Goal: Transaction & Acquisition: Purchase product/service

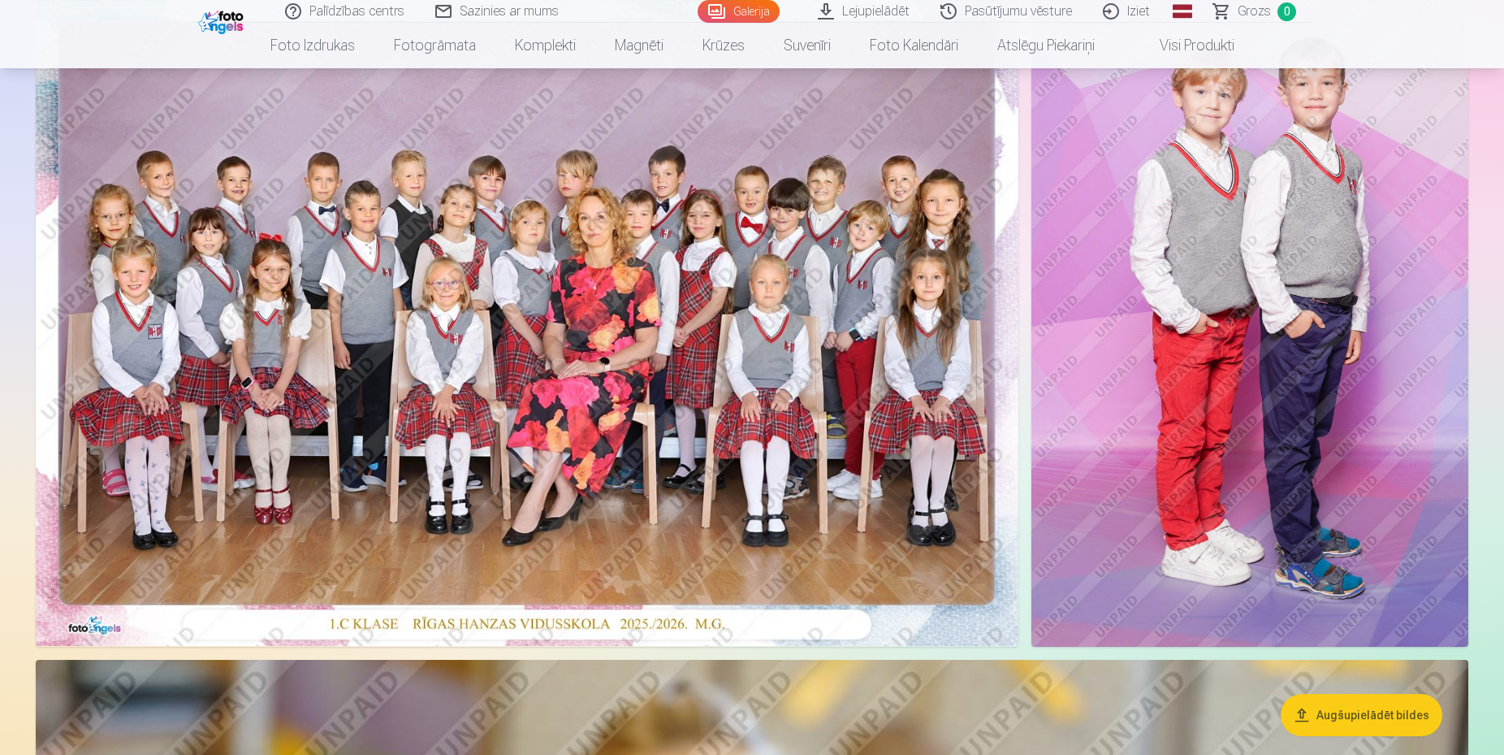
scroll to position [207, 0]
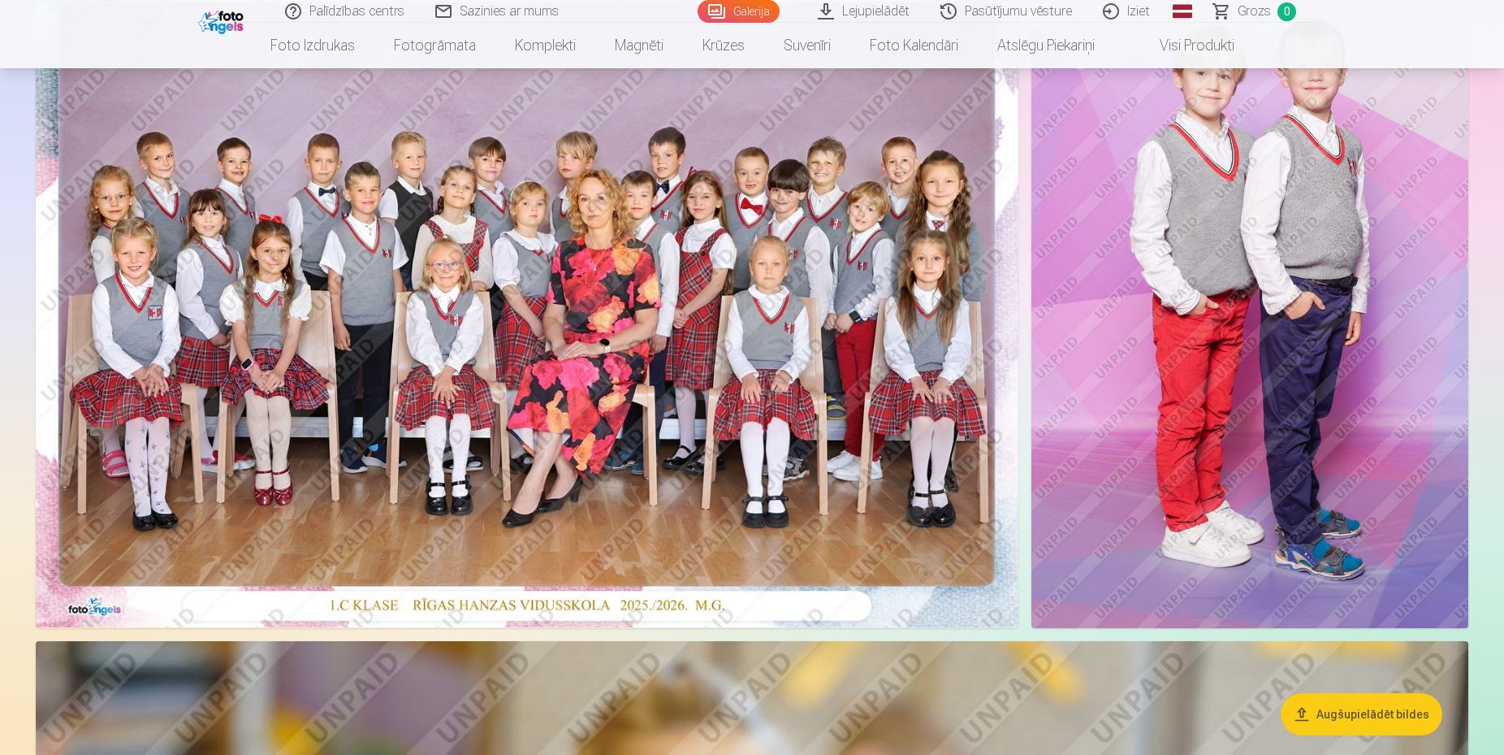
click at [685, 496] on img at bounding box center [527, 300] width 983 height 656
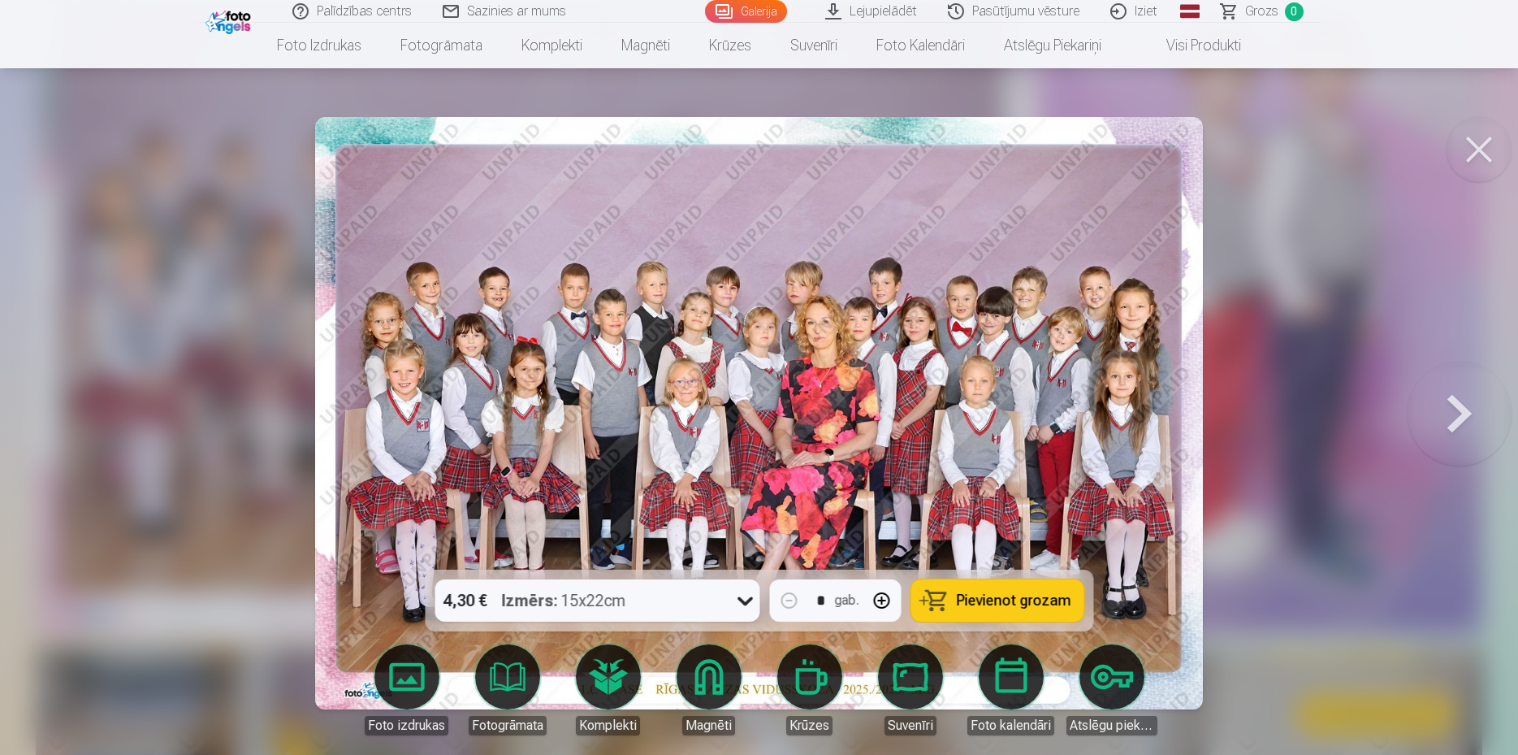
click at [742, 597] on icon at bounding box center [745, 600] width 26 height 26
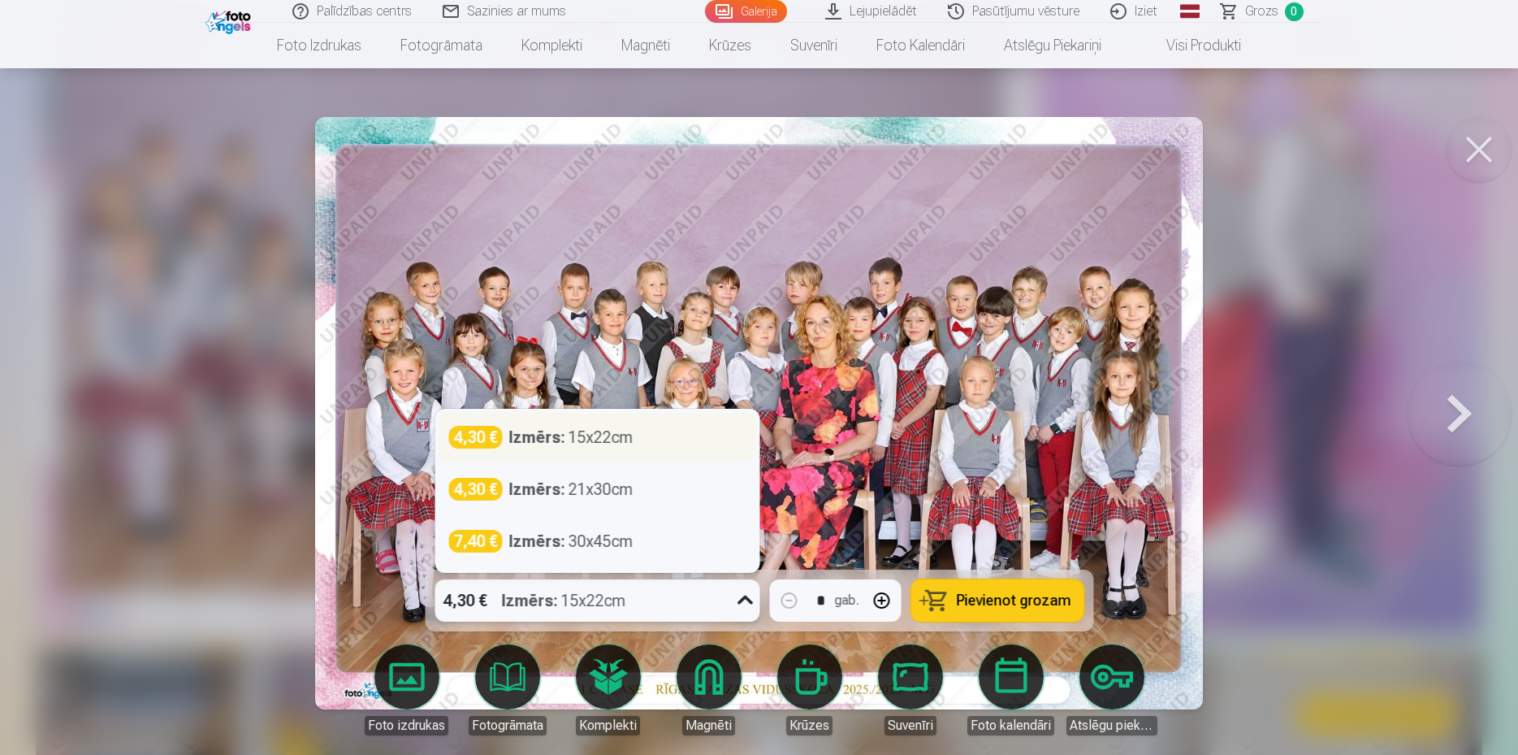
click at [630, 435] on div "Izmērs : 15x22cm" at bounding box center [571, 437] width 124 height 23
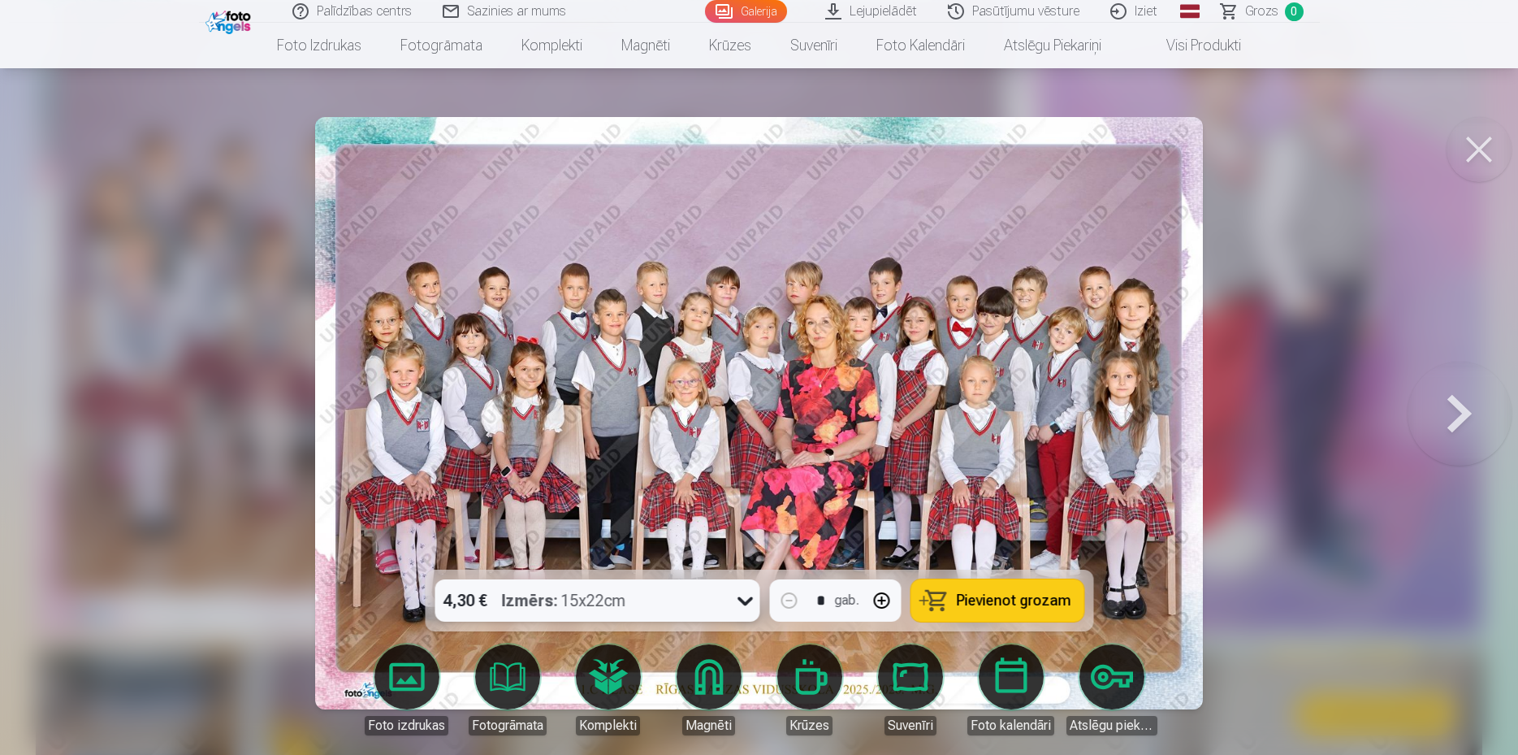
click at [1033, 608] on span "Pievienot grozam" at bounding box center [1013, 600] width 115 height 15
click at [725, 11] on link "Galerija" at bounding box center [746, 11] width 82 height 23
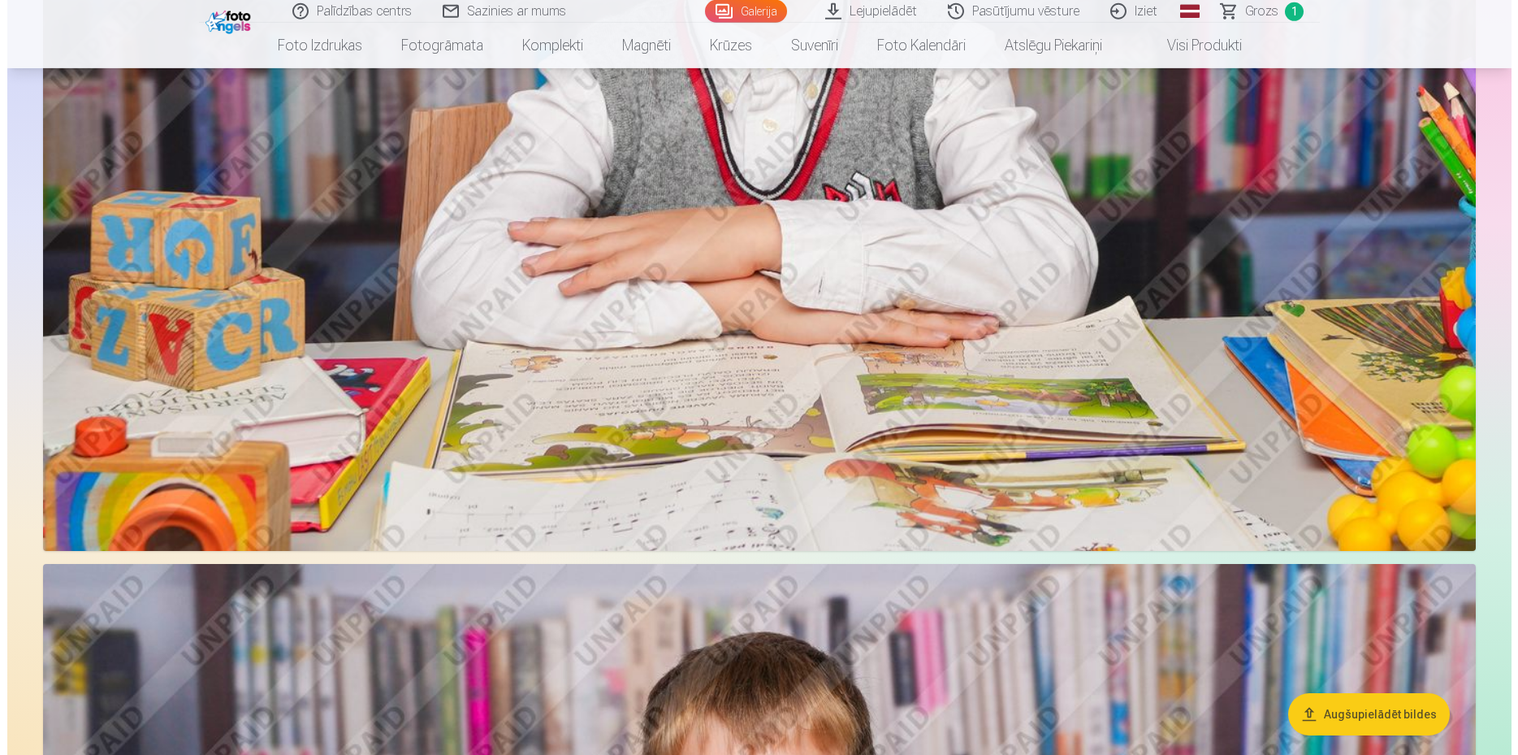
scroll to position [5386, 0]
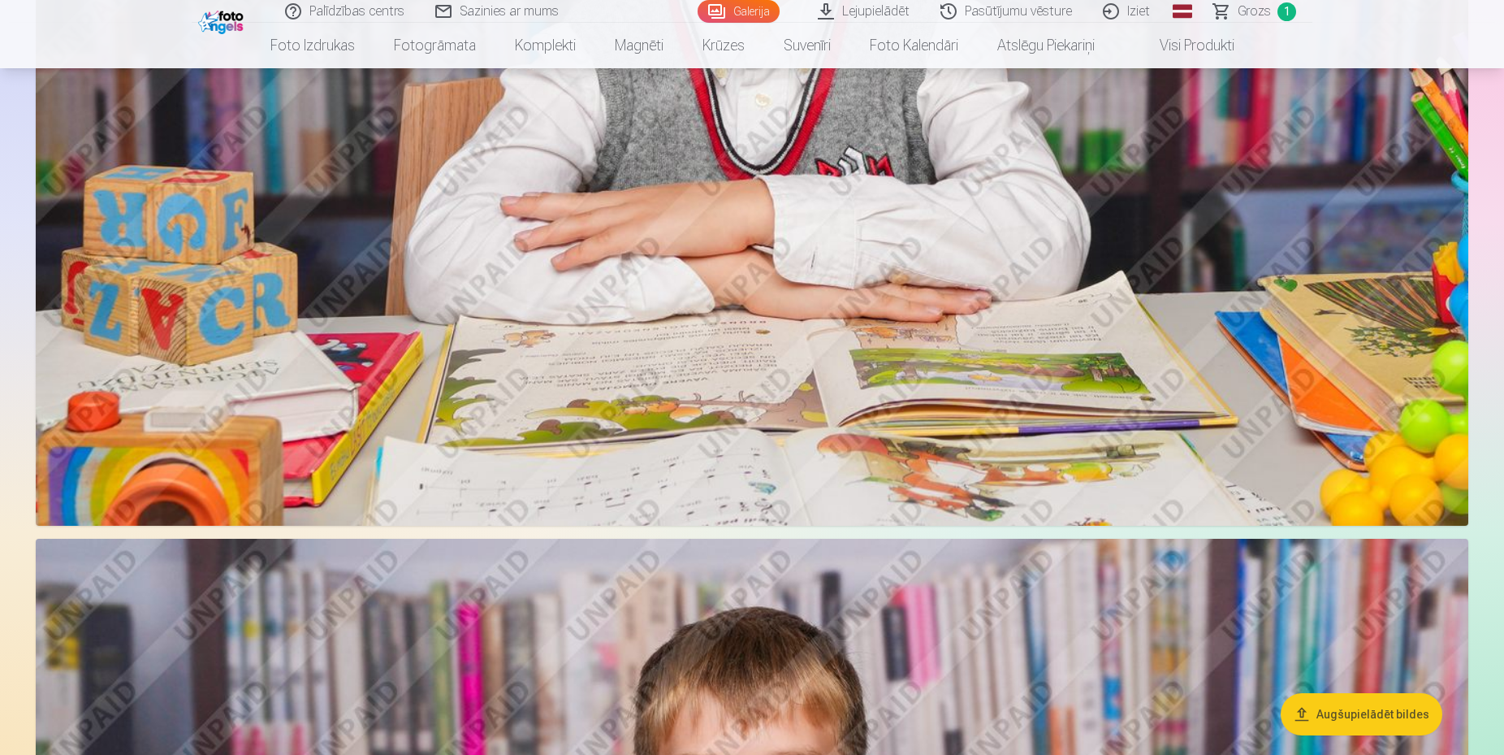
click at [1405, 461] on img at bounding box center [752, 47] width 1433 height 955
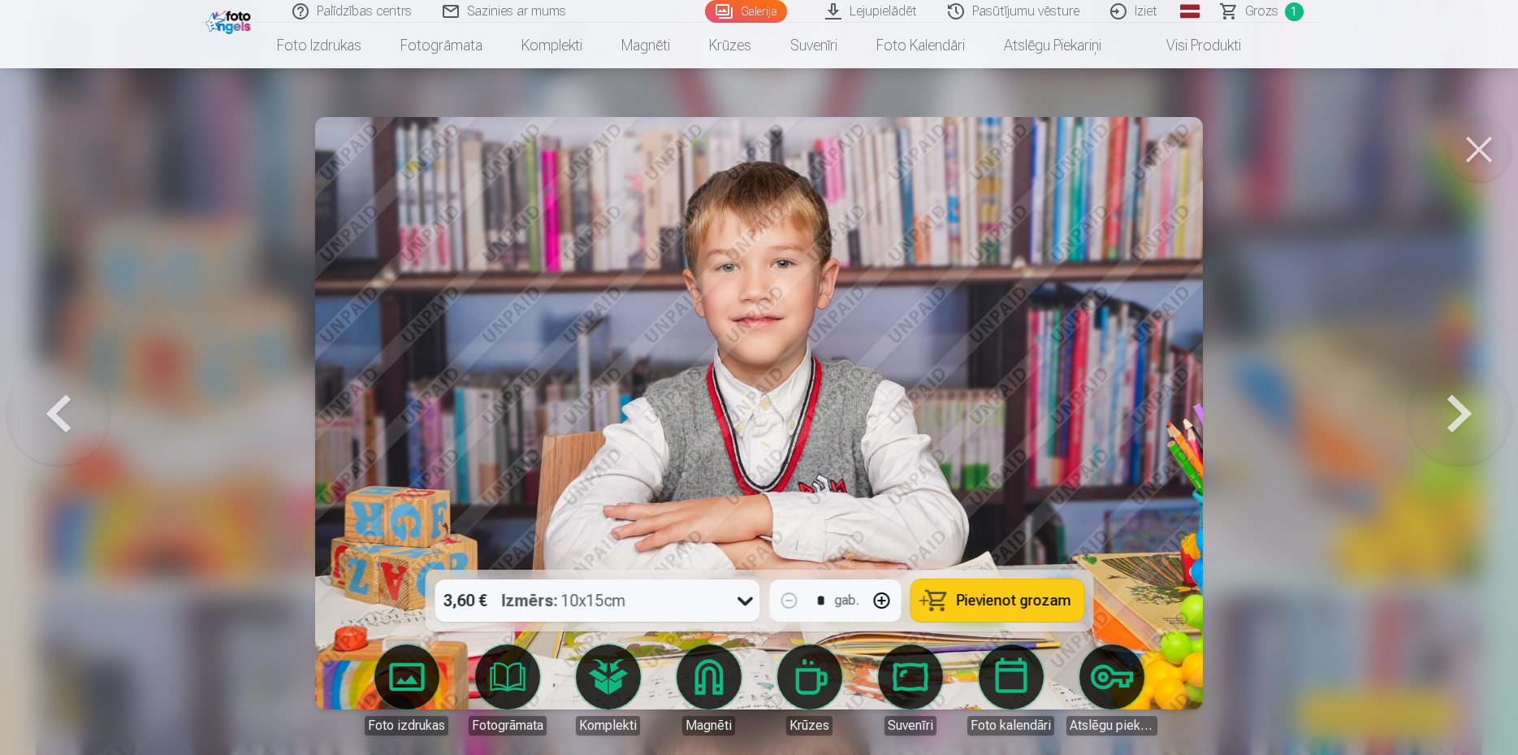
click at [1461, 409] on button at bounding box center [1460, 413] width 104 height 280
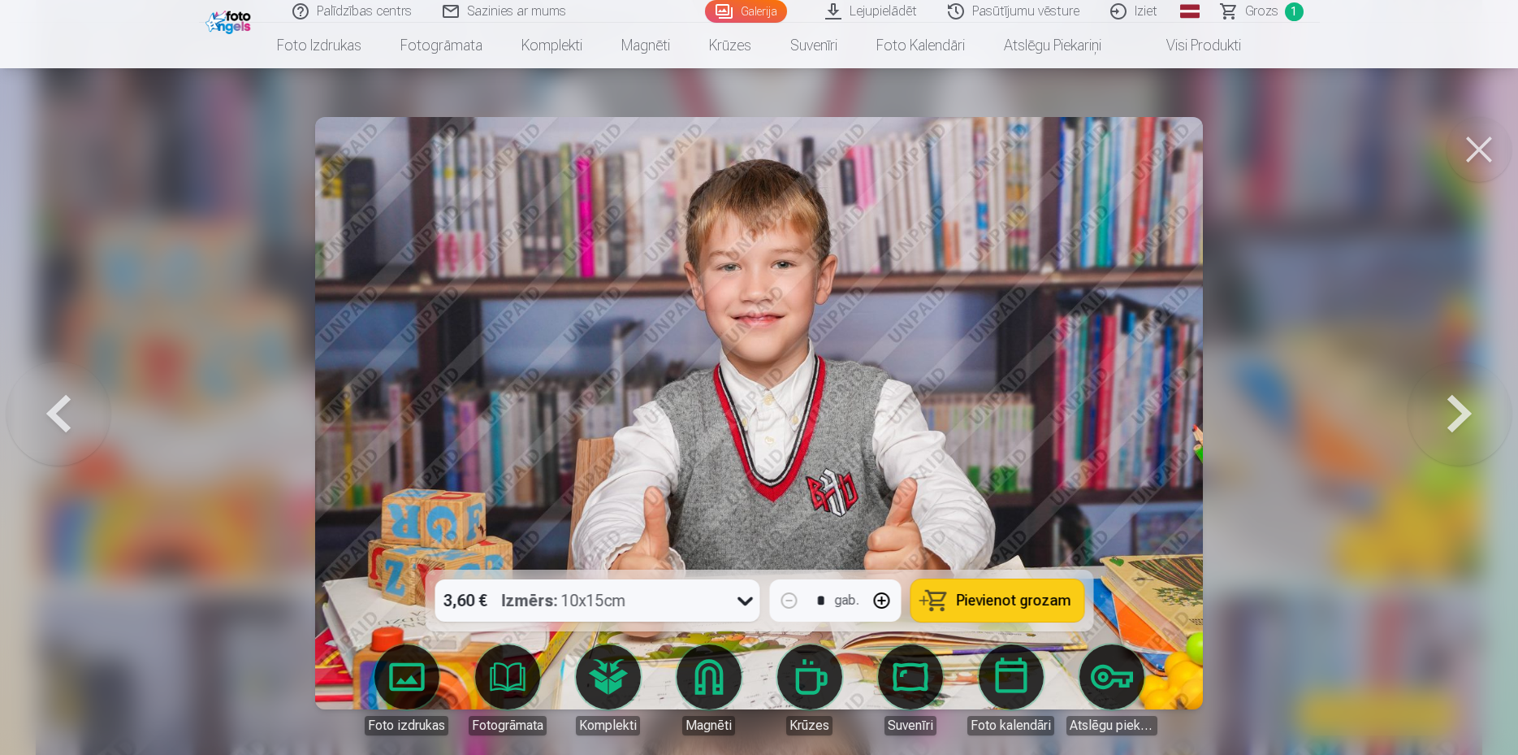
click at [1461, 409] on button at bounding box center [1460, 413] width 104 height 280
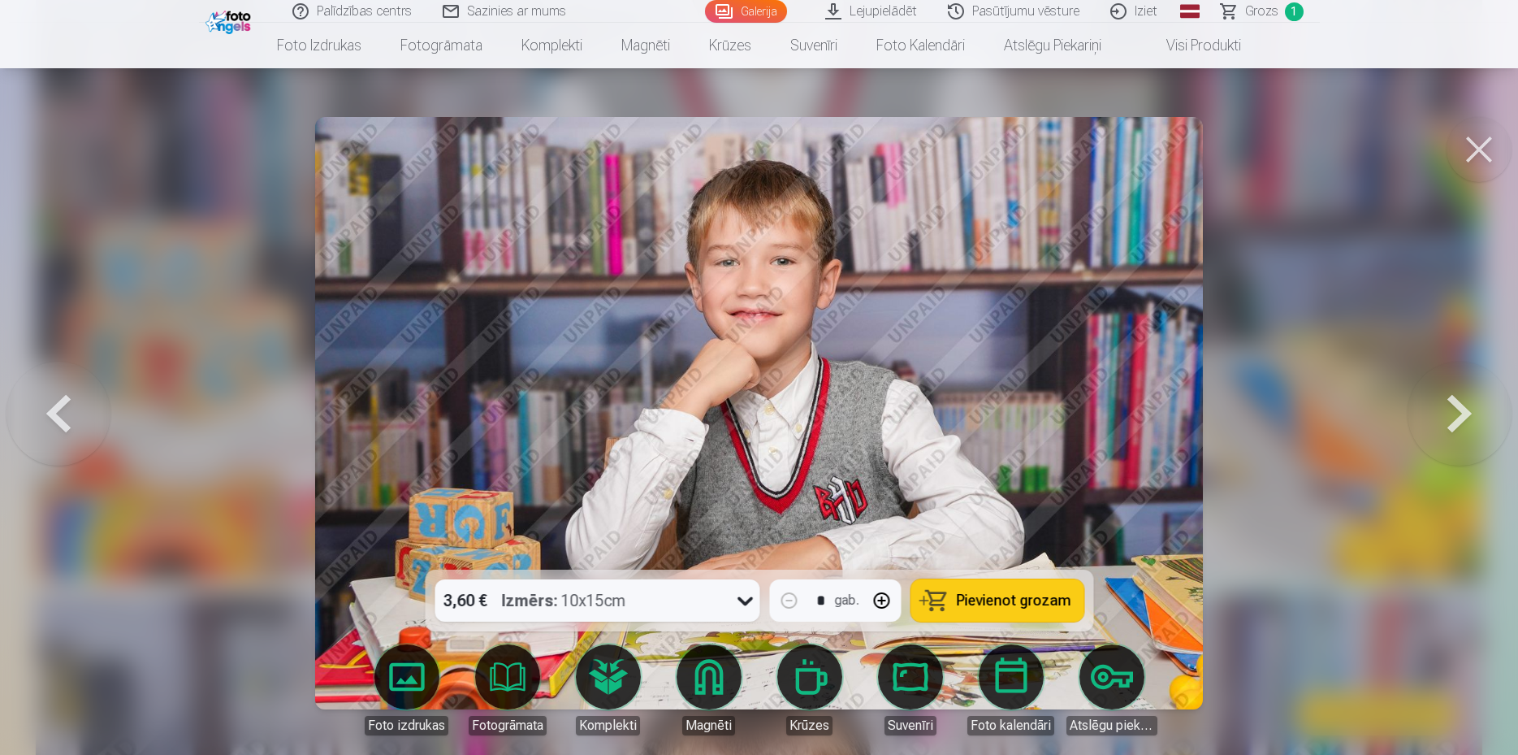
click at [1461, 409] on button at bounding box center [1460, 413] width 104 height 280
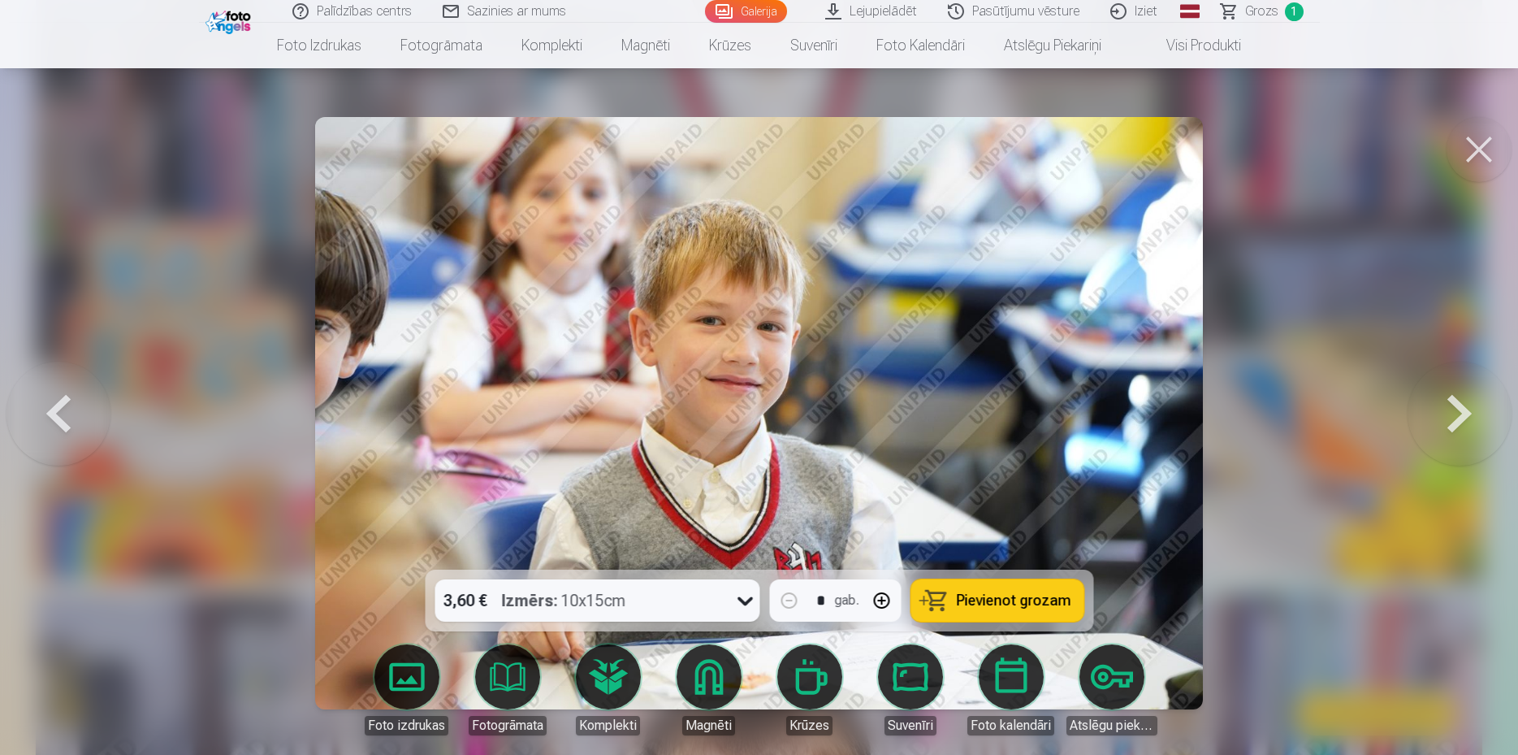
click at [1461, 409] on button at bounding box center [1460, 413] width 104 height 280
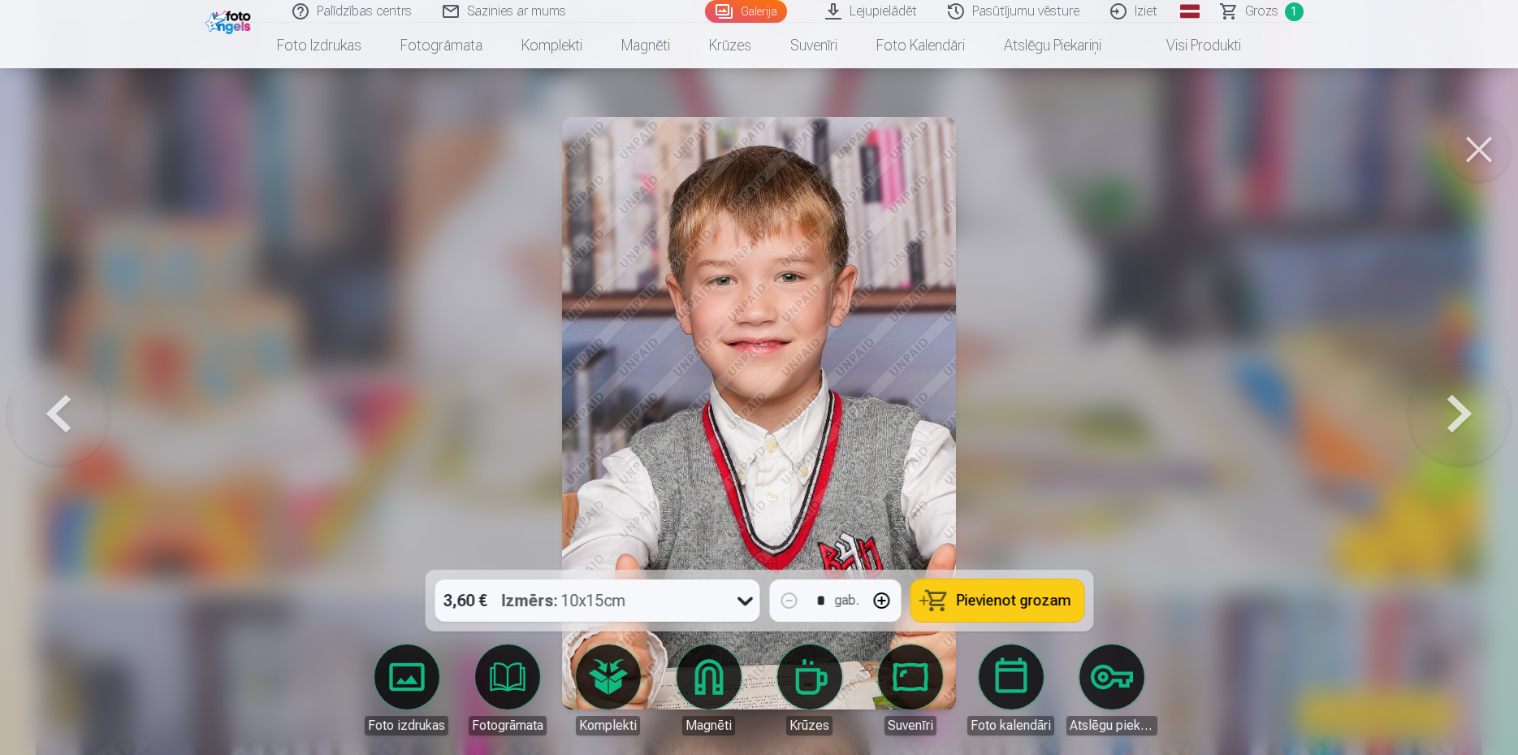
click at [1461, 409] on button at bounding box center [1460, 413] width 104 height 280
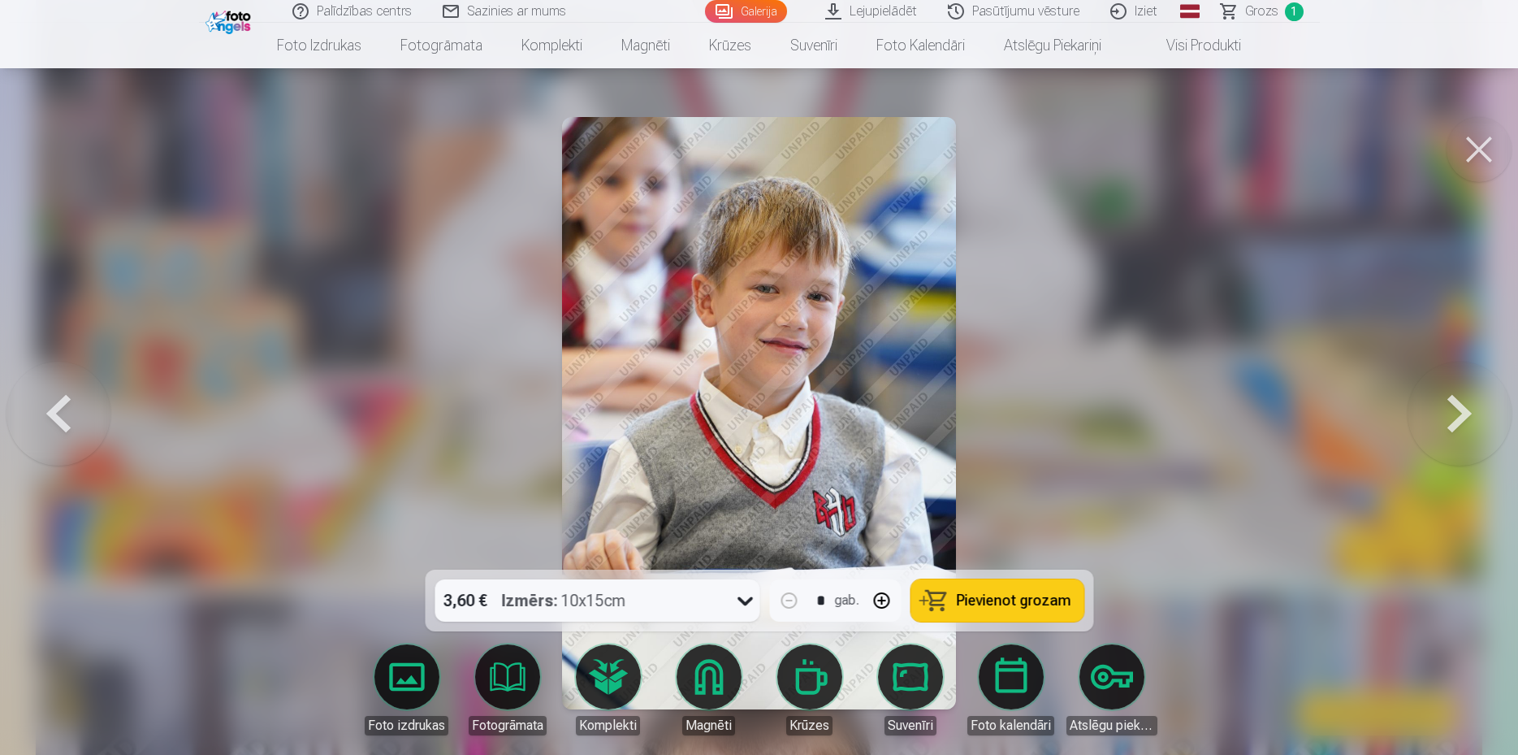
click at [1461, 409] on button at bounding box center [1460, 413] width 104 height 280
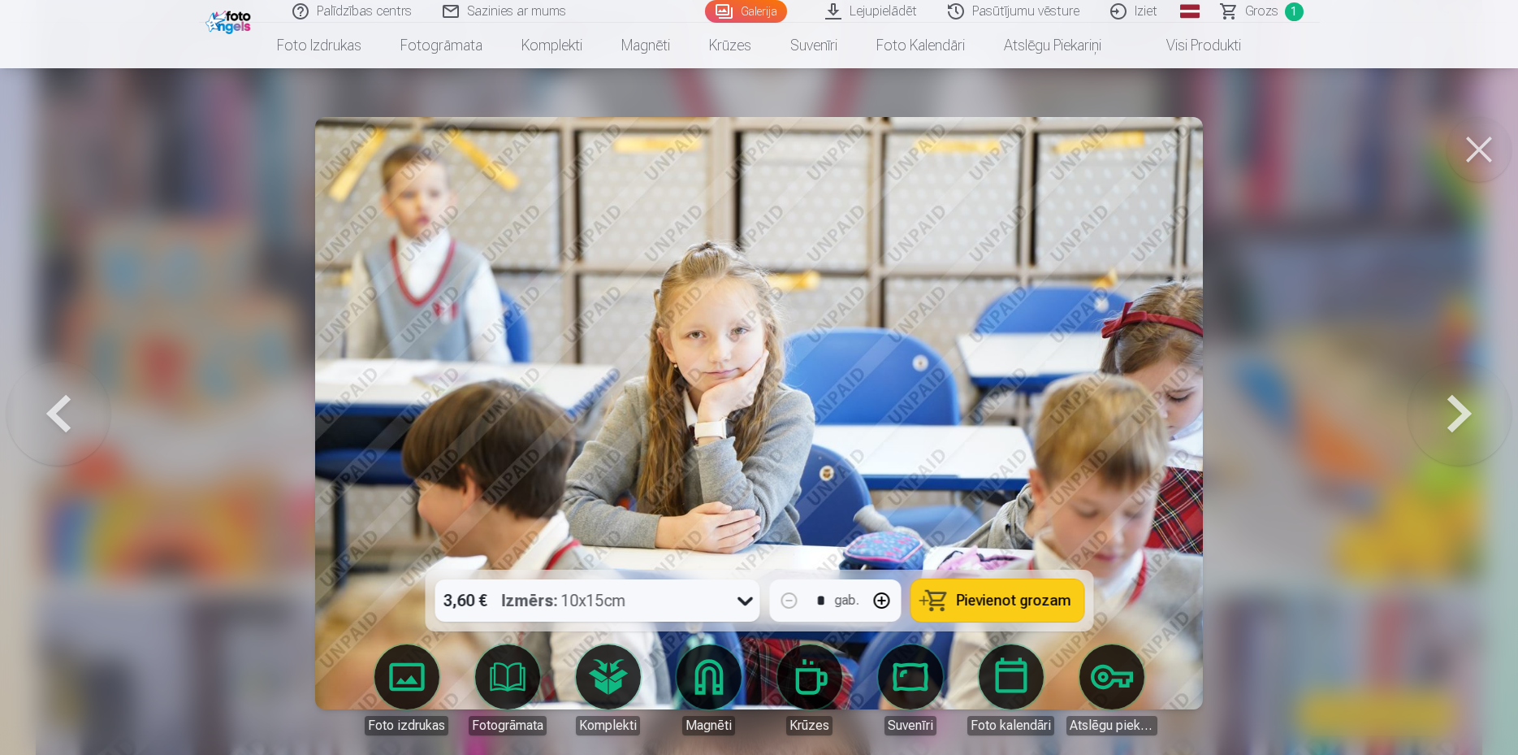
click at [1461, 409] on button at bounding box center [1460, 413] width 104 height 280
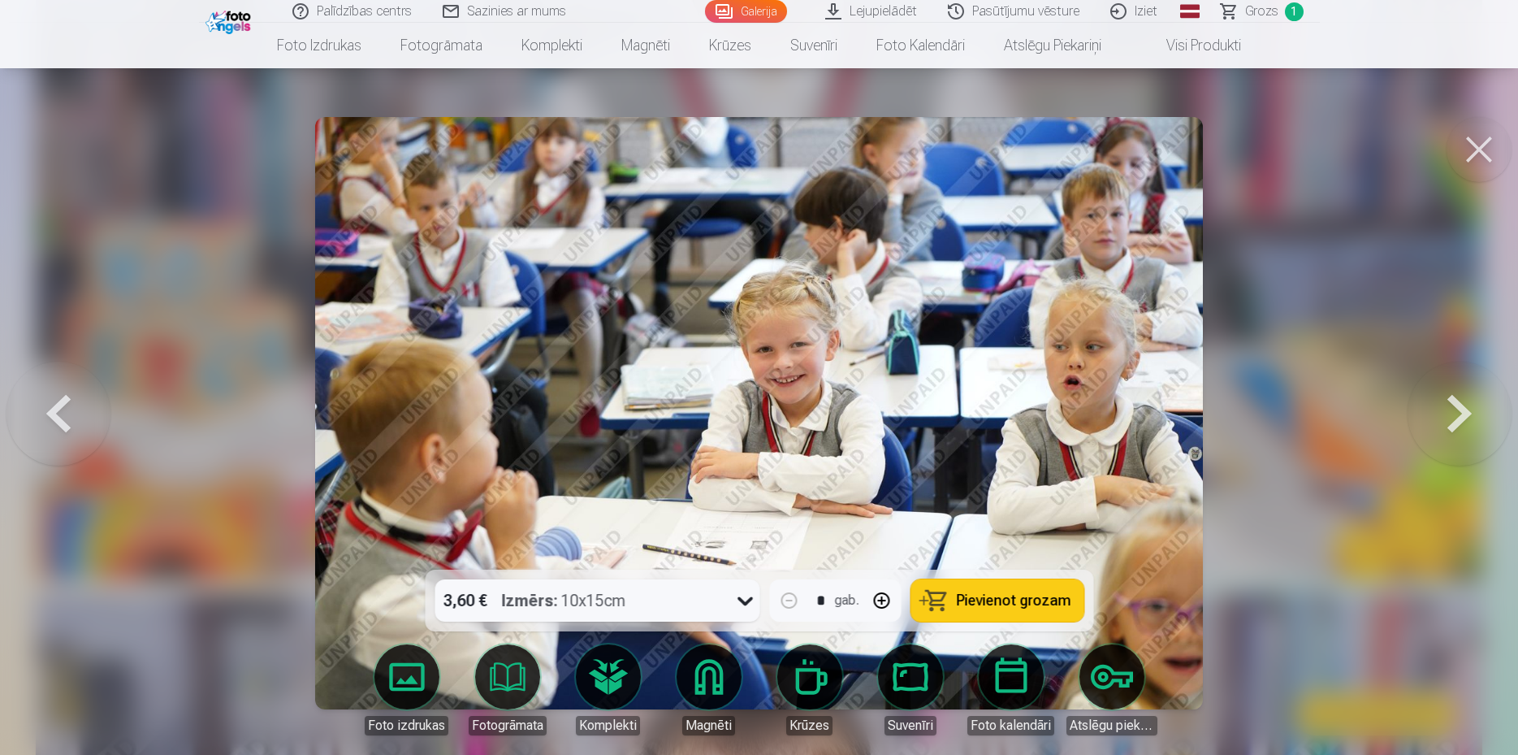
click at [1461, 409] on button at bounding box center [1460, 413] width 104 height 280
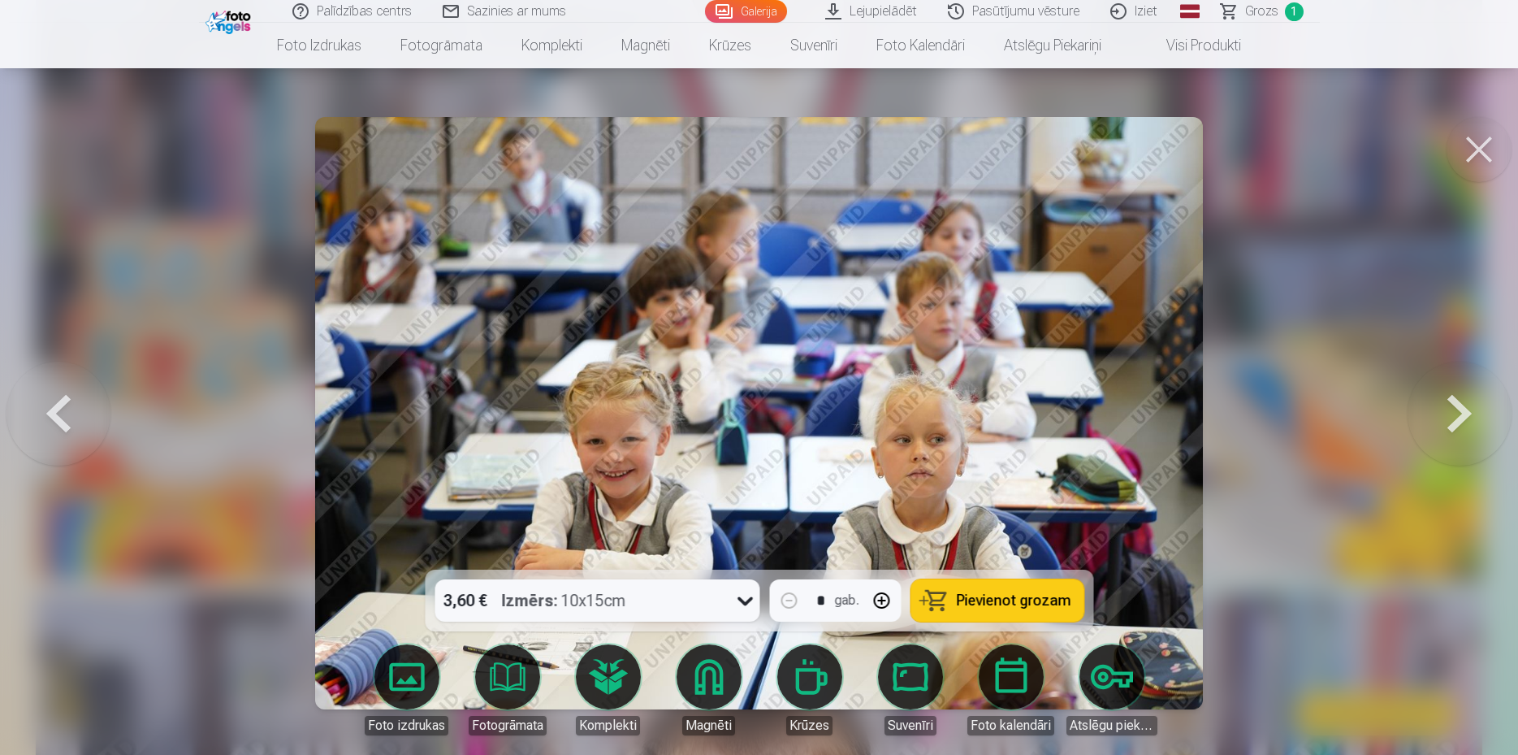
click at [1461, 409] on button at bounding box center [1460, 413] width 104 height 280
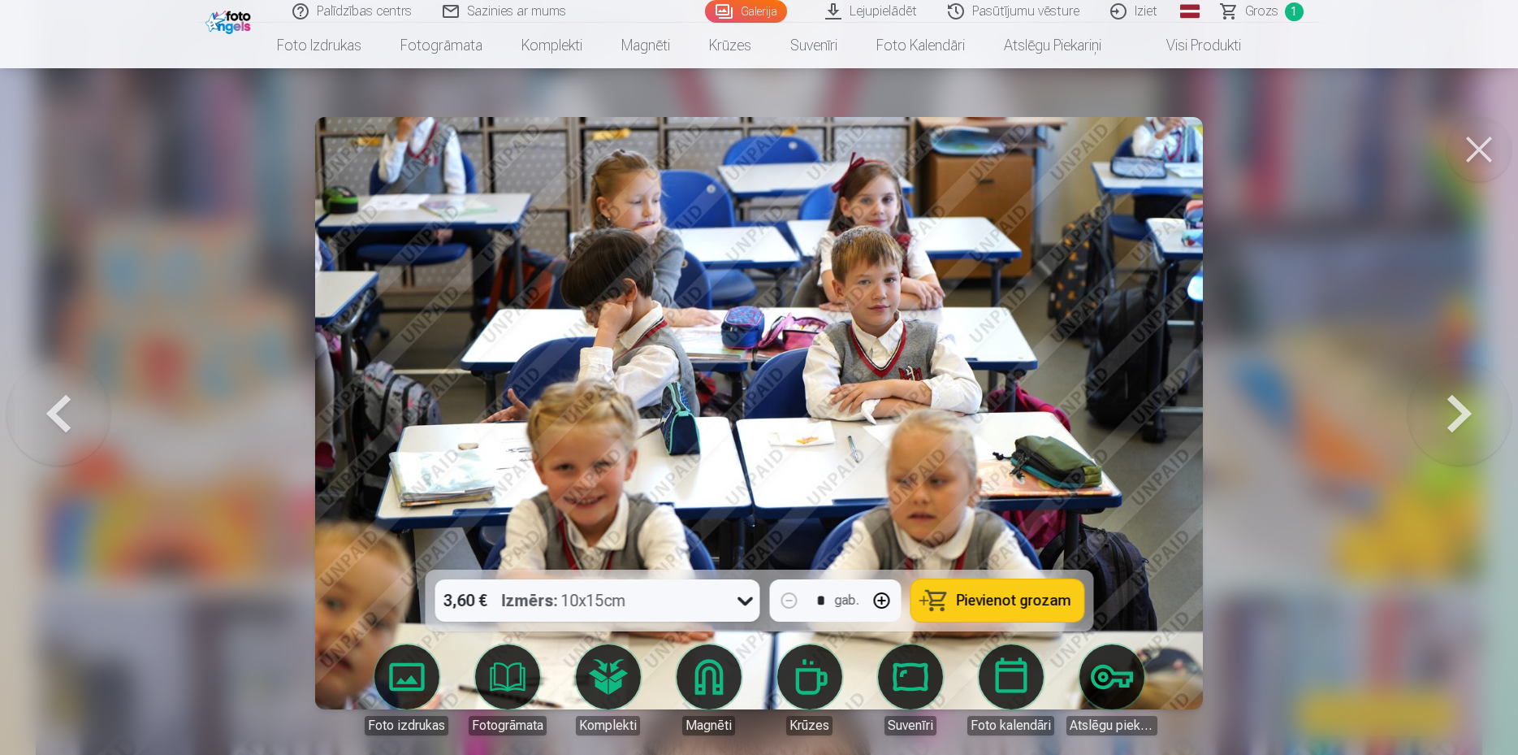
click at [1461, 409] on button at bounding box center [1460, 413] width 104 height 280
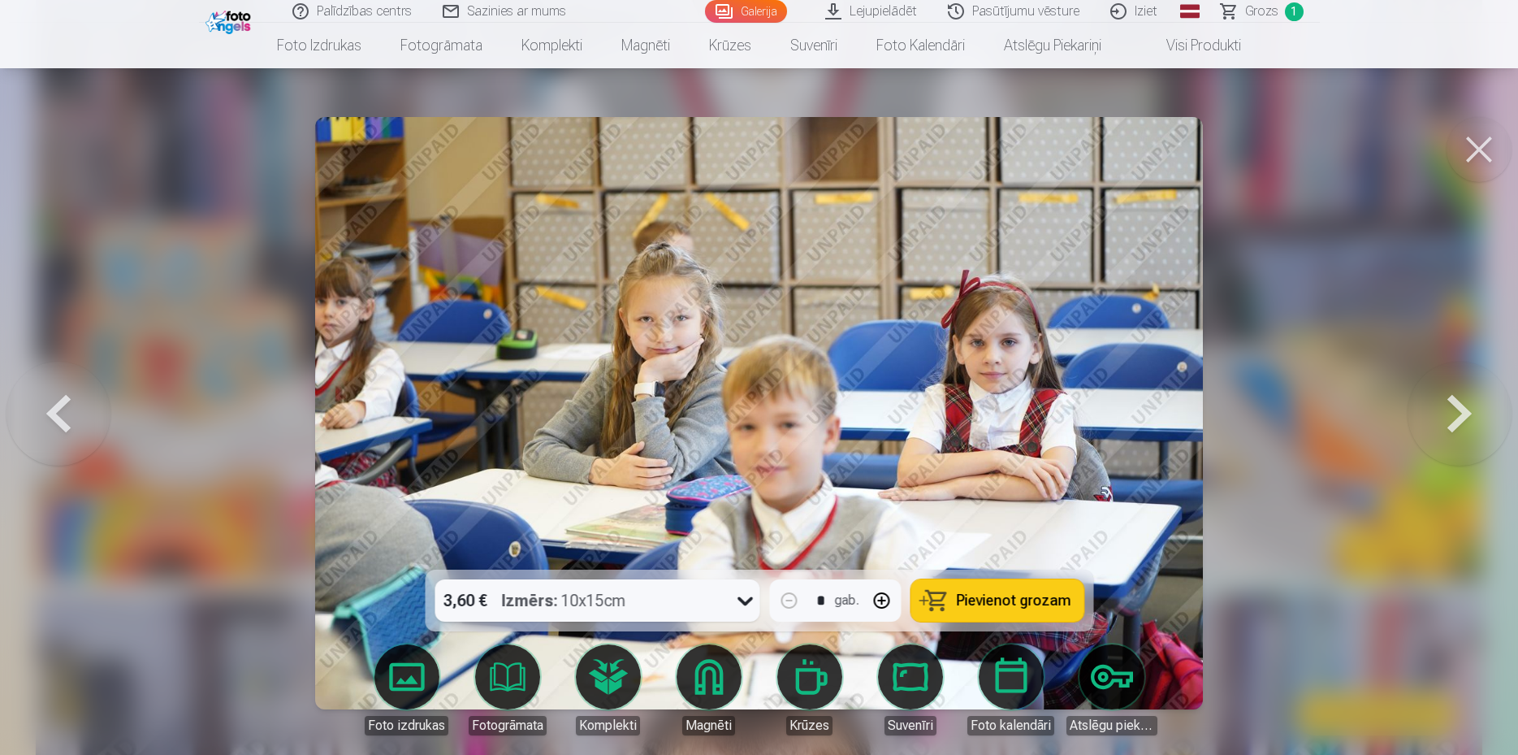
click at [1461, 409] on button at bounding box center [1460, 413] width 104 height 280
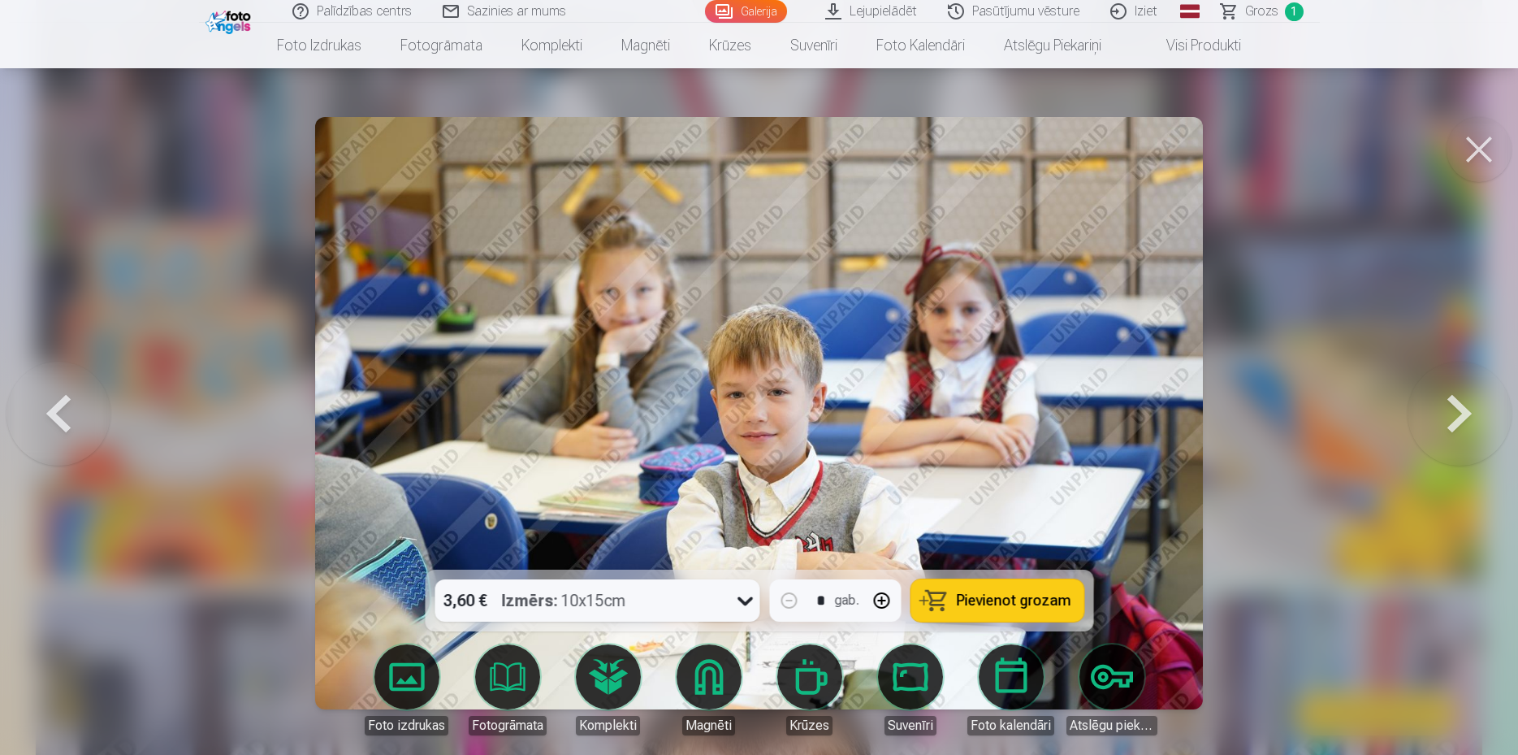
click at [1461, 409] on button at bounding box center [1460, 413] width 104 height 280
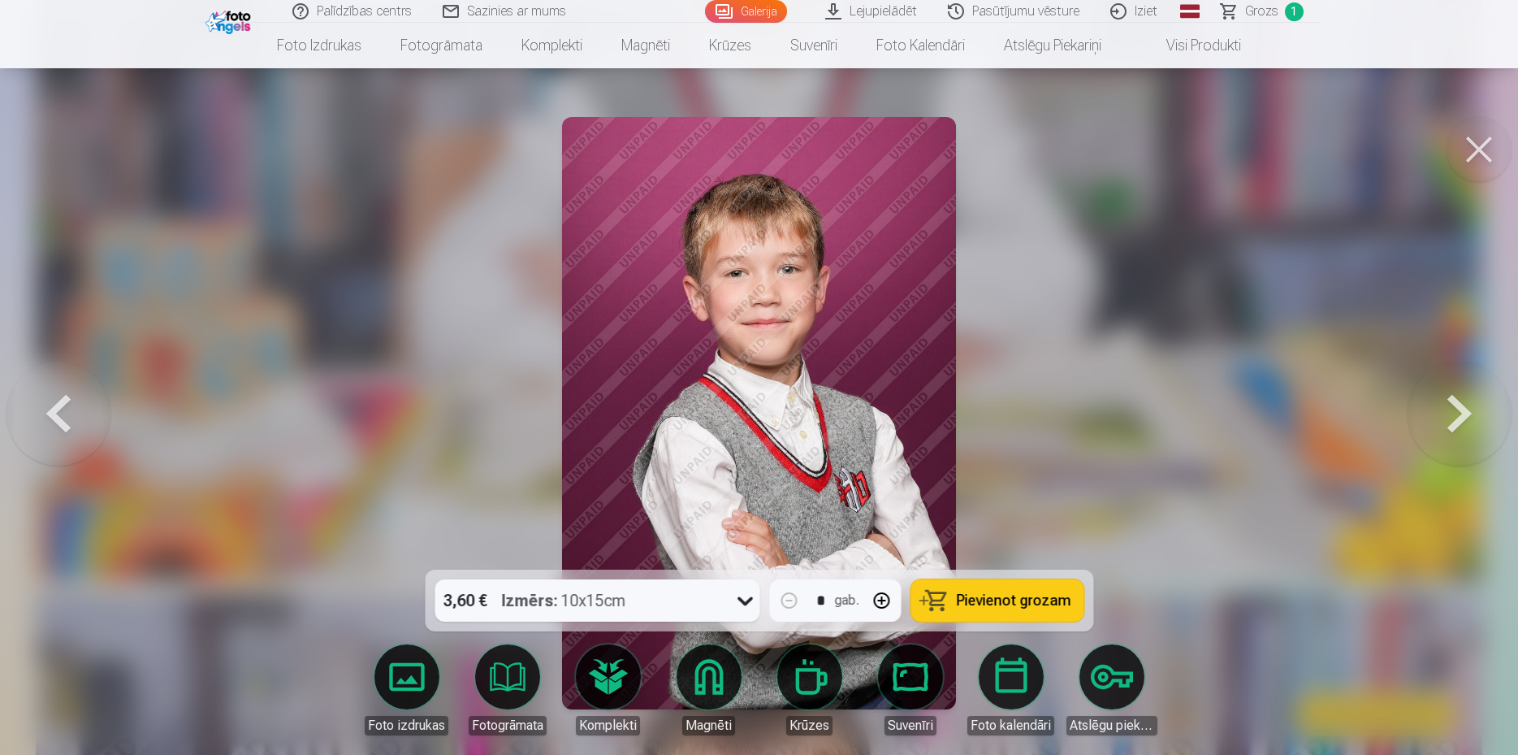
click at [1461, 409] on button at bounding box center [1460, 413] width 104 height 280
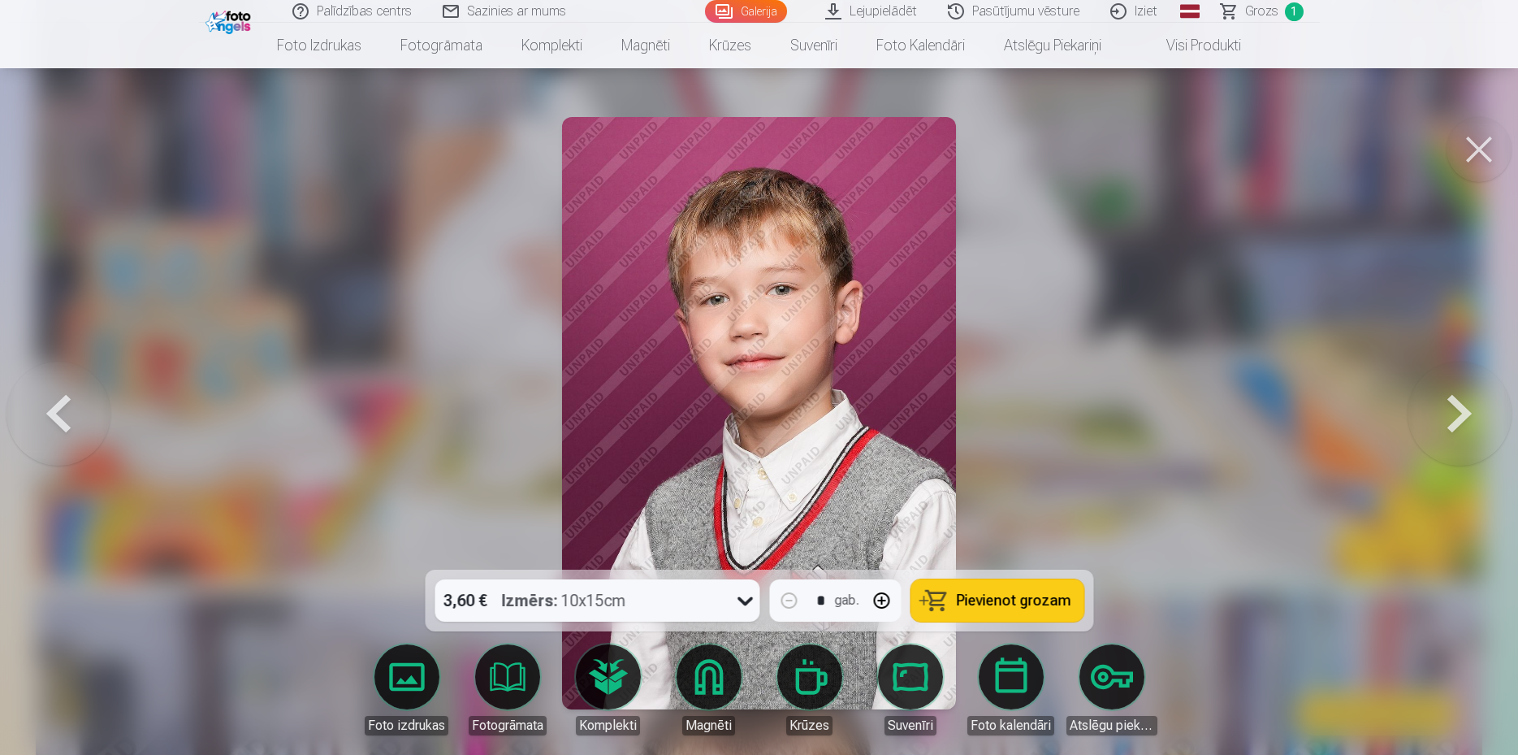
click at [1461, 409] on button at bounding box center [1460, 413] width 104 height 280
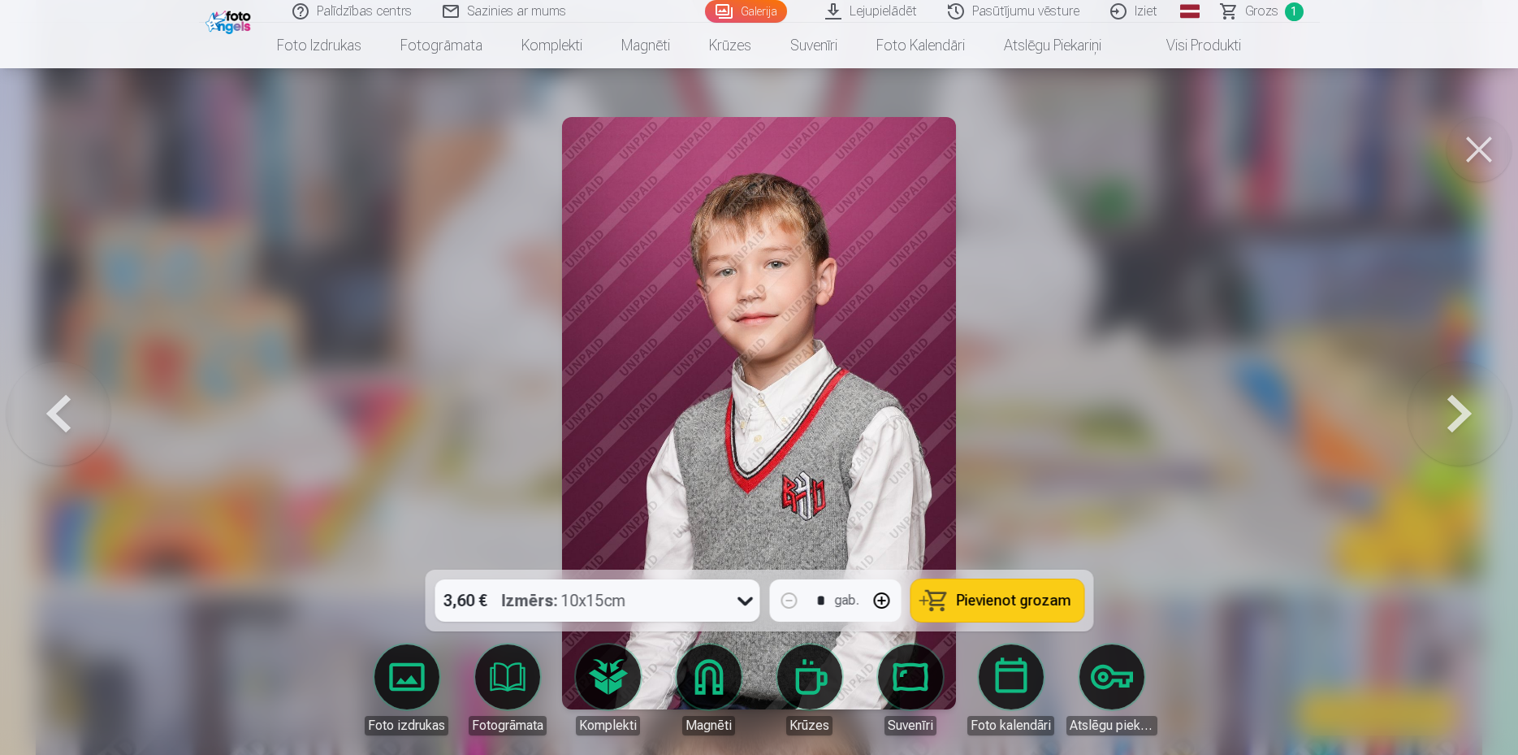
click at [56, 419] on button at bounding box center [58, 413] width 104 height 280
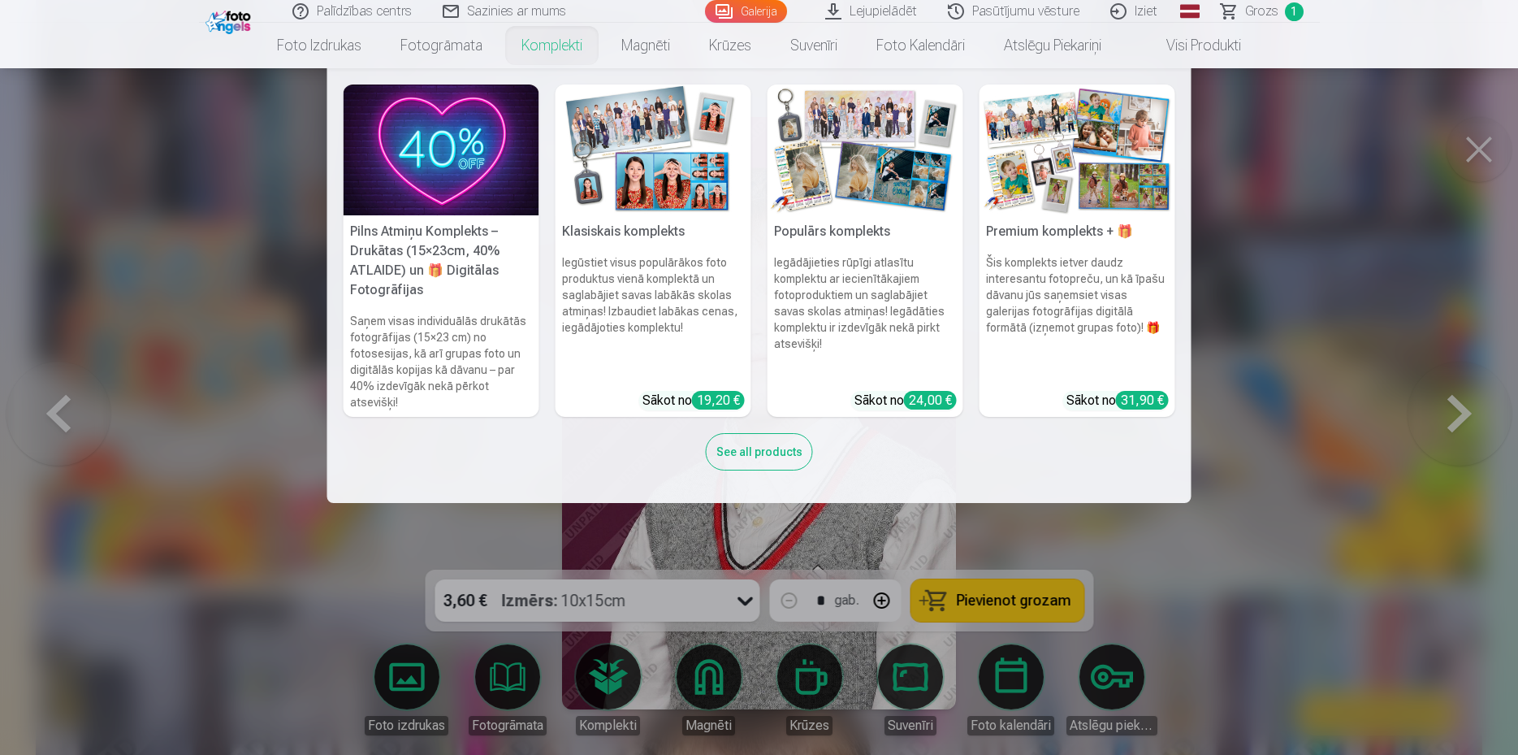
click at [1474, 167] on nav "Pilns Atmiņu Komplekts – Drukātas (15×23cm, 40% ATLAIDE) un 🎁 Digitālas Fotogrā…" at bounding box center [759, 285] width 1518 height 435
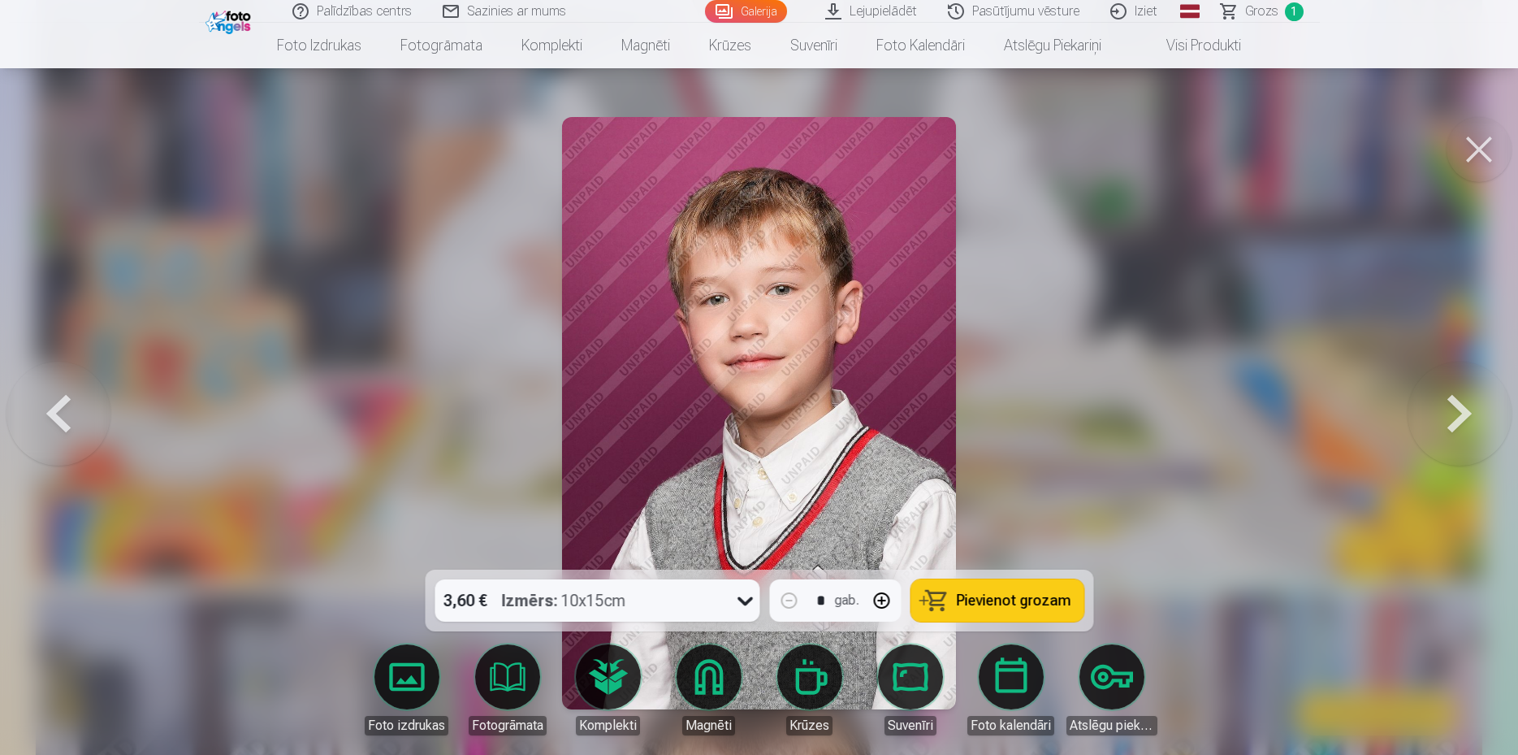
click at [1459, 431] on button at bounding box center [1460, 413] width 104 height 280
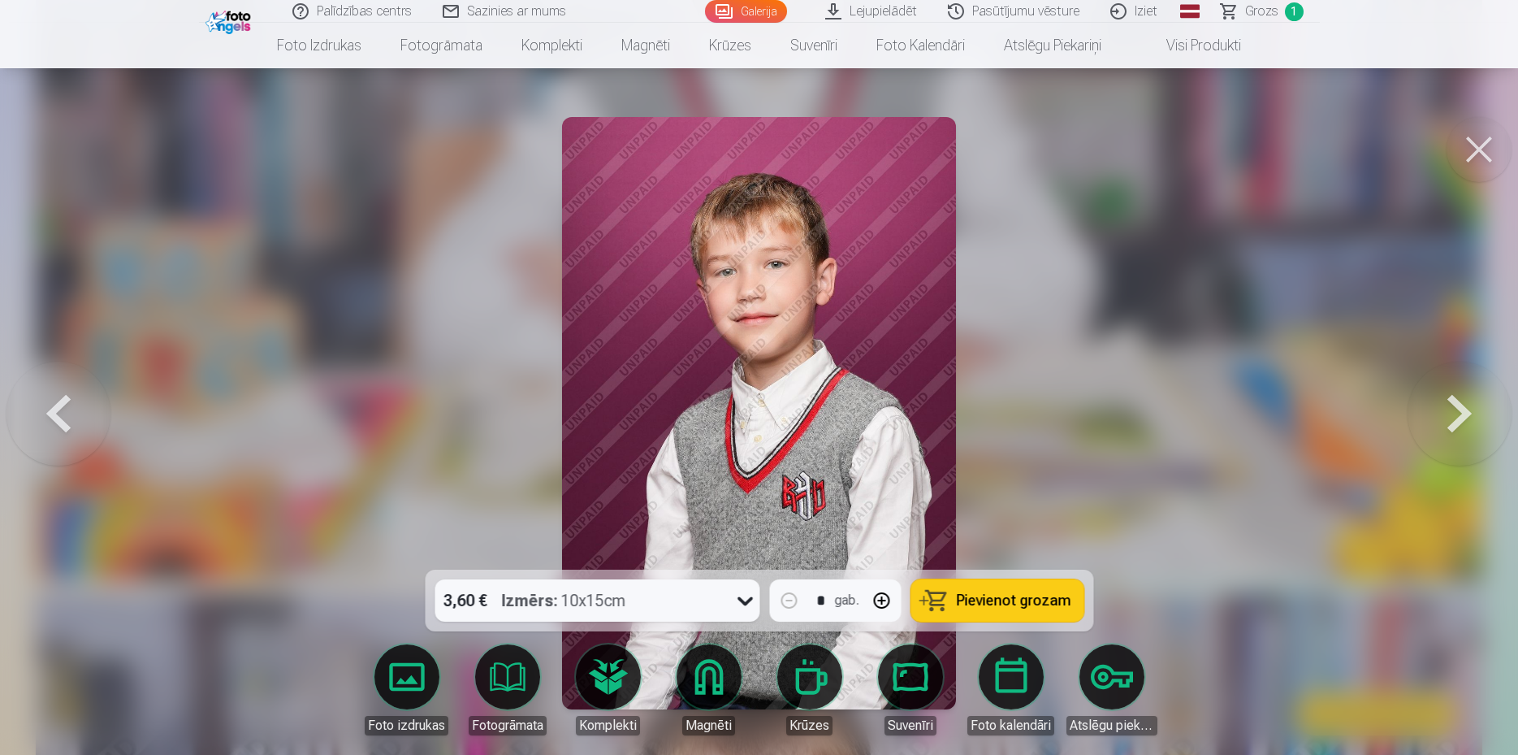
click at [1460, 426] on button at bounding box center [1460, 413] width 104 height 280
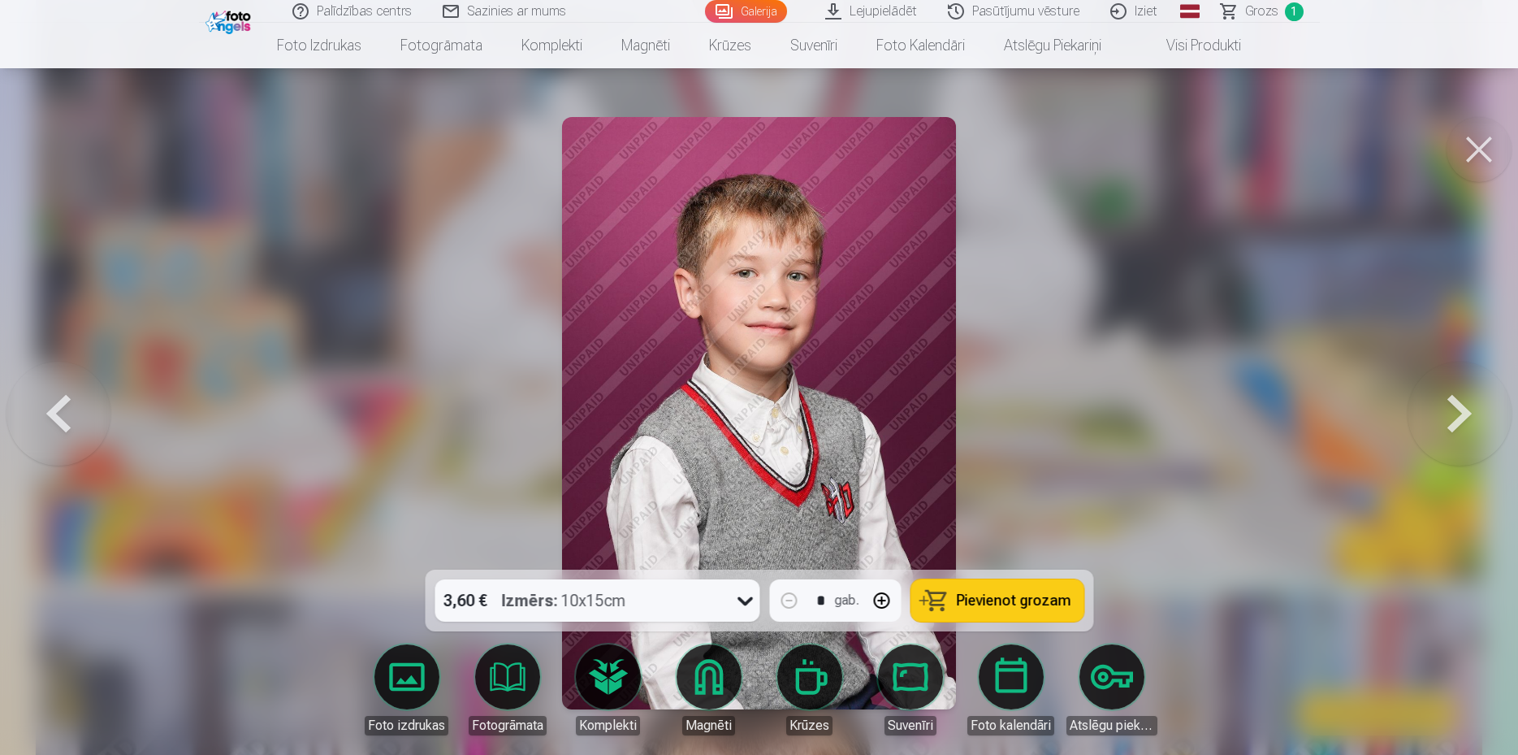
click at [1460, 426] on button at bounding box center [1460, 413] width 104 height 280
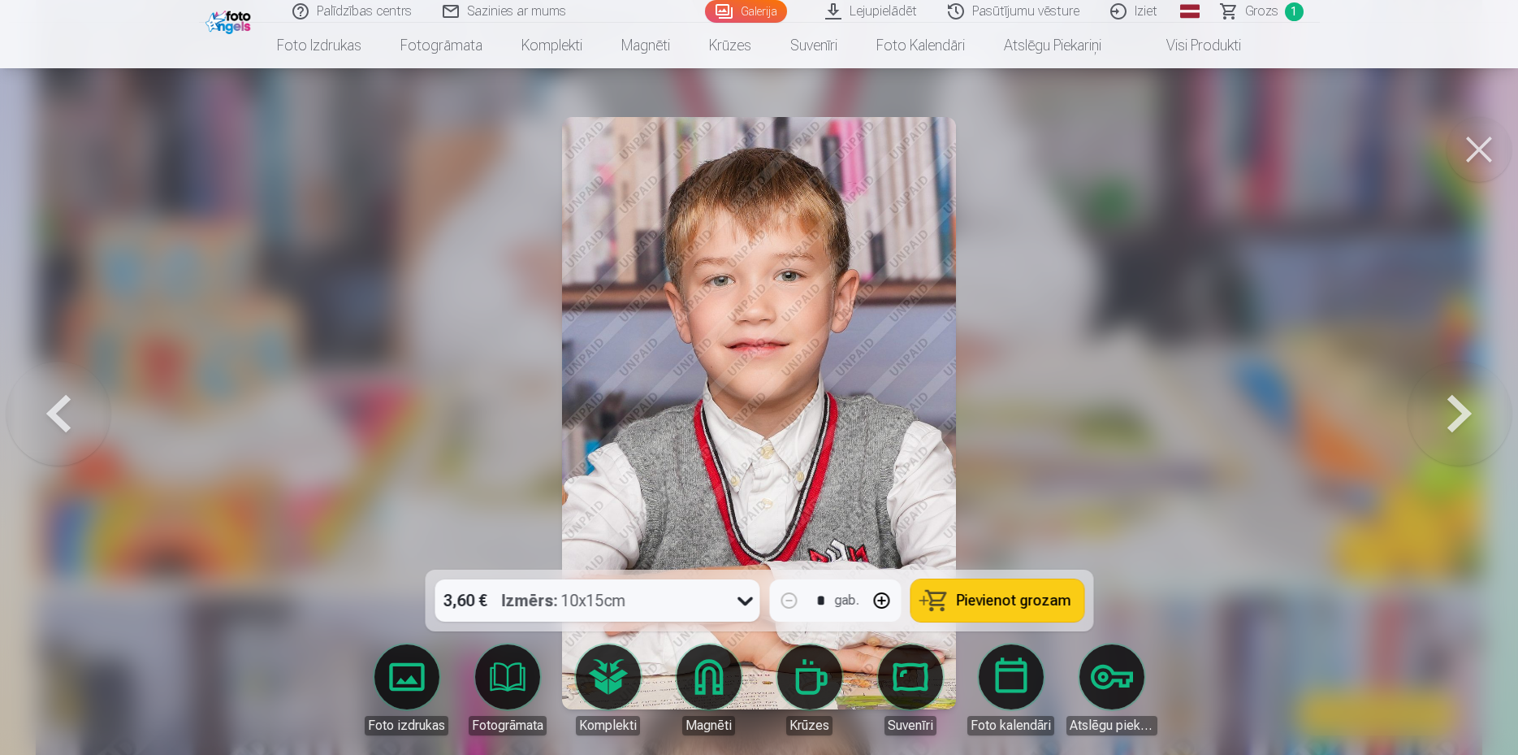
click at [1460, 426] on button at bounding box center [1460, 413] width 104 height 280
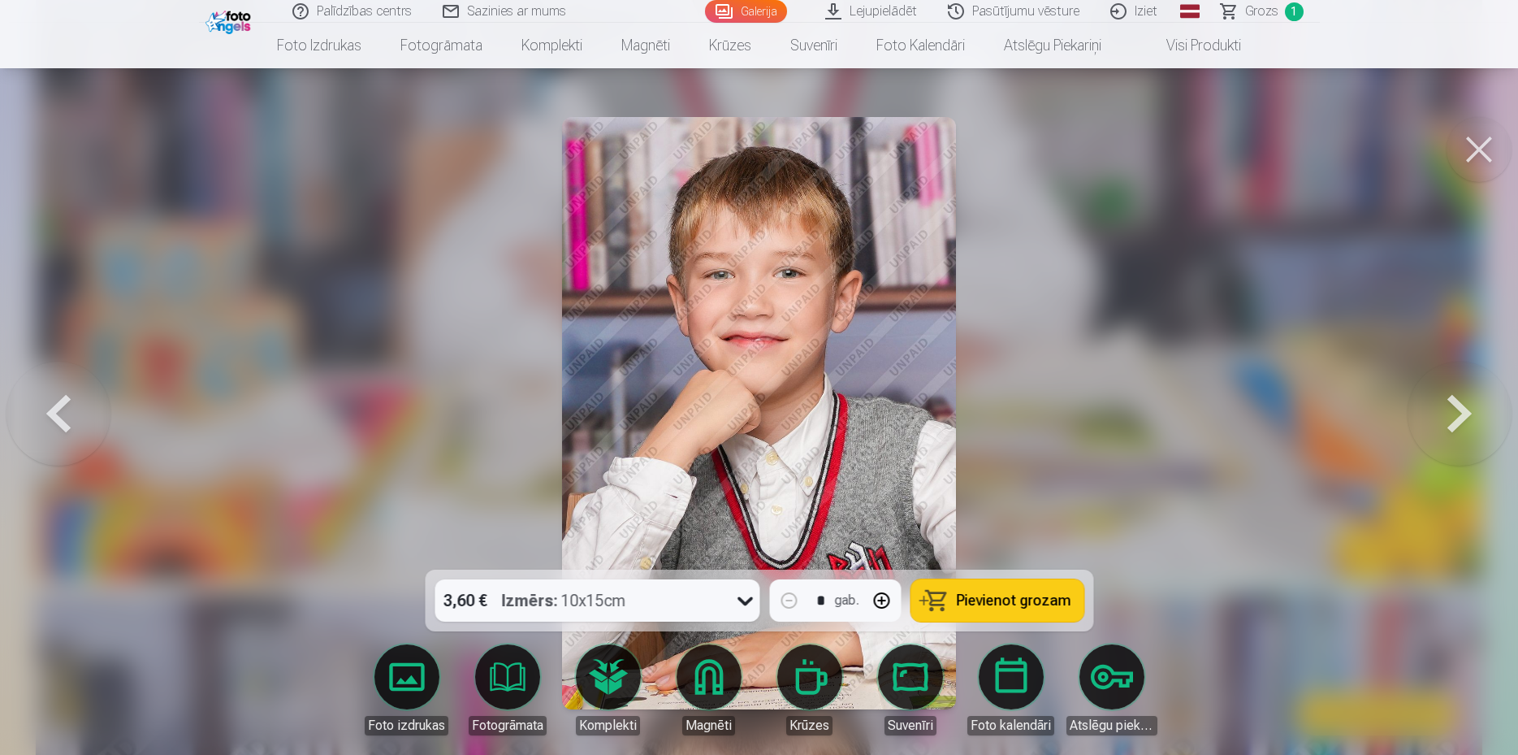
click at [1460, 426] on button at bounding box center [1460, 413] width 104 height 280
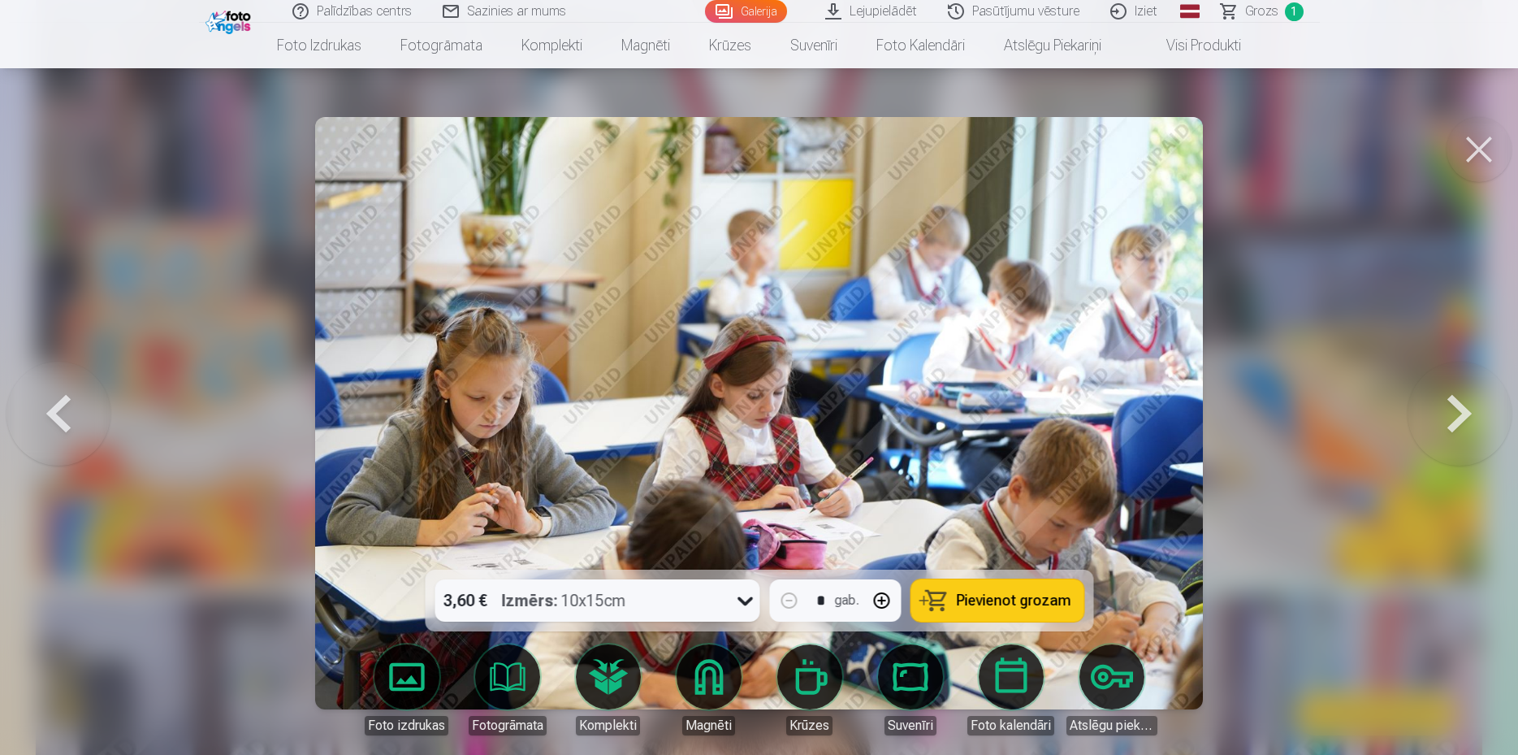
click at [1460, 426] on button at bounding box center [1460, 413] width 104 height 280
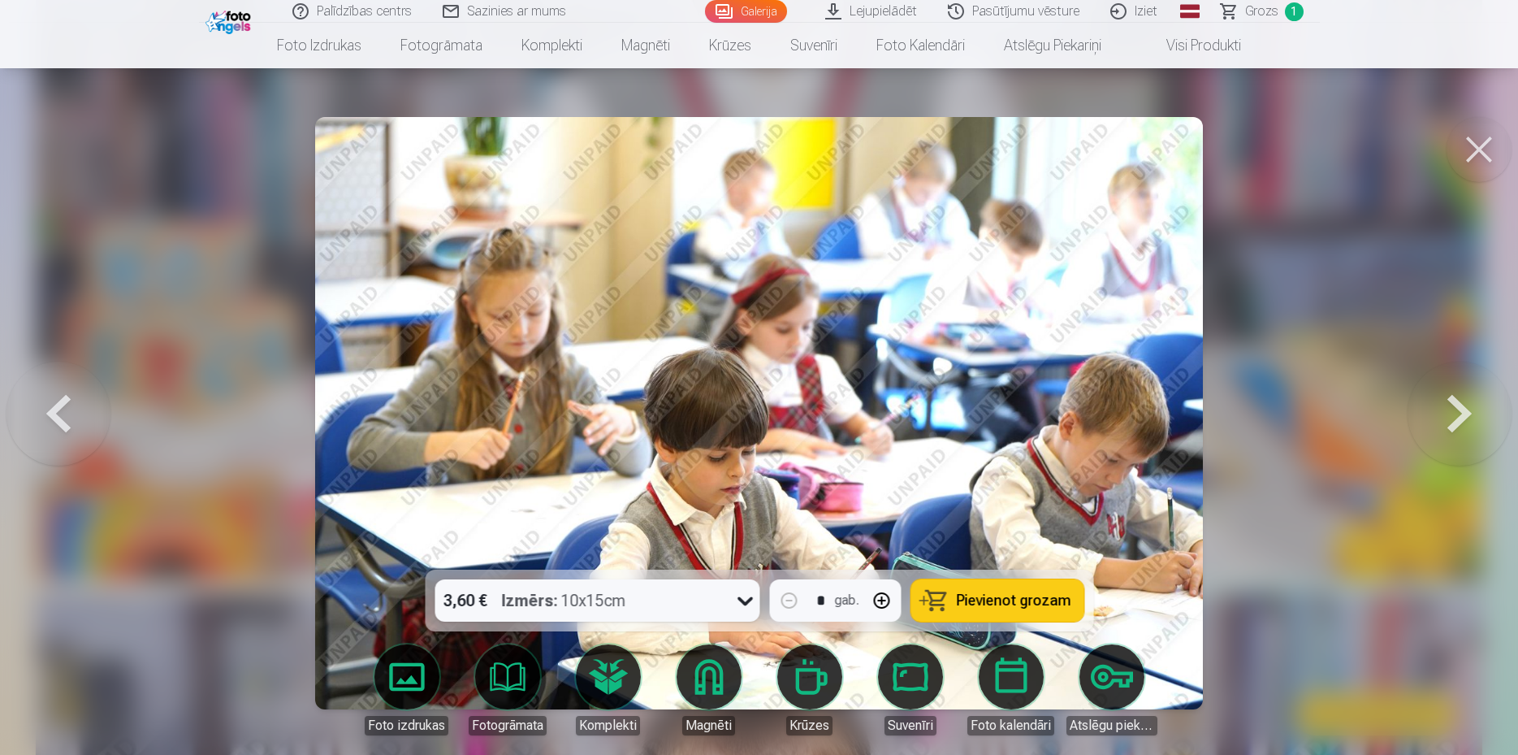
click at [1460, 426] on button at bounding box center [1460, 413] width 104 height 280
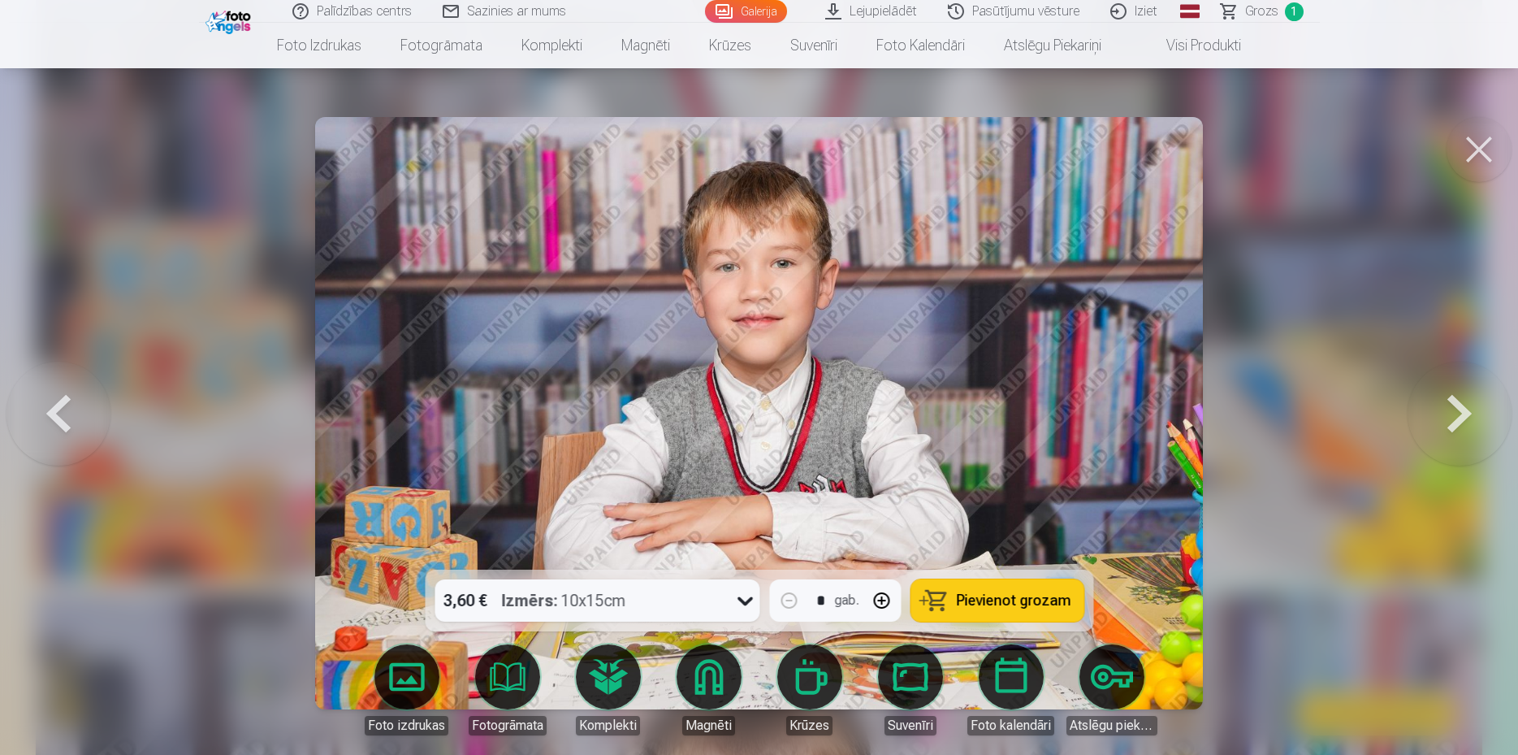
click at [1482, 160] on button at bounding box center [1479, 149] width 65 height 65
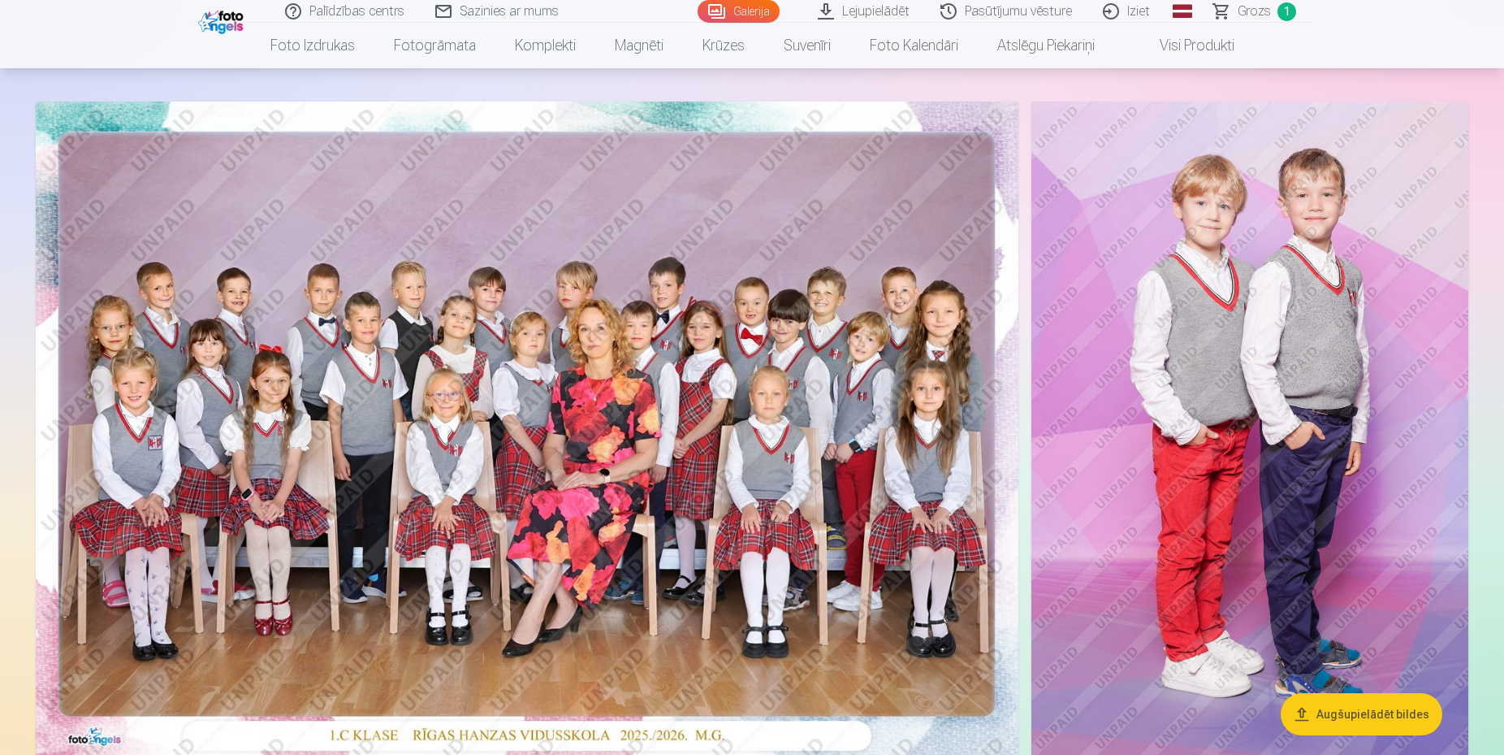
scroll to position [83, 0]
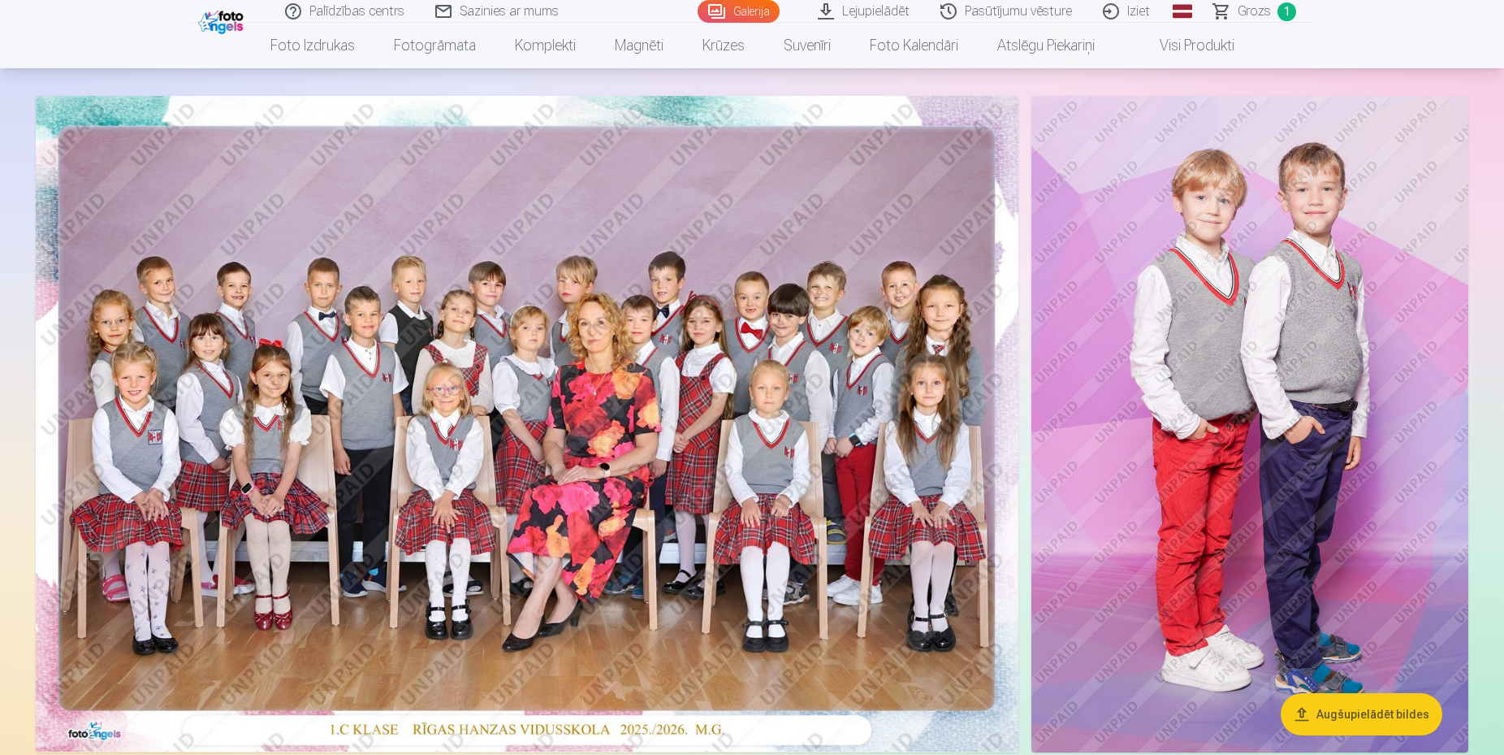
click at [713, 253] on img at bounding box center [527, 424] width 983 height 656
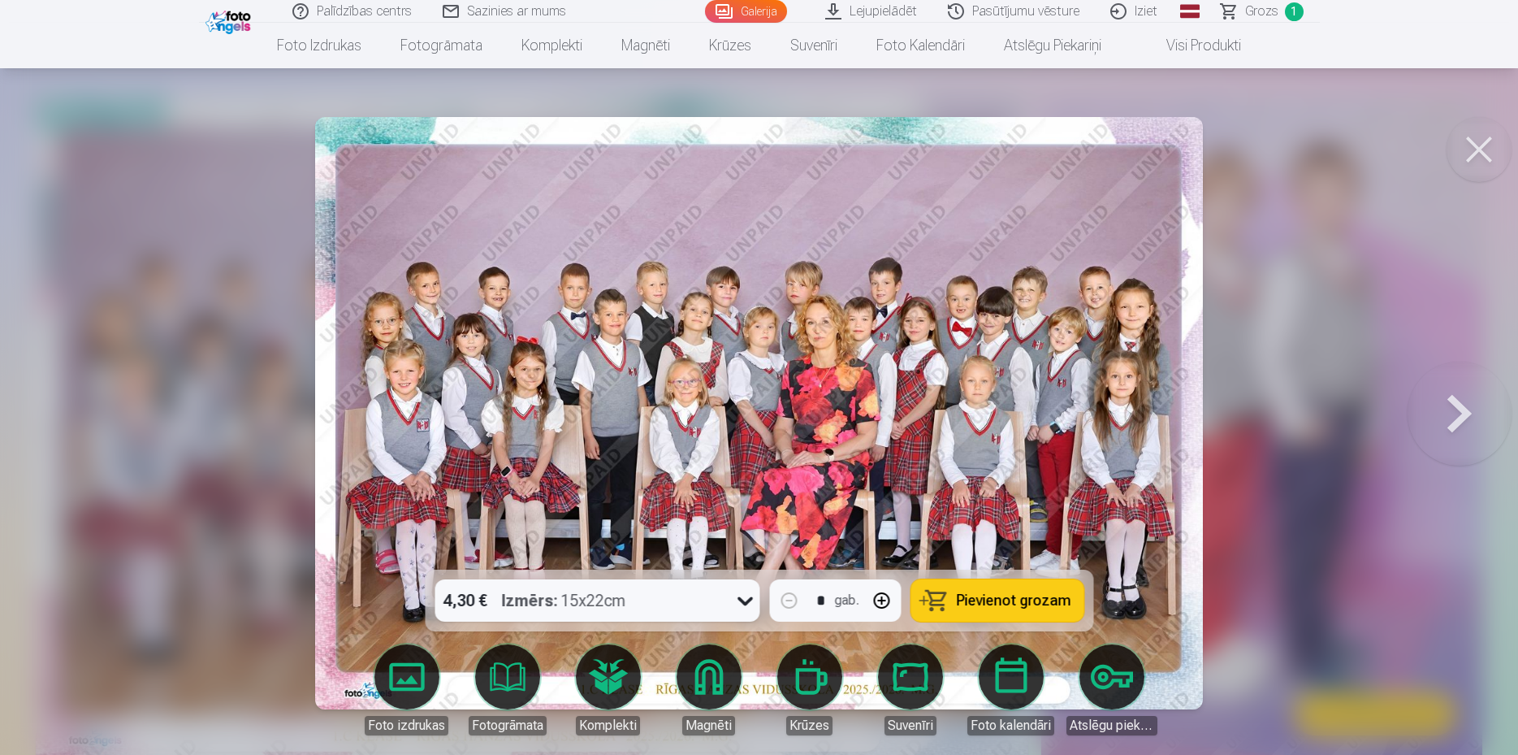
click at [1466, 141] on button at bounding box center [1479, 149] width 65 height 65
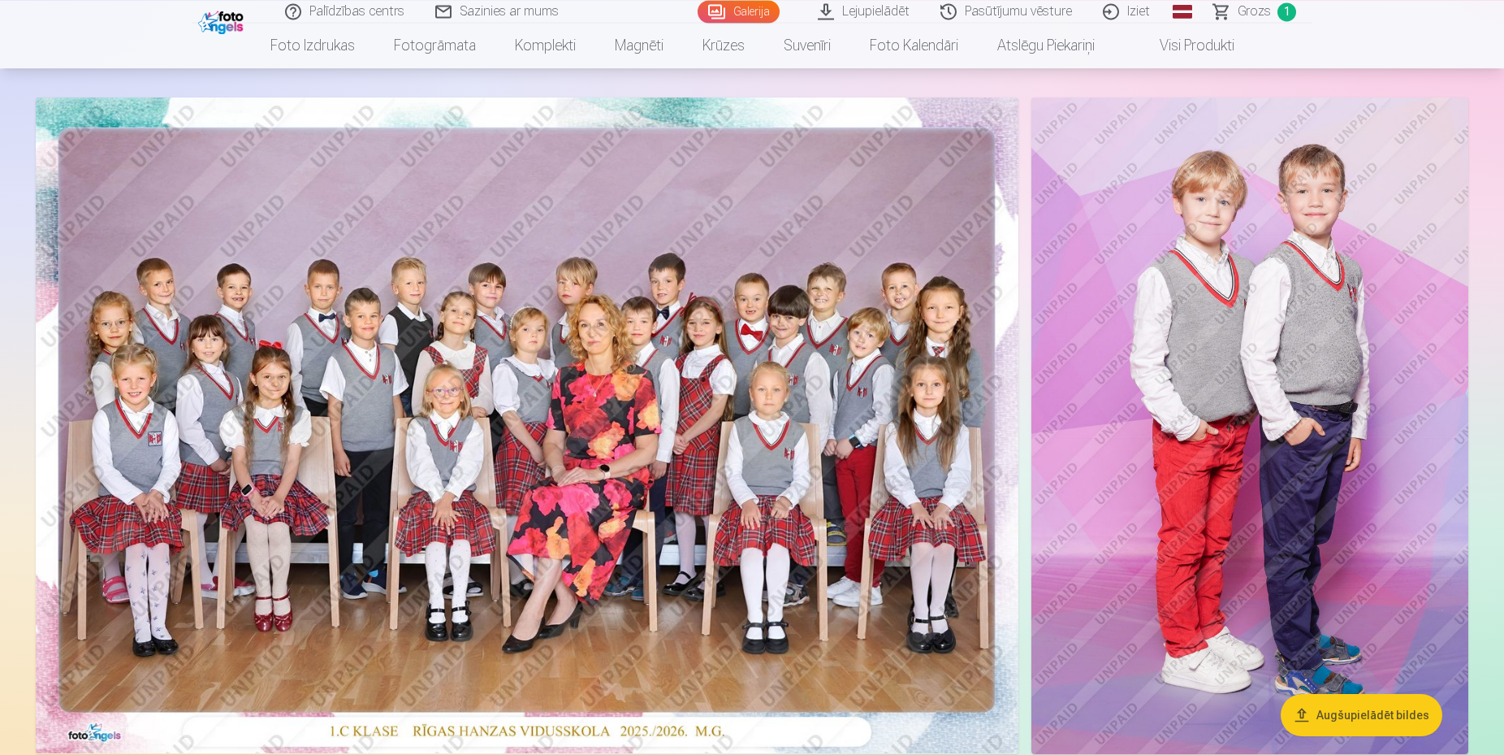
scroll to position [83, 0]
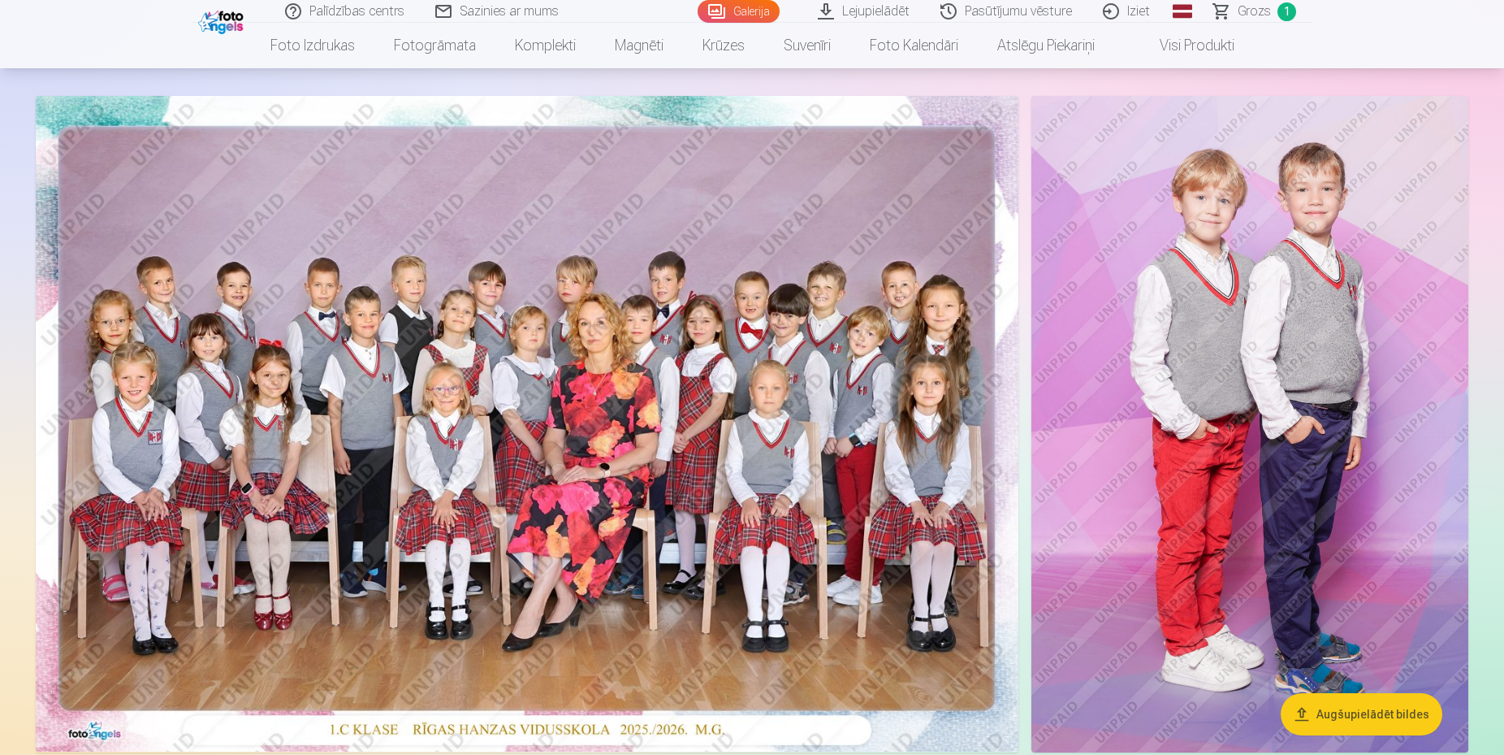
click at [1154, 378] on img at bounding box center [1250, 424] width 437 height 656
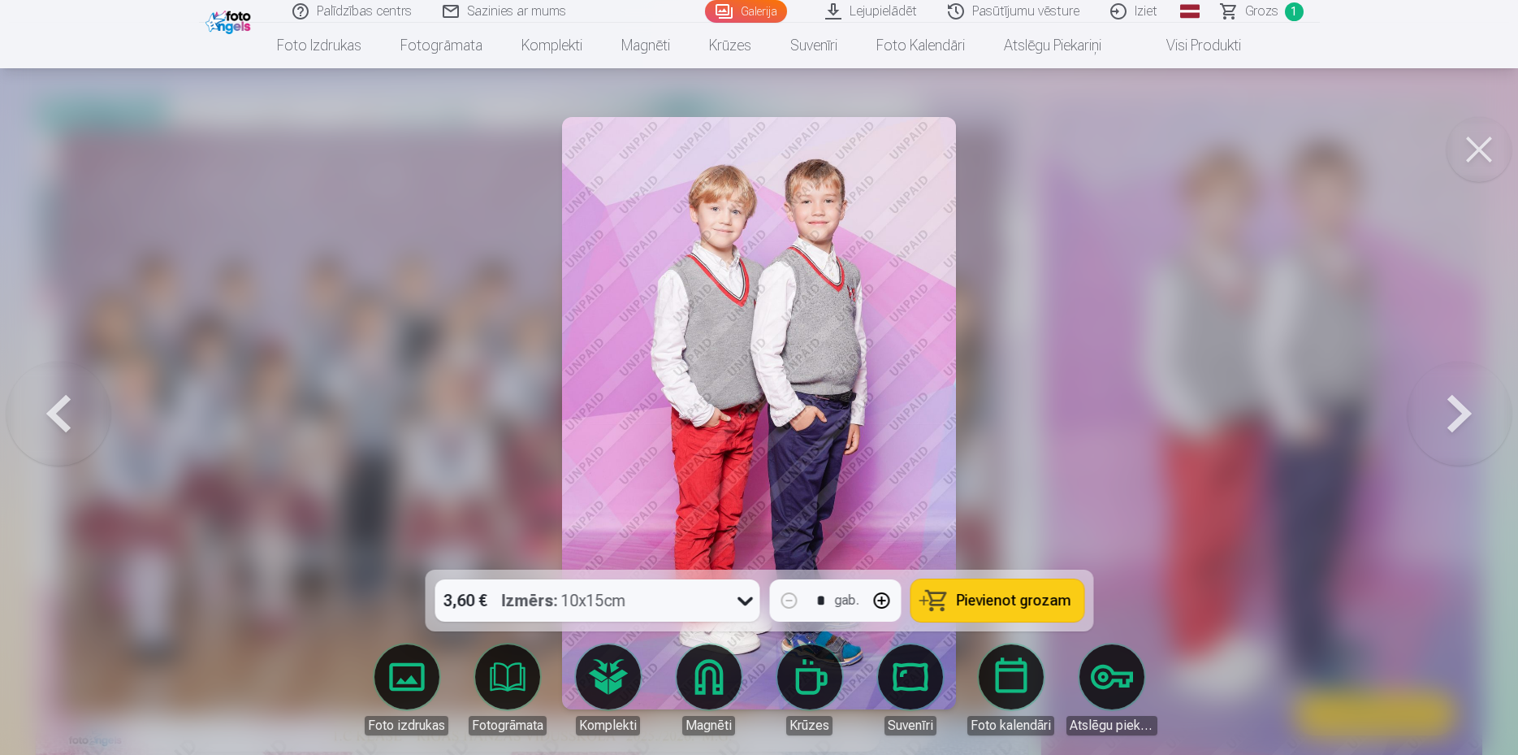
click at [1491, 149] on button at bounding box center [1479, 149] width 65 height 65
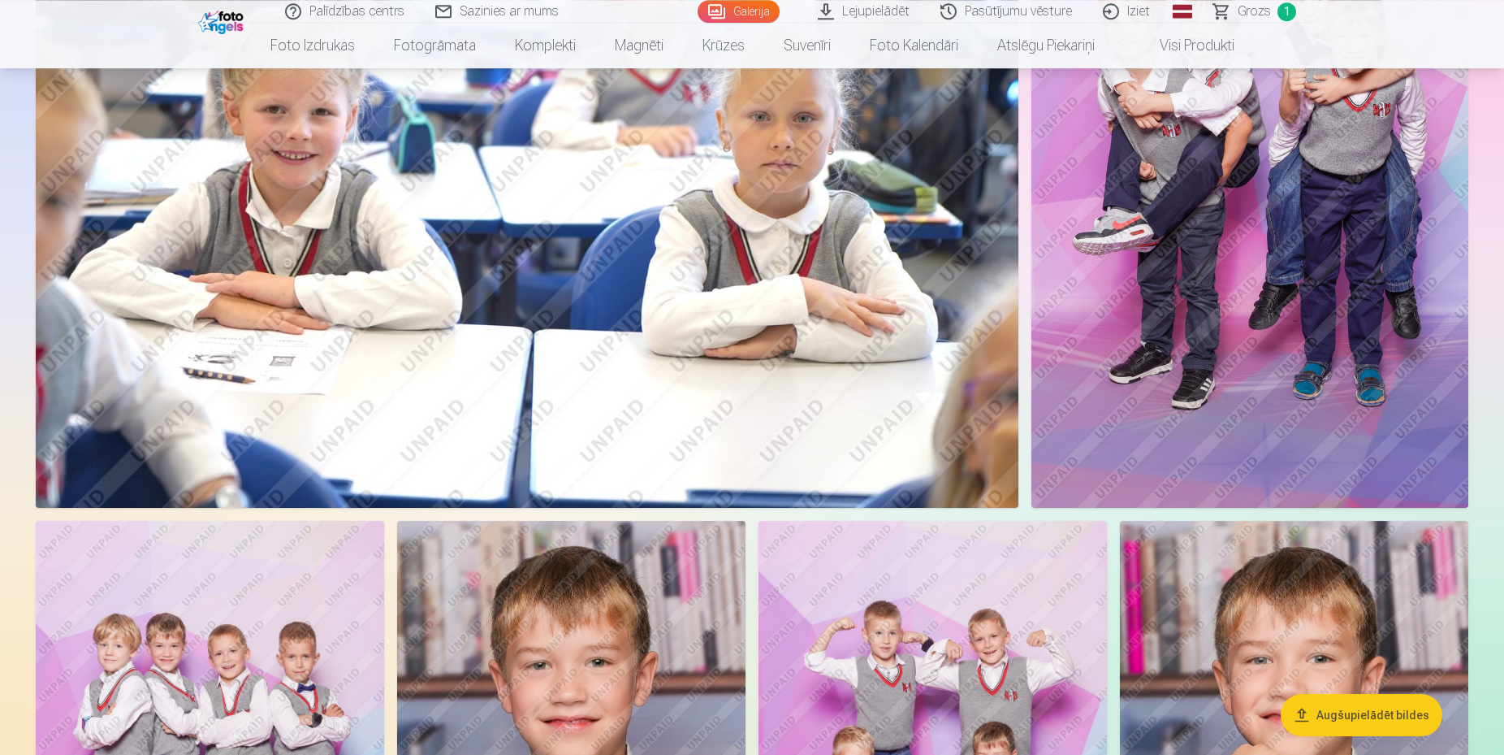
drag, startPoint x: 1194, startPoint y: 479, endPoint x: 1235, endPoint y: 716, distance: 239.9
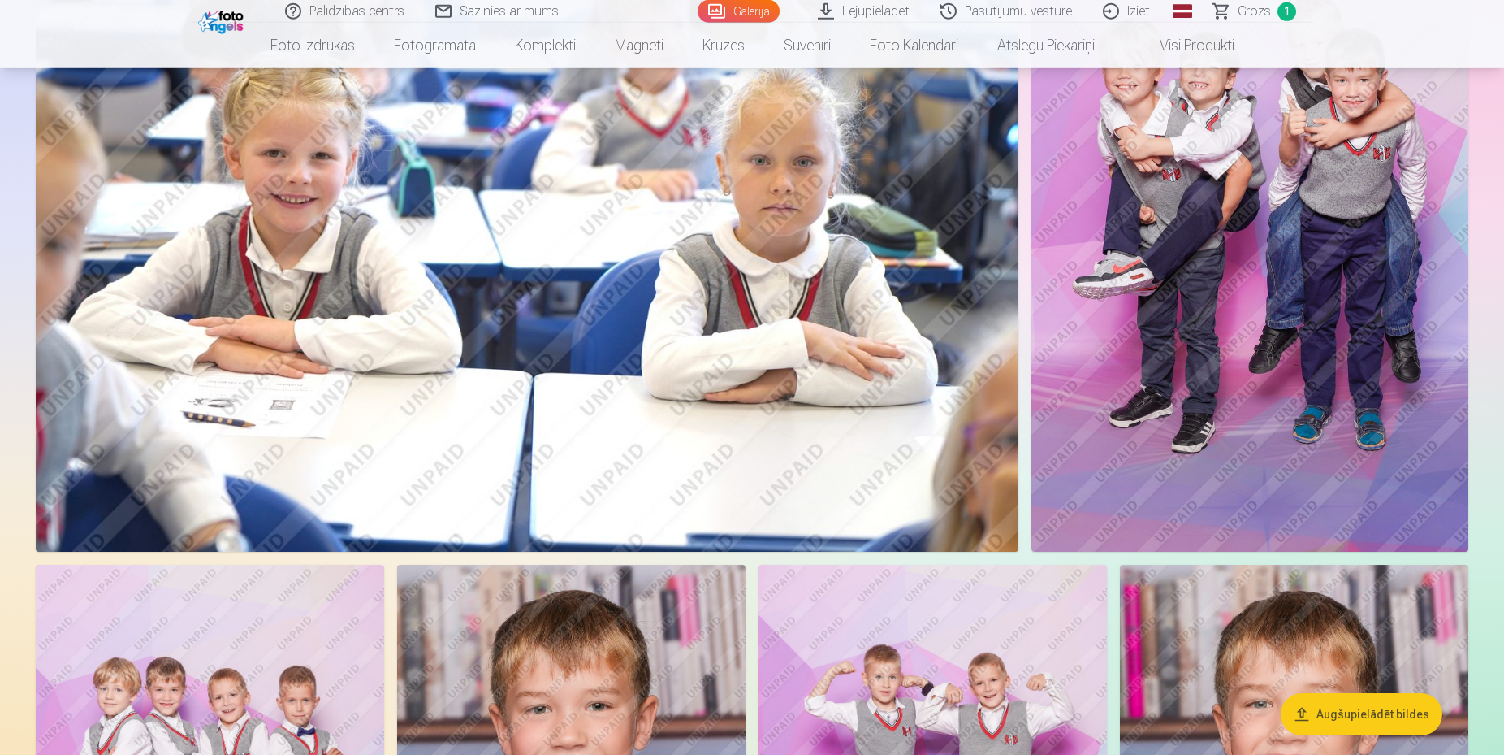
drag, startPoint x: 1235, startPoint y: 716, endPoint x: 731, endPoint y: 582, distance: 521.0
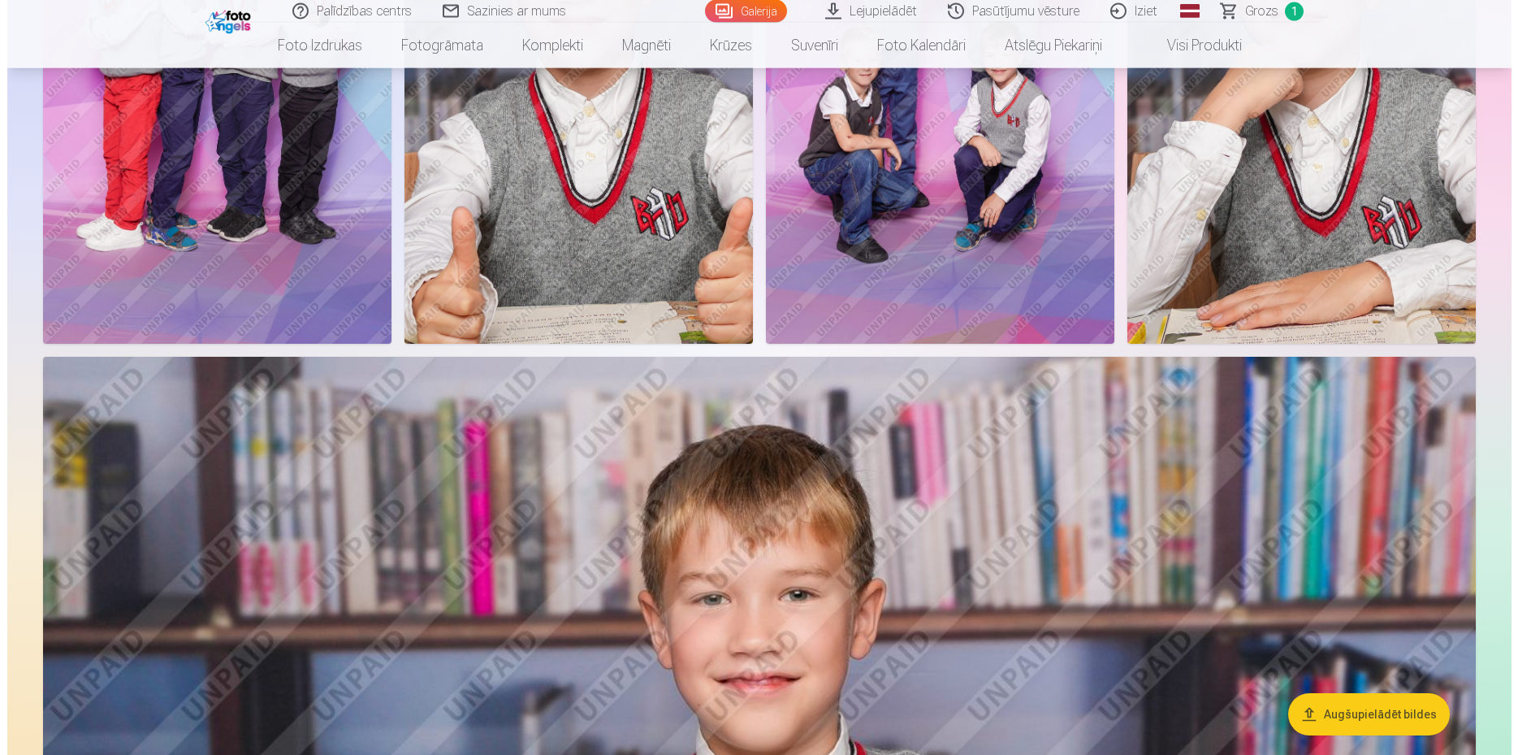
scroll to position [2666, 0]
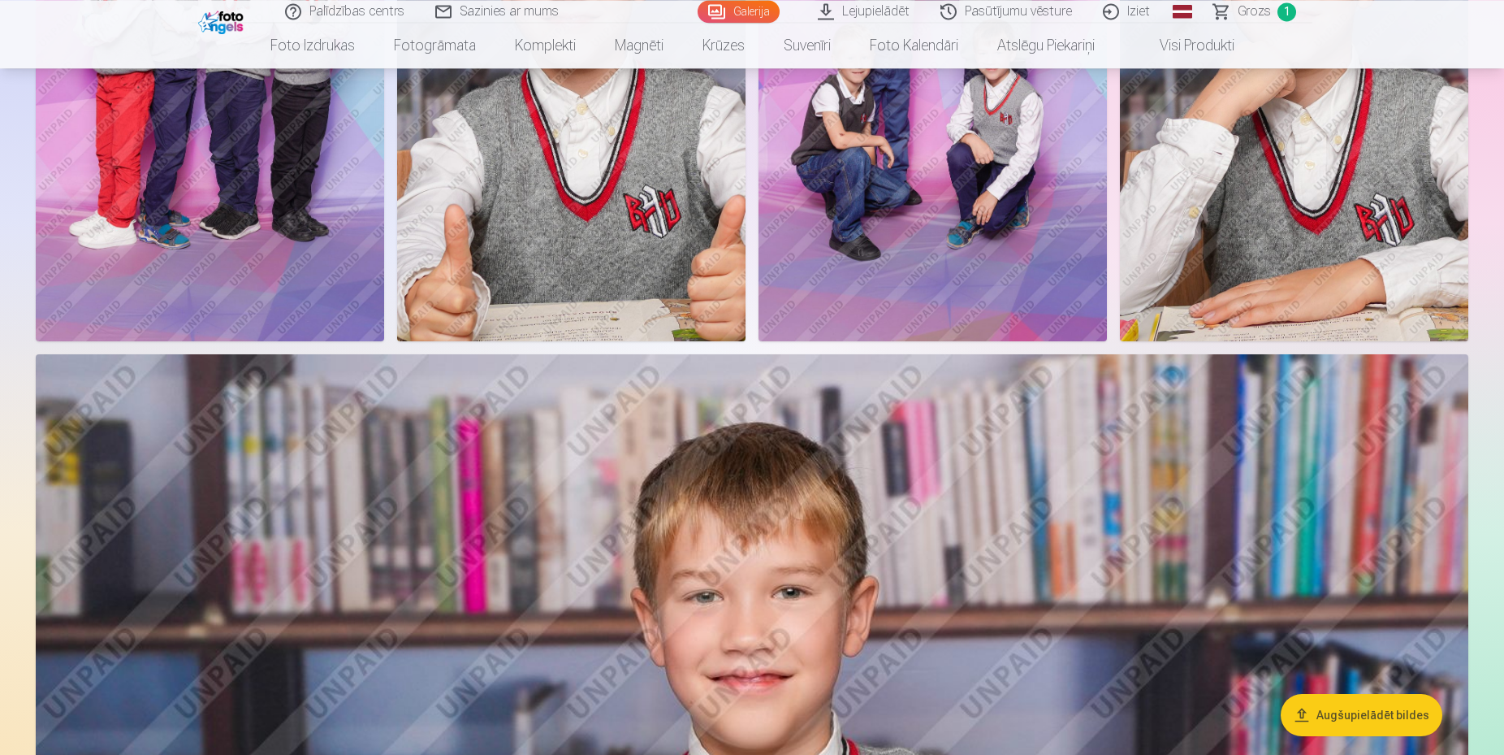
click at [165, 240] on img at bounding box center [210, 79] width 348 height 523
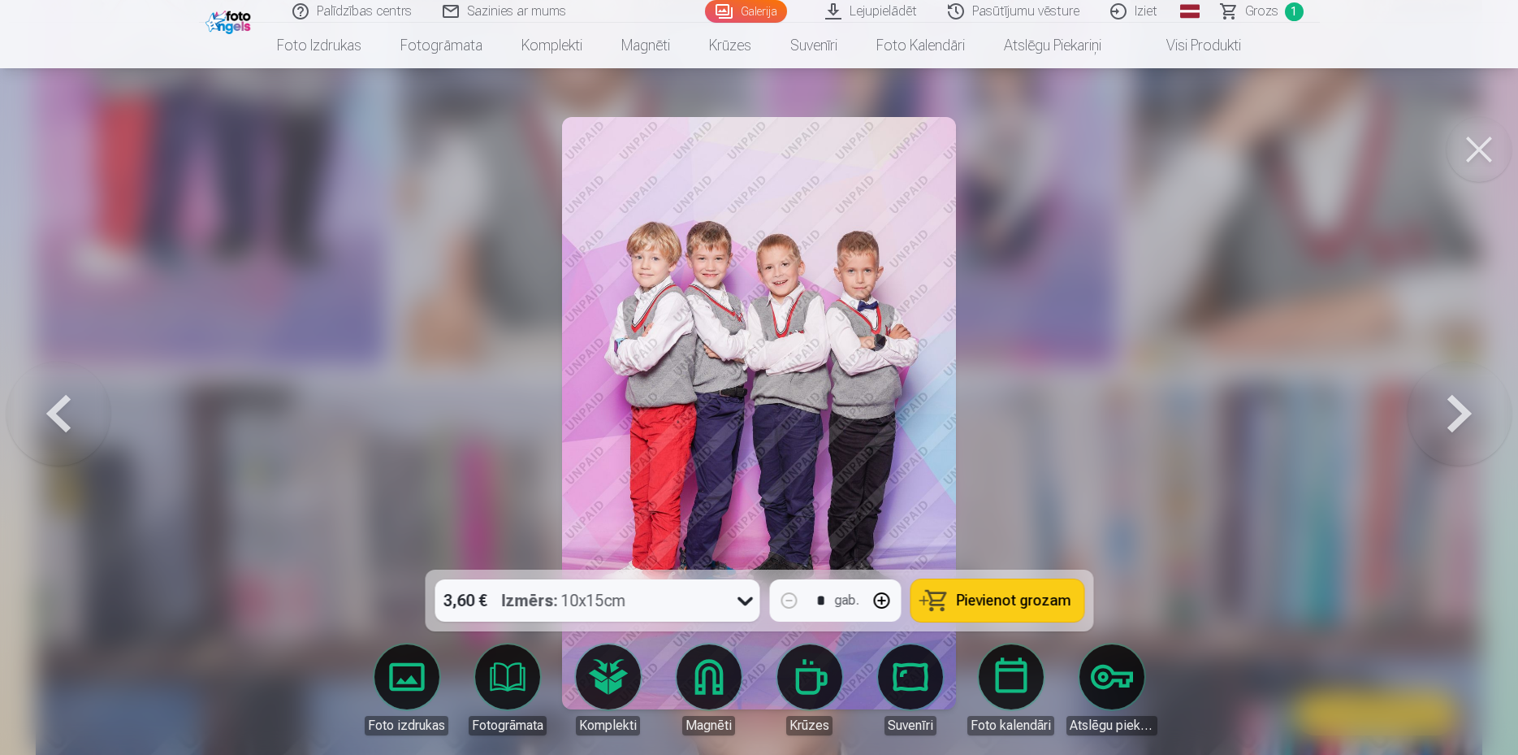
click at [1500, 138] on button at bounding box center [1479, 149] width 65 height 65
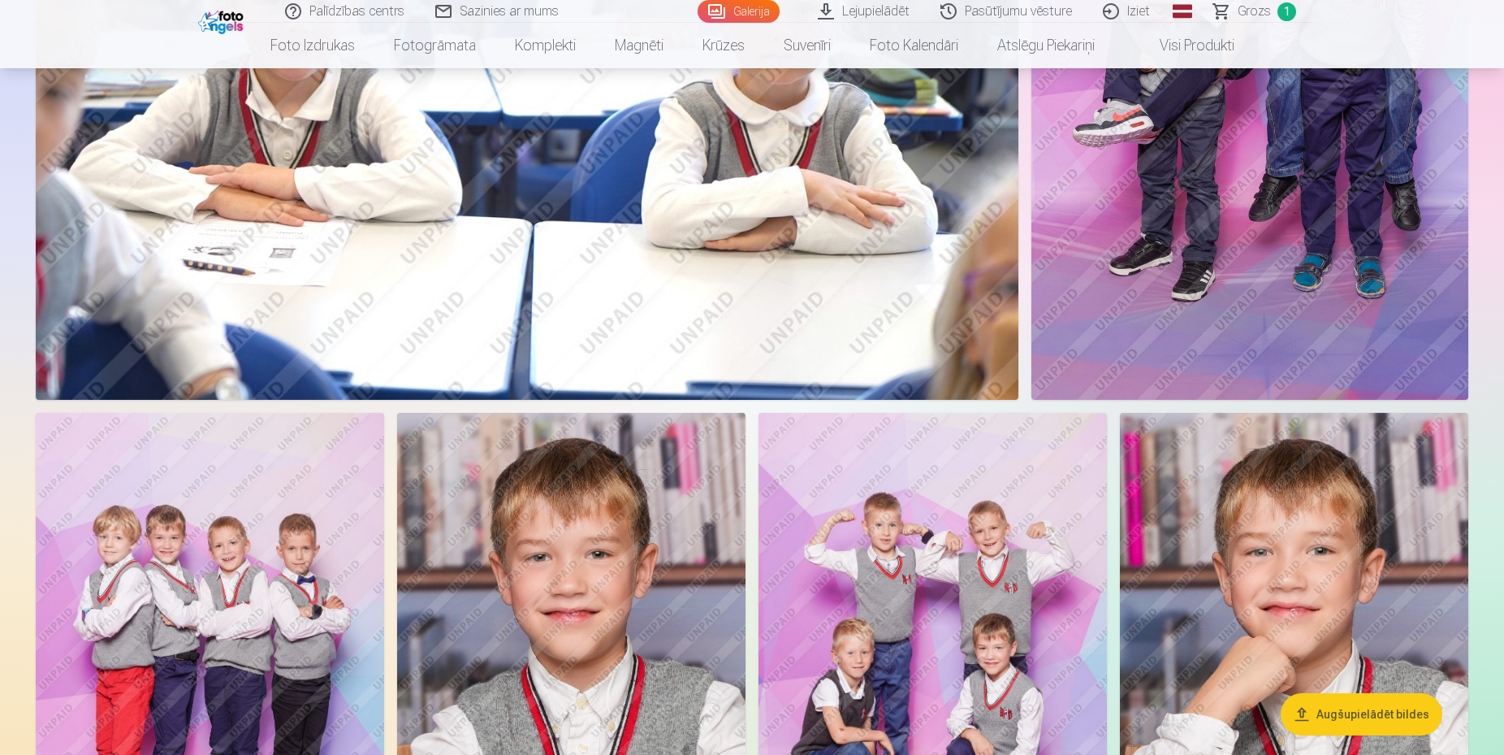
scroll to position [2237, 0]
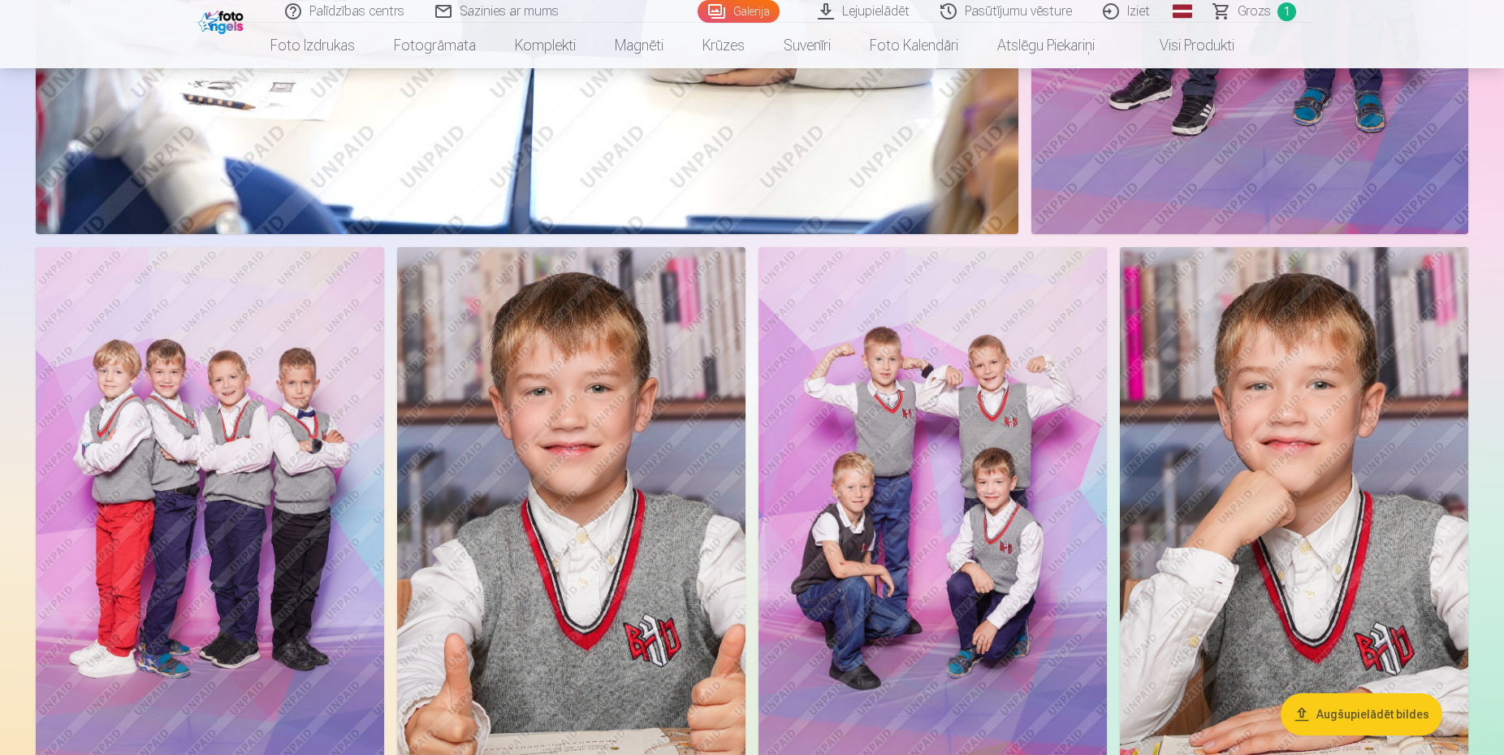
click at [996, 475] on img at bounding box center [933, 508] width 348 height 523
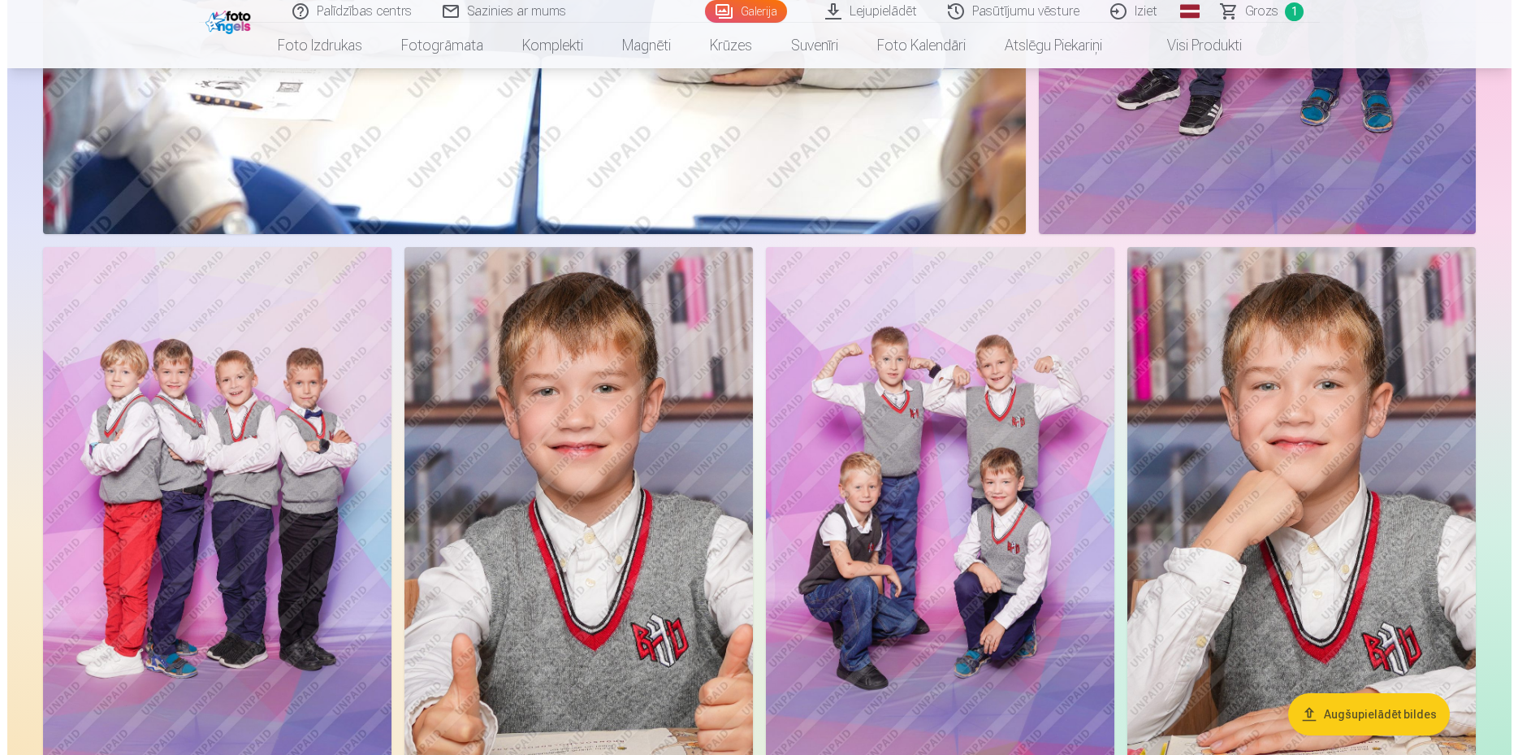
scroll to position [2253, 0]
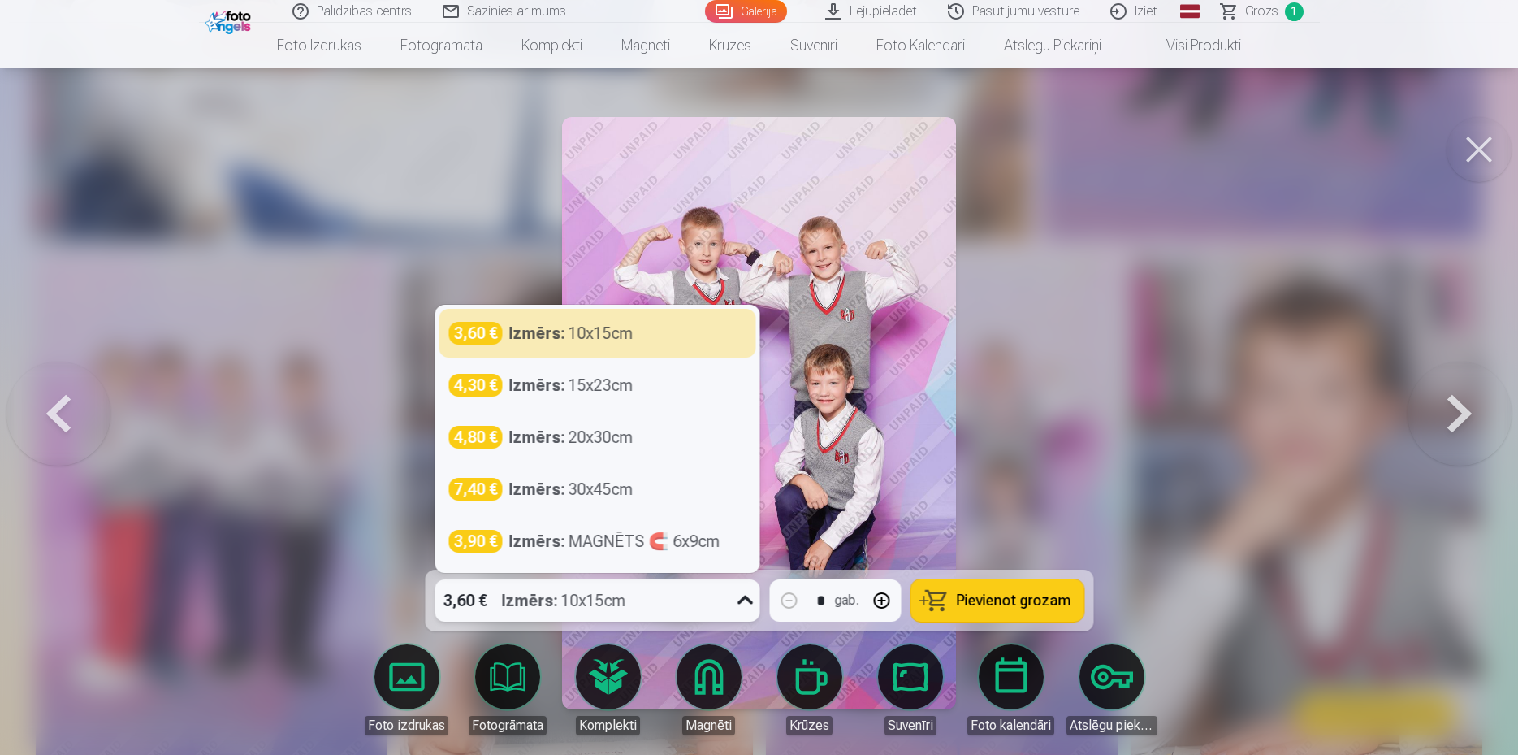
click at [747, 596] on icon at bounding box center [745, 600] width 26 height 26
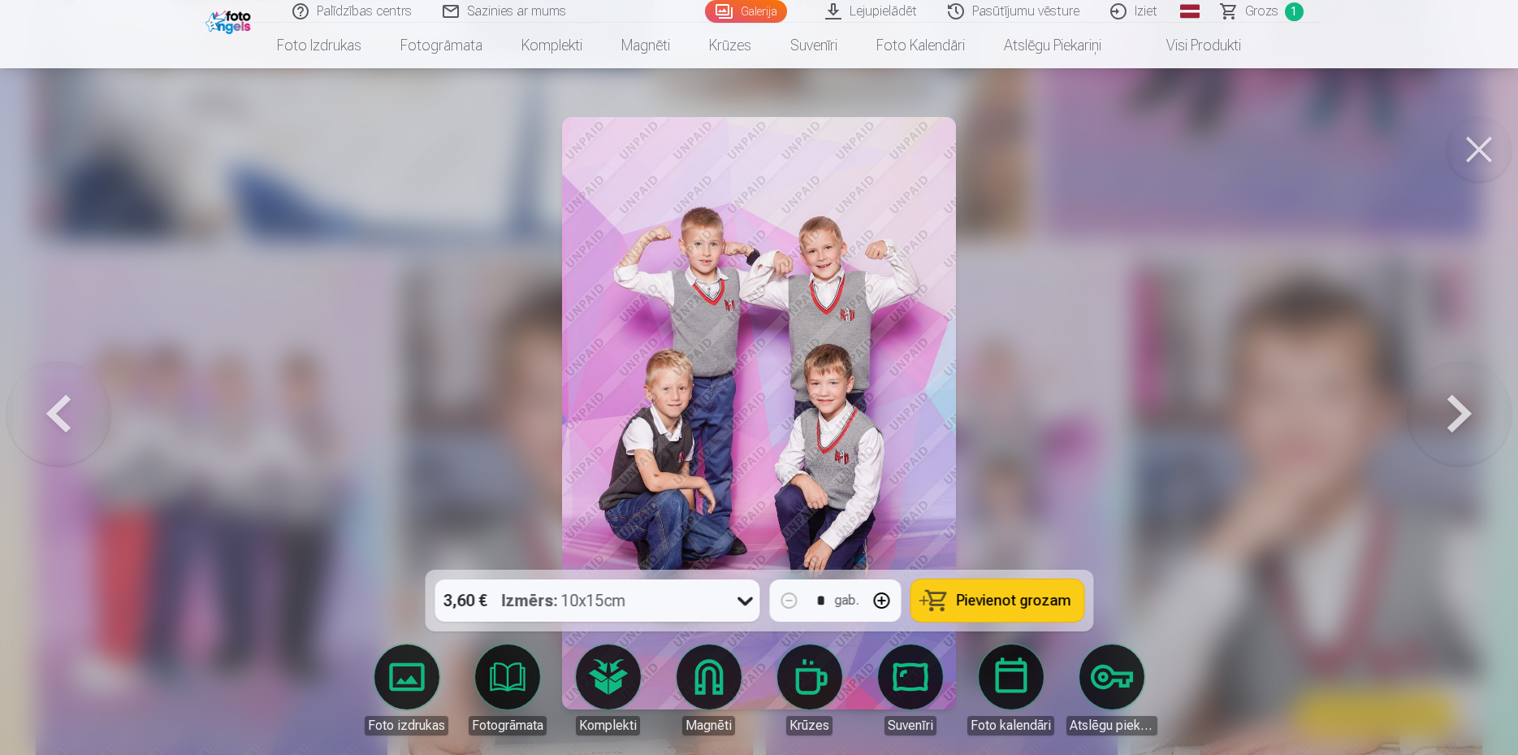
click at [1045, 593] on span "Pievienot grozam" at bounding box center [1013, 600] width 115 height 15
click at [1479, 140] on button at bounding box center [1479, 149] width 65 height 65
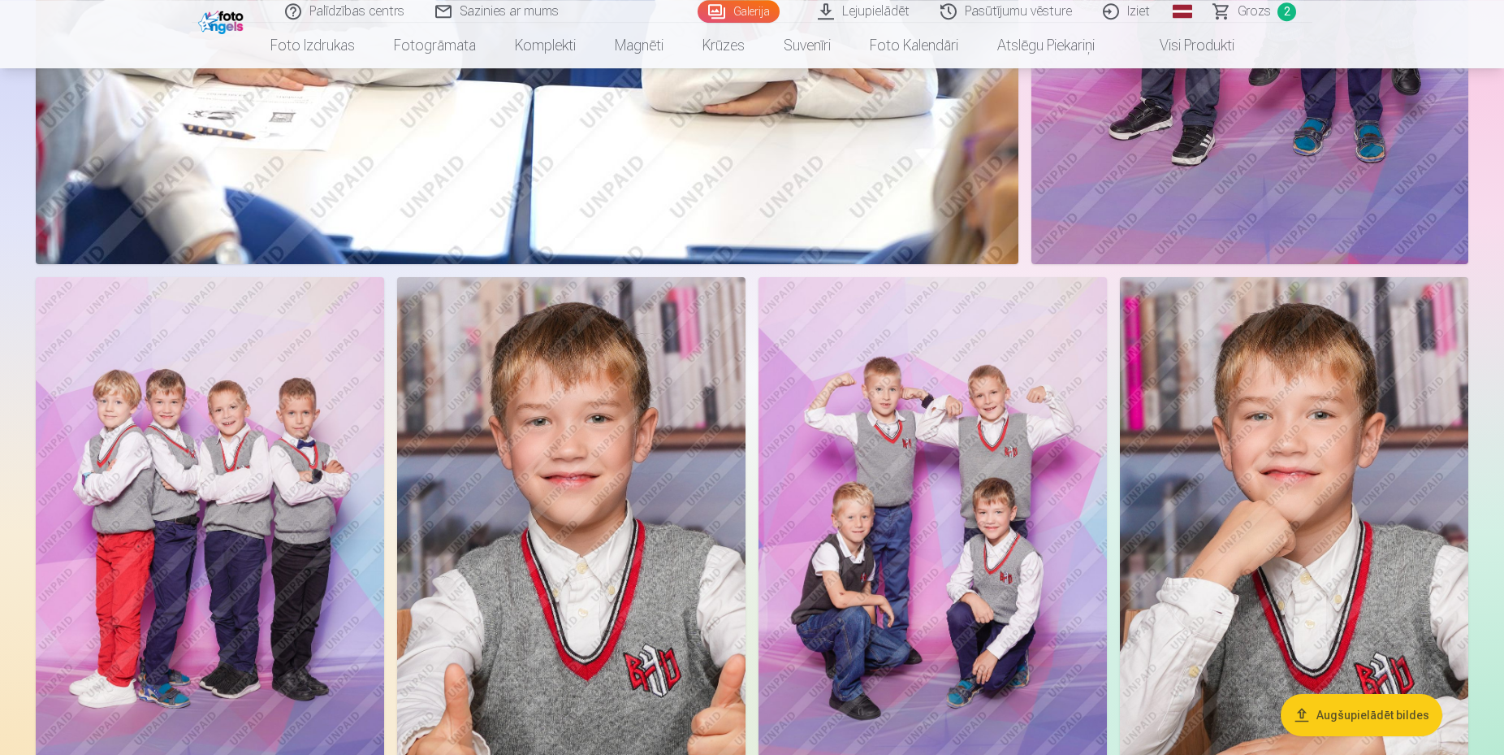
scroll to position [2237, 0]
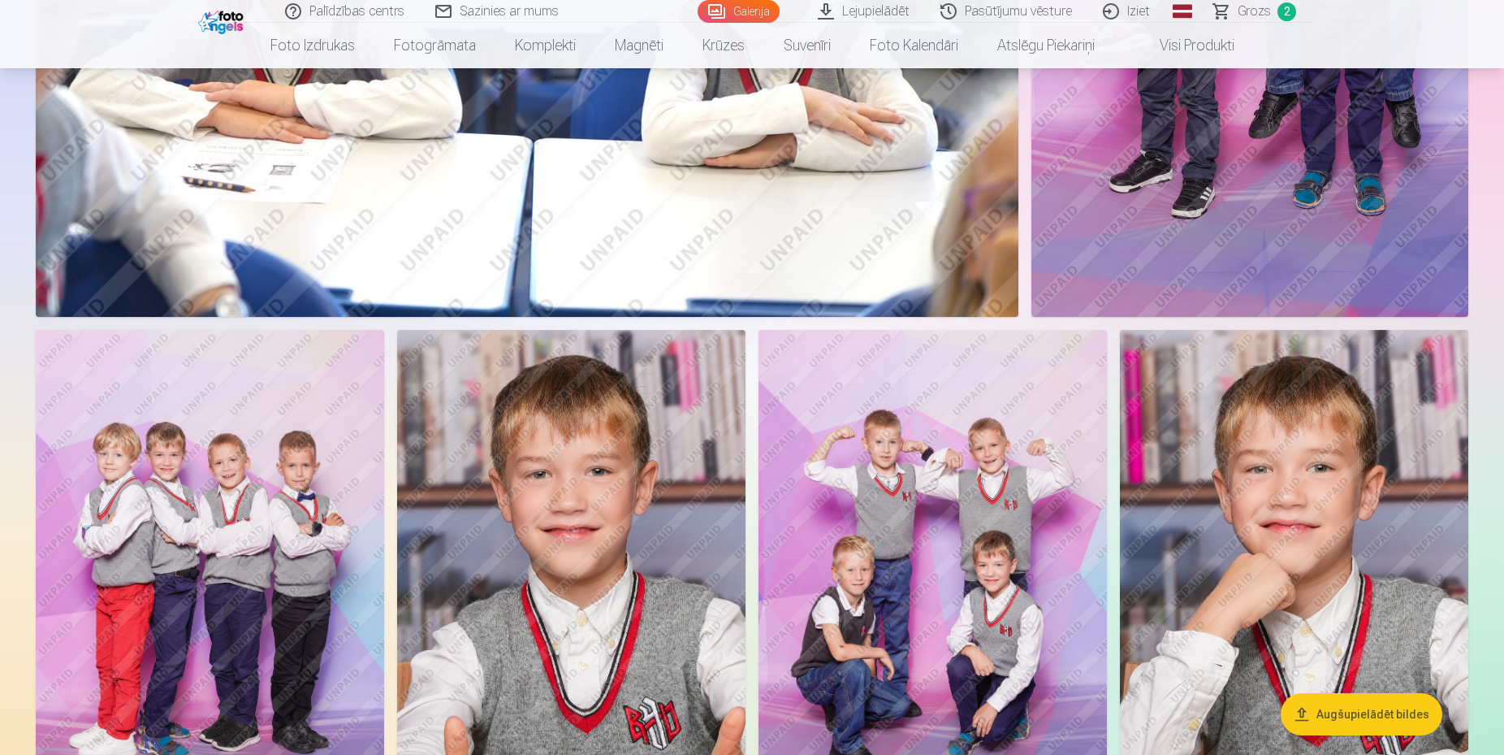
click at [254, 539] on img at bounding box center [210, 591] width 348 height 523
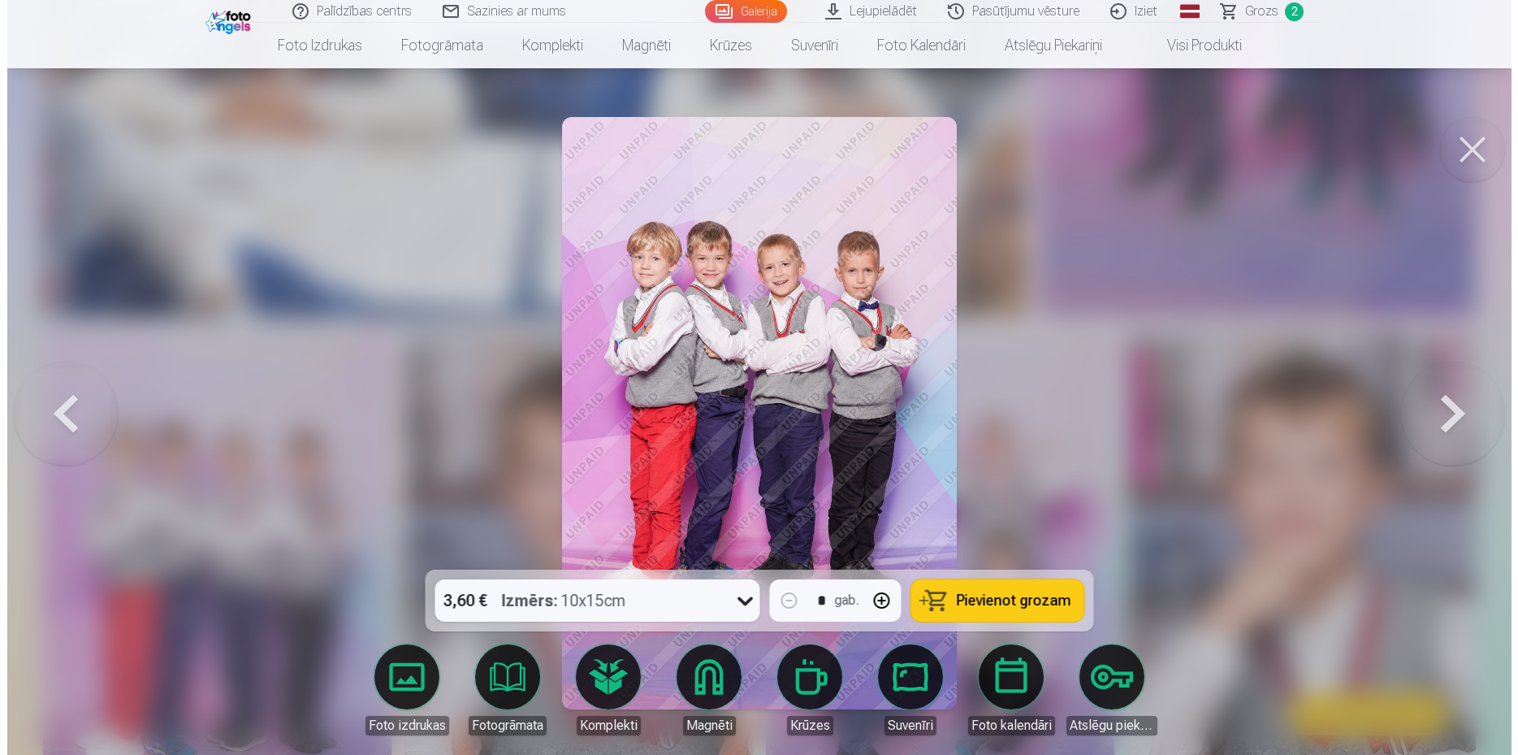
scroll to position [2170, 0]
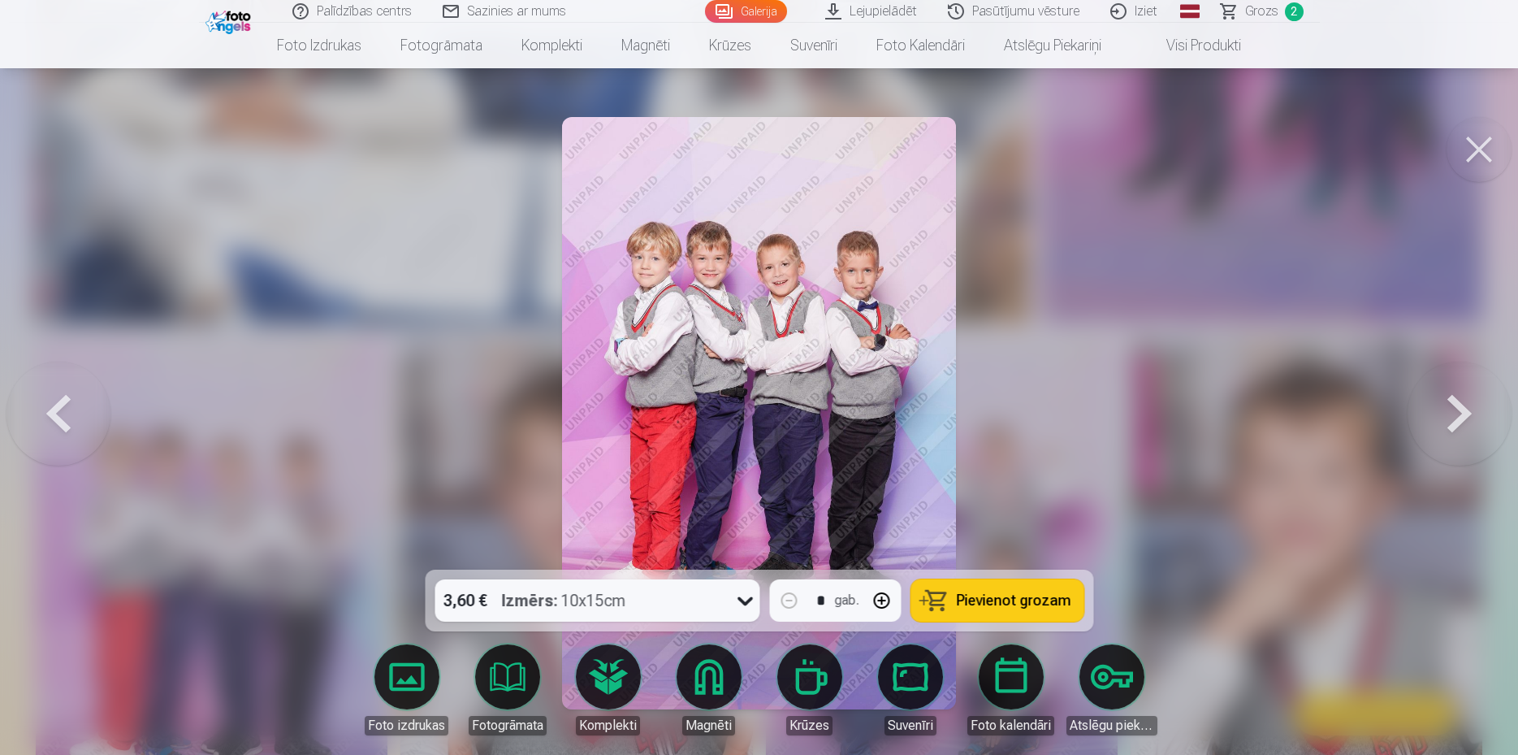
click at [953, 587] on button "Pievienot grozam" at bounding box center [997, 600] width 173 height 42
click at [1488, 169] on button at bounding box center [1479, 149] width 65 height 65
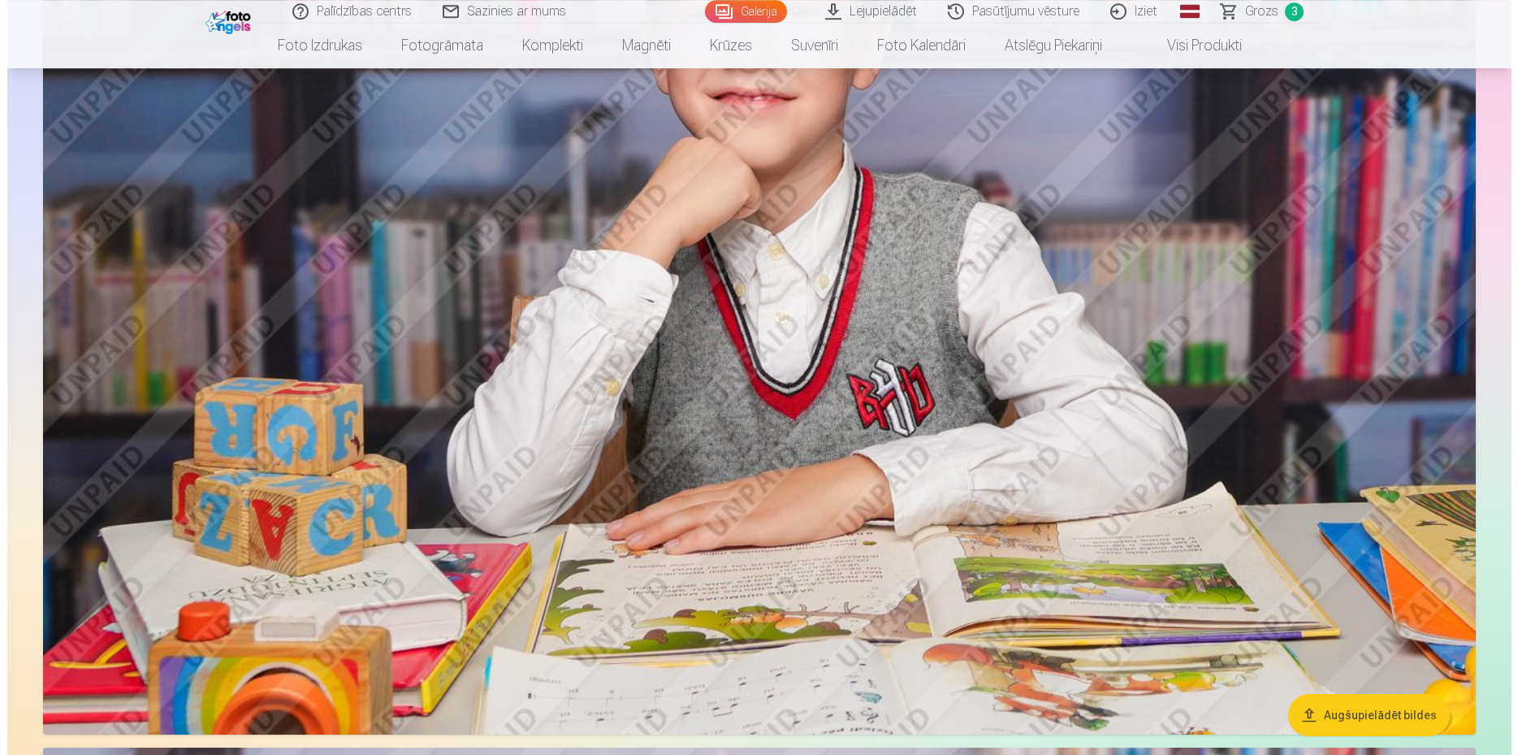
scroll to position [4060, 0]
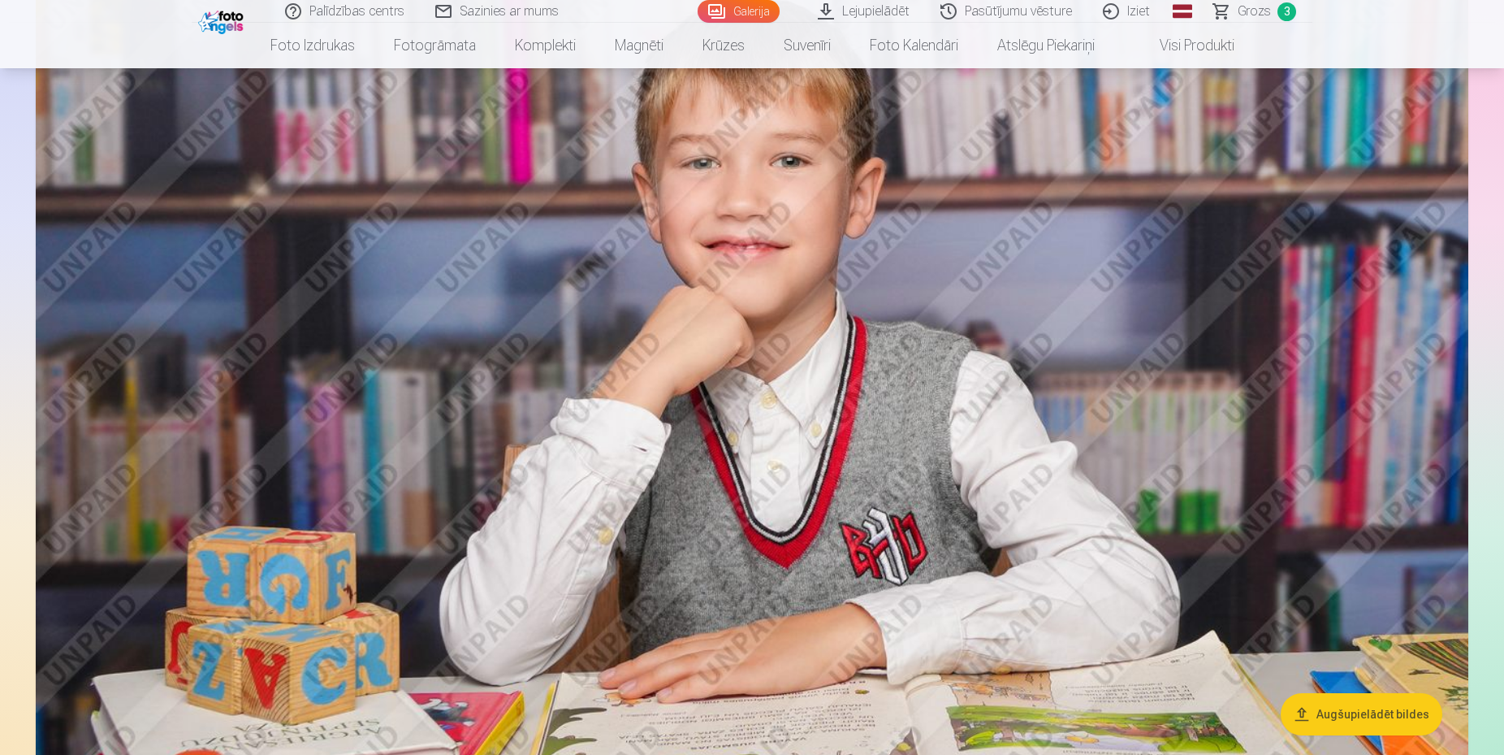
click at [918, 328] on img at bounding box center [752, 406] width 1433 height 955
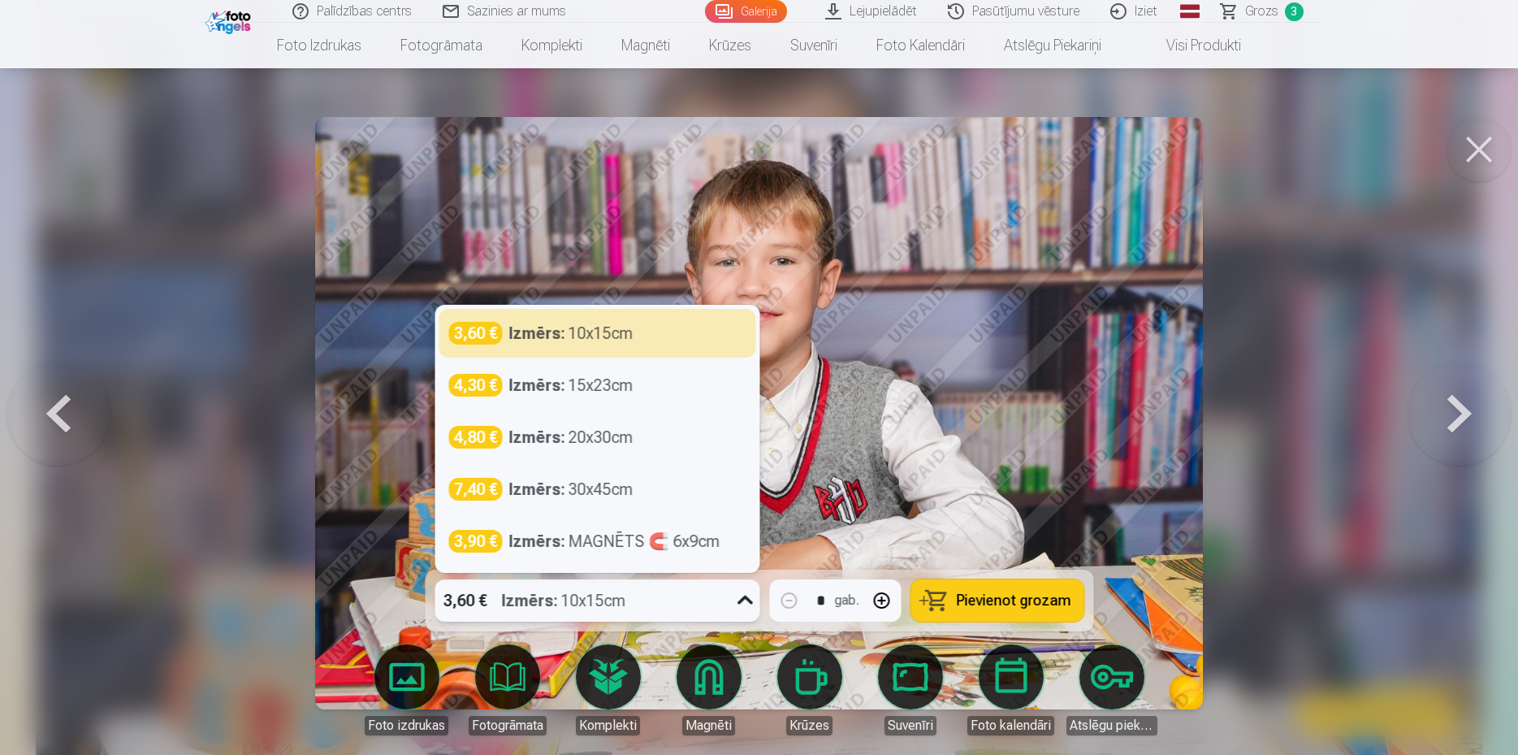
click at [738, 594] on icon at bounding box center [745, 600] width 26 height 26
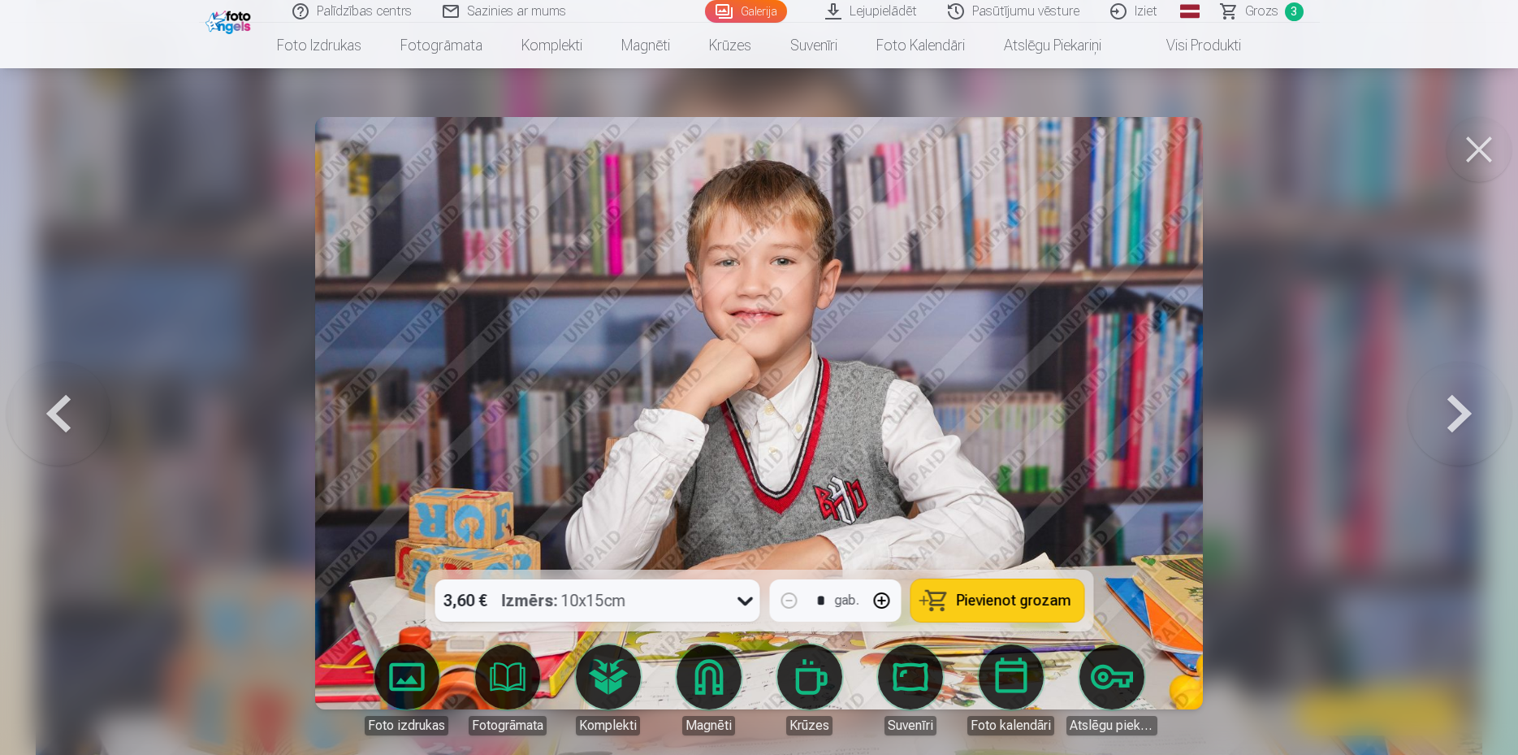
click at [755, 161] on img at bounding box center [759, 413] width 889 height 592
click at [990, 601] on span "Pievienot grozam" at bounding box center [1013, 600] width 115 height 15
click at [1487, 157] on button at bounding box center [1479, 149] width 65 height 65
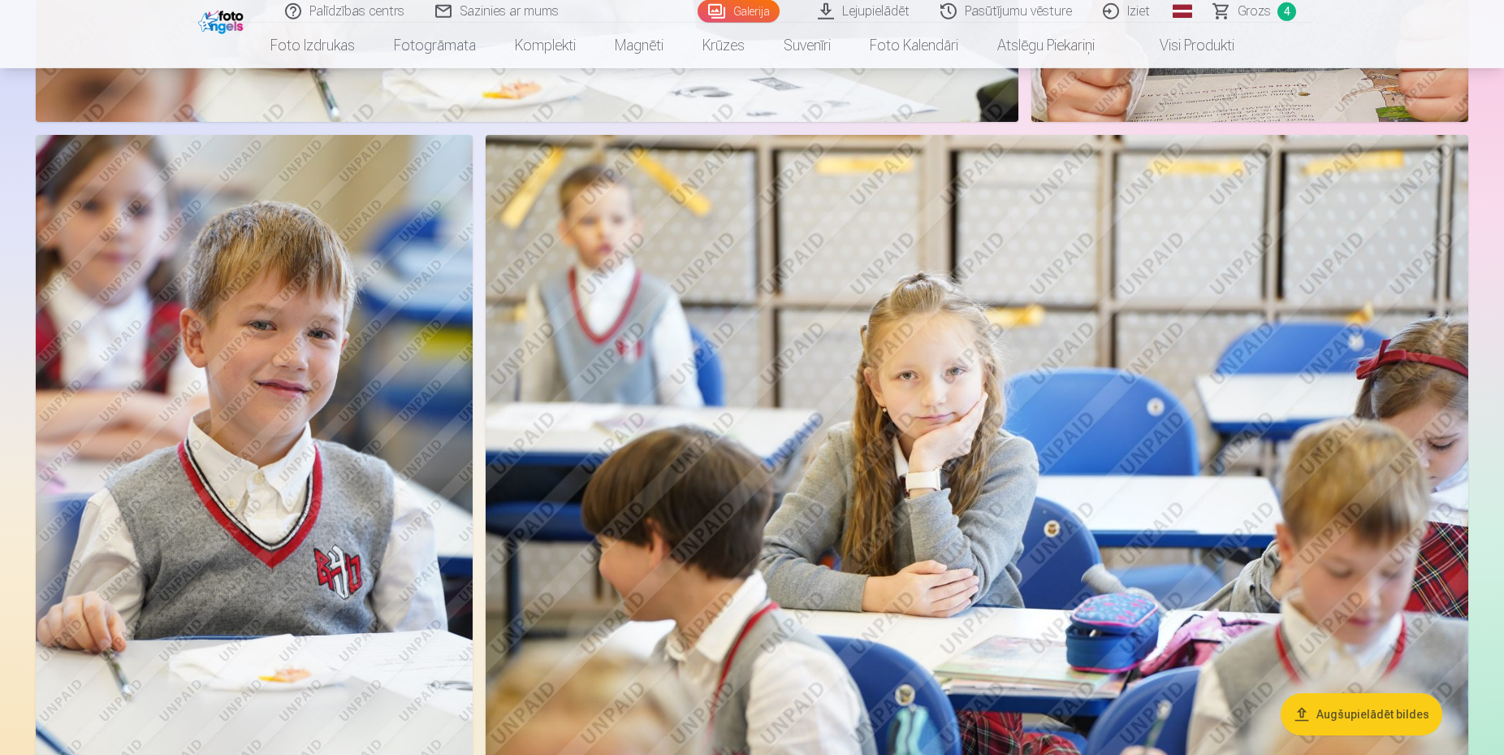
scroll to position [8415, 0]
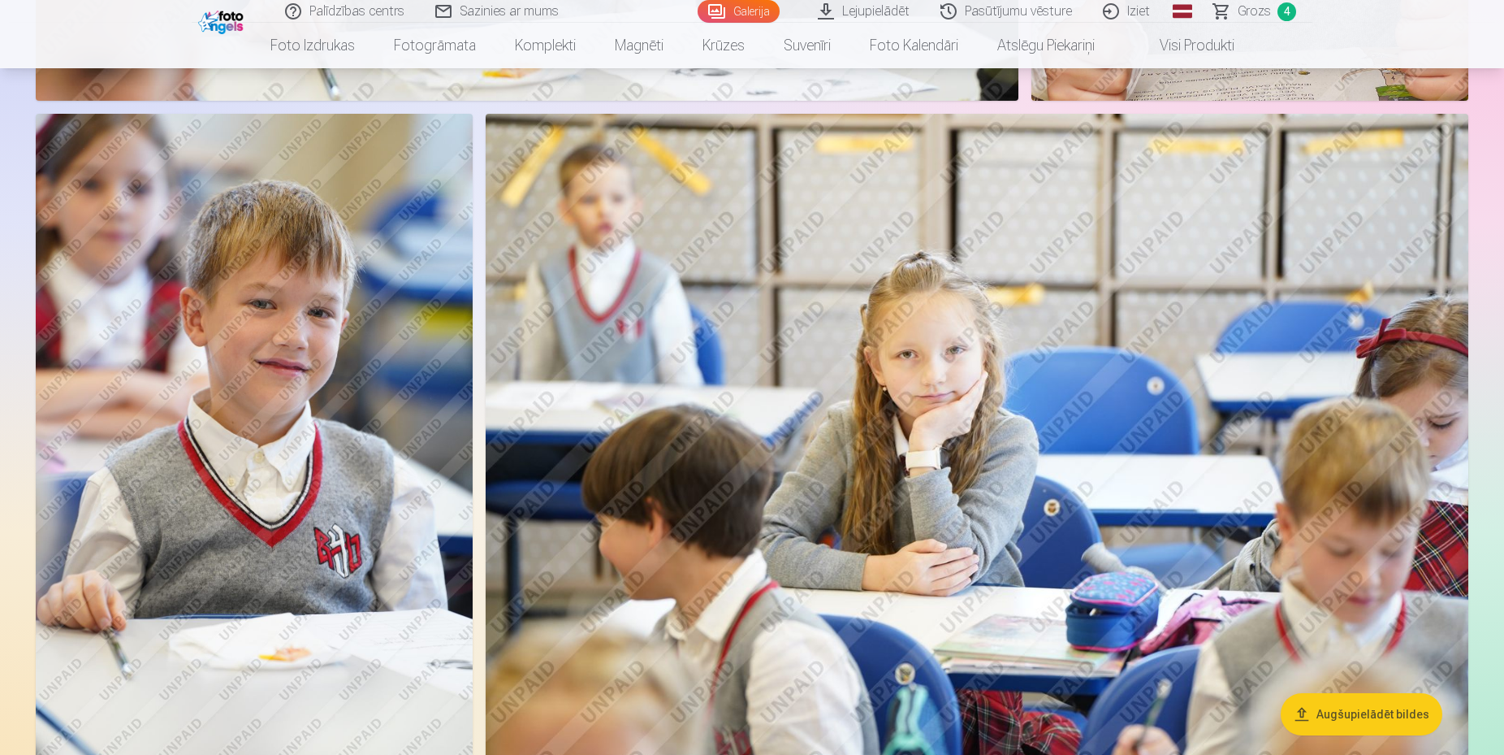
click at [318, 434] on img at bounding box center [254, 442] width 437 height 656
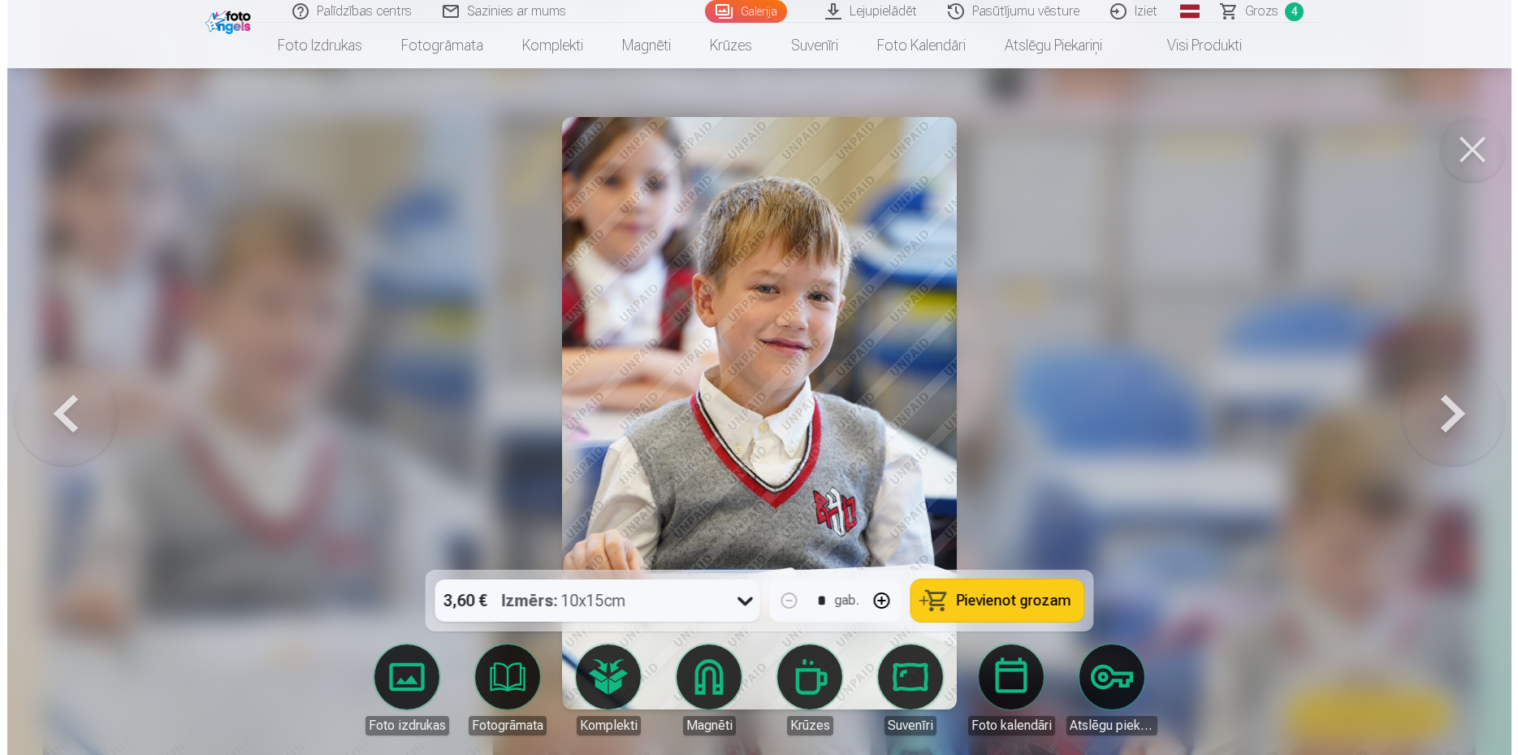
scroll to position [8488, 0]
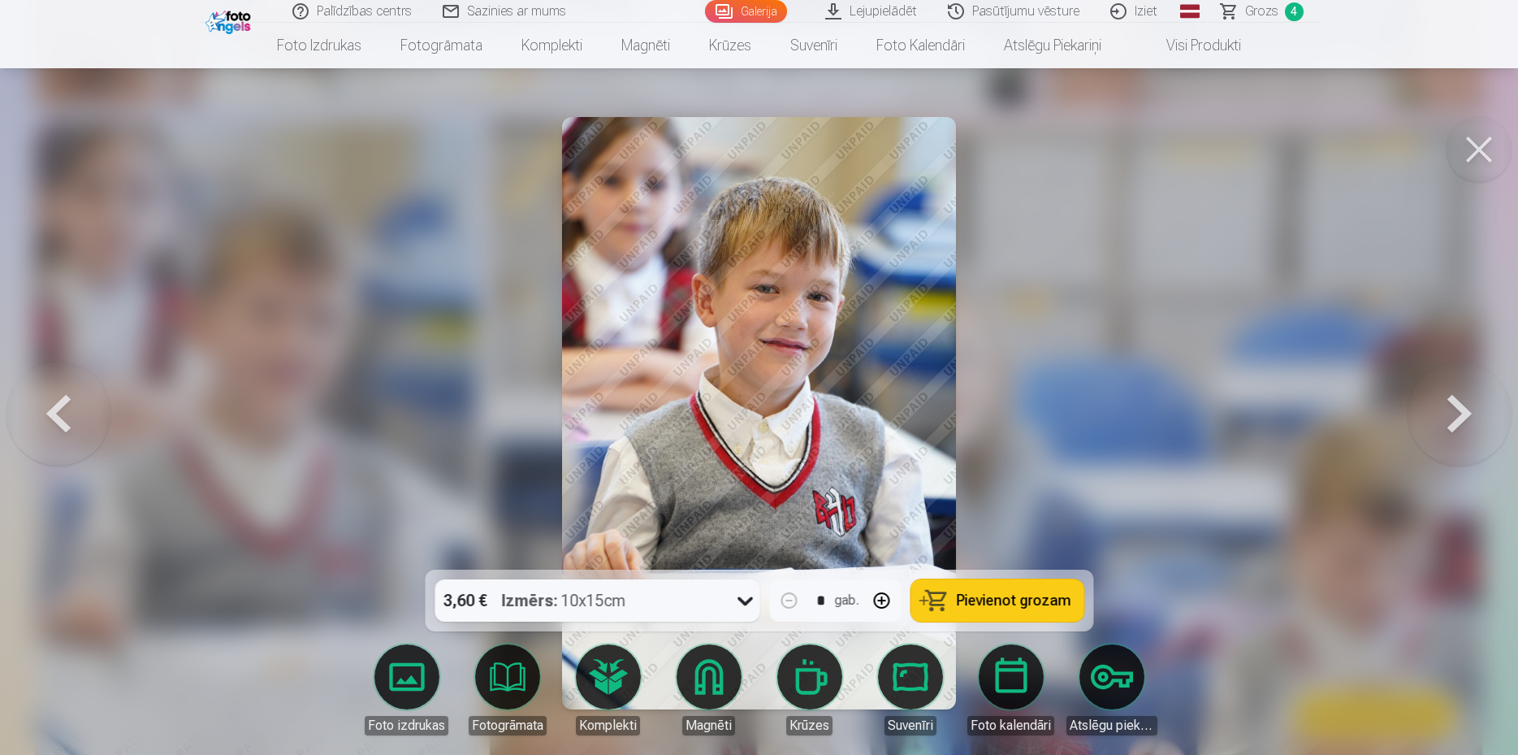
click at [1481, 147] on button at bounding box center [1479, 149] width 65 height 65
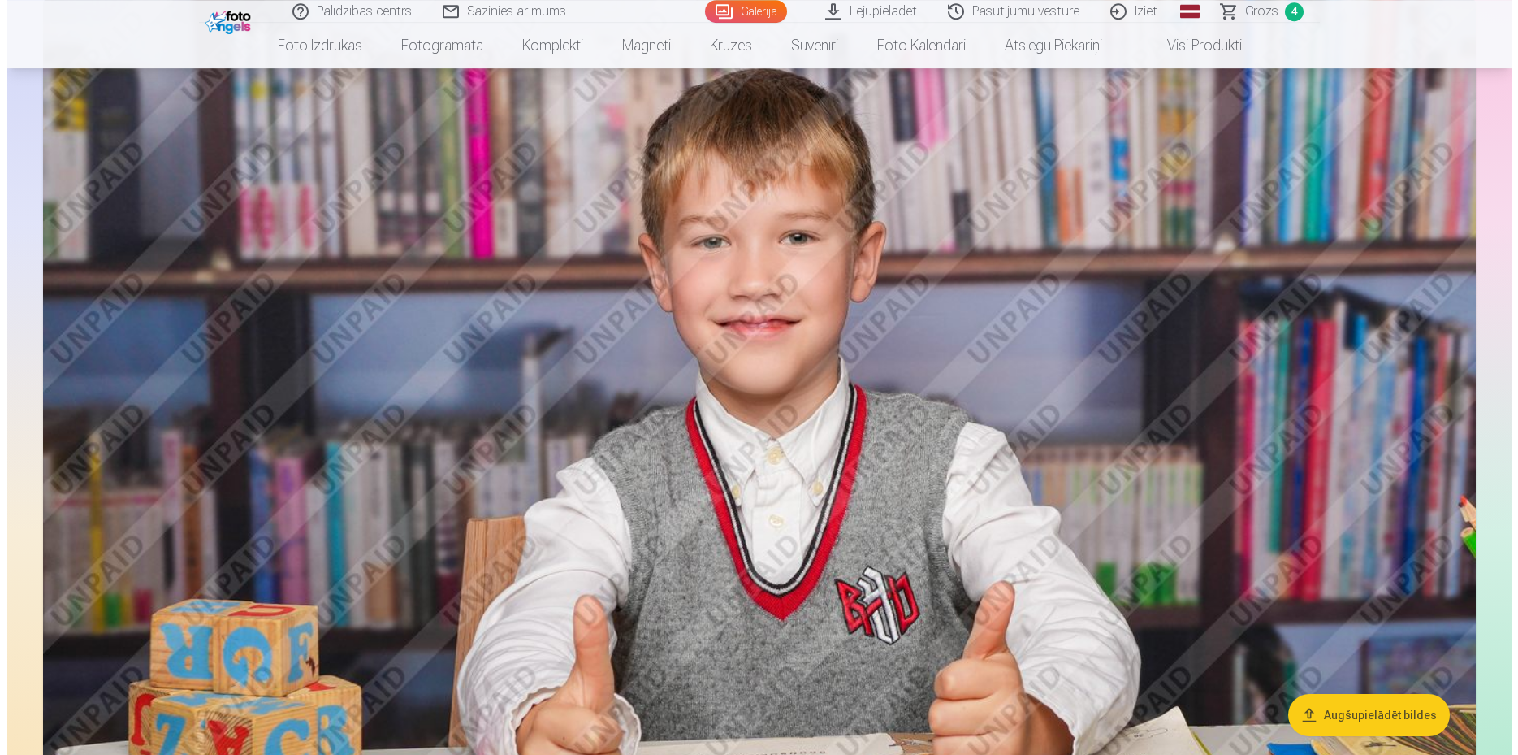
scroll to position [5929, 0]
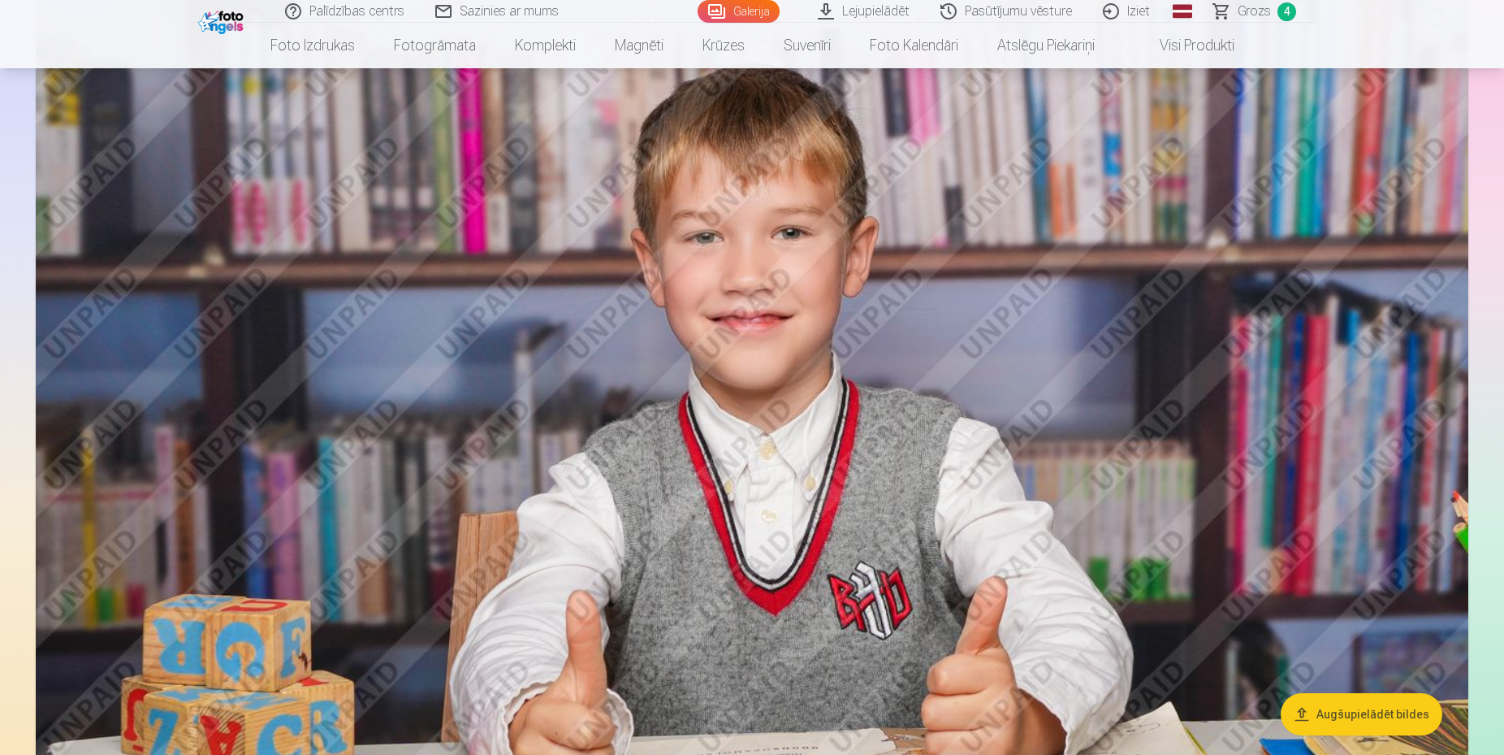
click at [766, 327] on img at bounding box center [752, 472] width 1433 height 955
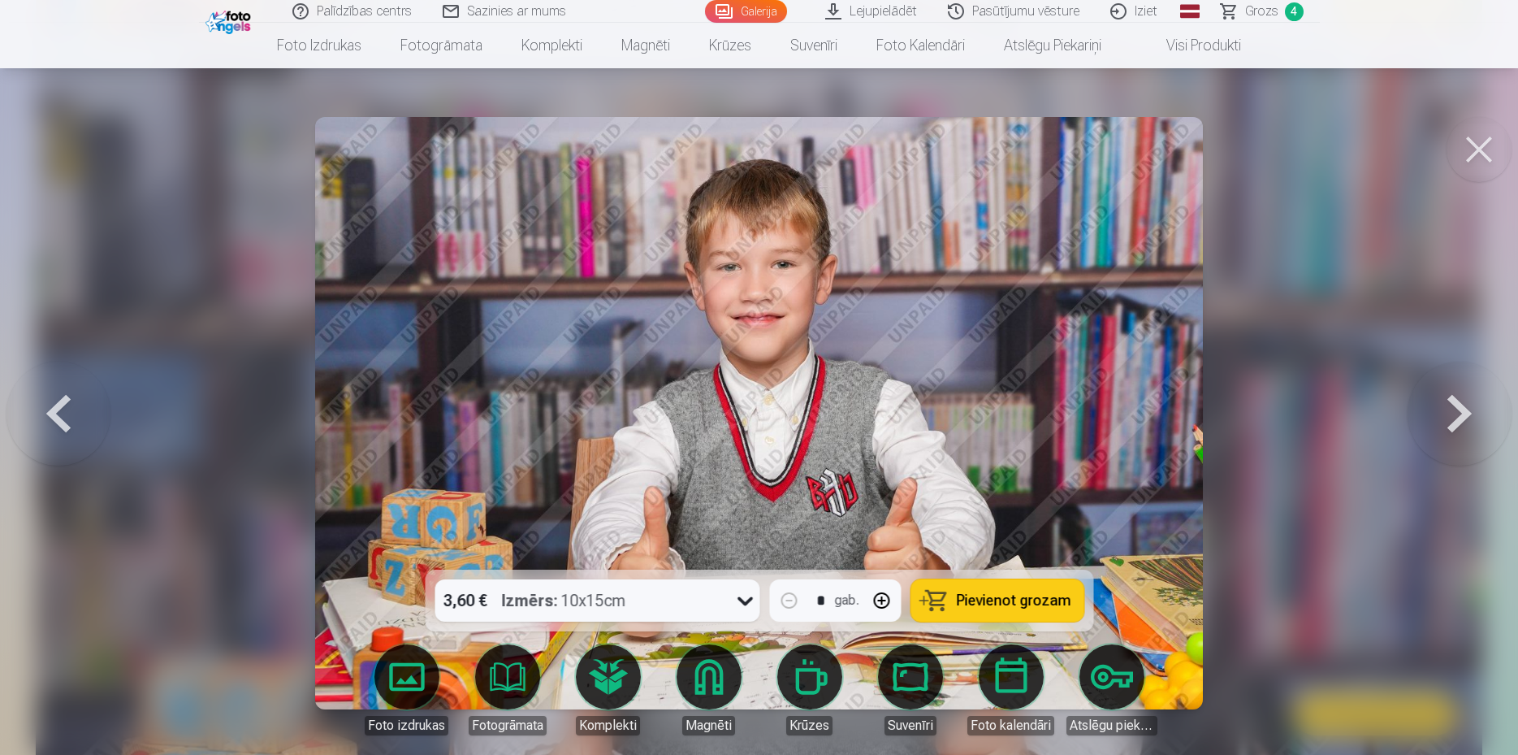
click at [63, 403] on button at bounding box center [58, 413] width 104 height 280
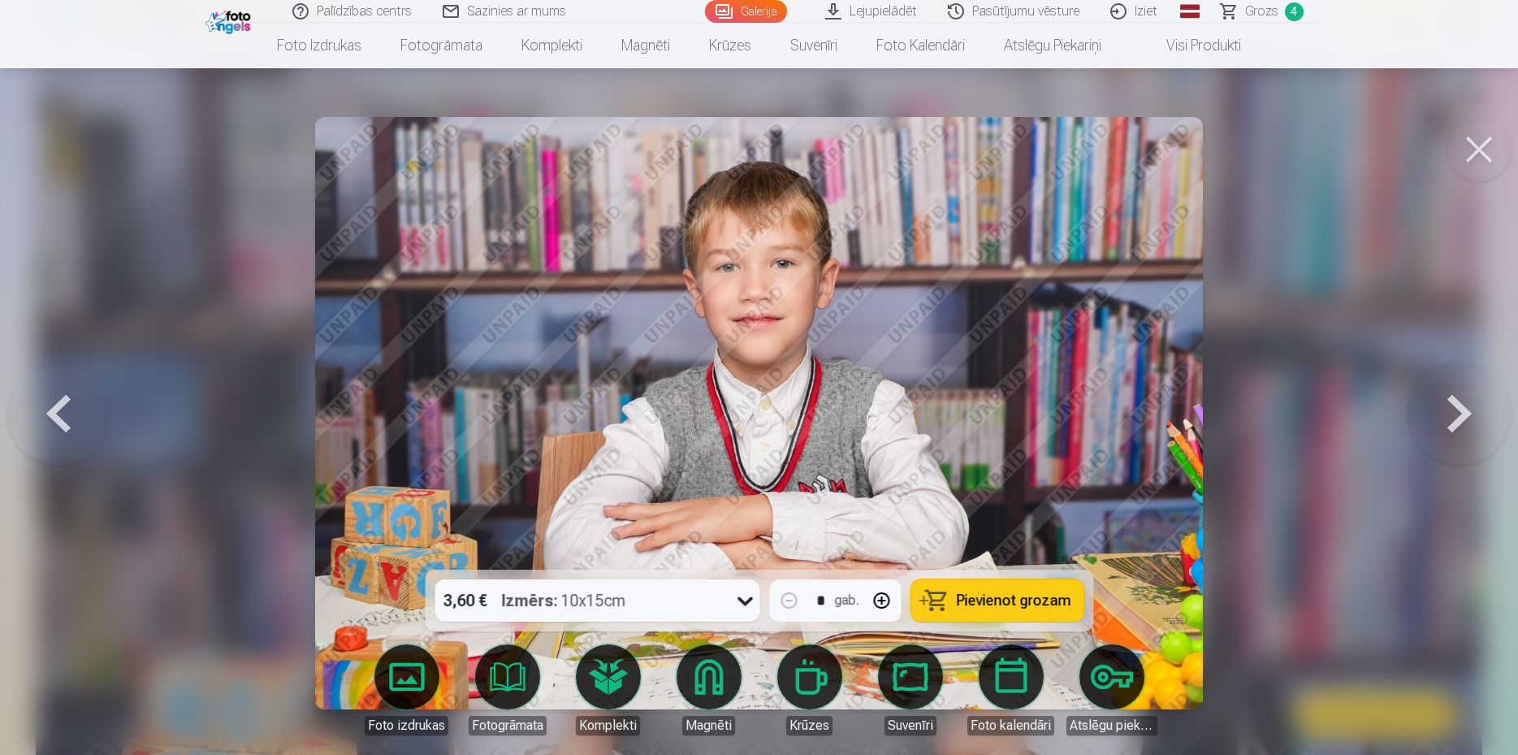
click at [71, 422] on button at bounding box center [58, 413] width 104 height 280
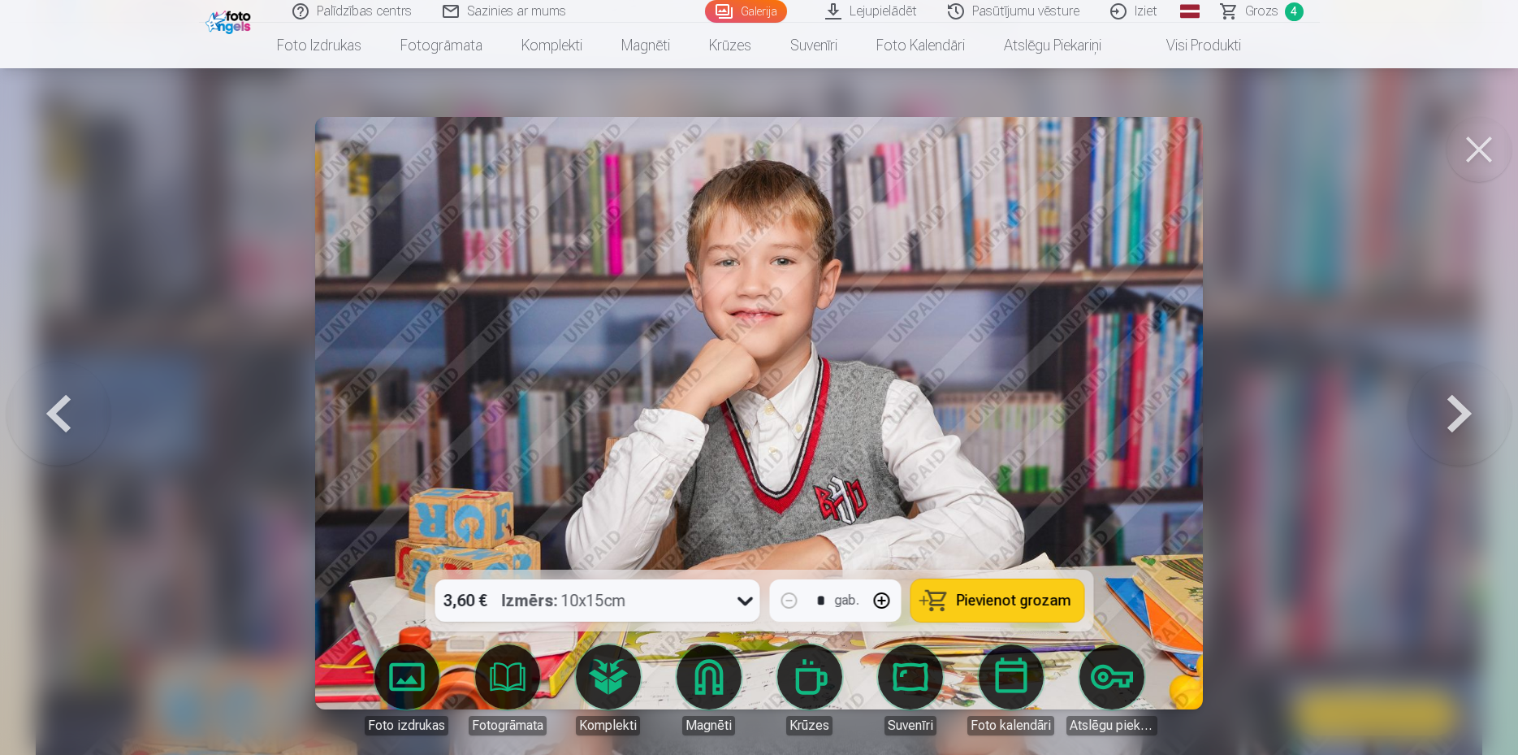
click at [1454, 419] on button at bounding box center [1460, 413] width 104 height 280
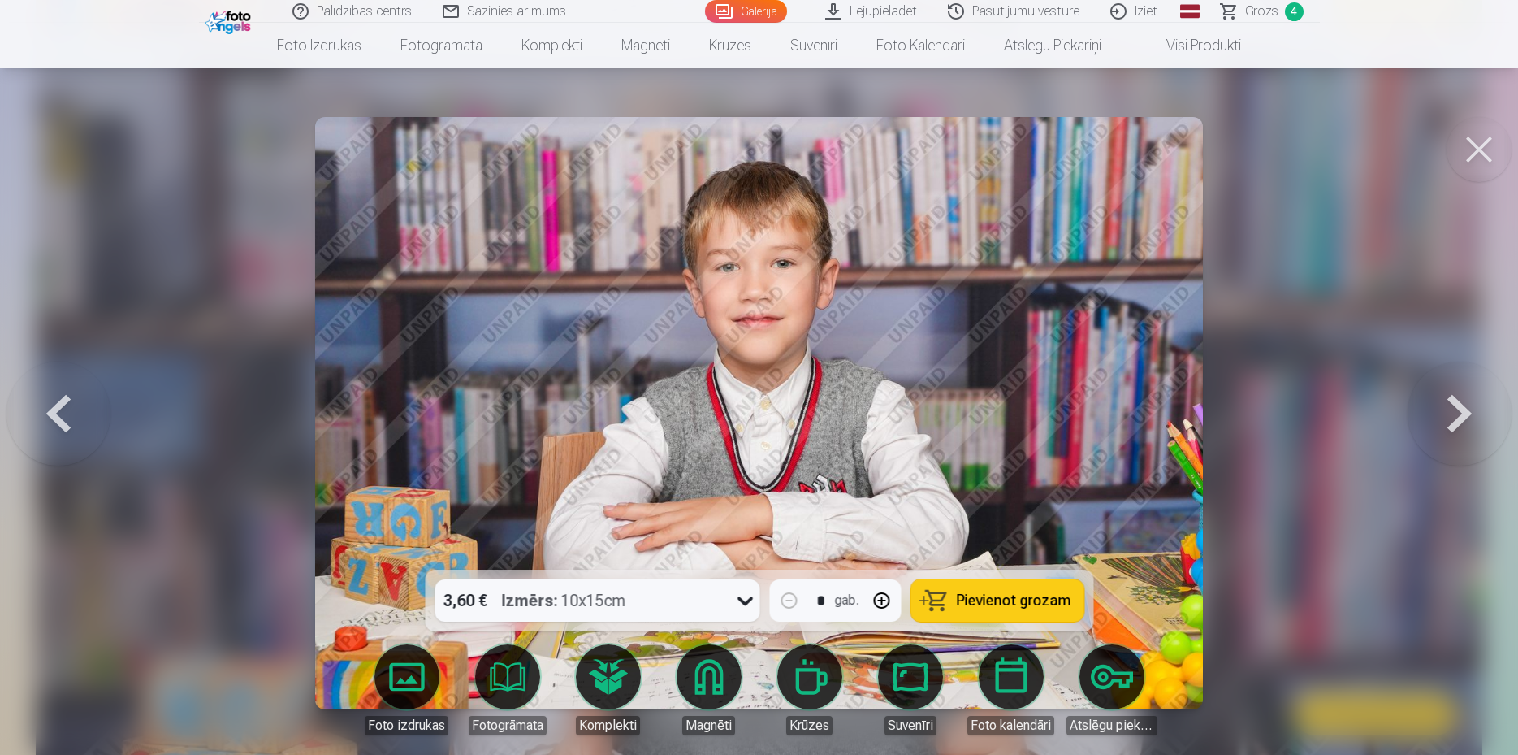
click at [1454, 419] on button at bounding box center [1460, 413] width 104 height 280
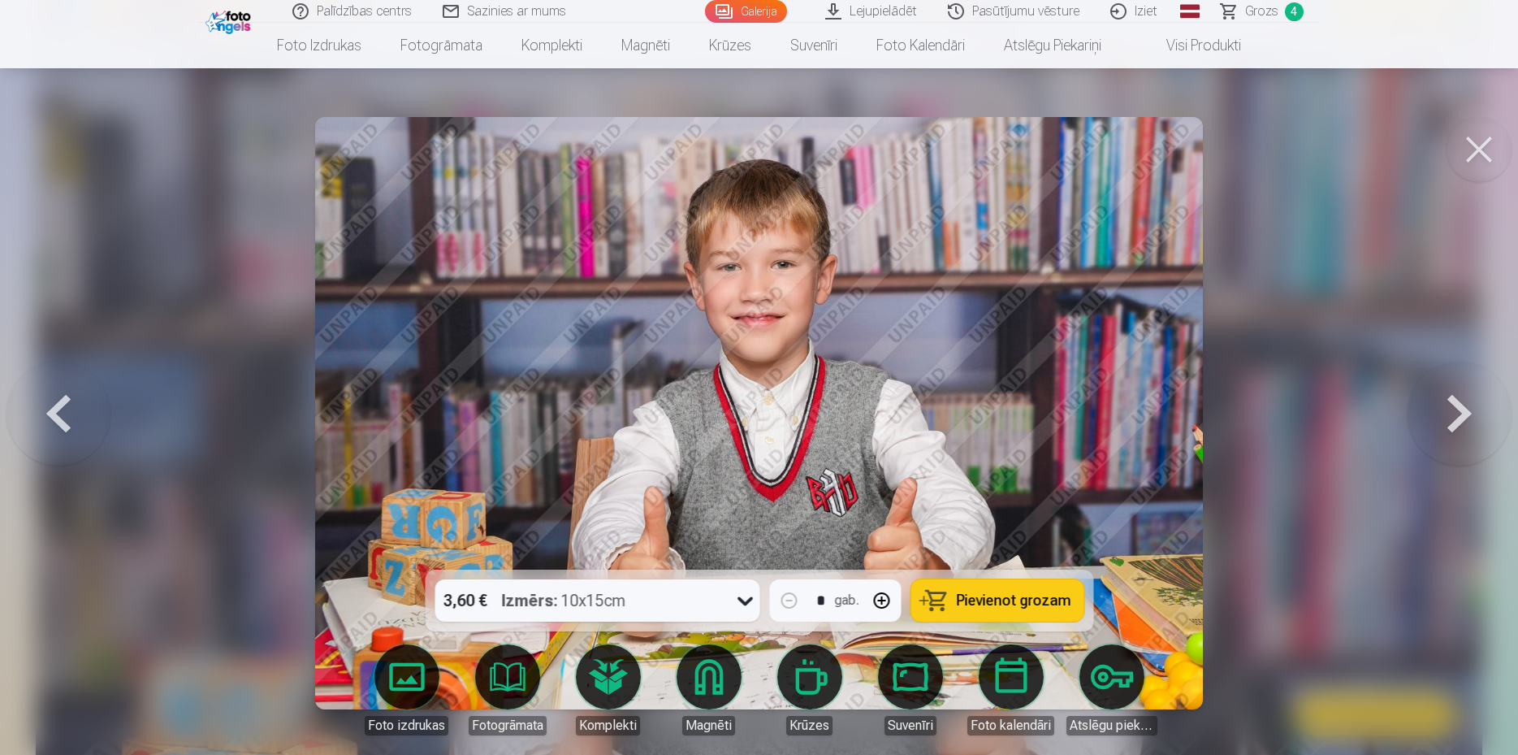
click at [1454, 419] on button at bounding box center [1460, 413] width 104 height 280
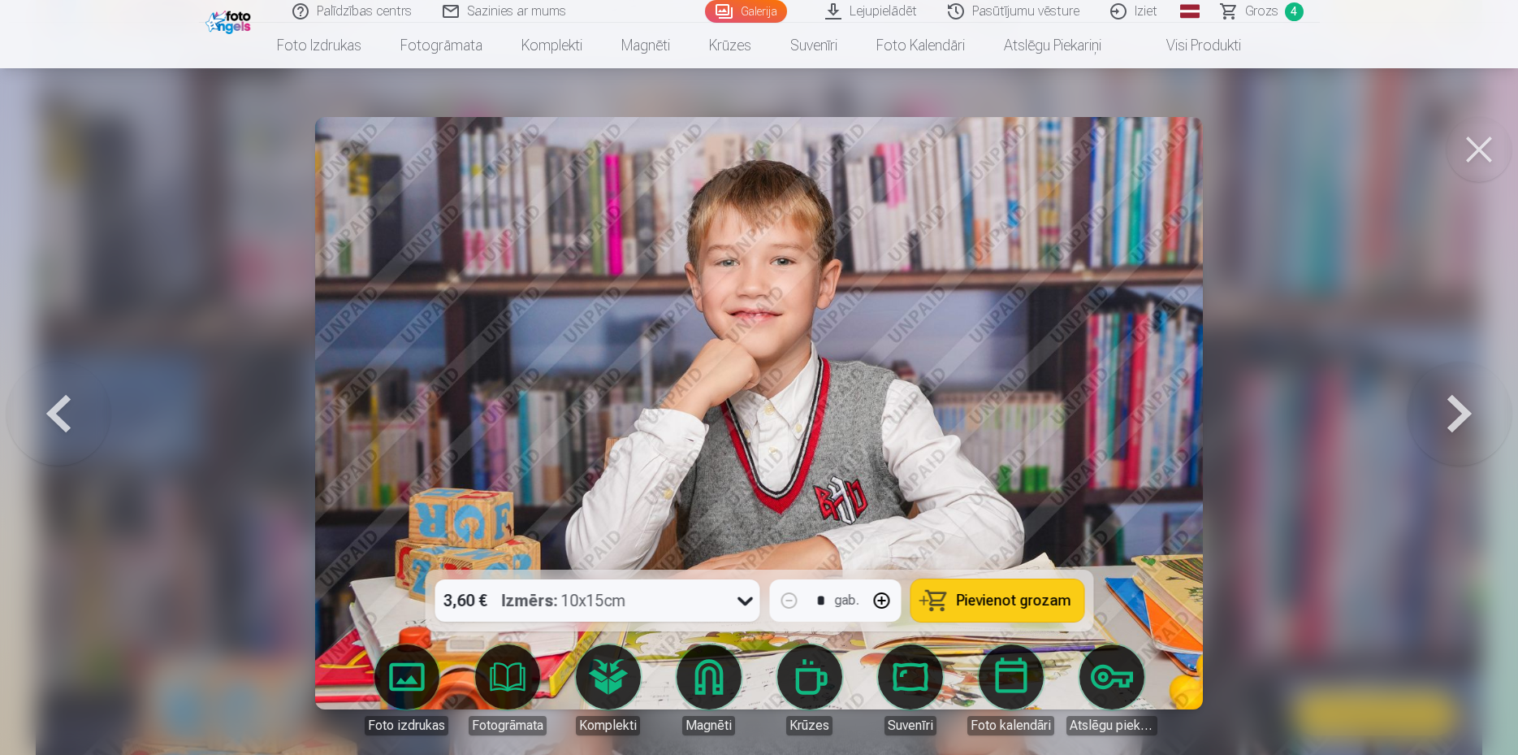
click at [1454, 419] on button at bounding box center [1460, 413] width 104 height 280
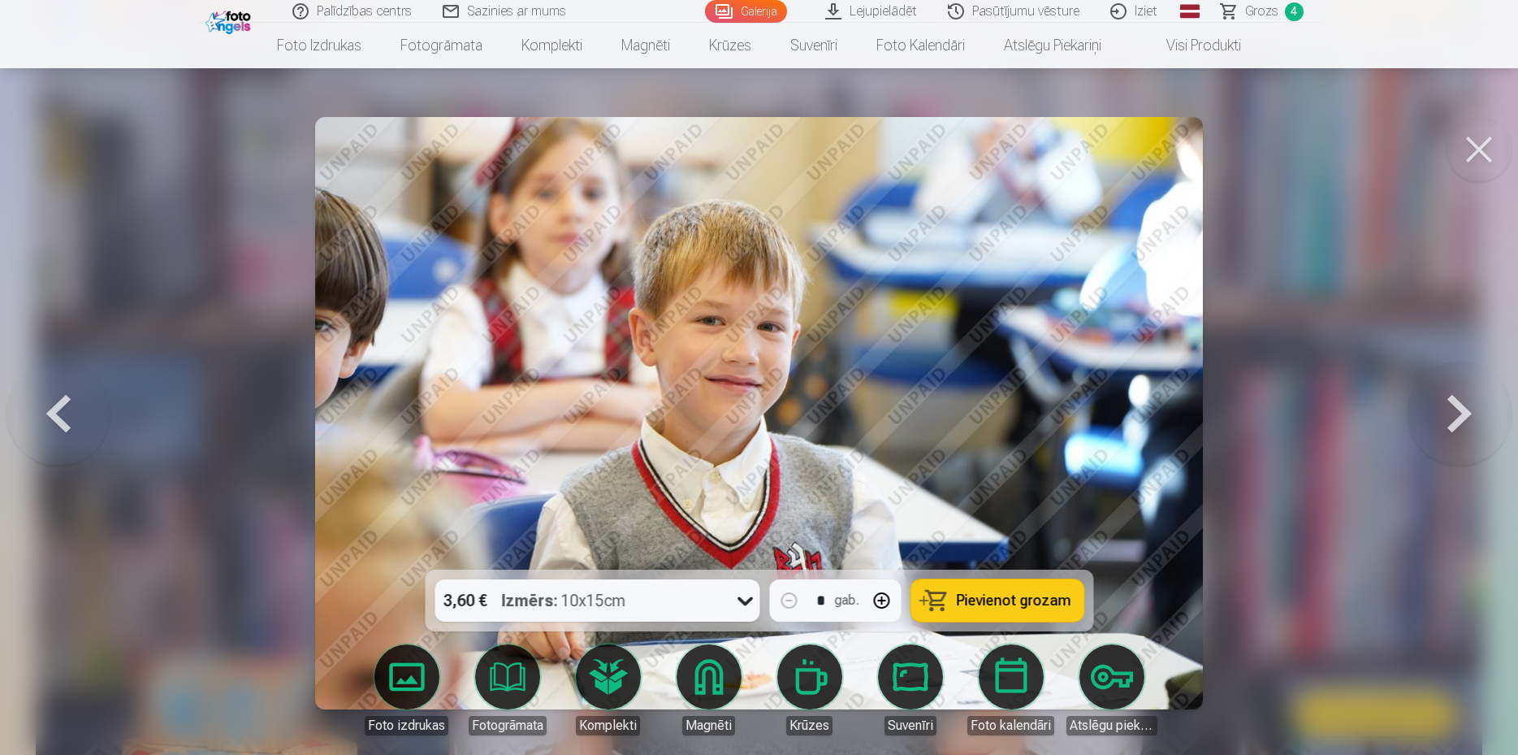
click at [54, 424] on button at bounding box center [58, 413] width 104 height 280
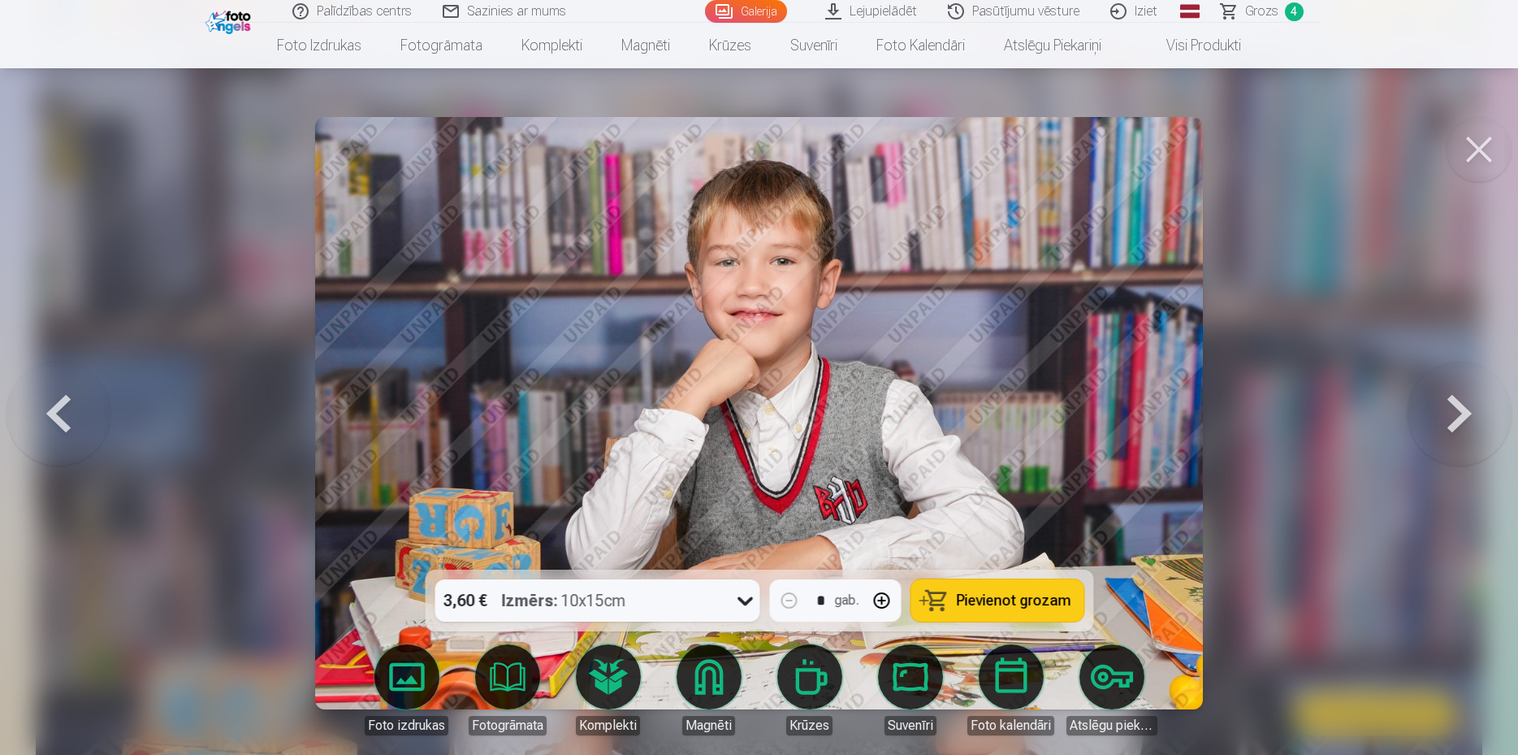
click at [54, 424] on button at bounding box center [58, 413] width 104 height 280
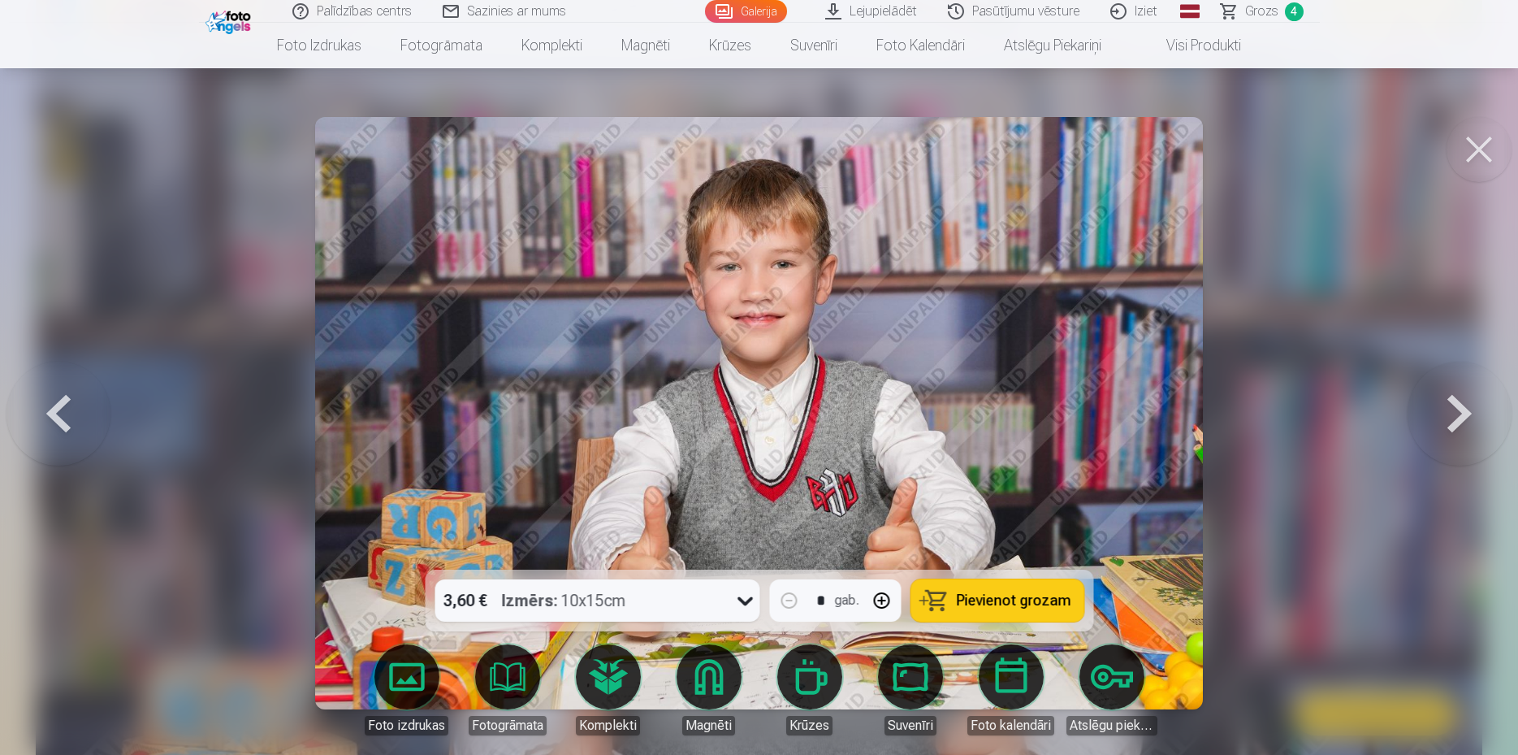
click at [54, 424] on button at bounding box center [58, 413] width 104 height 280
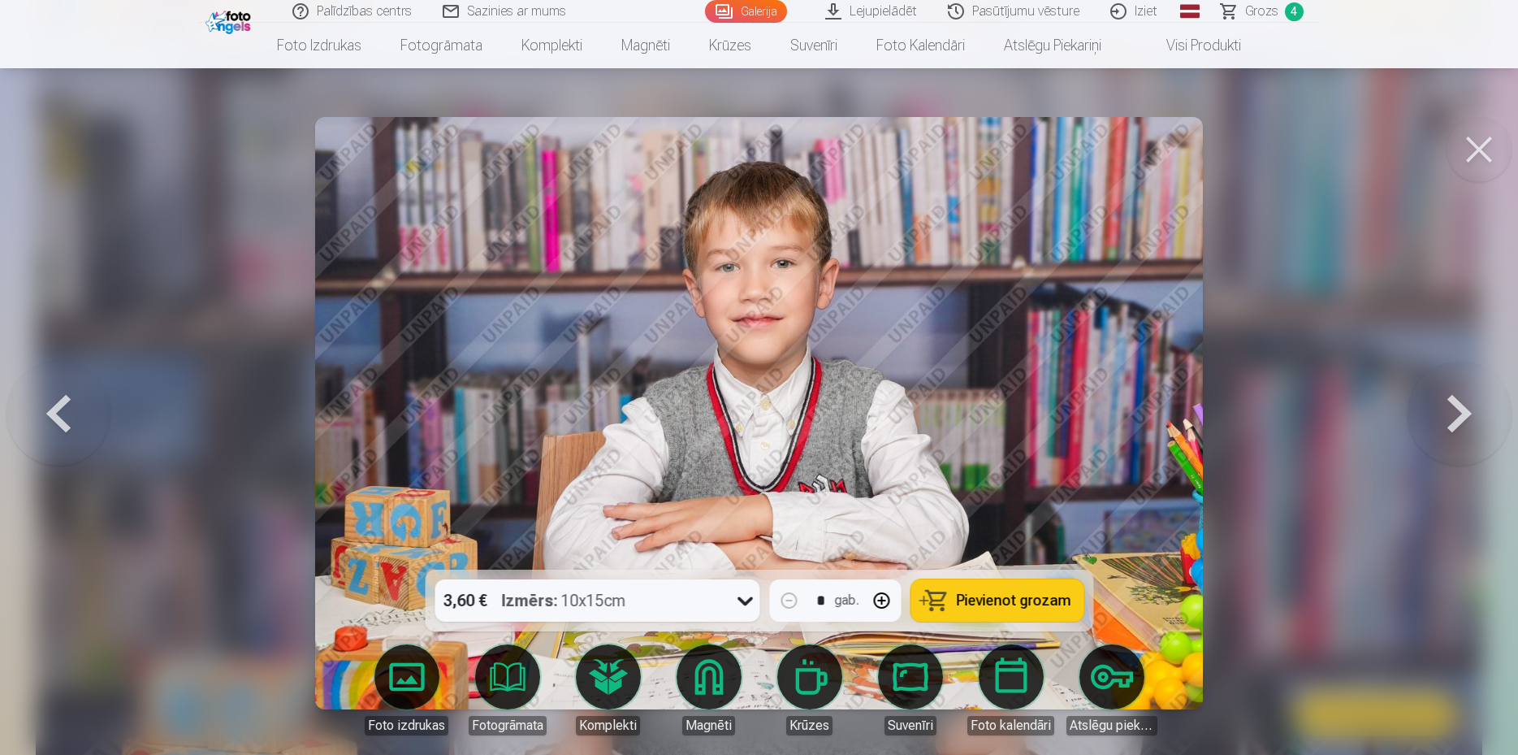
click at [961, 574] on div "3,60 € Izmērs : 10x15cm * gab. Pievienot grozam" at bounding box center [759, 600] width 669 height 62
click at [967, 596] on span "Pievienot grozam" at bounding box center [1013, 600] width 115 height 15
click at [1496, 154] on button at bounding box center [1479, 149] width 65 height 65
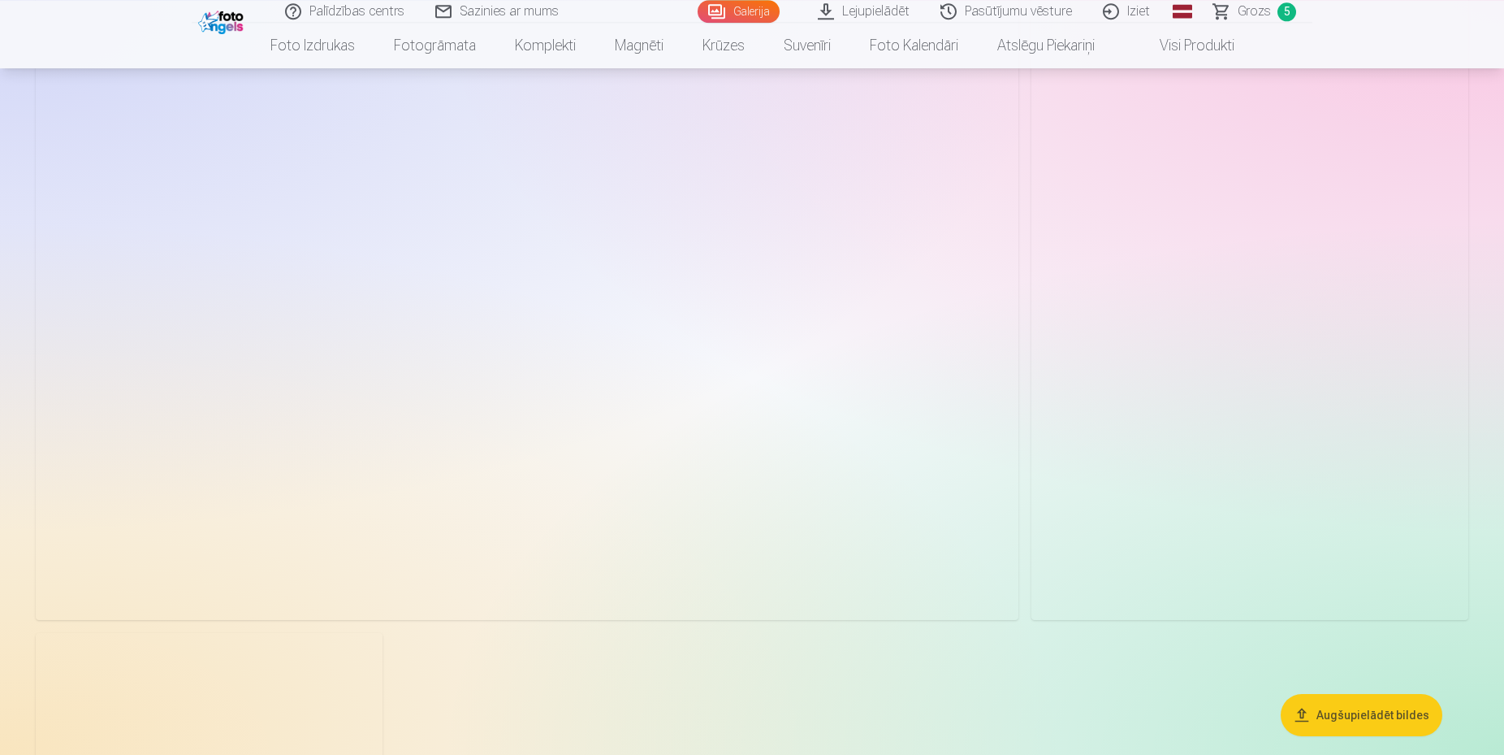
scroll to position [17815, 0]
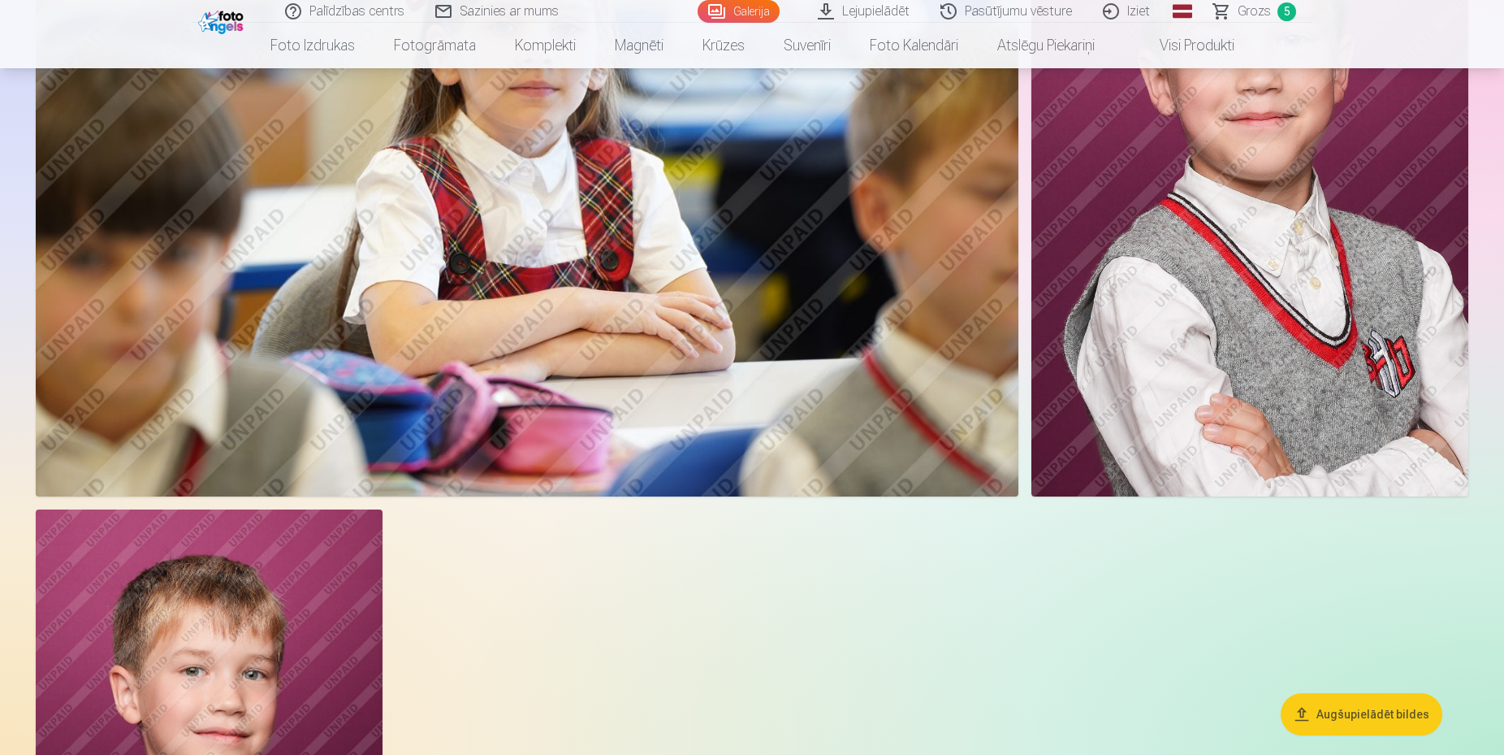
click at [217, 600] on img at bounding box center [209, 769] width 347 height 520
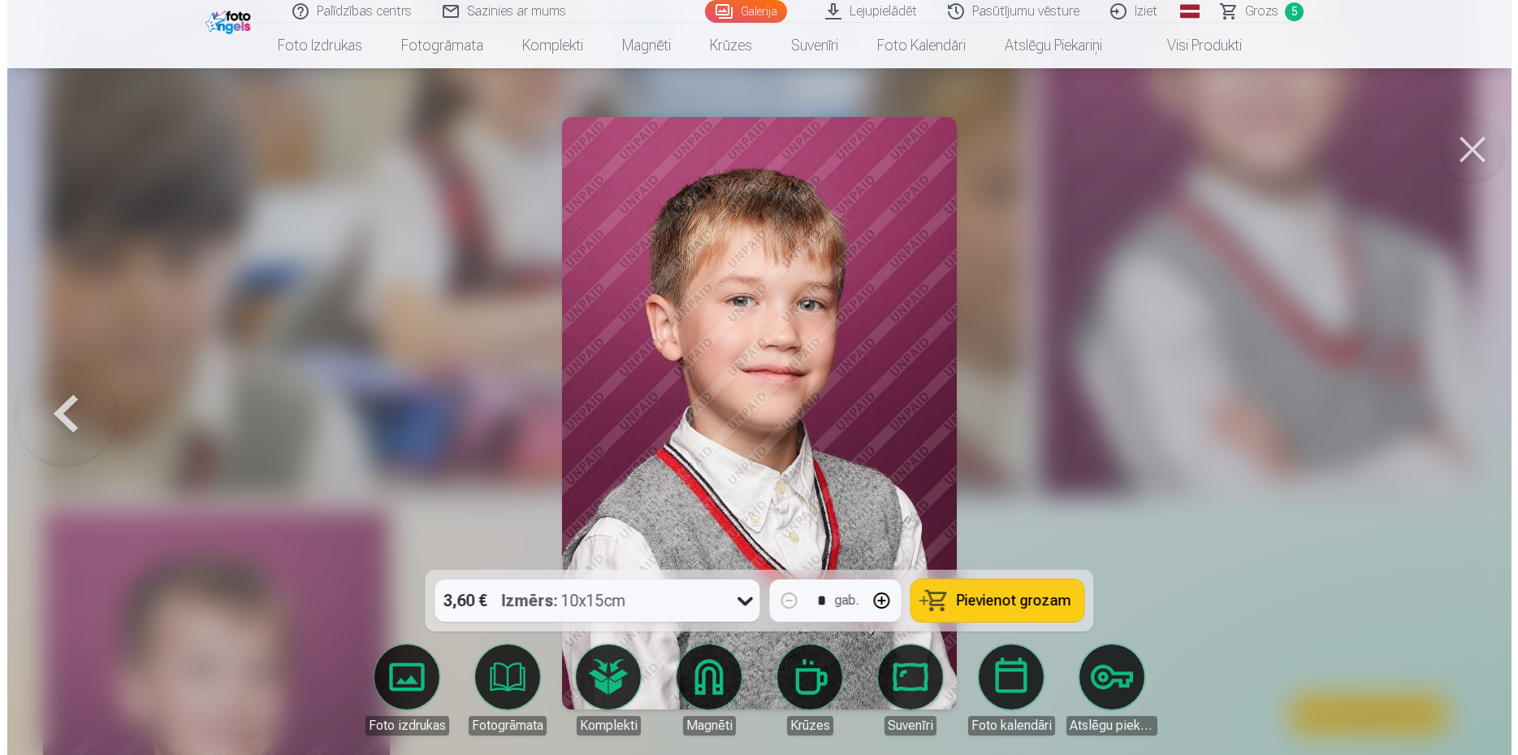
scroll to position [17982, 0]
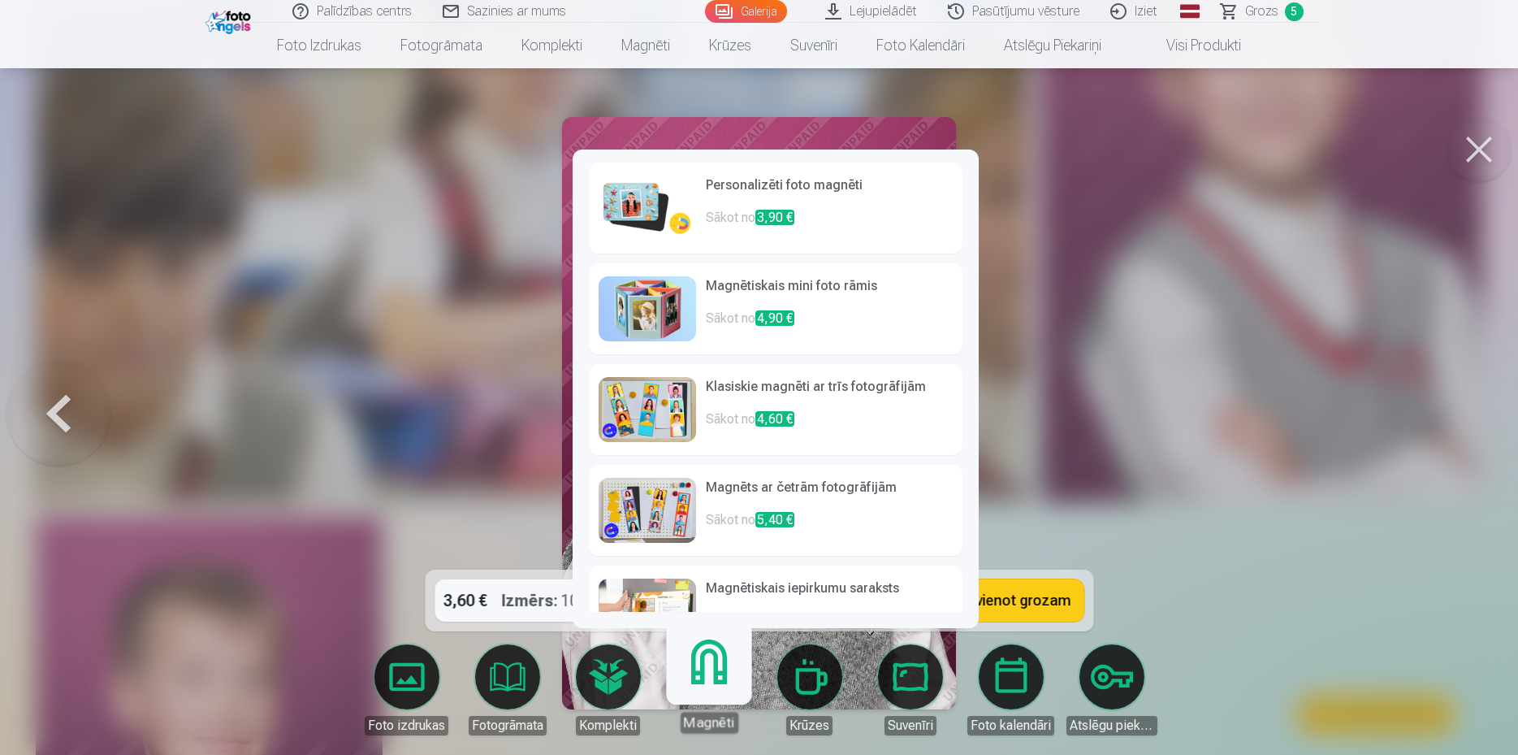
click at [689, 687] on link "Magnēti" at bounding box center [709, 683] width 100 height 100
click at [696, 192] on link "Personalizēti foto magnēti Sākot no 3,90 €" at bounding box center [776, 207] width 374 height 91
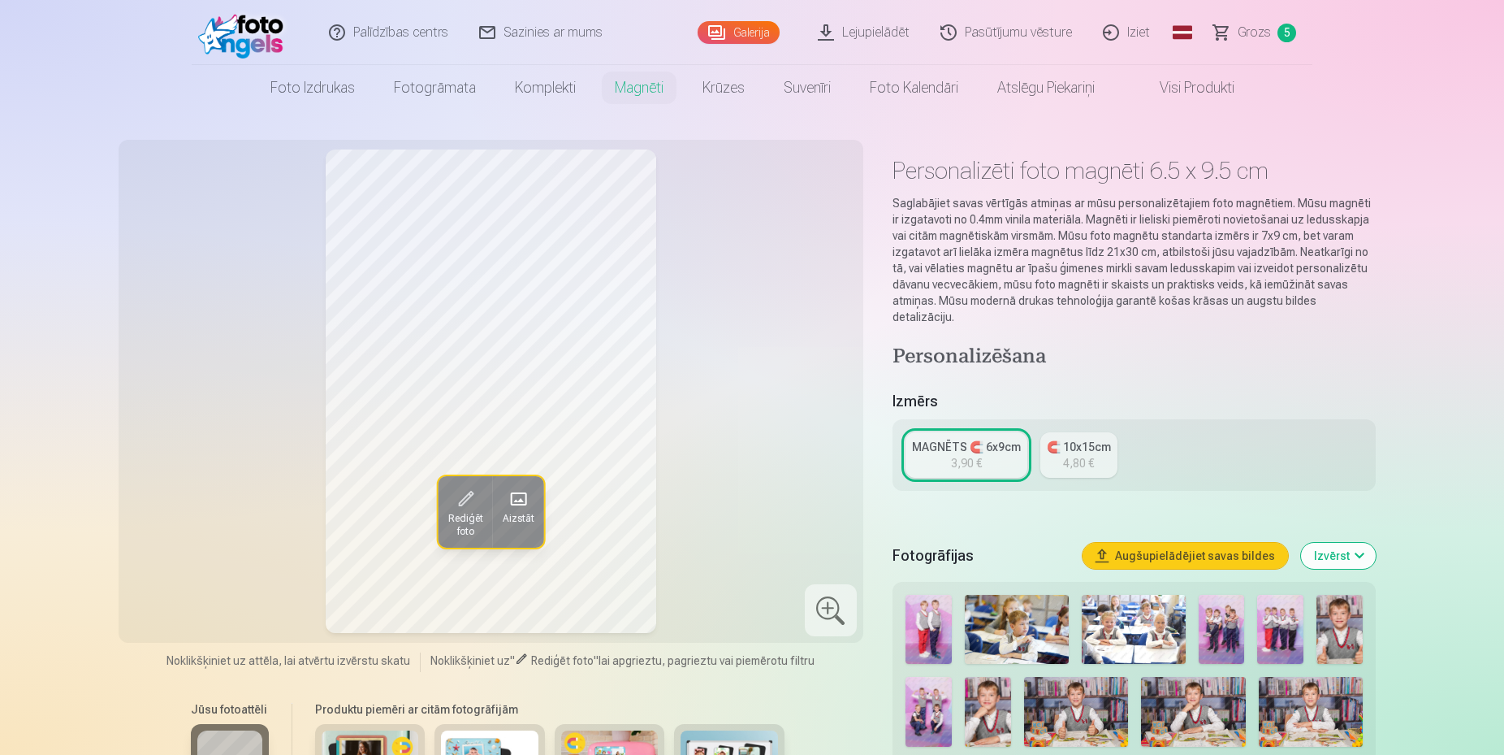
click at [498, 510] on button "Aizstāt" at bounding box center [517, 511] width 51 height 71
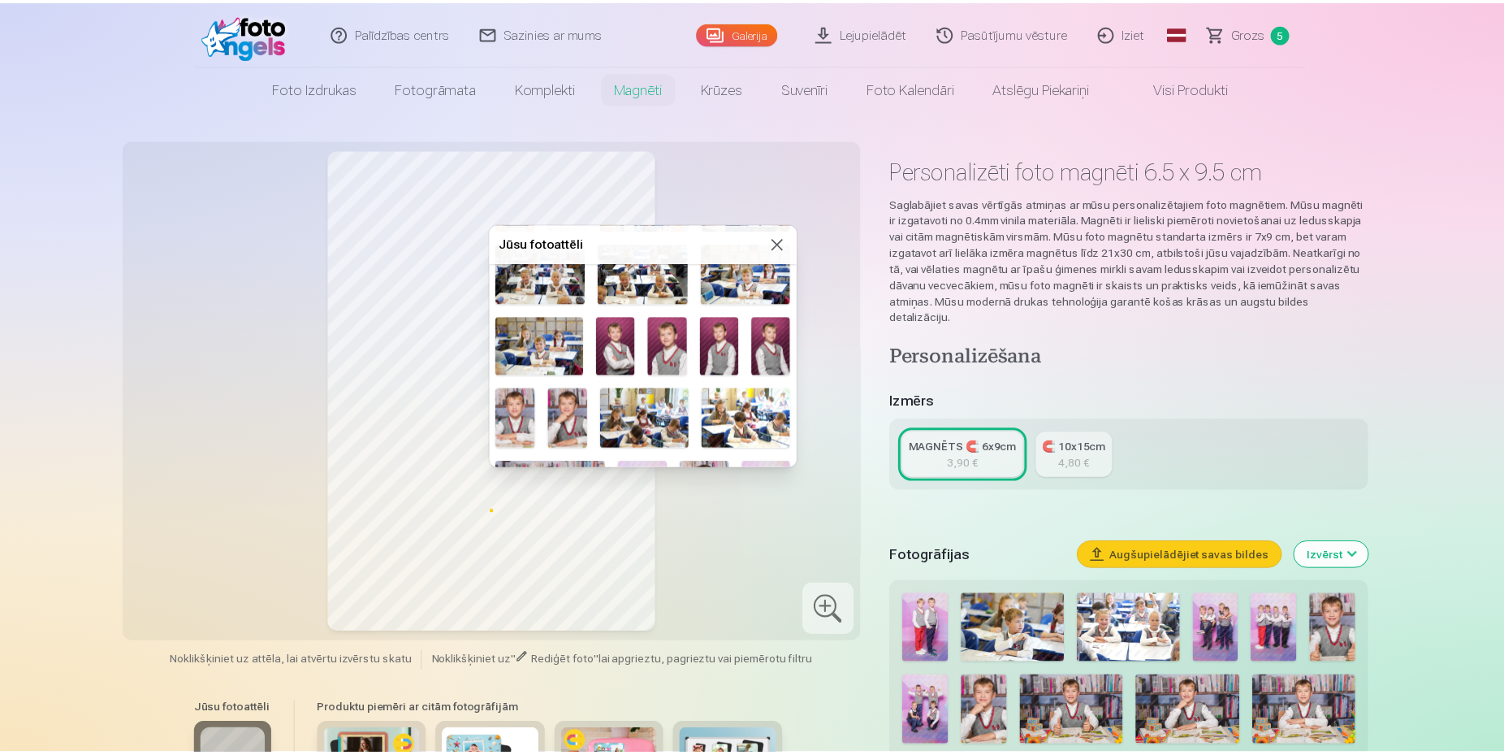
scroll to position [519, 0]
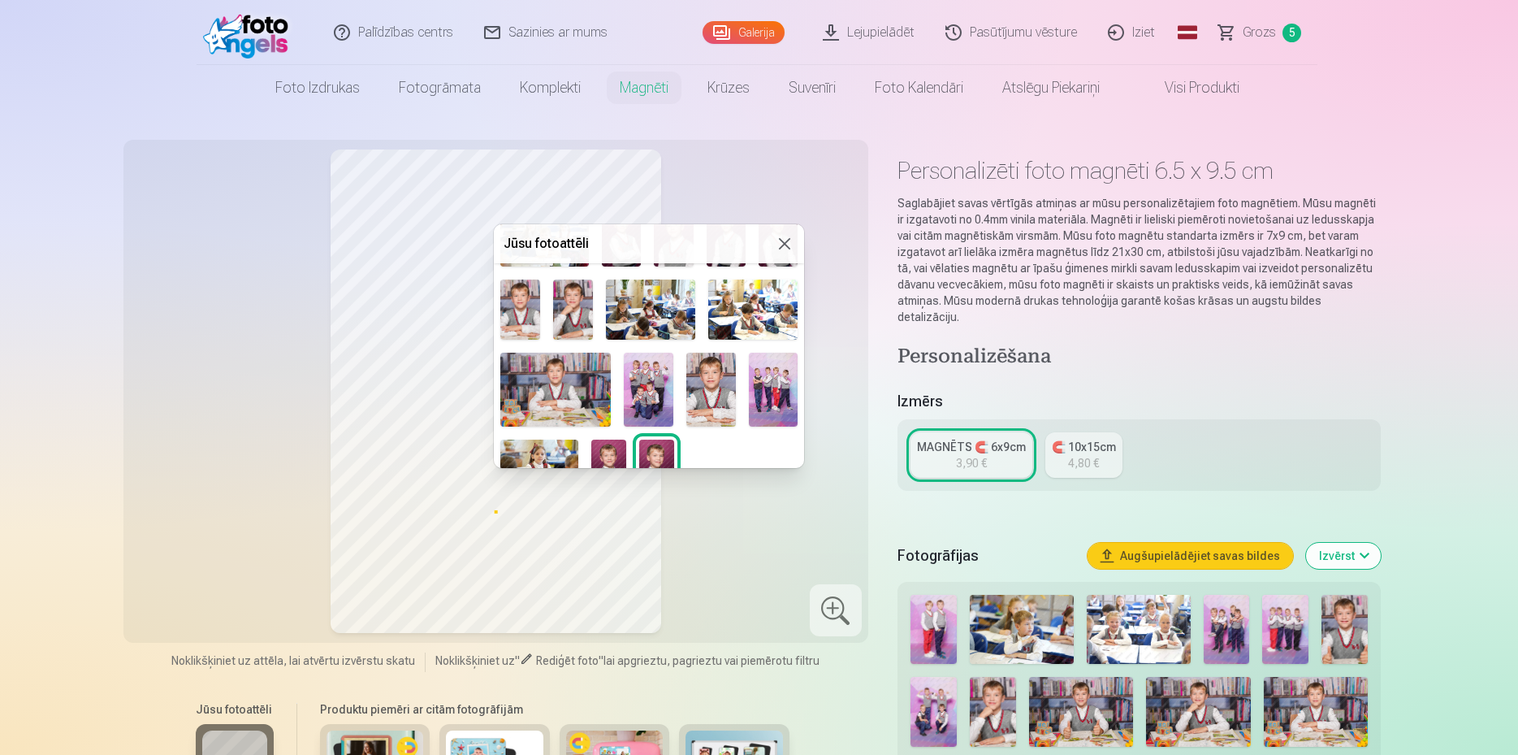
click at [652, 439] on img at bounding box center [656, 465] width 35 height 52
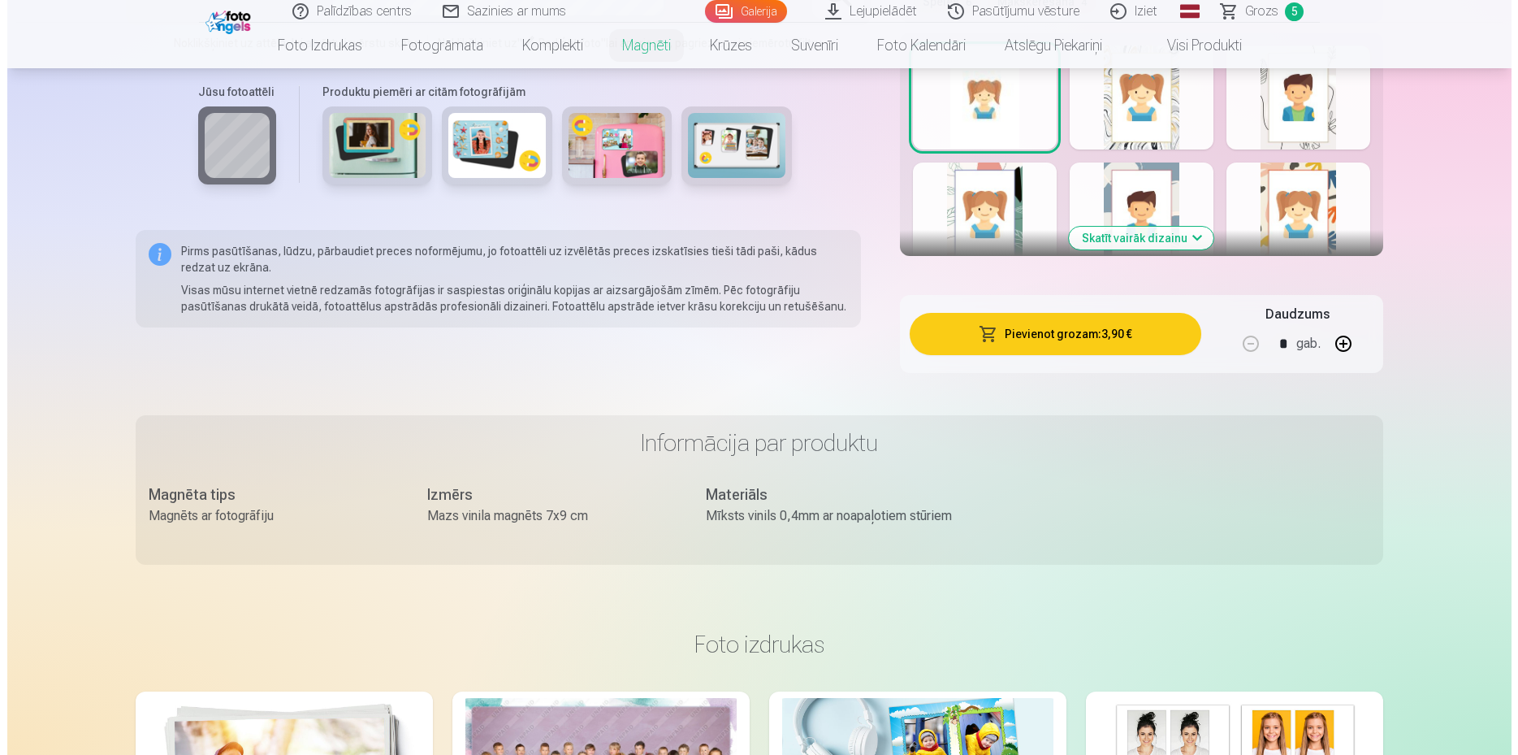
scroll to position [663, 0]
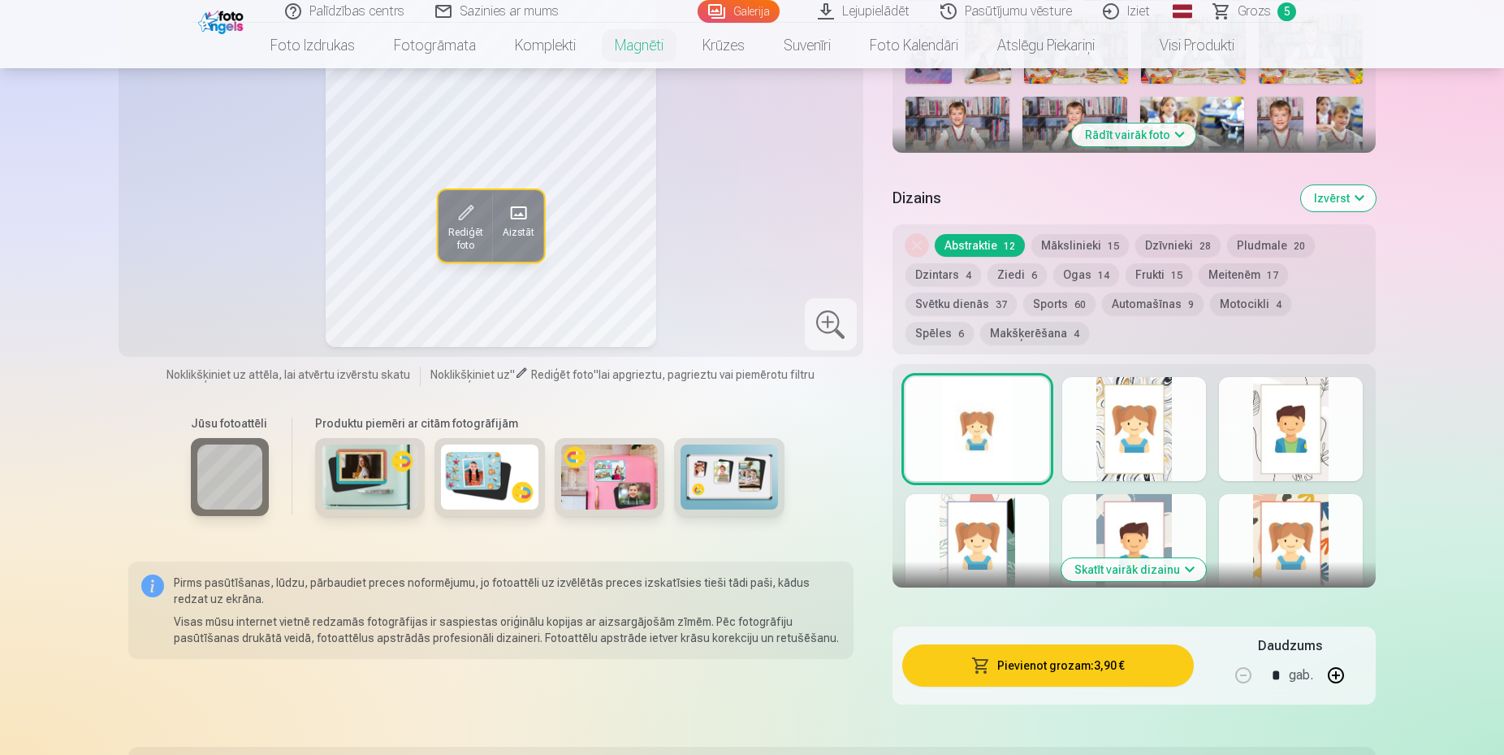
click at [1334, 661] on button "button" at bounding box center [1336, 675] width 39 height 39
type input "*"
click at [1158, 654] on button "Pievienot grozam : 7,80 €" at bounding box center [1049, 665] width 292 height 42
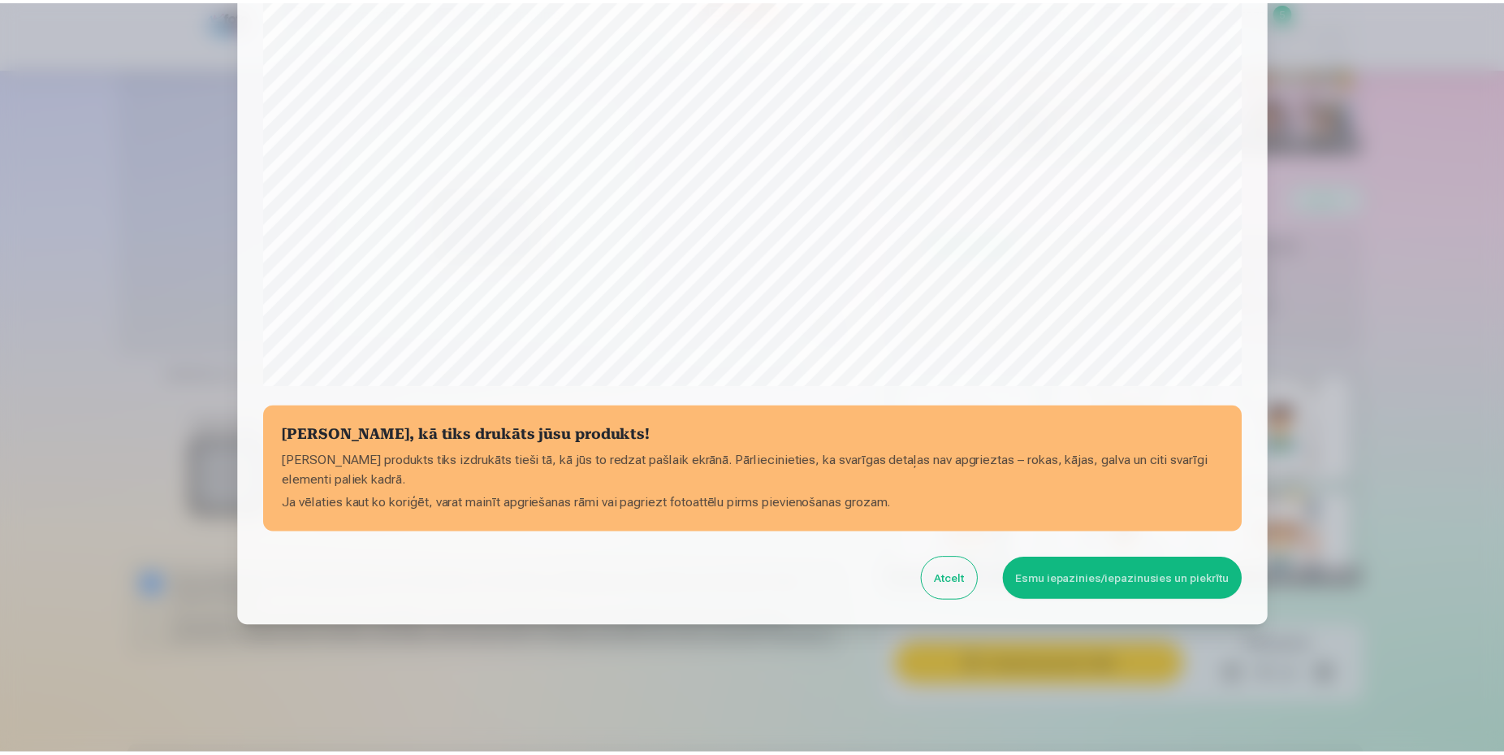
scroll to position [415, 0]
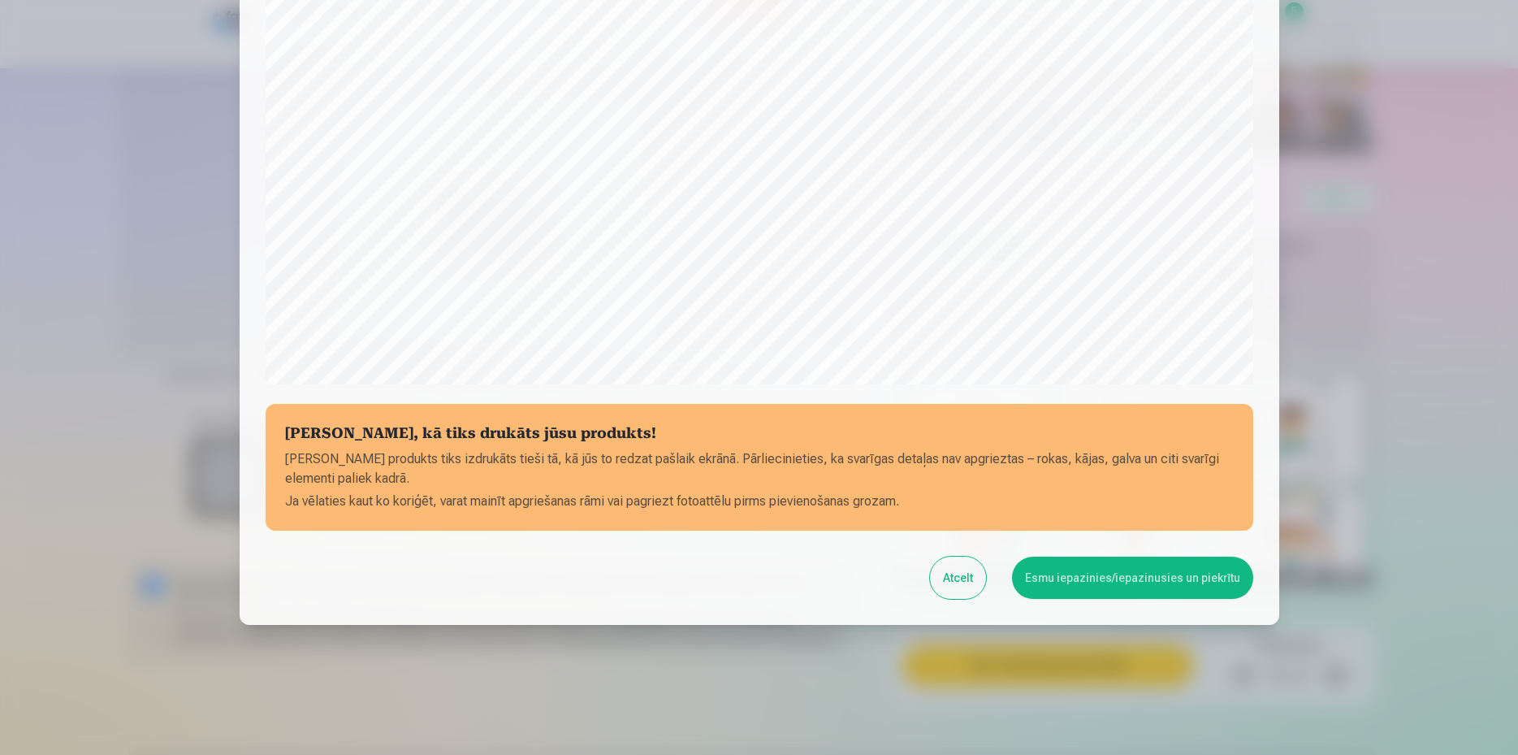
click at [1063, 581] on button "Esmu iepazinies/iepazinusies un piekrītu" at bounding box center [1132, 577] width 241 height 42
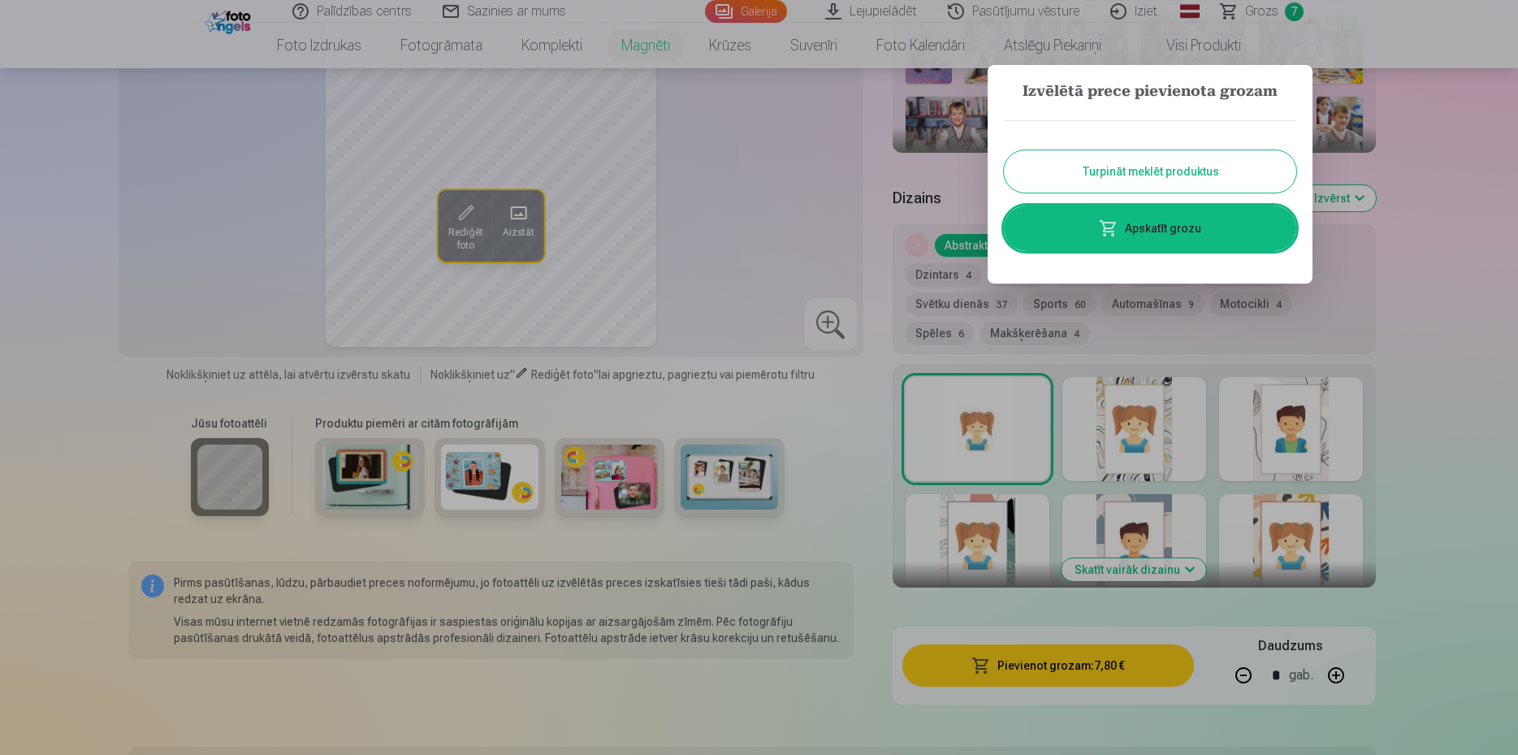
click at [1149, 236] on link "Apskatīt grozu" at bounding box center [1150, 228] width 292 height 45
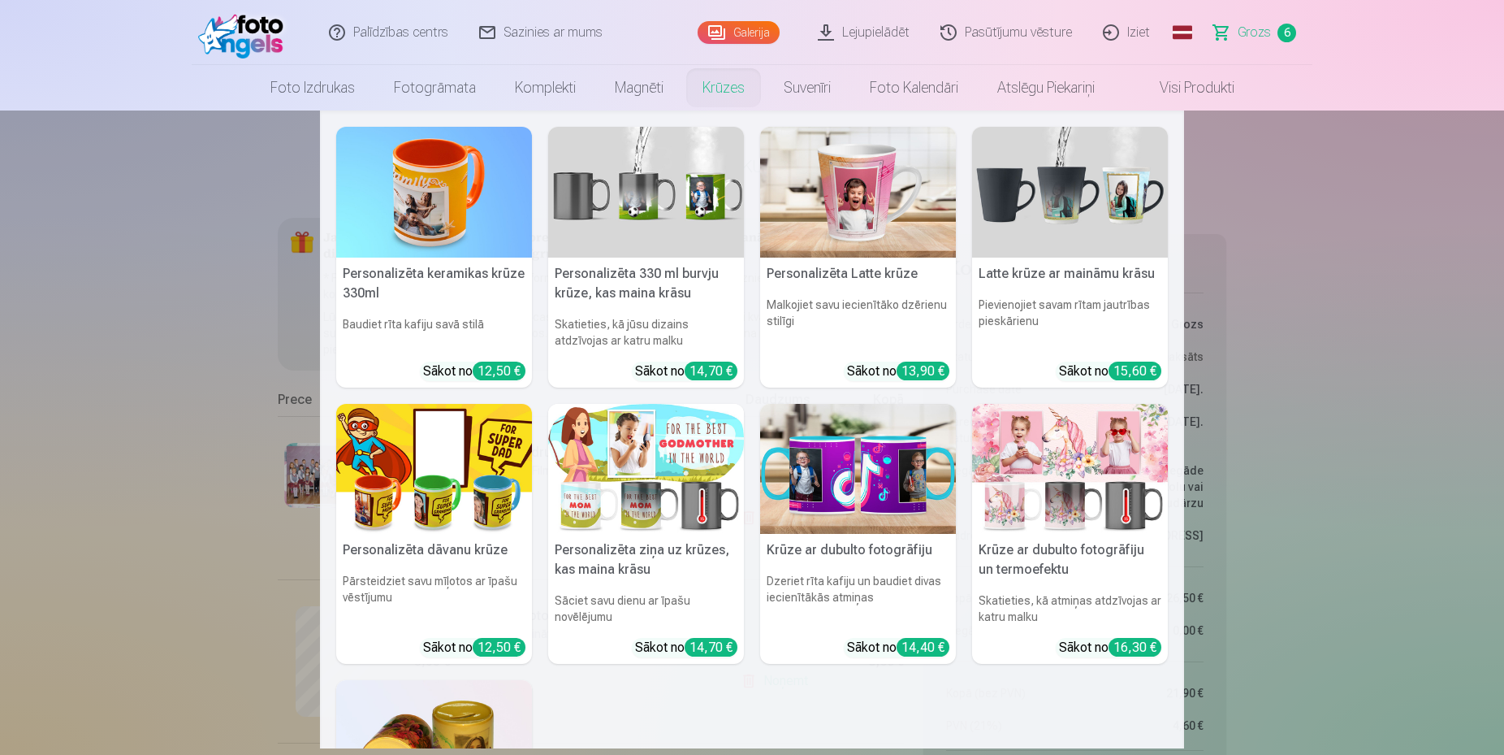
click at [145, 315] on nav "Personalizēta keramikas krūze 330ml Baudiet rīta kafiju savā stilā Sākot no 12,…" at bounding box center [752, 429] width 1504 height 638
click at [634, 197] on img at bounding box center [646, 192] width 196 height 131
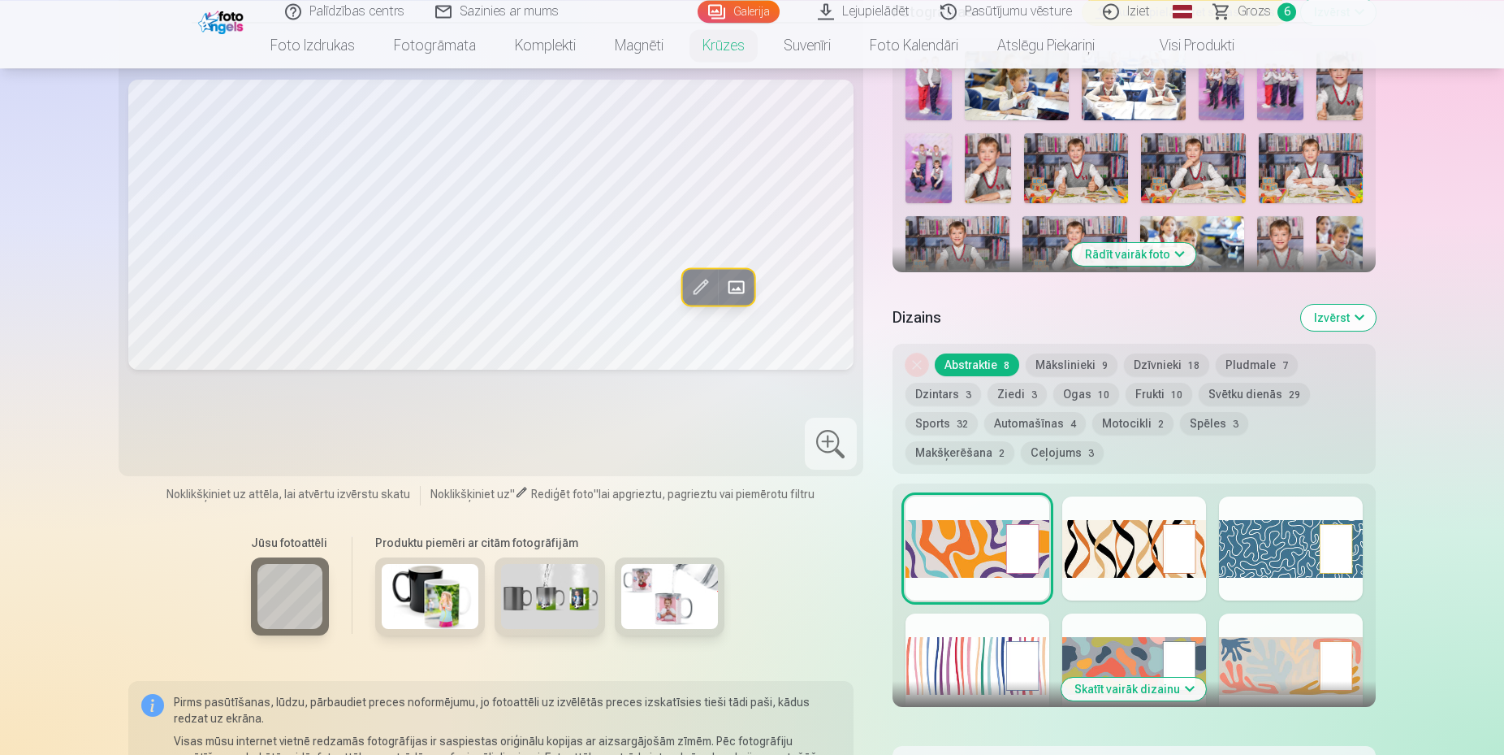
scroll to position [414, 0]
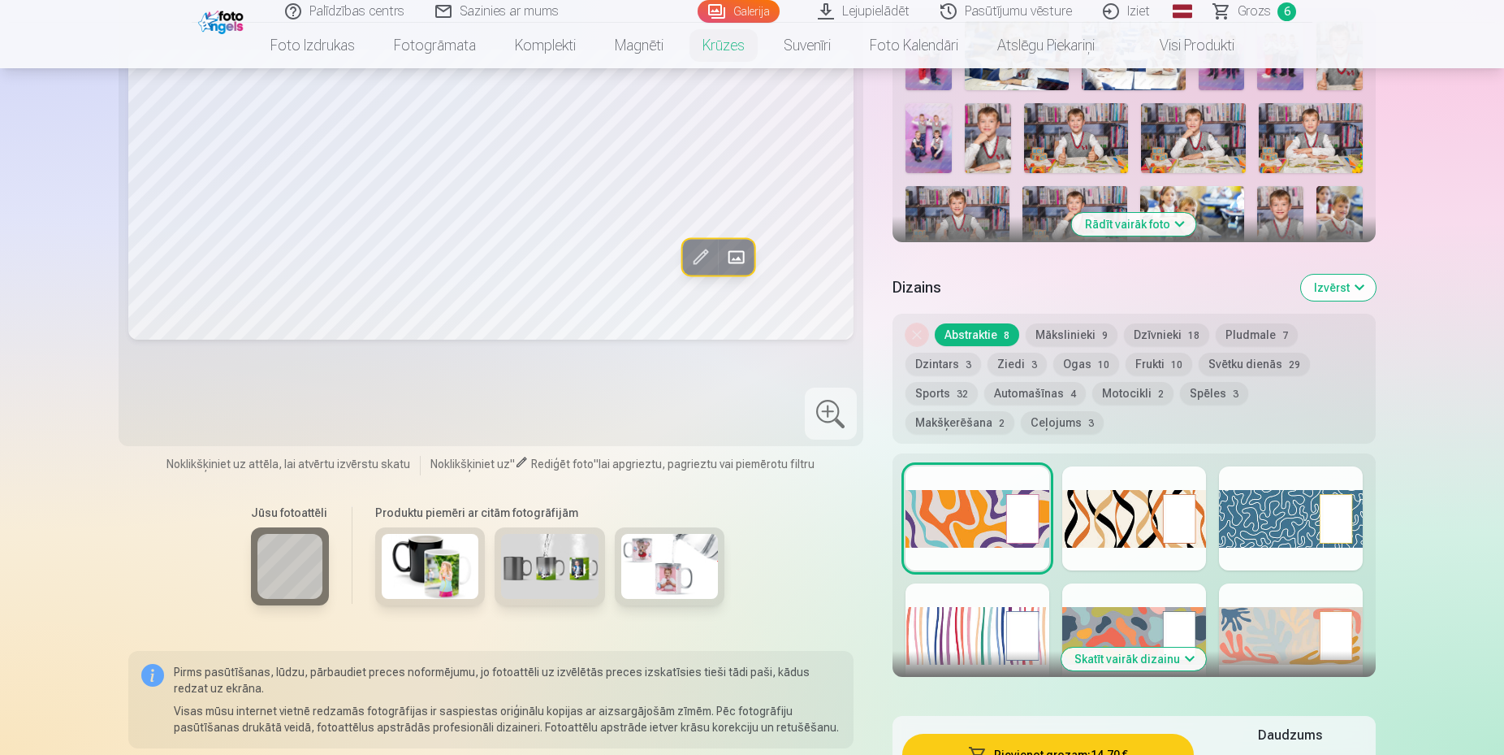
click at [1115, 525] on div at bounding box center [1135, 518] width 144 height 104
click at [1300, 502] on div at bounding box center [1291, 518] width 144 height 104
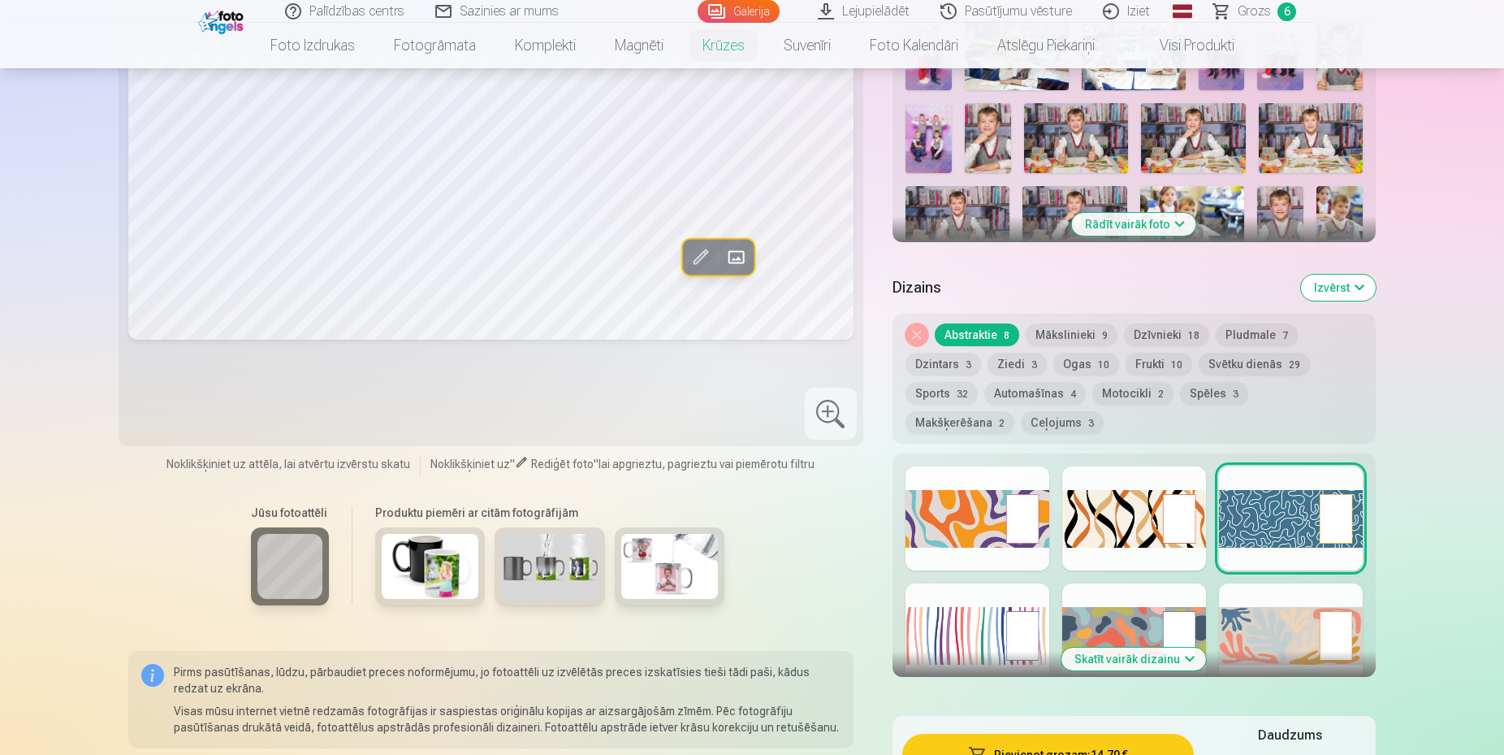
click at [1014, 654] on div at bounding box center [978, 635] width 144 height 104
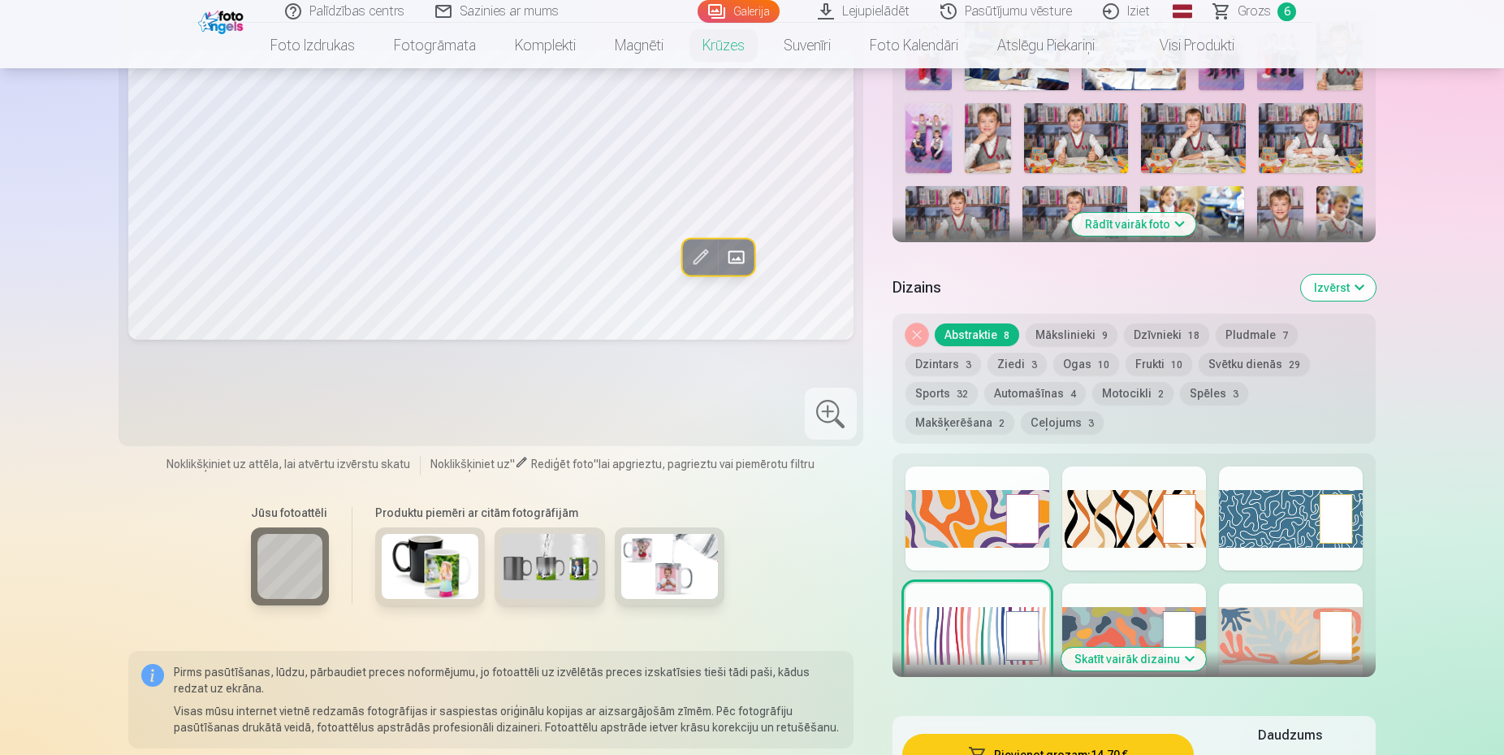
click at [1102, 611] on div at bounding box center [1135, 635] width 144 height 104
click at [1280, 607] on div at bounding box center [1291, 635] width 144 height 104
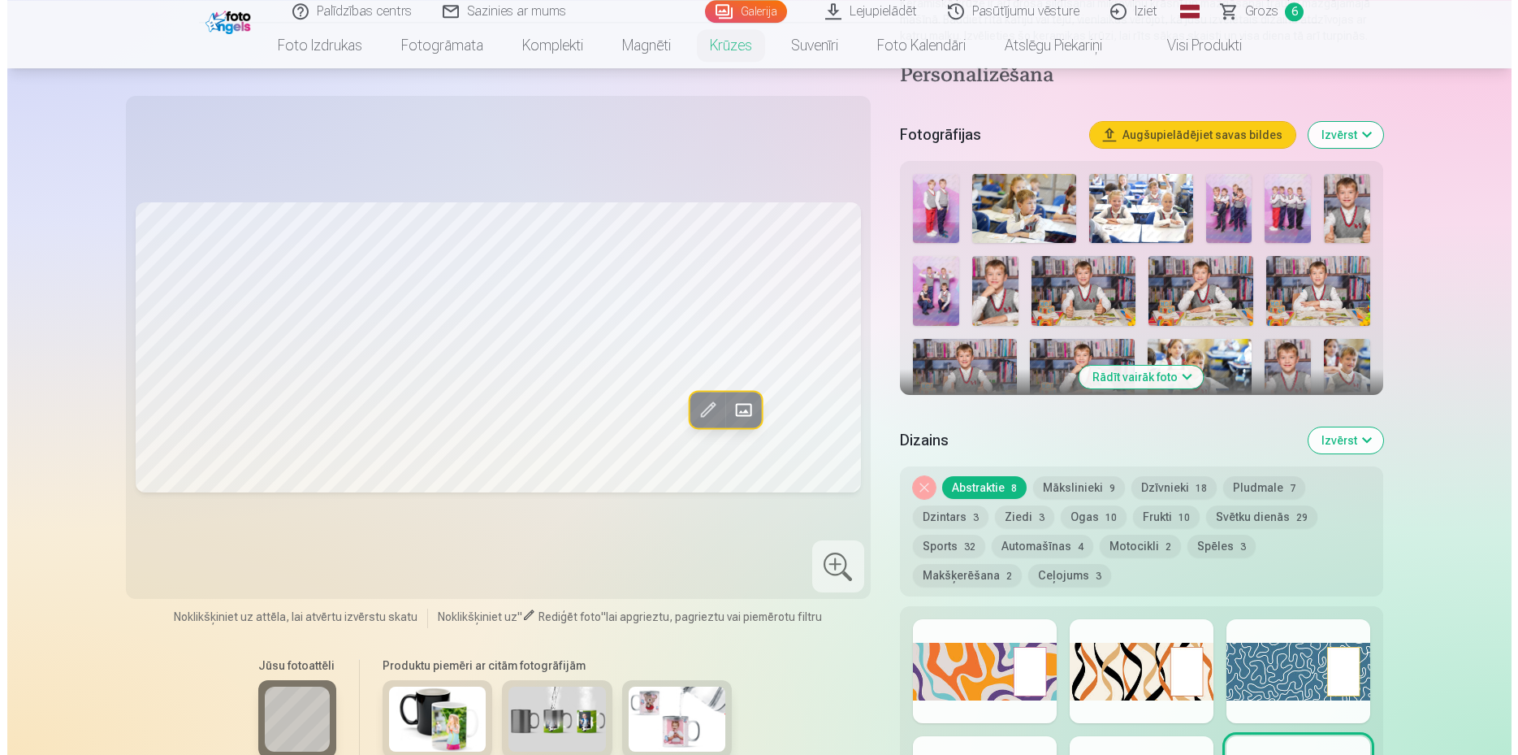
scroll to position [249, 0]
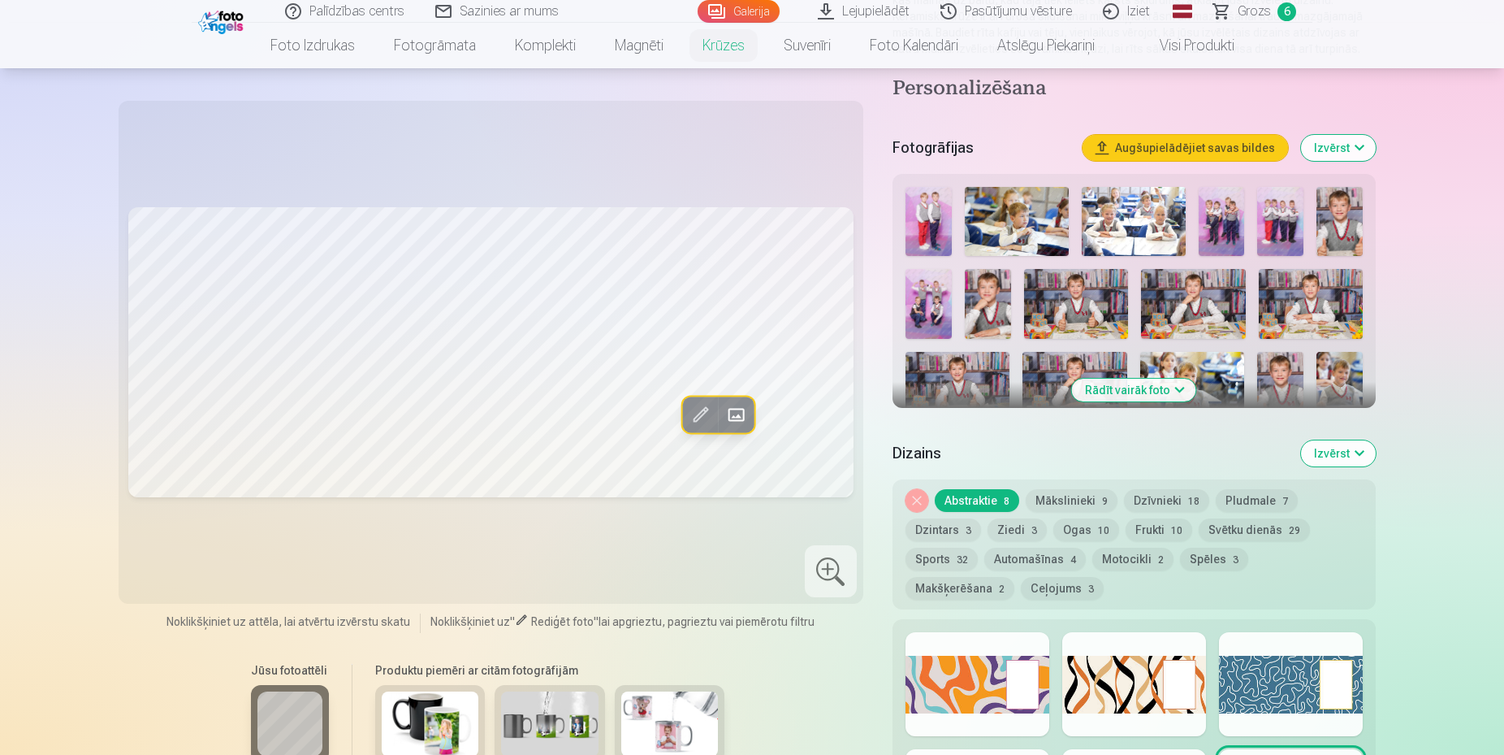
click at [738, 412] on span at bounding box center [737, 414] width 26 height 26
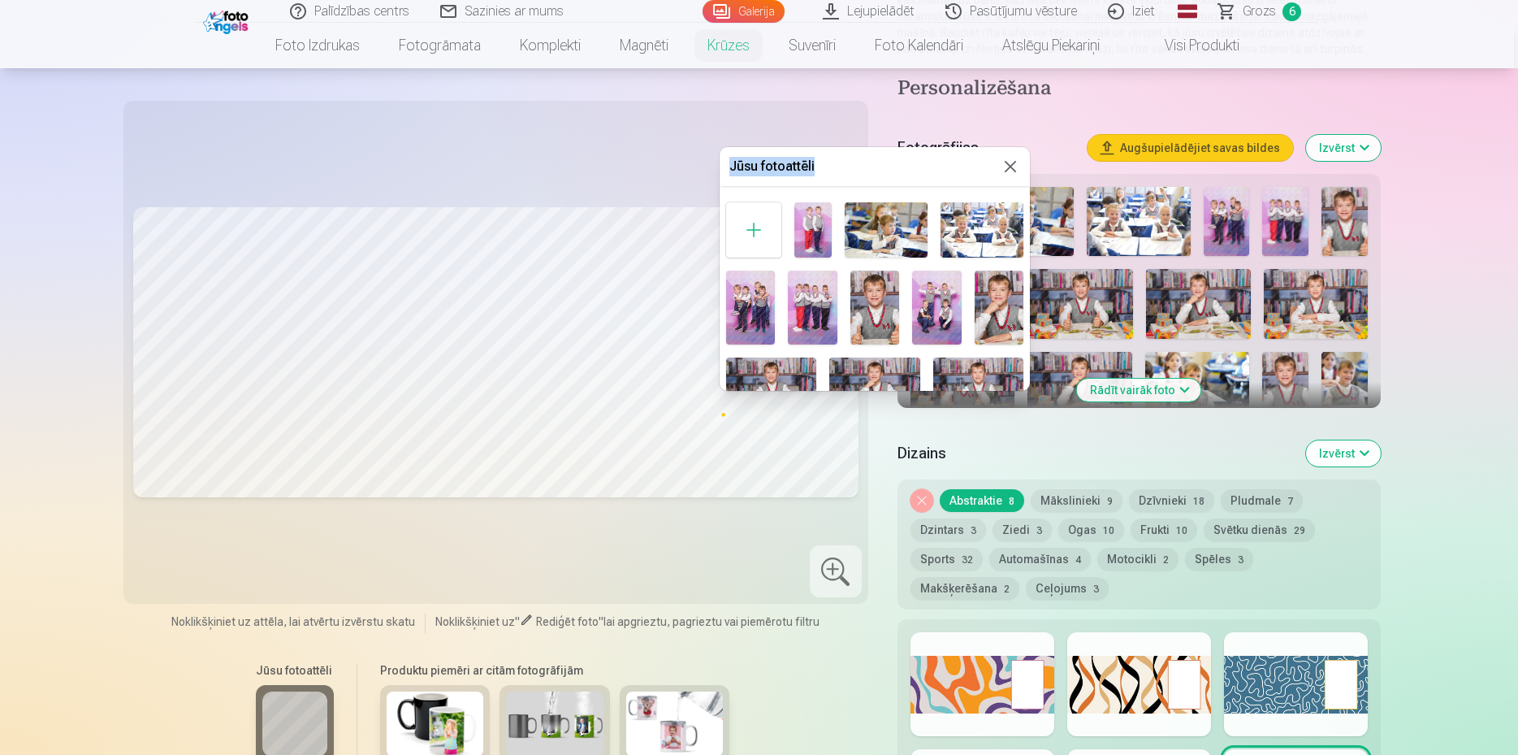
drag, startPoint x: 863, startPoint y: 146, endPoint x: 915, endPoint y: 166, distance: 55.5
click at [915, 166] on body "Palīdzības centrs Sazinies ar mums Galerija Lejupielādēt Pasūtījumu vēsture Izi…" at bounding box center [759, 128] width 1518 height 755
drag, startPoint x: 875, startPoint y: 173, endPoint x: 935, endPoint y: 150, distance: 64.3
click at [935, 150] on div "Jūsu fotoattēli" at bounding box center [875, 166] width 310 height 39
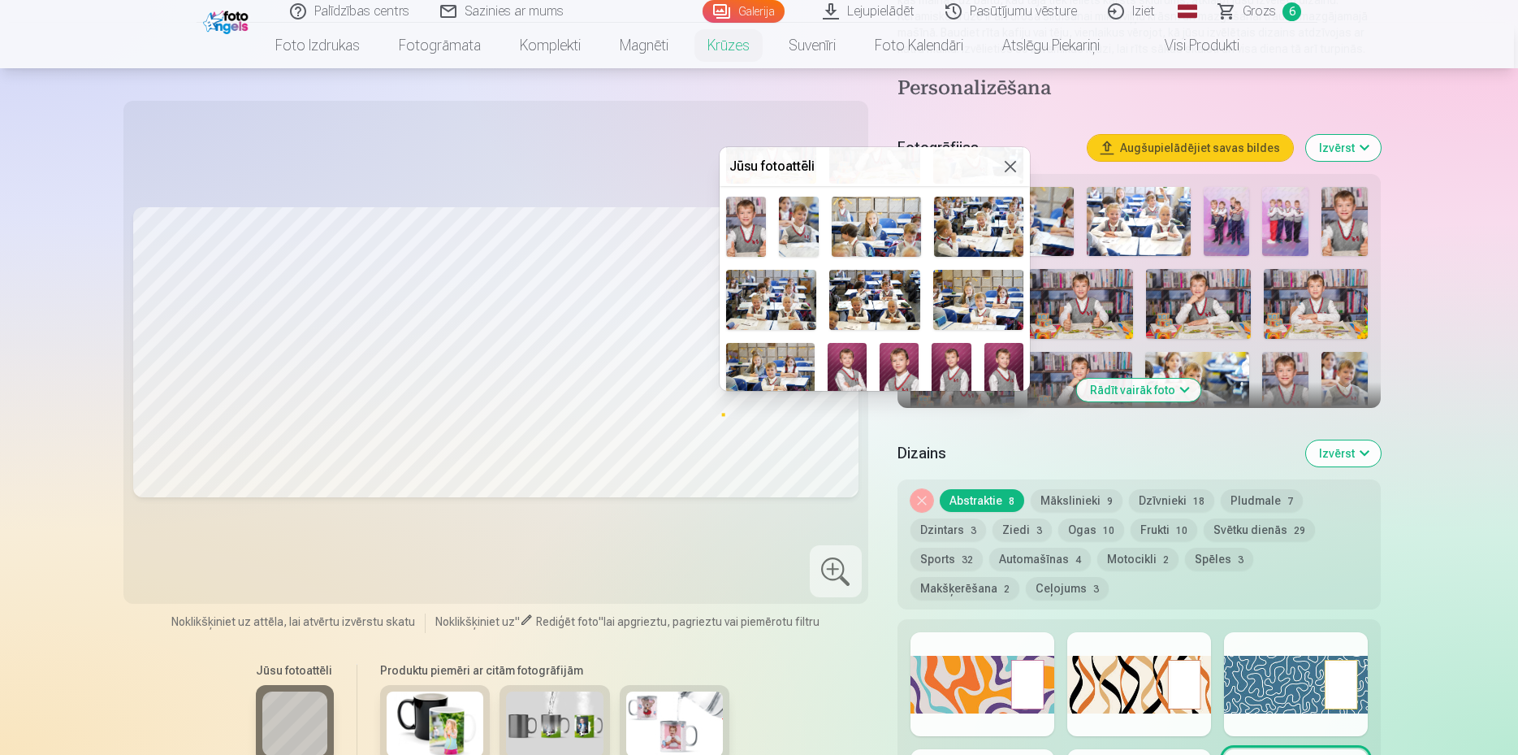
scroll to position [409, 0]
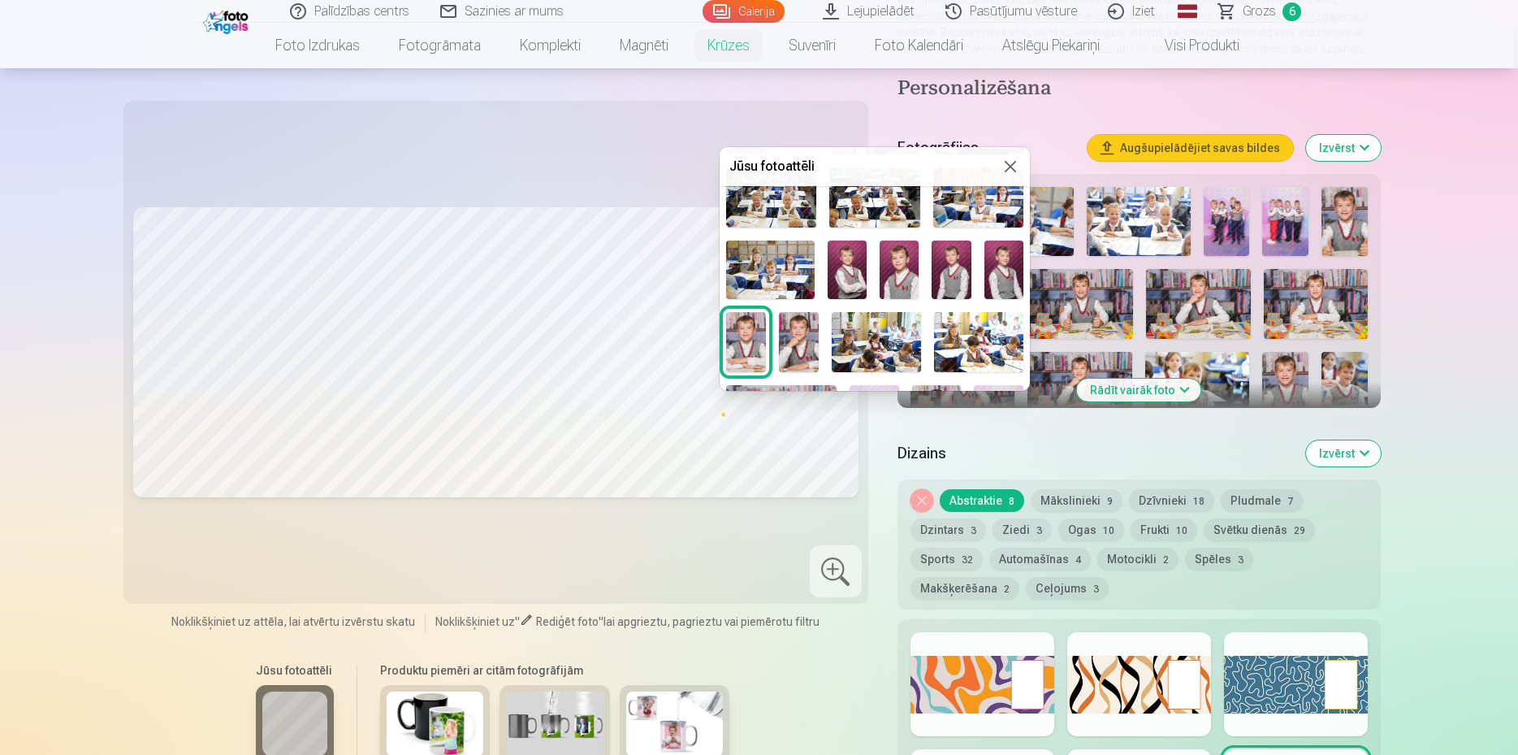
click at [847, 250] on img at bounding box center [847, 269] width 39 height 58
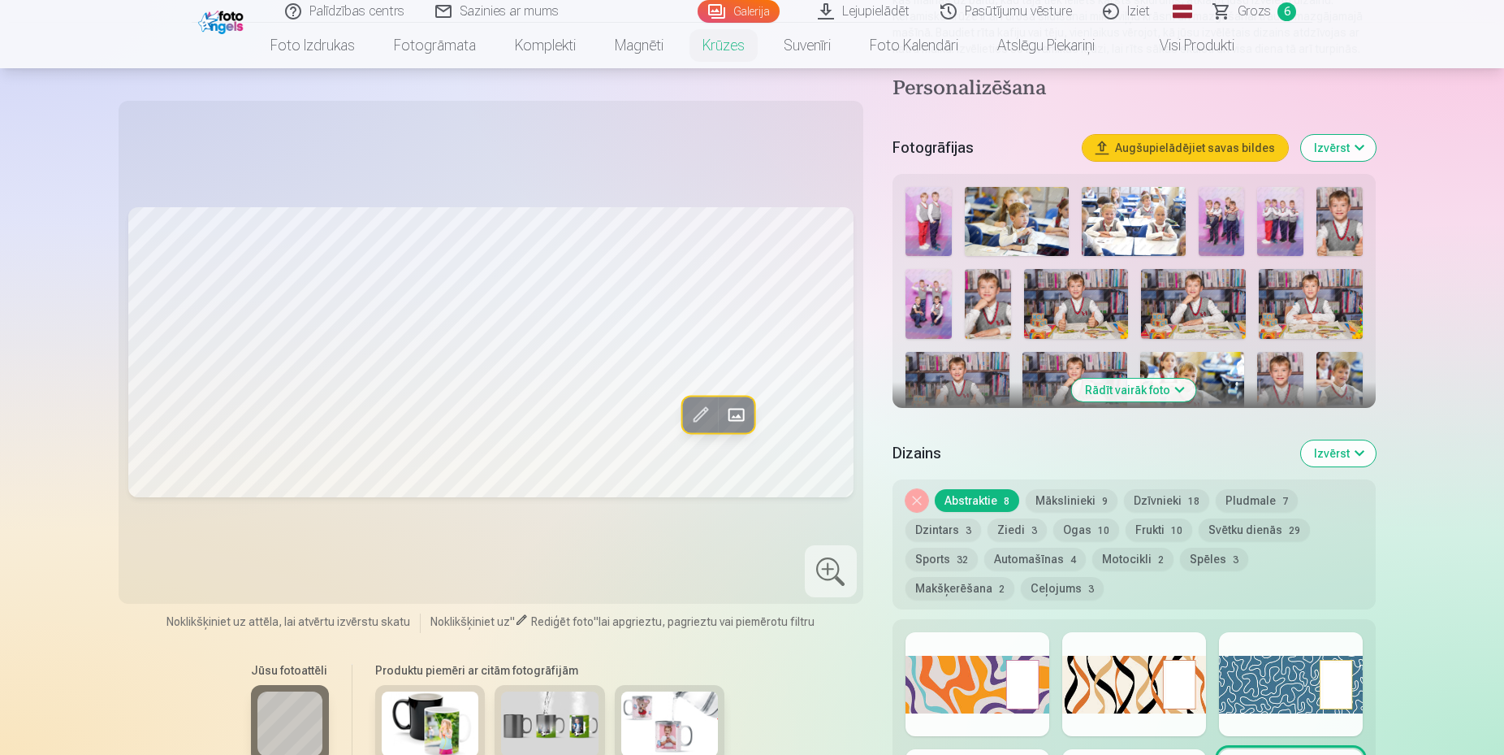
click at [735, 413] on span at bounding box center [737, 414] width 26 height 26
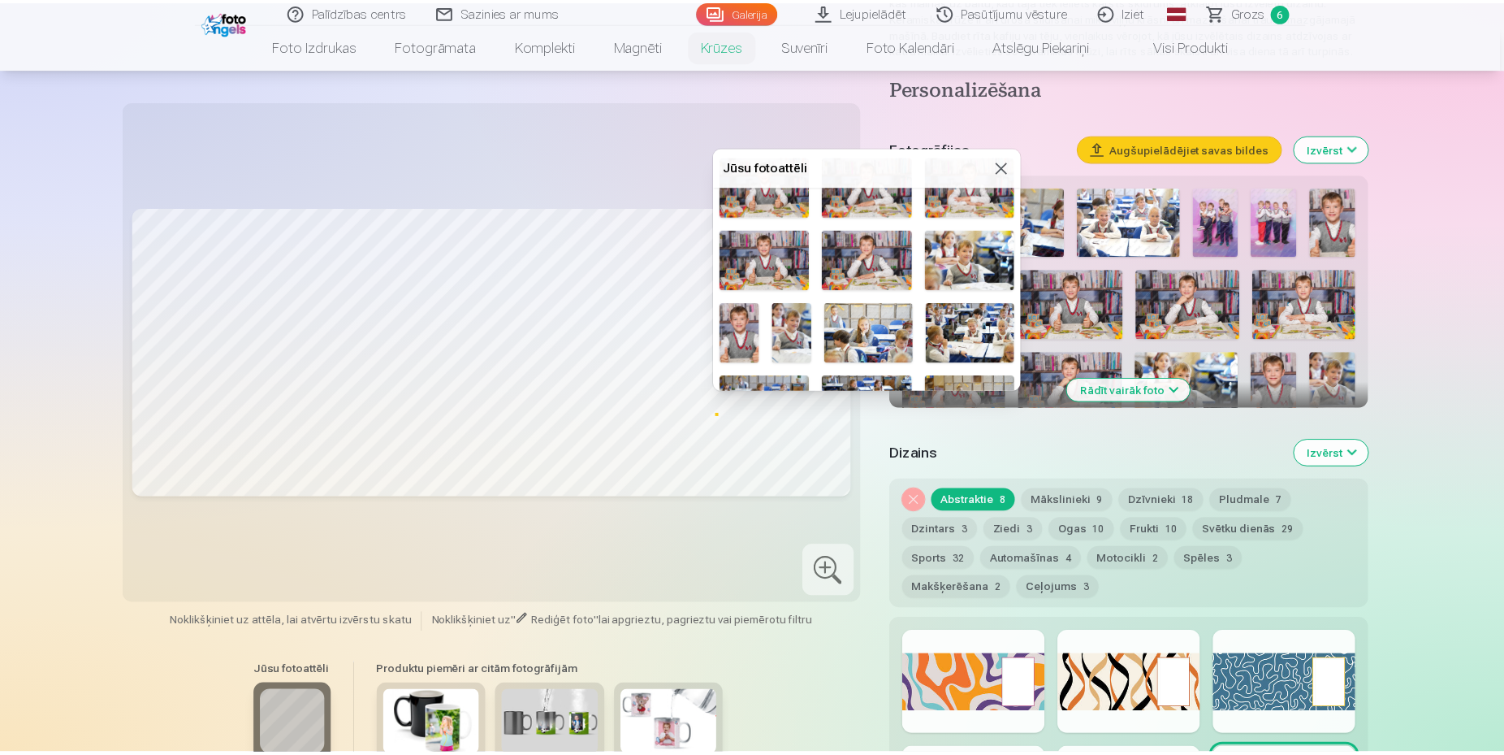
scroll to position [102, 0]
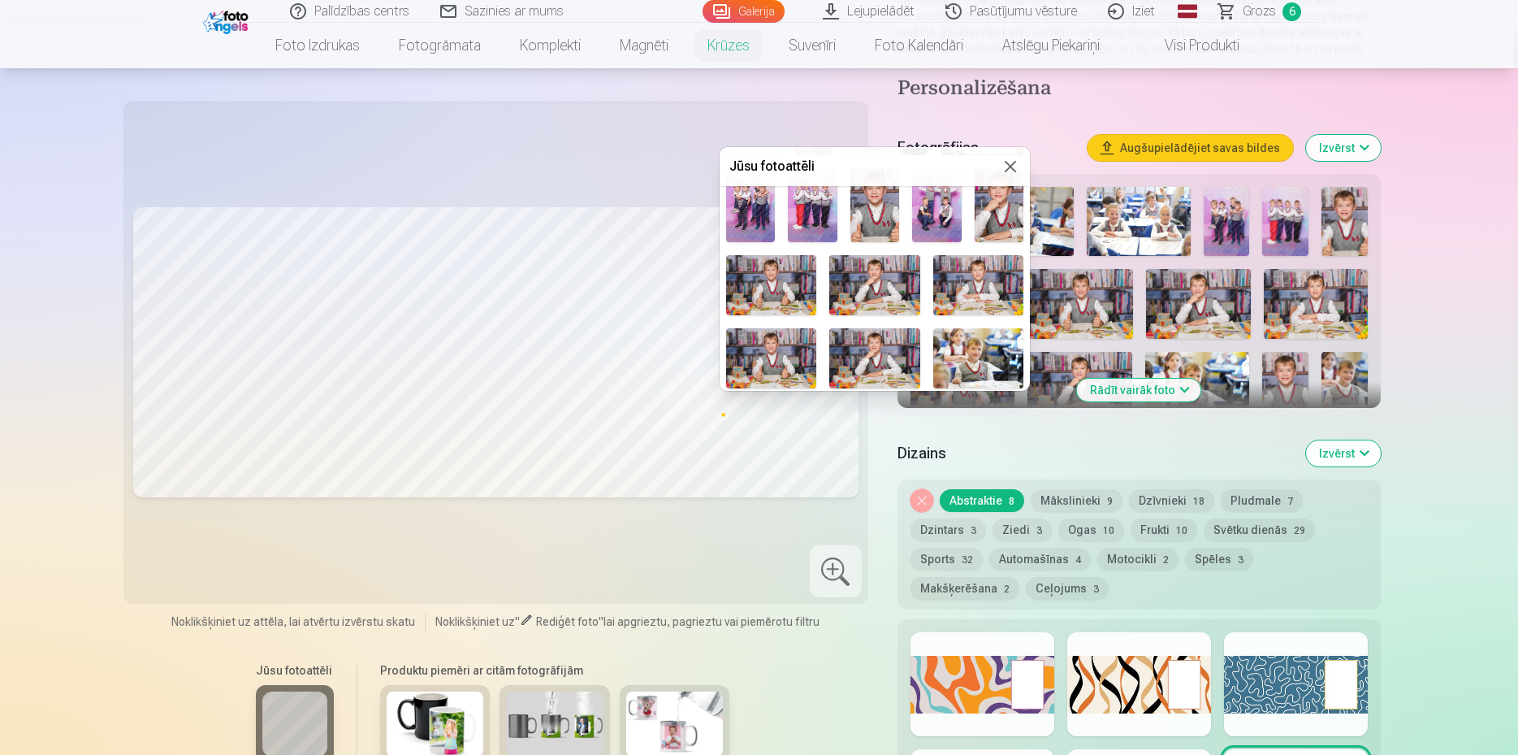
click at [774, 293] on img at bounding box center [771, 285] width 90 height 60
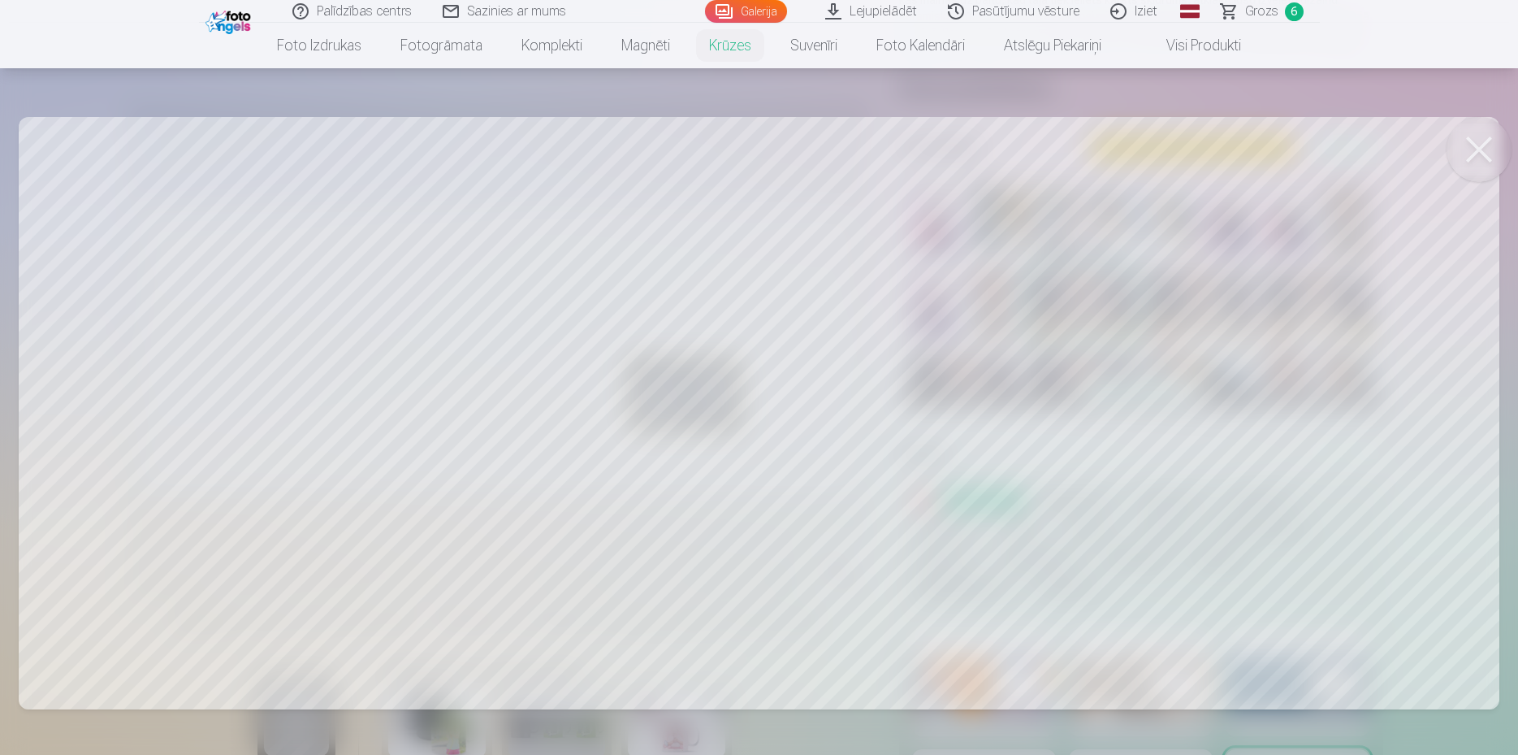
click at [1478, 158] on button at bounding box center [1479, 149] width 65 height 65
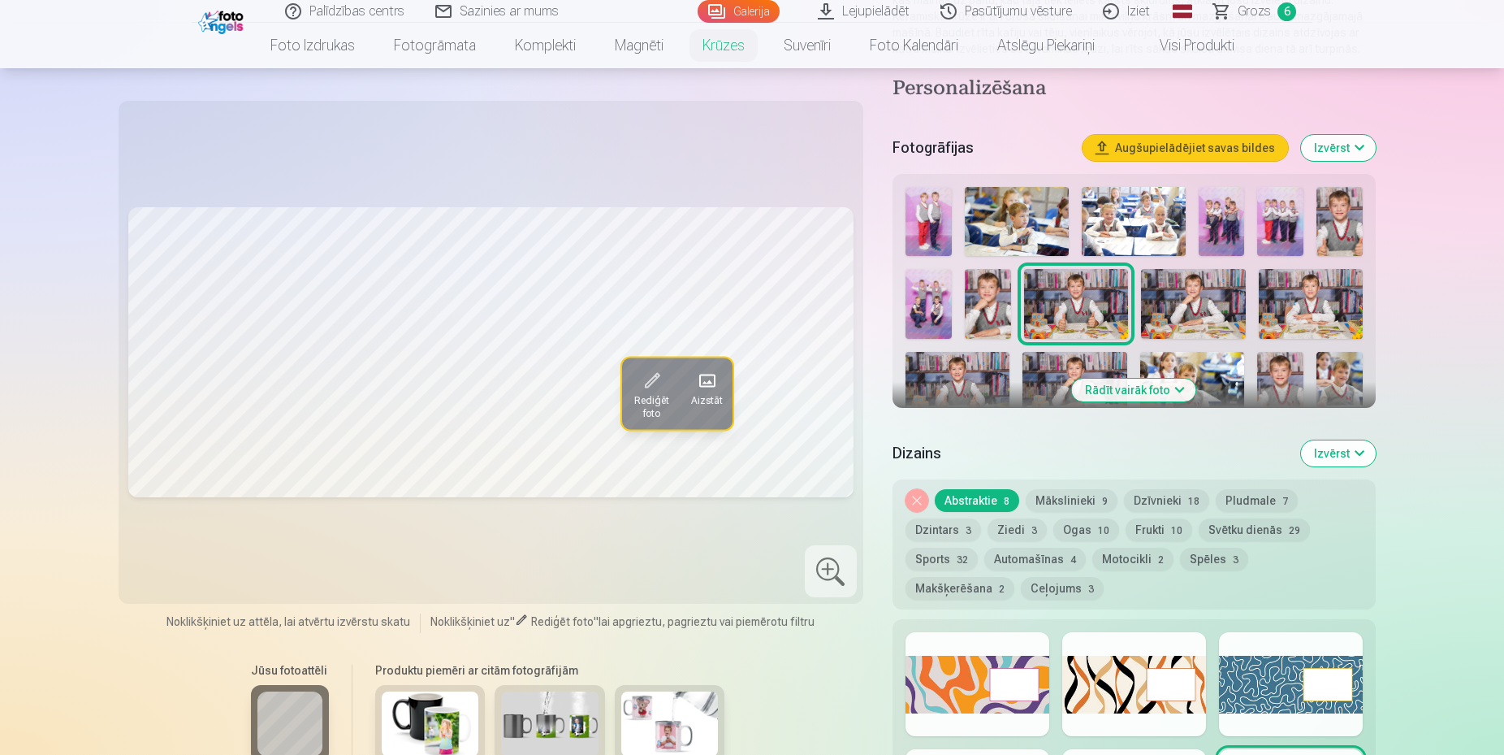
click at [990, 687] on div at bounding box center [978, 684] width 144 height 104
click at [1021, 587] on button "Ceļojums 3" at bounding box center [1062, 588] width 83 height 23
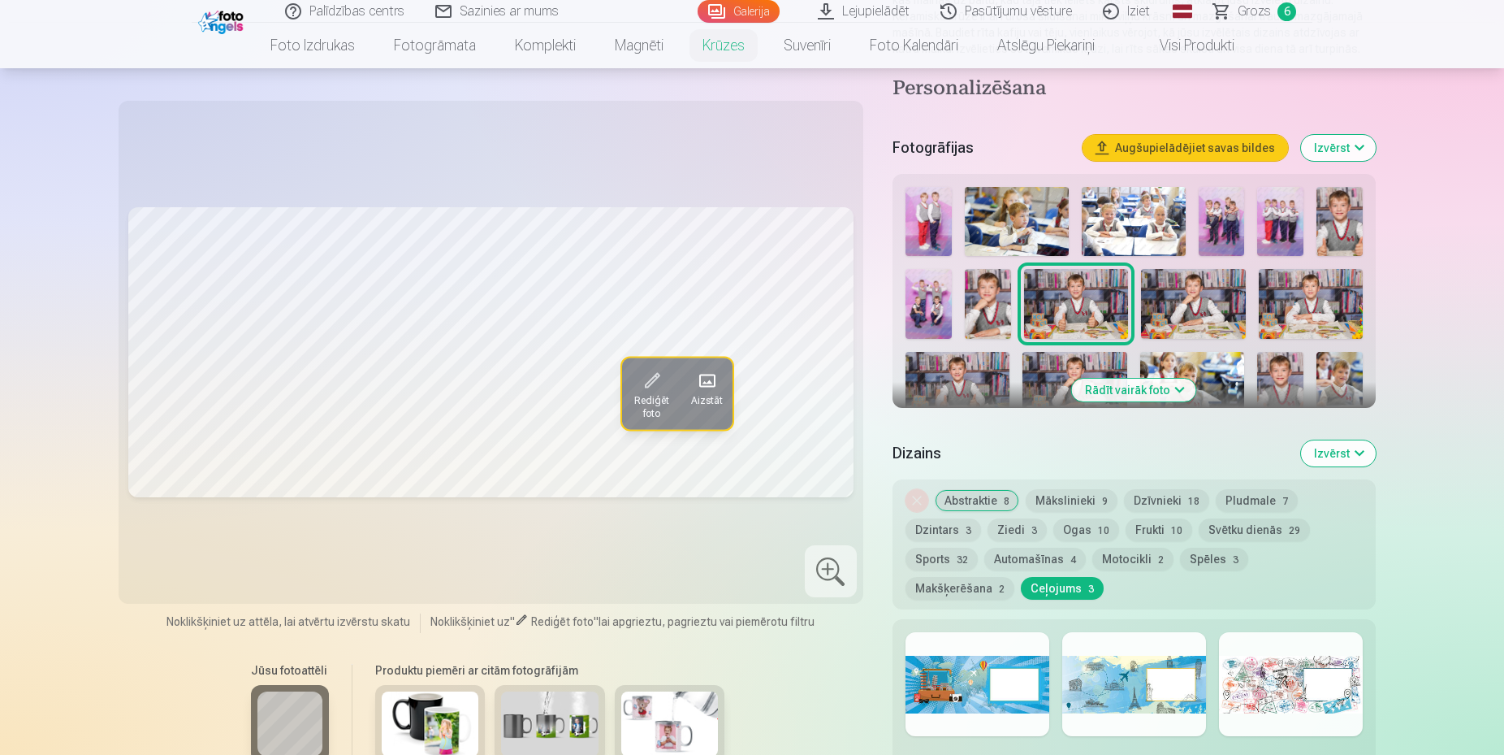
click at [1015, 577] on button "Makšķerēšana 2" at bounding box center [960, 588] width 109 height 23
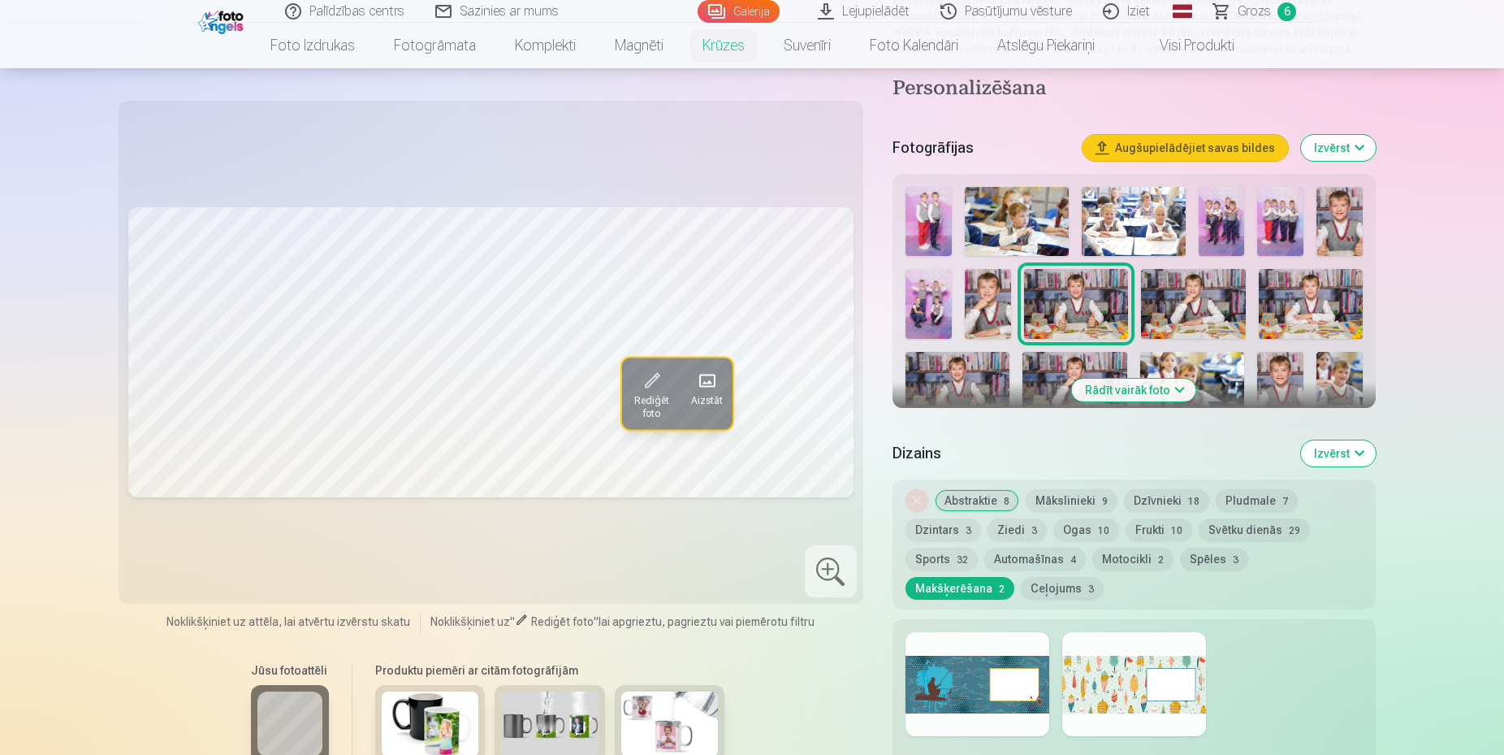
click at [1119, 564] on button "Motocikli 2" at bounding box center [1133, 559] width 81 height 23
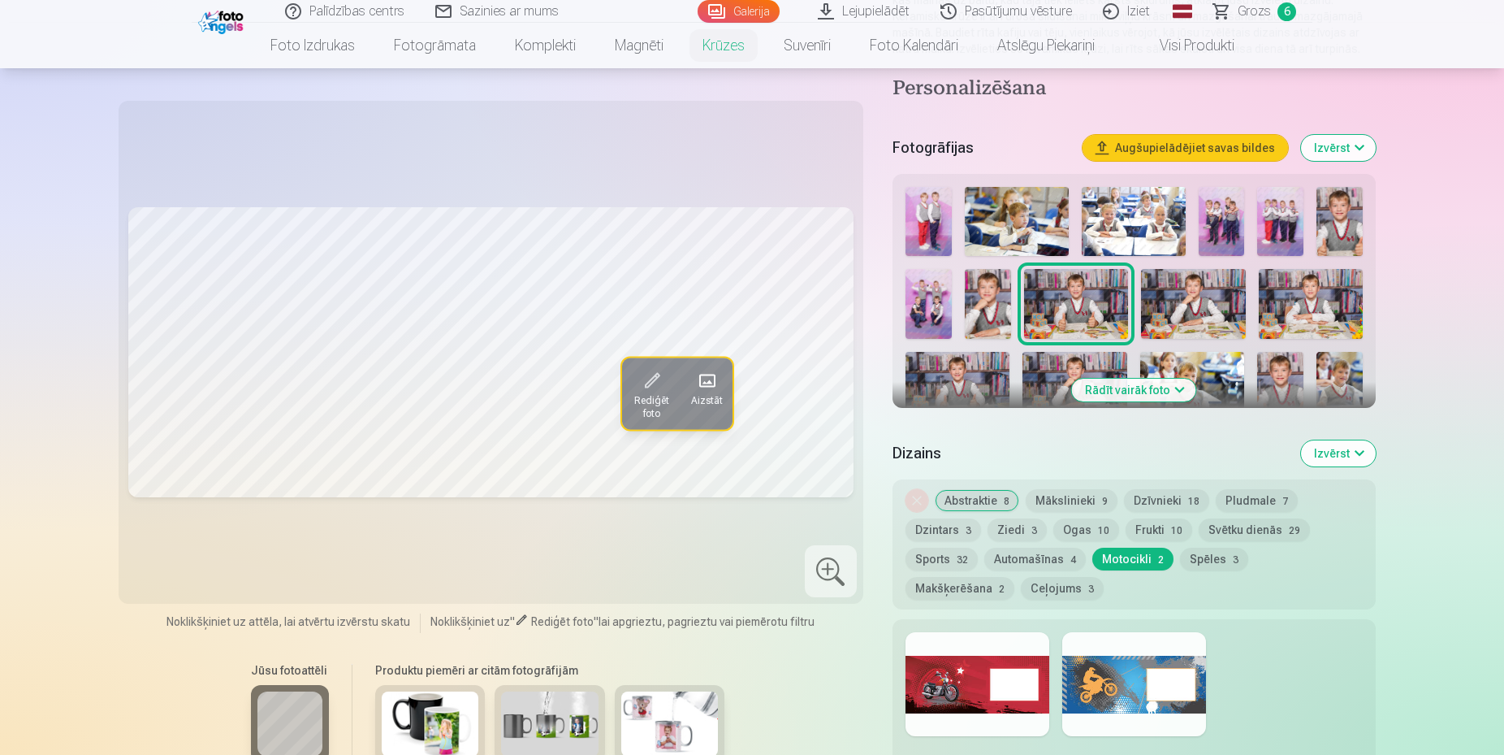
click at [1071, 532] on button "Ogas 10" at bounding box center [1087, 529] width 66 height 23
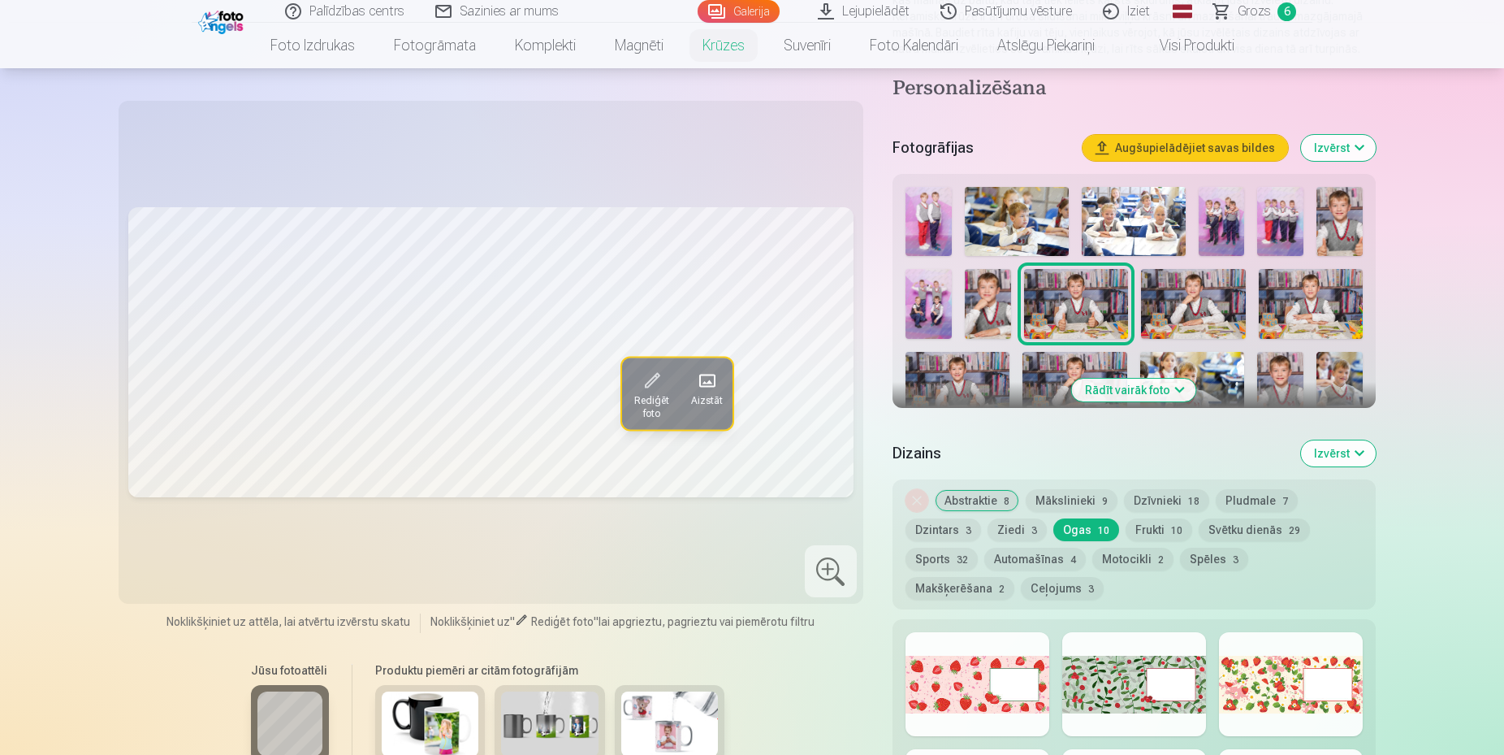
click at [1150, 529] on button "Frukti 10" at bounding box center [1159, 529] width 67 height 23
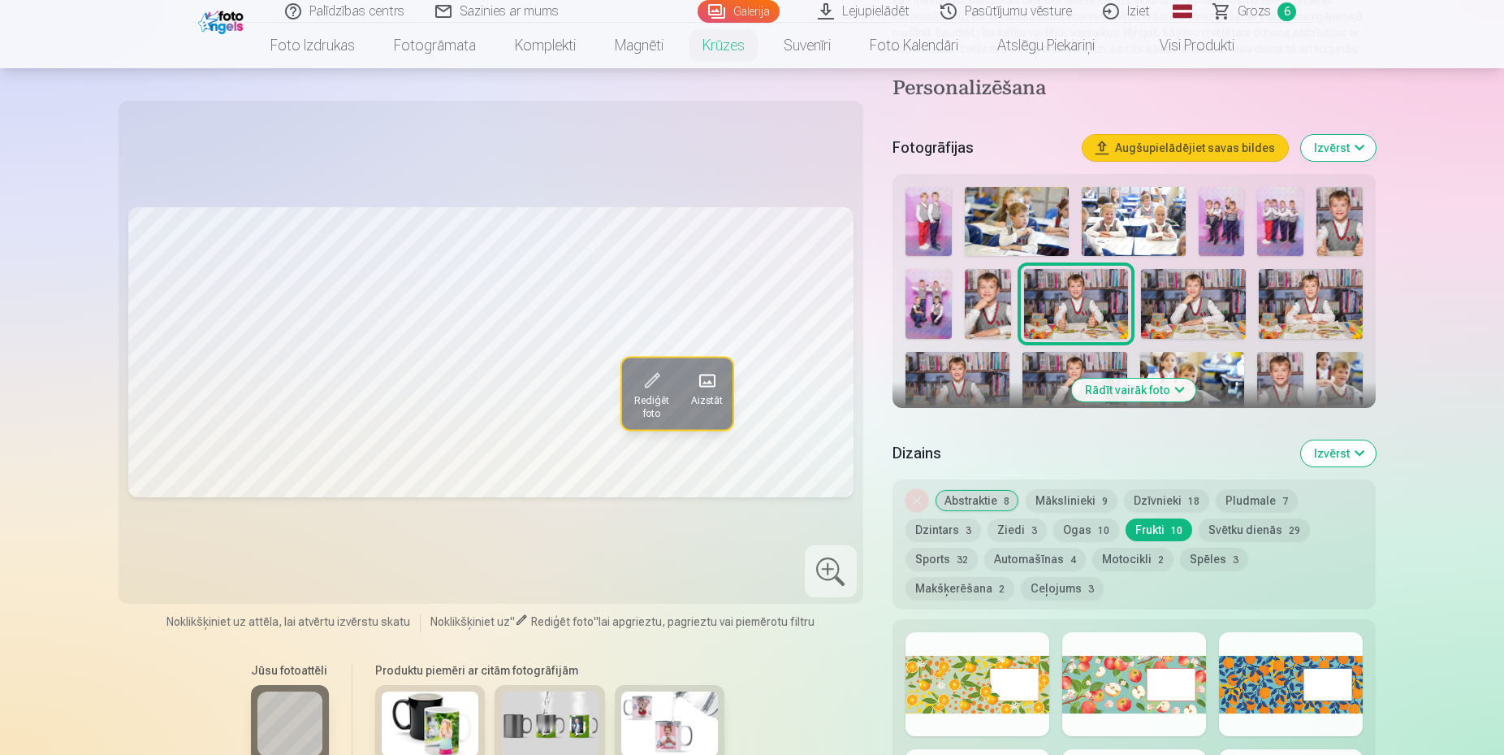
click at [1226, 526] on button "Svētku dienās 29" at bounding box center [1254, 529] width 111 height 23
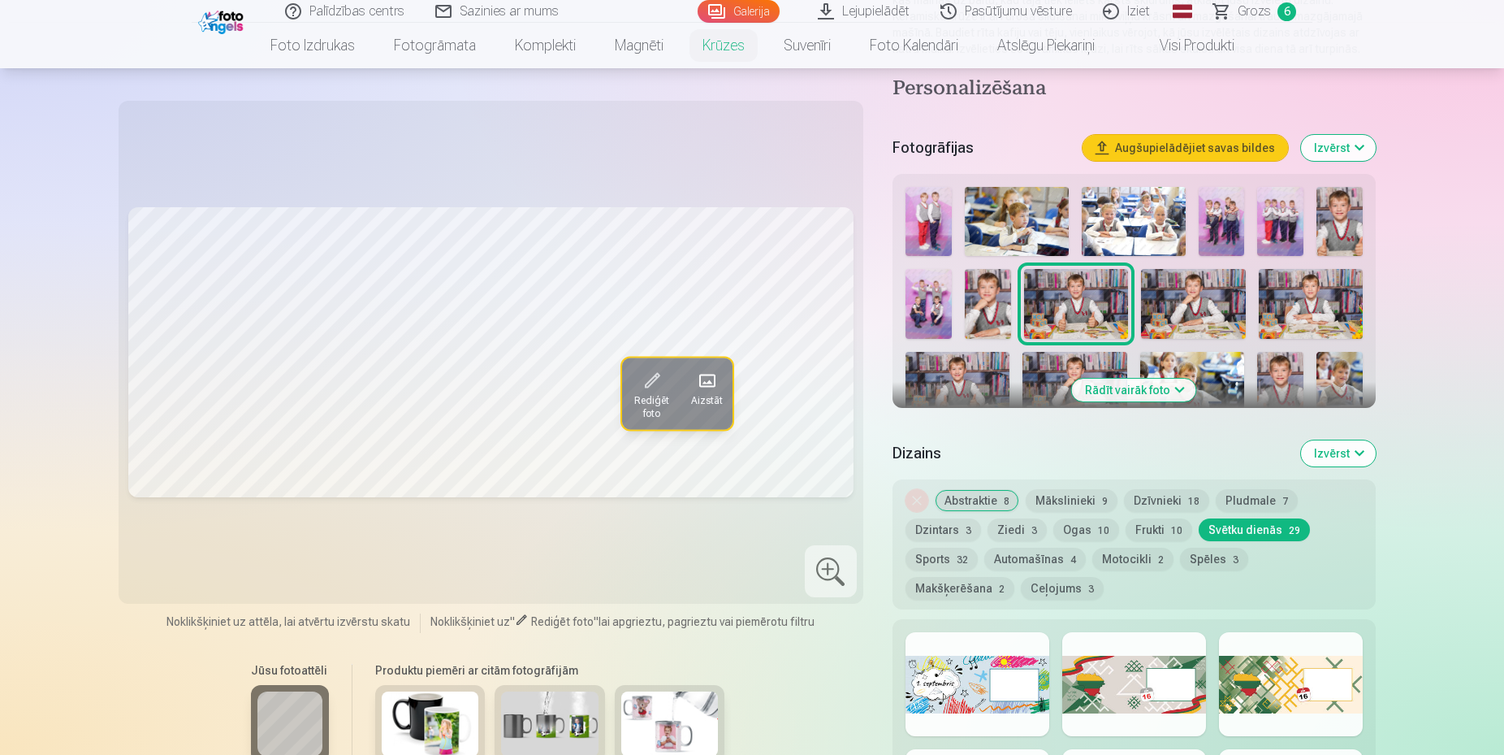
click at [1241, 498] on button "Pludmale 7" at bounding box center [1257, 500] width 82 height 23
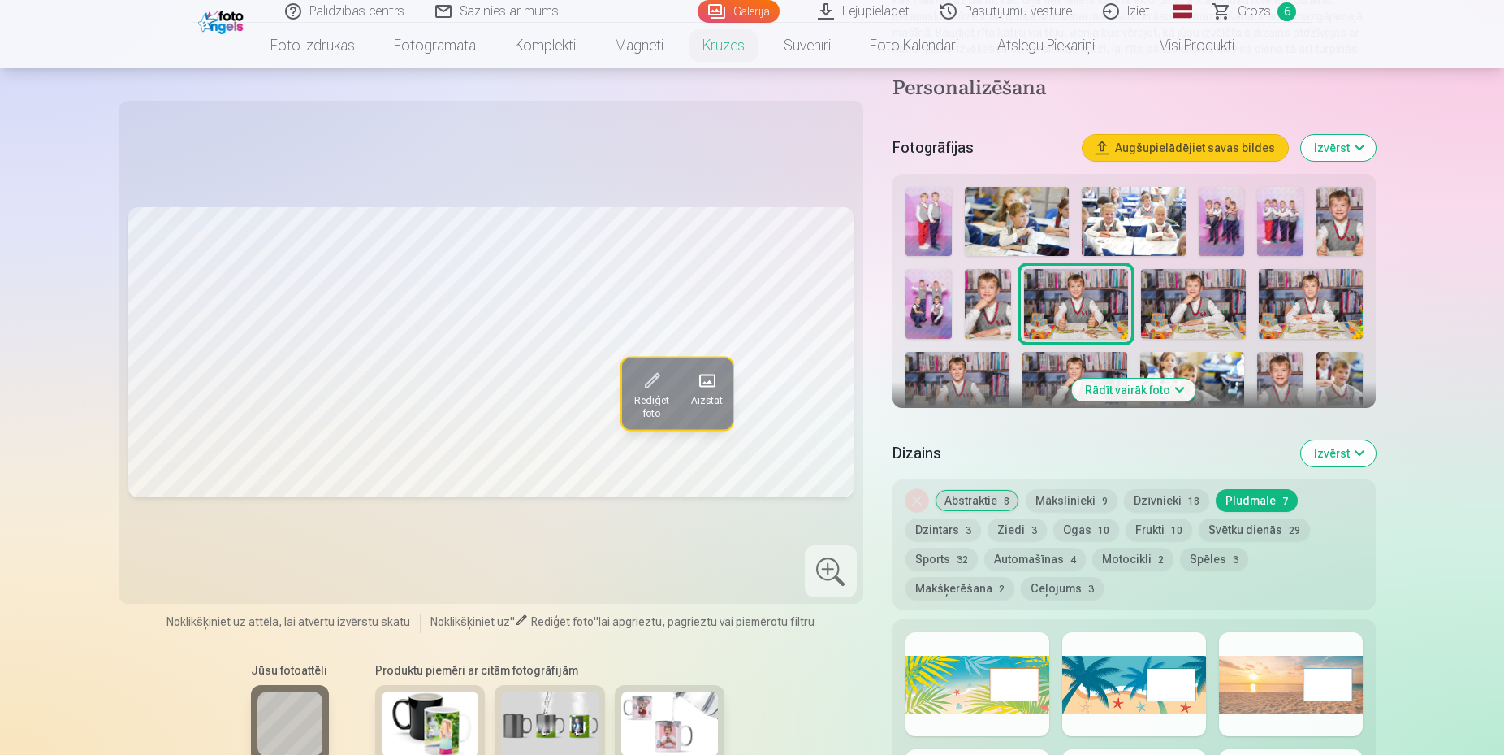
click at [1175, 504] on button "Dzīvnieki 18" at bounding box center [1166, 500] width 85 height 23
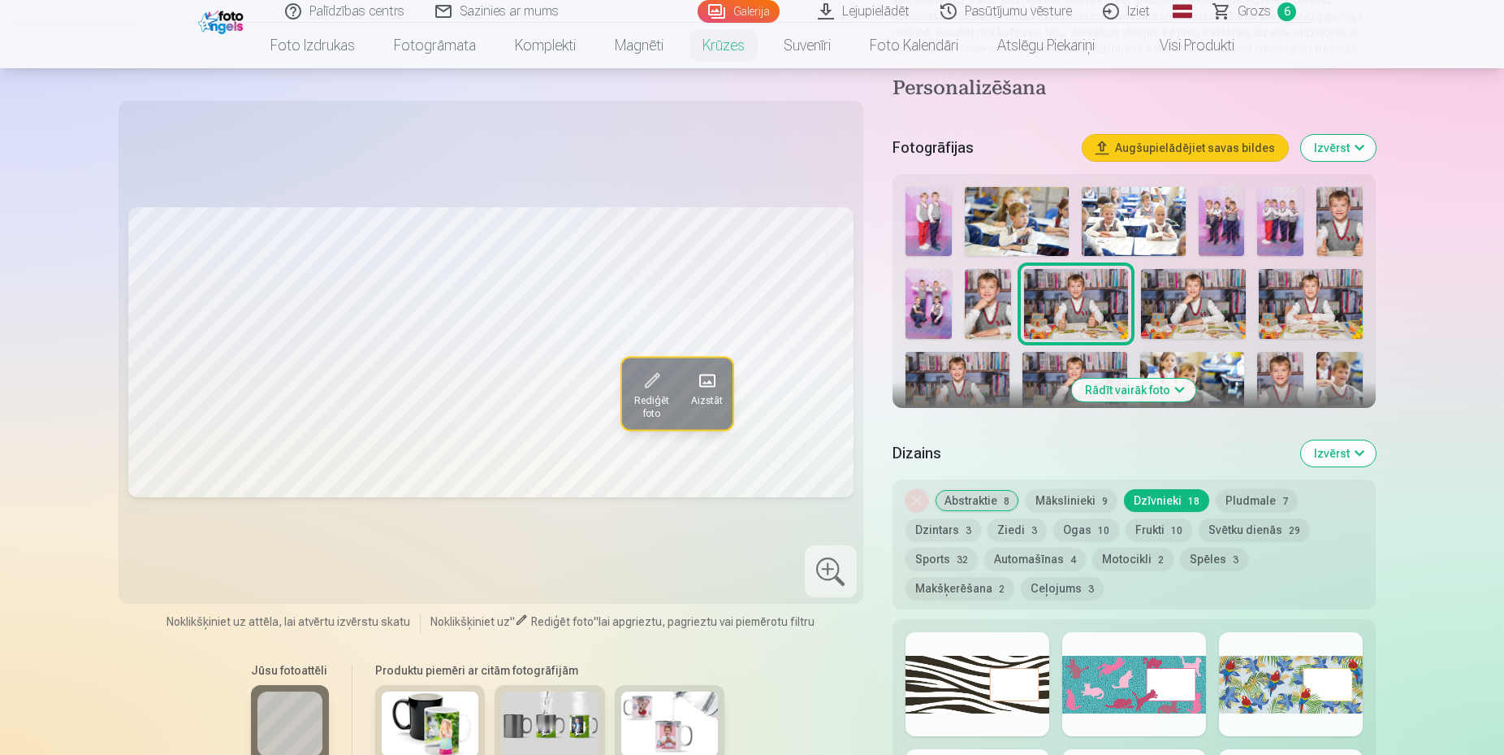
click at [1069, 496] on button "Mākslinieki 9" at bounding box center [1072, 500] width 92 height 23
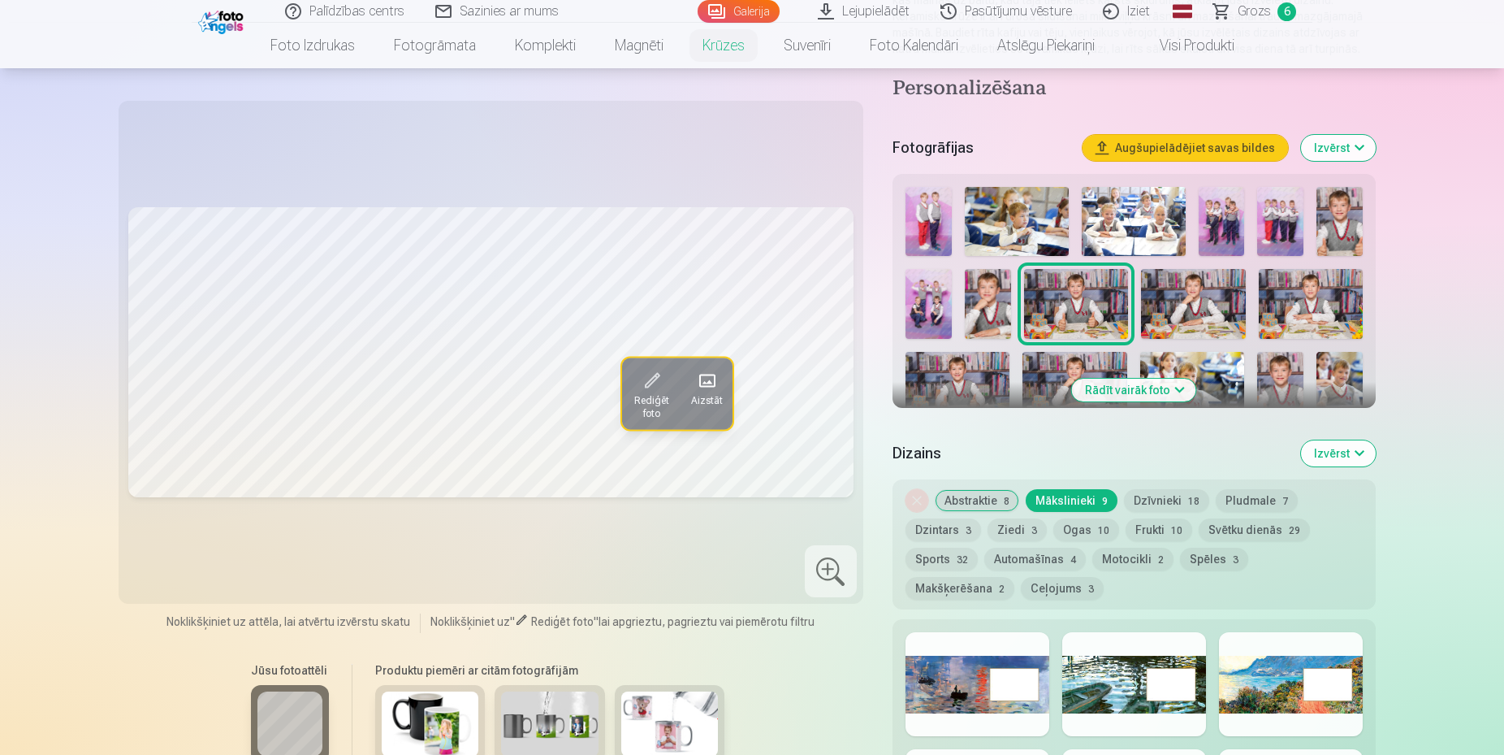
click at [970, 493] on button "Abstraktie 8" at bounding box center [977, 500] width 84 height 23
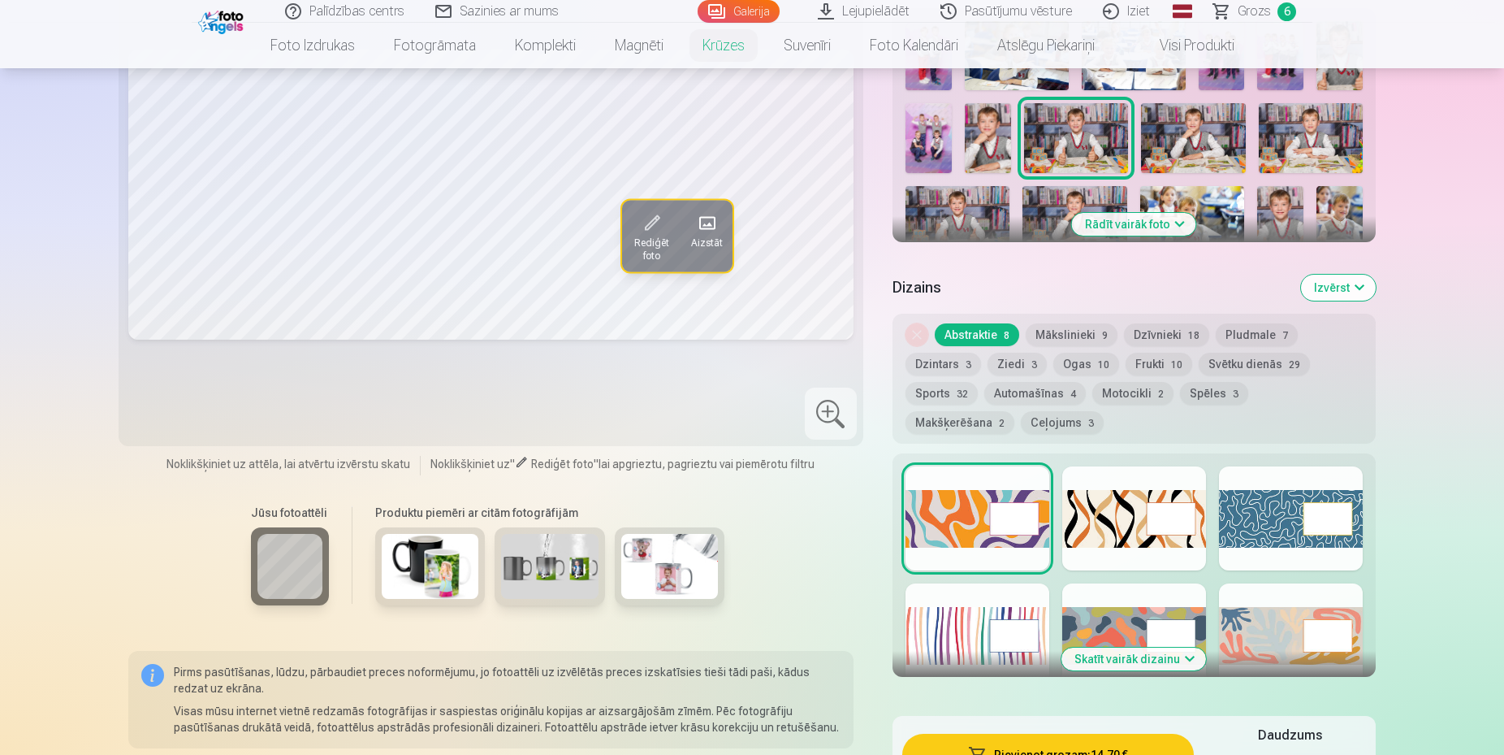
scroll to position [663, 0]
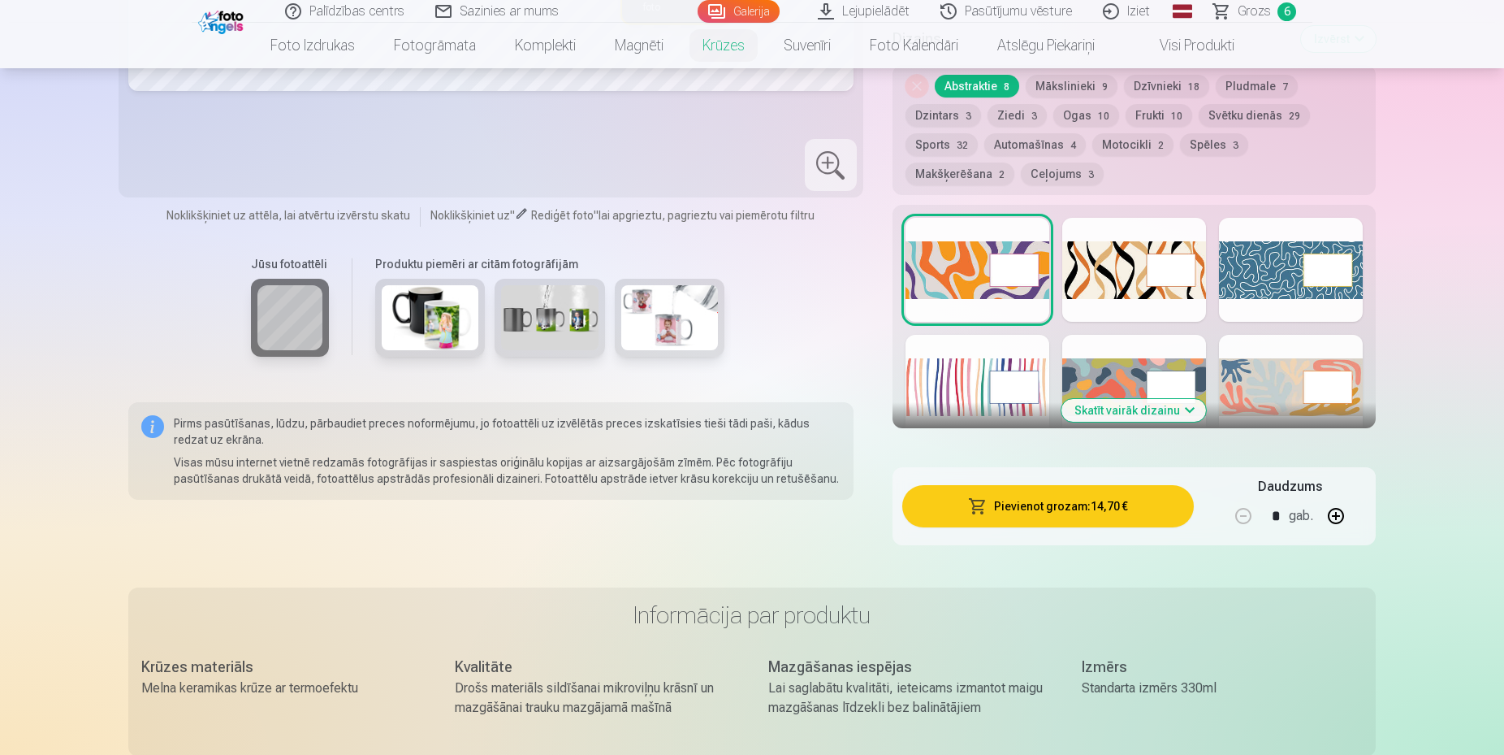
click at [1108, 400] on button "Skatīt vairāk dizainu" at bounding box center [1134, 410] width 145 height 23
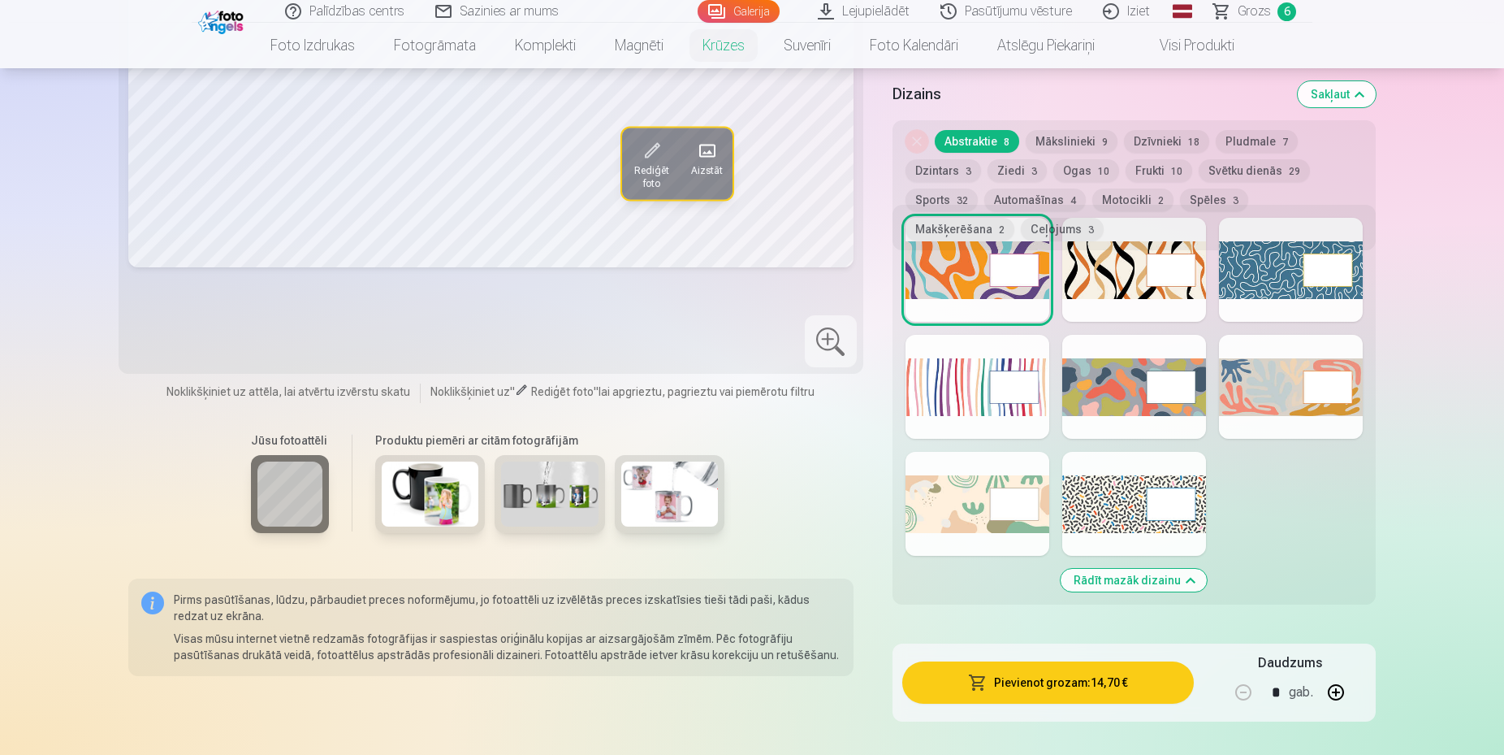
click at [1090, 582] on button "Rādīt mazāk dizainu" at bounding box center [1134, 580] width 146 height 23
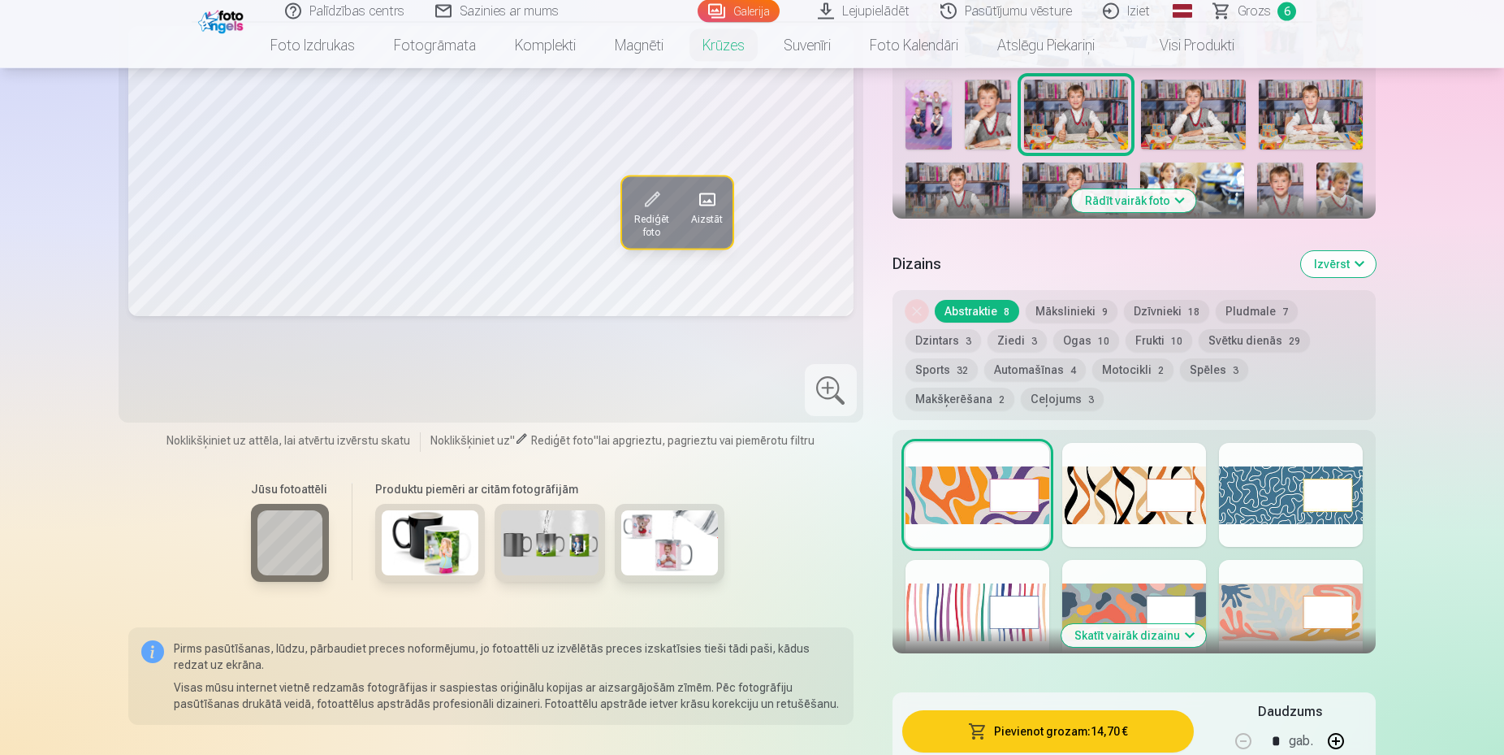
scroll to position [268, 0]
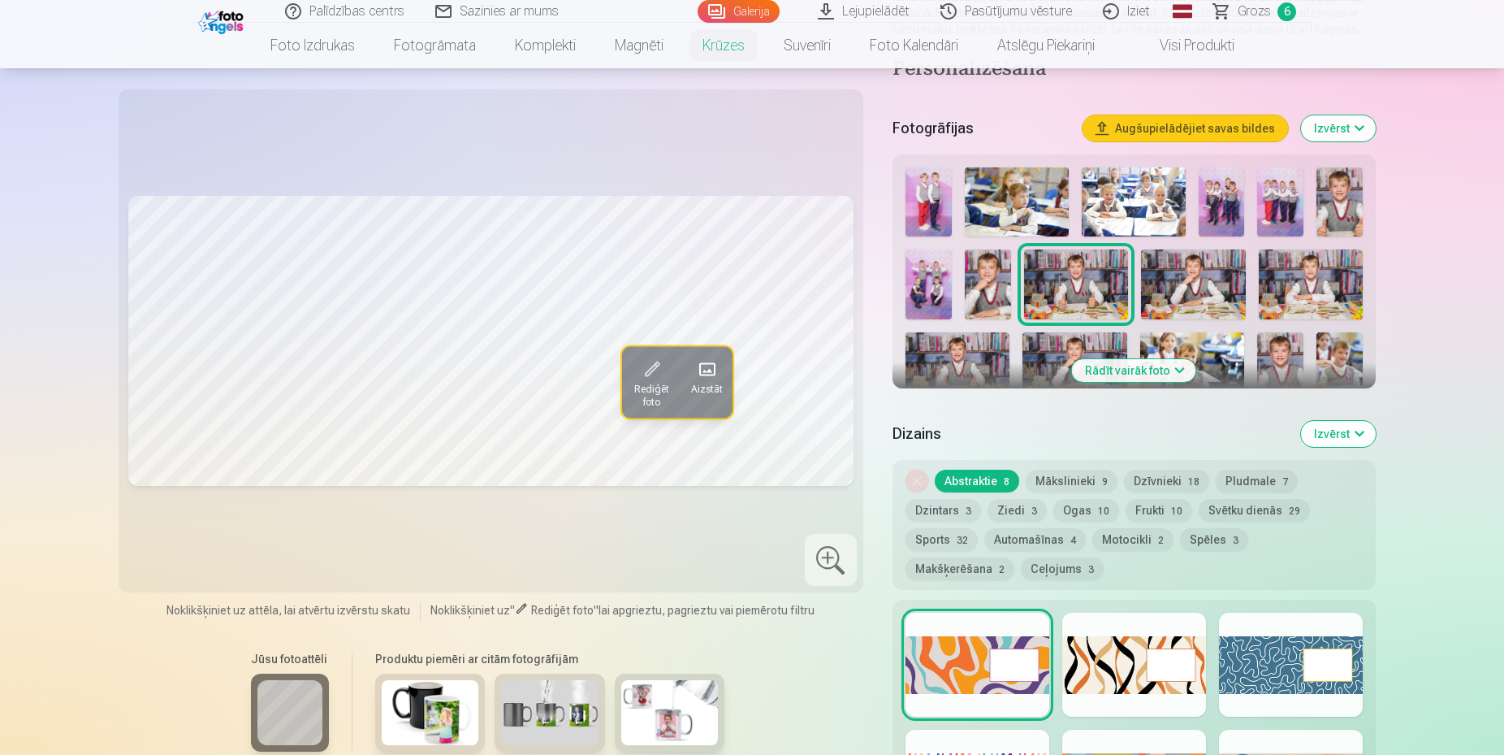
click at [1355, 451] on div "Dizains Izvērst" at bounding box center [1134, 434] width 483 height 52
click at [1331, 403] on div "Personalizēšana Fotogrāfijas Augšupielādējiet savas bildes Izvērst Rādīt vairāk…" at bounding box center [1134, 498] width 483 height 883
click at [1306, 421] on div "Dizains Izvērst" at bounding box center [1134, 434] width 483 height 52
click at [1327, 437] on button "Izvērst" at bounding box center [1338, 434] width 75 height 26
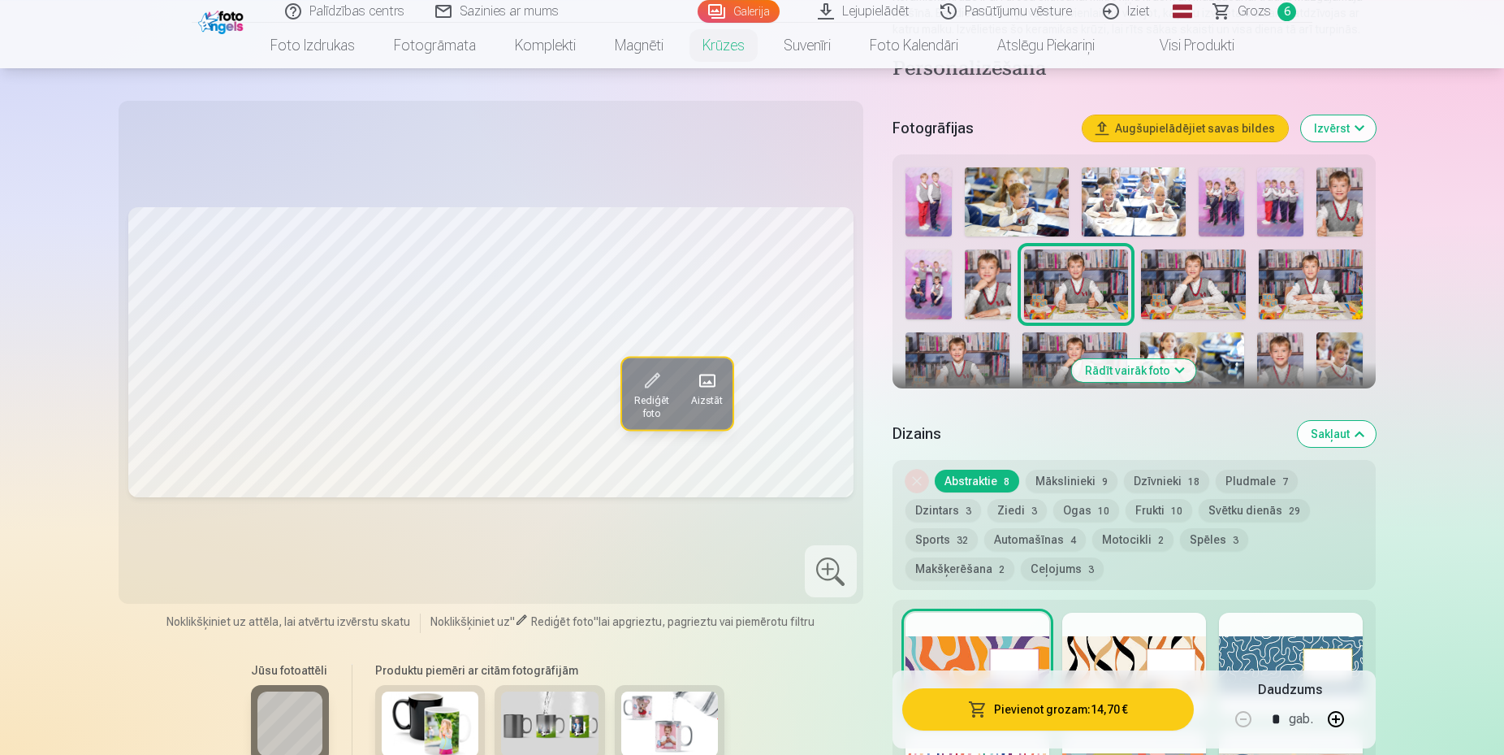
click at [1327, 437] on button "Sakļaut" at bounding box center [1337, 434] width 78 height 26
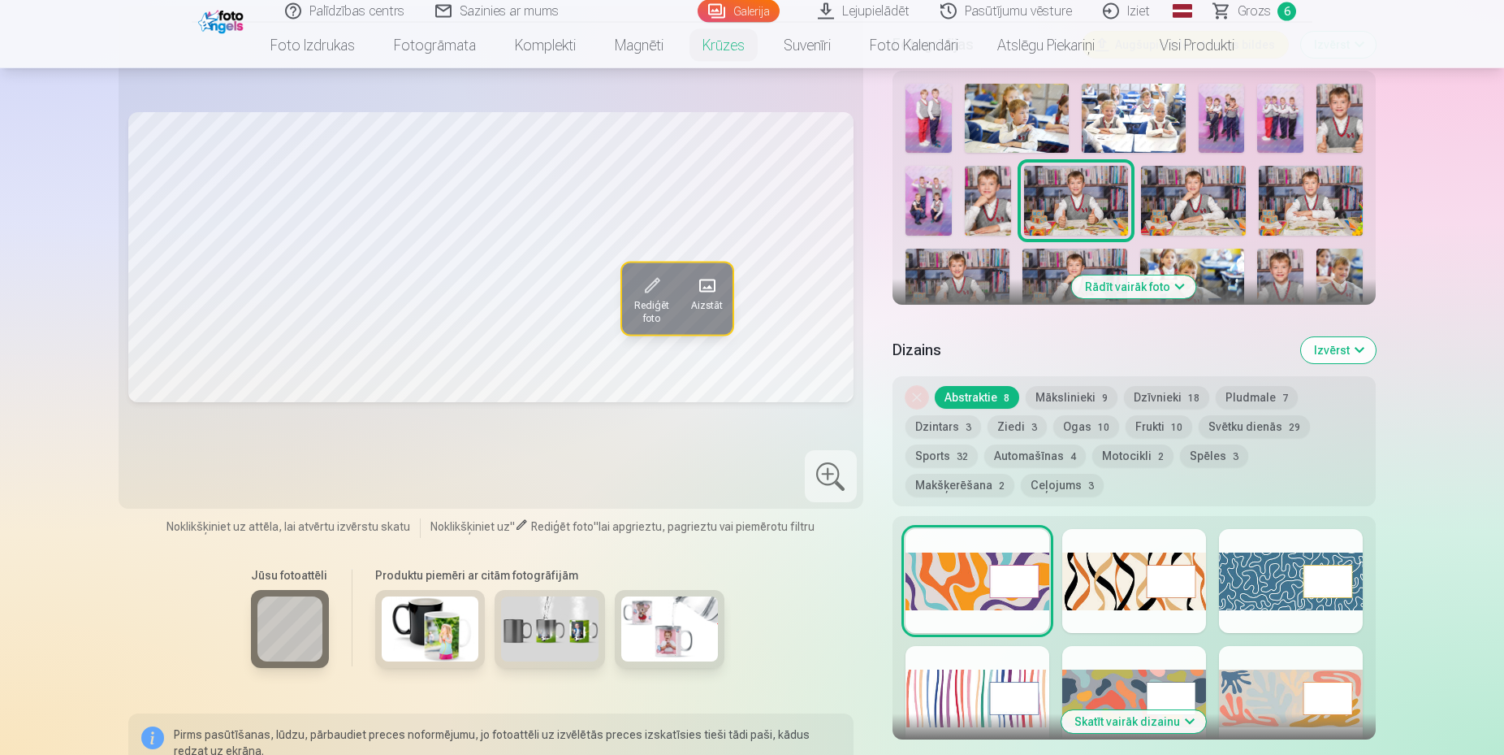
scroll to position [350, 0]
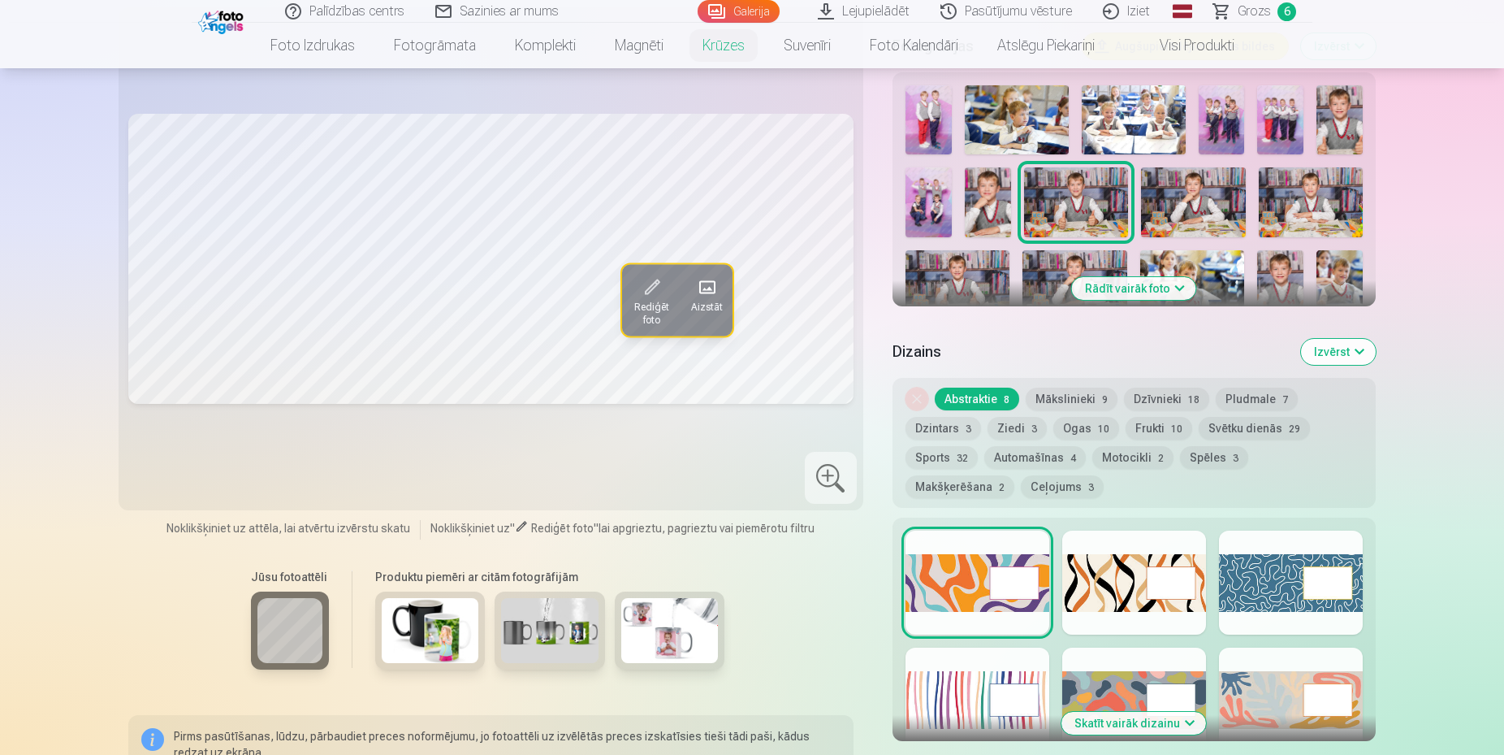
click at [1161, 418] on button "Frukti 10" at bounding box center [1159, 428] width 67 height 23
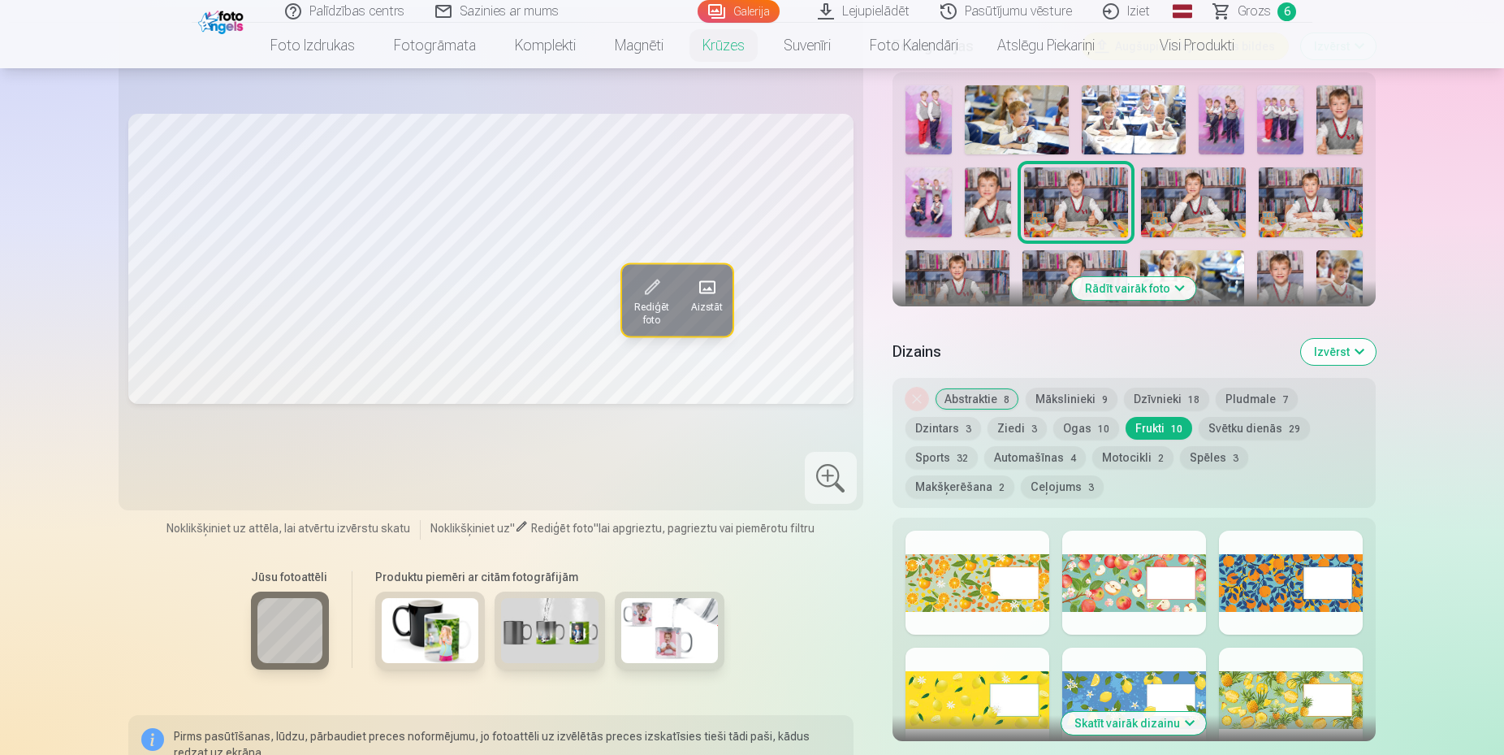
click at [945, 407] on button "Abstraktie 8" at bounding box center [977, 398] width 84 height 23
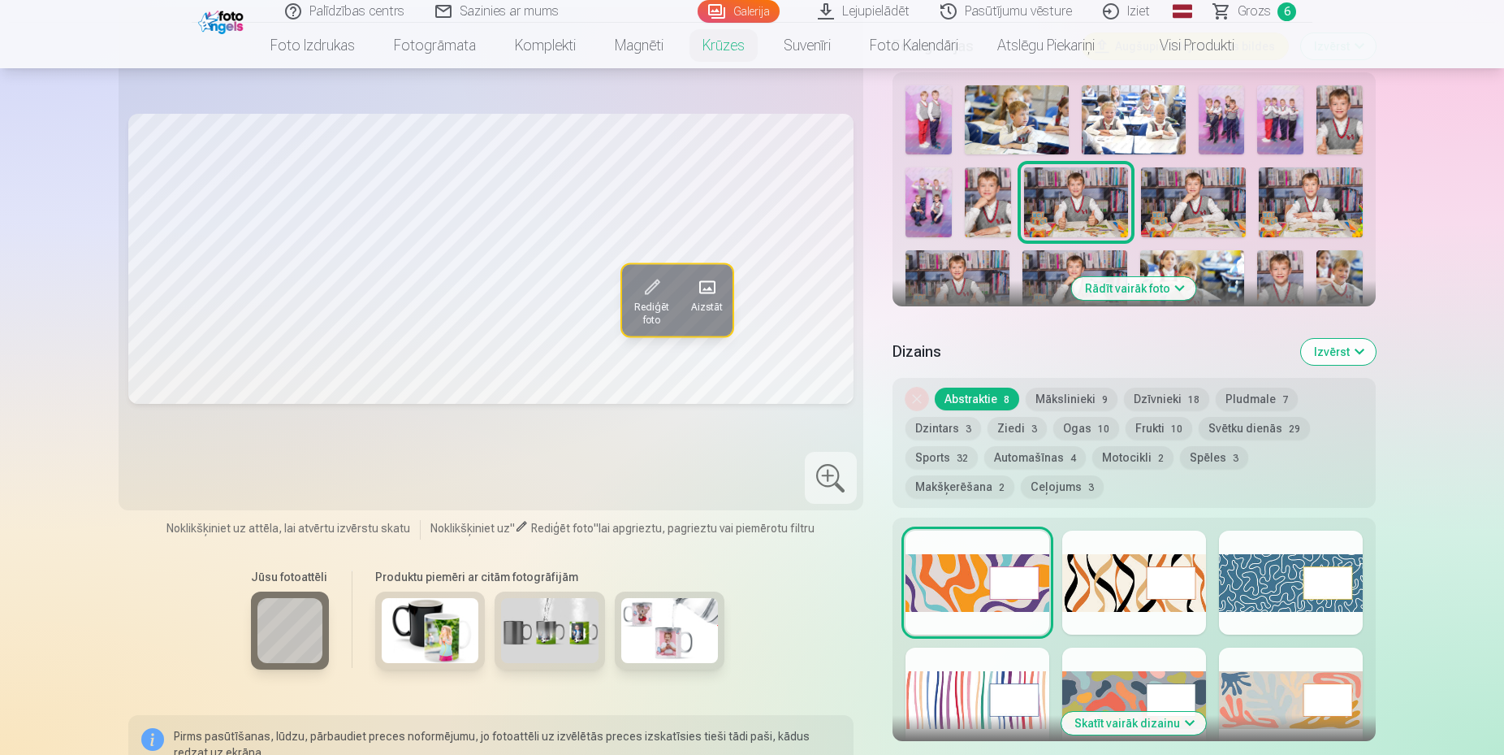
click at [1311, 587] on div at bounding box center [1291, 582] width 144 height 104
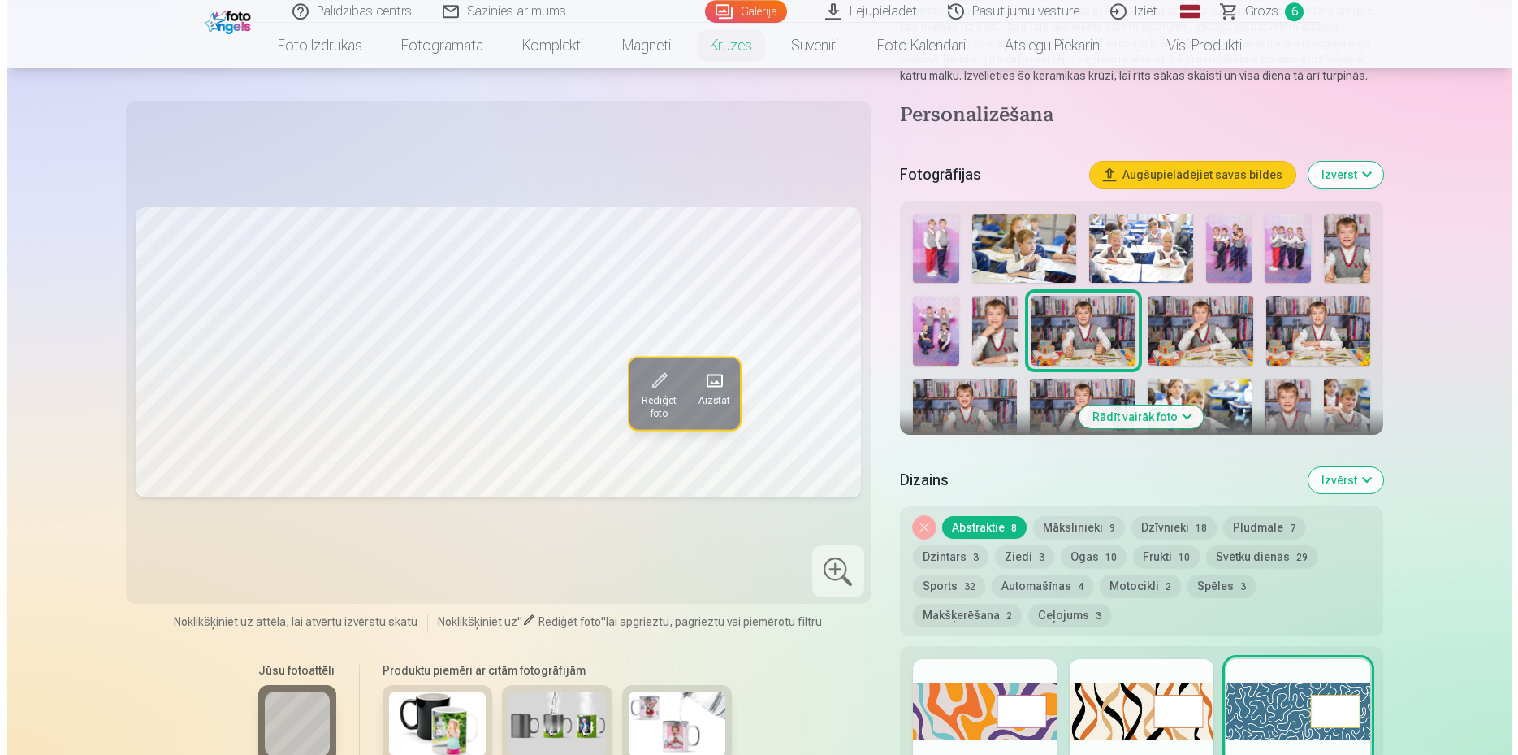
scroll to position [184, 0]
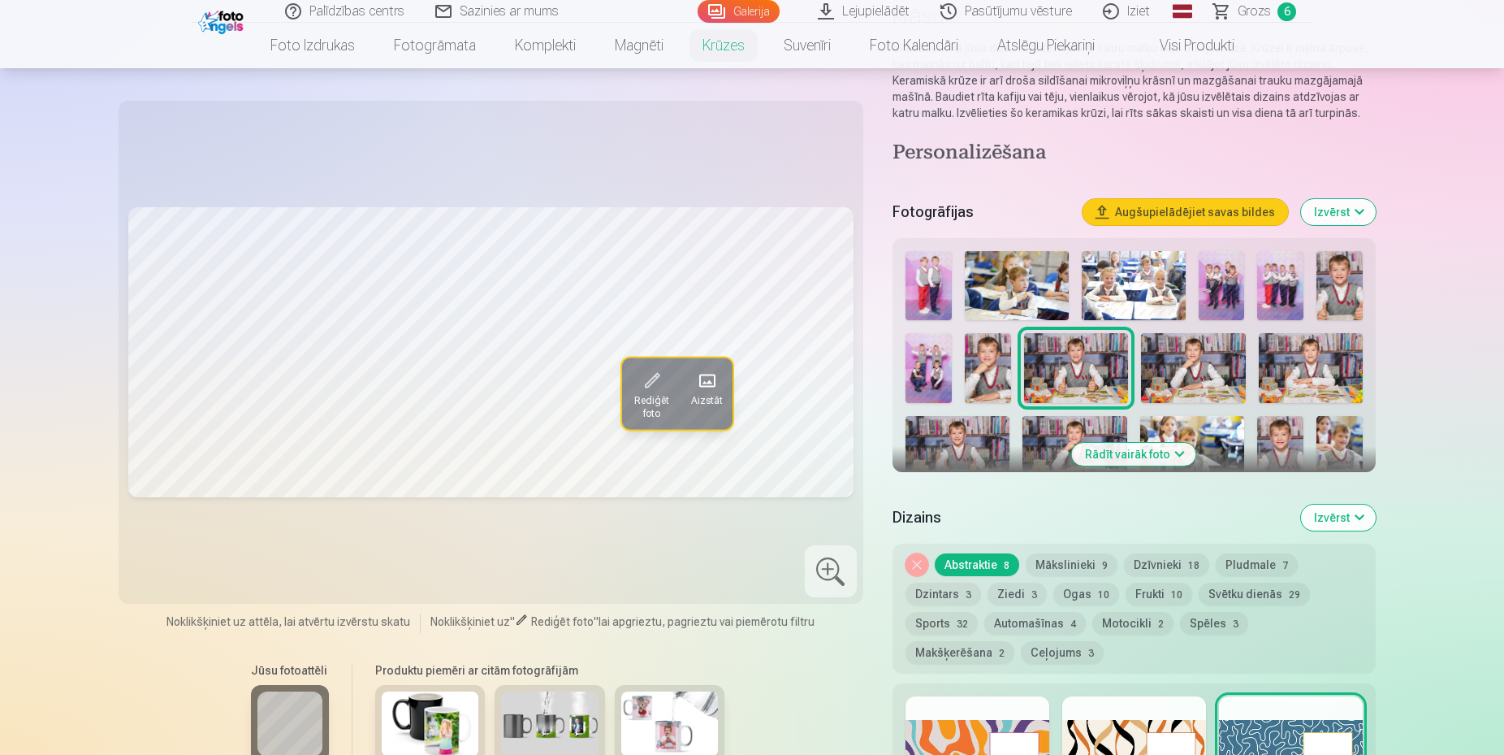
click at [638, 400] on span "Rediģēt foto" at bounding box center [652, 407] width 40 height 26
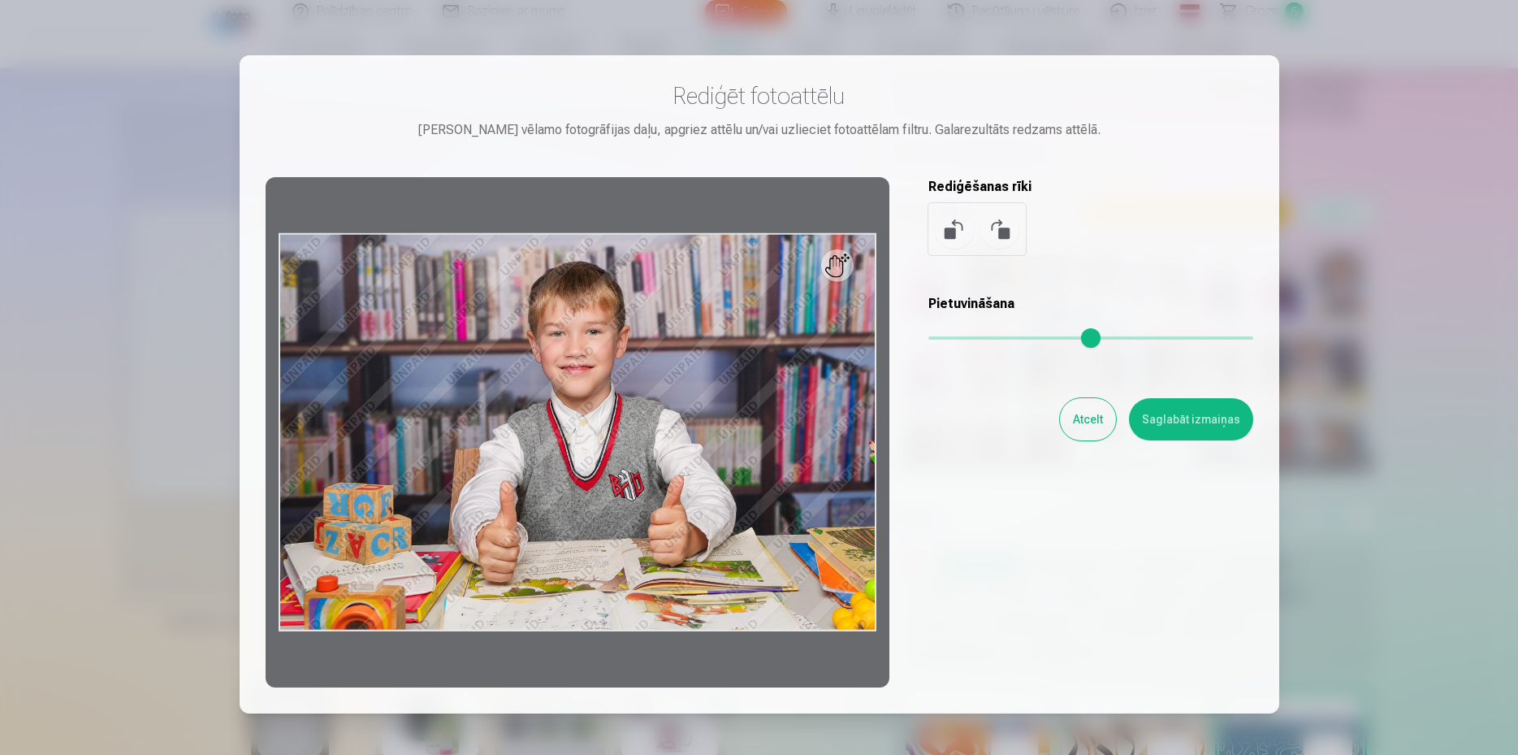
click at [1067, 410] on button "Atcelt" at bounding box center [1088, 419] width 56 height 42
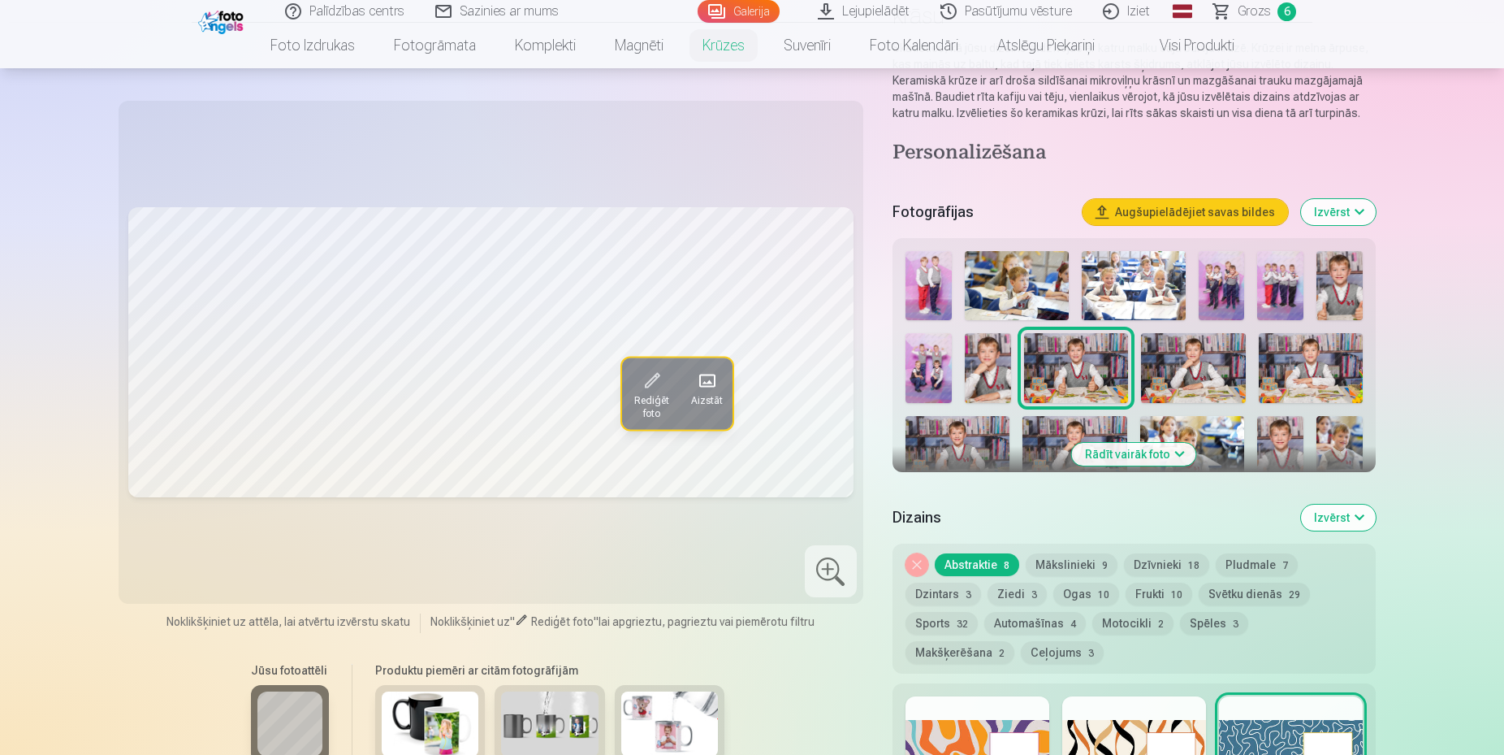
click at [654, 389] on span at bounding box center [651, 381] width 26 height 26
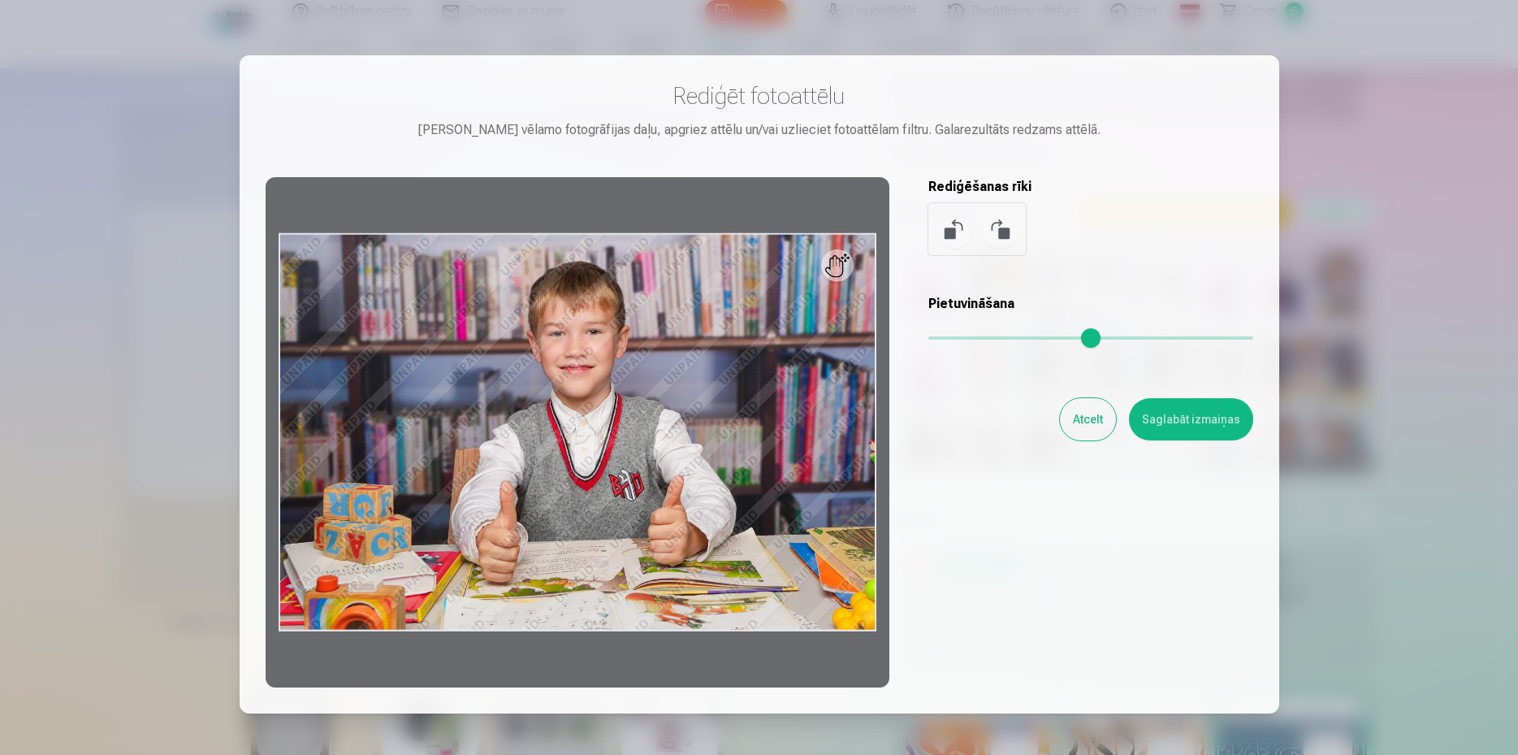
click at [712, 395] on div at bounding box center [578, 432] width 624 height 510
click at [1080, 411] on button "Atcelt" at bounding box center [1088, 419] width 56 height 42
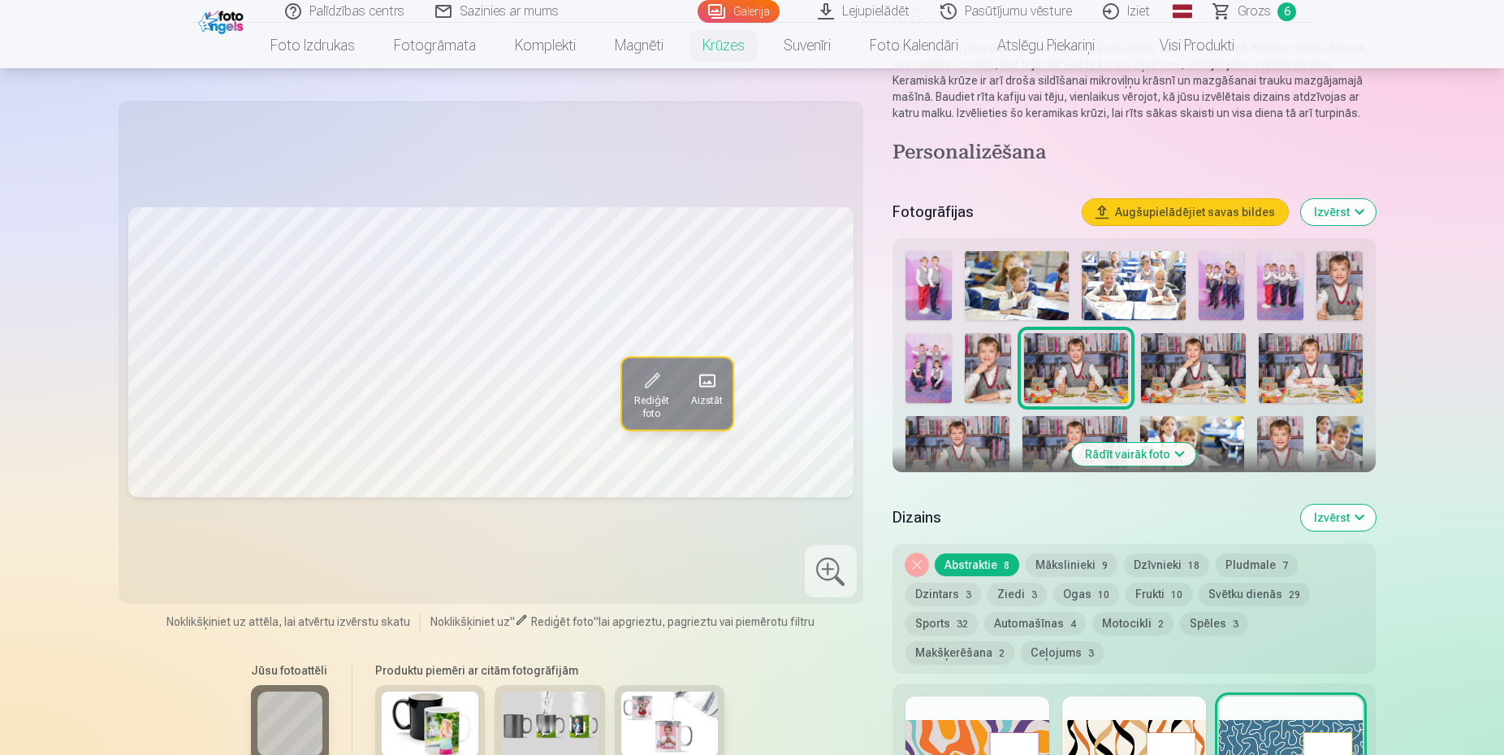
click at [713, 386] on span at bounding box center [708, 381] width 26 height 26
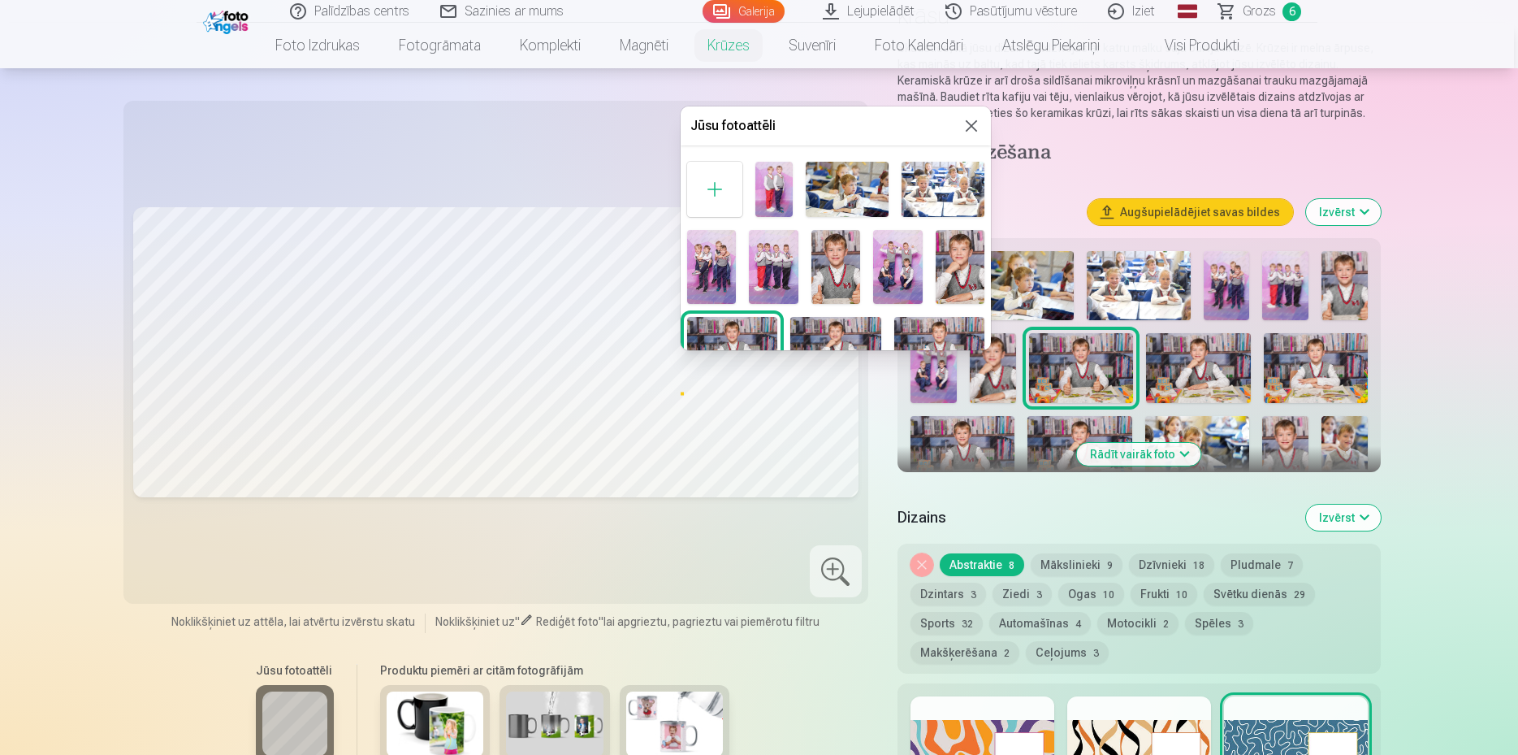
drag, startPoint x: 796, startPoint y: 116, endPoint x: 859, endPoint y: 115, distance: 63.4
click at [859, 115] on div "Jūsu fotoattēli" at bounding box center [836, 125] width 310 height 39
drag, startPoint x: 864, startPoint y: 117, endPoint x: 878, endPoint y: 132, distance: 20.1
click at [878, 132] on div "Jūsu fotoattēli" at bounding box center [836, 125] width 310 height 39
click at [764, 188] on img at bounding box center [773, 189] width 37 height 55
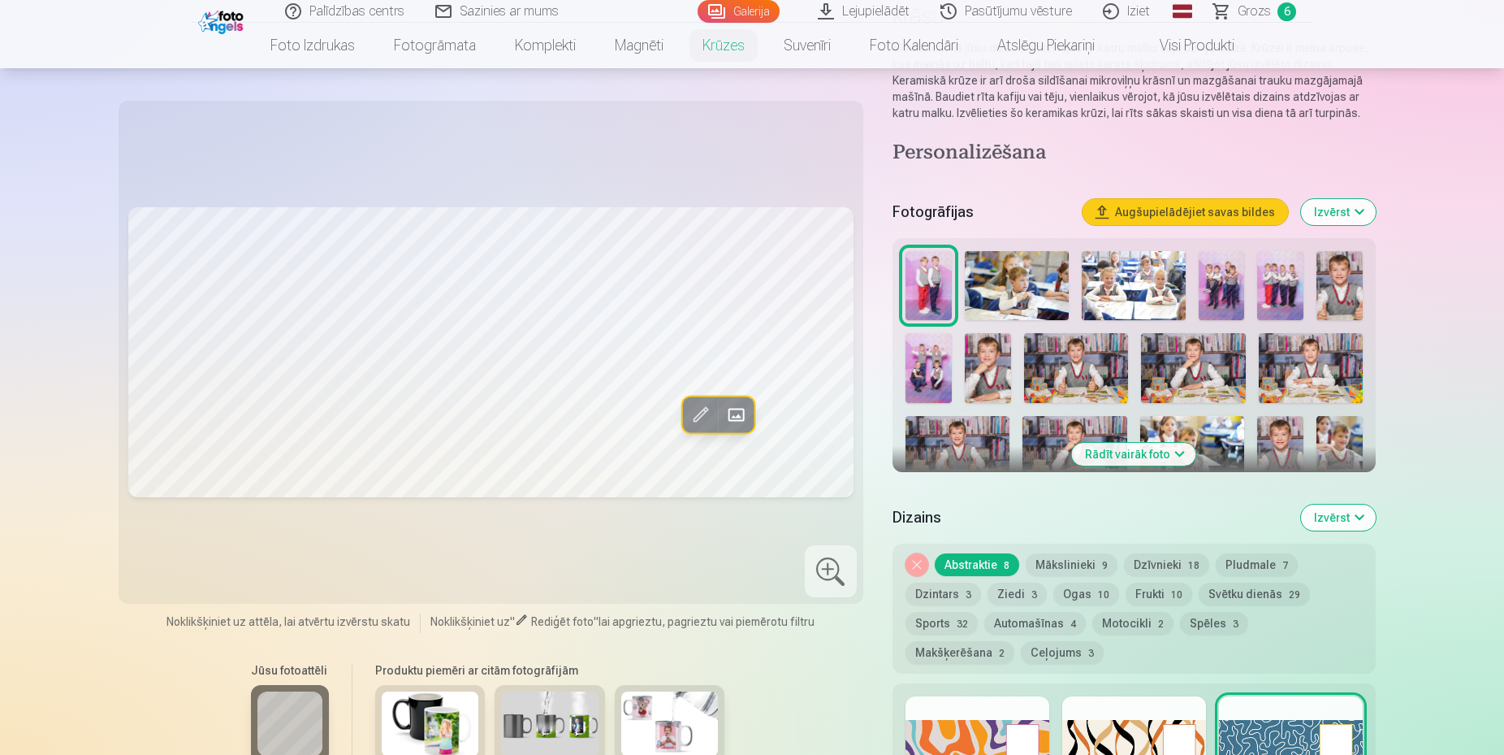
click at [747, 416] on span at bounding box center [737, 414] width 26 height 26
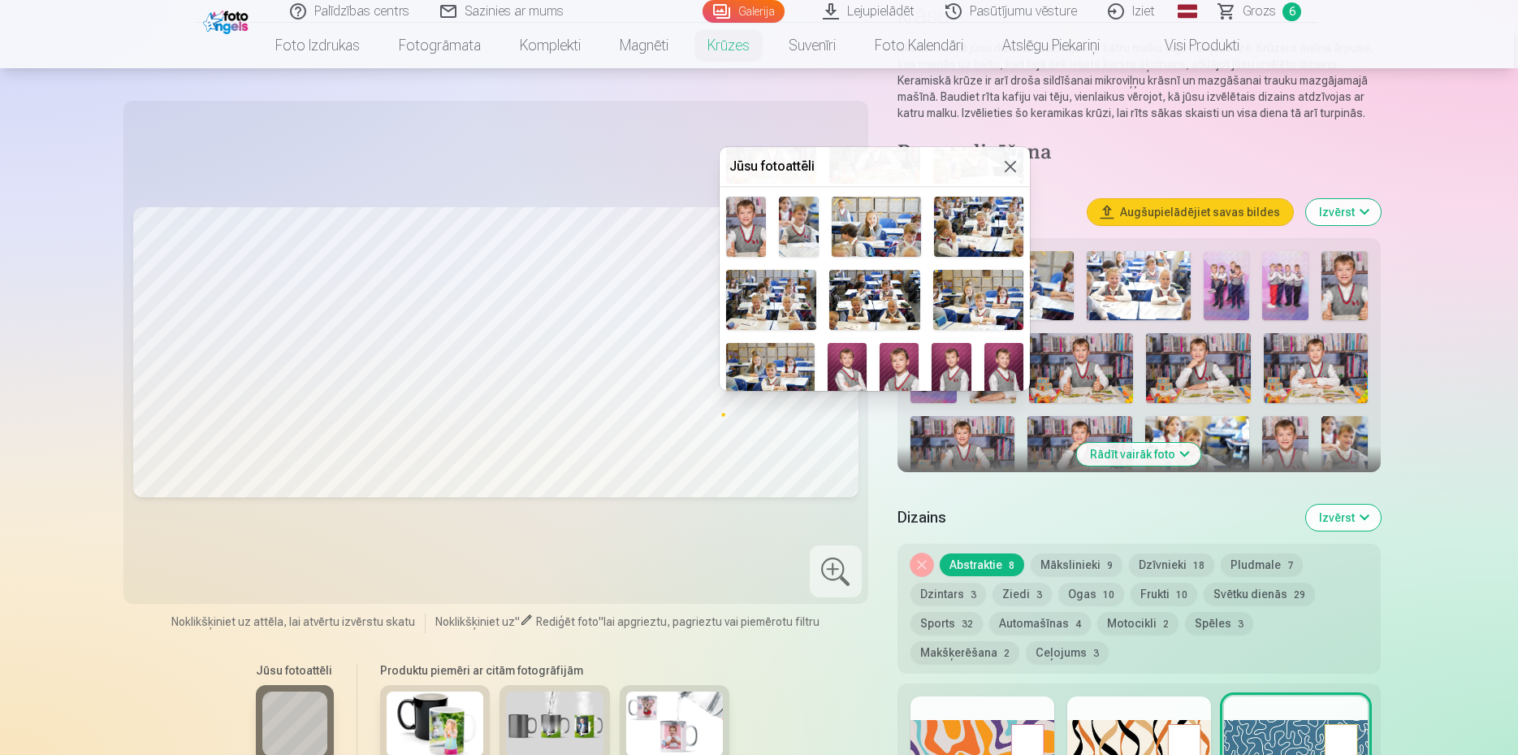
scroll to position [409, 0]
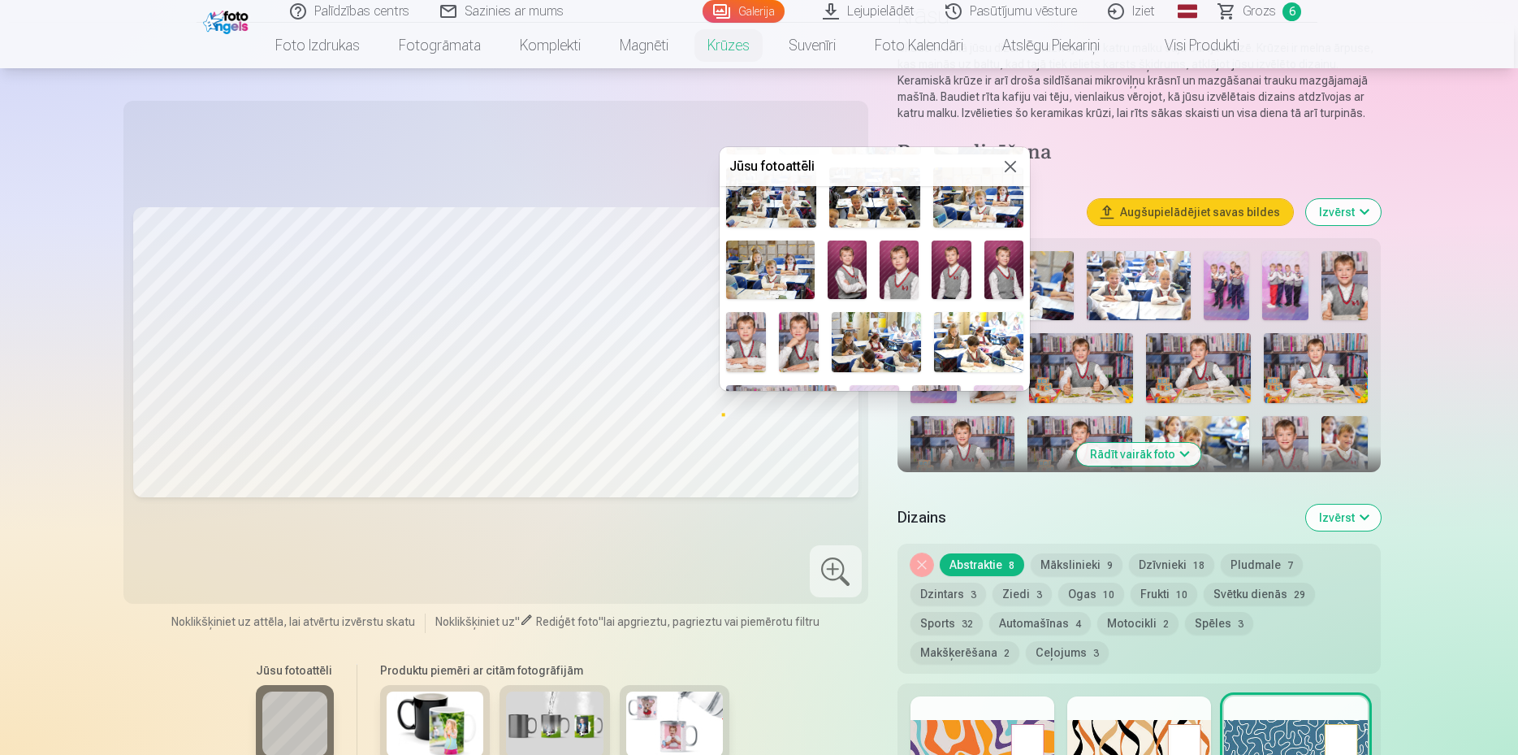
click at [893, 255] on img at bounding box center [899, 269] width 39 height 58
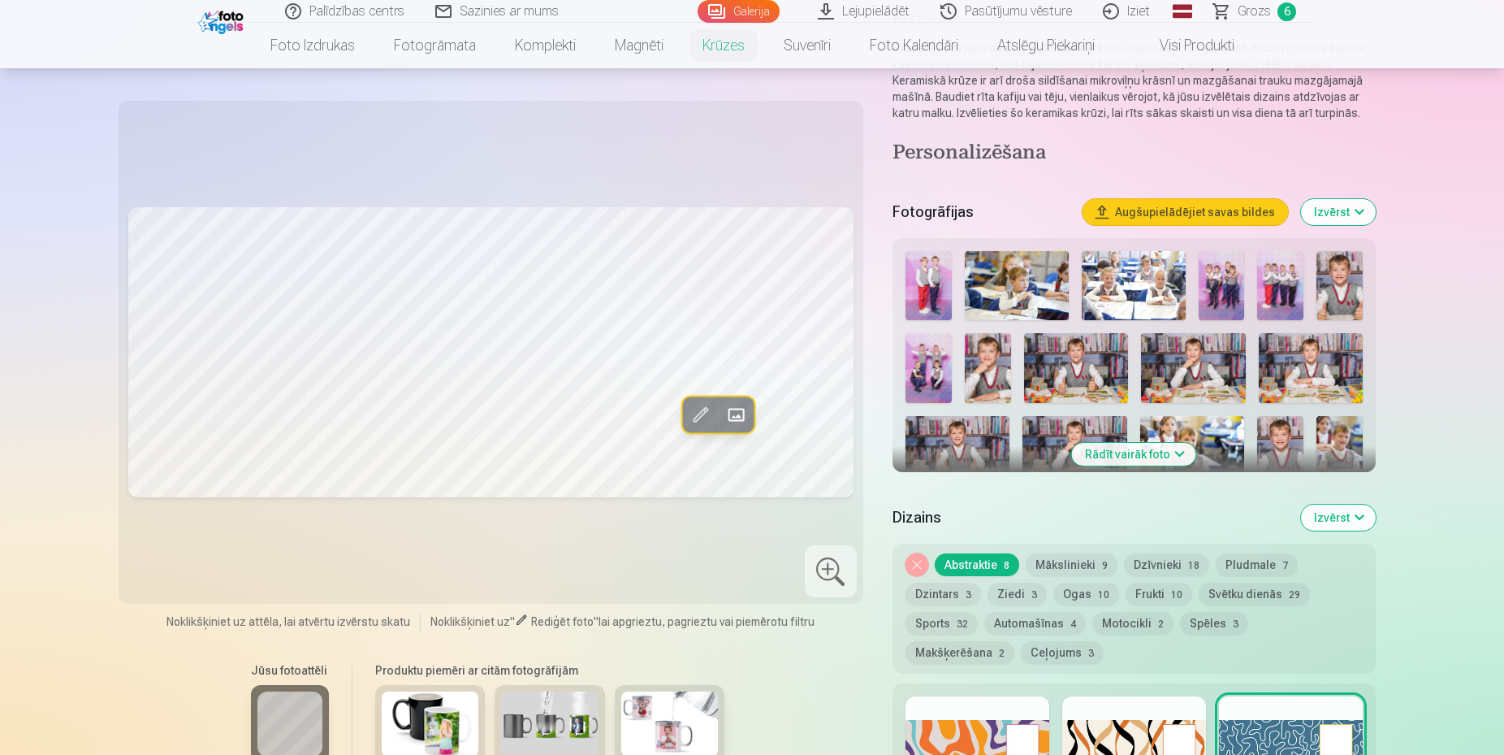
click at [744, 409] on span at bounding box center [737, 414] width 26 height 26
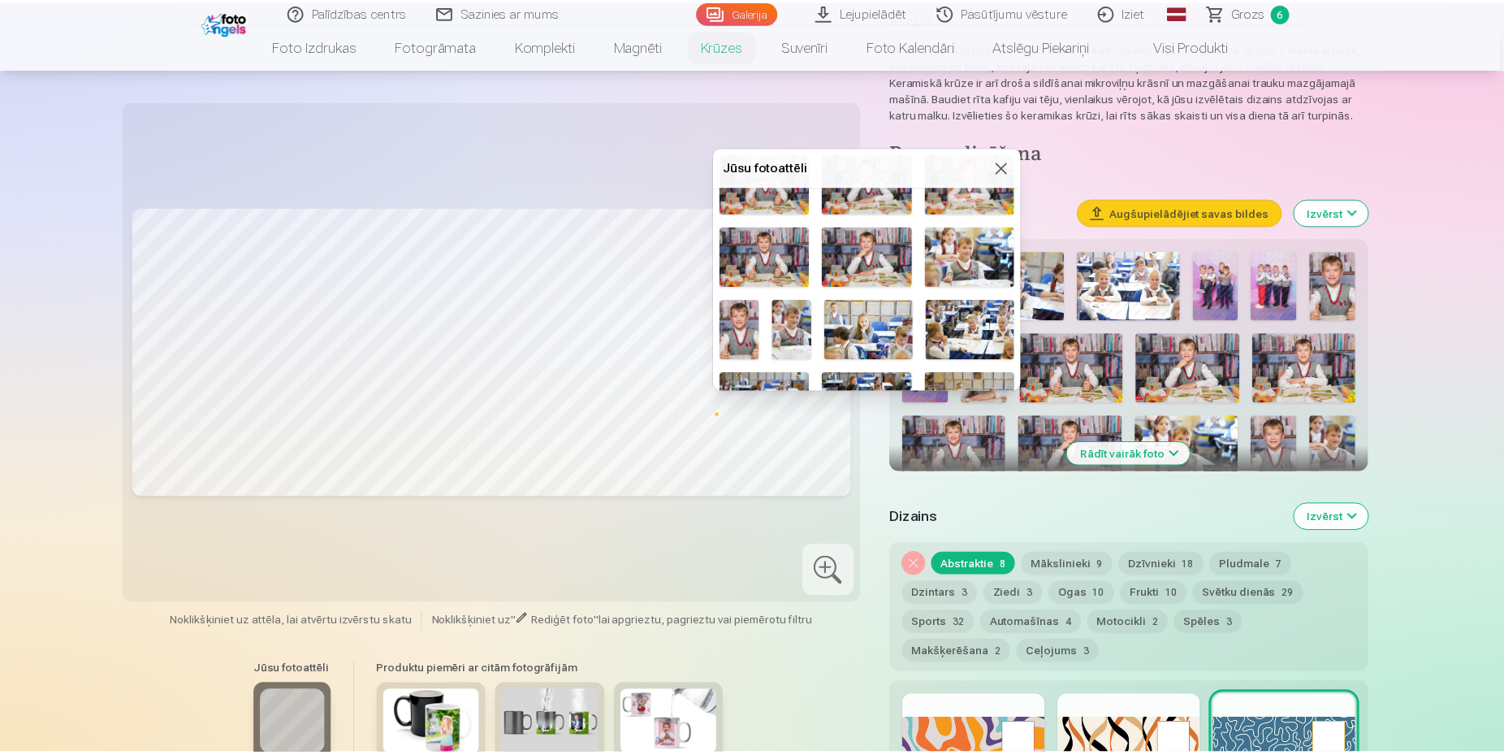
scroll to position [307, 0]
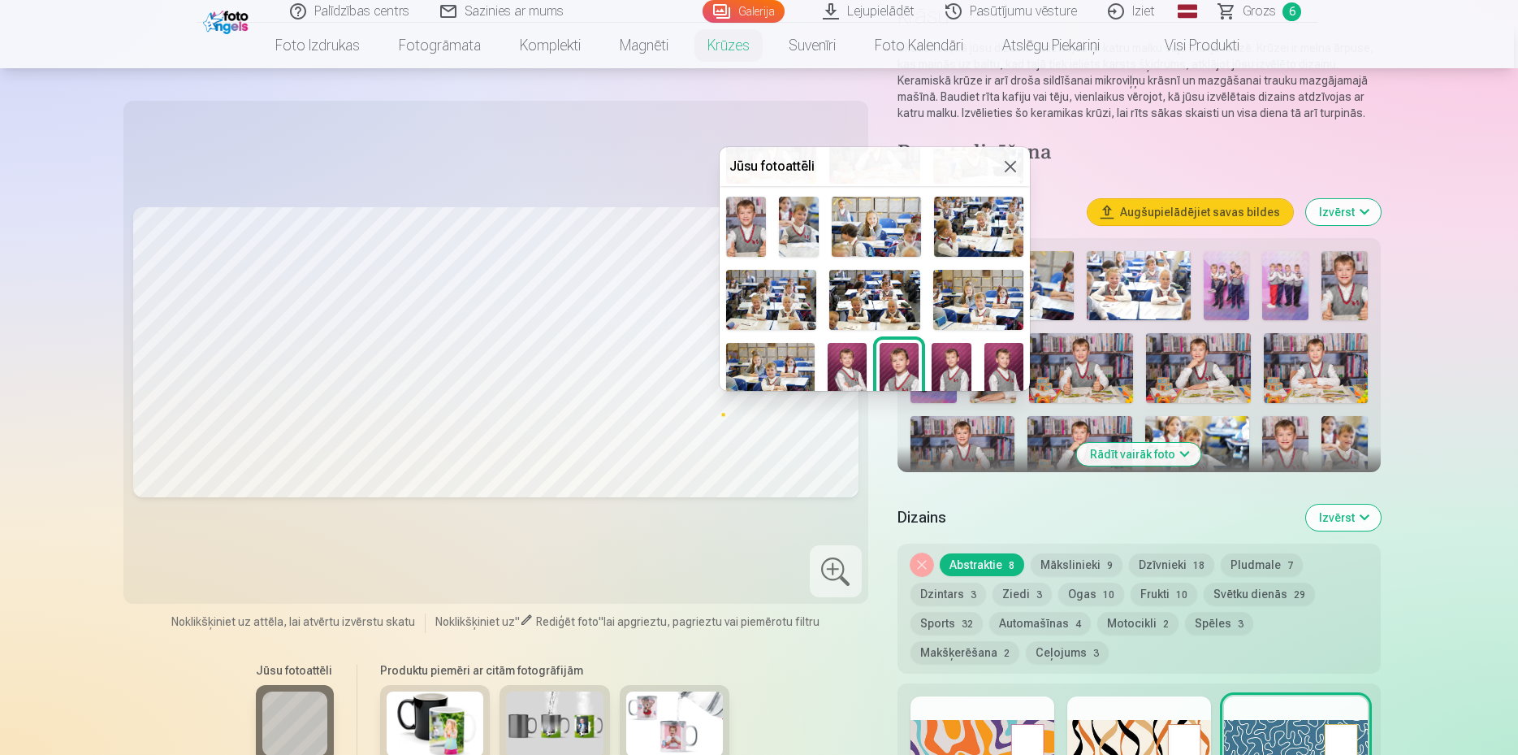
click at [893, 346] on img at bounding box center [899, 372] width 39 height 58
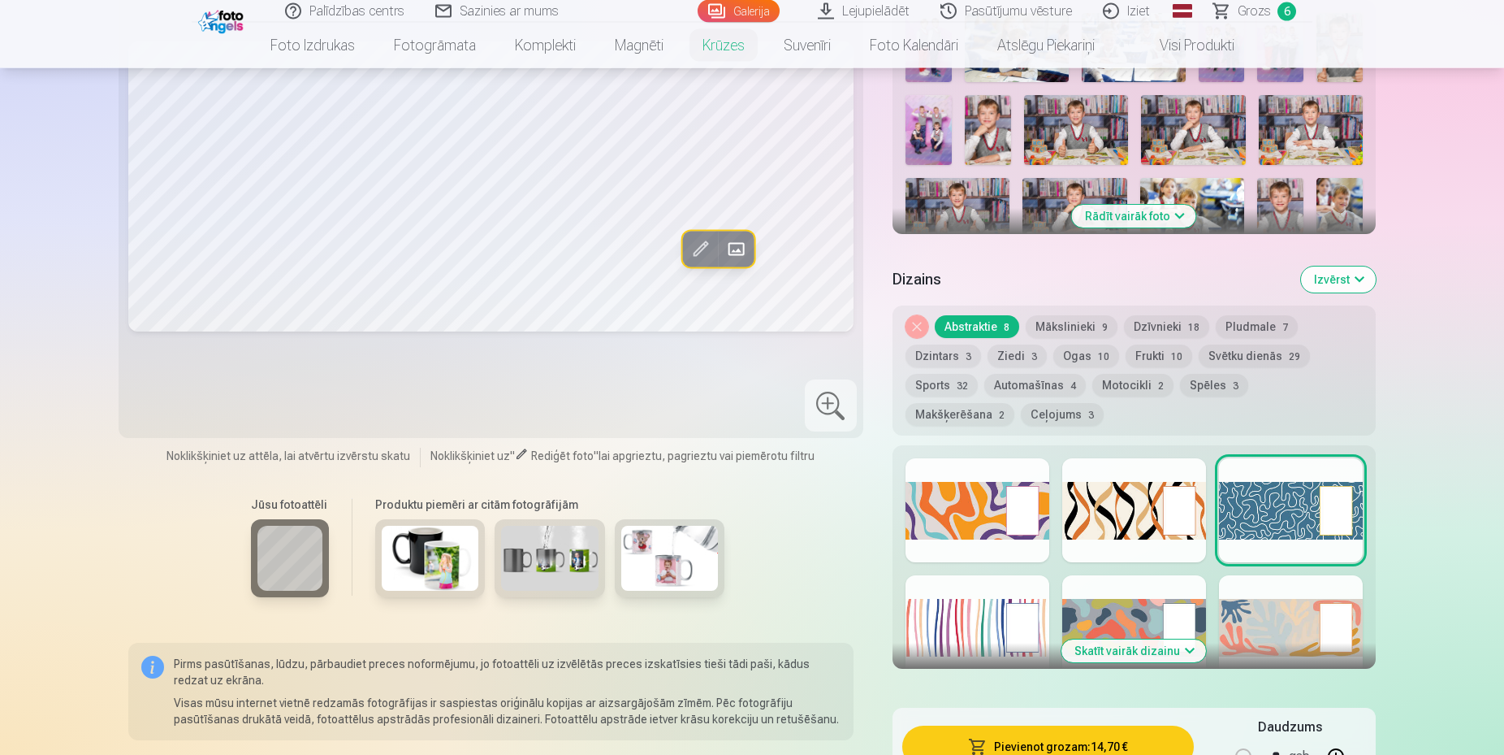
scroll to position [433, 0]
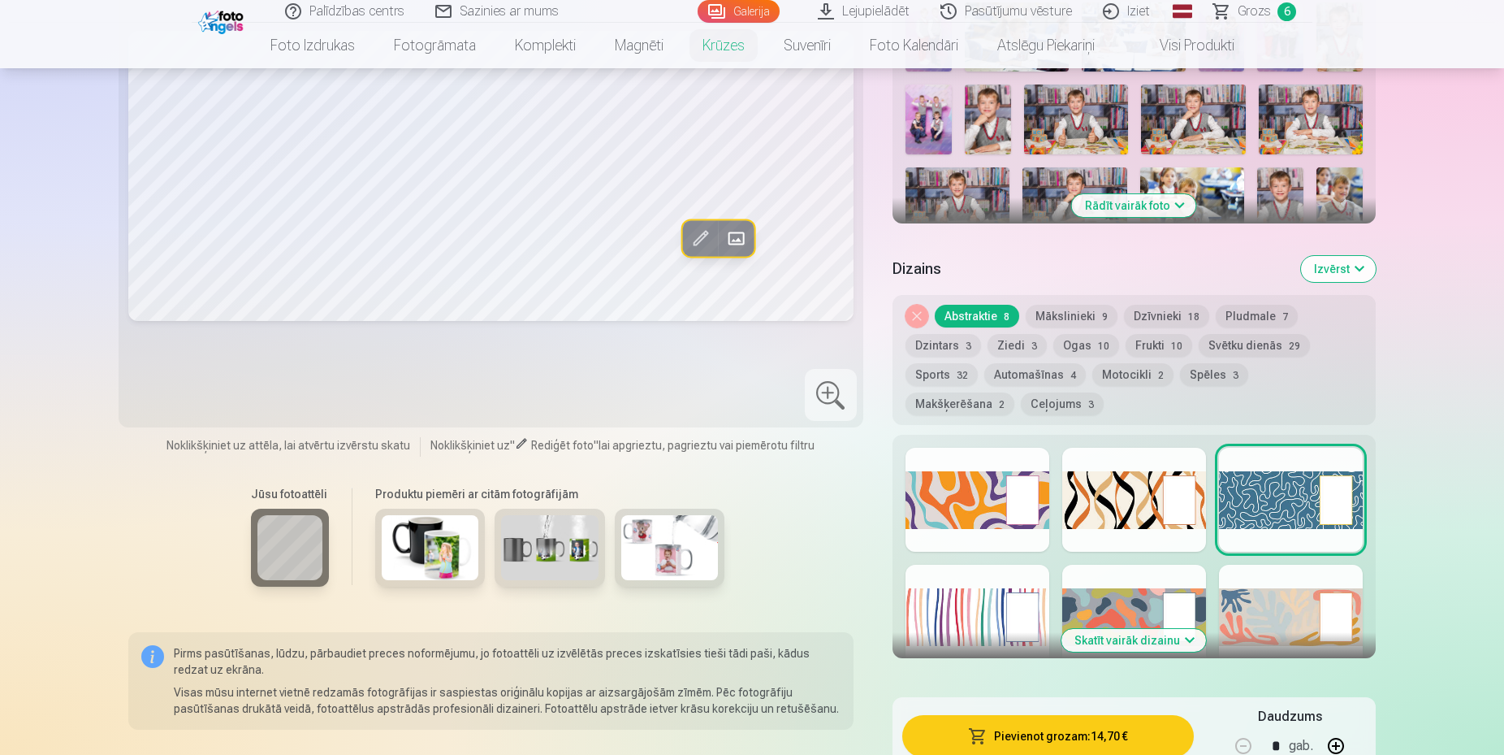
click at [1005, 504] on div at bounding box center [978, 500] width 144 height 104
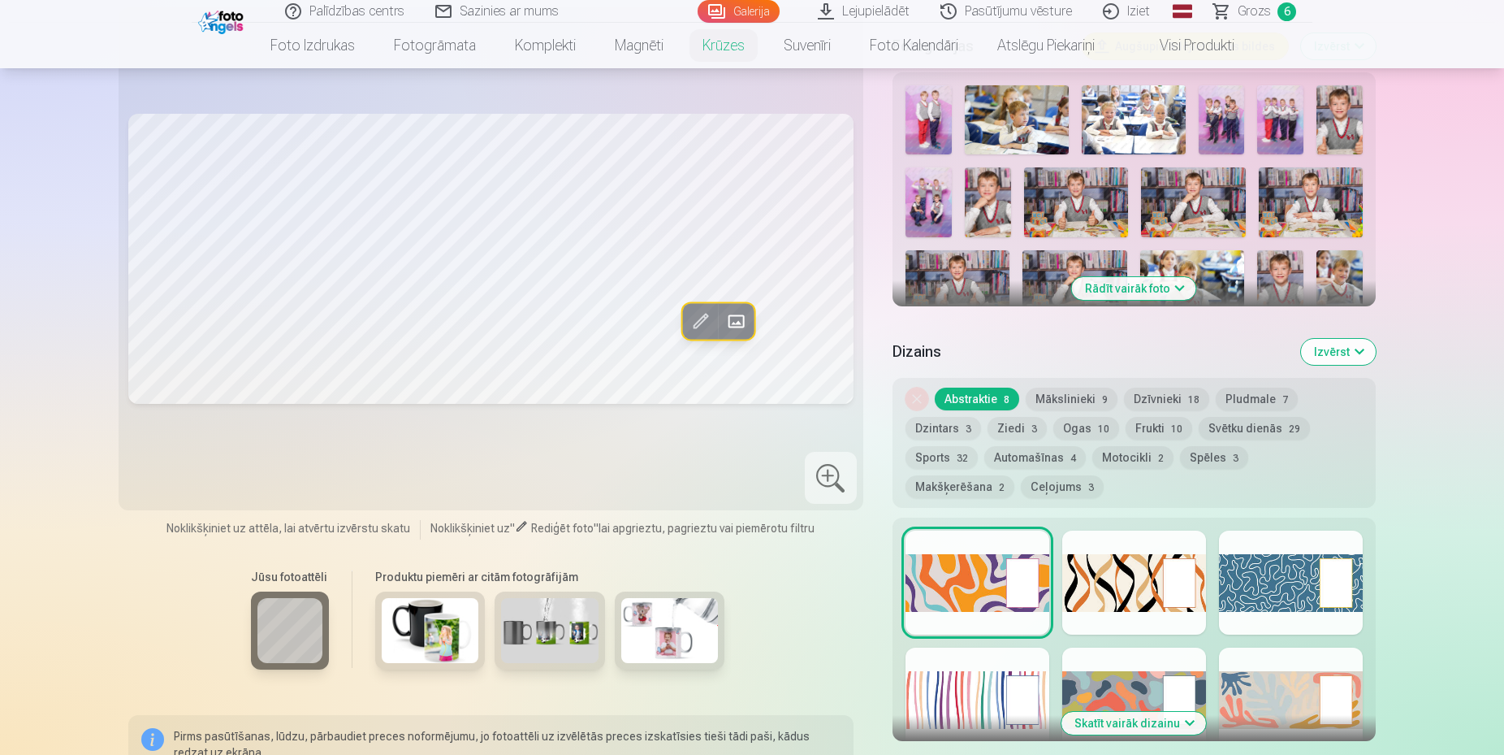
scroll to position [267, 0]
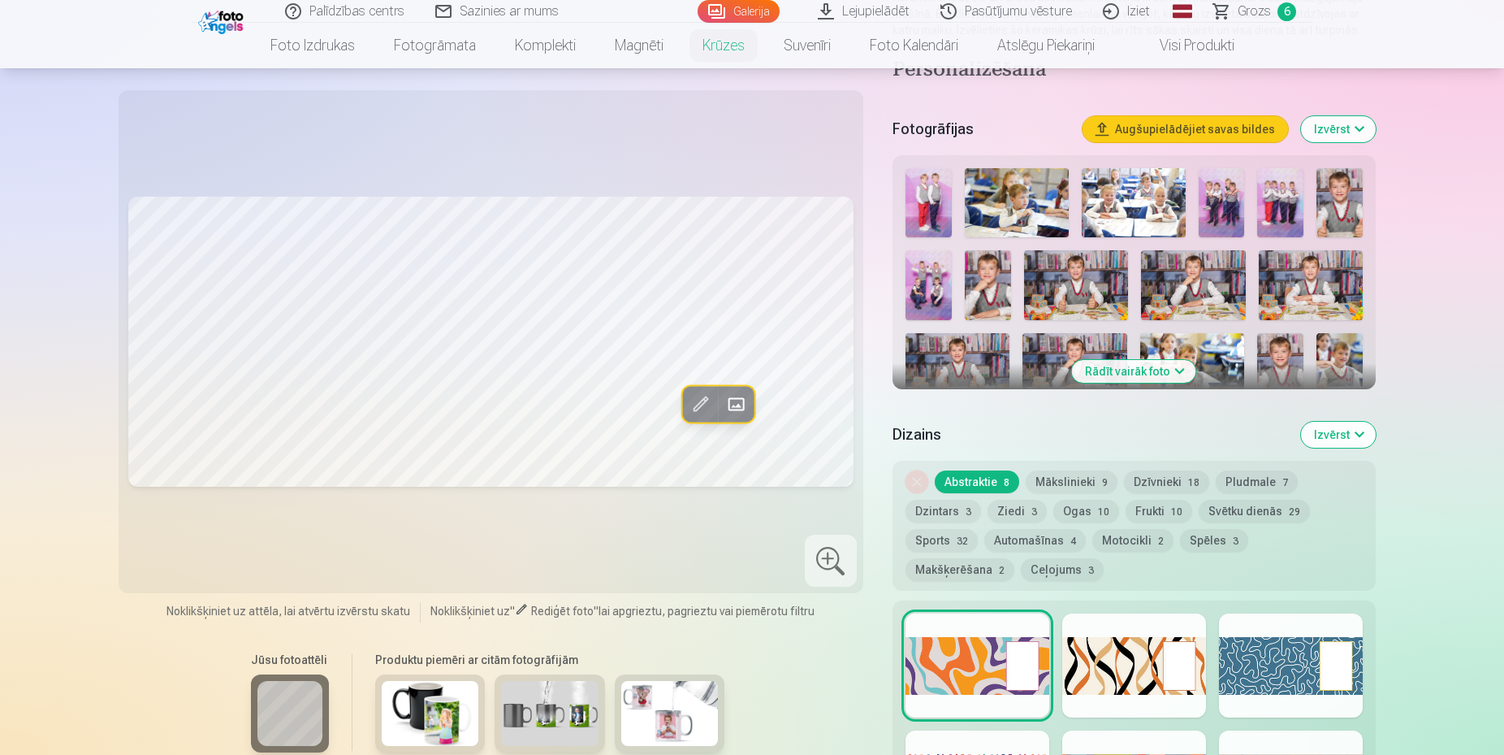
click at [1116, 690] on div at bounding box center [1135, 665] width 144 height 104
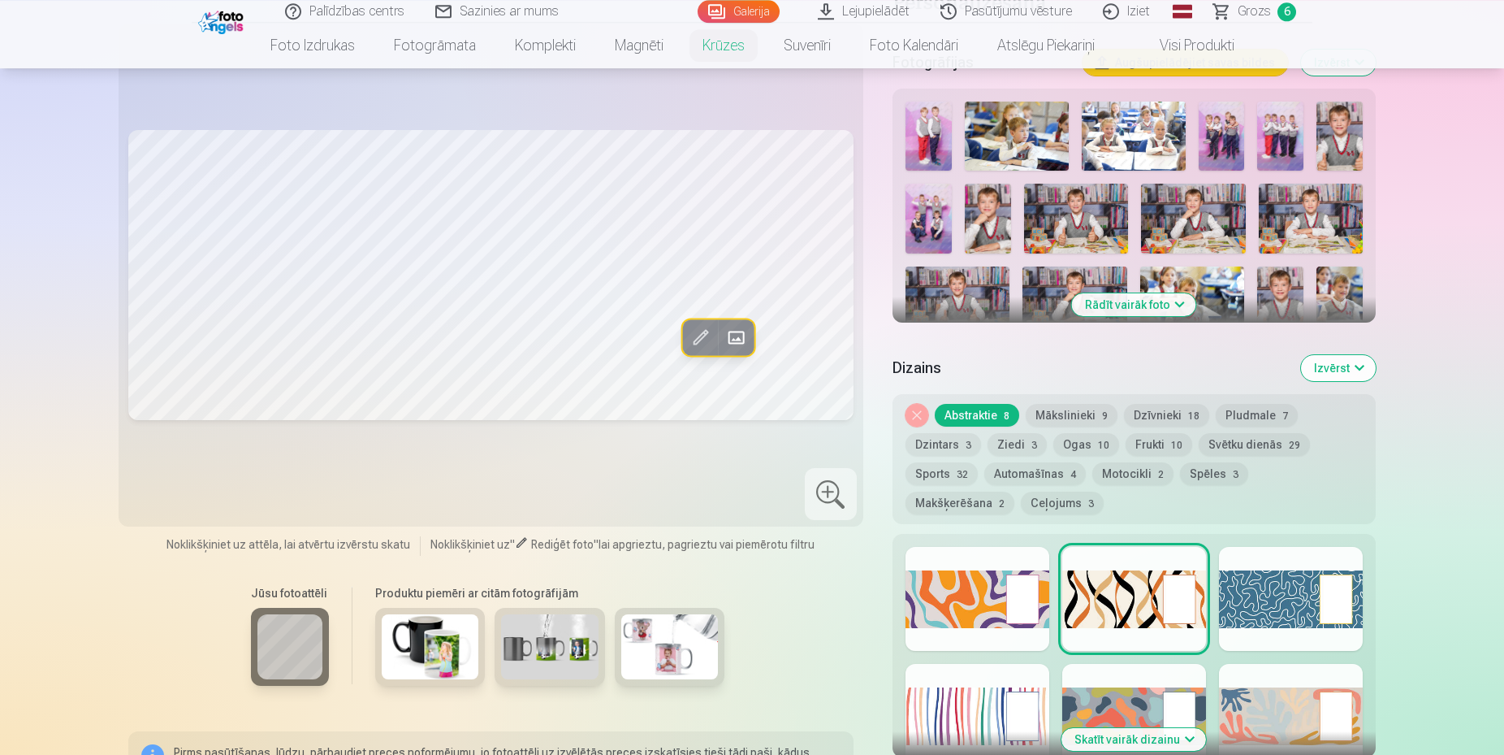
scroll to position [350, 0]
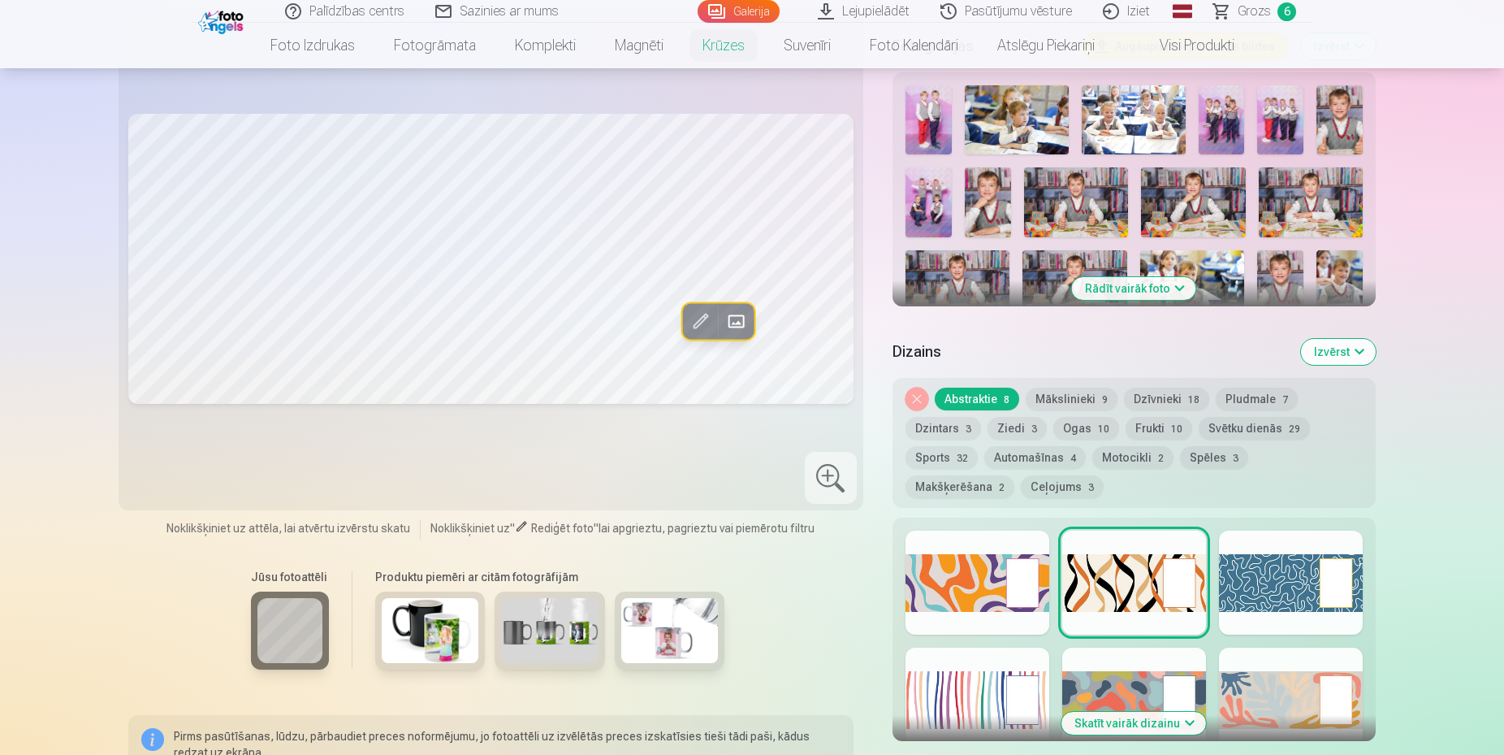
click at [1175, 725] on button "Skatīt vairāk dizainu" at bounding box center [1134, 723] width 145 height 23
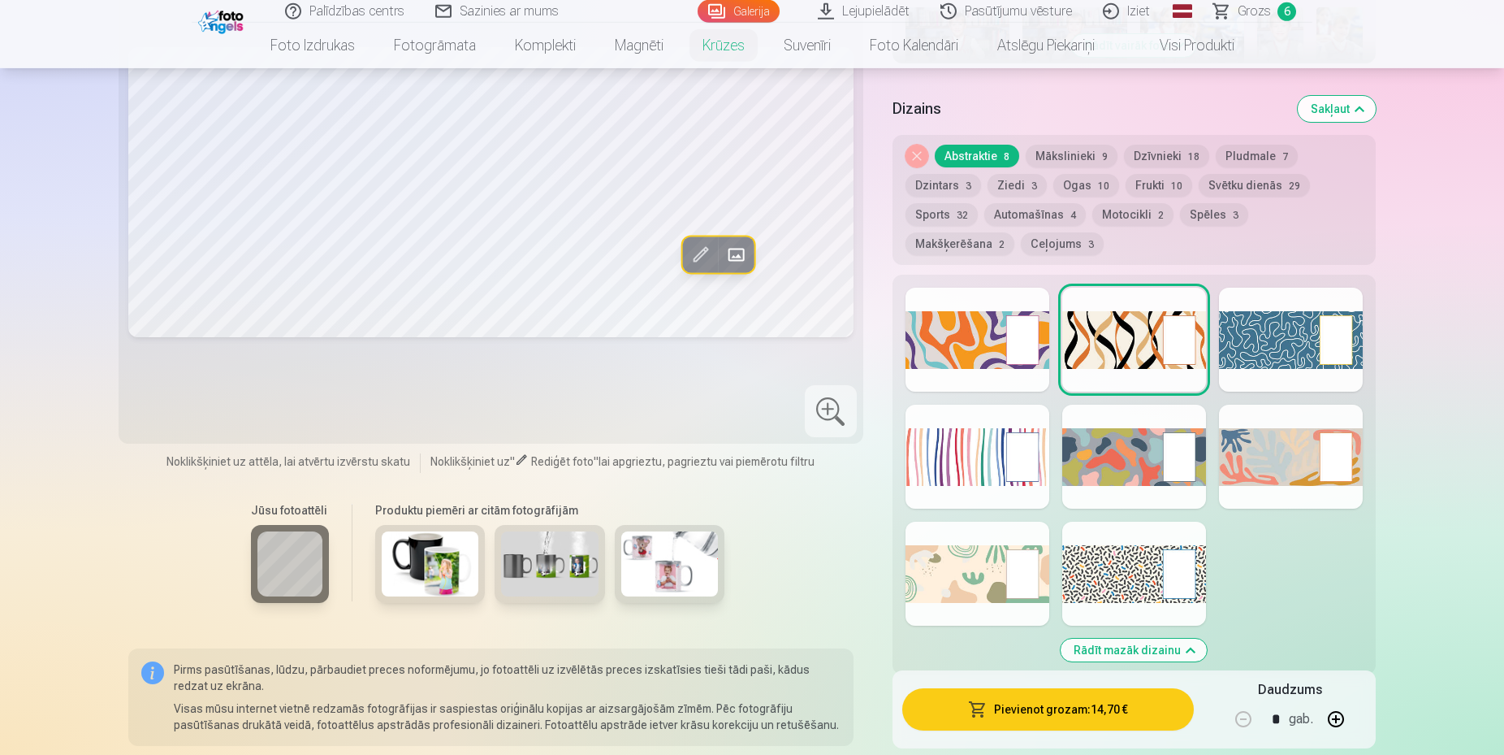
scroll to position [599, 0]
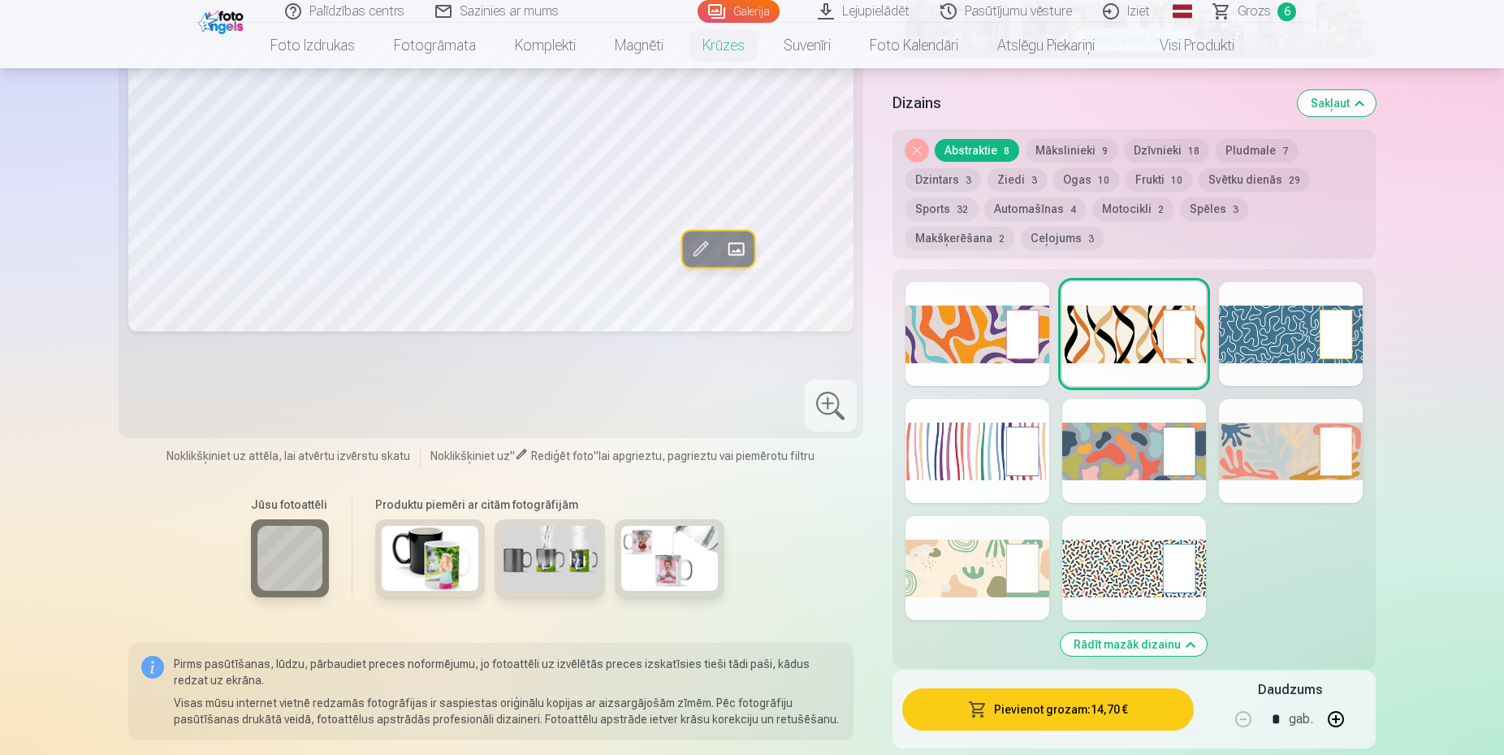
click at [1101, 561] on div at bounding box center [1135, 568] width 144 height 104
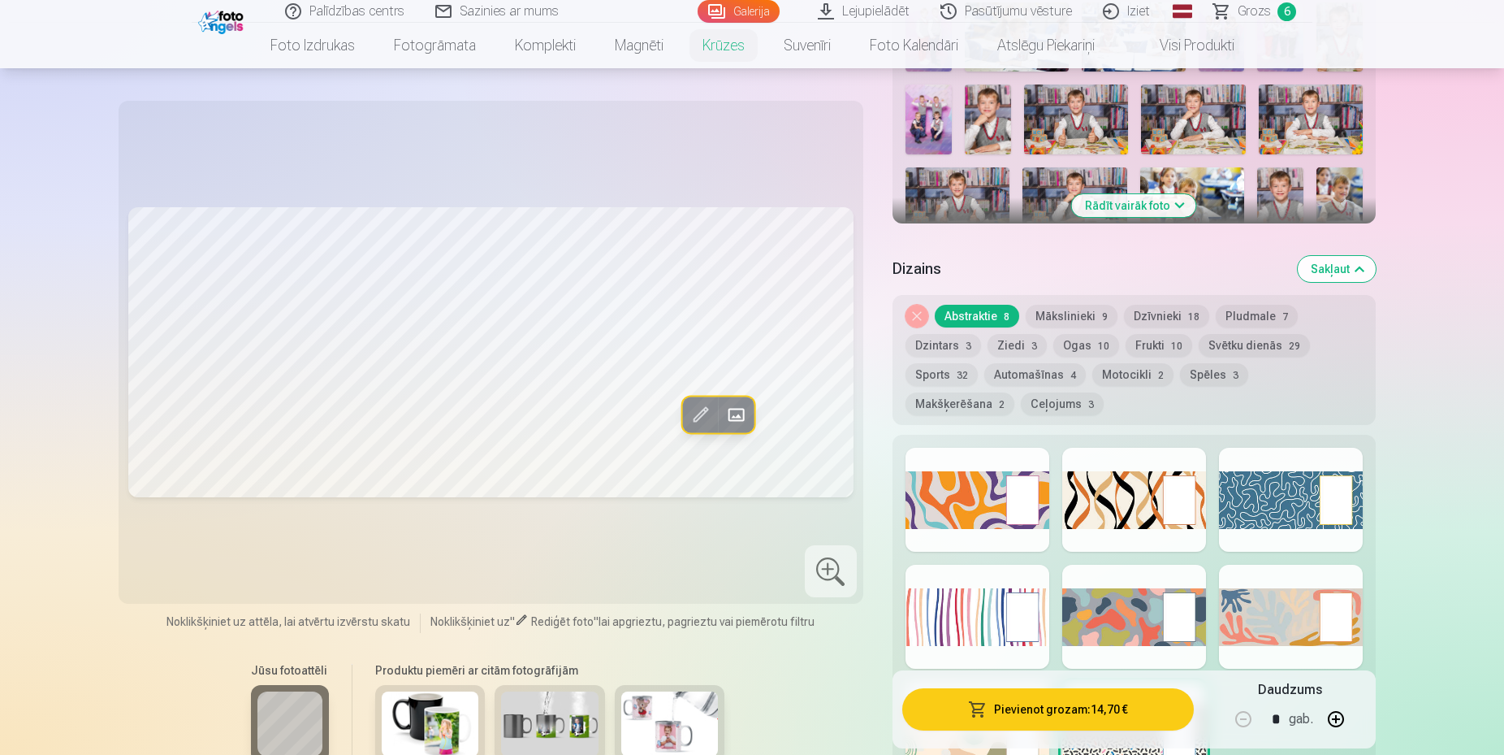
scroll to position [350, 0]
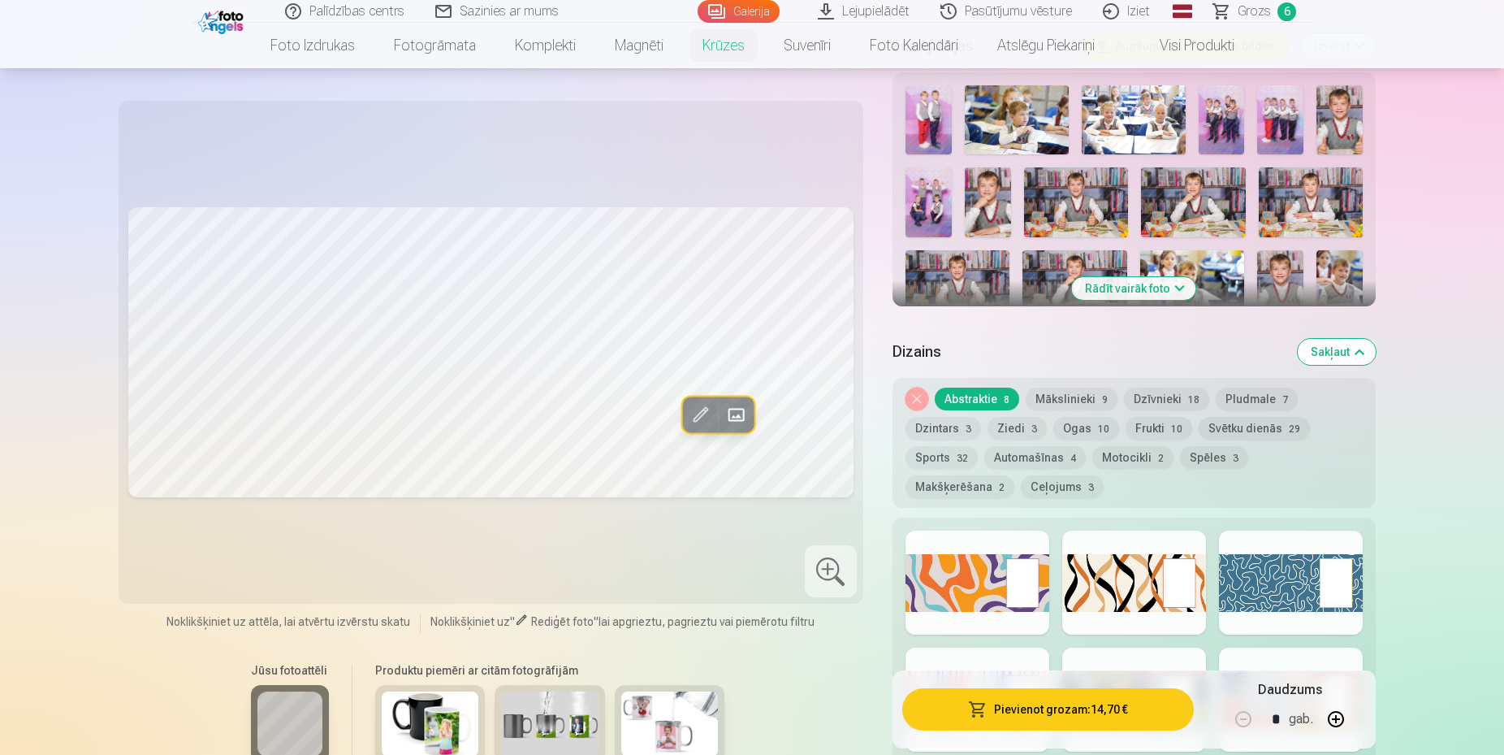
click at [1069, 401] on button "Mākslinieki 9" at bounding box center [1072, 398] width 92 height 23
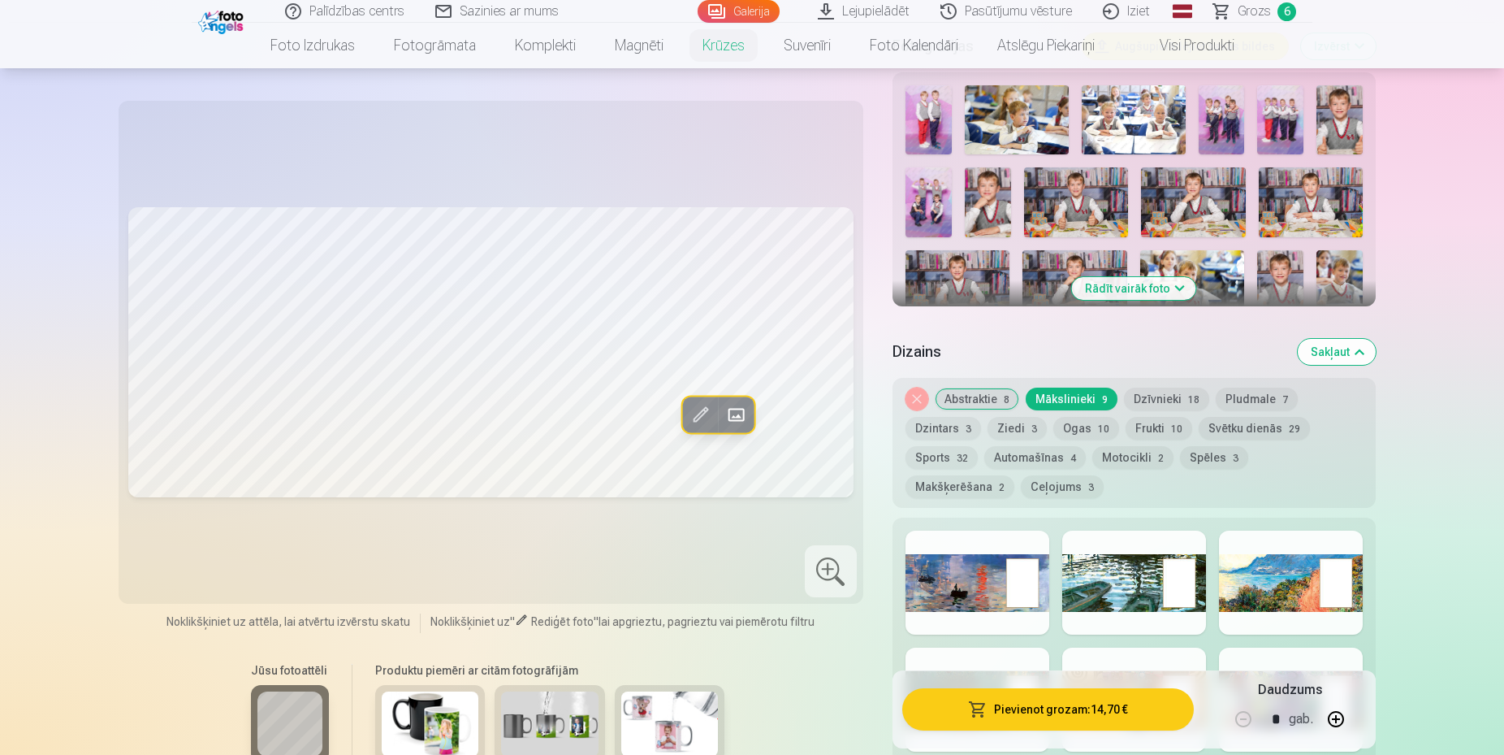
click at [1009, 605] on div at bounding box center [978, 582] width 144 height 104
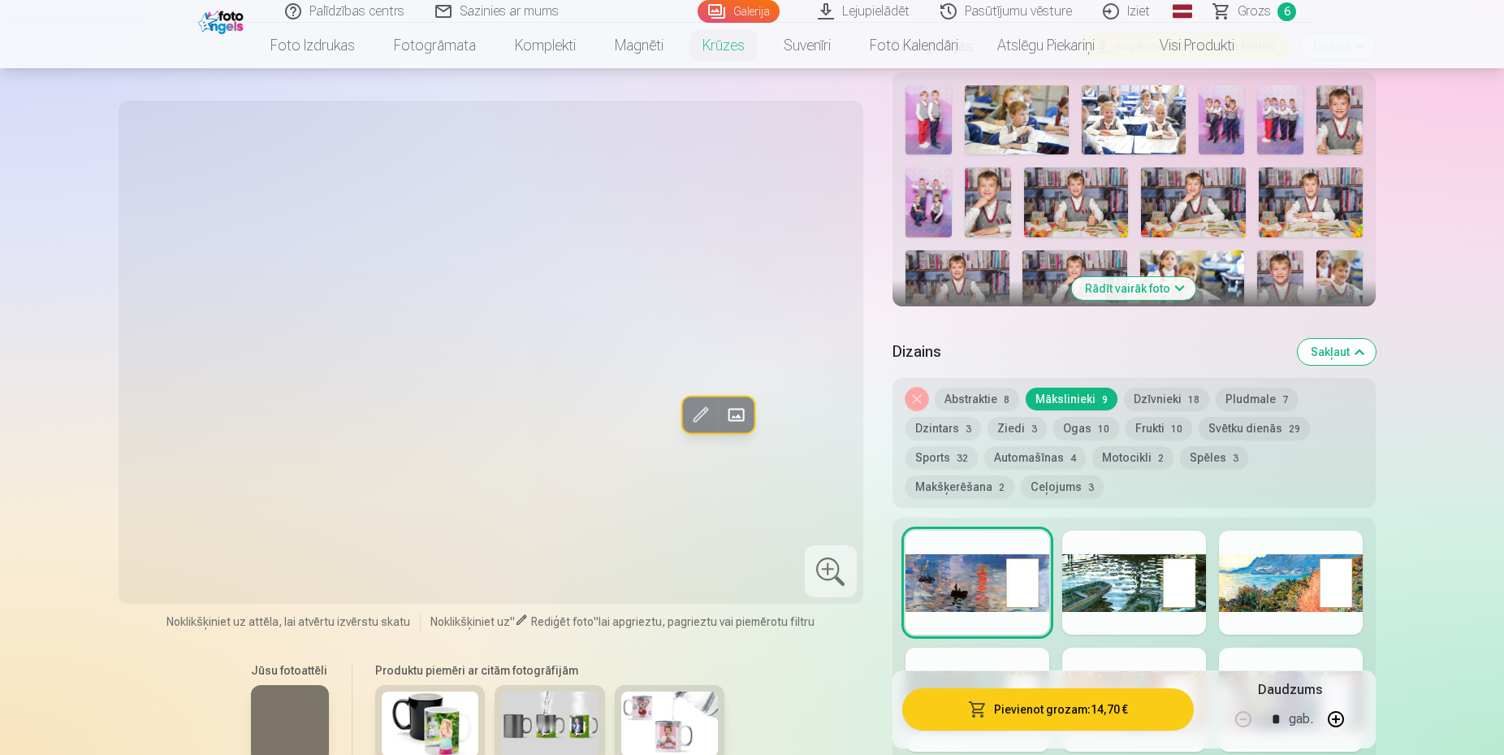
click at [1106, 586] on div at bounding box center [1135, 582] width 144 height 104
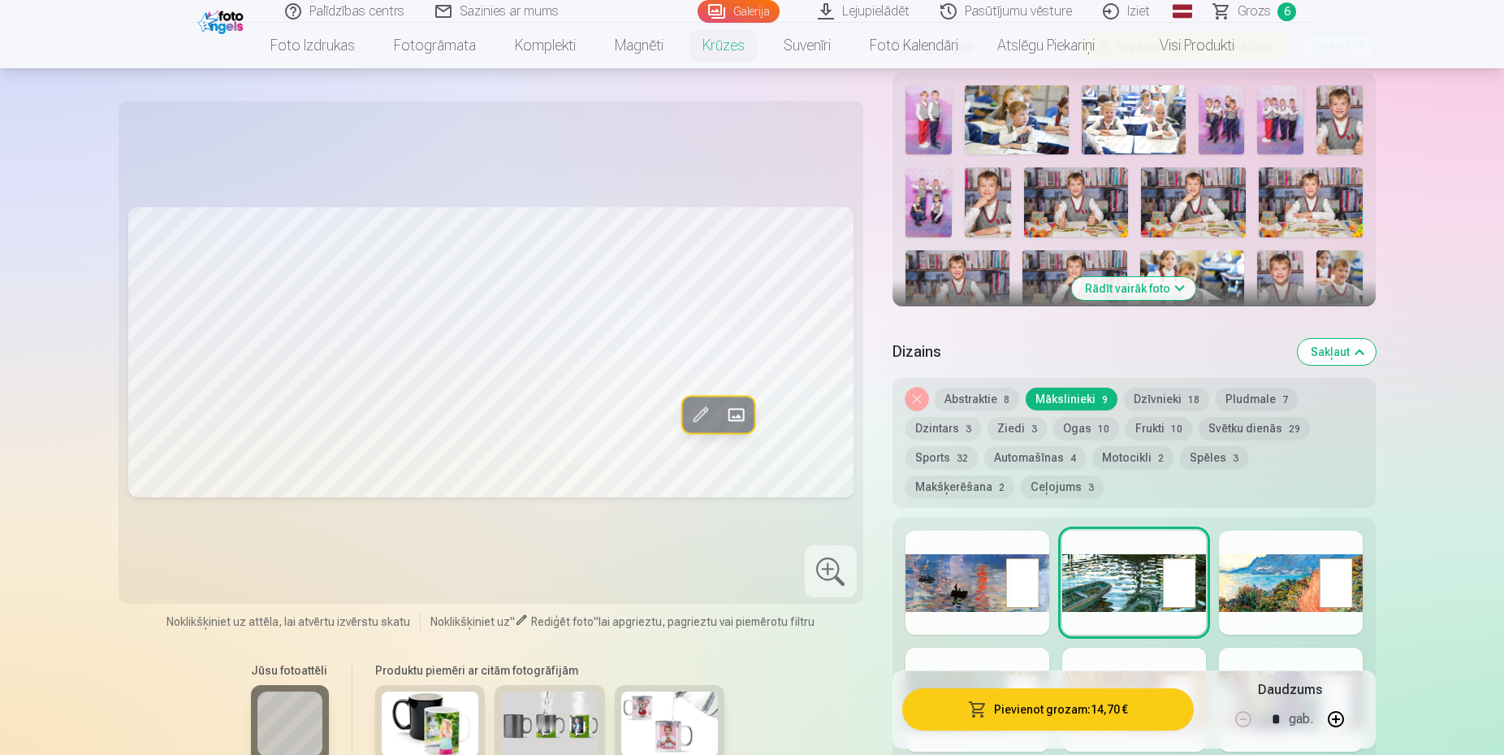
click at [1280, 560] on div at bounding box center [1291, 582] width 144 height 104
click at [1157, 398] on button "Dzīvnieki 18" at bounding box center [1166, 398] width 85 height 23
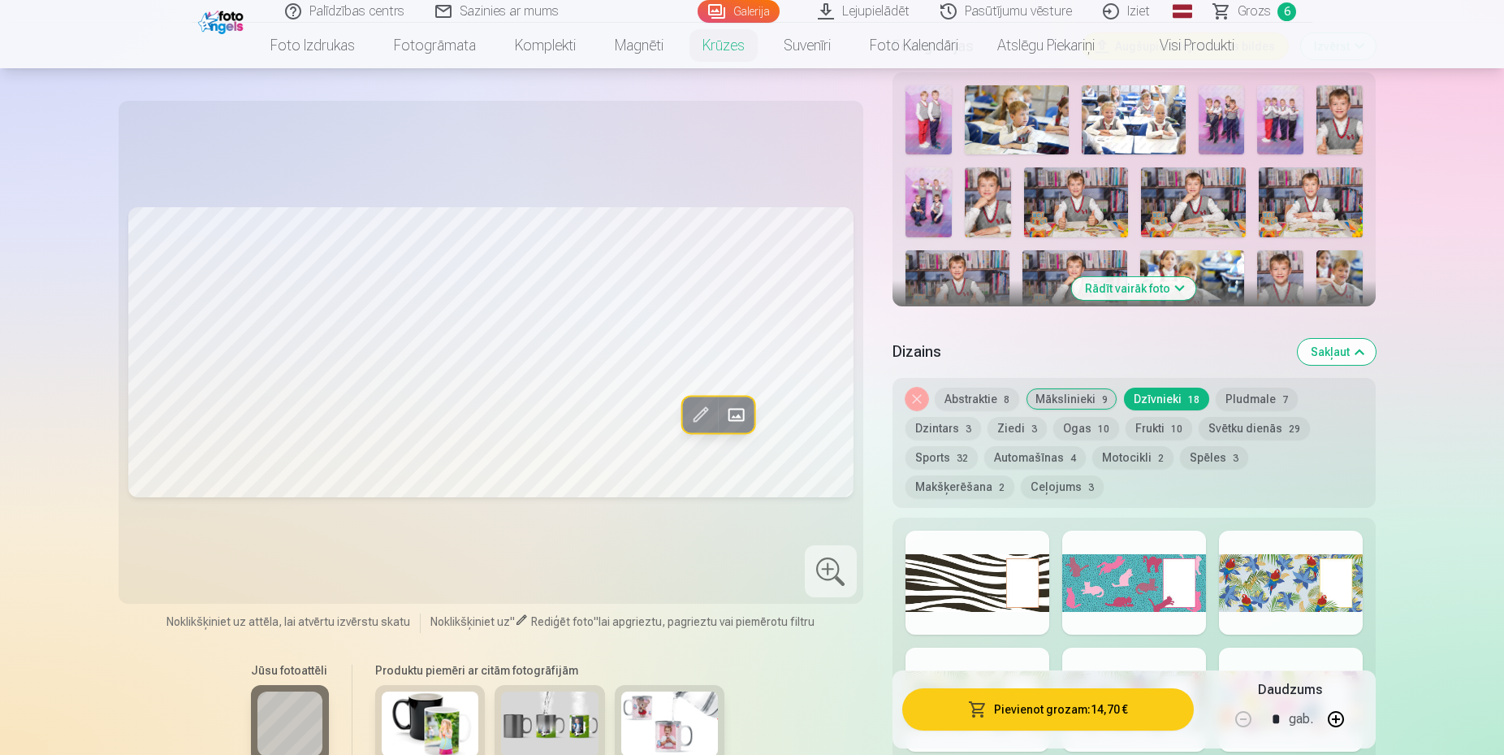
click at [993, 576] on div at bounding box center [978, 582] width 144 height 104
click at [1097, 579] on div at bounding box center [1135, 582] width 144 height 104
click at [1318, 568] on div at bounding box center [1291, 582] width 144 height 104
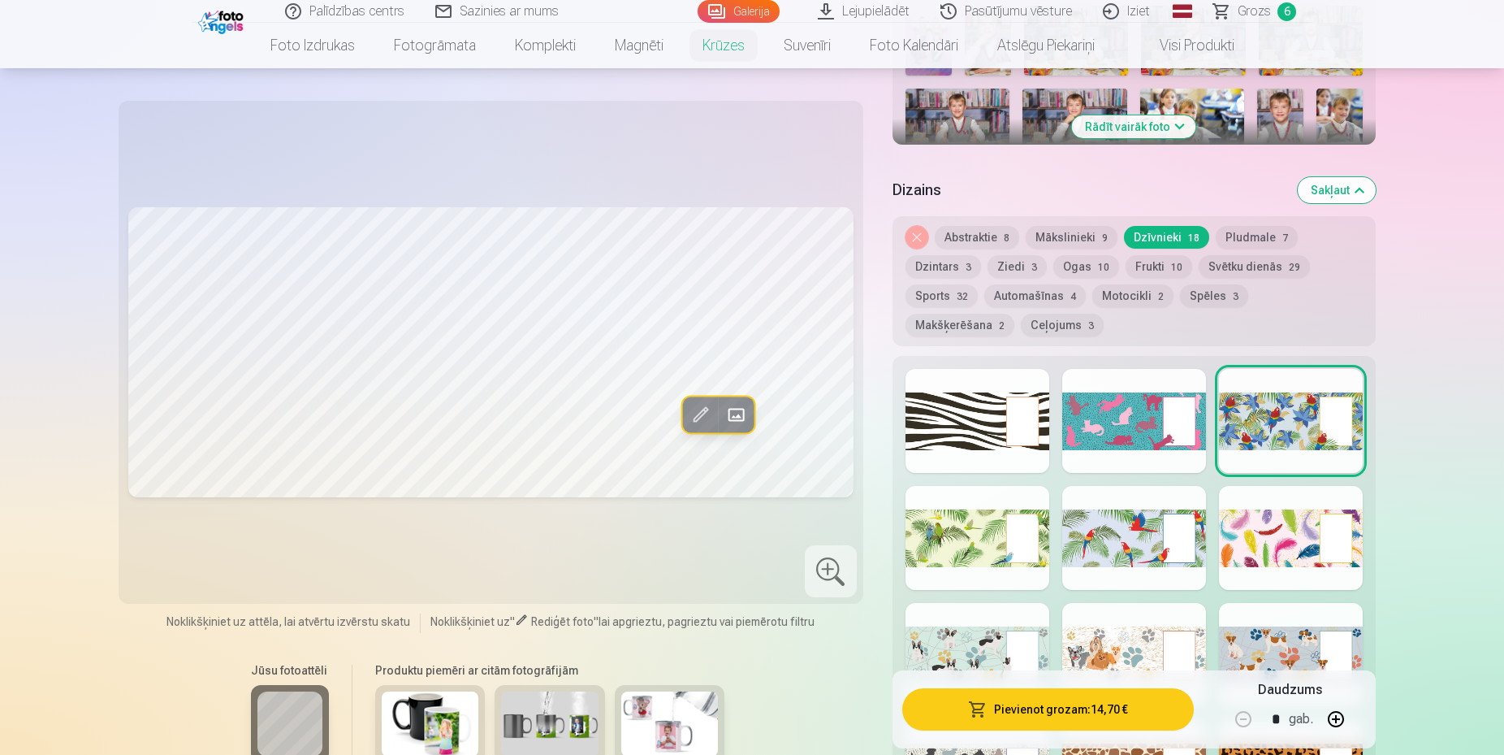
scroll to position [516, 0]
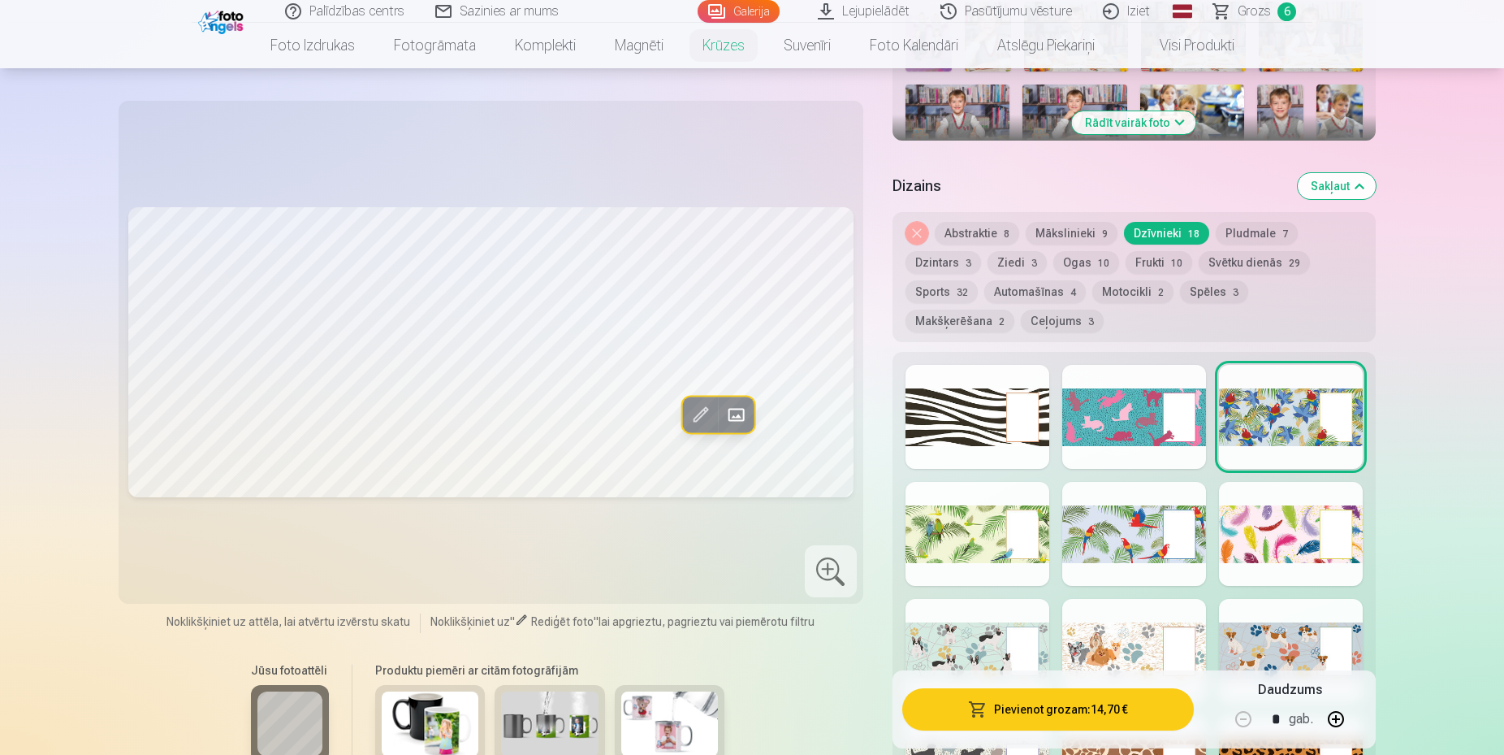
click at [949, 530] on div at bounding box center [978, 534] width 144 height 104
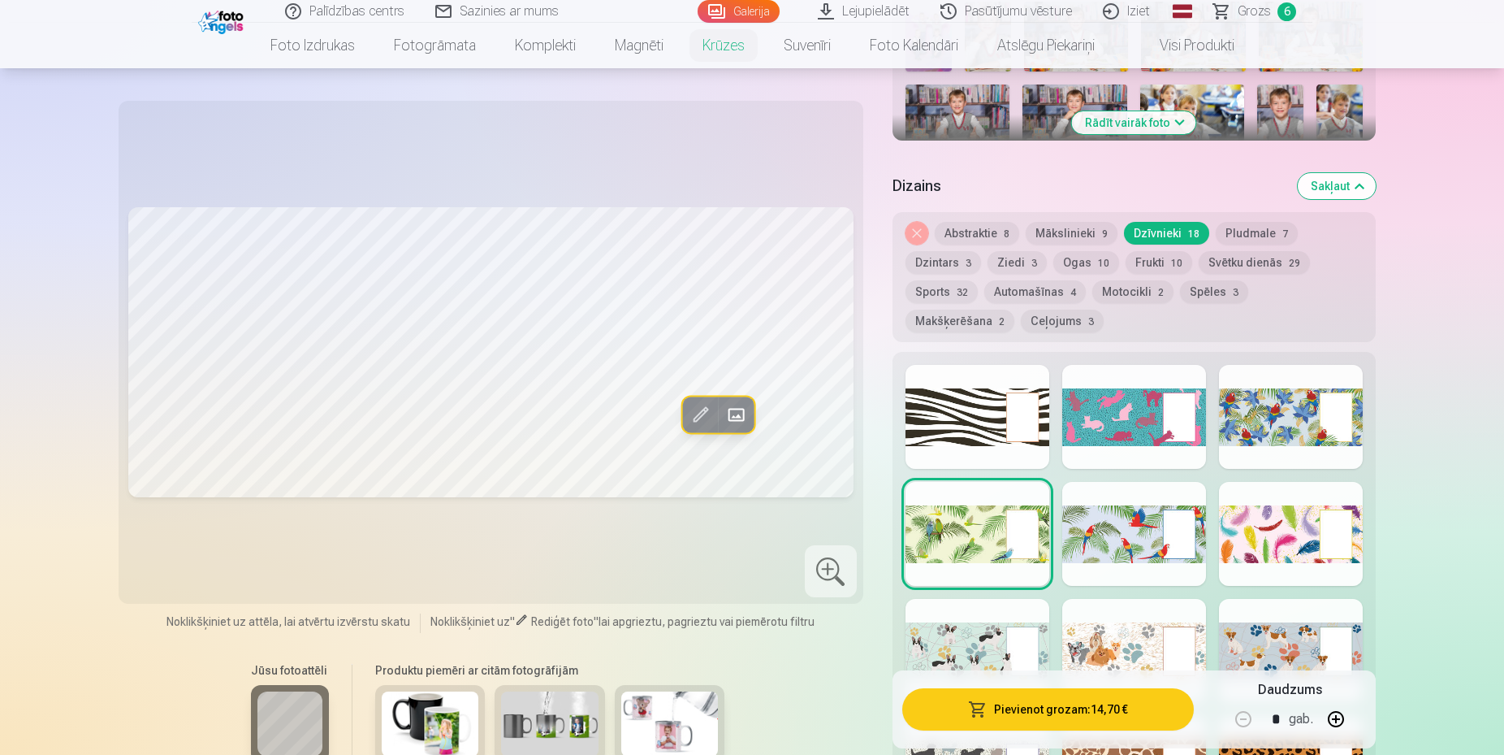
click at [1180, 530] on div at bounding box center [1135, 534] width 144 height 104
click at [1293, 524] on div at bounding box center [1291, 534] width 144 height 104
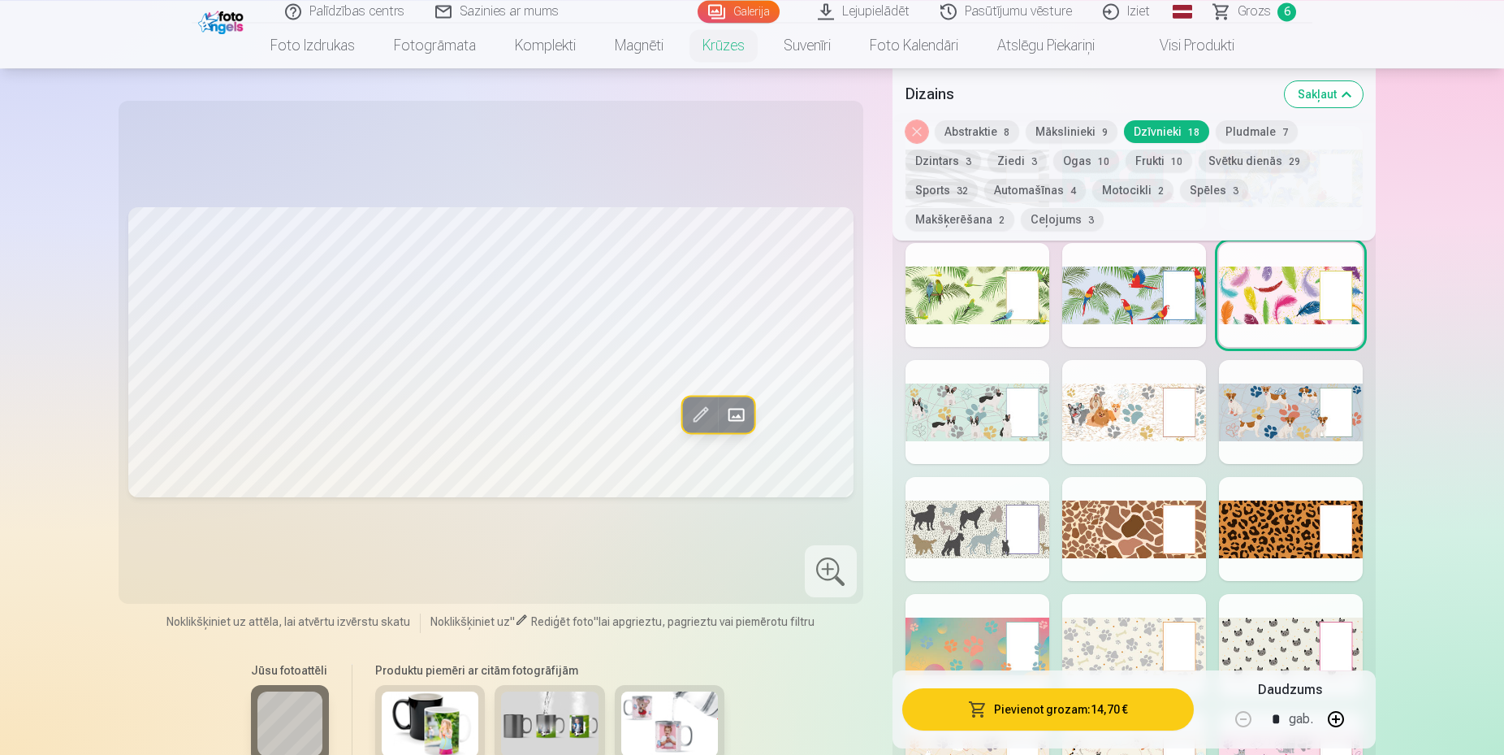
scroll to position [599, 0]
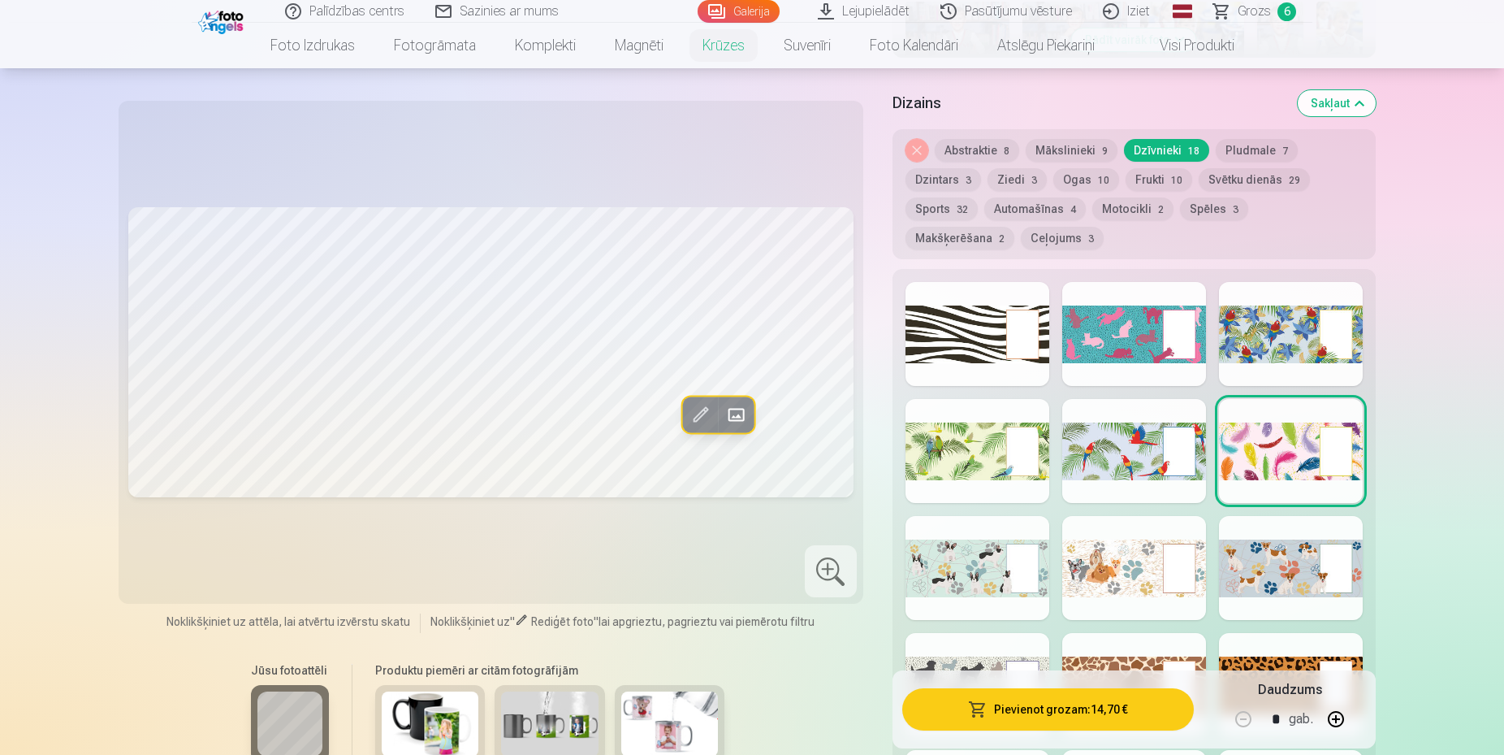
click at [971, 175] on button "Dzintars 3" at bounding box center [944, 179] width 76 height 23
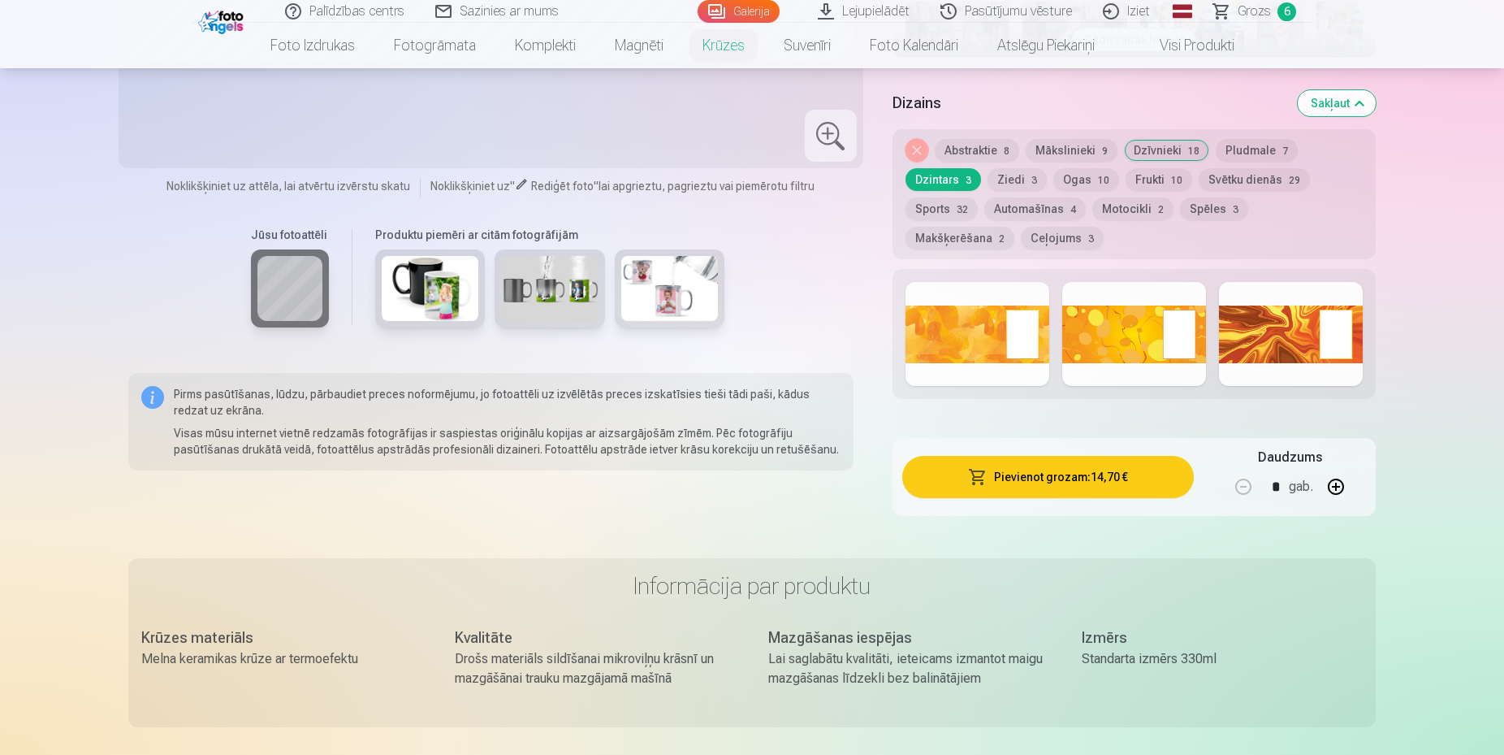
click at [1032, 181] on span "3" at bounding box center [1035, 180] width 6 height 11
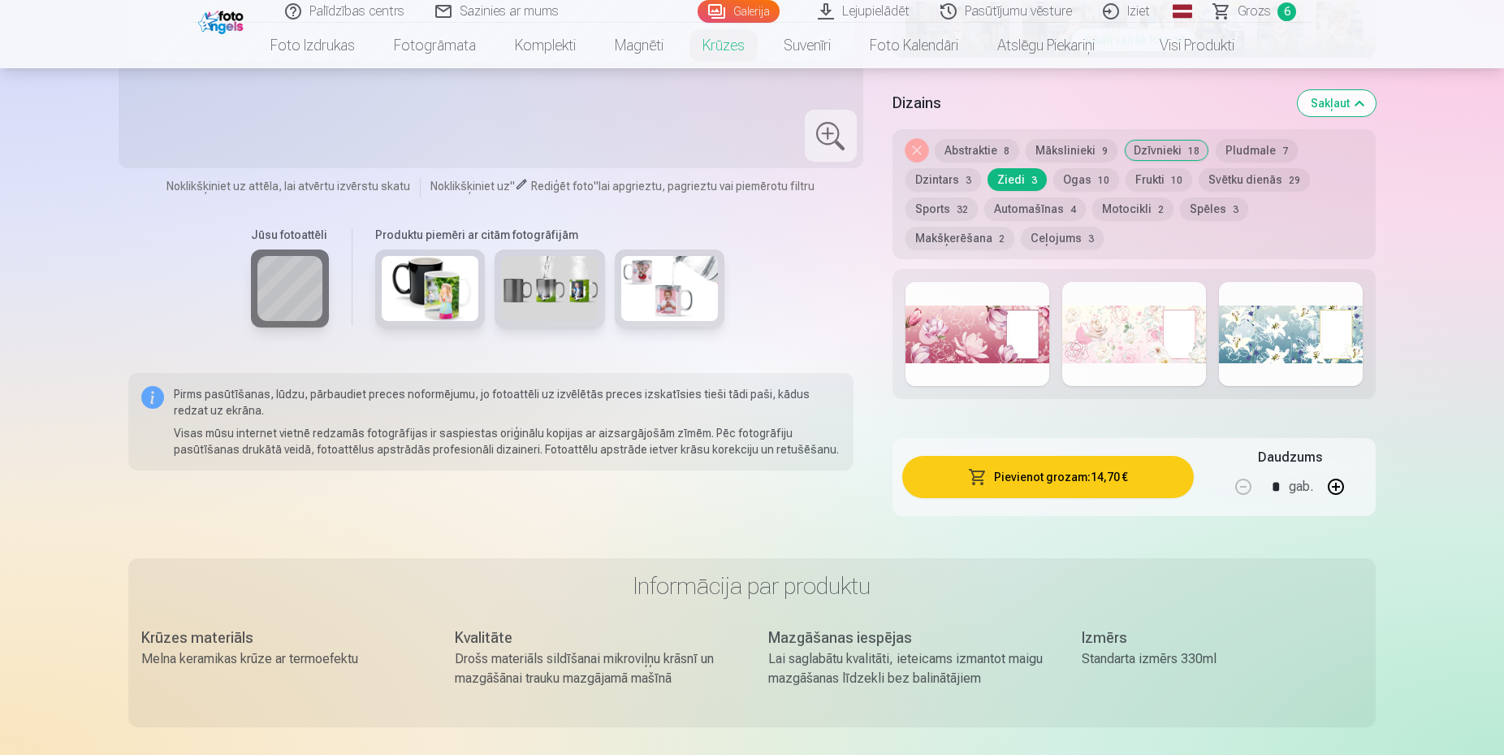
click at [1113, 180] on div "Noņemiet dizainu Abstraktie 8 Mākslinieki 9 Dzīvnieki 18 Pludmale 7 Dzintars 3 …" at bounding box center [1134, 194] width 483 height 130
click at [1110, 180] on button "Ogas 10" at bounding box center [1087, 179] width 66 height 23
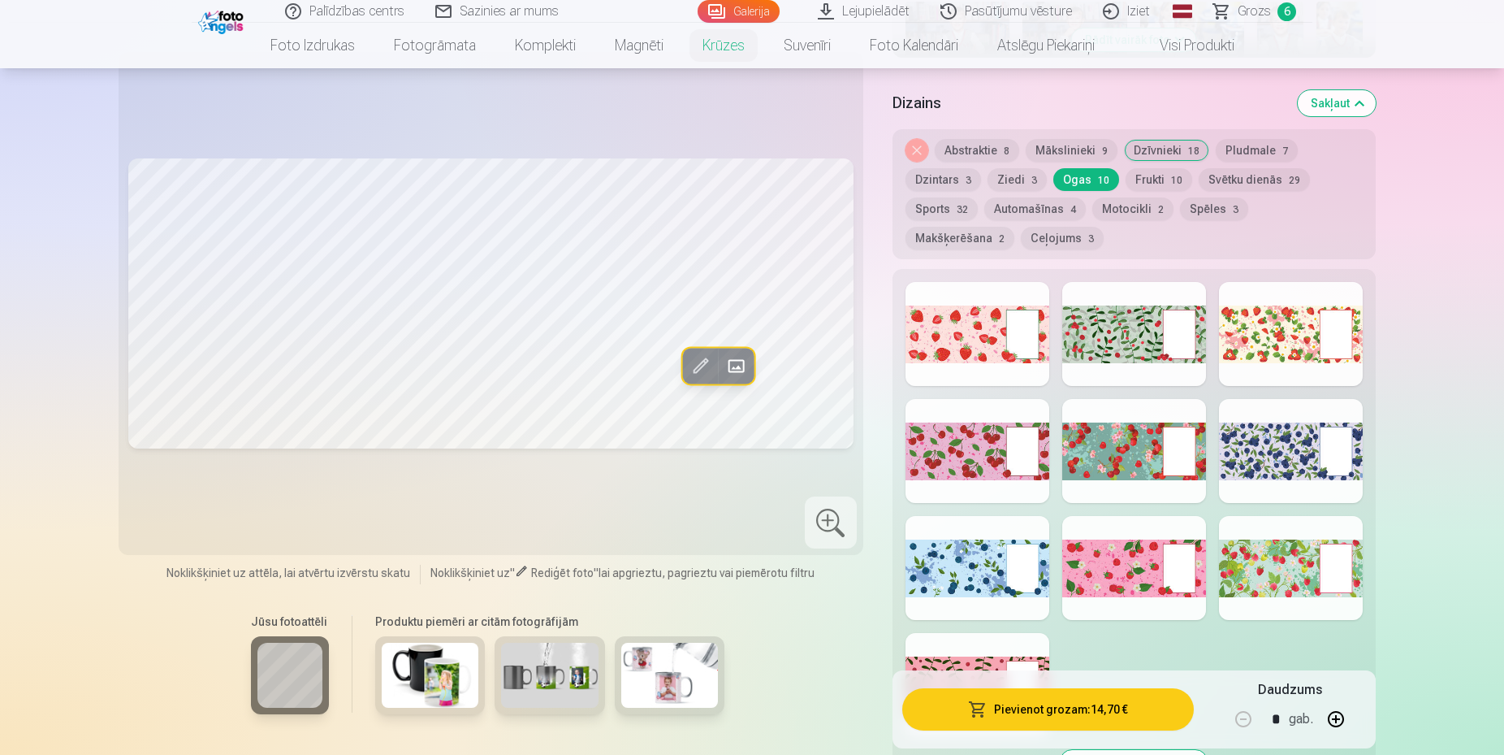
click at [1149, 184] on button "Frukti 10" at bounding box center [1159, 179] width 67 height 23
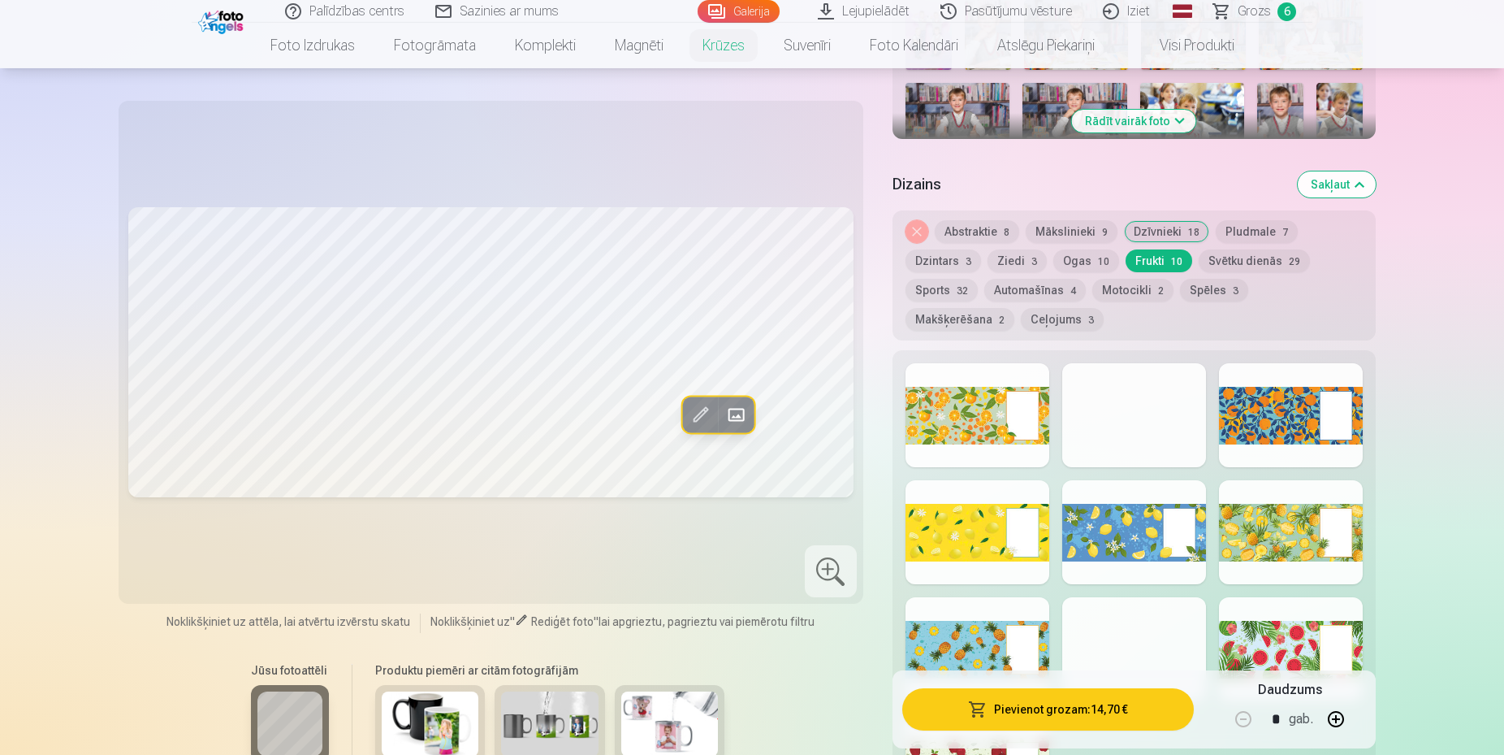
scroll to position [516, 0]
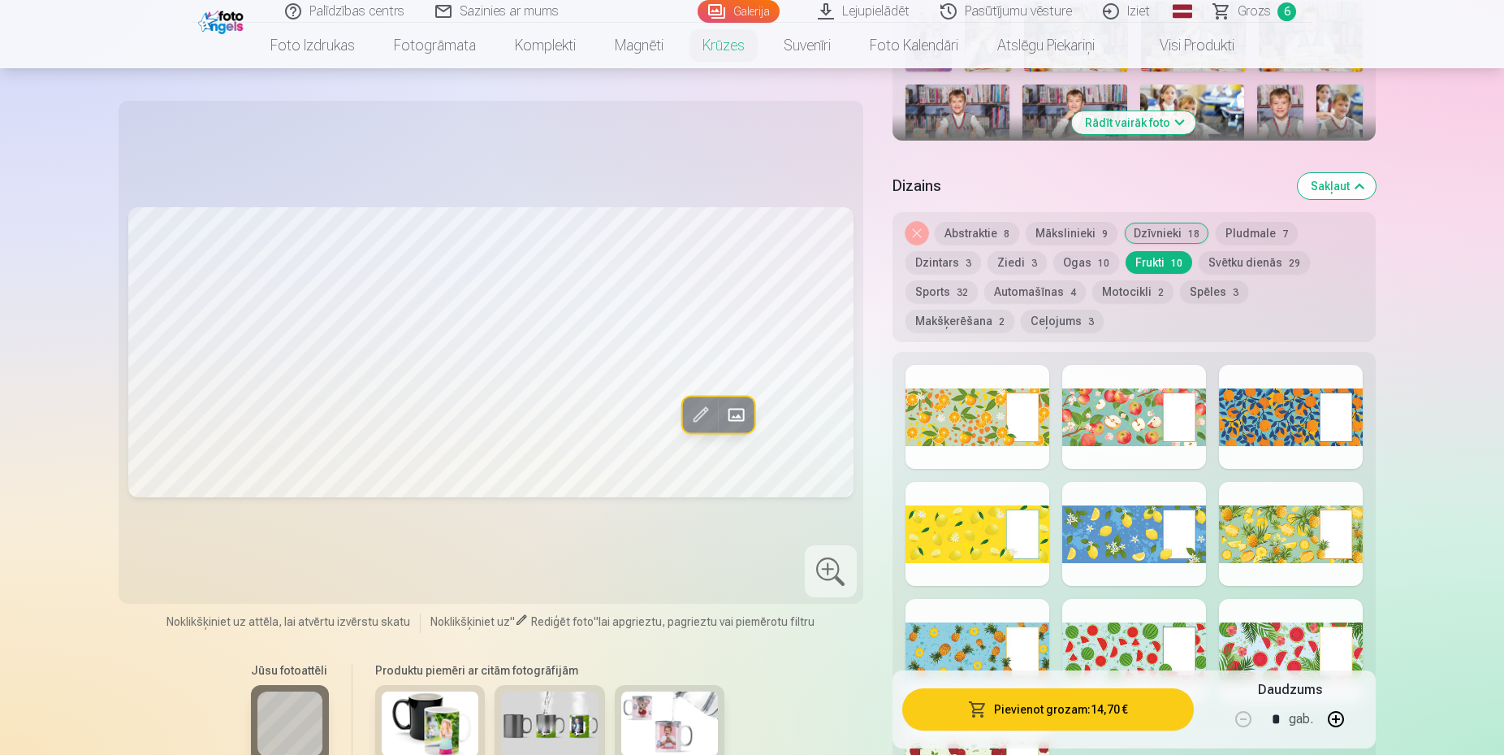
click at [1251, 264] on button "Svētku dienās 29" at bounding box center [1254, 262] width 111 height 23
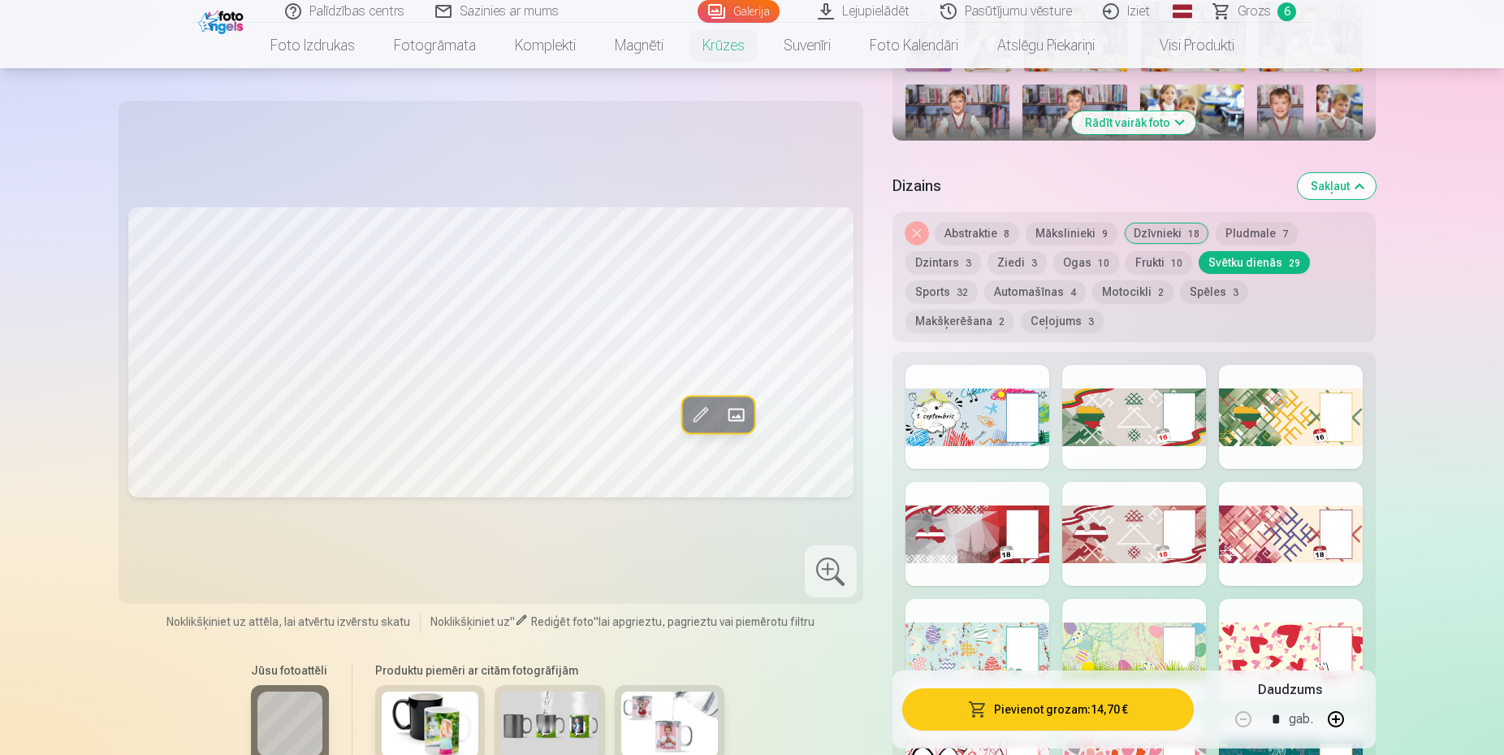
click at [935, 286] on button "Sports 32" at bounding box center [942, 291] width 72 height 23
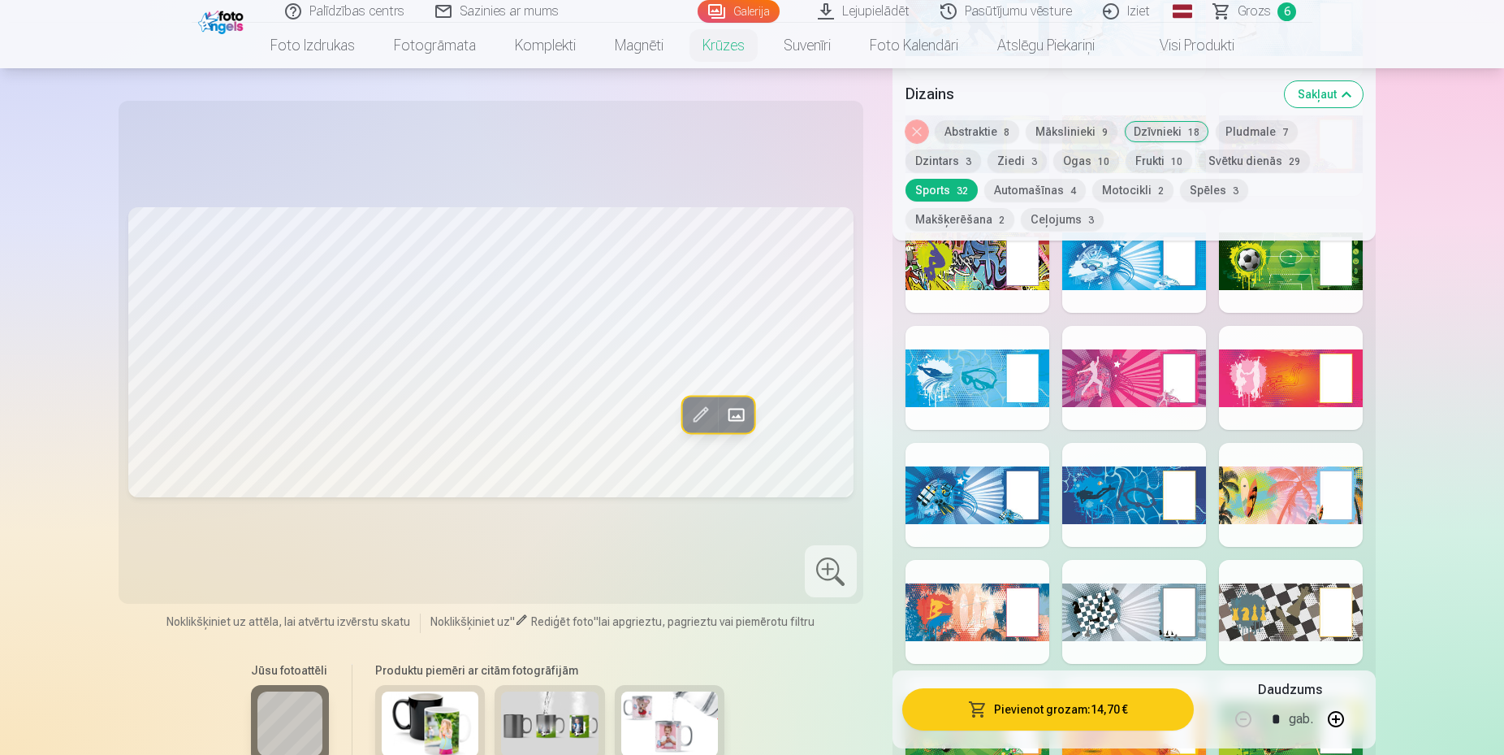
scroll to position [1096, 0]
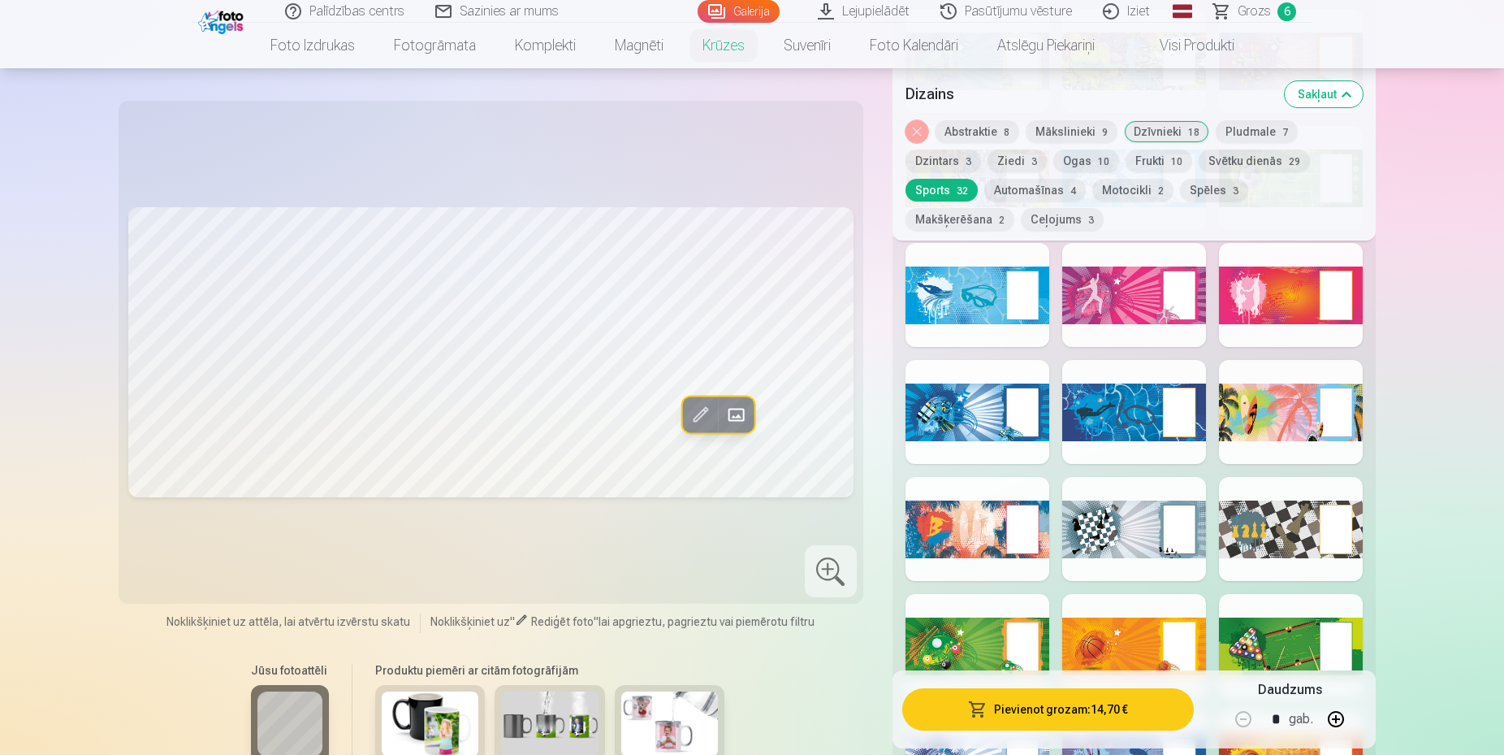
click at [1041, 184] on button "Automašīnas 4" at bounding box center [1036, 190] width 102 height 23
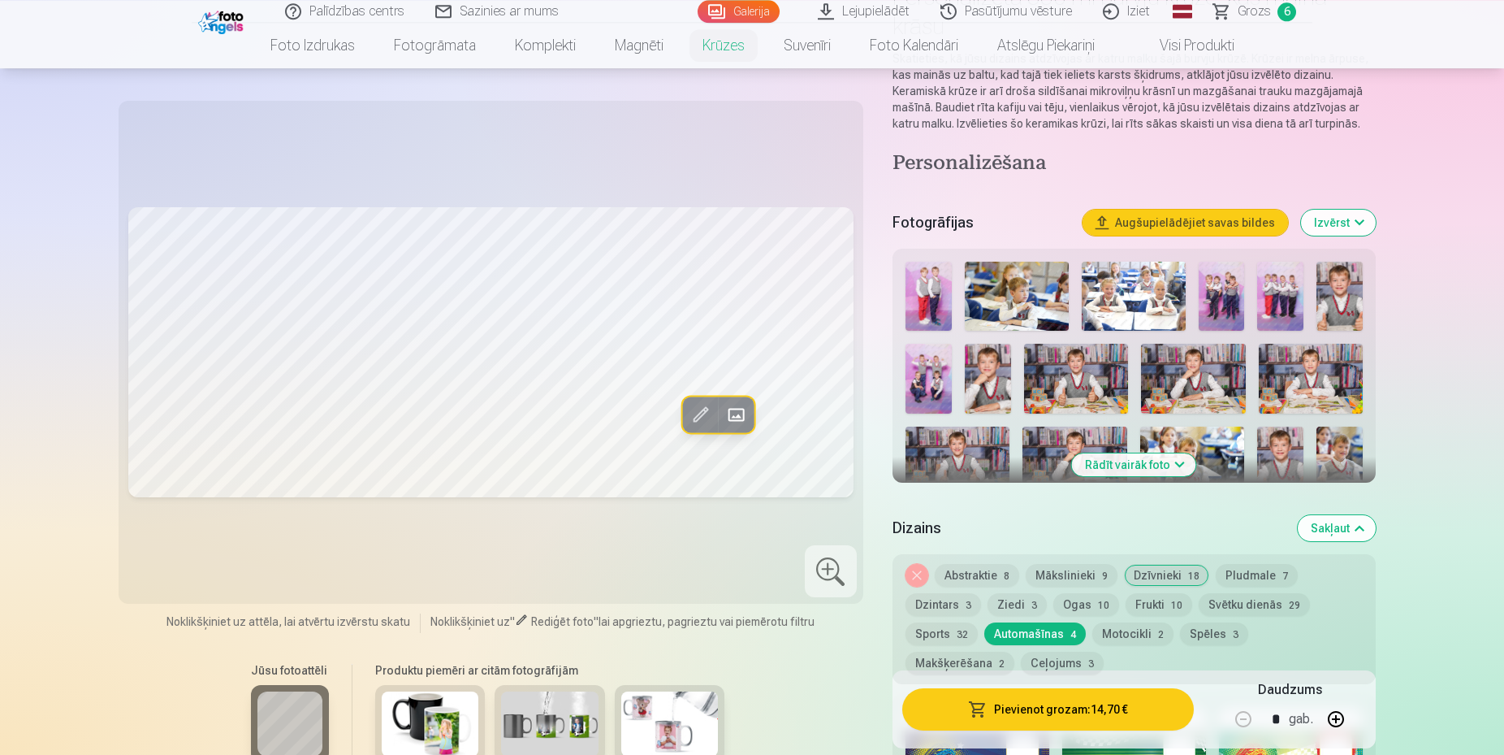
scroll to position [102, 0]
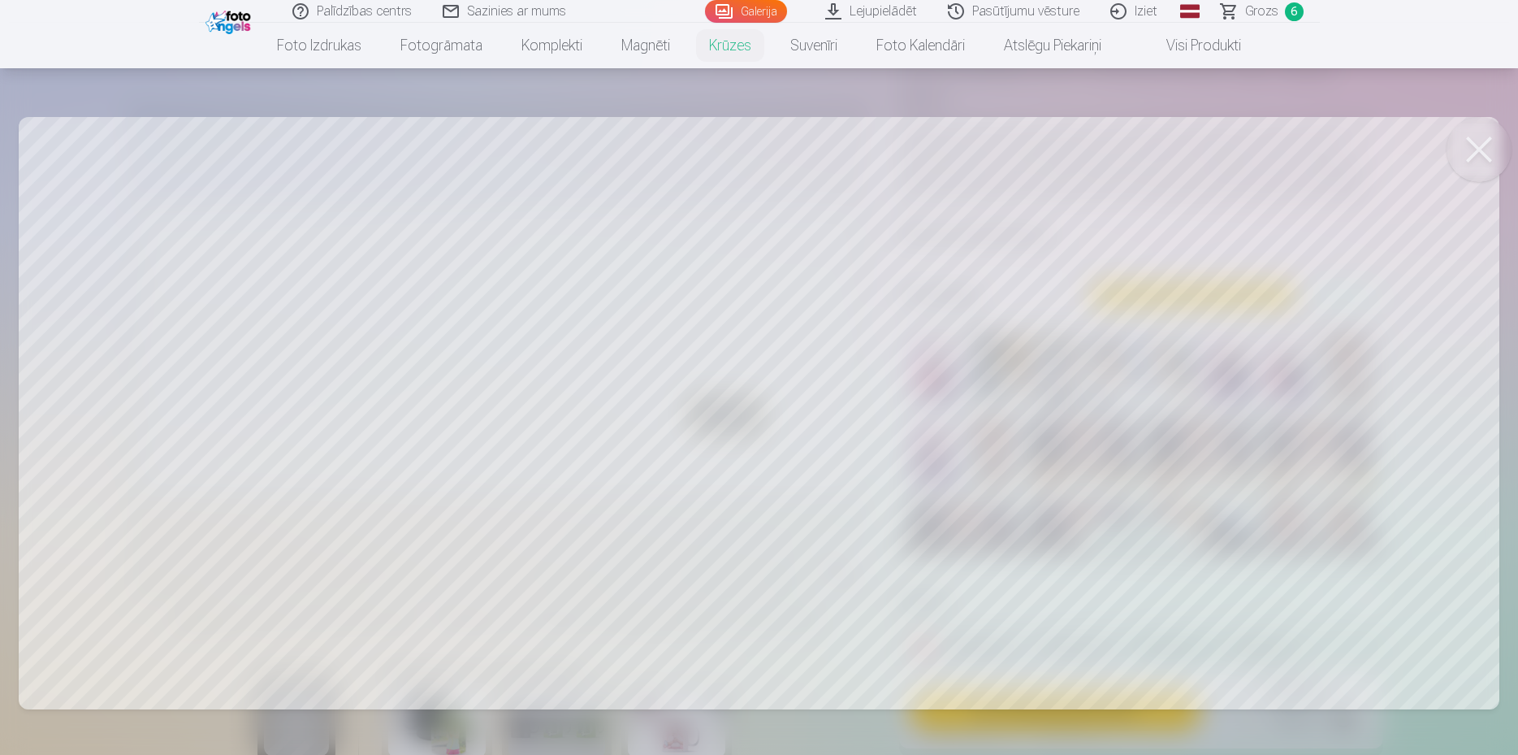
click at [556, 361] on div at bounding box center [759, 377] width 1518 height 755
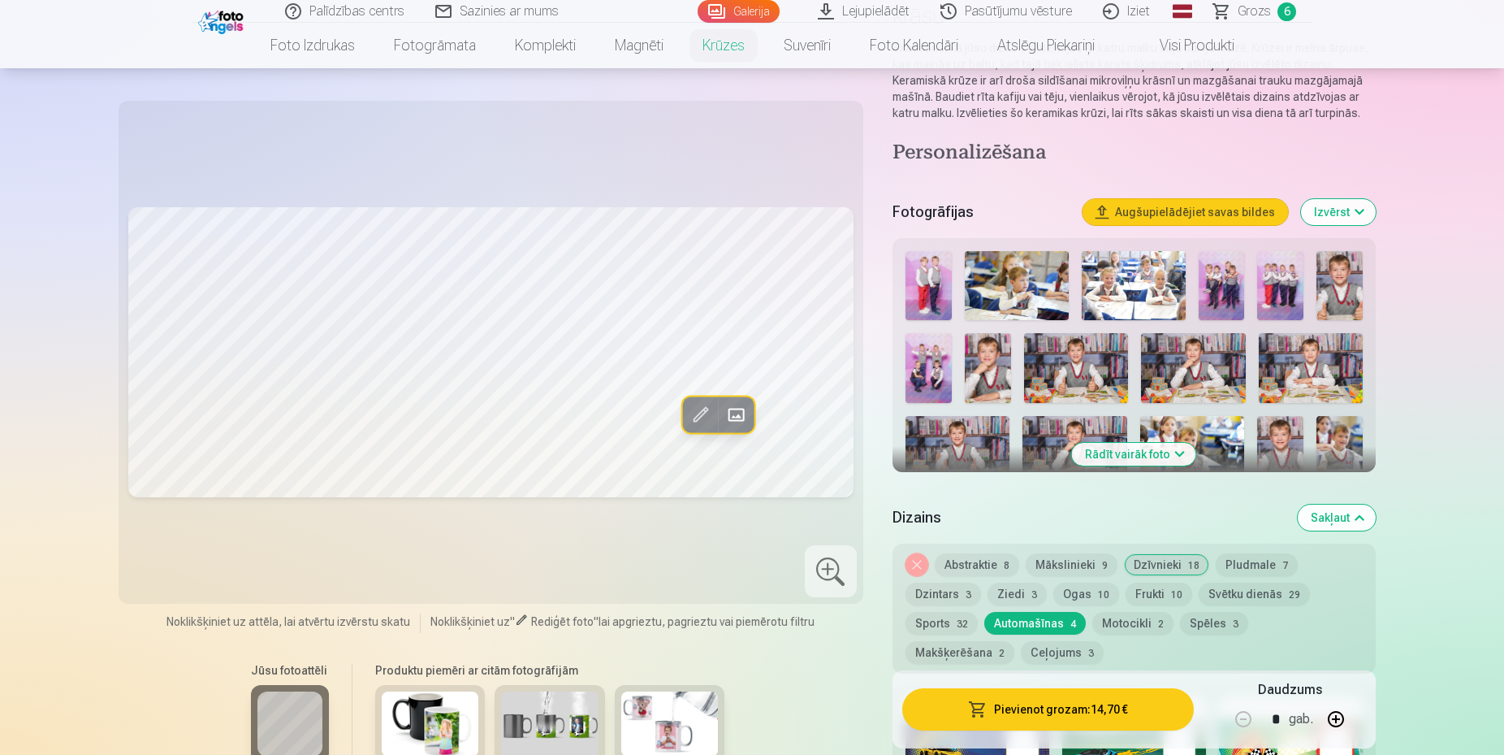
scroll to position [267, 0]
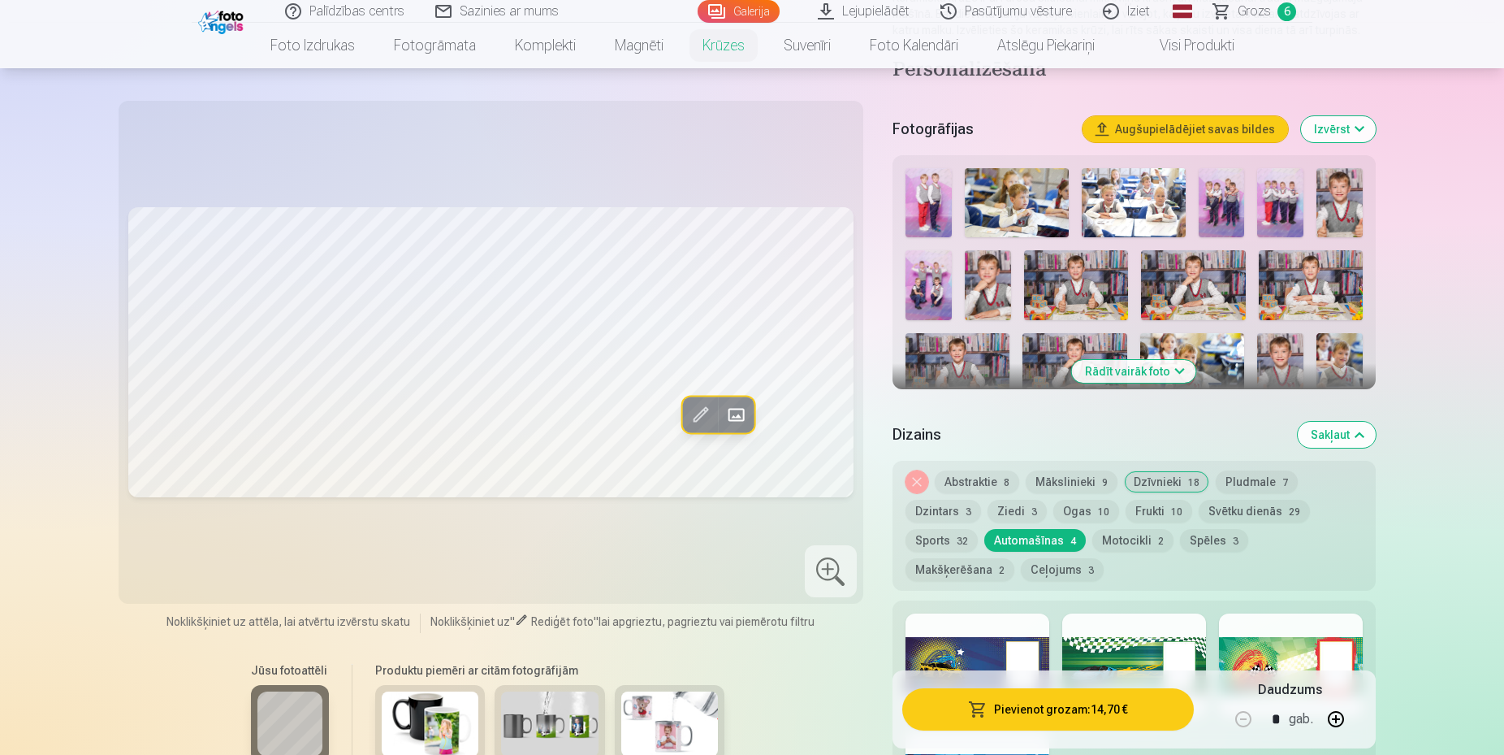
click at [908, 482] on button "Noņemiet dizainu" at bounding box center [917, 481] width 23 height 23
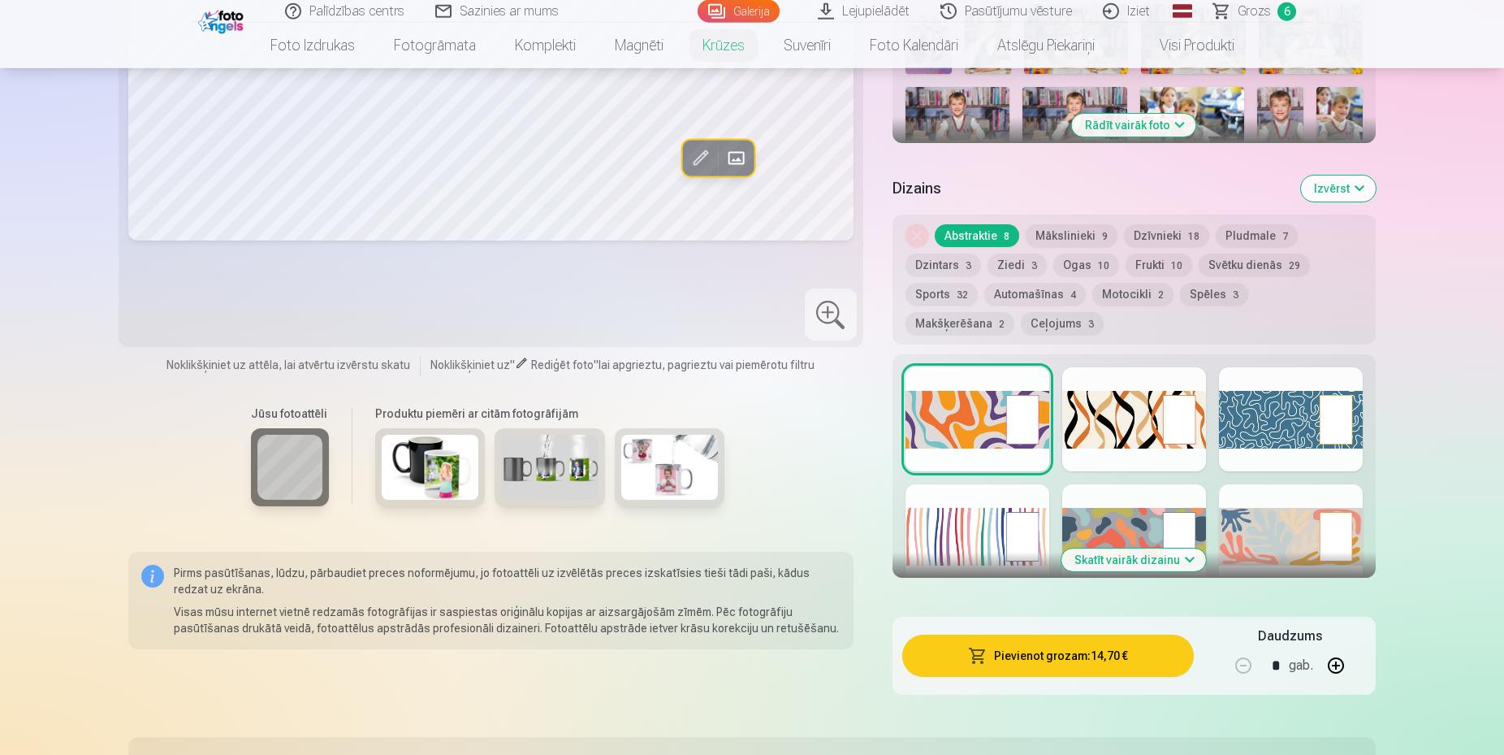
scroll to position [516, 0]
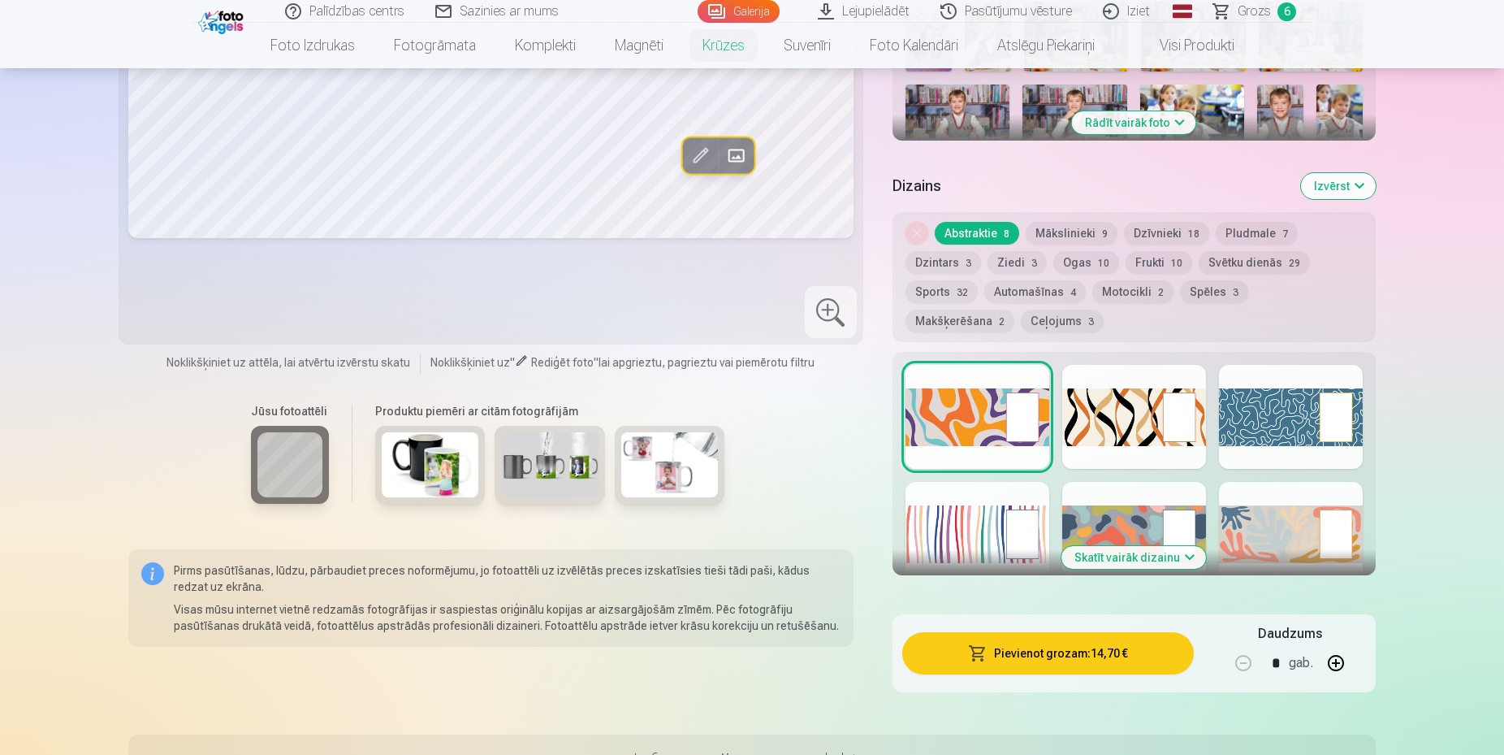
click at [1021, 314] on button "Ceļojums 3" at bounding box center [1062, 321] width 83 height 23
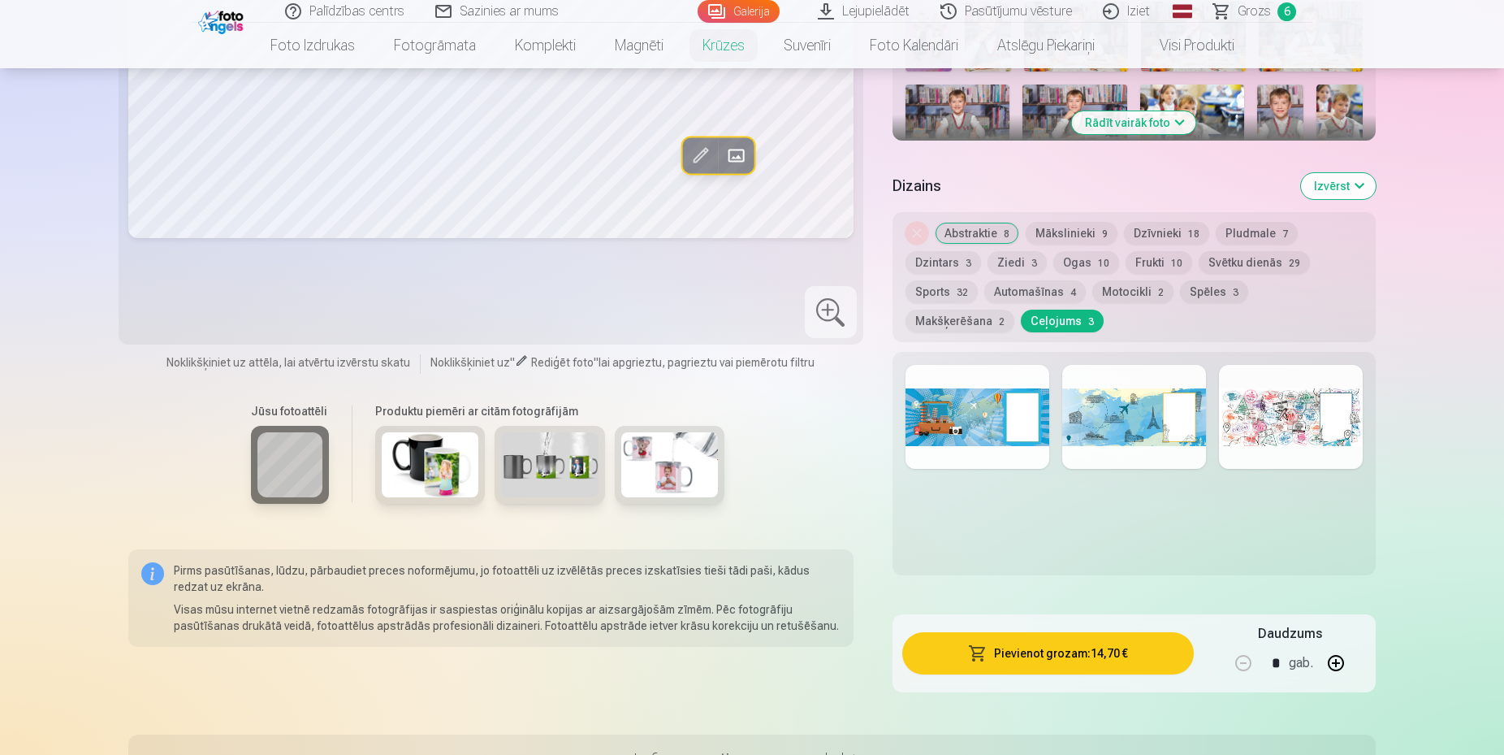
click at [1036, 292] on button "Automašīnas 4" at bounding box center [1036, 291] width 102 height 23
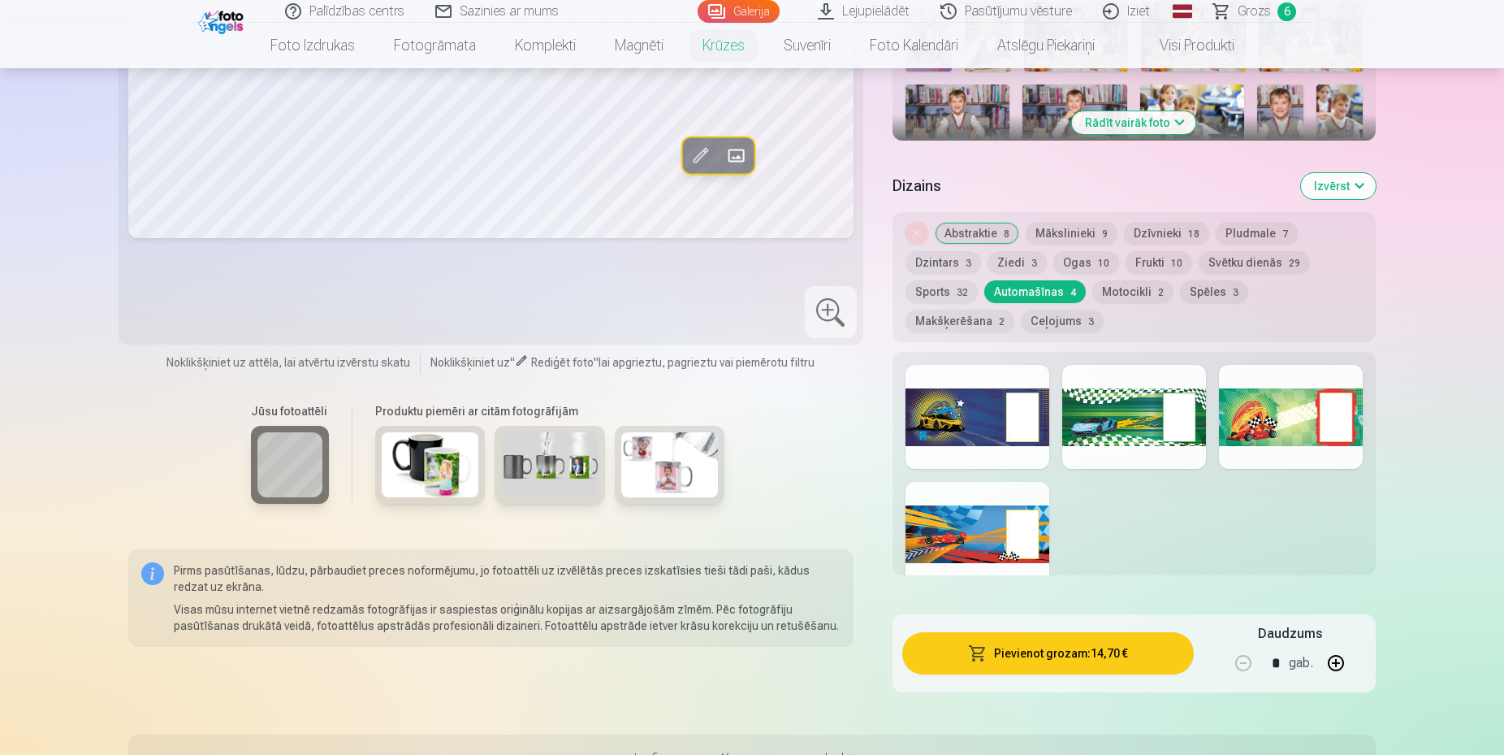
click at [932, 288] on button "Sports 32" at bounding box center [942, 291] width 72 height 23
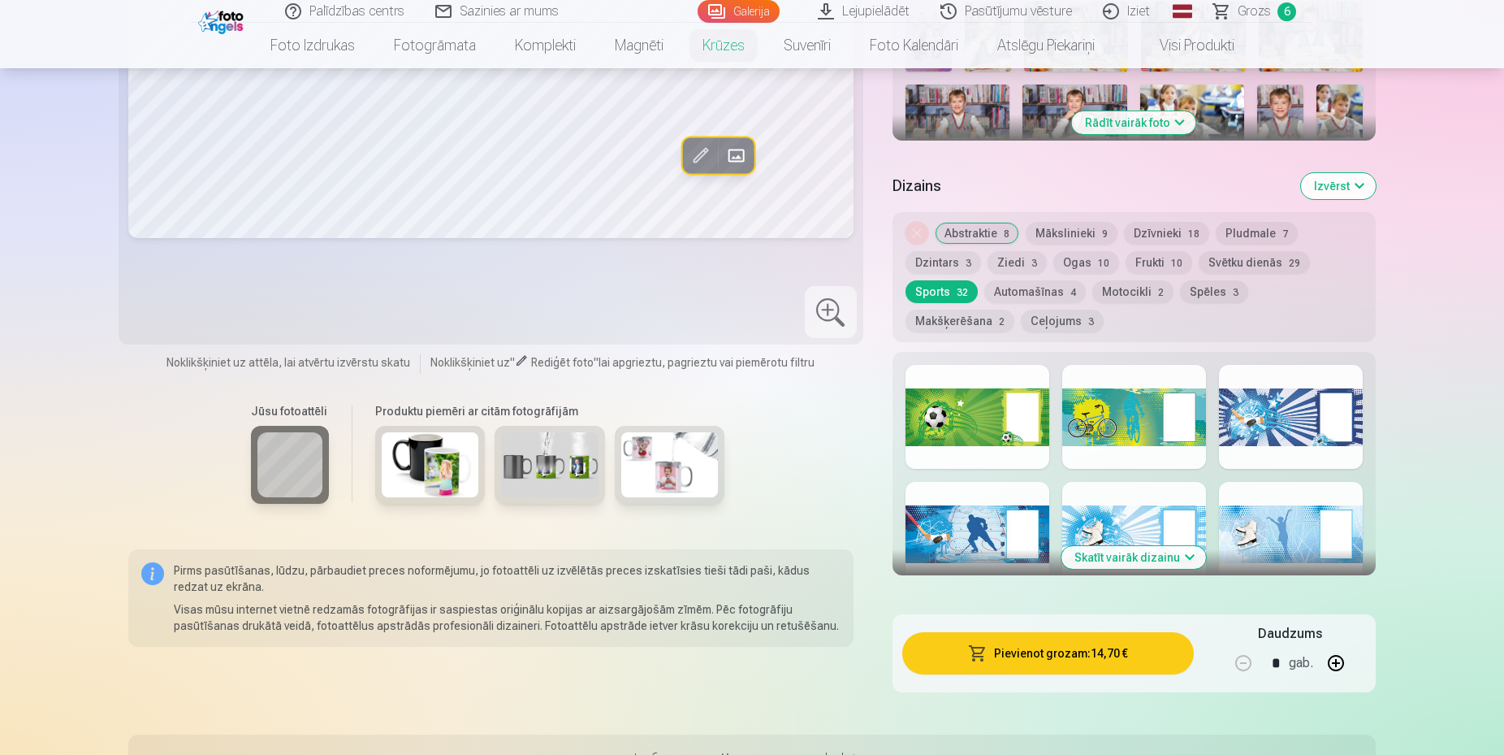
click at [1015, 310] on button "Makšķerēšana 2" at bounding box center [960, 321] width 109 height 23
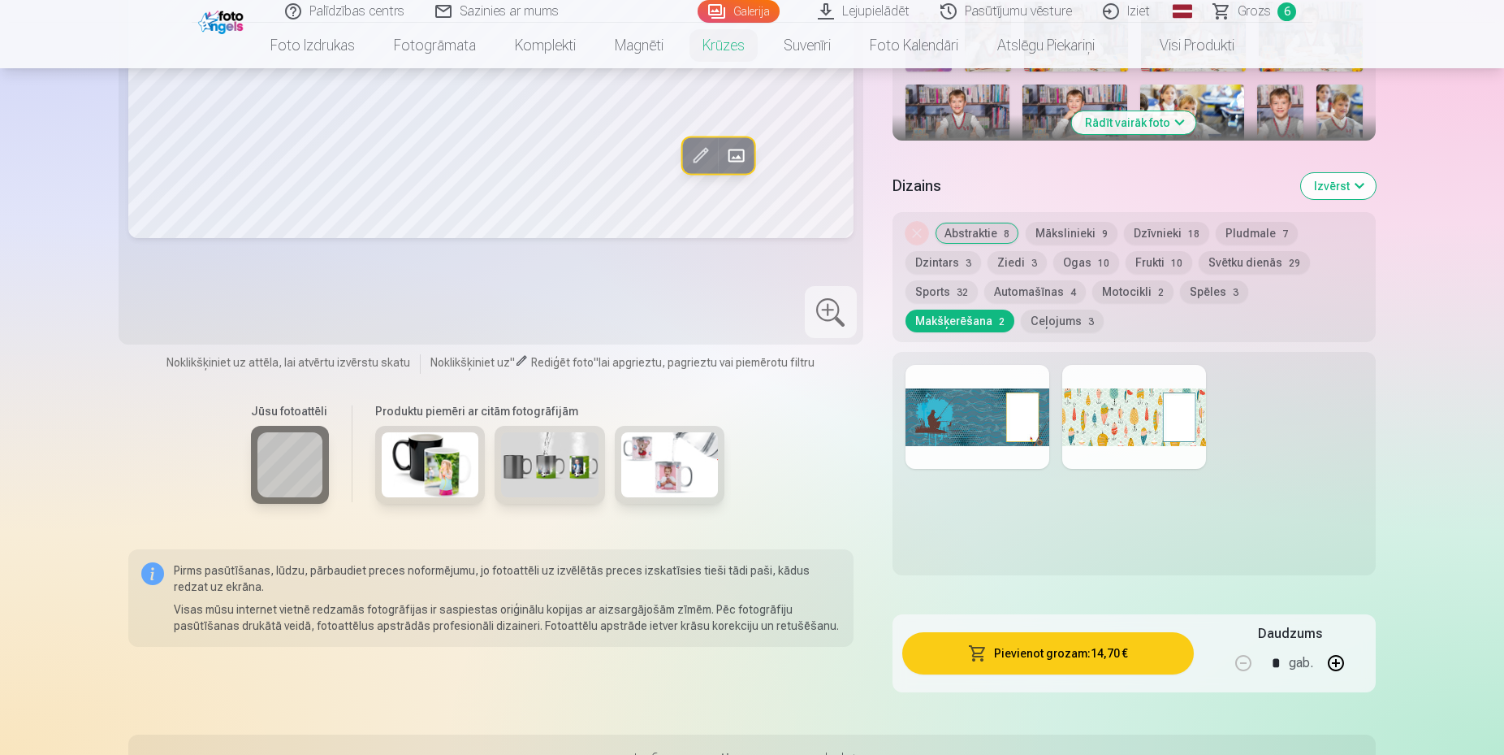
click at [1214, 297] on button "Spēles 3" at bounding box center [1214, 291] width 68 height 23
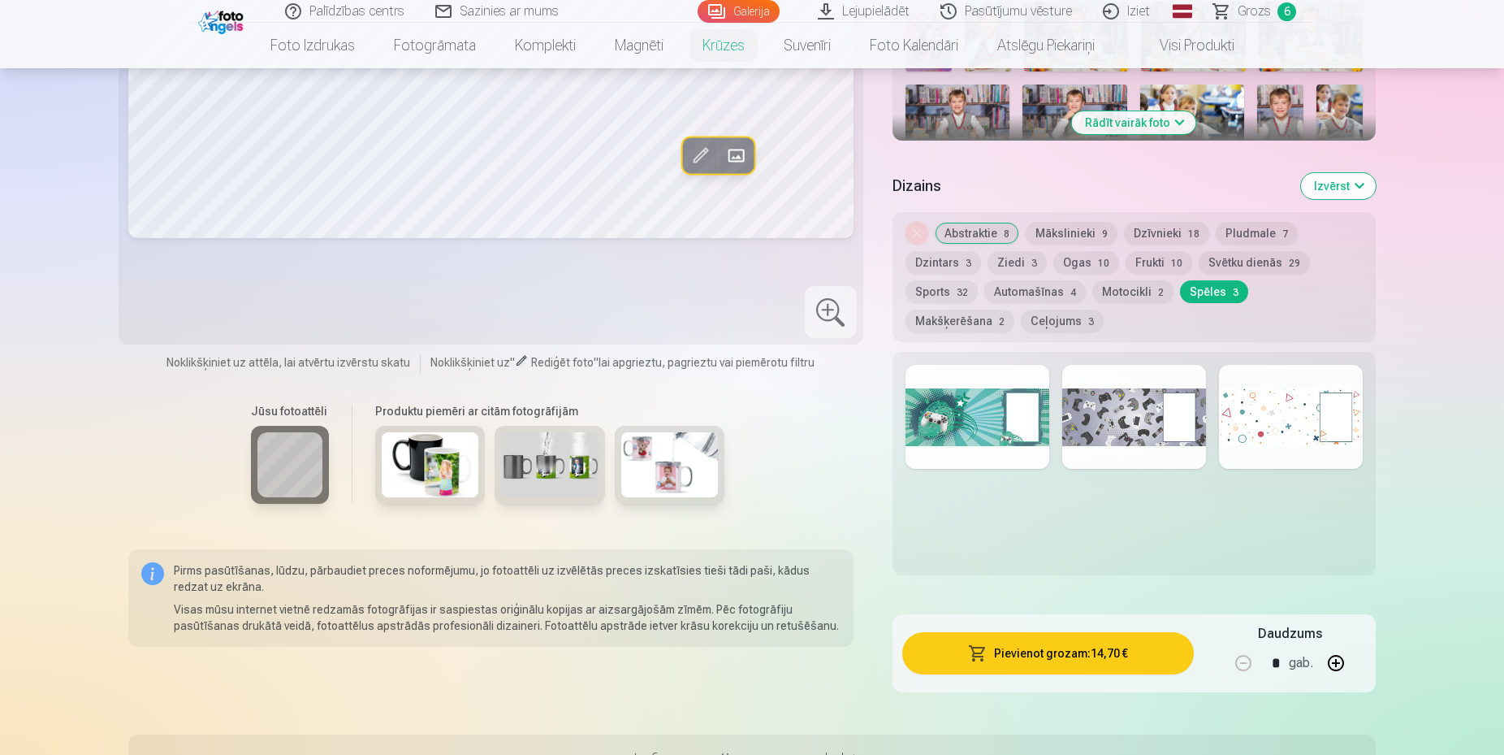
click at [1128, 297] on button "Motocikli 2" at bounding box center [1133, 291] width 81 height 23
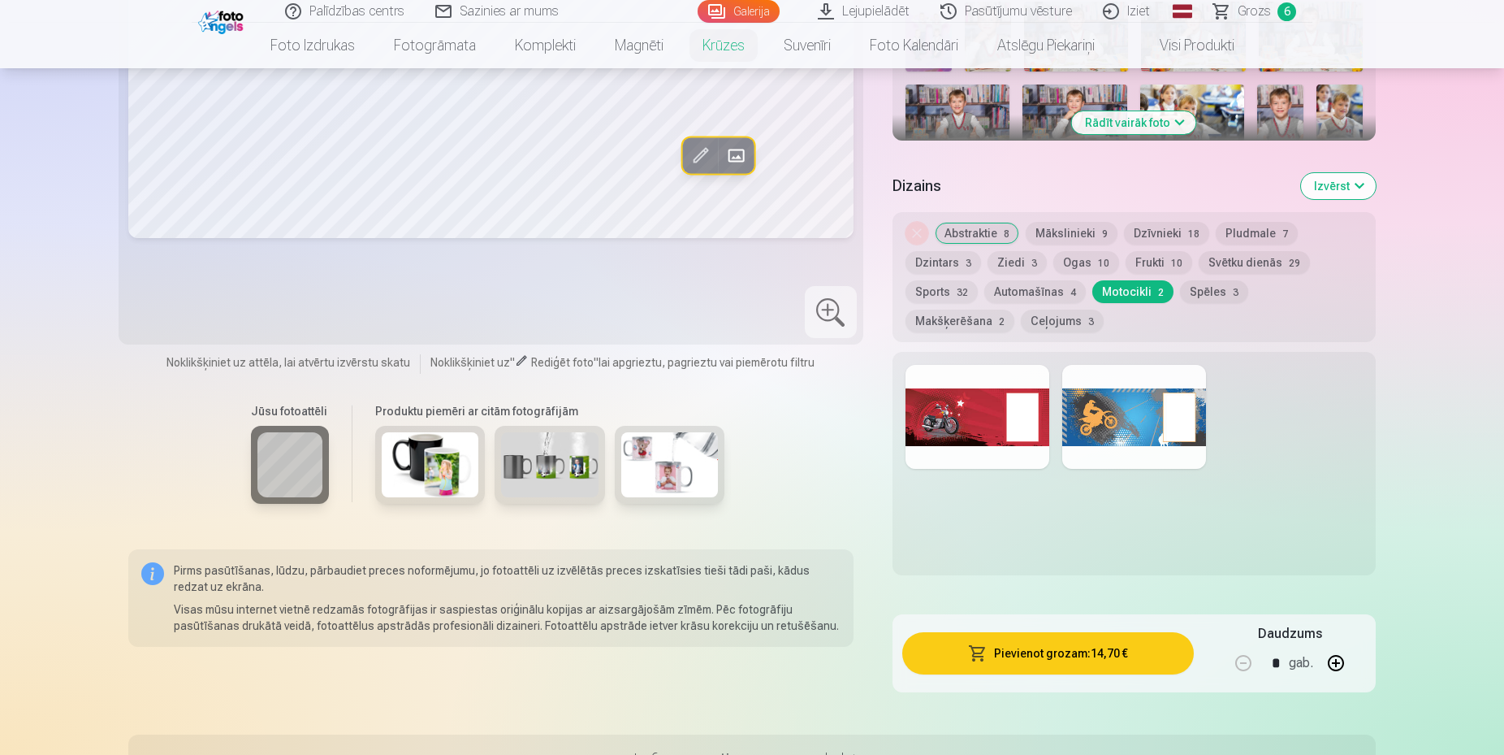
click at [1008, 285] on button "Automašīnas 4" at bounding box center [1036, 291] width 102 height 23
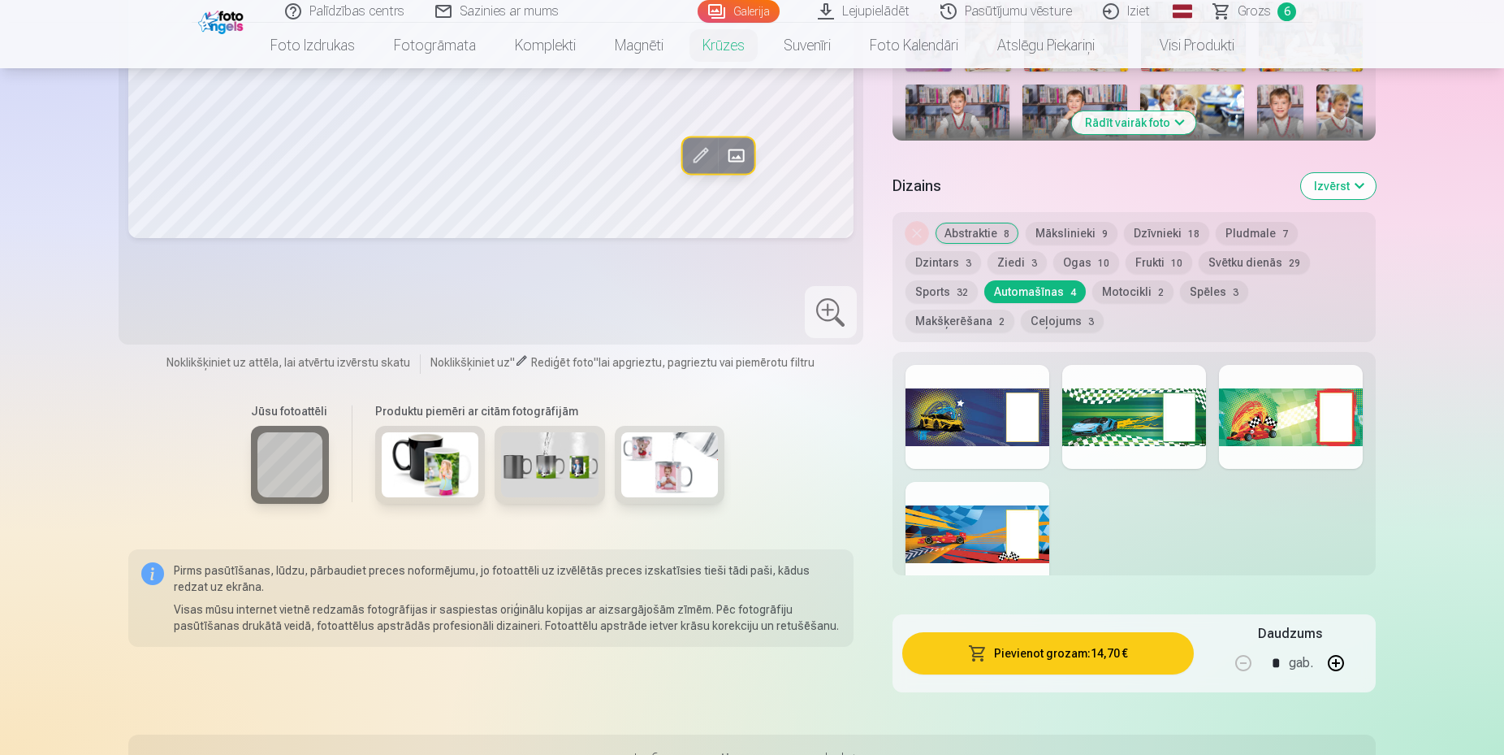
click at [937, 286] on button "Sports 32" at bounding box center [942, 291] width 72 height 23
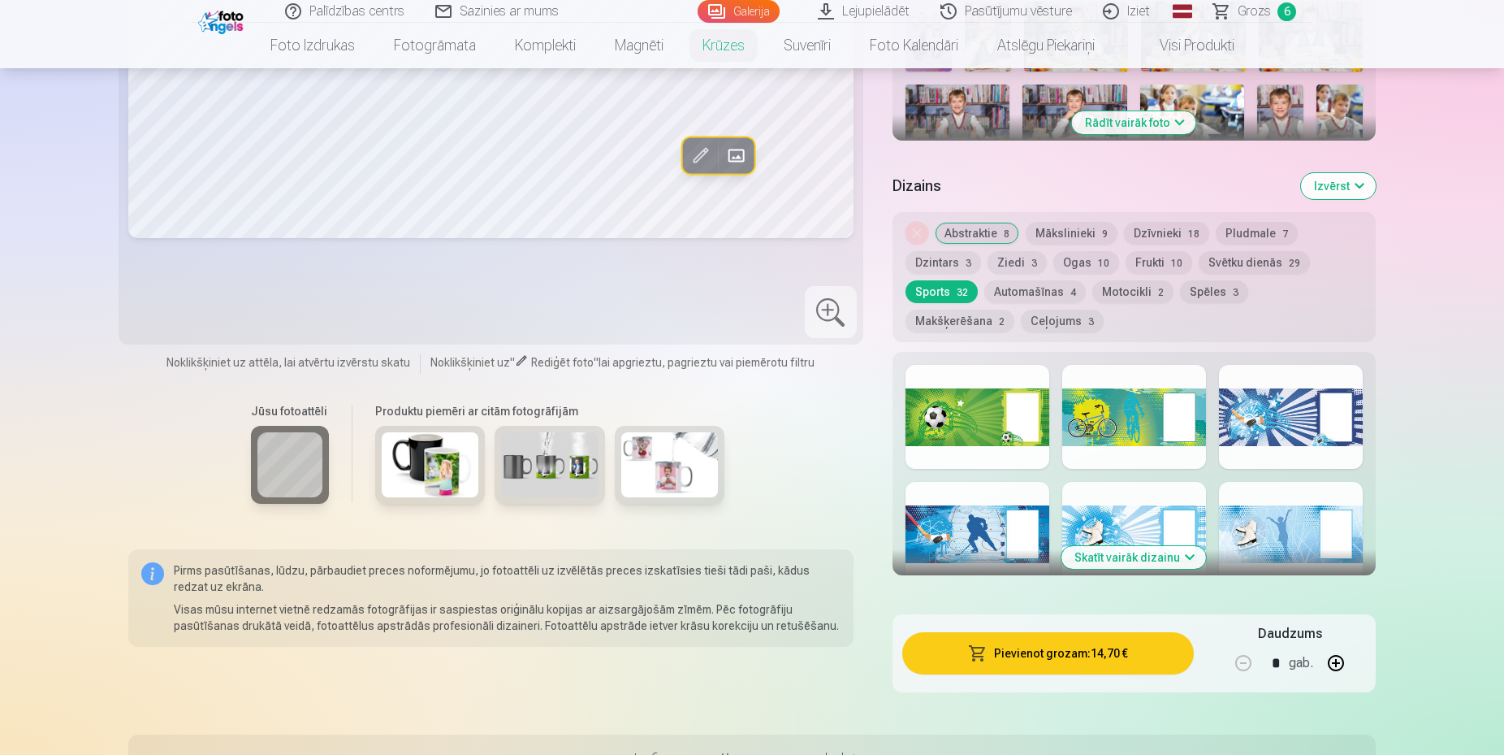
click at [1242, 253] on button "Svētku dienās 29" at bounding box center [1254, 262] width 111 height 23
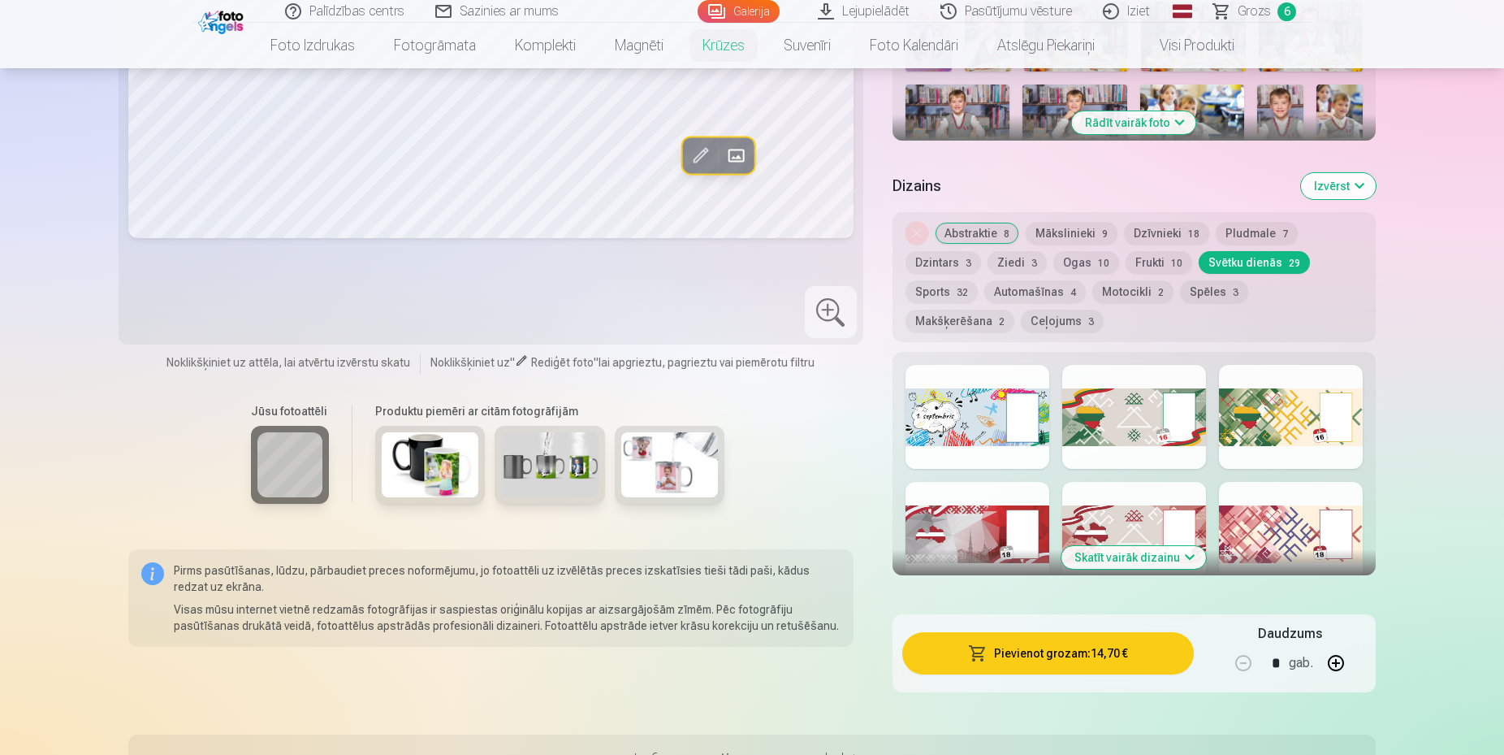
click at [1141, 261] on button "Frukti 10" at bounding box center [1159, 262] width 67 height 23
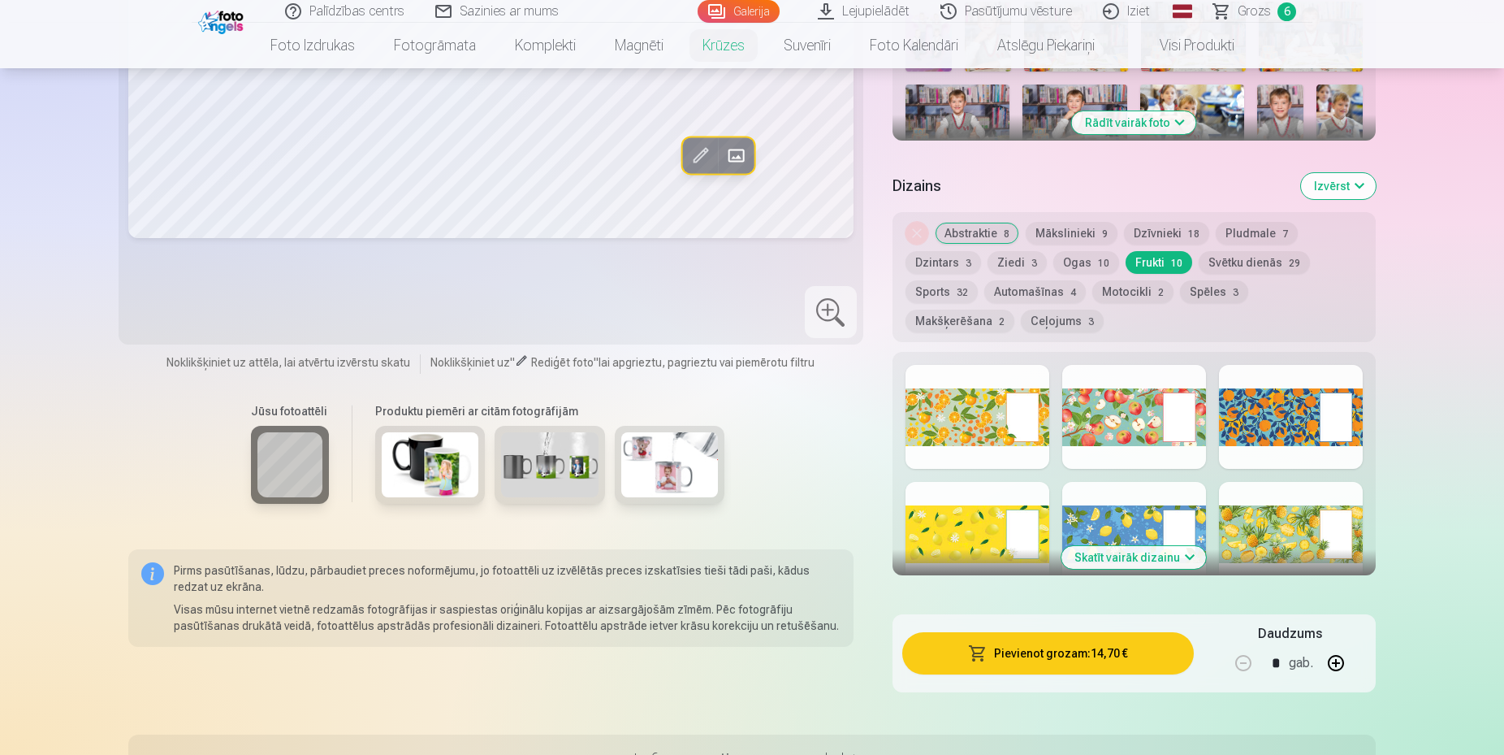
click at [1088, 258] on button "Ogas 10" at bounding box center [1087, 262] width 66 height 23
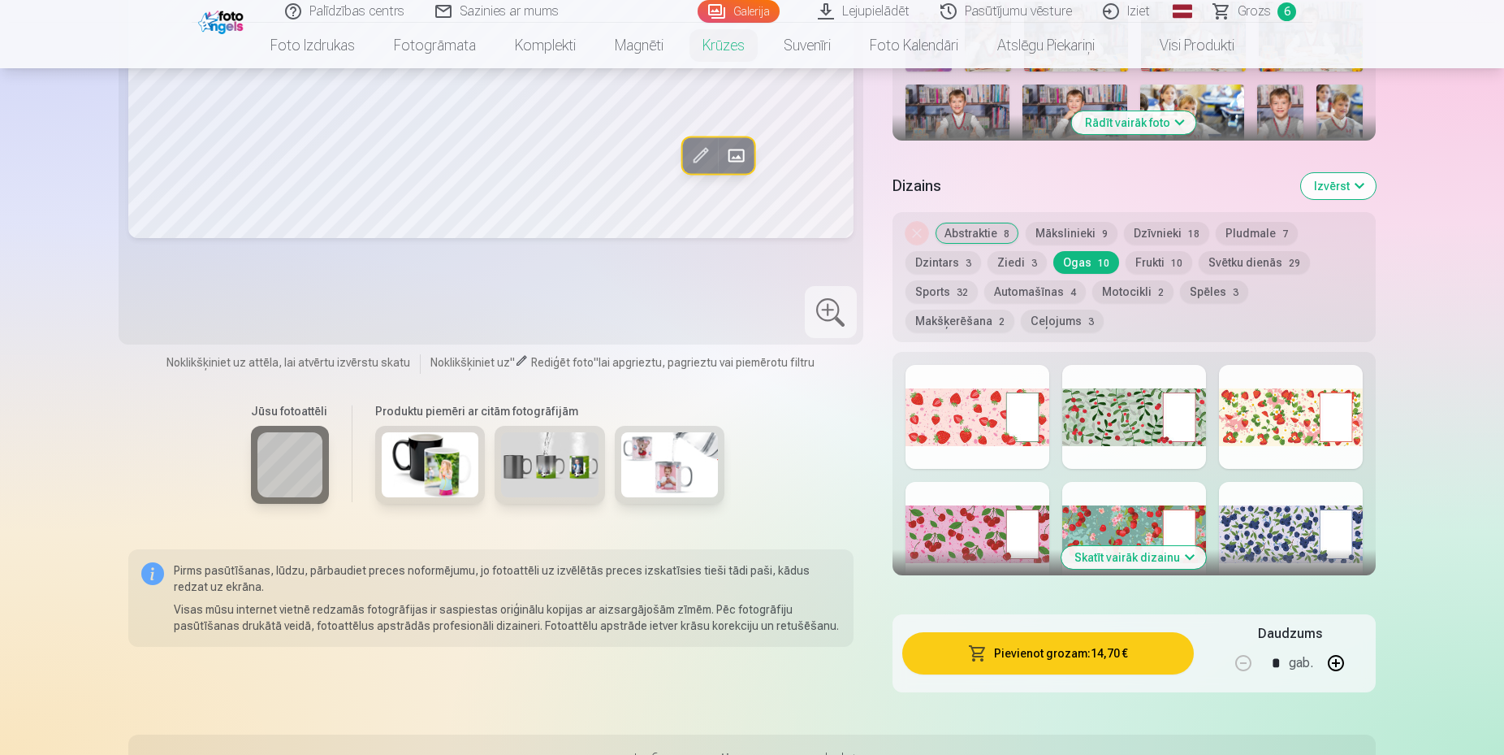
click at [1032, 258] on span "3" at bounding box center [1035, 263] width 6 height 11
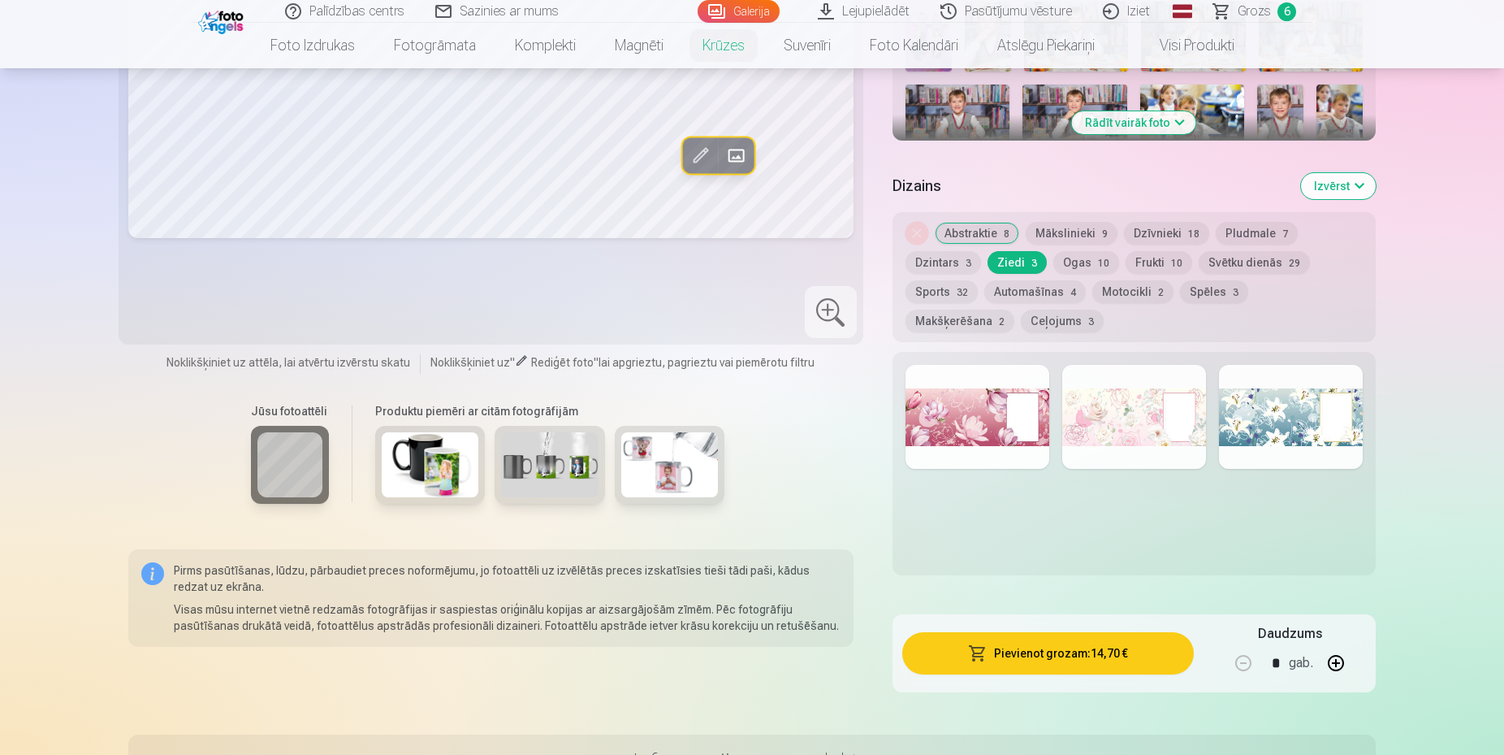
click at [956, 264] on button "Dzintars 3" at bounding box center [944, 262] width 76 height 23
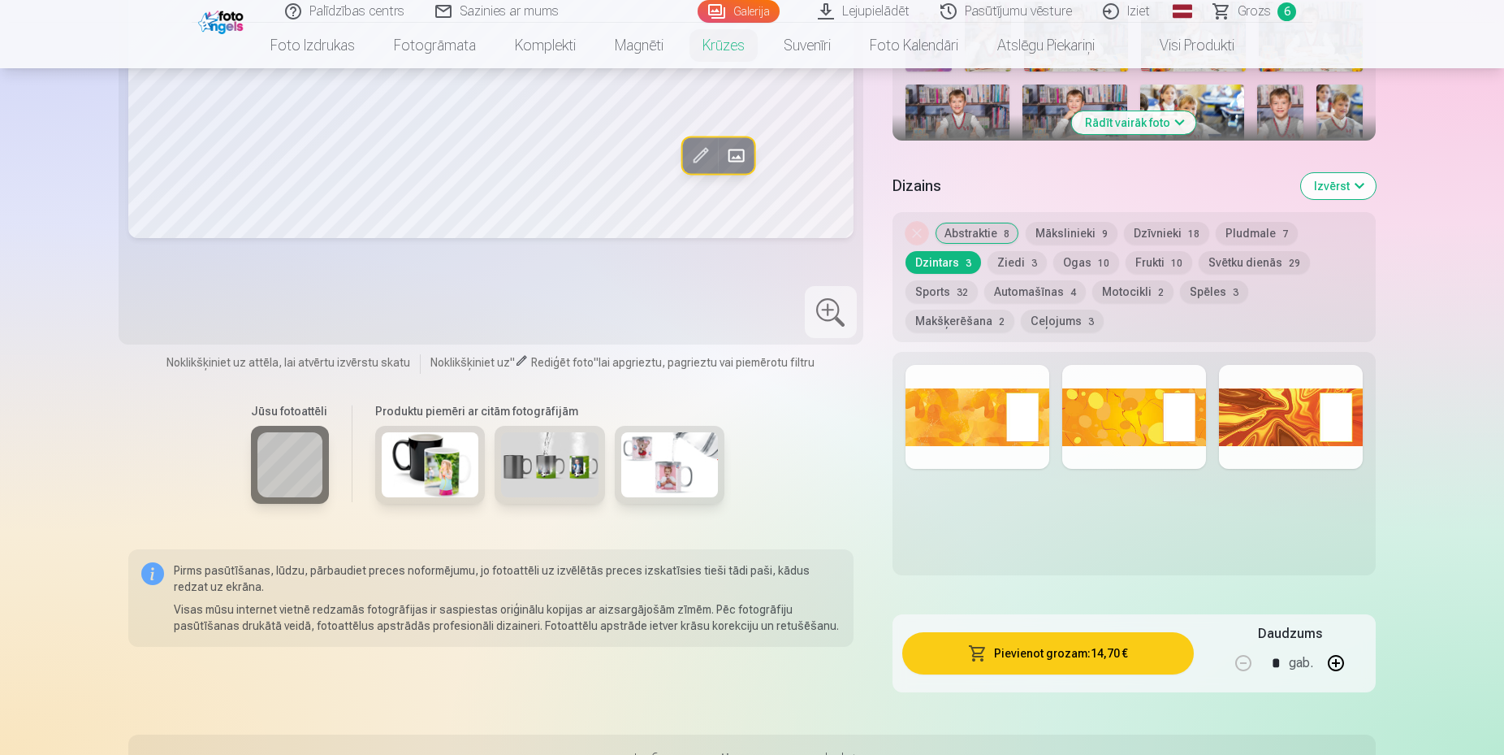
click at [1275, 224] on button "Pludmale 7" at bounding box center [1257, 233] width 82 height 23
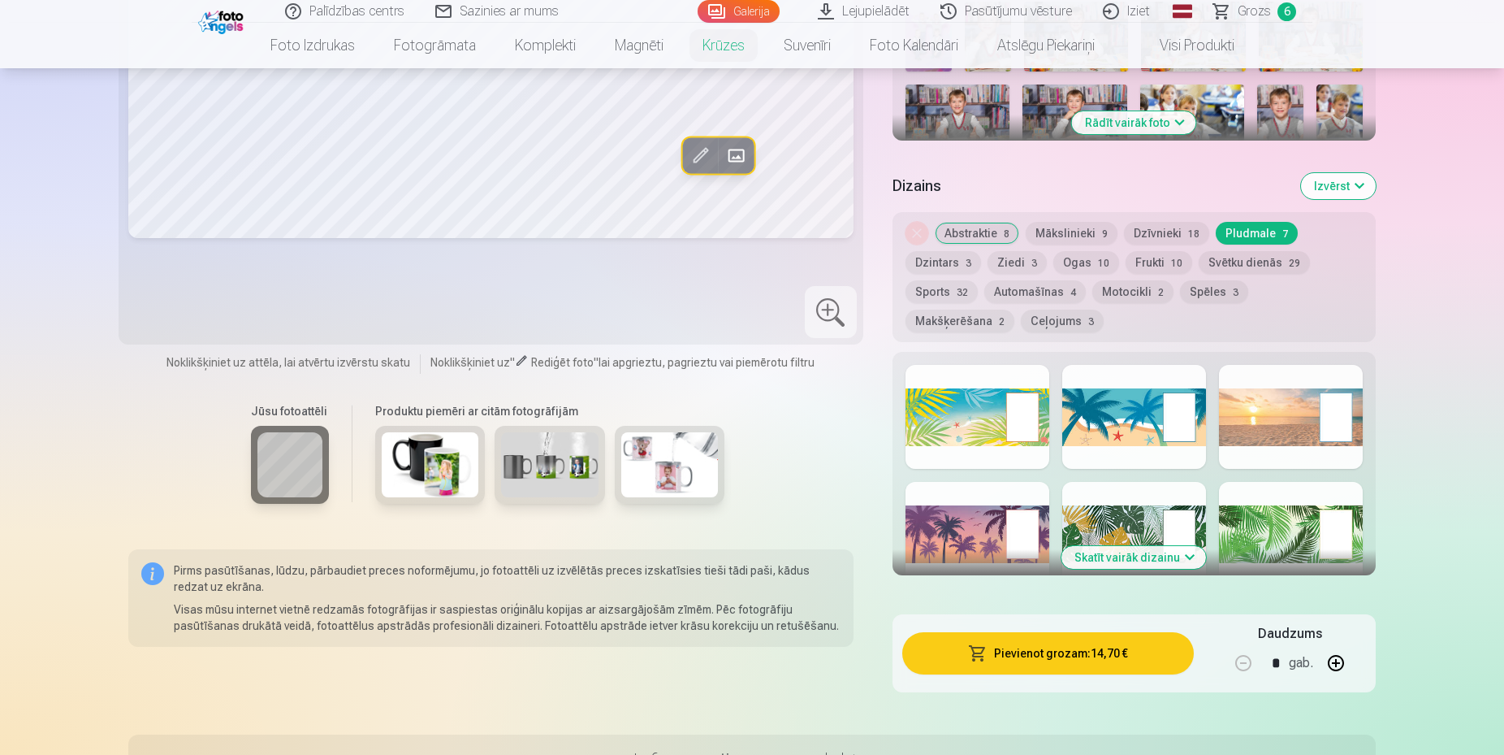
click at [1161, 226] on button "Dzīvnieki 18" at bounding box center [1166, 233] width 85 height 23
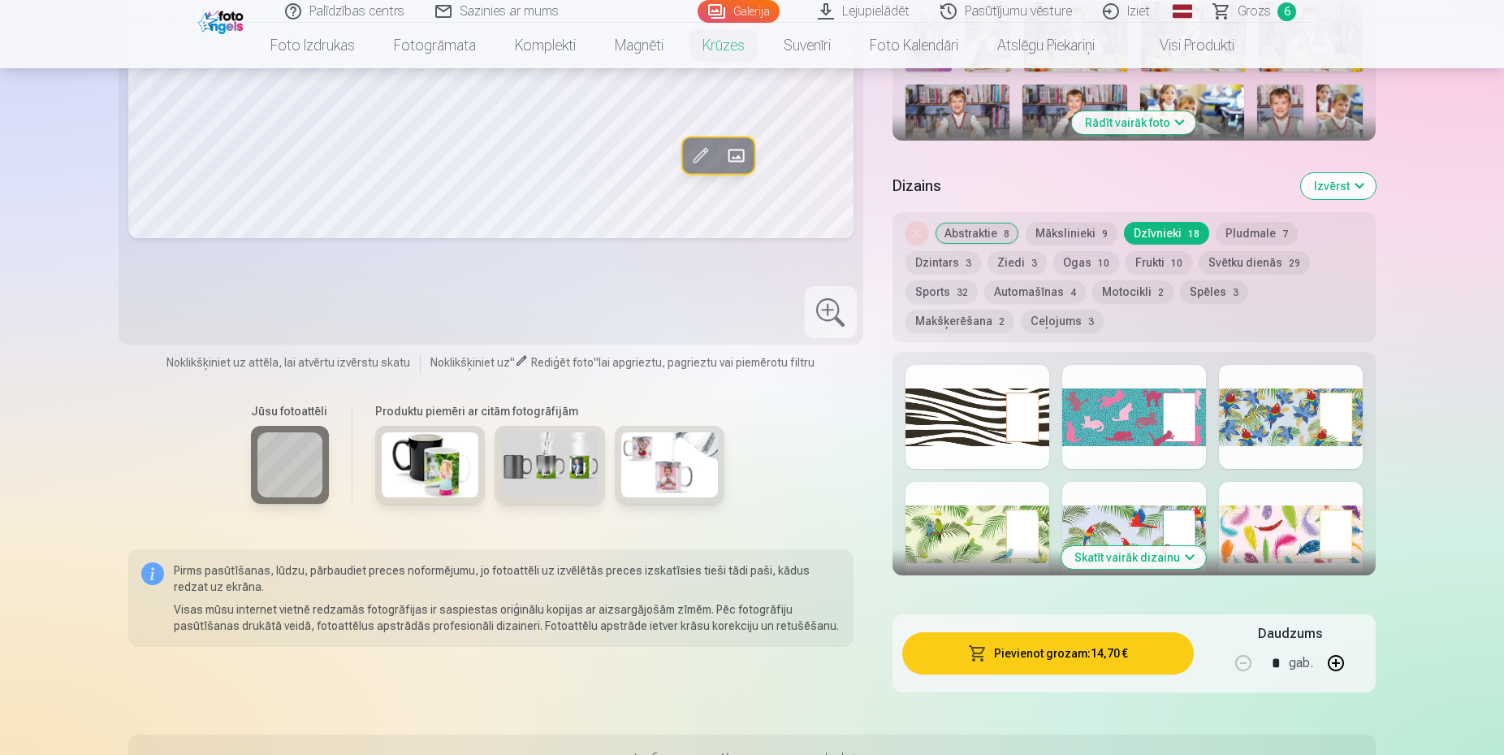
click at [1063, 230] on button "Mākslinieki 9" at bounding box center [1072, 233] width 92 height 23
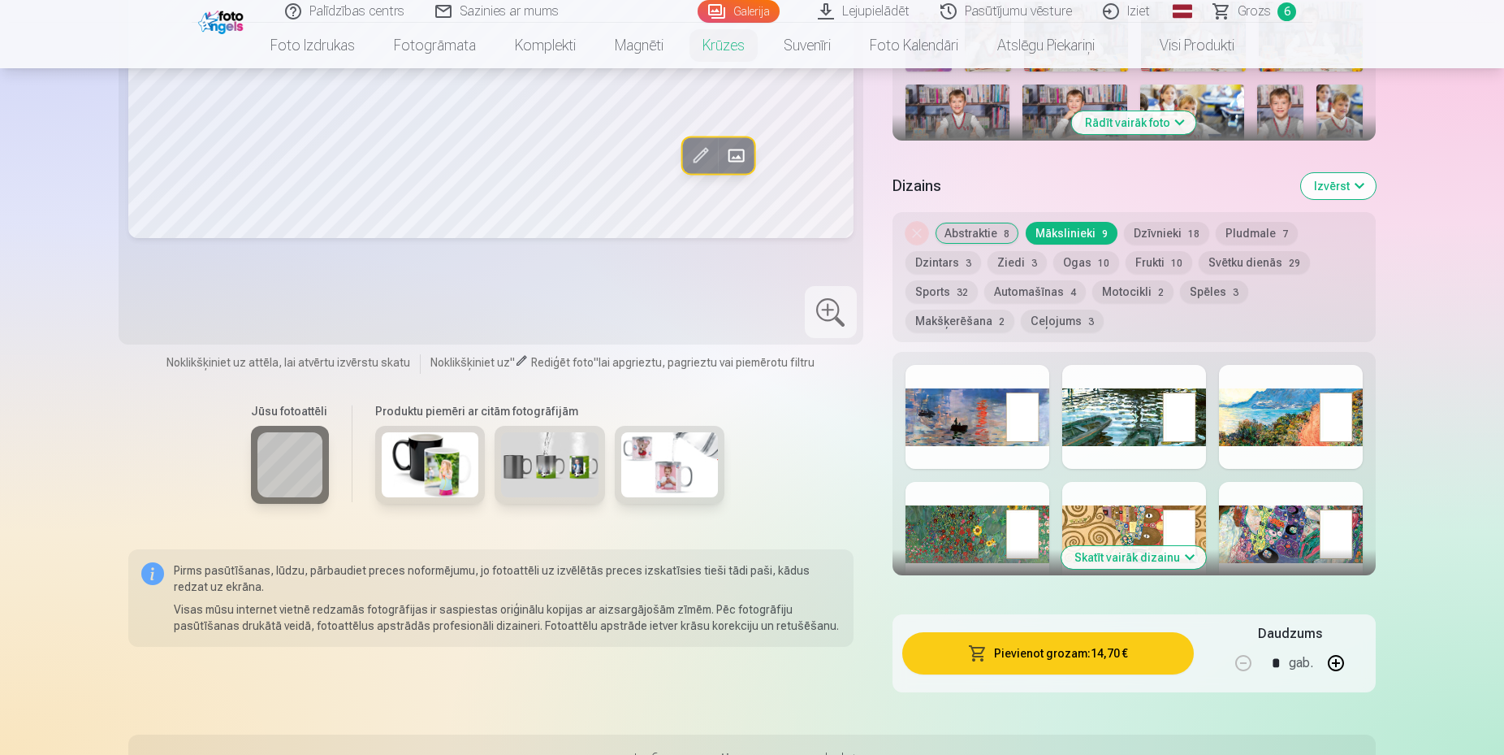
click at [994, 230] on button "Abstraktie 8" at bounding box center [977, 233] width 84 height 23
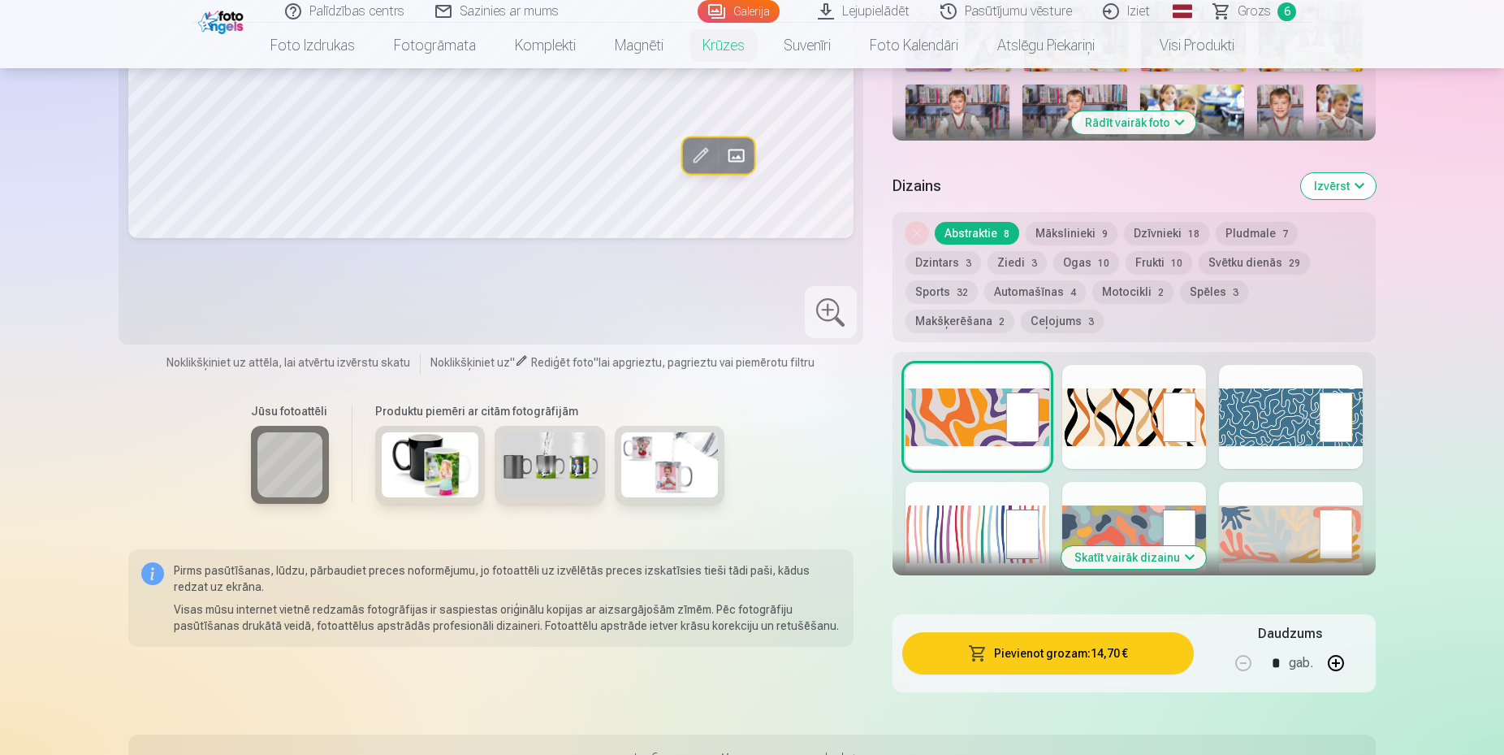
click at [1265, 400] on div at bounding box center [1291, 417] width 144 height 104
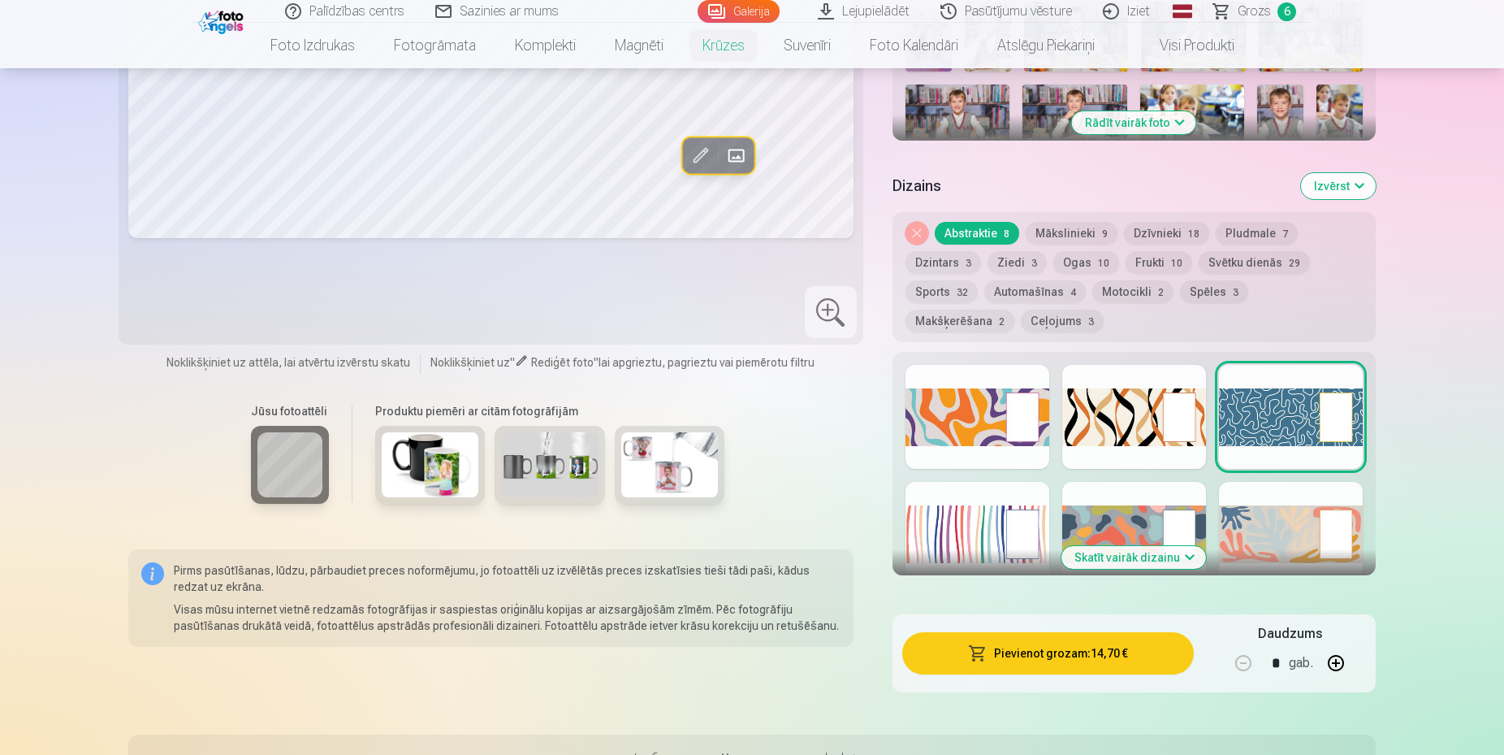
click at [985, 416] on div at bounding box center [978, 417] width 144 height 104
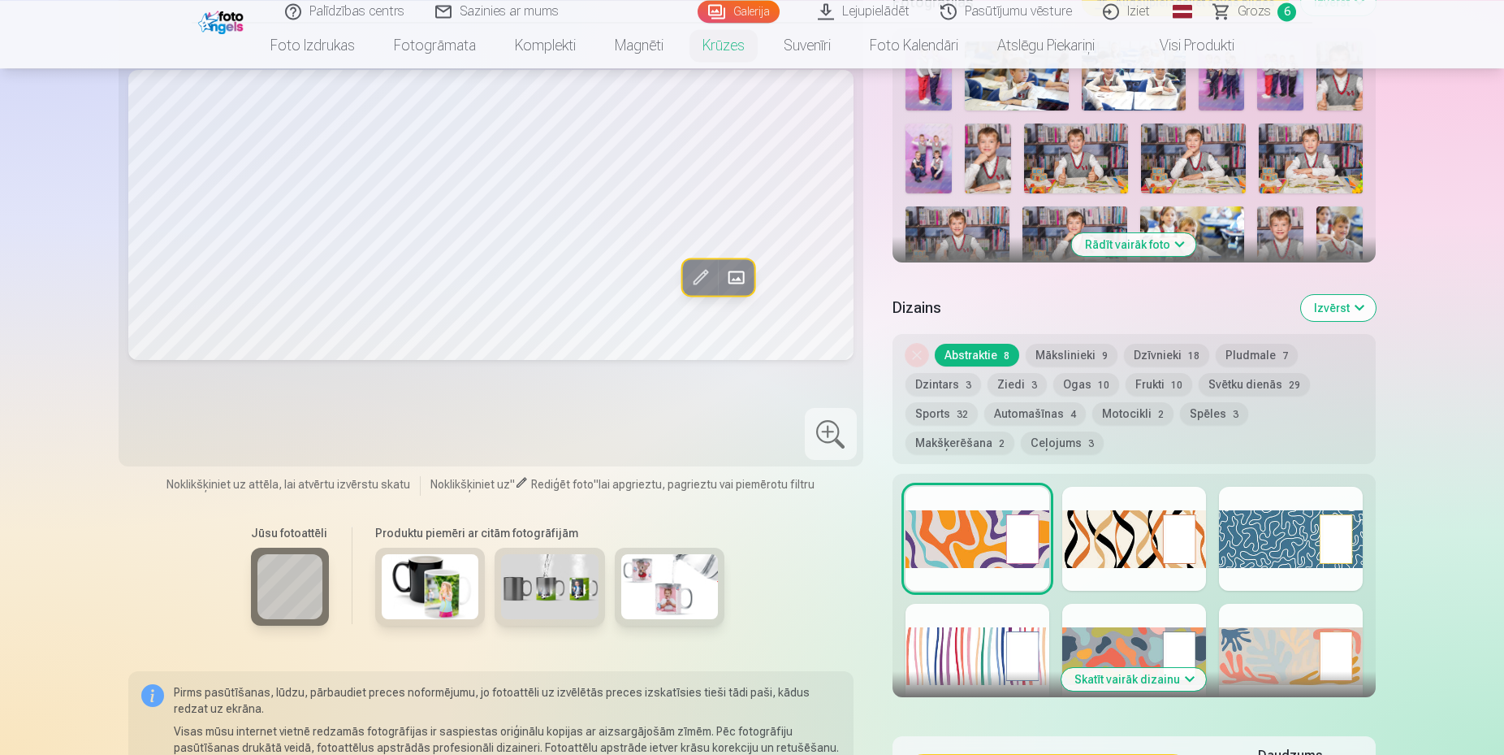
scroll to position [350, 0]
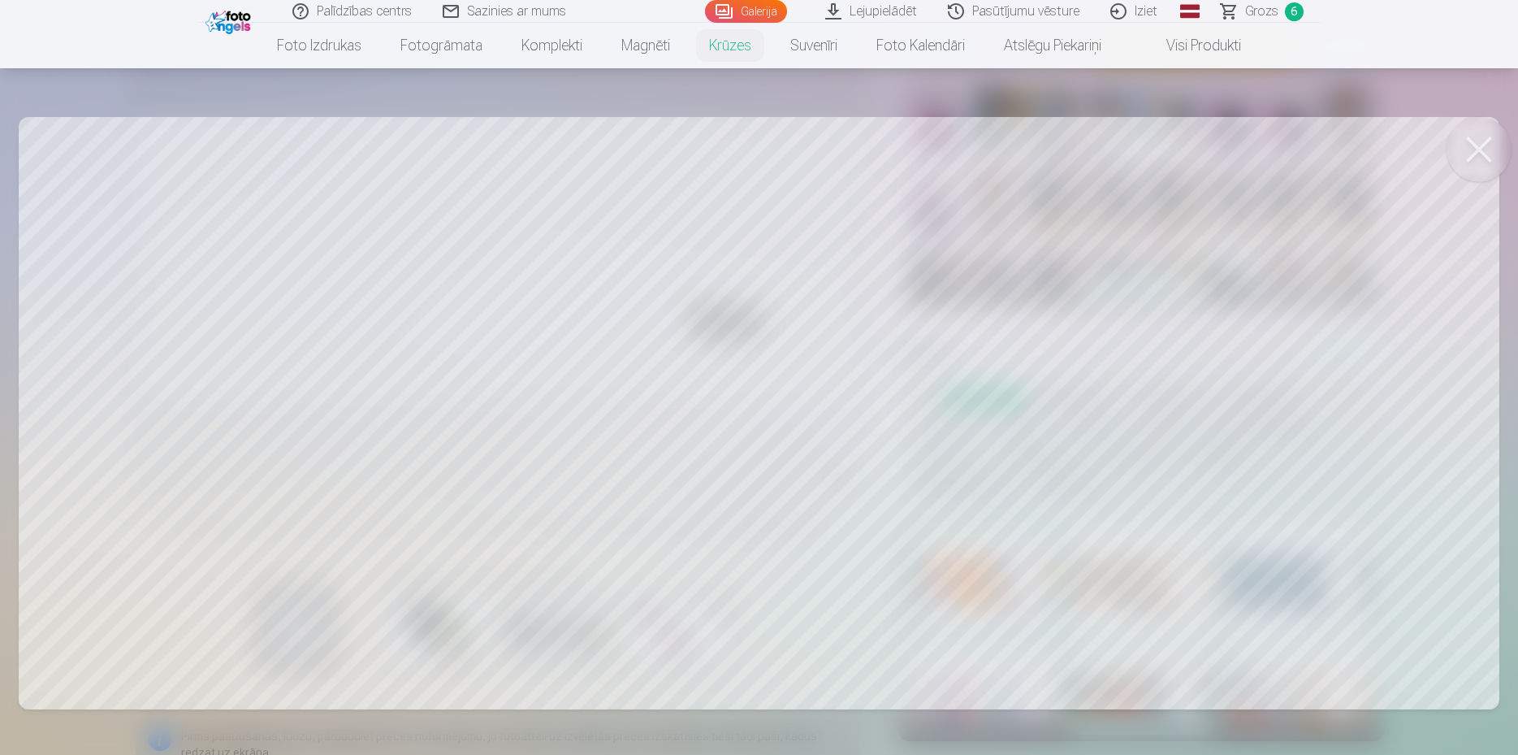
click at [1467, 148] on button at bounding box center [1479, 149] width 65 height 65
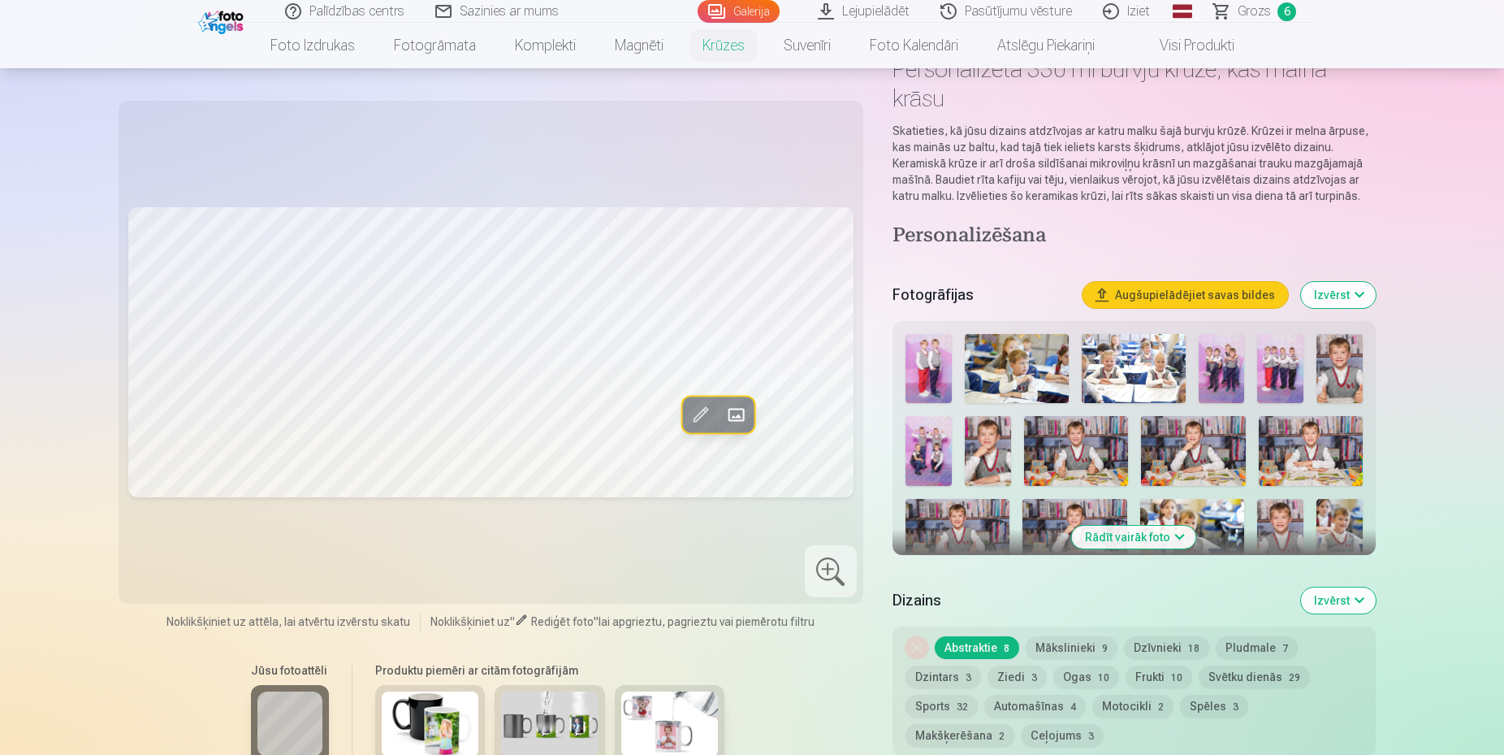
scroll to position [433, 0]
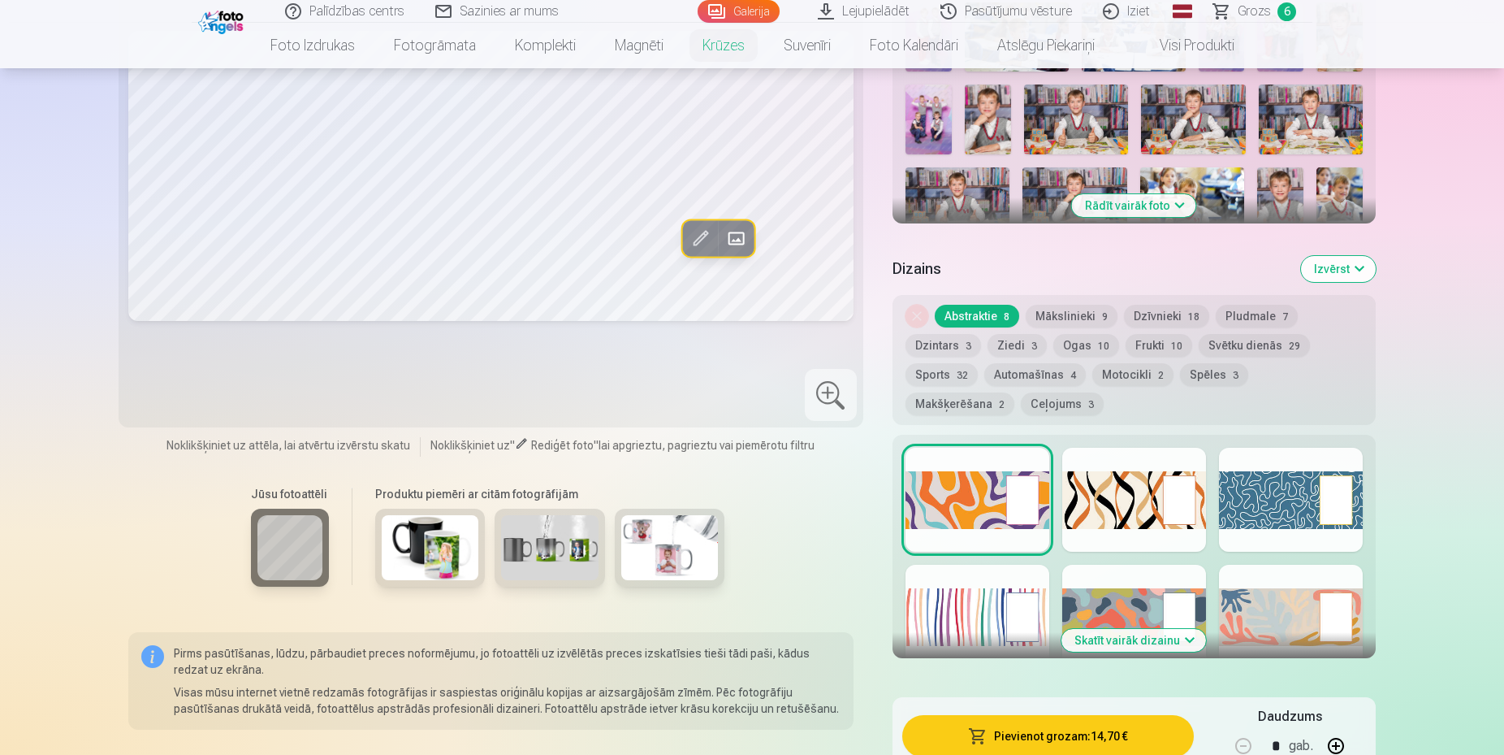
click at [1135, 370] on button "Motocikli 2" at bounding box center [1133, 374] width 81 height 23
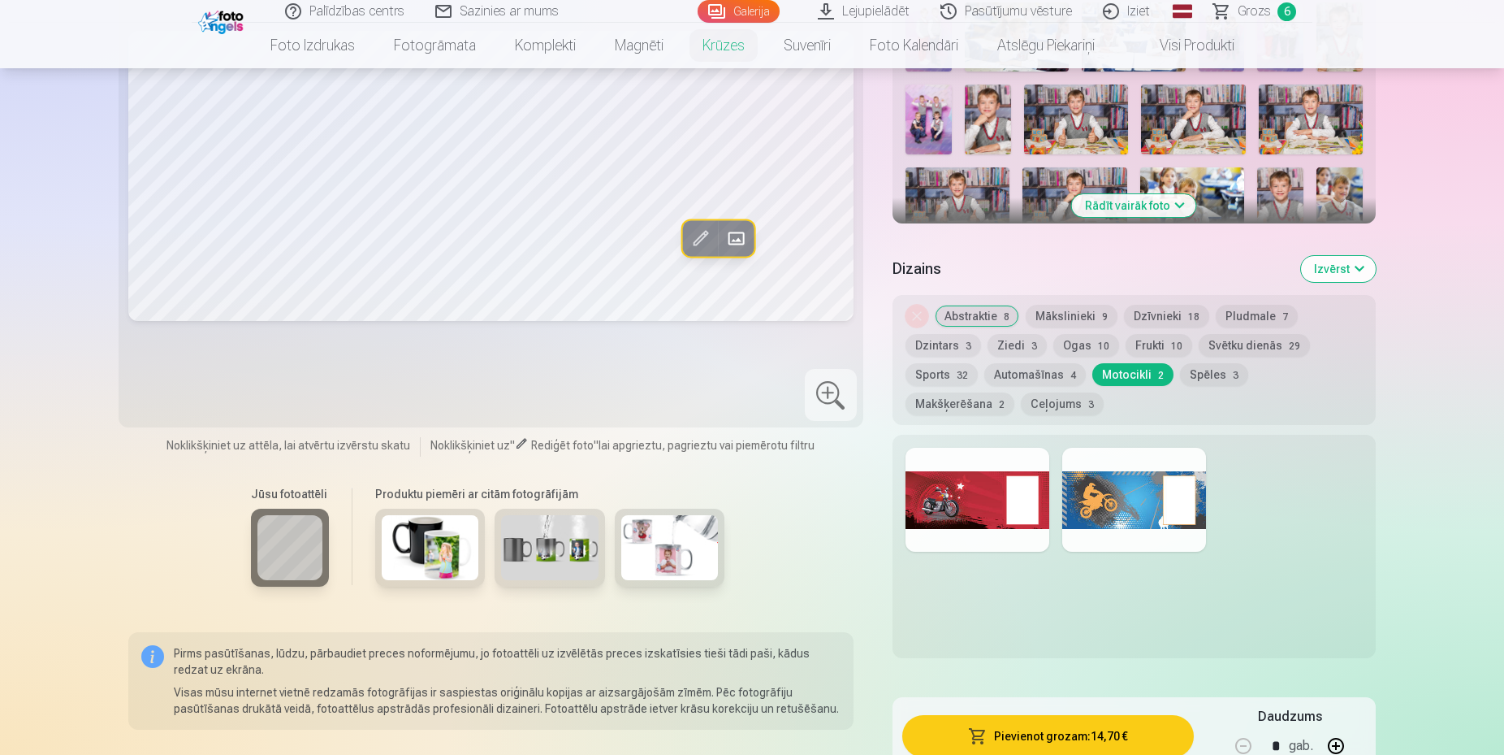
click at [1006, 310] on button "Abstraktie 8" at bounding box center [977, 316] width 84 height 23
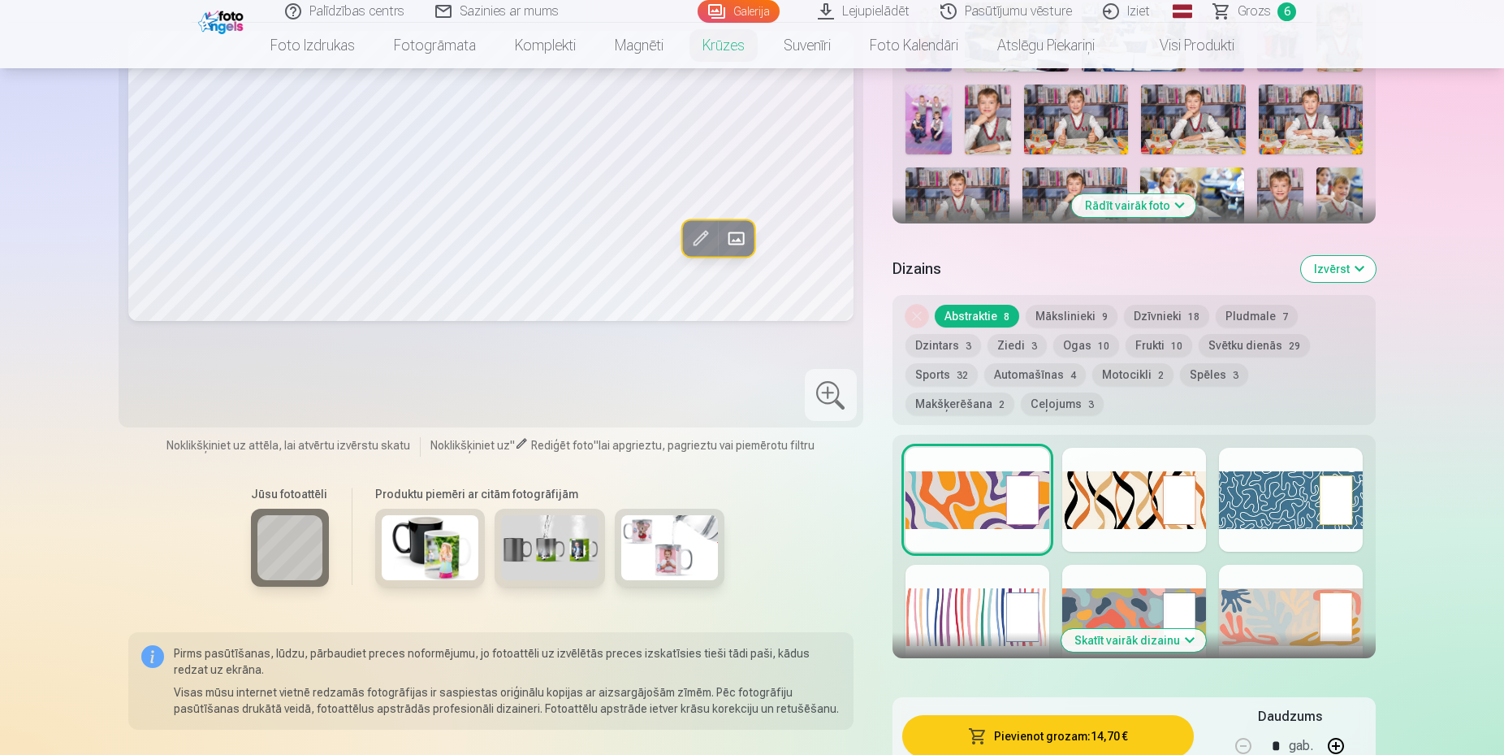
click at [1123, 637] on button "Skatīt vairāk dizainu" at bounding box center [1134, 640] width 145 height 23
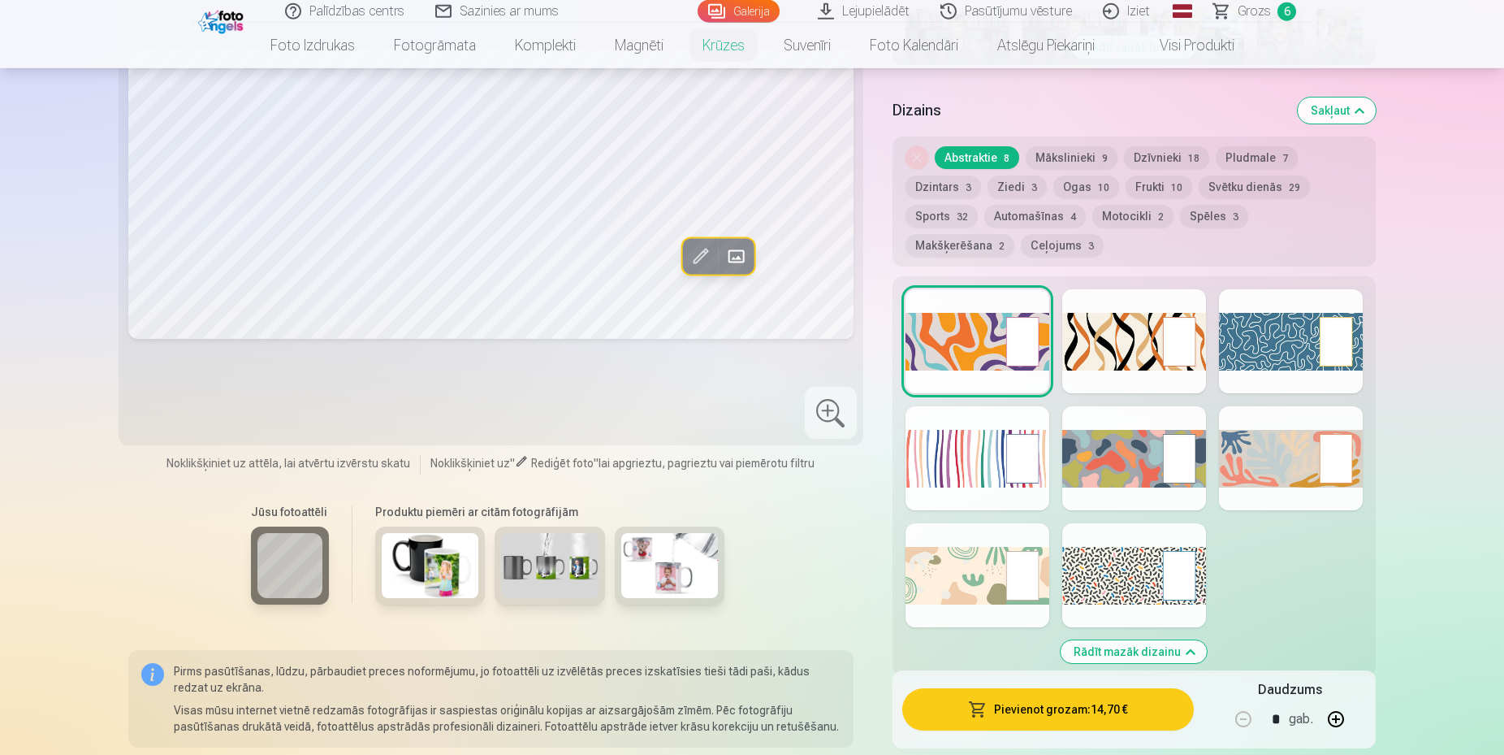
scroll to position [599, 0]
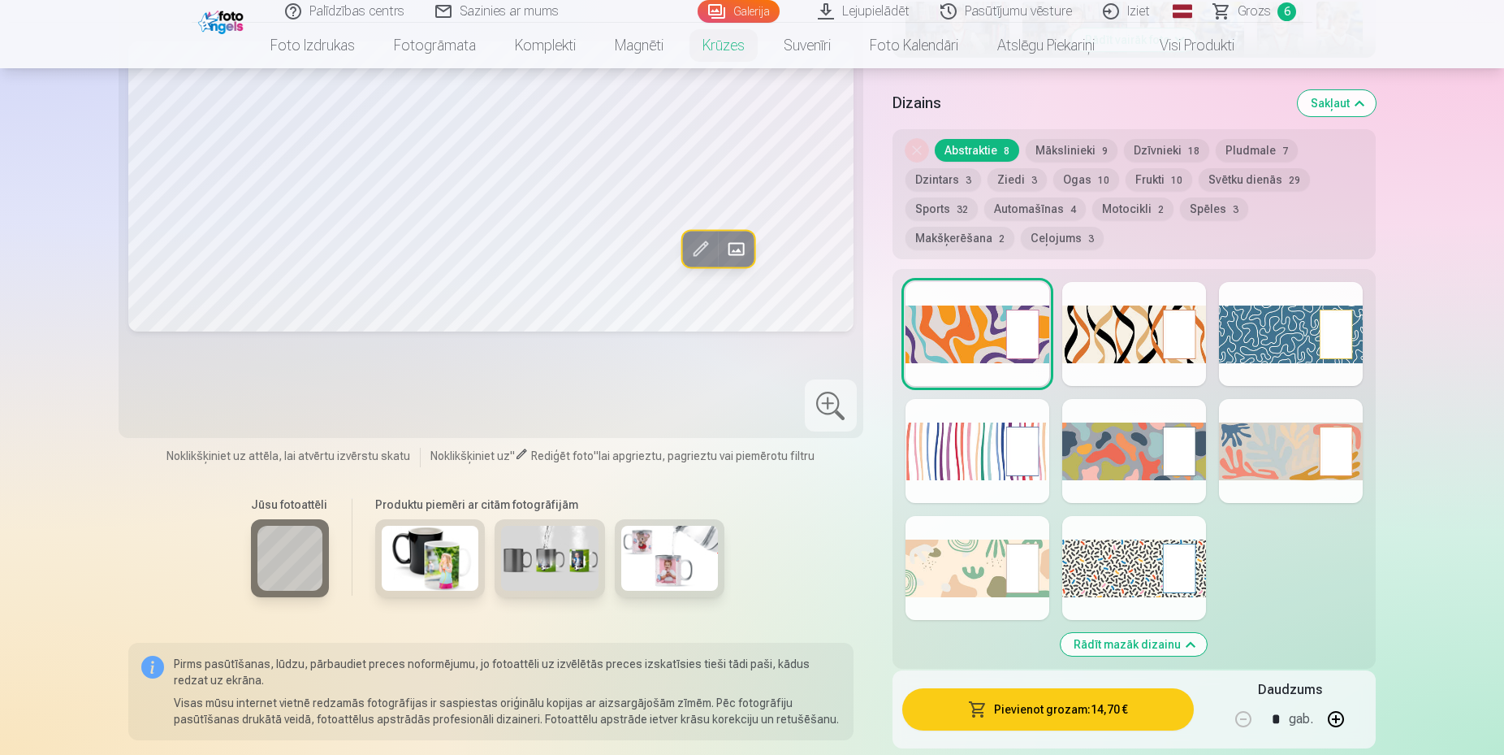
click at [1252, 357] on div at bounding box center [1291, 334] width 144 height 104
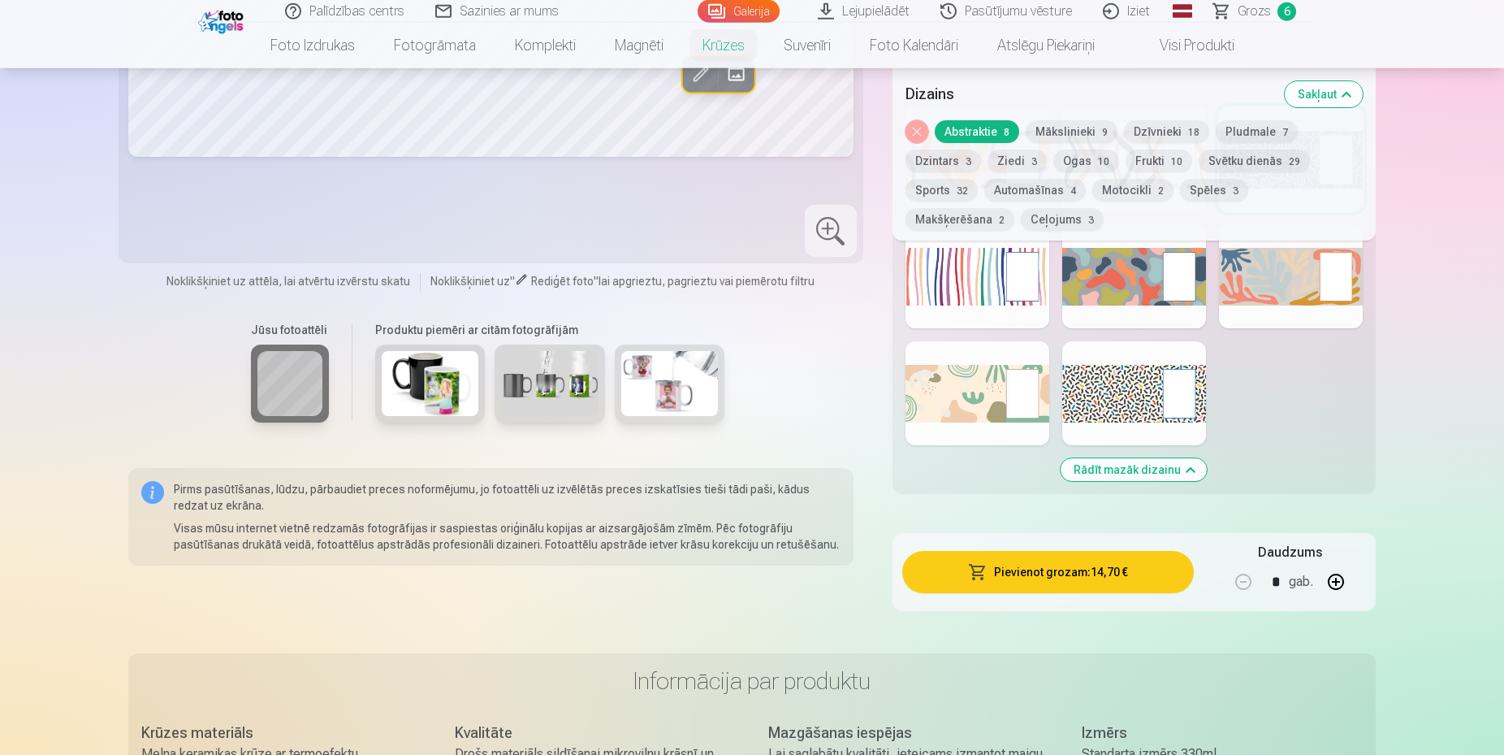
scroll to position [764, 0]
click at [1324, 568] on button "button" at bounding box center [1336, 580] width 39 height 39
click at [1327, 568] on button "button" at bounding box center [1336, 580] width 39 height 39
click at [1330, 572] on button "button" at bounding box center [1336, 580] width 39 height 39
click at [1330, 571] on button "button" at bounding box center [1336, 580] width 39 height 39
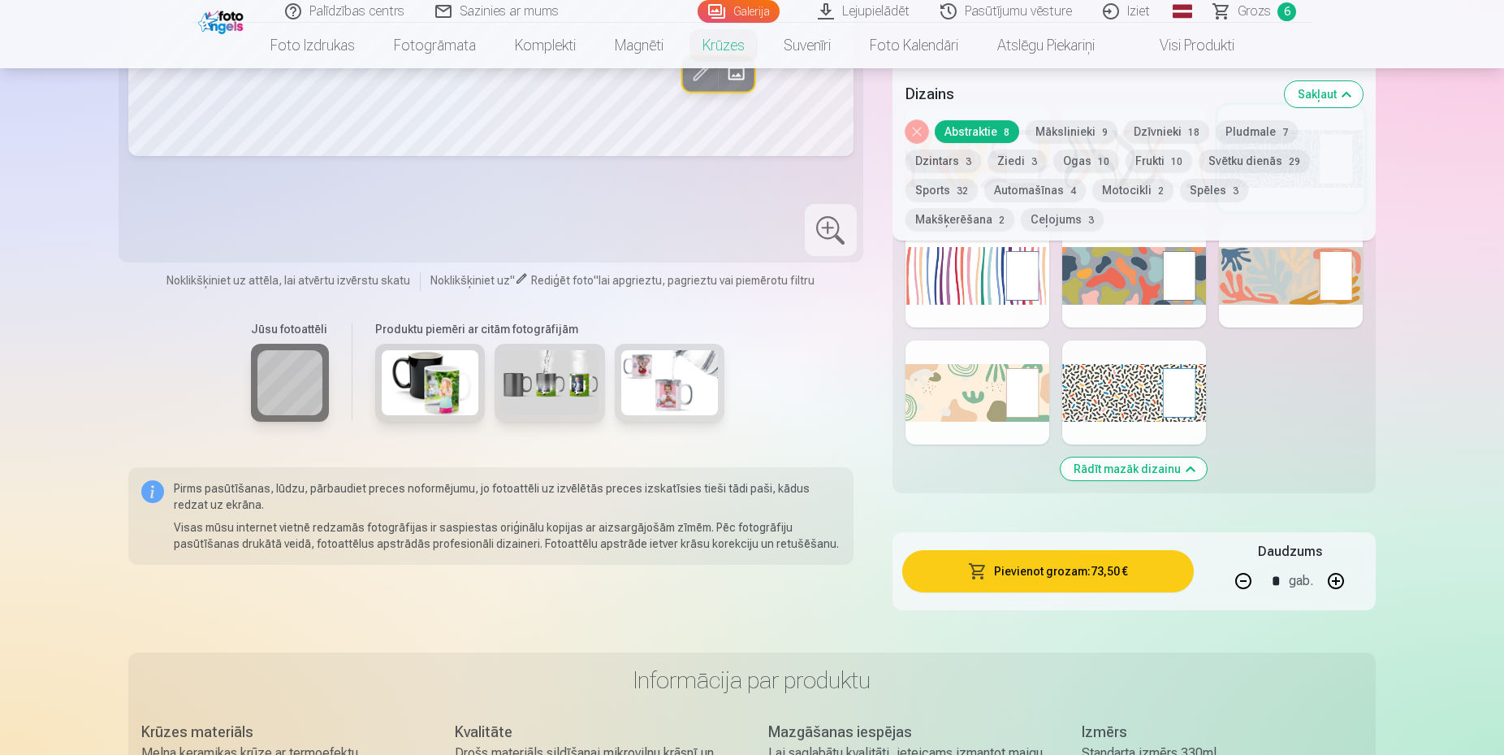
drag, startPoint x: 1330, startPoint y: 571, endPoint x: 1318, endPoint y: 570, distance: 12.2
click at [1321, 571] on button "button" at bounding box center [1336, 580] width 39 height 39
click at [1318, 570] on div "* gab." at bounding box center [1290, 580] width 132 height 39
drag, startPoint x: 1331, startPoint y: 565, endPoint x: 1331, endPoint y: 576, distance: 10.6
click at [1332, 575] on button "button" at bounding box center [1336, 580] width 39 height 39
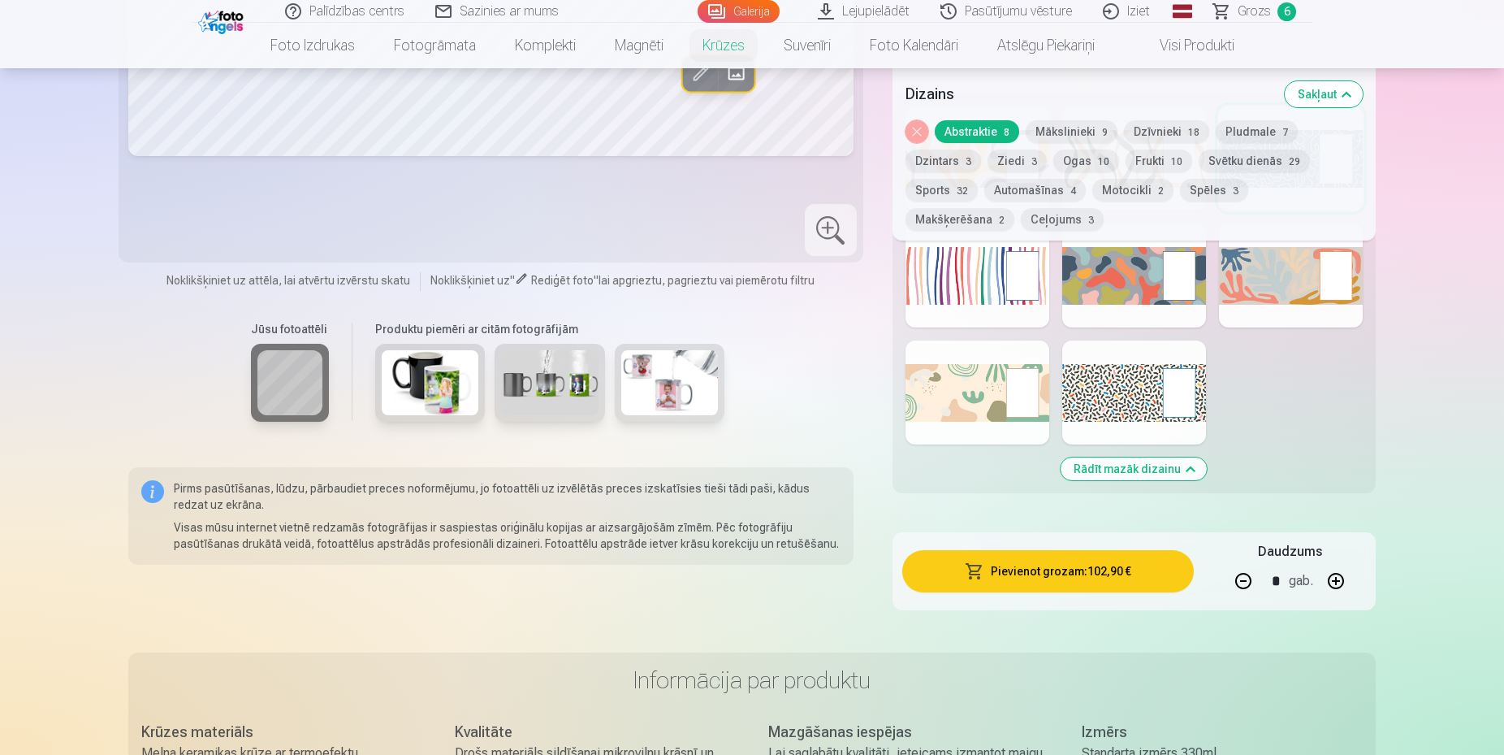
click at [1330, 577] on button "button" at bounding box center [1336, 580] width 39 height 39
click at [1331, 577] on button "button" at bounding box center [1336, 580] width 39 height 39
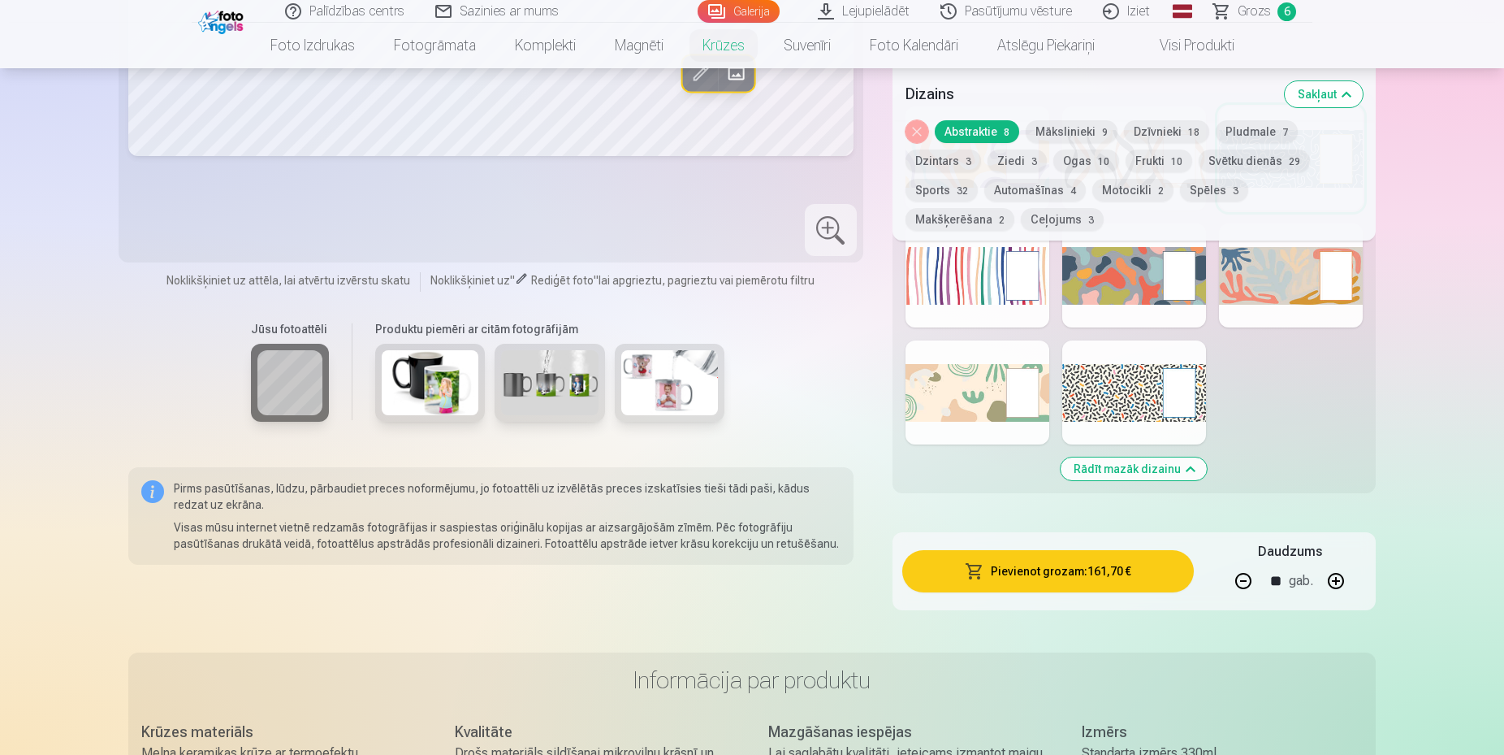
click at [1331, 577] on button "button" at bounding box center [1336, 580] width 39 height 39
click at [1331, 576] on button "button" at bounding box center [1336, 580] width 39 height 39
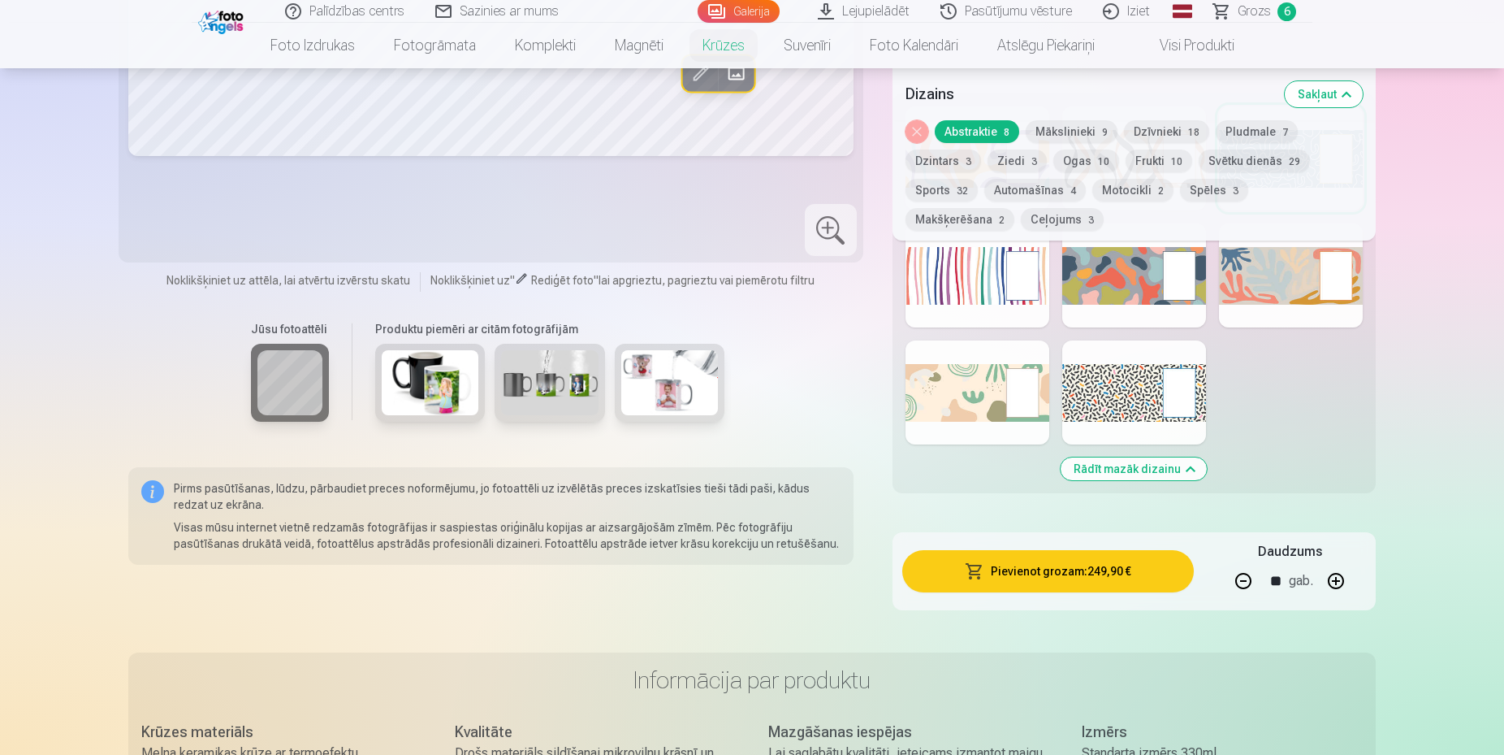
click at [1333, 575] on button "button" at bounding box center [1336, 580] width 39 height 39
click at [1334, 575] on button "button" at bounding box center [1336, 580] width 39 height 39
click at [1334, 574] on button "button" at bounding box center [1336, 580] width 39 height 39
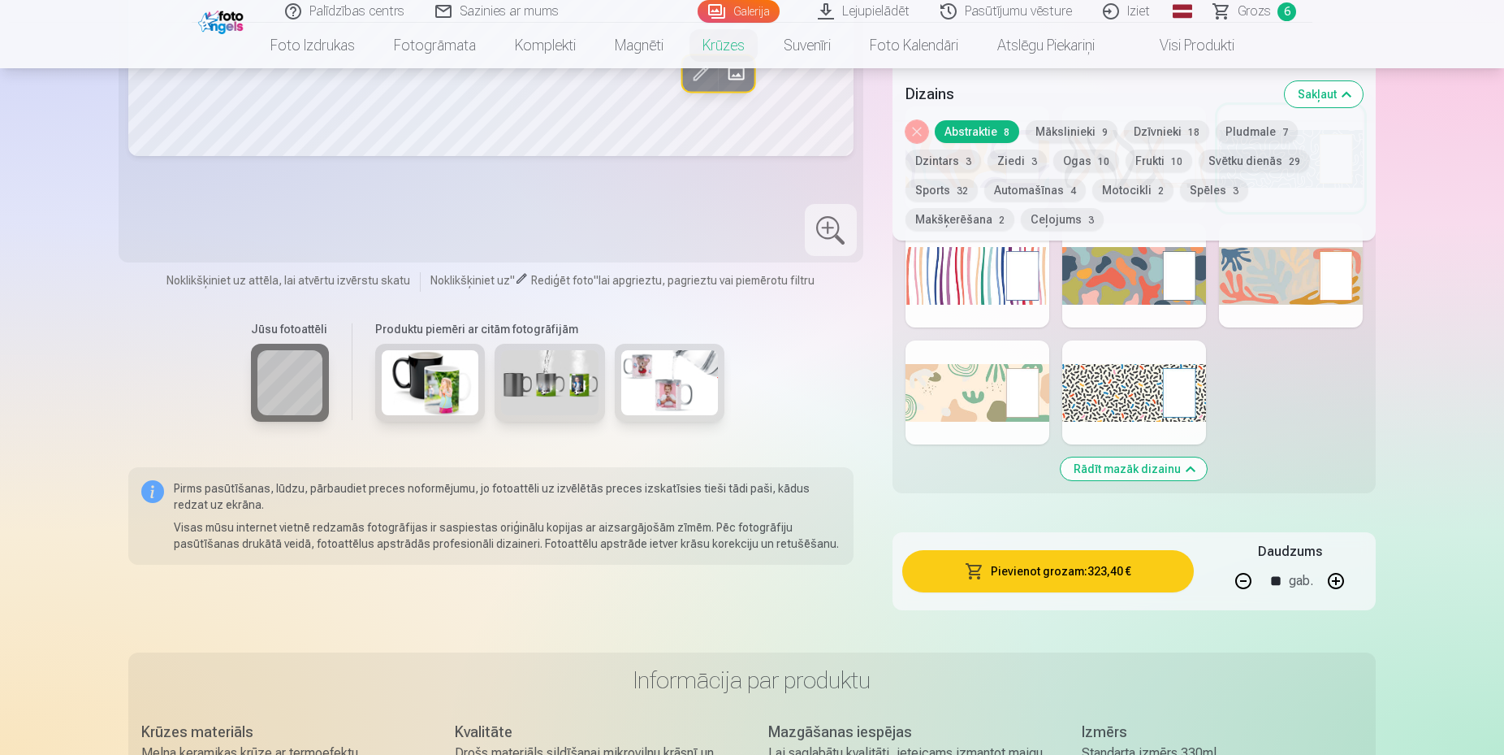
click at [1334, 574] on button "button" at bounding box center [1336, 580] width 39 height 39
click at [1335, 574] on button "button" at bounding box center [1336, 580] width 39 height 39
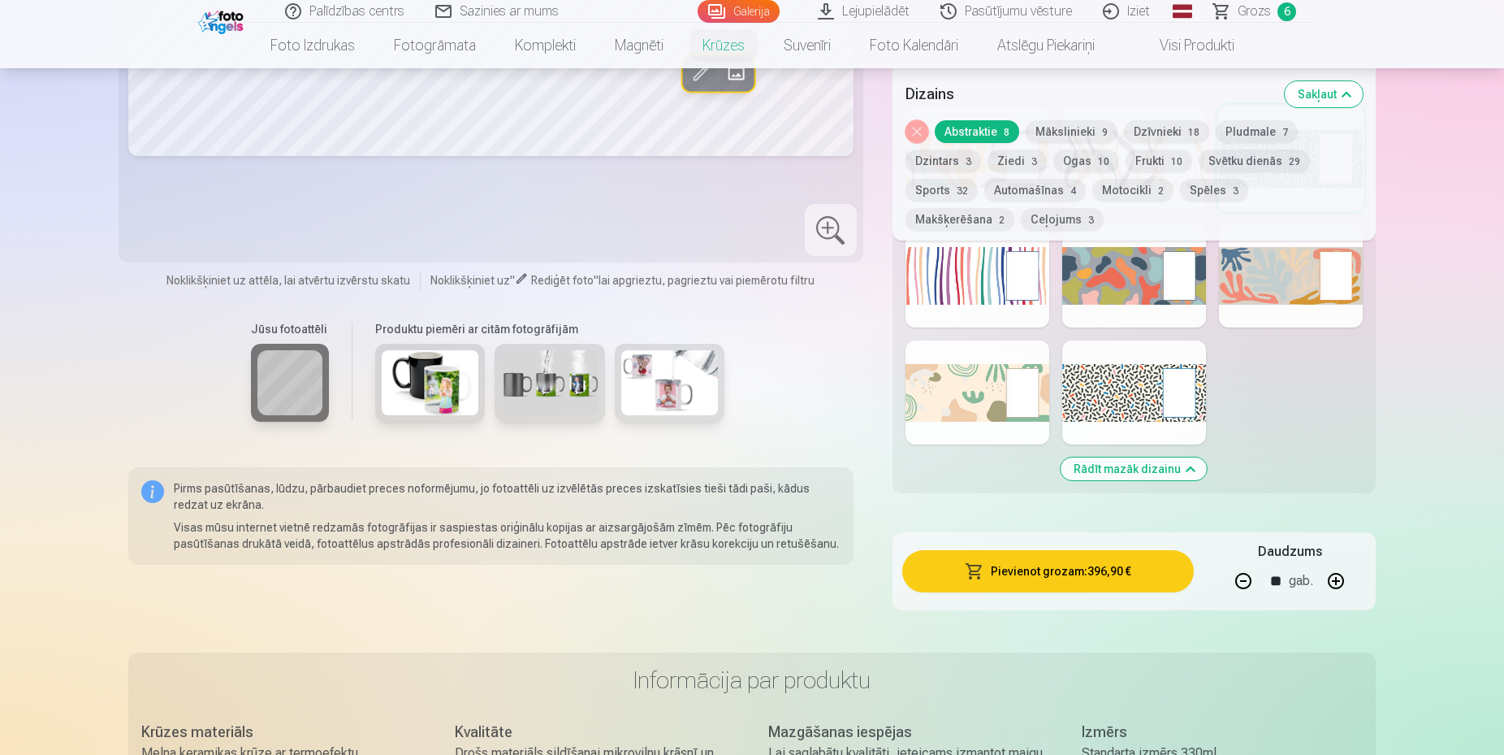
click at [1335, 574] on button "button" at bounding box center [1336, 580] width 39 height 39
click at [1335, 572] on button "button" at bounding box center [1336, 580] width 39 height 39
click at [1335, 571] on button "button" at bounding box center [1336, 580] width 39 height 39
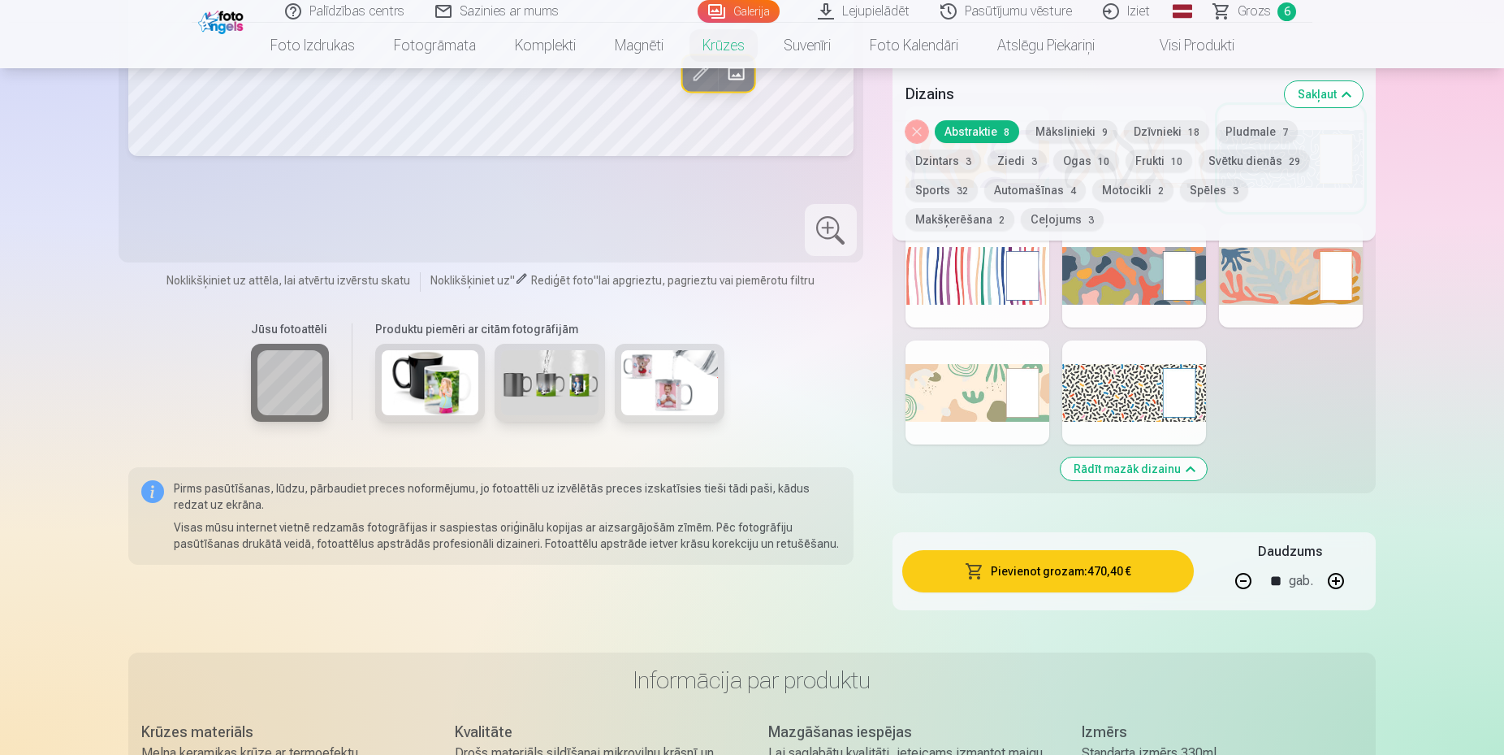
click at [1331, 569] on button "button" at bounding box center [1336, 580] width 39 height 39
click at [1332, 569] on button "button" at bounding box center [1336, 580] width 39 height 39
click at [1339, 569] on button "button" at bounding box center [1336, 580] width 39 height 39
click at [1340, 569] on button "button" at bounding box center [1336, 580] width 39 height 39
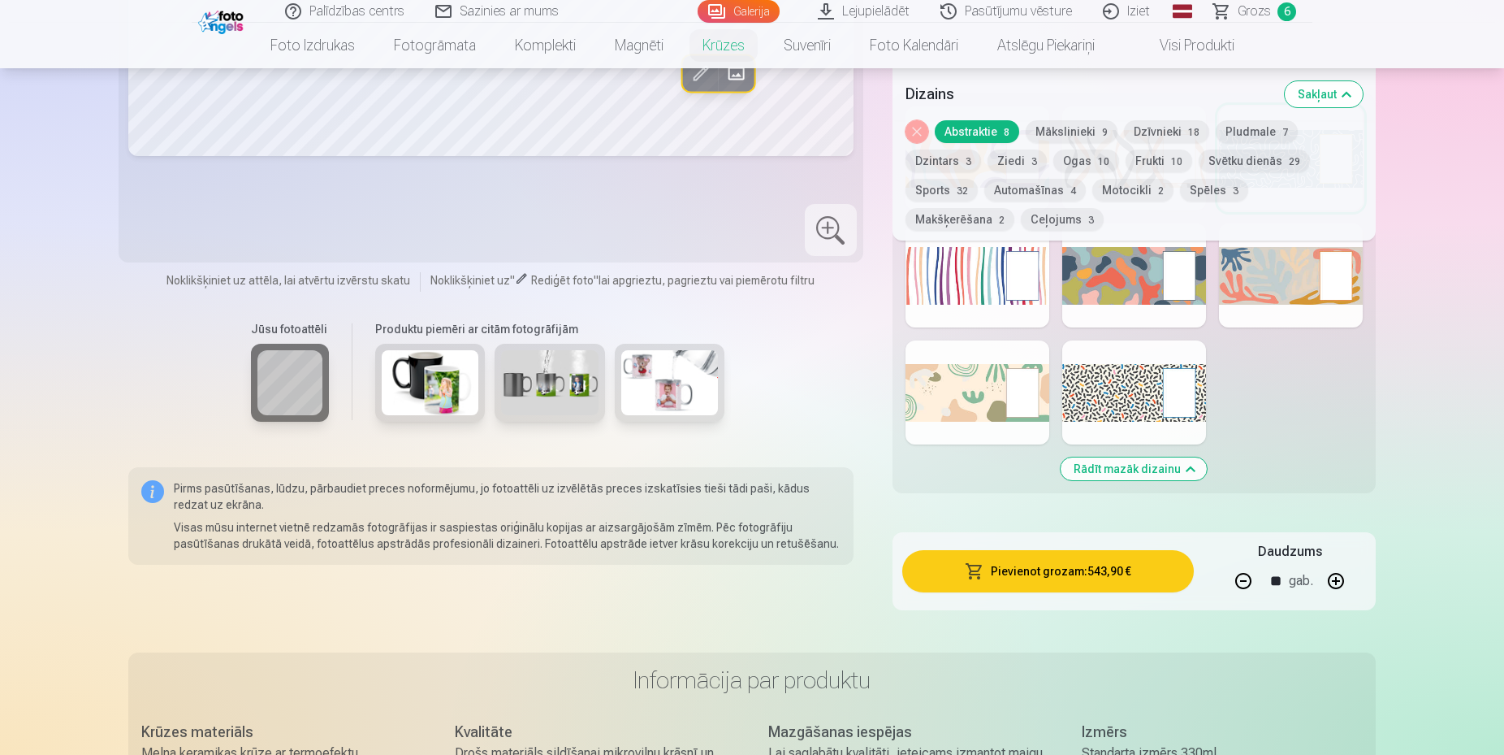
click at [1340, 569] on button "button" at bounding box center [1336, 580] width 39 height 39
click at [1339, 569] on button "button" at bounding box center [1336, 580] width 39 height 39
click at [1336, 569] on button "button" at bounding box center [1336, 580] width 39 height 39
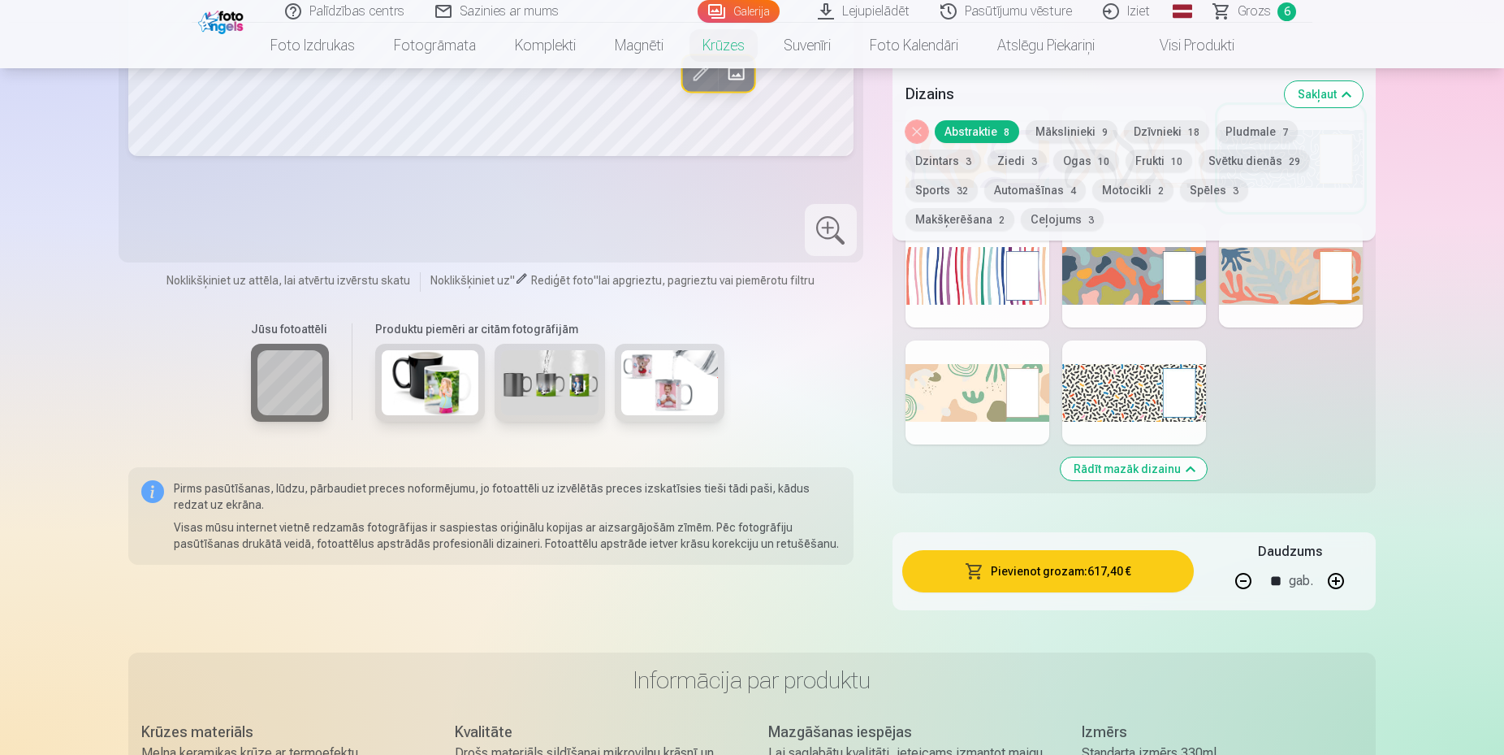
click at [1336, 569] on button "button" at bounding box center [1336, 580] width 39 height 39
click at [1335, 569] on button "button" at bounding box center [1336, 580] width 39 height 39
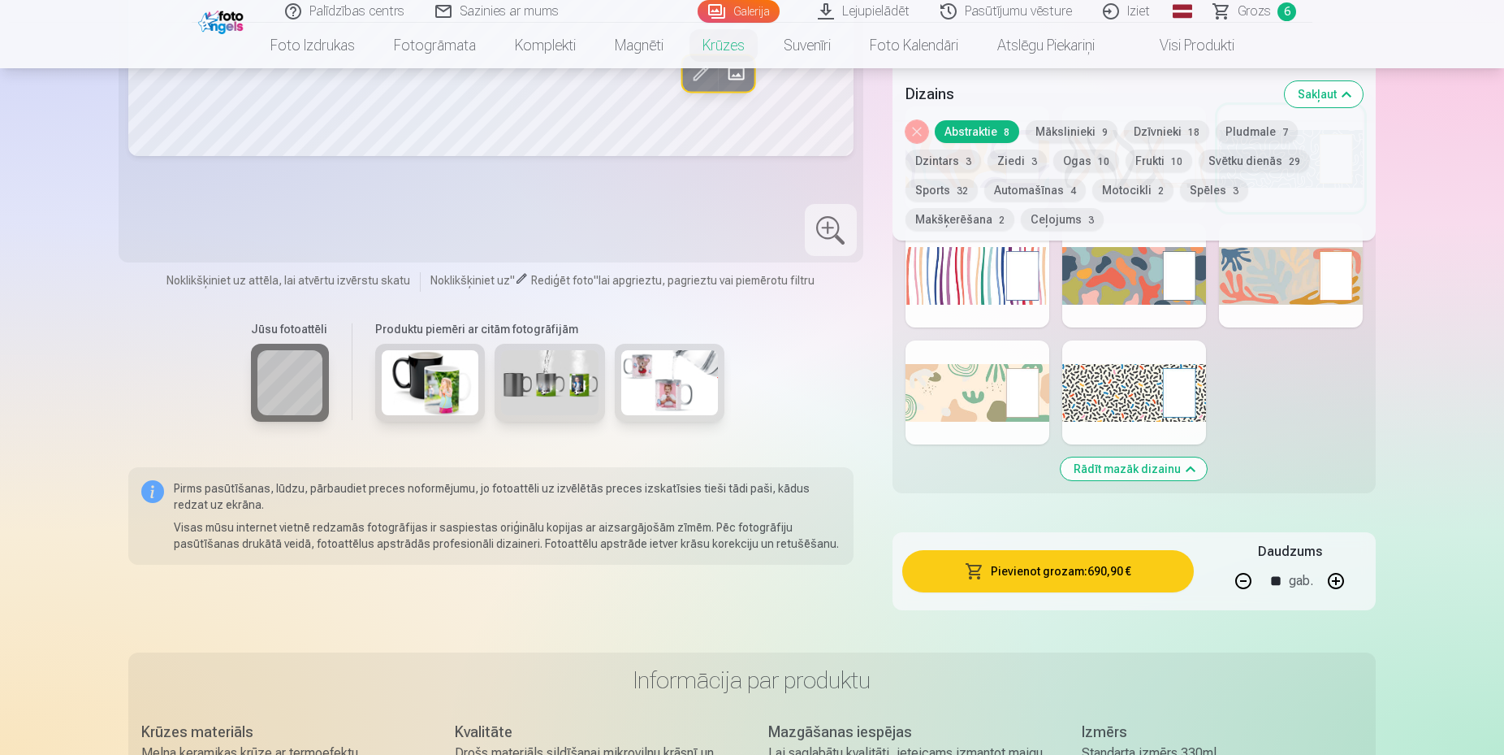
click at [1335, 569] on button "button" at bounding box center [1336, 580] width 39 height 39
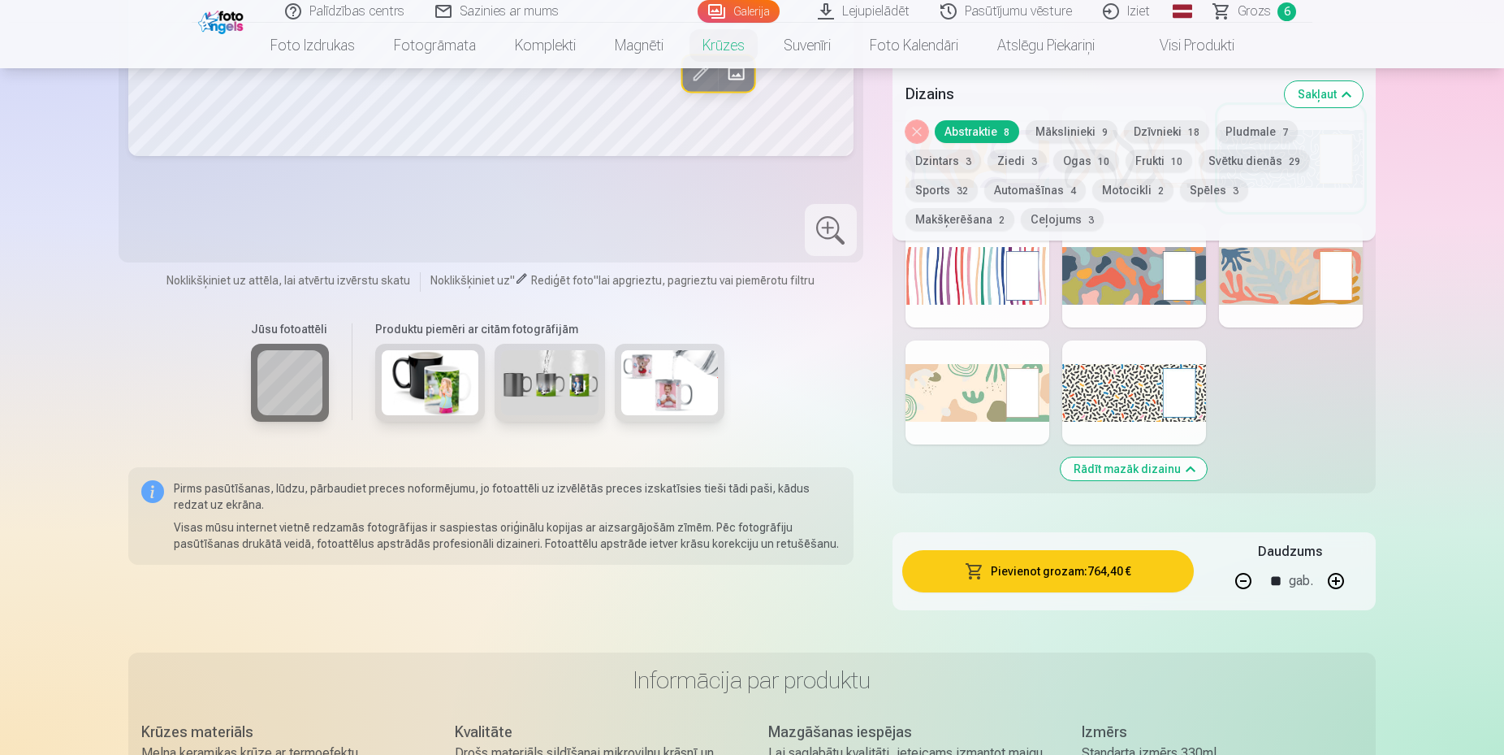
click at [1335, 569] on button "button" at bounding box center [1336, 580] width 39 height 39
click at [1335, 568] on button "button" at bounding box center [1336, 580] width 39 height 39
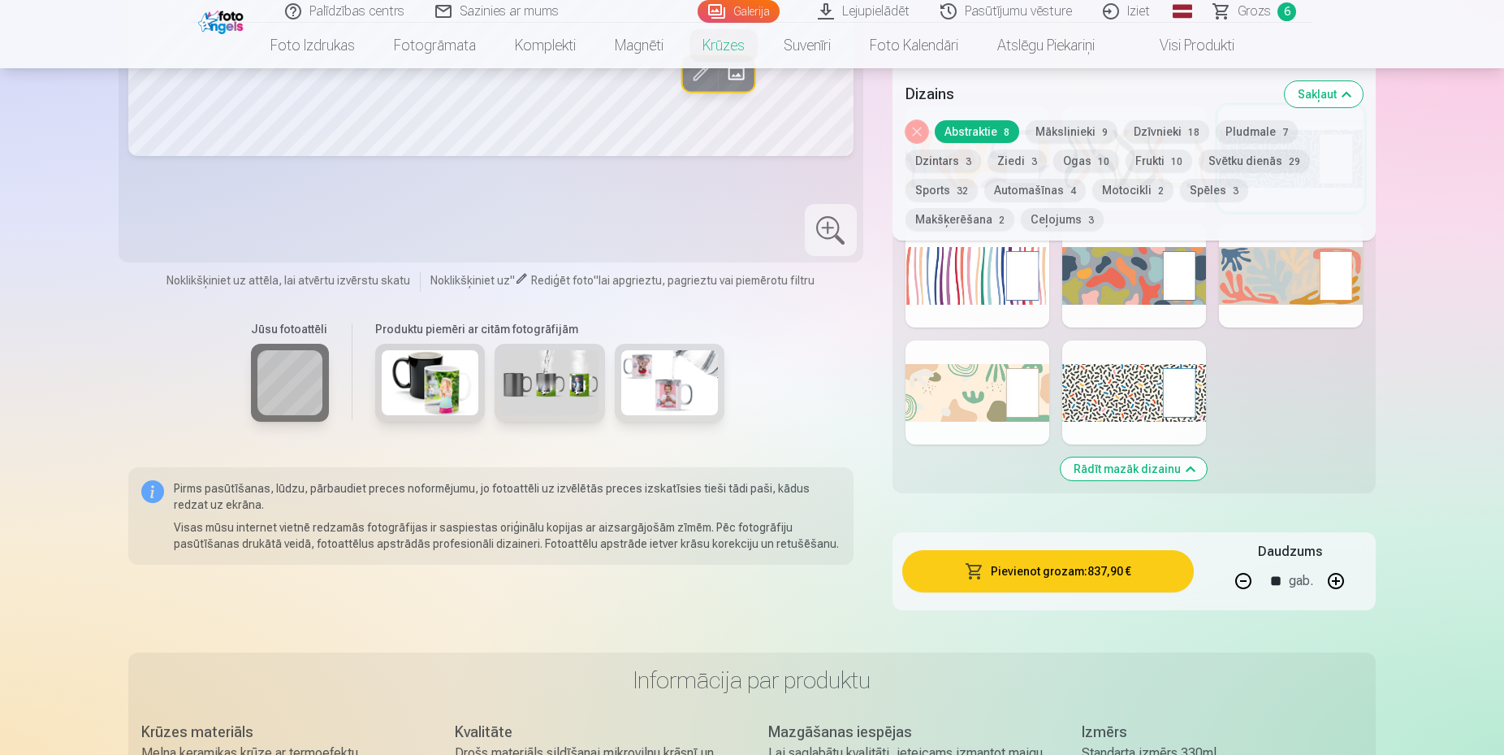
click at [1330, 563] on button "button" at bounding box center [1336, 580] width 39 height 39
click at [1333, 565] on button "button" at bounding box center [1336, 580] width 39 height 39
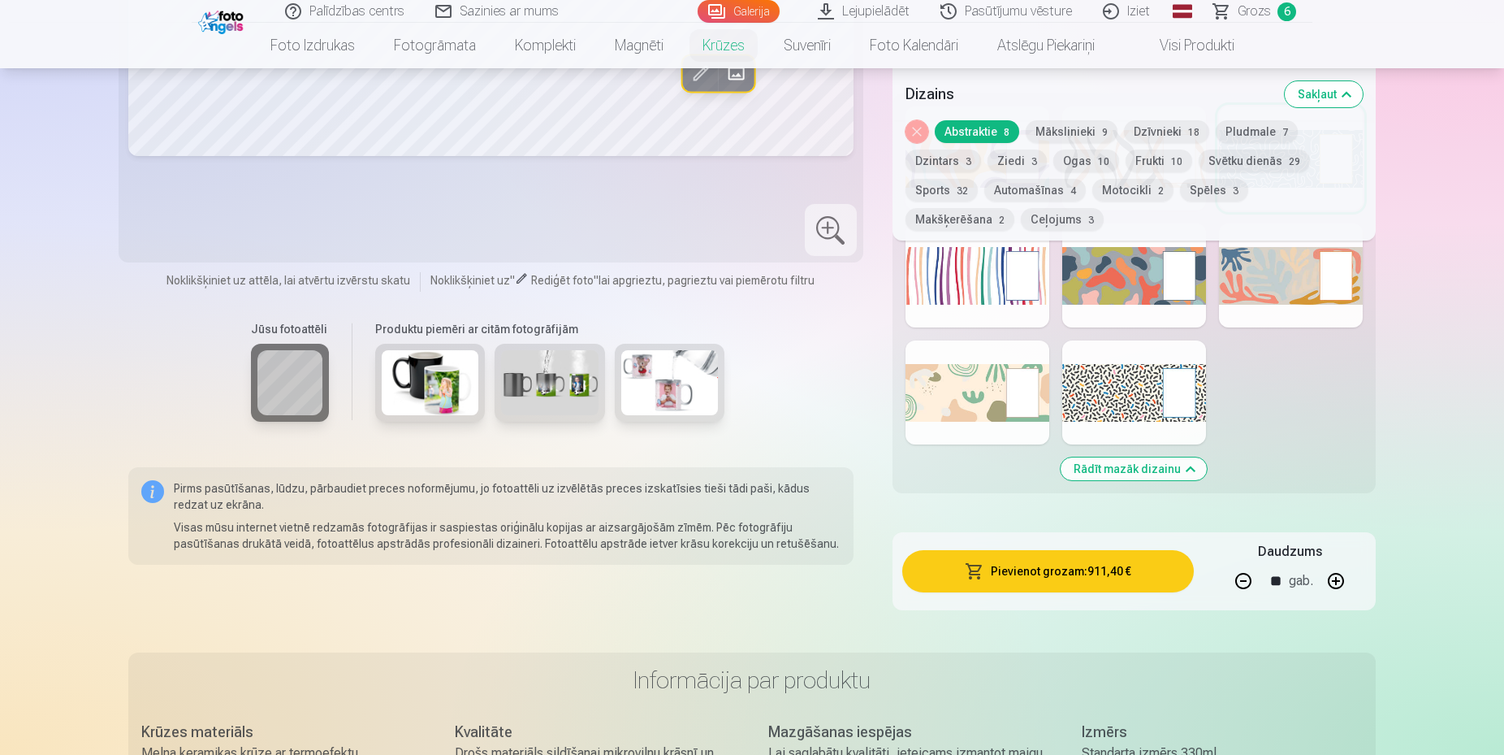
click at [1331, 565] on button "button" at bounding box center [1336, 580] width 39 height 39
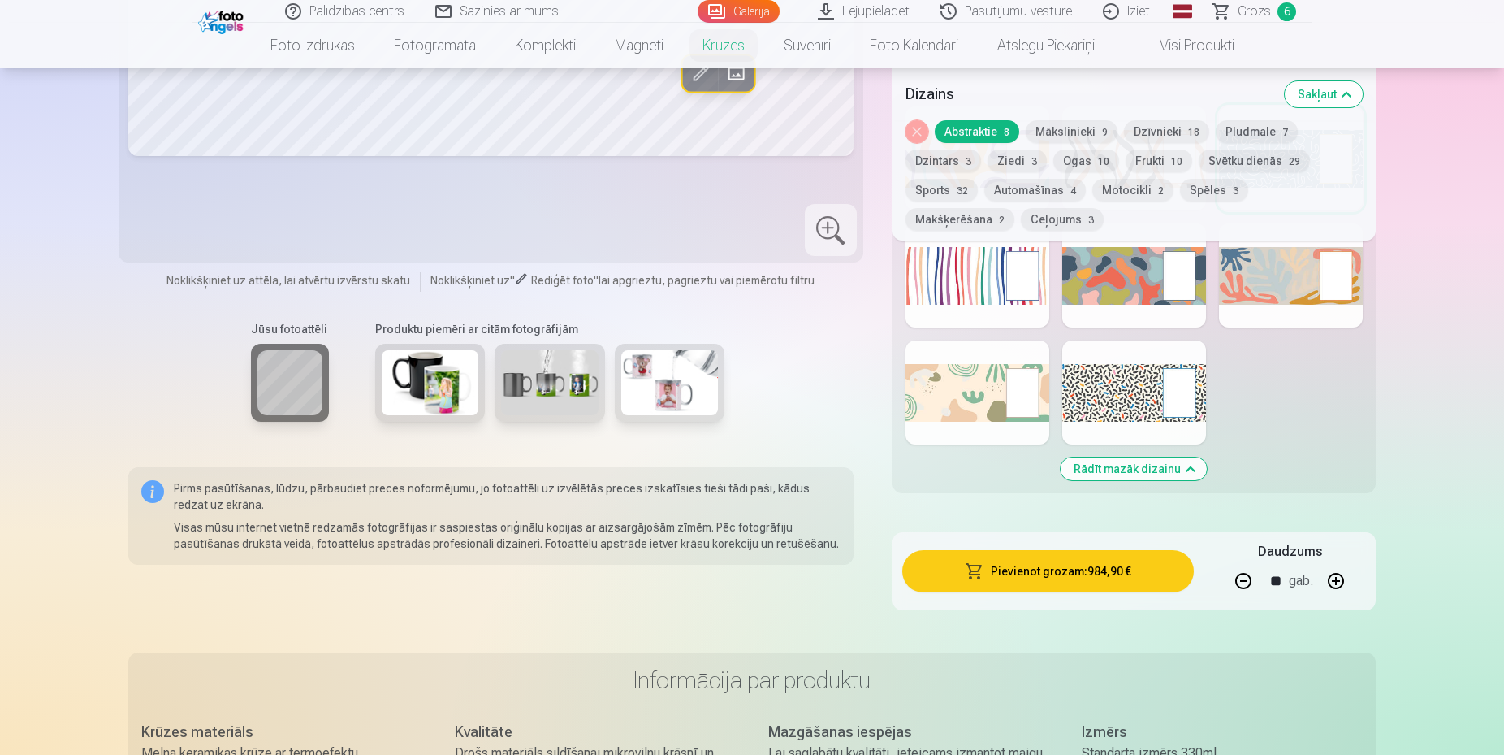
click at [1332, 582] on button "button" at bounding box center [1336, 580] width 39 height 39
click at [1244, 586] on button "button" at bounding box center [1243, 580] width 39 height 39
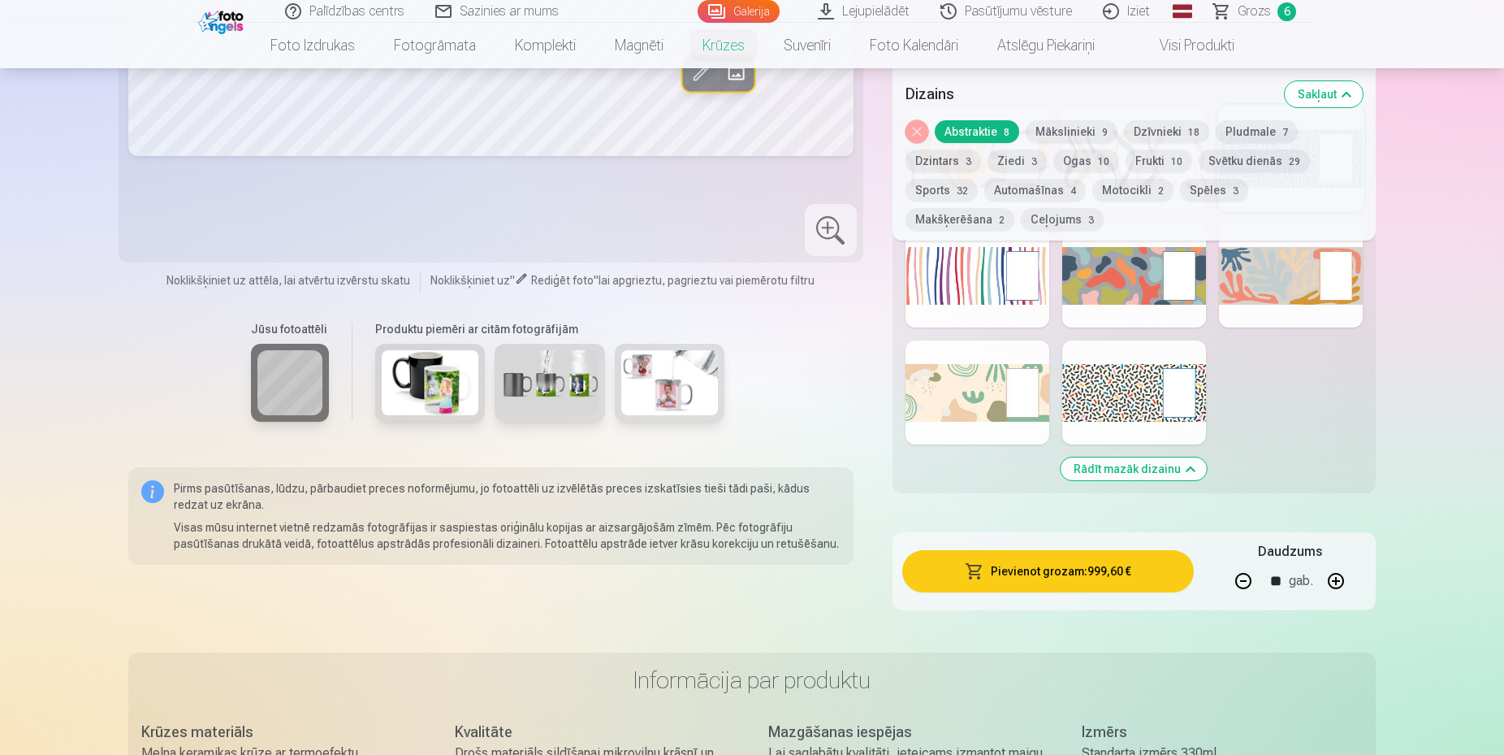
click at [1244, 586] on button "button" at bounding box center [1243, 580] width 39 height 39
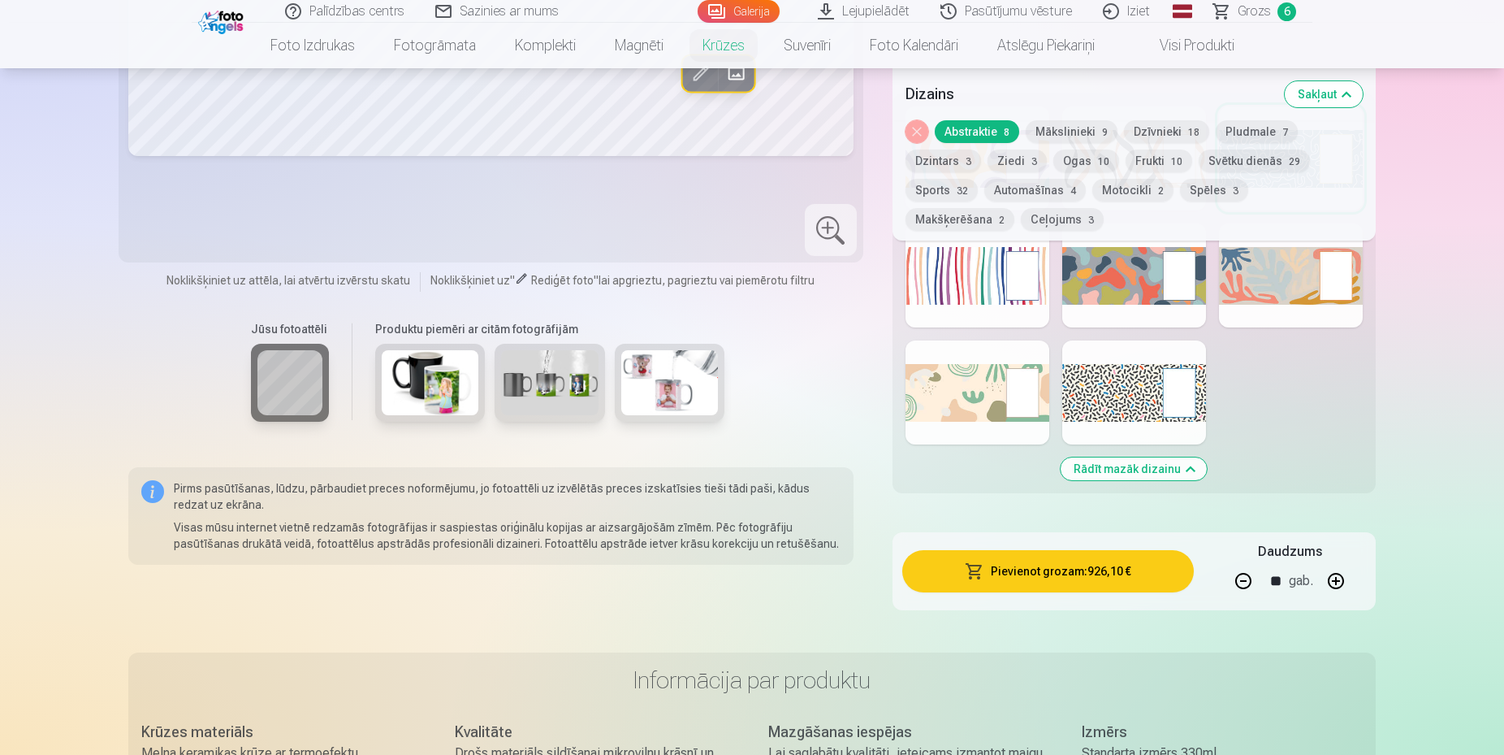
click at [1244, 586] on button "button" at bounding box center [1243, 580] width 39 height 39
click at [1244, 585] on button "button" at bounding box center [1243, 580] width 39 height 39
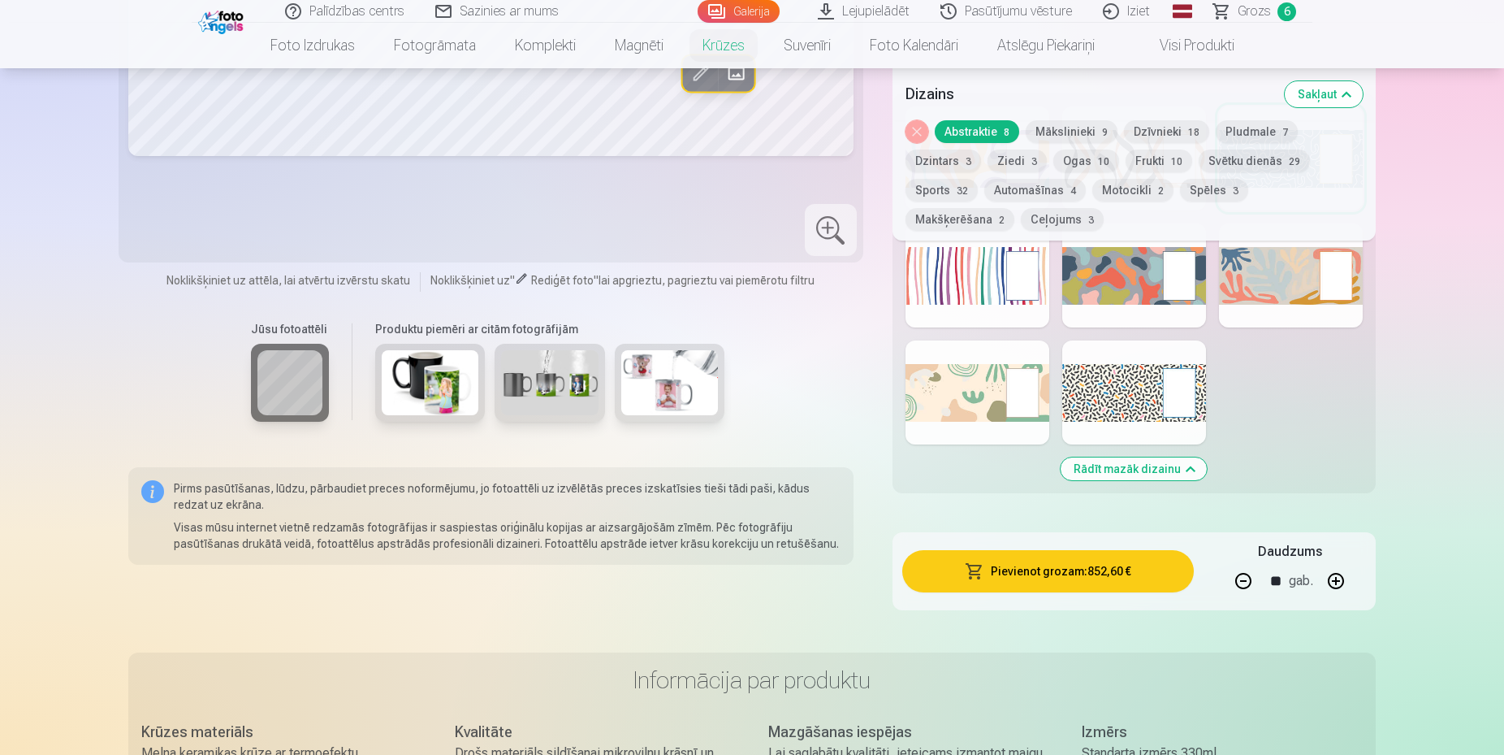
click at [1245, 585] on button "button" at bounding box center [1243, 580] width 39 height 39
click at [1246, 585] on button "button" at bounding box center [1243, 580] width 39 height 39
click at [1247, 585] on button "button" at bounding box center [1243, 580] width 39 height 39
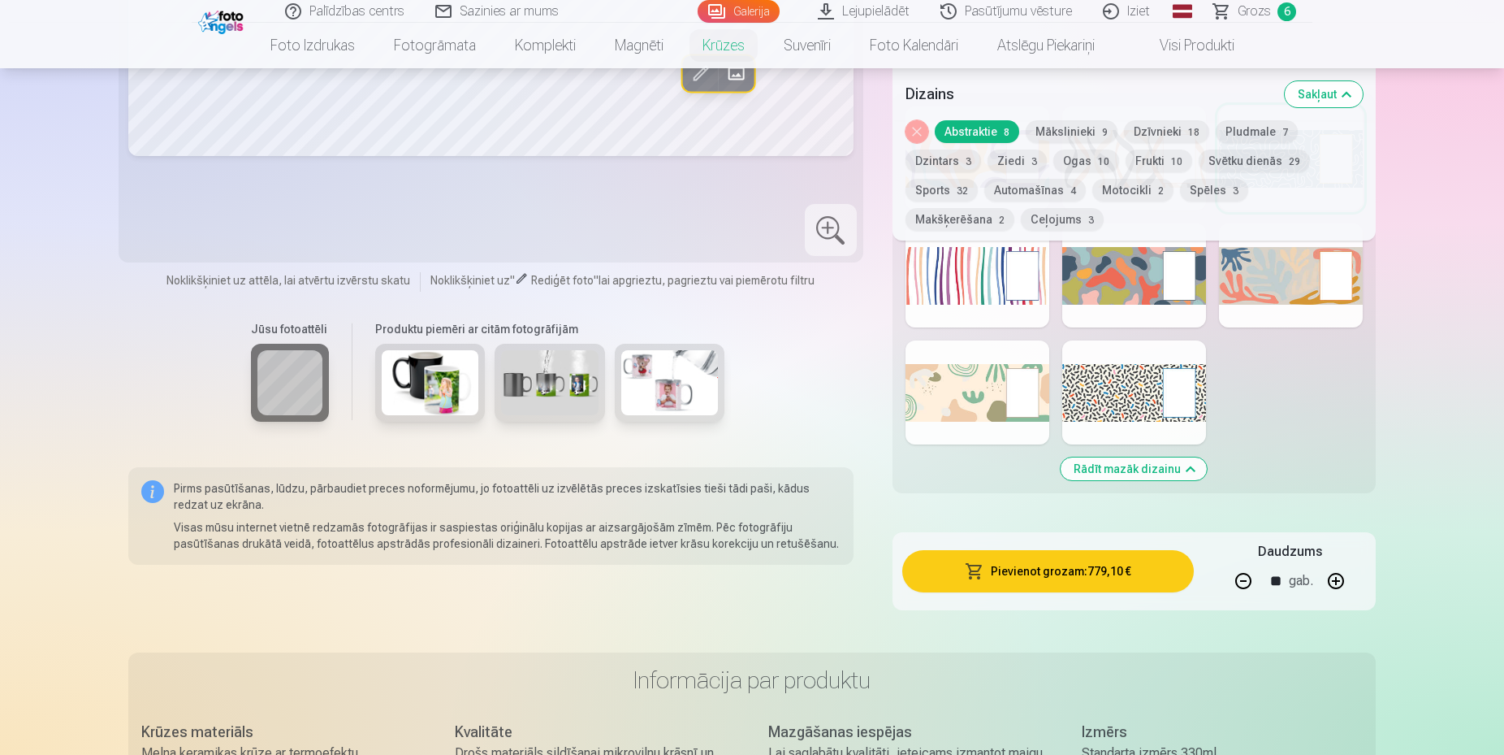
click at [1247, 585] on button "button" at bounding box center [1243, 580] width 39 height 39
click at [1247, 584] on button "button" at bounding box center [1243, 580] width 39 height 39
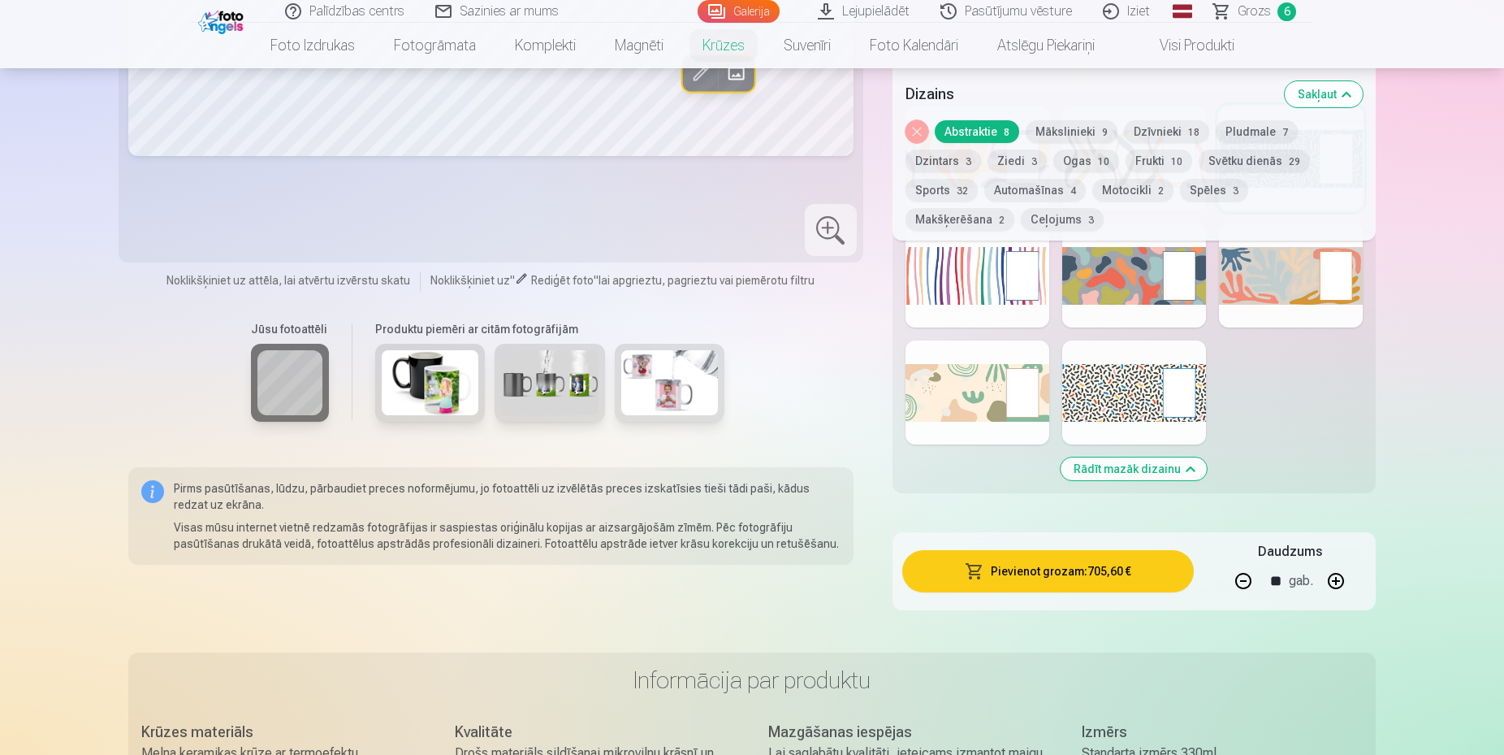
click at [1247, 584] on button "button" at bounding box center [1243, 580] width 39 height 39
click at [1250, 584] on button "button" at bounding box center [1243, 580] width 39 height 39
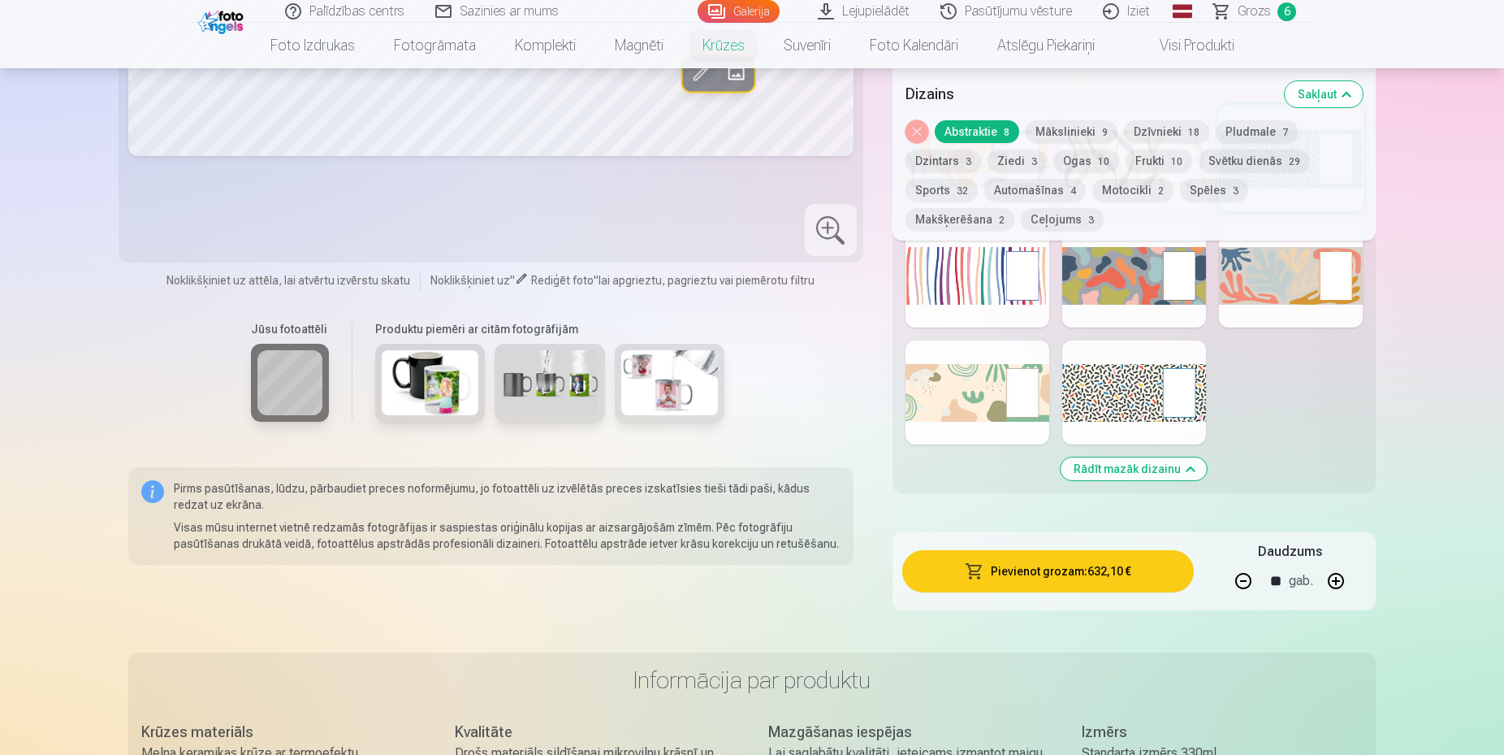
click at [1249, 582] on button "button" at bounding box center [1243, 580] width 39 height 39
click at [1245, 582] on button "button" at bounding box center [1243, 580] width 39 height 39
click at [1245, 581] on button "button" at bounding box center [1243, 580] width 39 height 39
click at [1245, 578] on button "button" at bounding box center [1243, 580] width 39 height 39
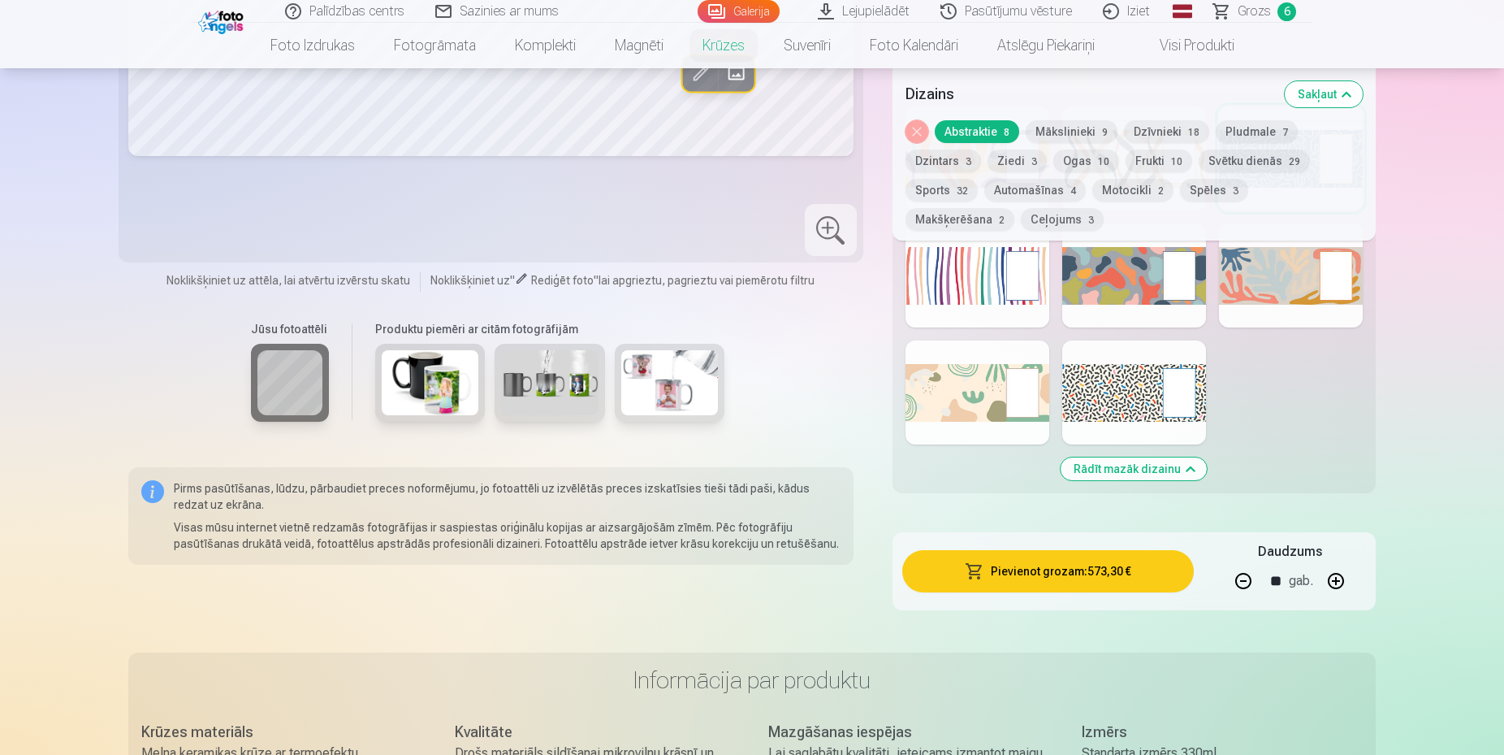
click at [1239, 574] on button "button" at bounding box center [1243, 580] width 39 height 39
click at [1238, 573] on button "button" at bounding box center [1243, 580] width 39 height 39
click at [1239, 572] on button "button" at bounding box center [1243, 580] width 39 height 39
click at [1241, 570] on button "button" at bounding box center [1243, 580] width 39 height 39
click at [1244, 569] on button "button" at bounding box center [1243, 580] width 39 height 39
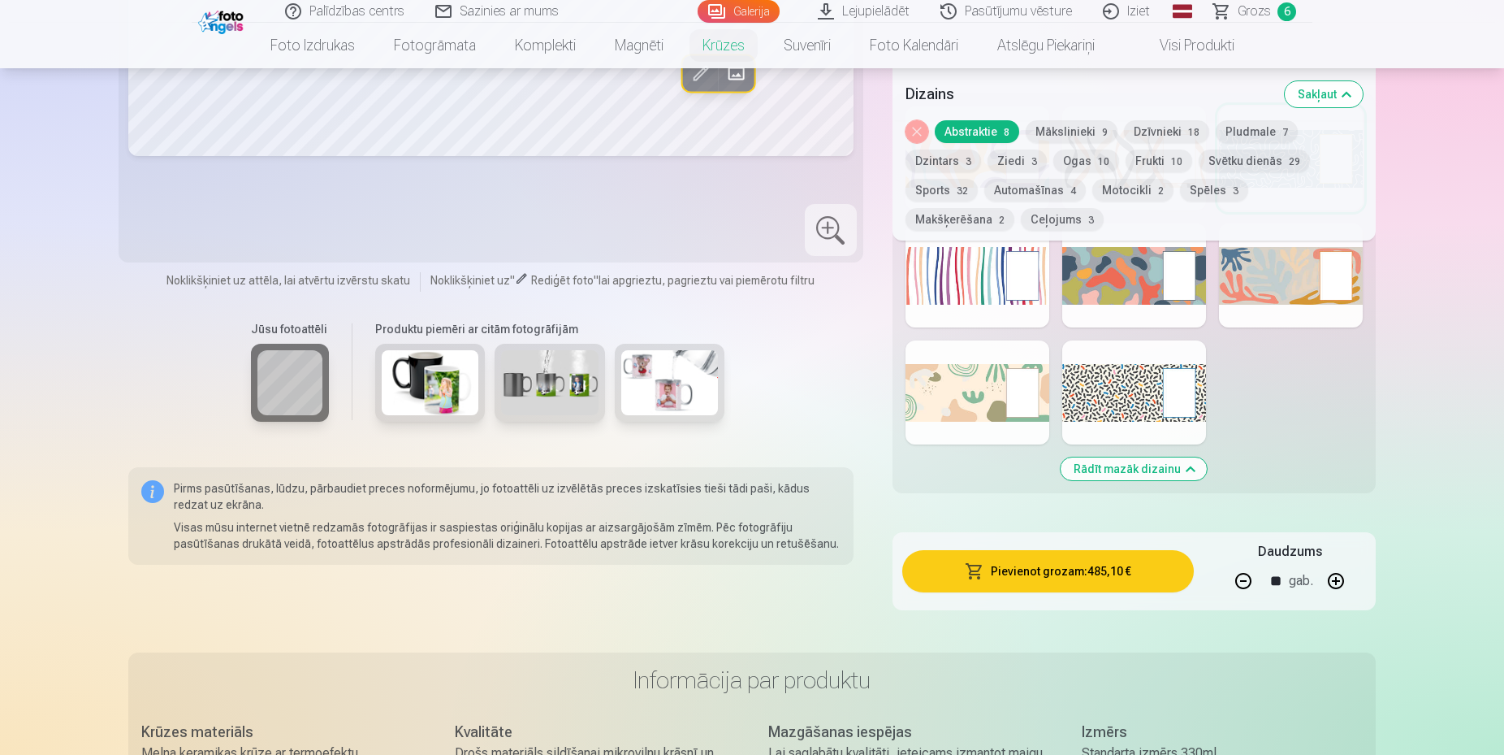
click at [1244, 569] on button "button" at bounding box center [1243, 580] width 39 height 39
click at [1243, 569] on button "button" at bounding box center [1243, 580] width 39 height 39
click at [1246, 569] on button "button" at bounding box center [1243, 580] width 39 height 39
click at [1245, 569] on button "button" at bounding box center [1243, 580] width 39 height 39
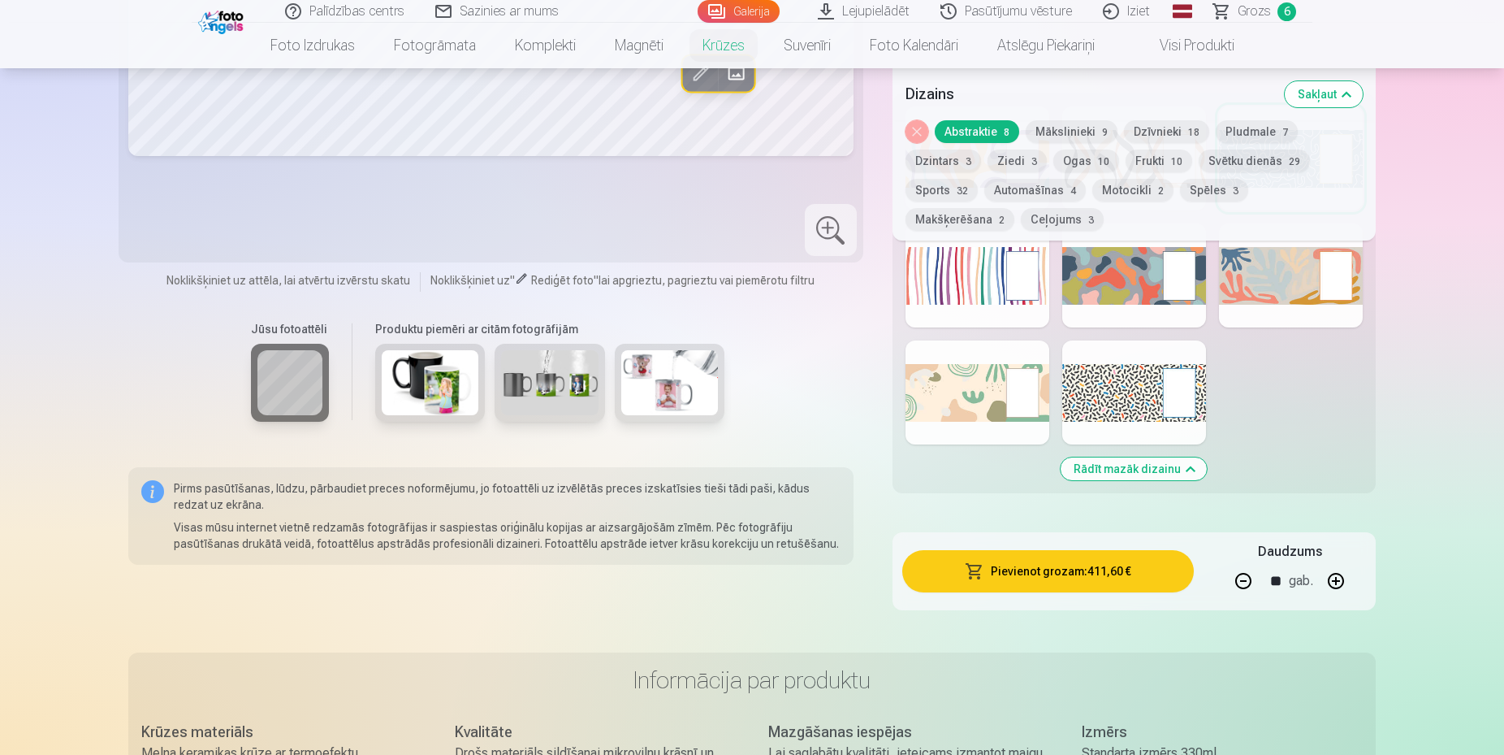
click at [1242, 570] on button "button" at bounding box center [1243, 580] width 39 height 39
click at [1244, 571] on button "button" at bounding box center [1243, 580] width 39 height 39
click at [1243, 571] on button "button" at bounding box center [1243, 580] width 39 height 39
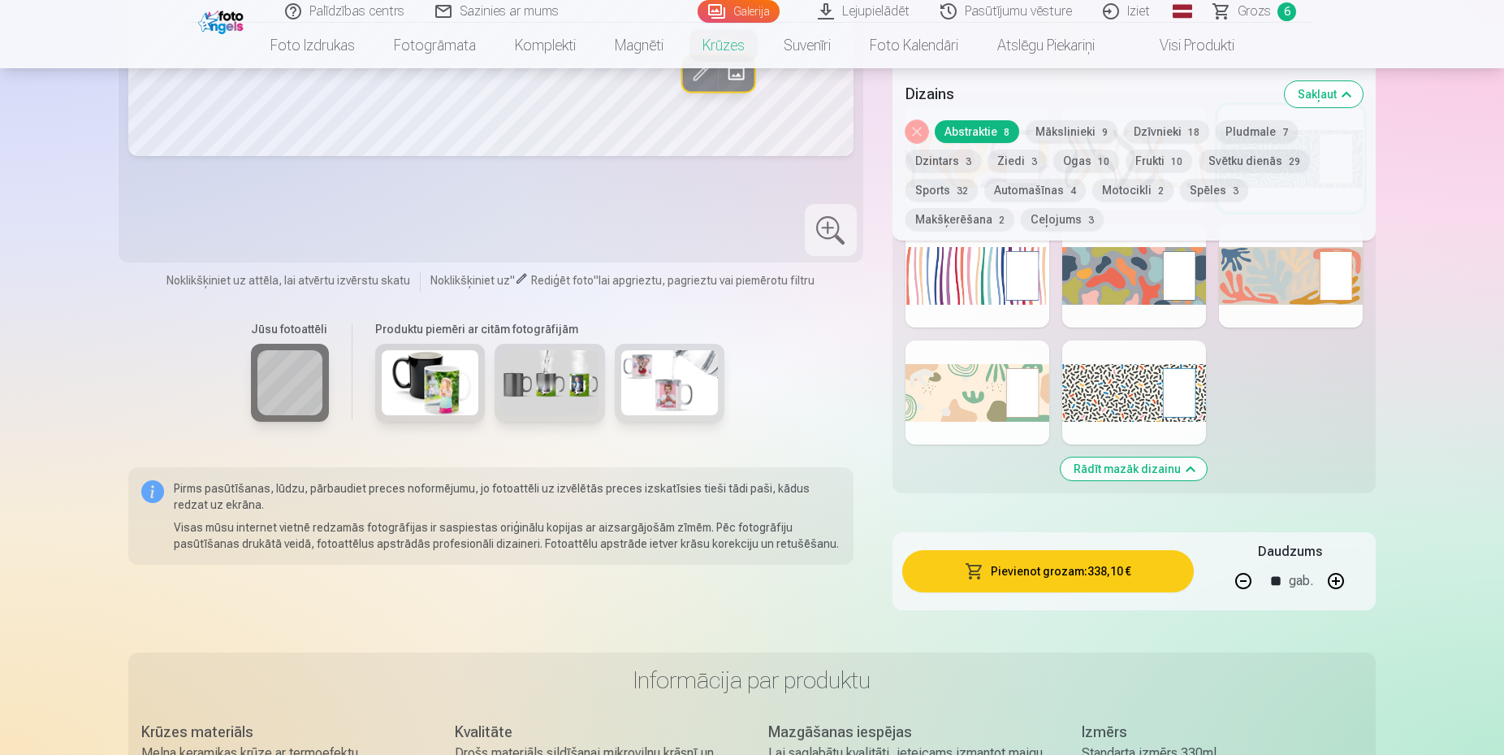
click at [1243, 571] on button "button" at bounding box center [1243, 580] width 39 height 39
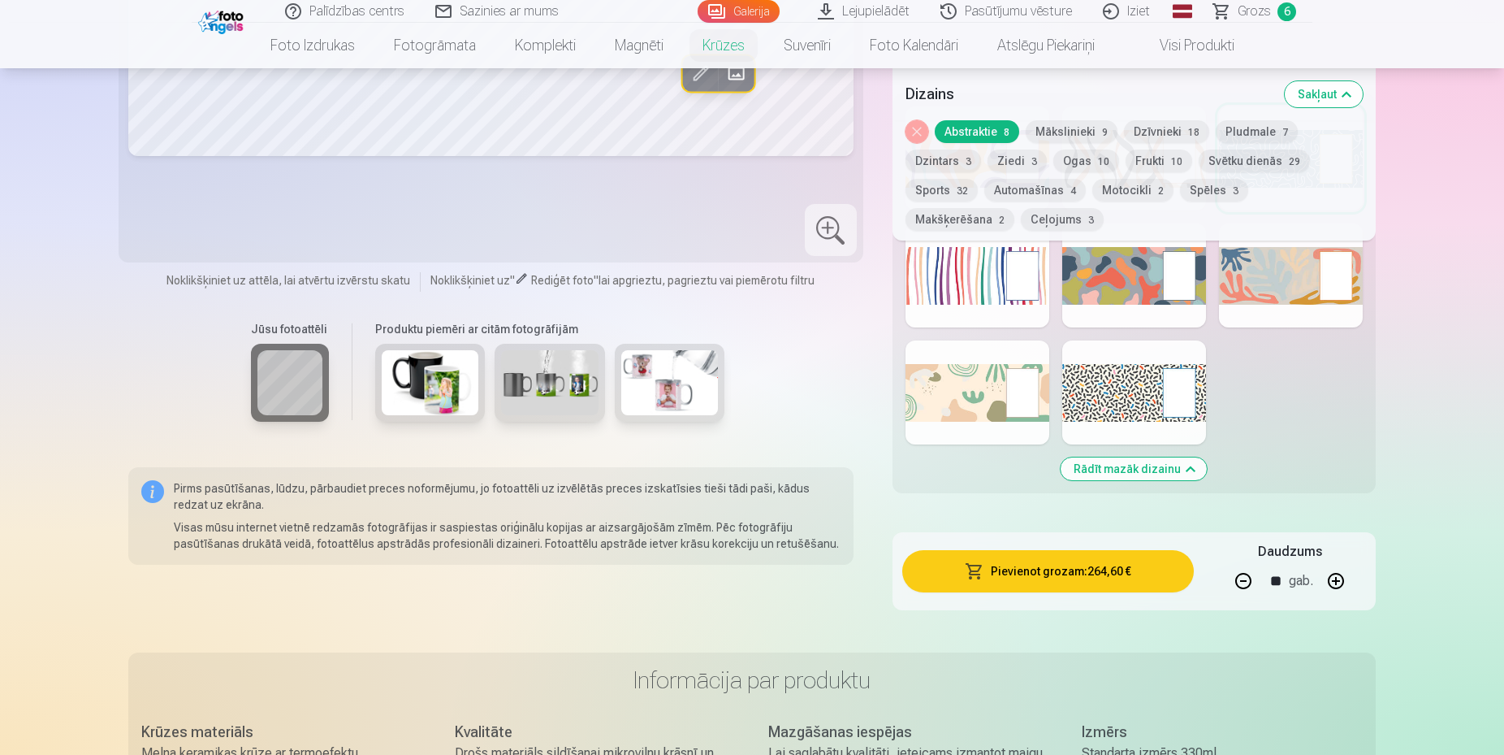
click at [1243, 571] on button "button" at bounding box center [1243, 580] width 39 height 39
click at [1242, 571] on button "button" at bounding box center [1243, 580] width 39 height 39
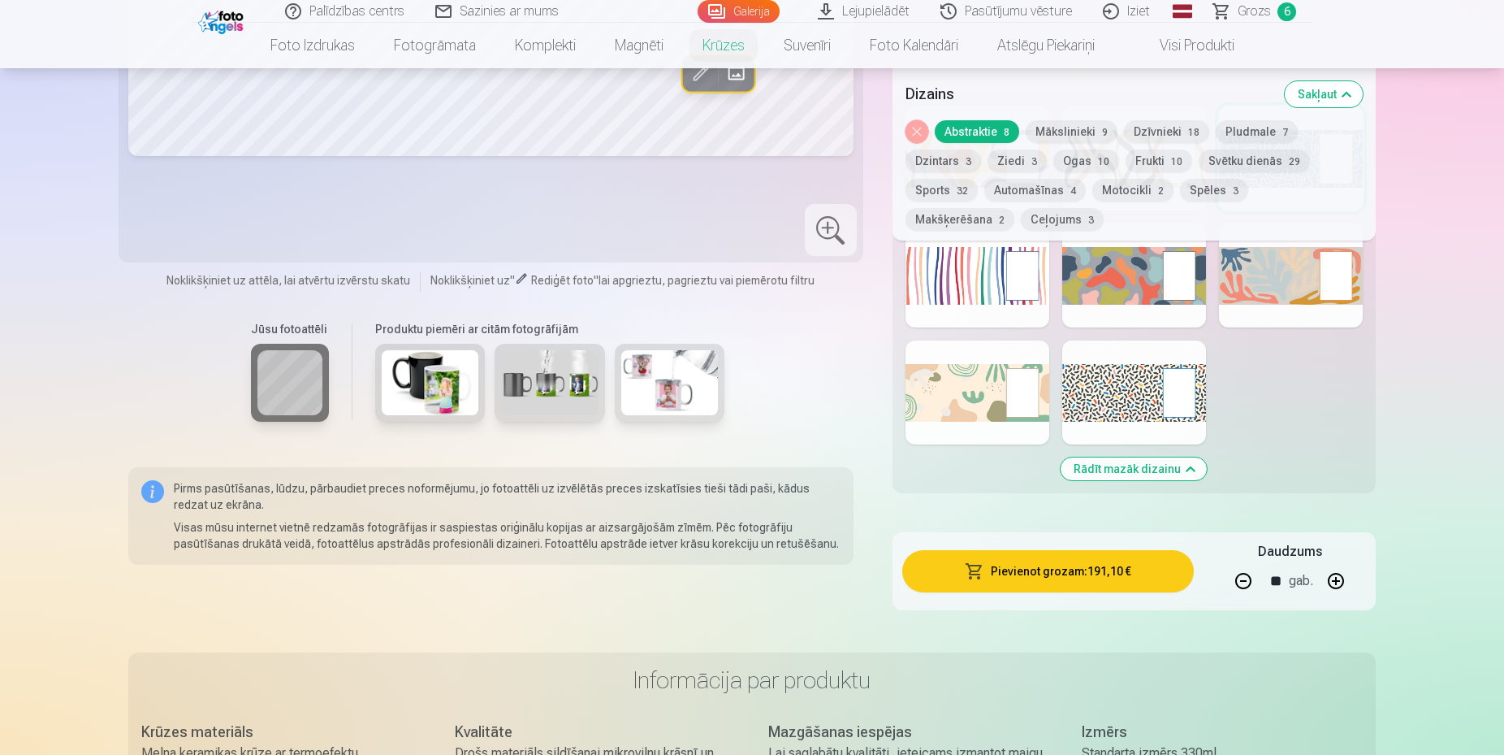
click at [1242, 571] on button "button" at bounding box center [1243, 580] width 39 height 39
click at [1240, 570] on button "button" at bounding box center [1243, 580] width 39 height 39
click at [1242, 569] on button "button" at bounding box center [1243, 580] width 39 height 39
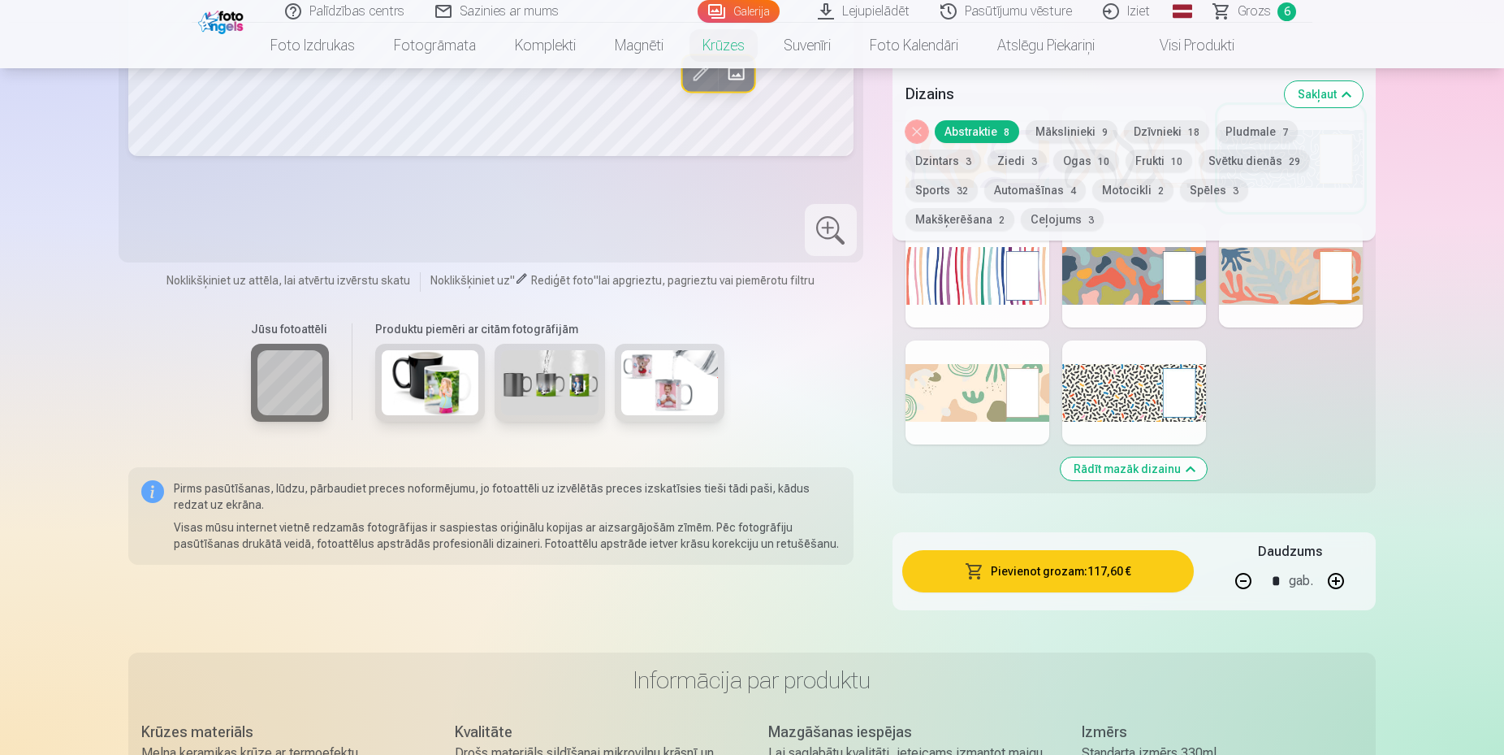
click at [1241, 569] on button "button" at bounding box center [1243, 580] width 39 height 39
click at [1242, 569] on button "button" at bounding box center [1243, 580] width 39 height 39
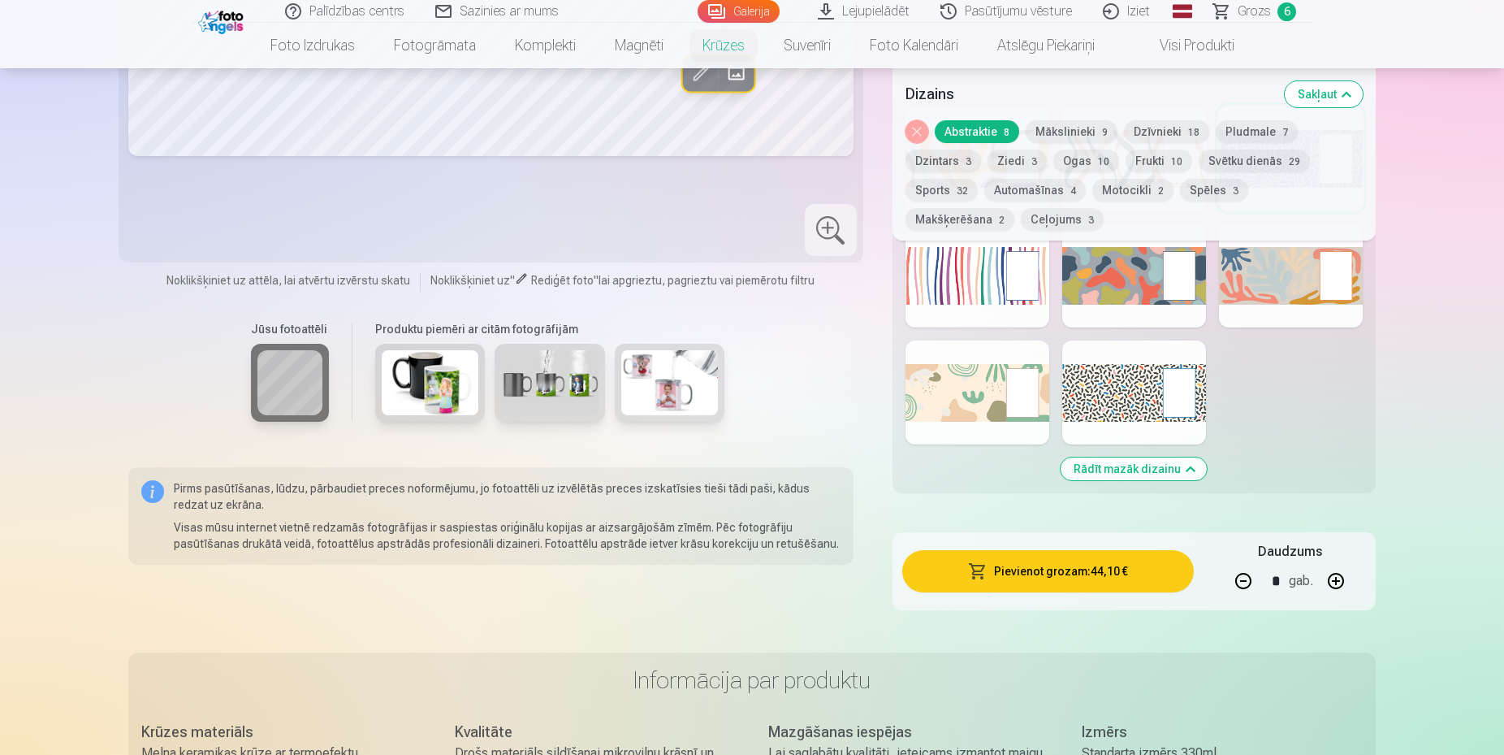
click at [1242, 569] on button "button" at bounding box center [1243, 580] width 39 height 39
type input "*"
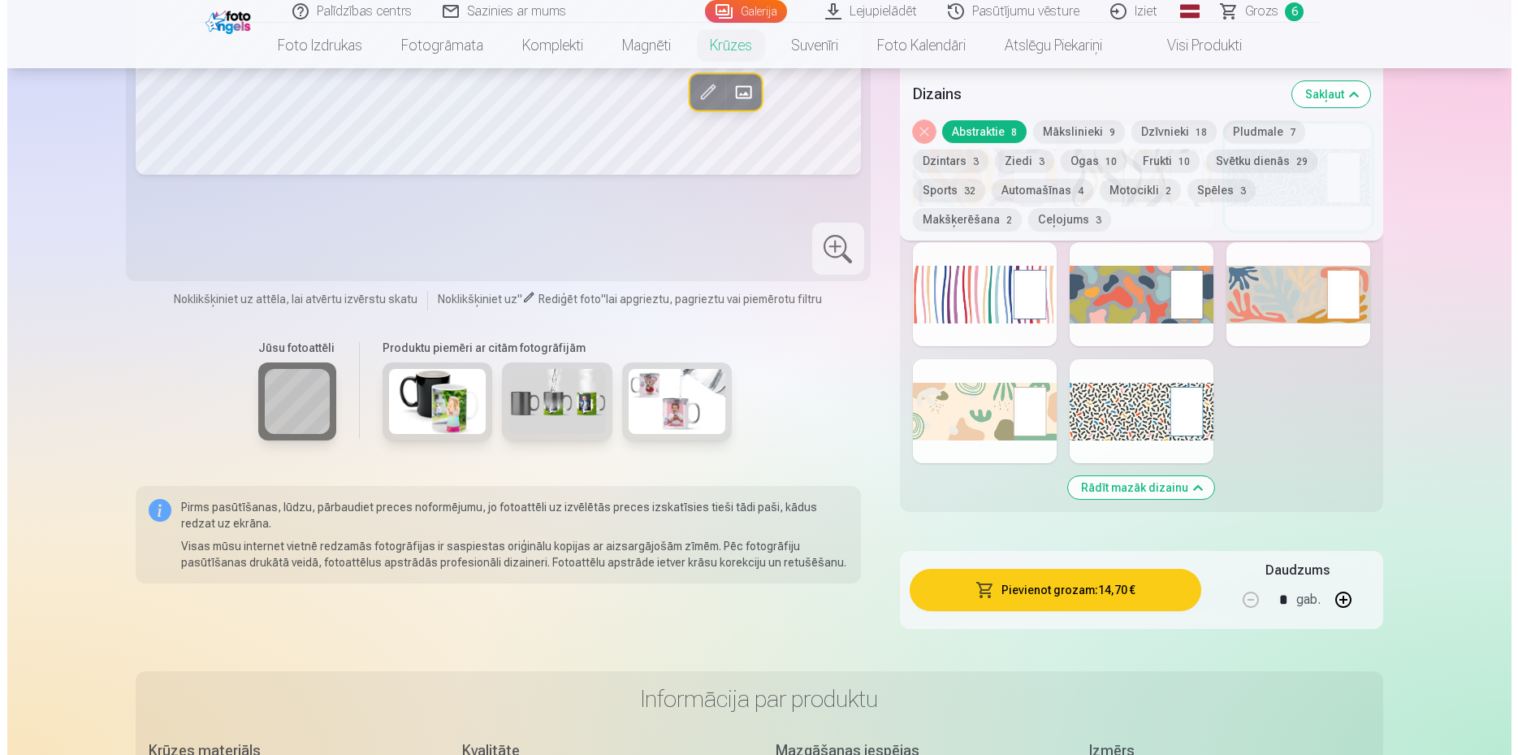
scroll to position [994, 0]
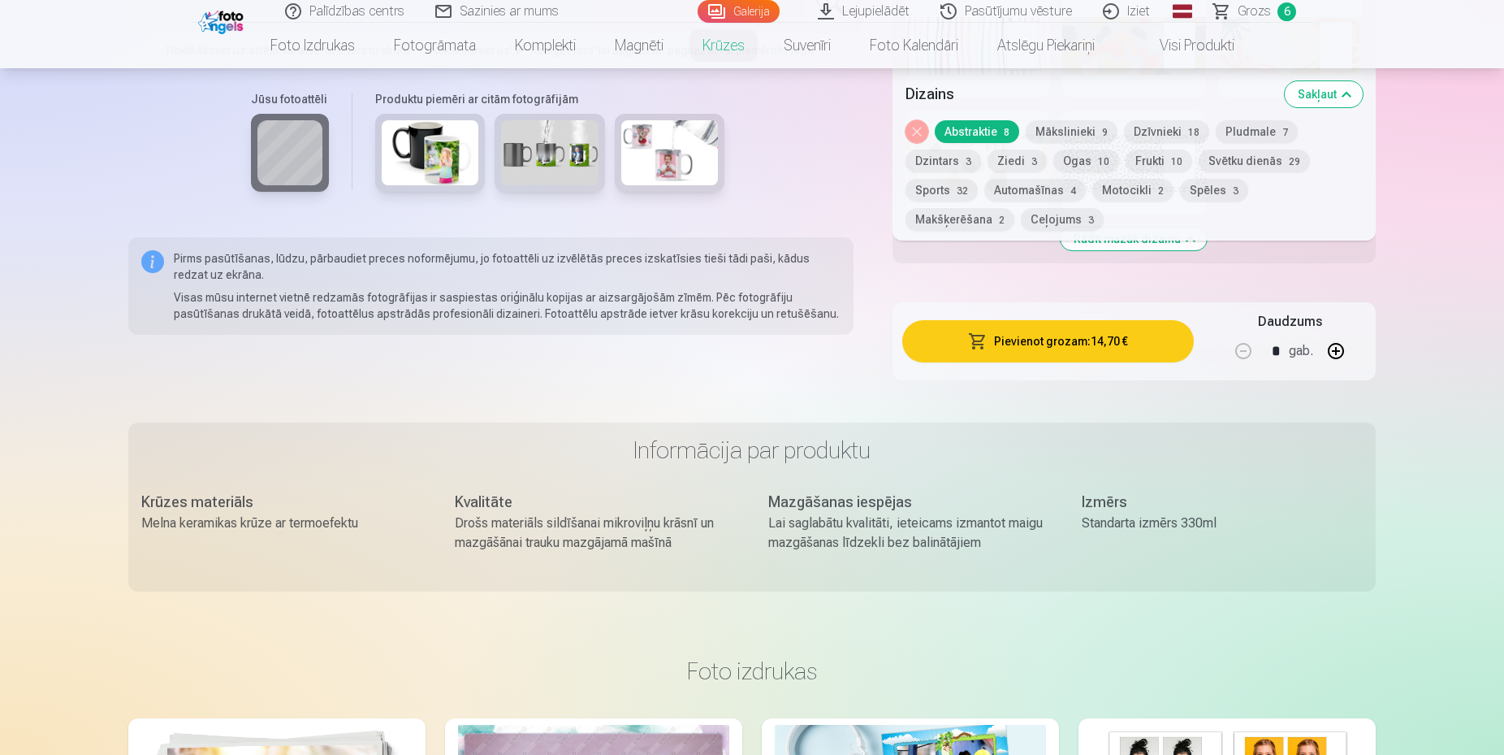
click at [1076, 340] on button "Pievienot grozam : 14,70 €" at bounding box center [1049, 341] width 292 height 42
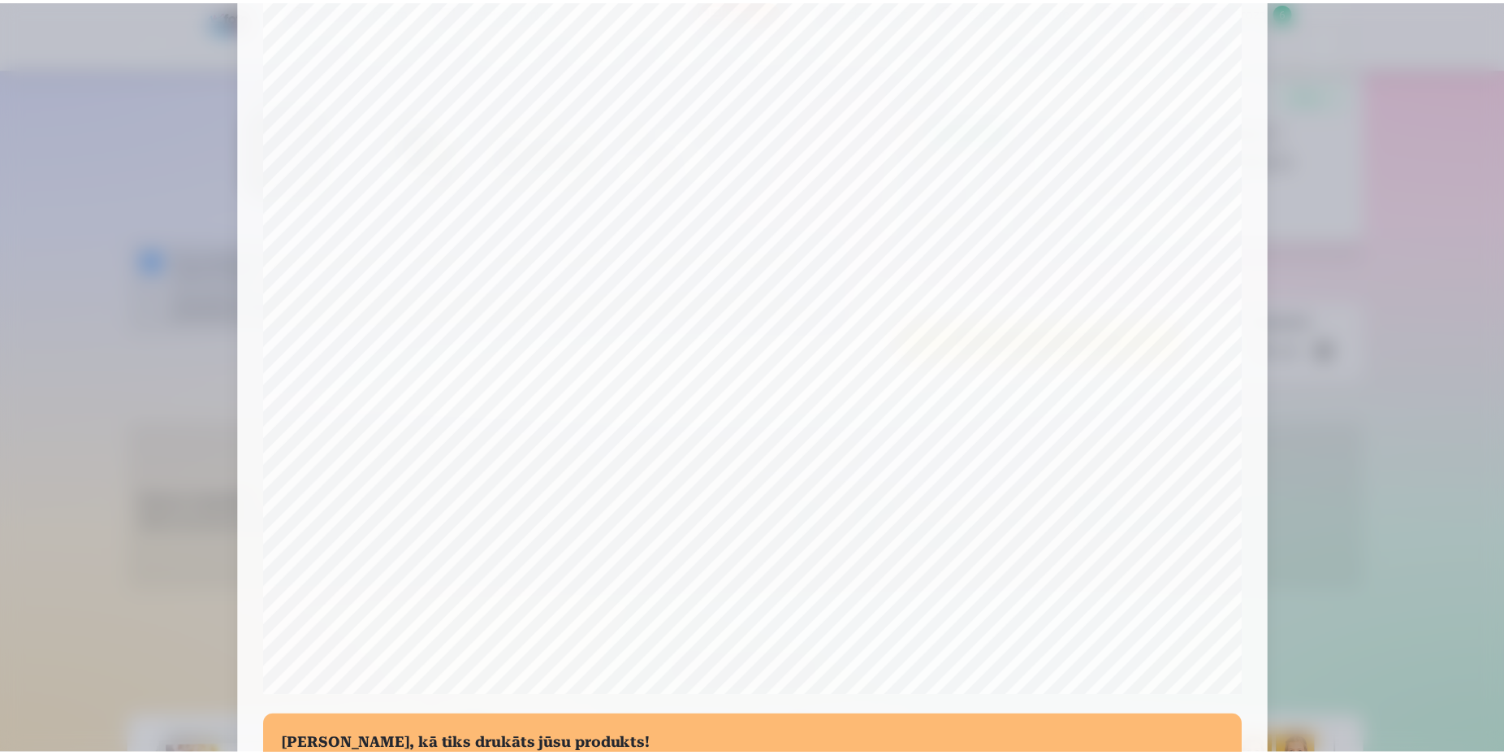
scroll to position [415, 0]
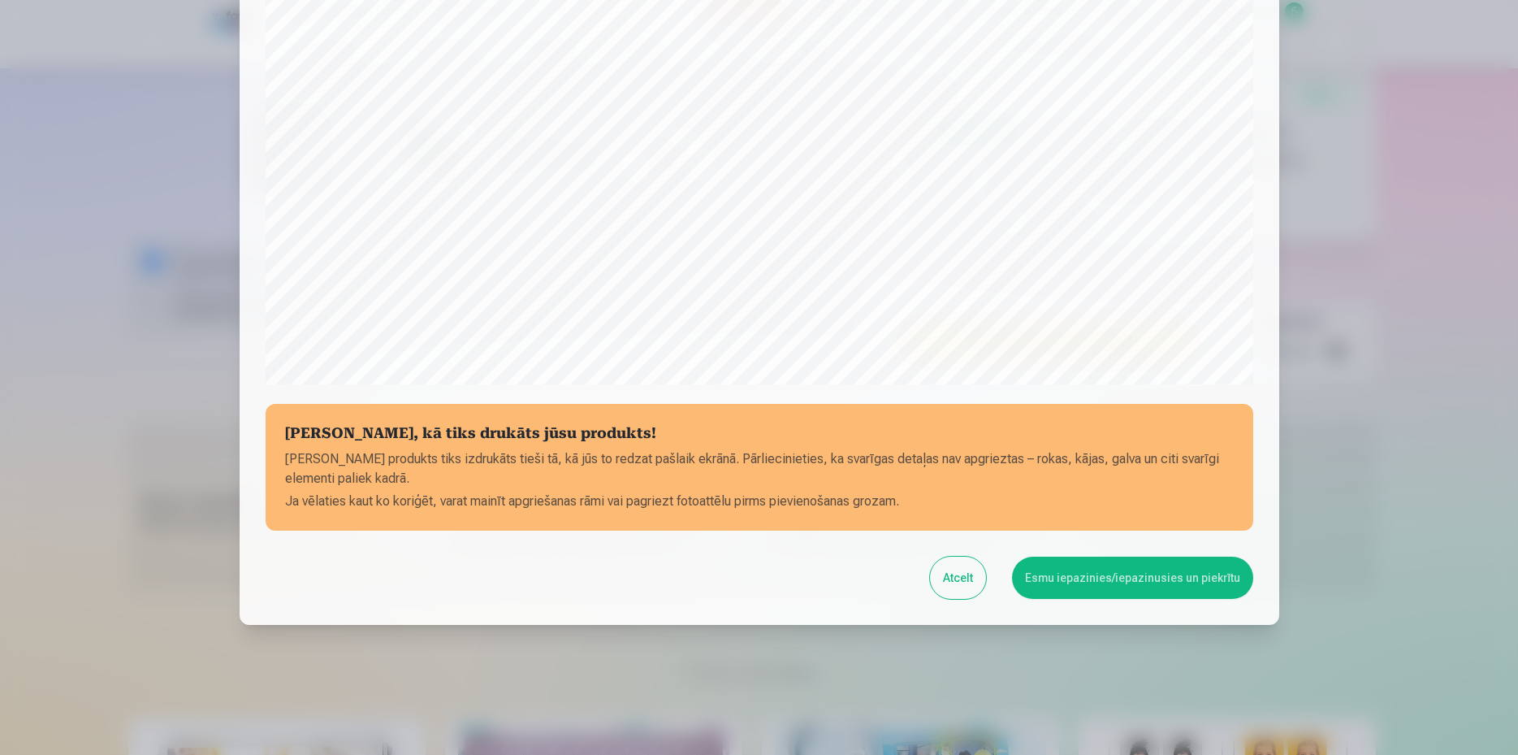
click at [1146, 578] on button "Esmu iepazinies/iepazinusies un piekrītu" at bounding box center [1132, 577] width 241 height 42
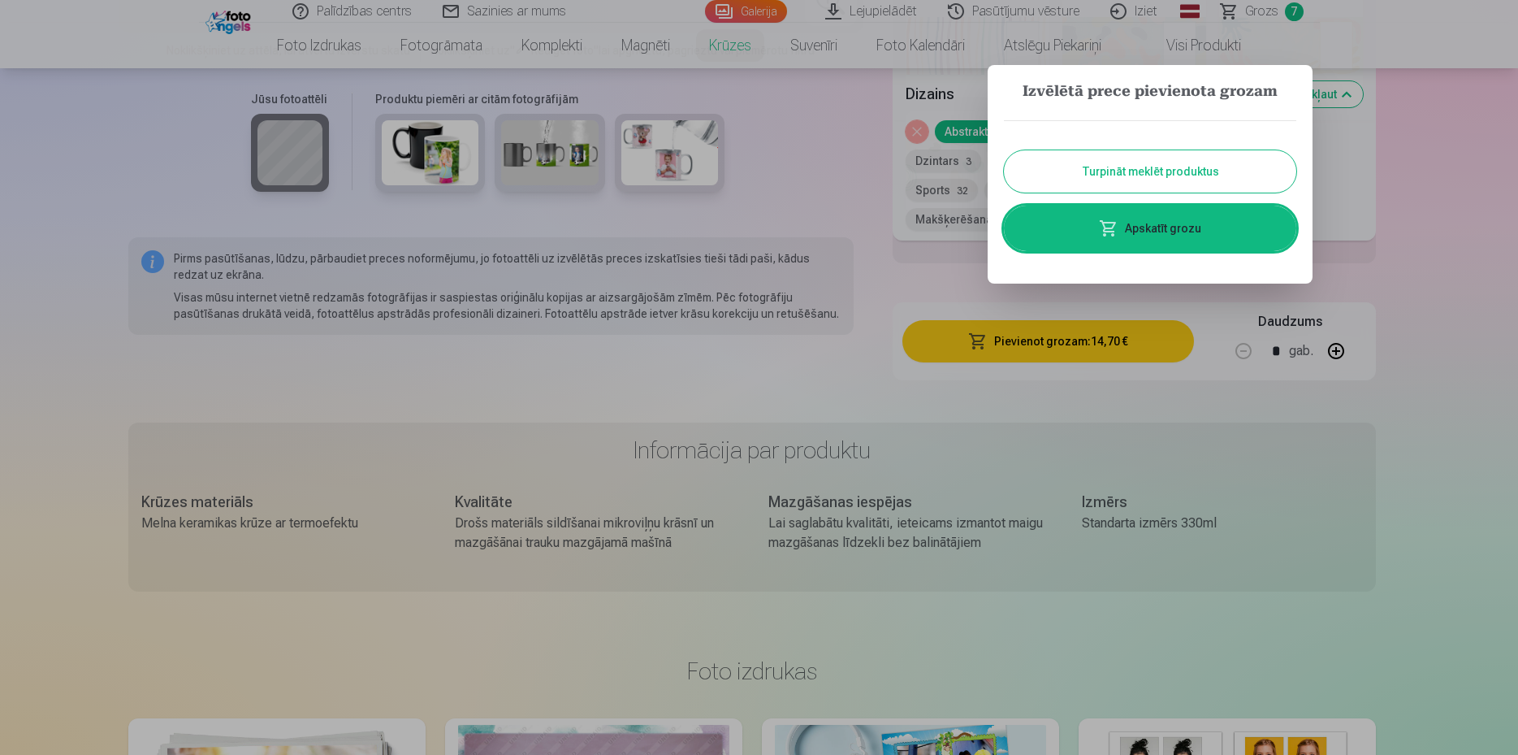
click at [1128, 227] on link "Apskatīt grozu" at bounding box center [1150, 228] width 292 height 45
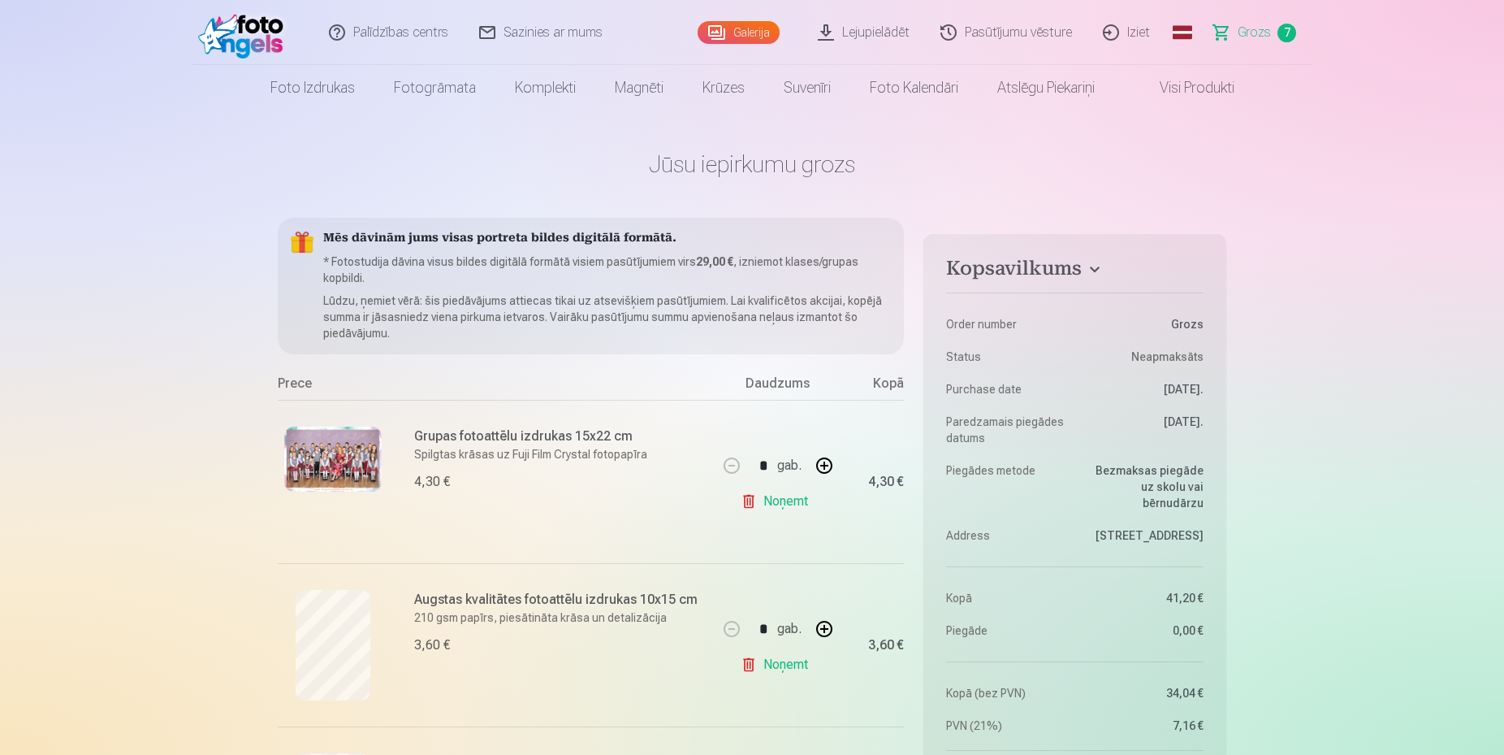
click at [612, 509] on div "Grupas fotoattēlu izdrukas 15x22 cm Spilgtas krāsas uz Fuji Film Crystal fotopa…" at bounding box center [560, 481] width 293 height 110
click at [364, 452] on img at bounding box center [332, 458] width 97 height 65
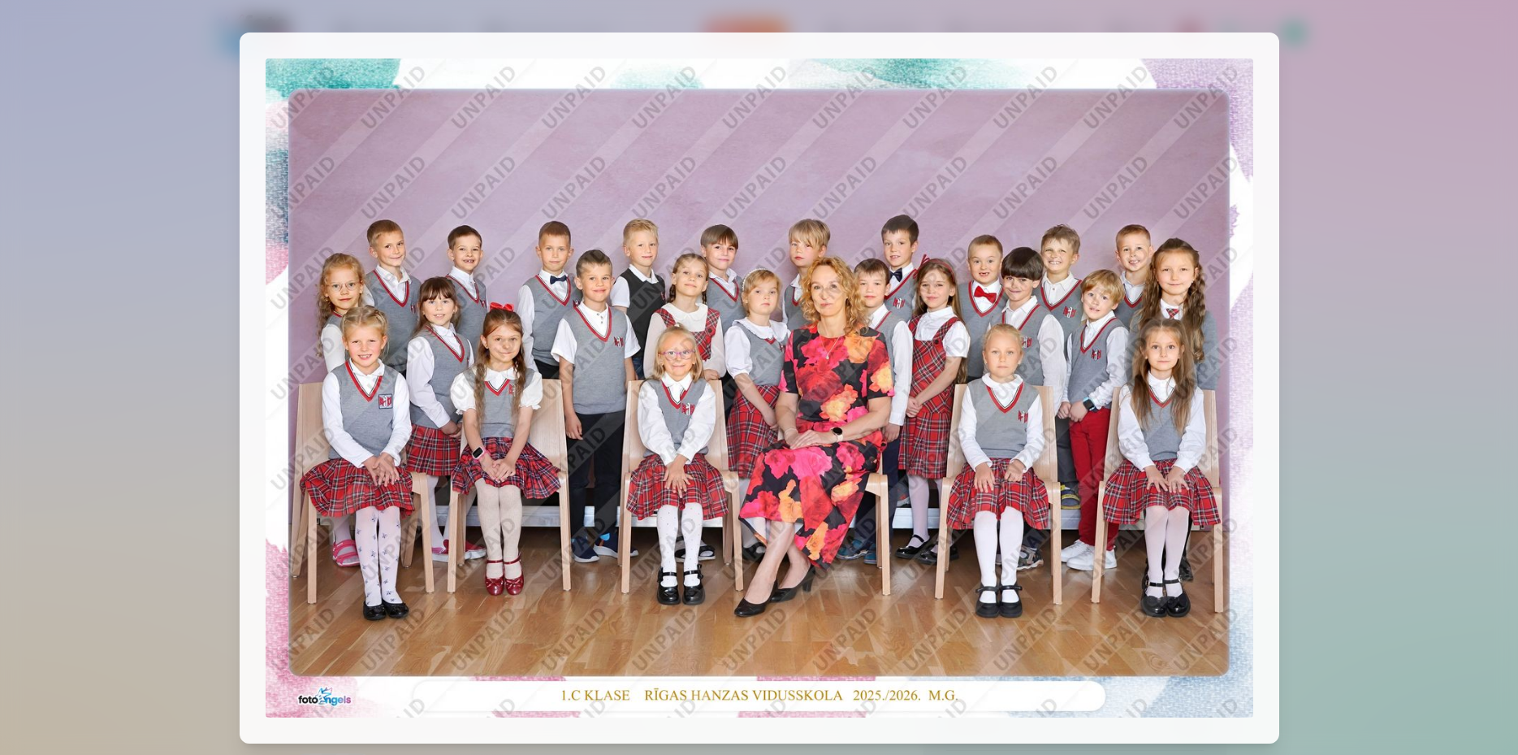
click at [1259, 45] on div at bounding box center [760, 387] width 1040 height 711
drag, startPoint x: 1378, startPoint y: 80, endPoint x: 1392, endPoint y: 95, distance: 20.1
click at [1379, 82] on div at bounding box center [759, 377] width 1518 height 755
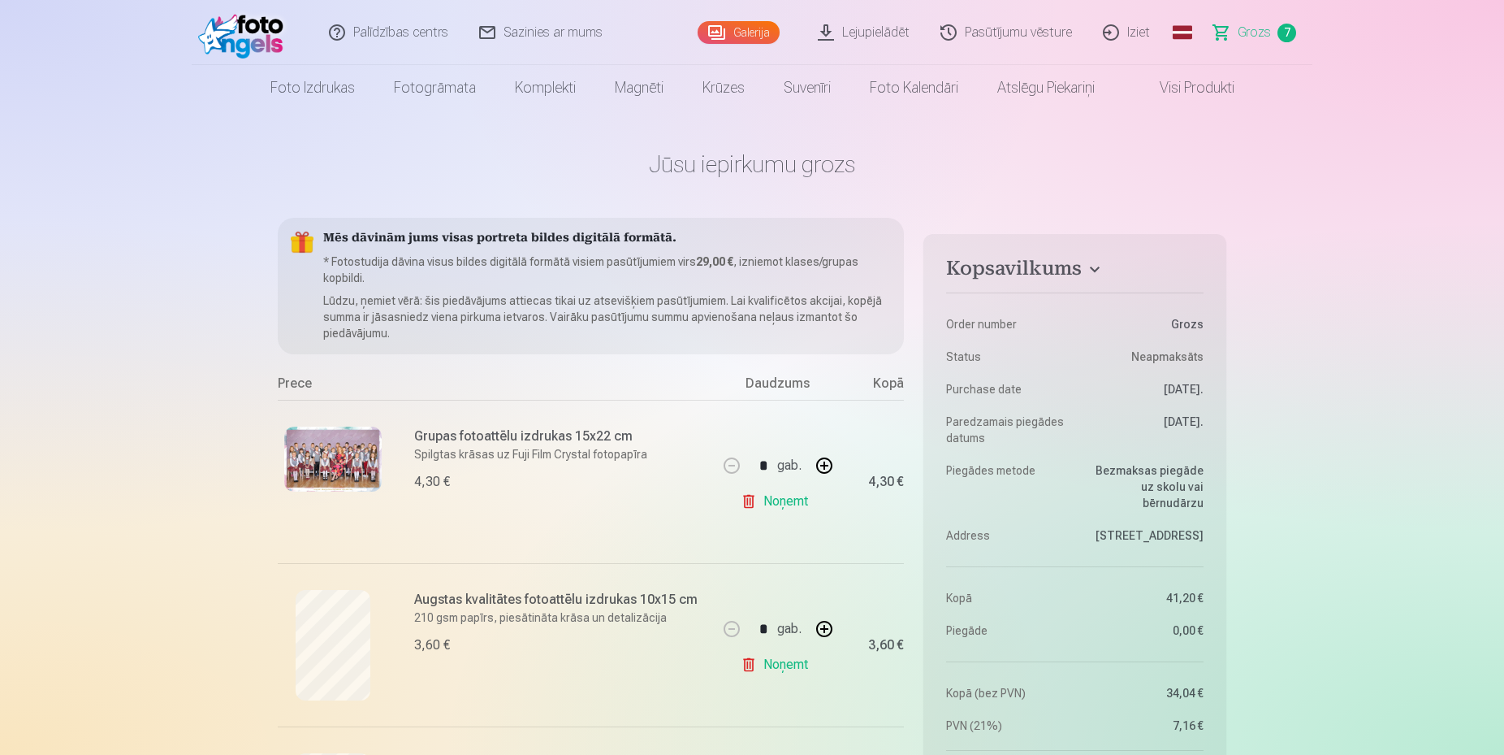
click at [639, 647] on div "3,60 €" at bounding box center [560, 644] width 293 height 19
click at [603, 627] on div "Augstas kvalitātes fotoattēlu izdrukas 10x15 cm 210 gsm papīrs, piesātināta krā…" at bounding box center [560, 645] width 293 height 110
click at [552, 604] on h6 "Augstas kvalitātes fotoattēlu izdrukas 10x15 cm" at bounding box center [560, 599] width 293 height 19
click at [372, 621] on div at bounding box center [333, 645] width 110 height 110
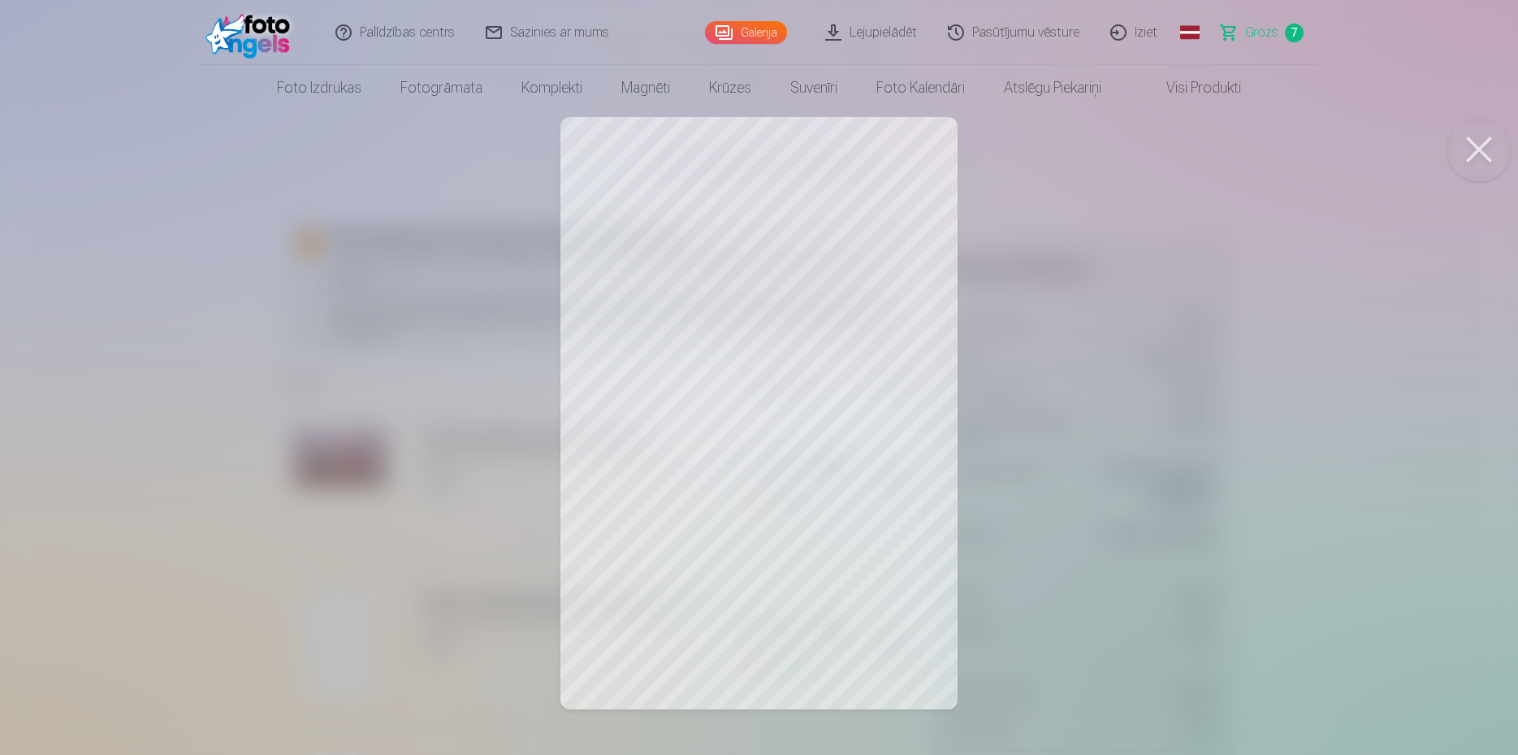
click at [1492, 164] on button at bounding box center [1479, 149] width 65 height 65
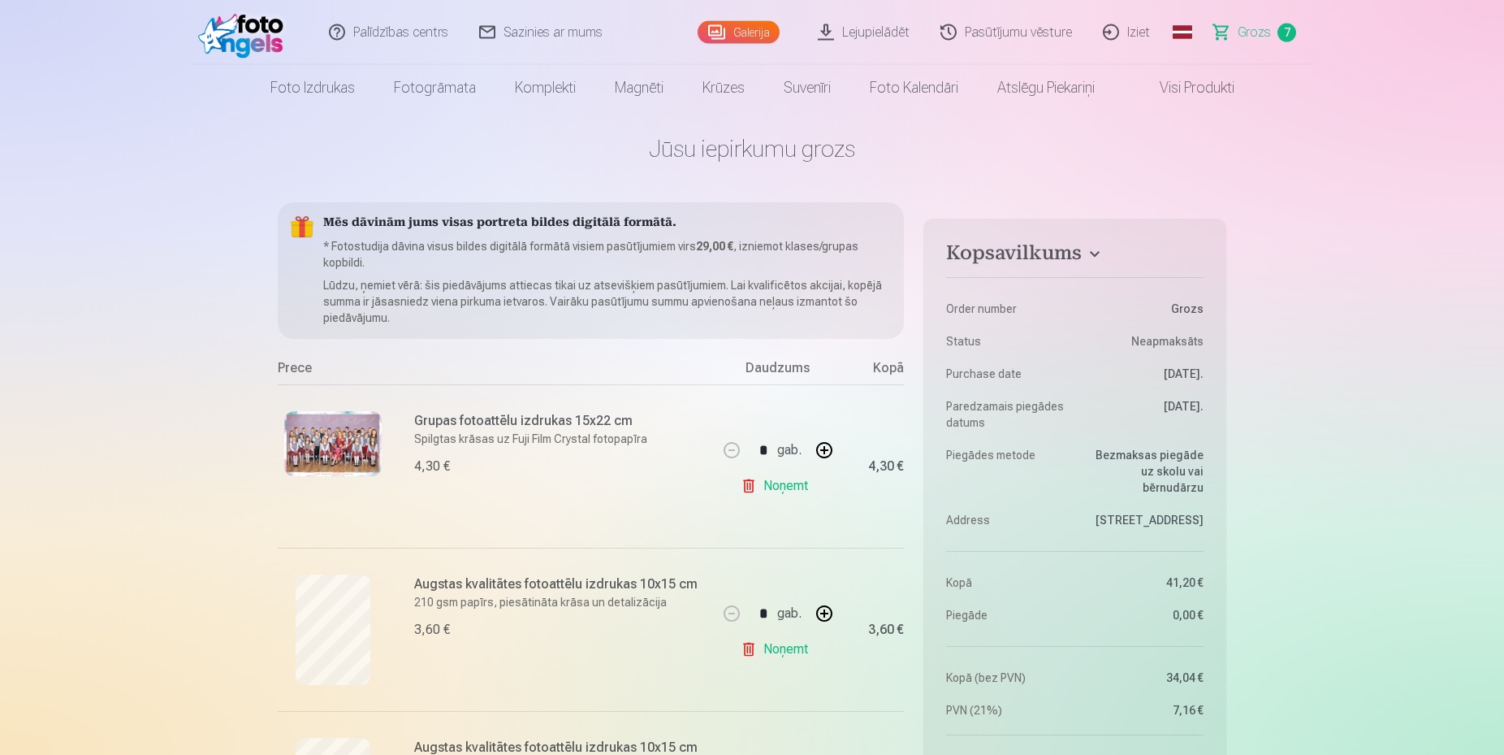
scroll to position [166, 0]
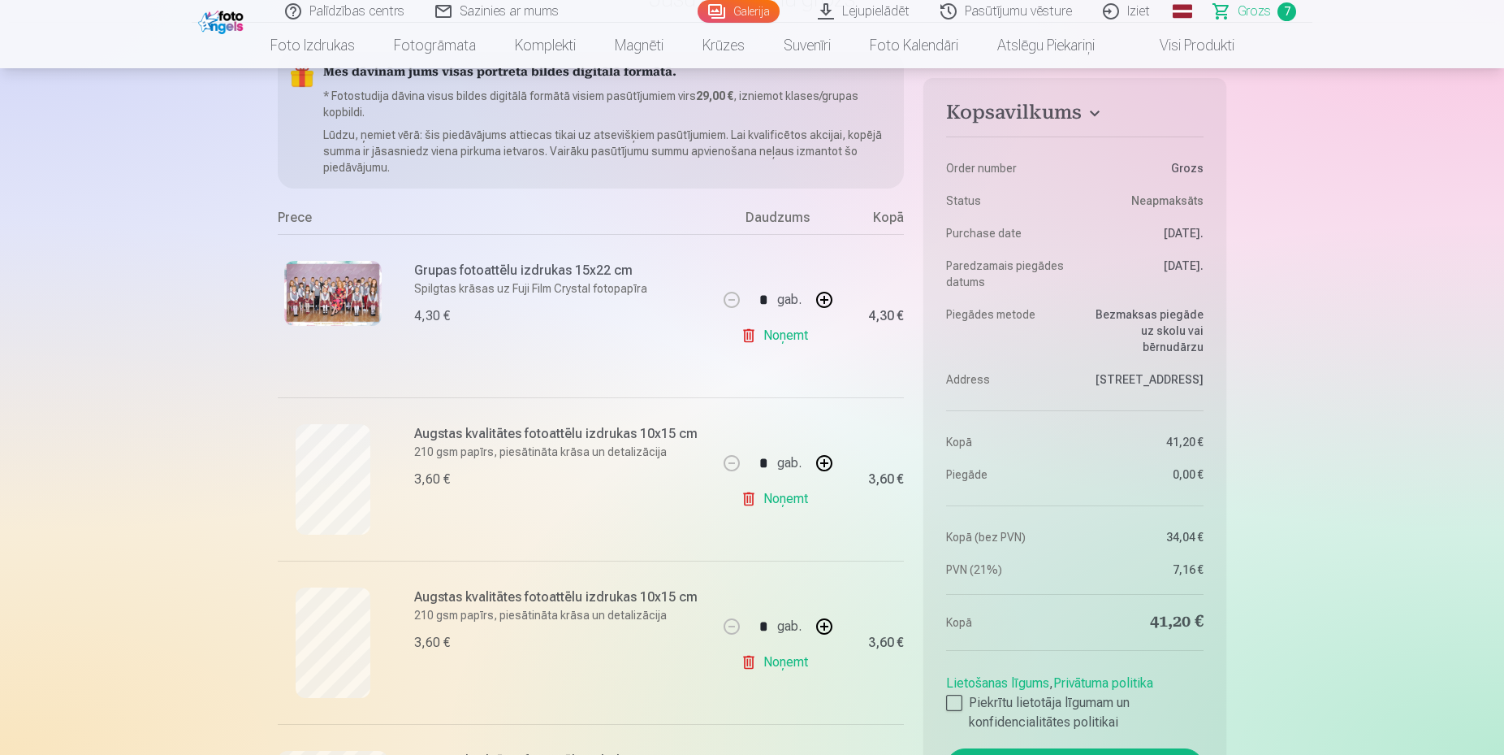
click at [444, 610] on p "210 gsm papīrs, piesātināta krāsa un detalizācija" at bounding box center [560, 615] width 293 height 16
click at [452, 626] on div "Augstas kvalitātes fotoattēlu izdrukas 10x15 cm 210 gsm papīrs, piesātināta krā…" at bounding box center [560, 642] width 293 height 110
click at [411, 648] on div "Augstas kvalitātes fotoattēlu izdrukas 10x15 cm 210 gsm papīrs, piesātināta krā…" at bounding box center [497, 642] width 439 height 163
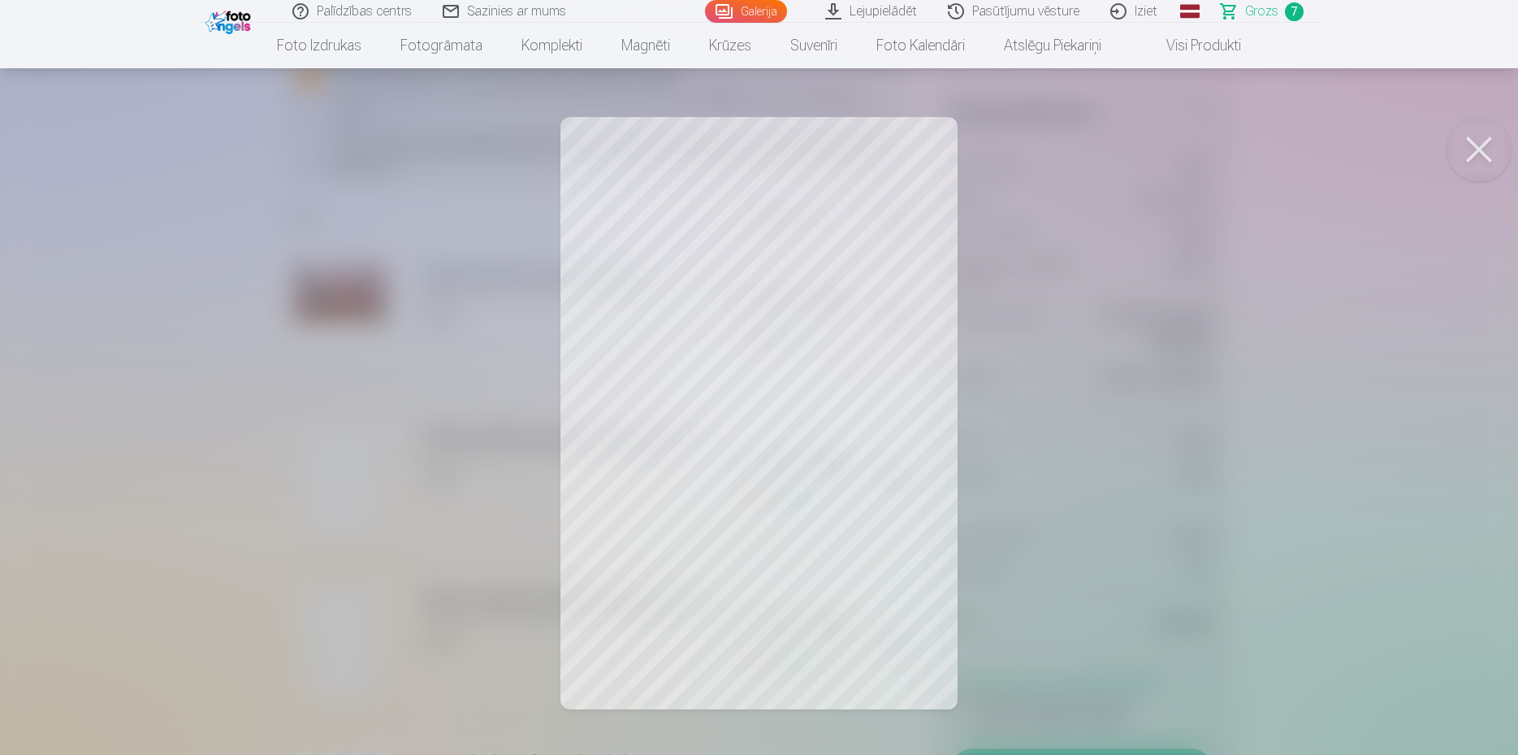
click at [1494, 154] on button at bounding box center [1479, 149] width 65 height 65
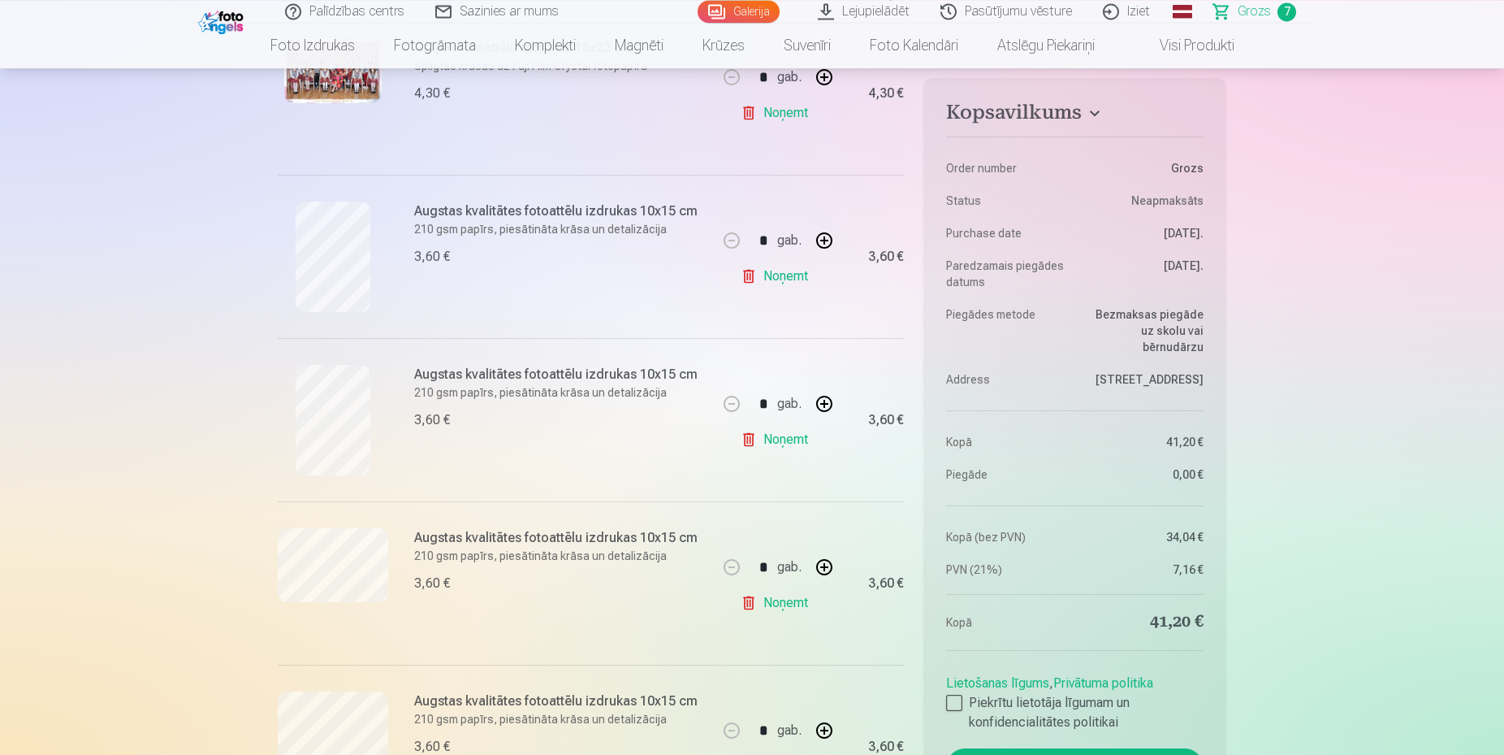
scroll to position [414, 0]
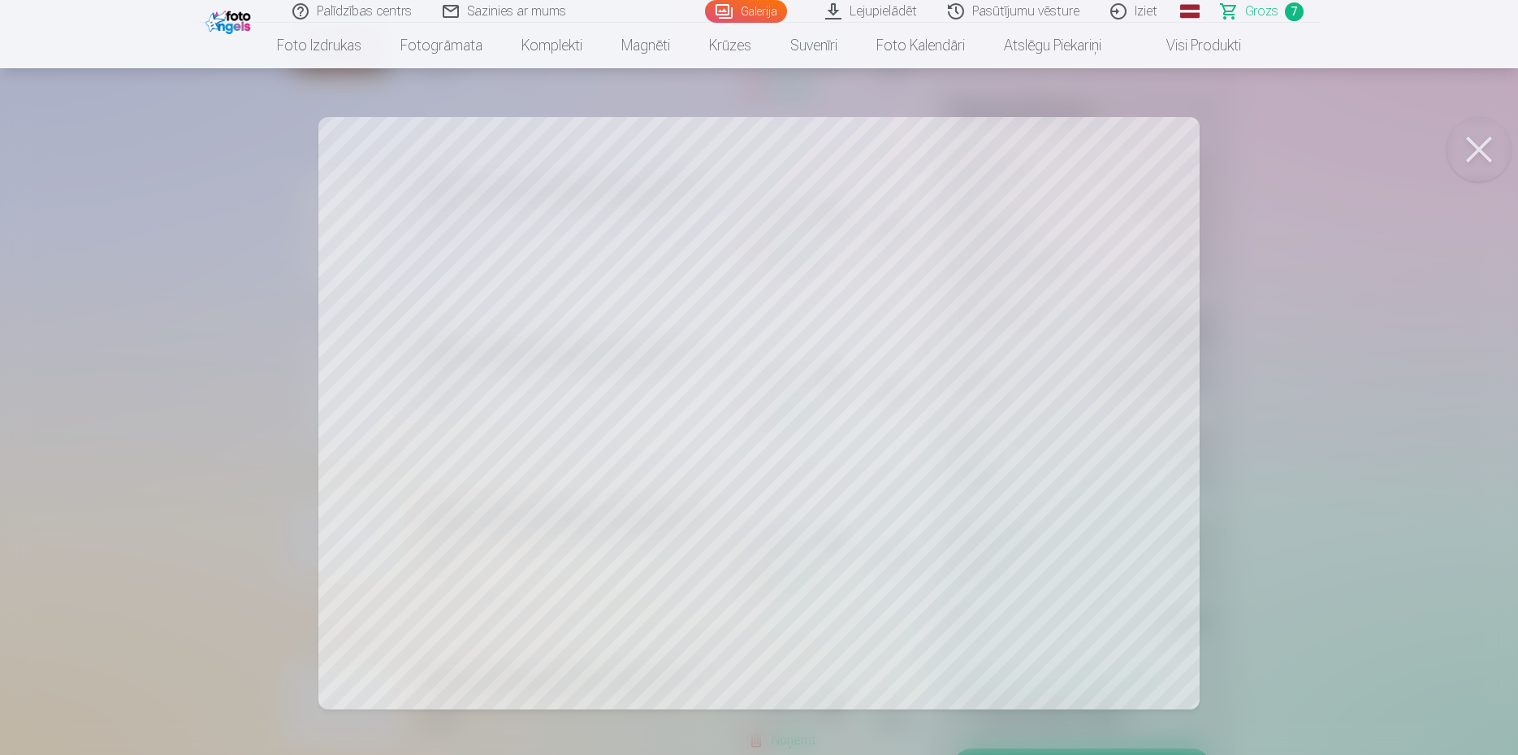
click at [1473, 133] on button at bounding box center [1479, 149] width 65 height 65
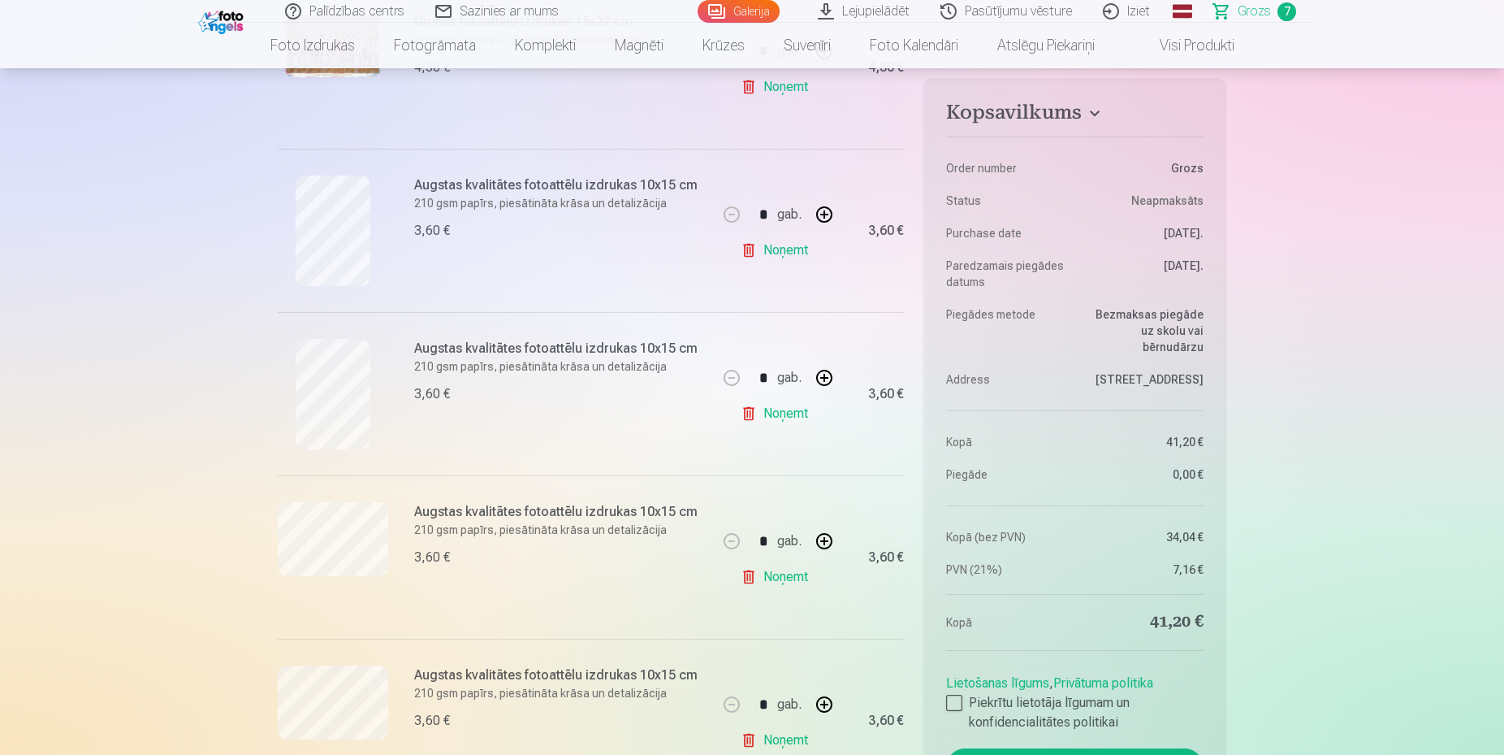
click at [799, 590] on link "Noņemt" at bounding box center [778, 577] width 74 height 32
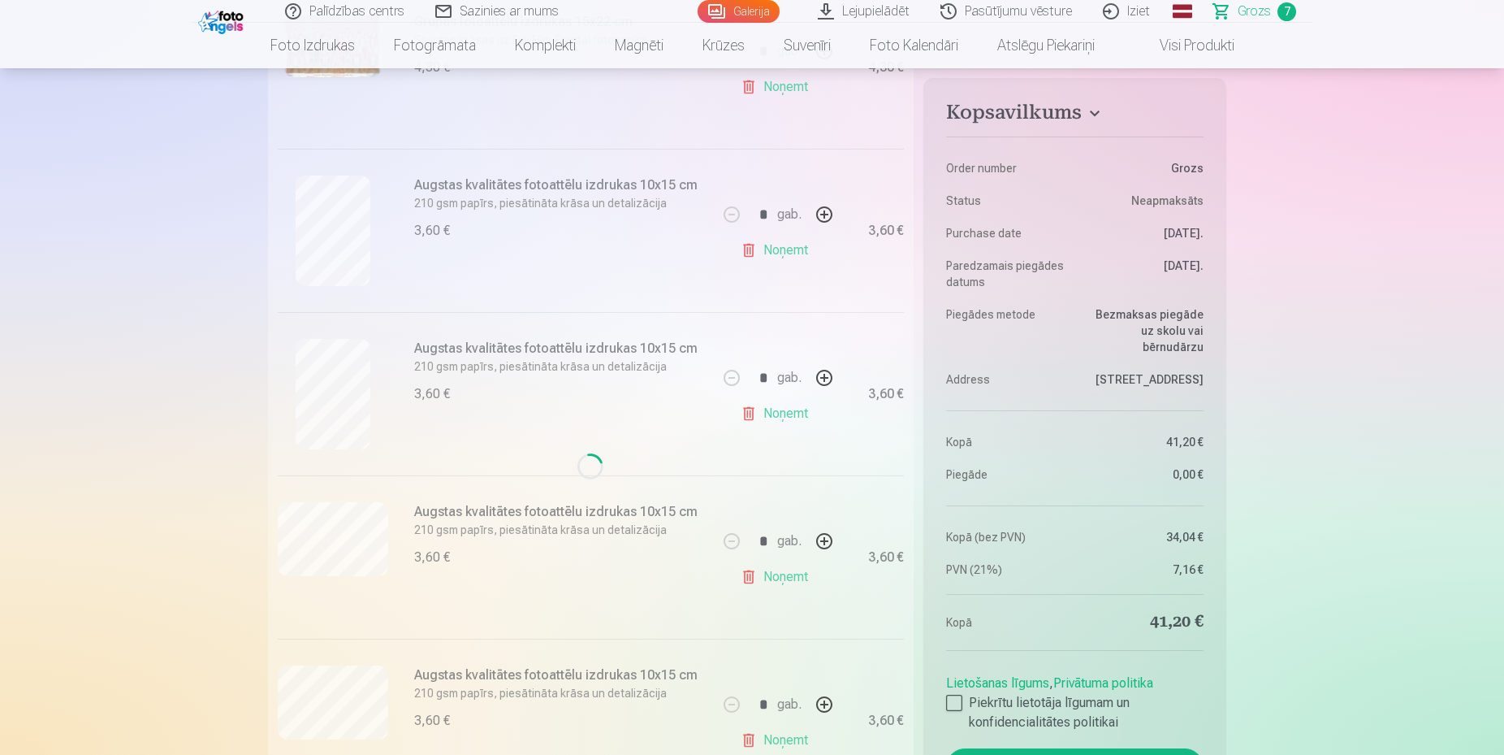
click at [465, 677] on div "Loading..." at bounding box center [591, 466] width 646 height 1344
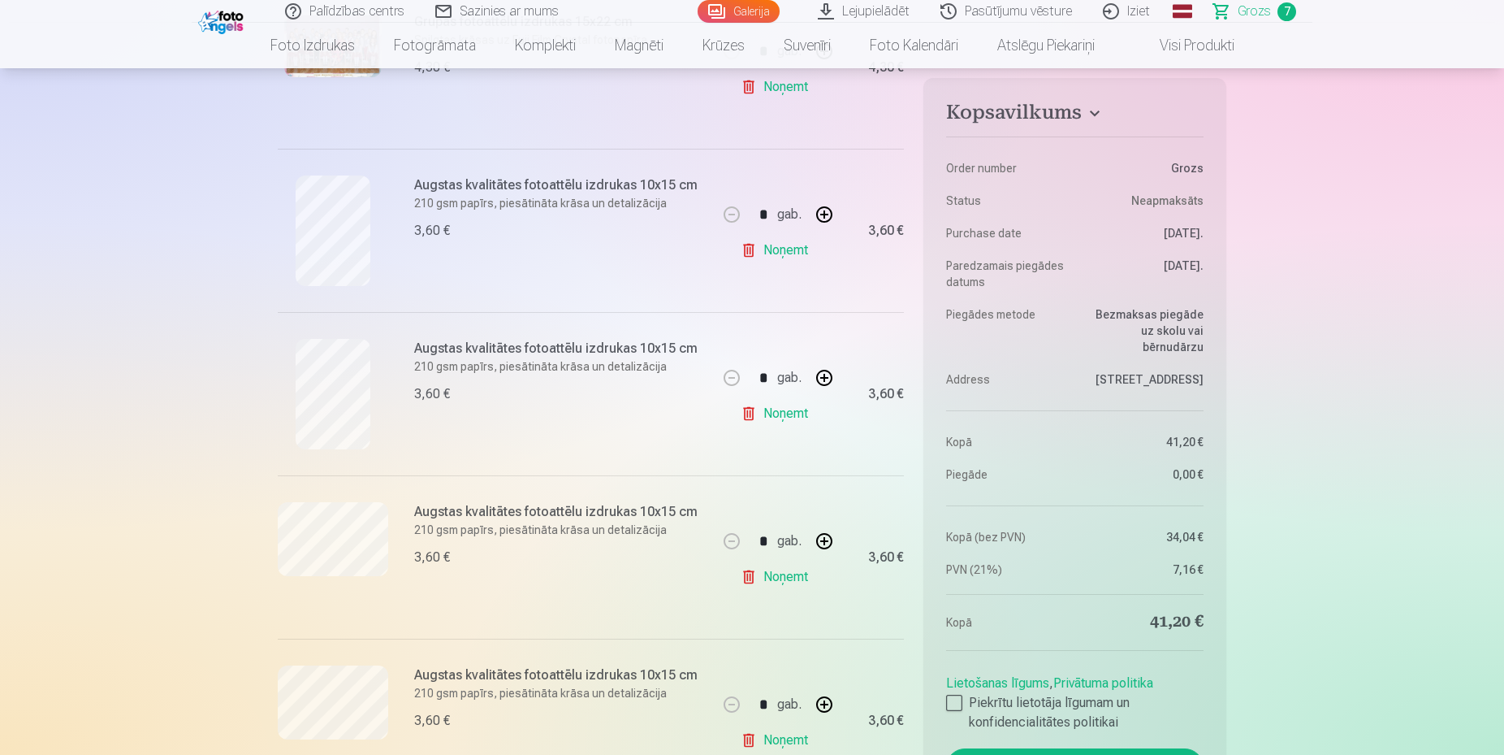
type input "*"
click at [474, 695] on p "Saglabājiet skaistākās atmiņas uz ledusskapja" at bounding box center [560, 693] width 293 height 16
click at [473, 571] on div "Augstas kvalitātes fotoattēlu izdrukas 10x15 cm 210 gsm papīrs, piesātināta krā…" at bounding box center [560, 557] width 293 height 110
click at [462, 543] on div "Augstas kvalitātes fotoattēlu izdrukas 10x15 cm 210 gsm papīrs, piesātināta krā…" at bounding box center [560, 557] width 293 height 110
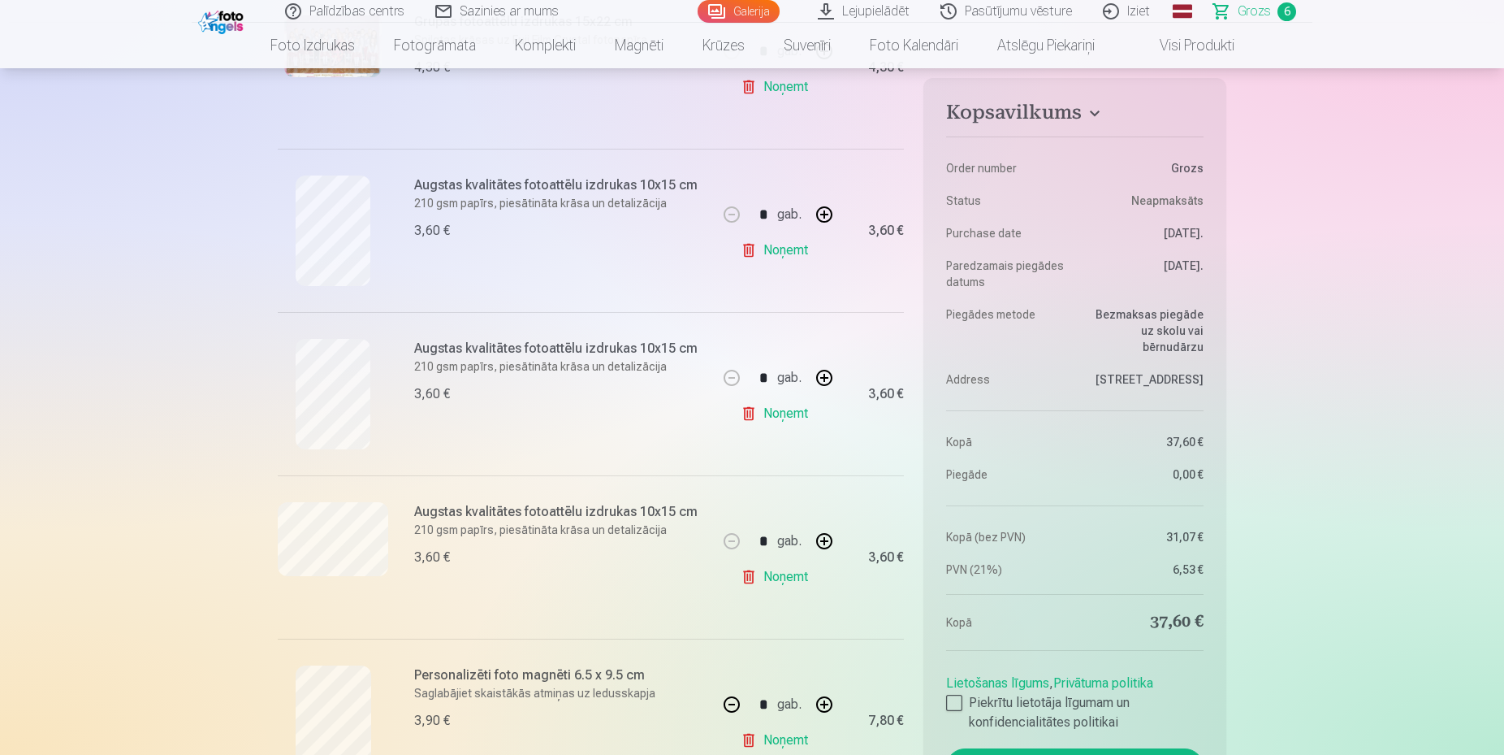
click at [431, 500] on div "Augstas kvalitātes fotoattēlu izdrukas 10x15 cm 210 gsm papīrs, piesātināta krā…" at bounding box center [497, 556] width 439 height 163
click at [435, 534] on p "210 gsm papīrs, piesātināta krāsa un detalizācija" at bounding box center [560, 530] width 293 height 16
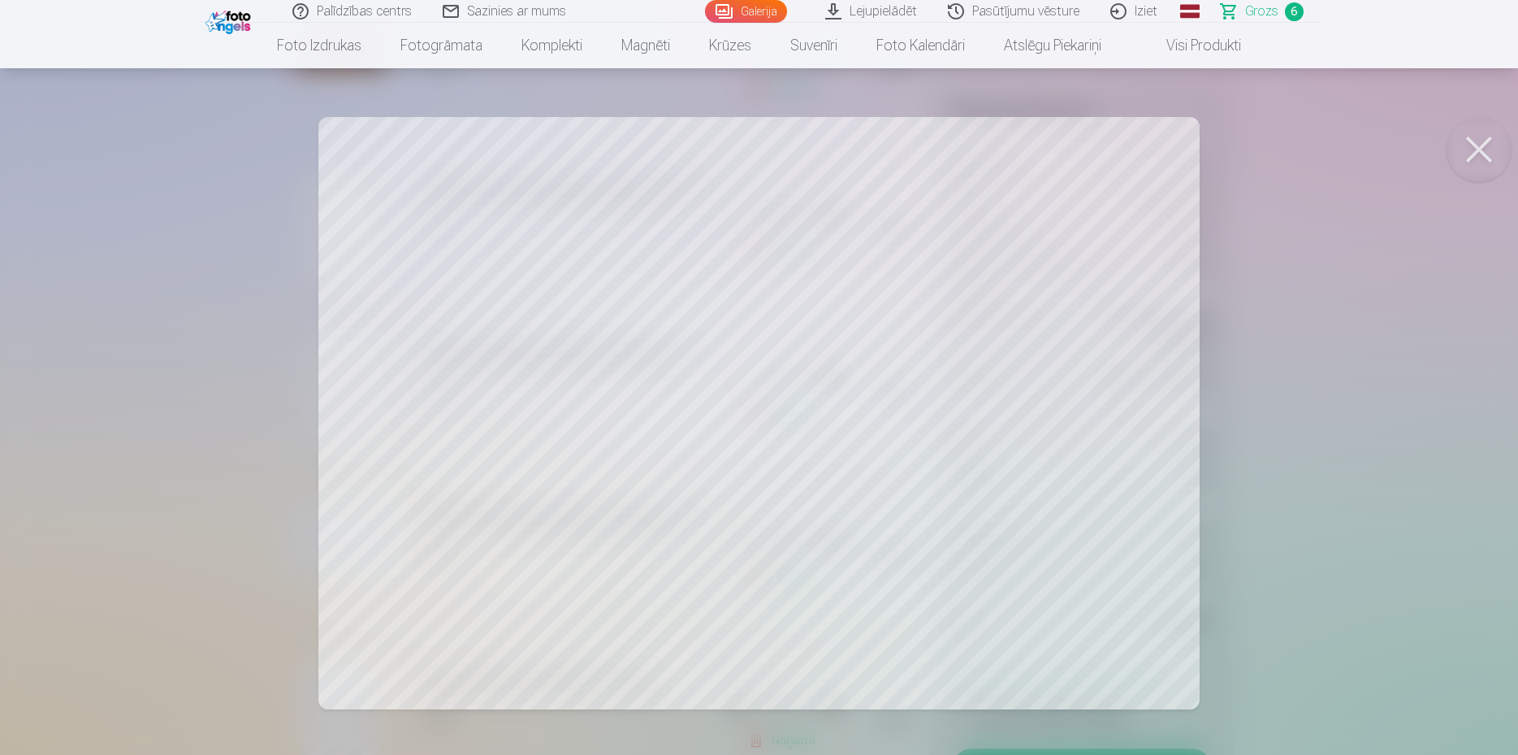
click at [1500, 141] on button at bounding box center [1479, 149] width 65 height 65
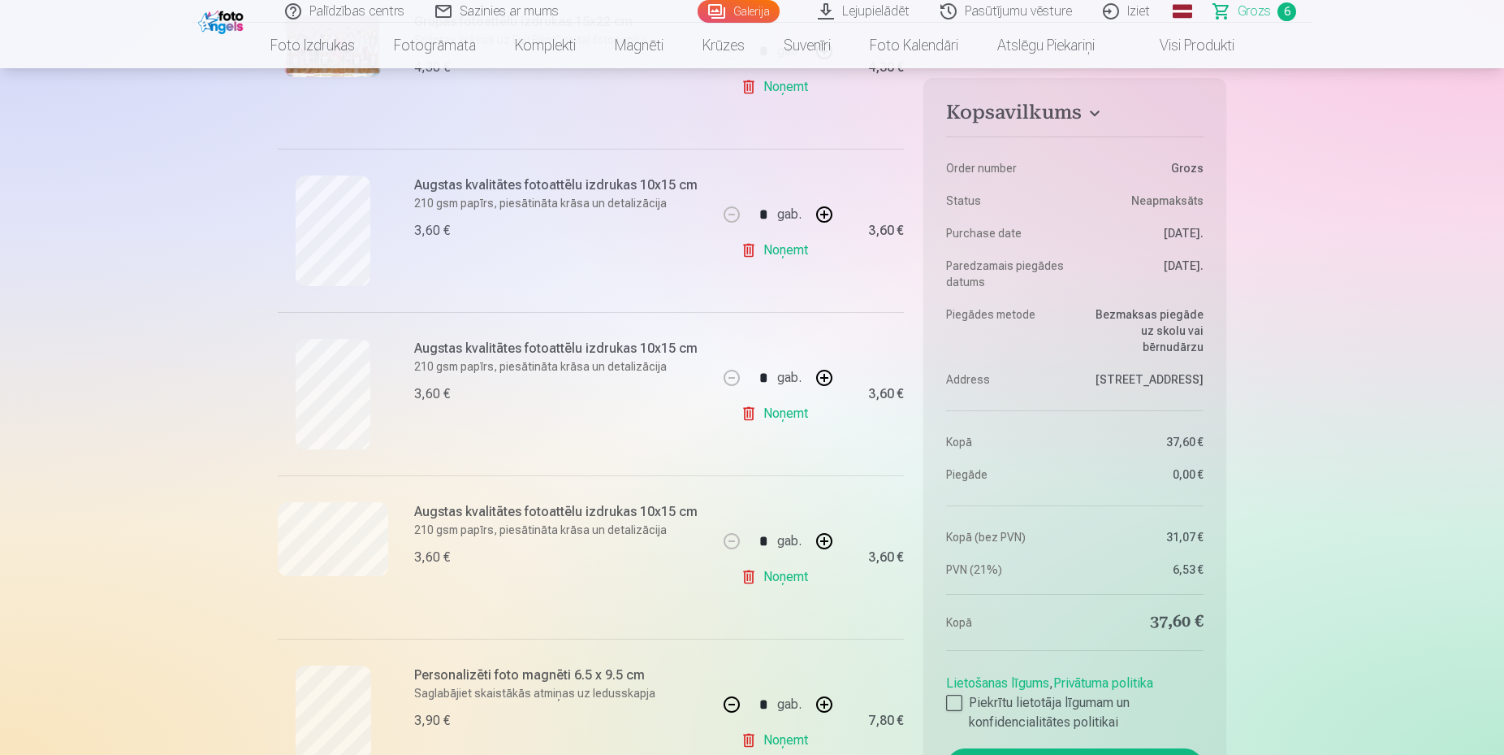
click at [440, 689] on p "Saglabājiet skaistākās atmiņas uz ledusskapja" at bounding box center [560, 693] width 293 height 16
click at [374, 700] on div at bounding box center [333, 720] width 110 height 110
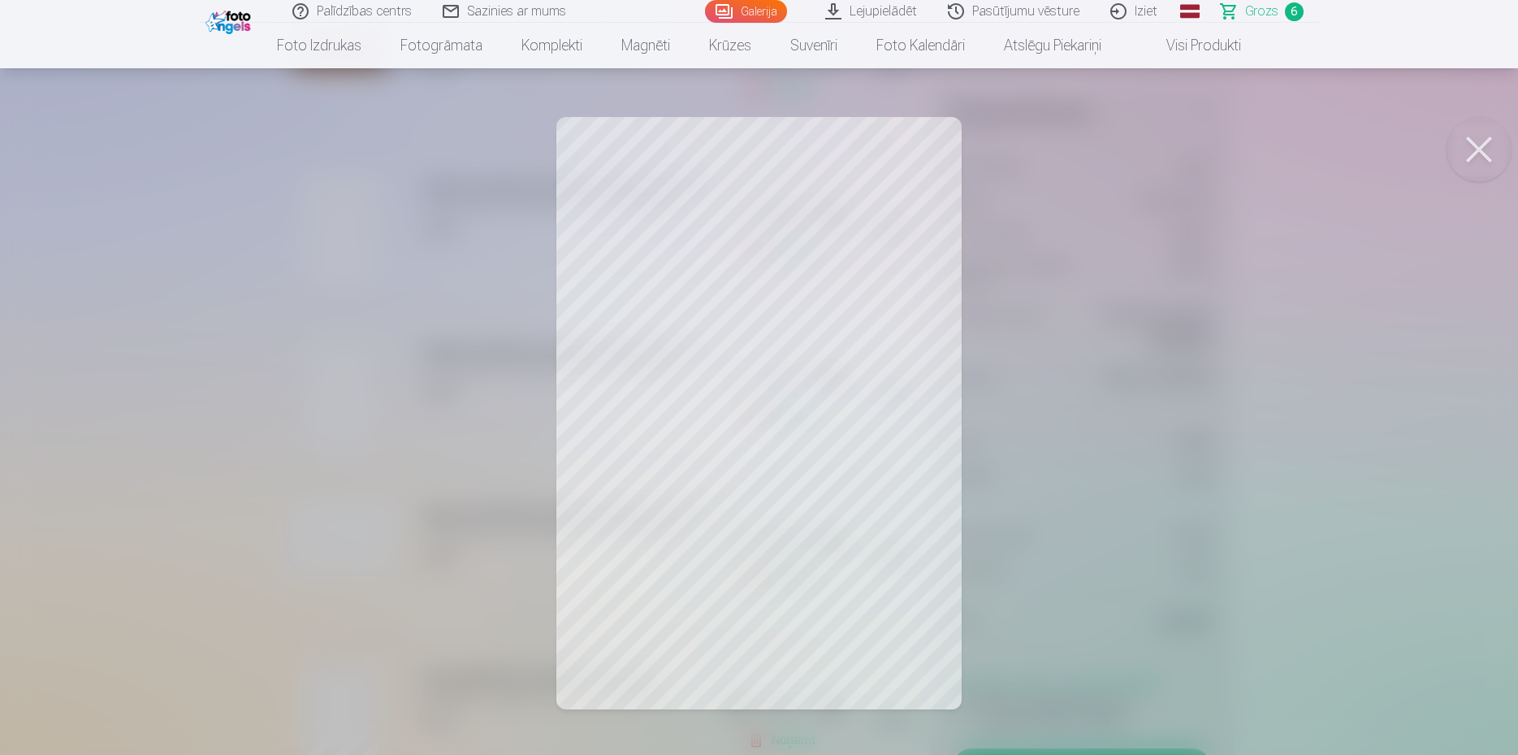
click at [1484, 139] on button at bounding box center [1479, 149] width 65 height 65
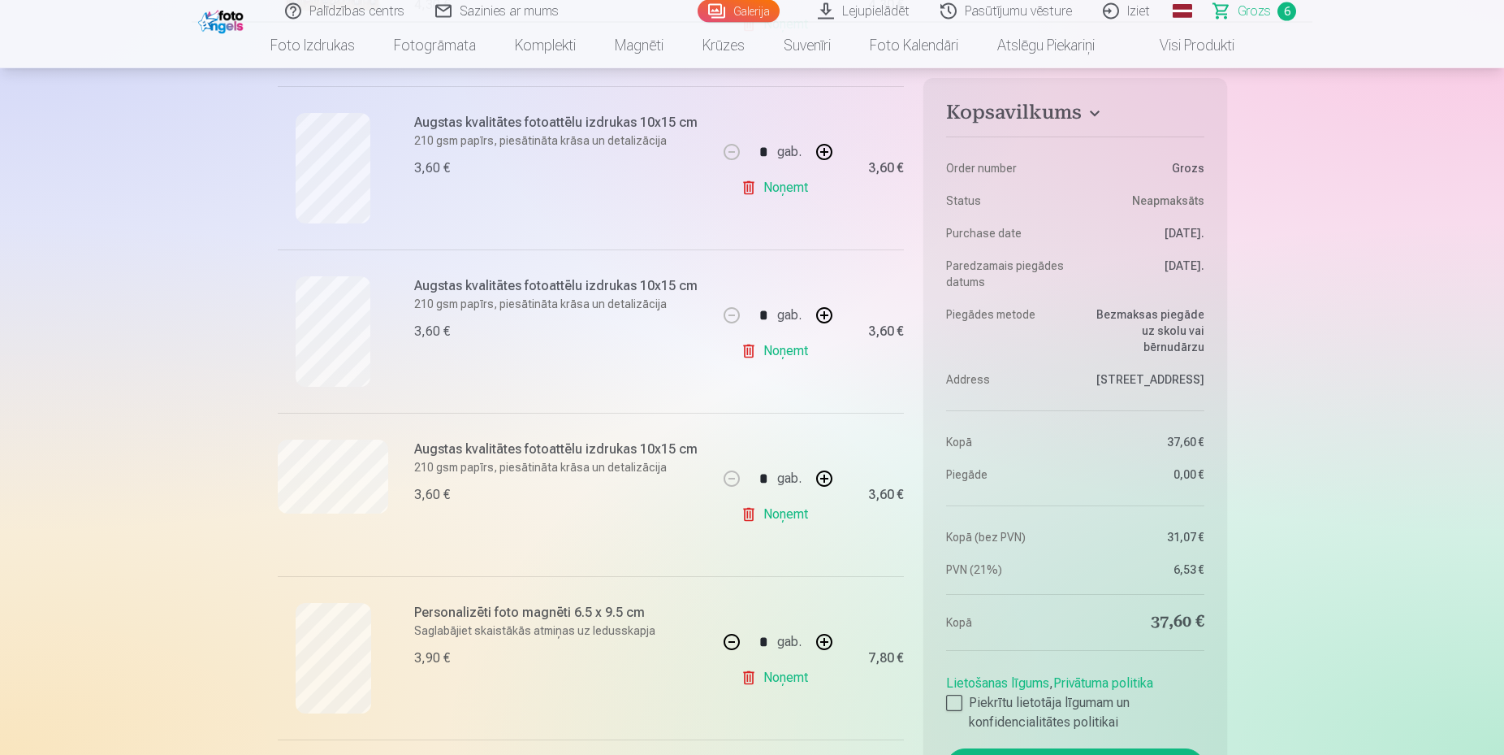
scroll to position [580, 0]
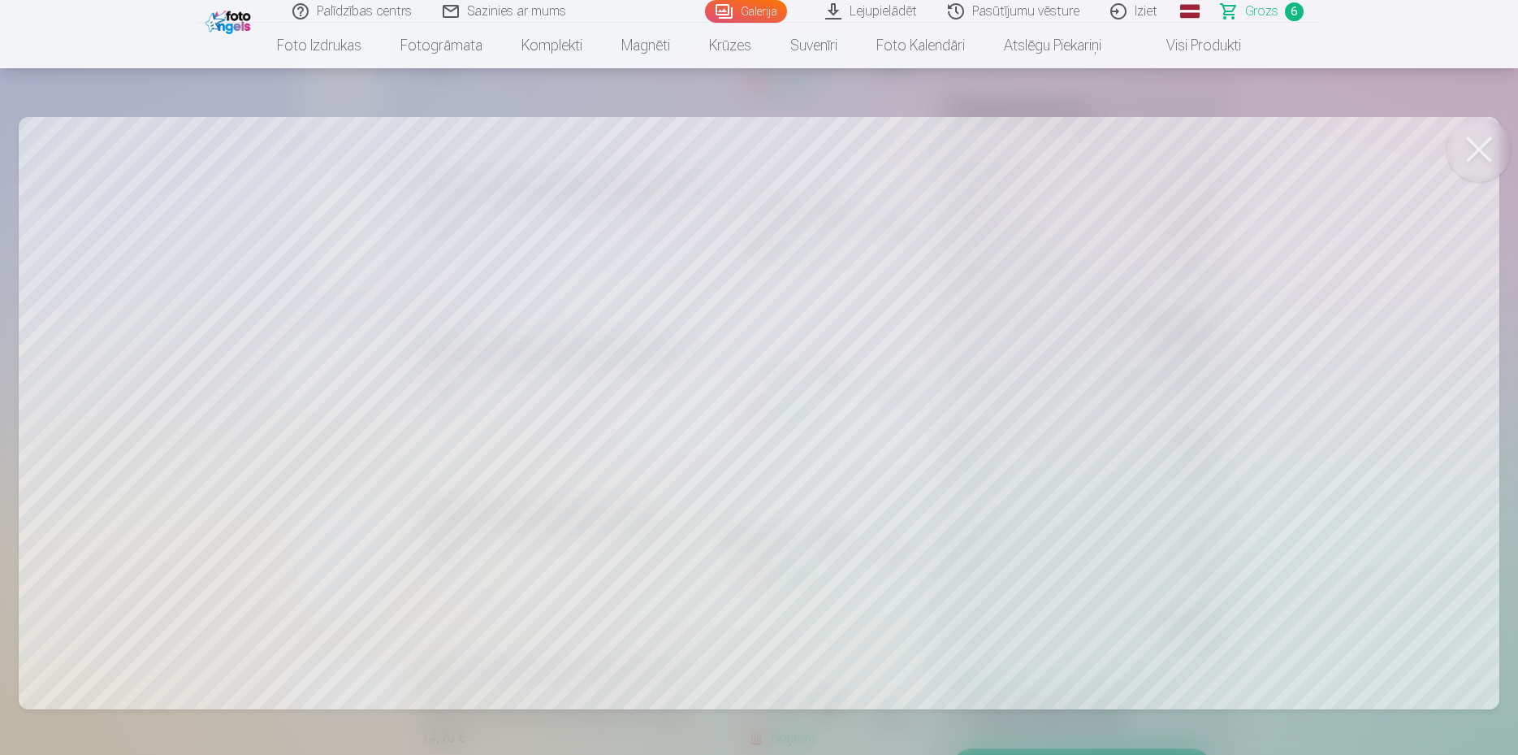
click at [1481, 134] on button at bounding box center [1479, 149] width 65 height 65
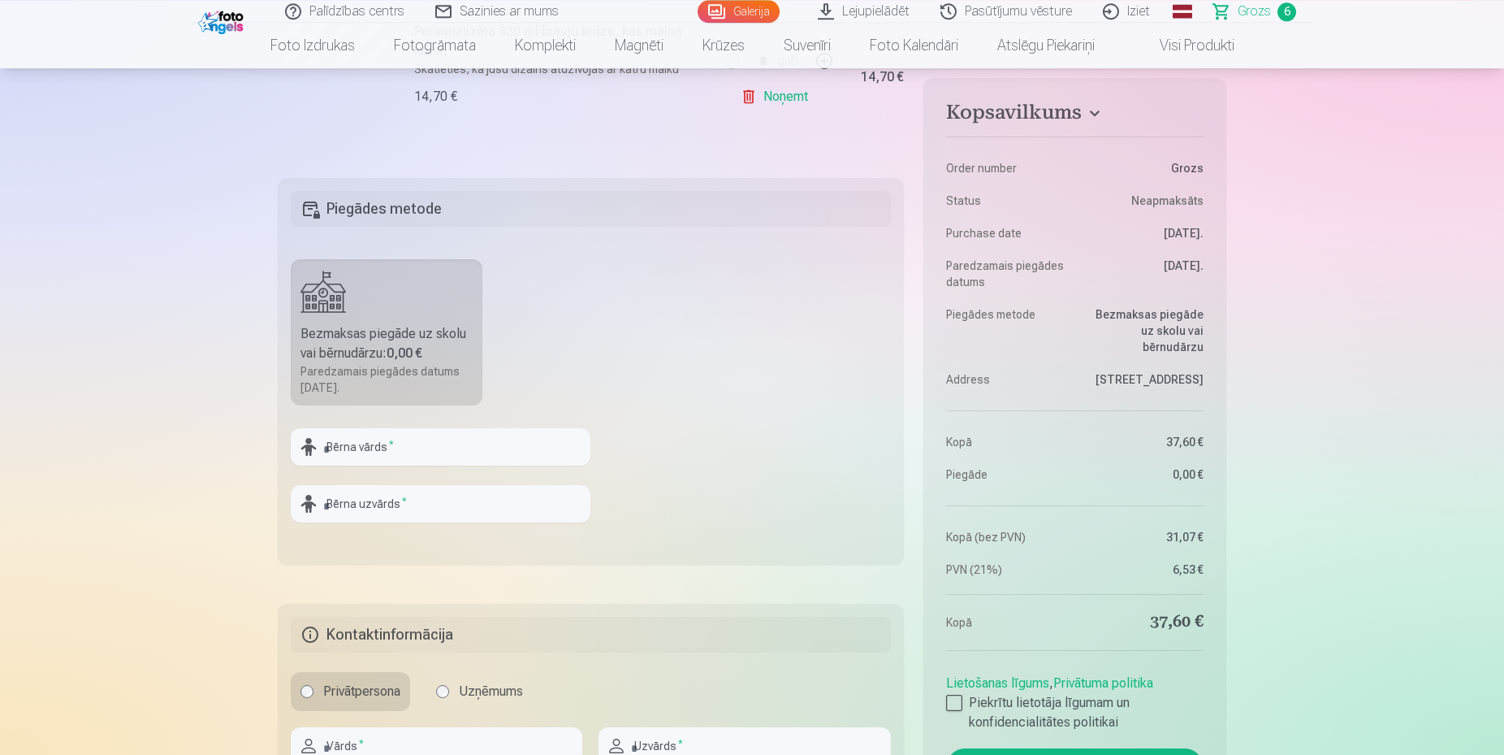
scroll to position [1243, 0]
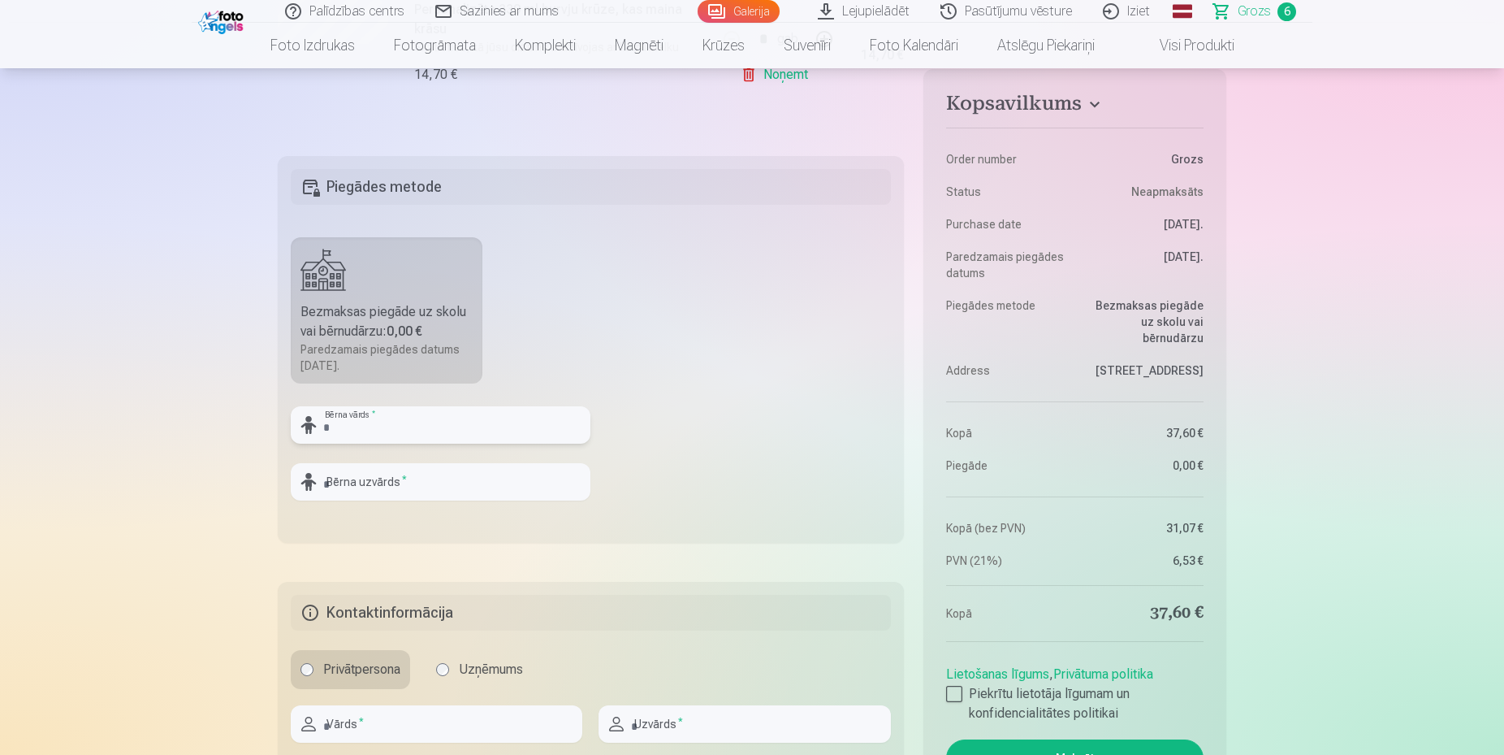
click at [408, 428] on input "text" at bounding box center [441, 424] width 300 height 37
type input "*******"
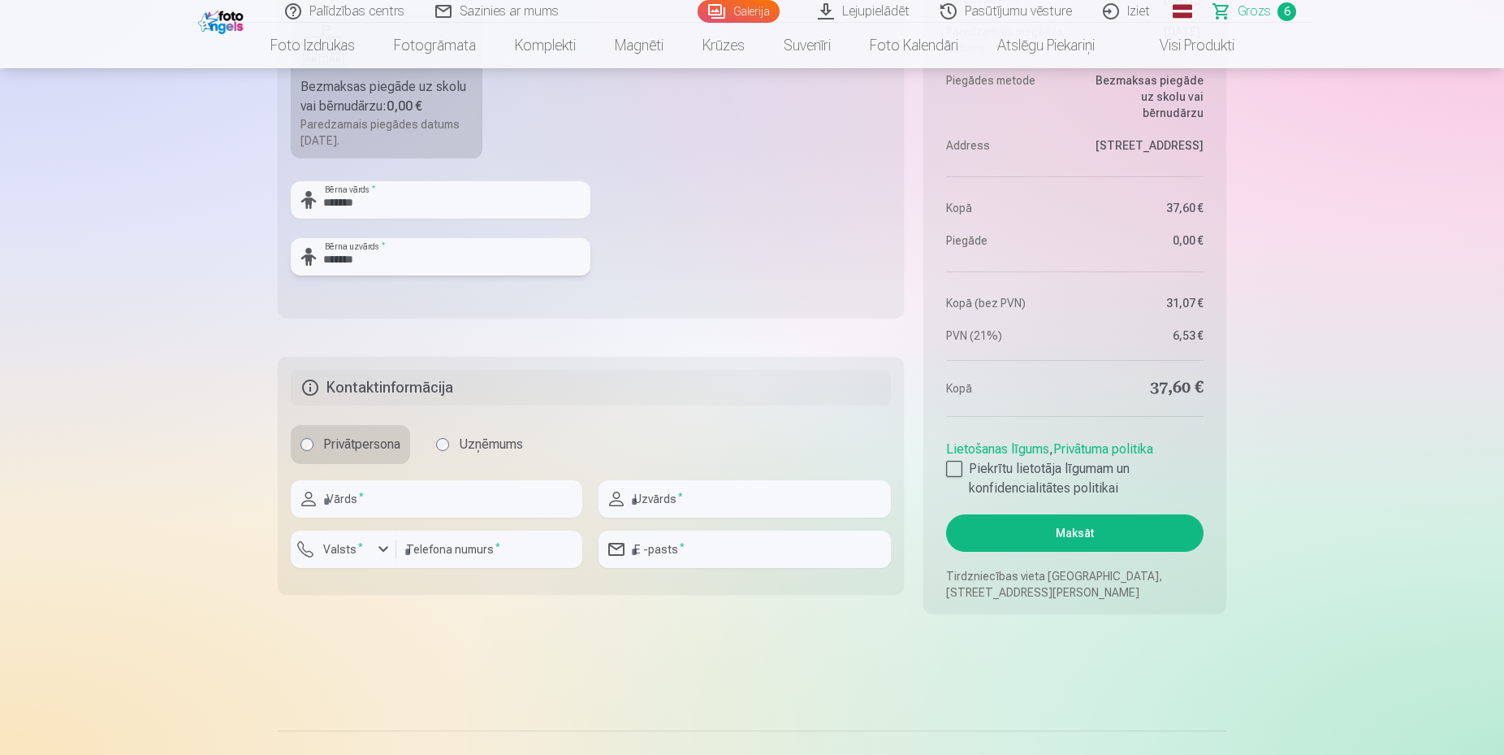
scroll to position [1491, 0]
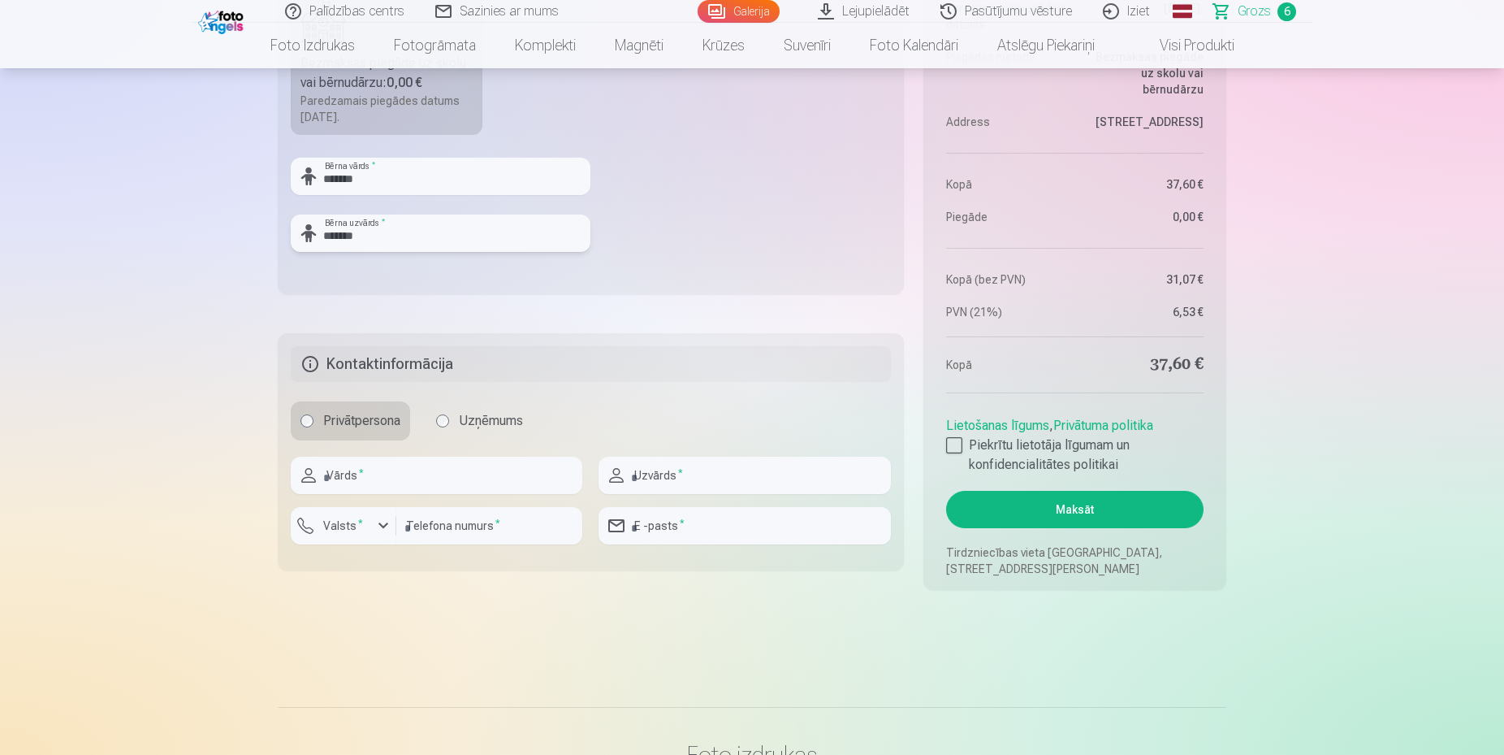
type input "*******"
click at [415, 479] on input "text" at bounding box center [437, 475] width 292 height 37
type input "*****"
type input "*******"
click at [392, 522] on div "button" at bounding box center [383, 525] width 19 height 19
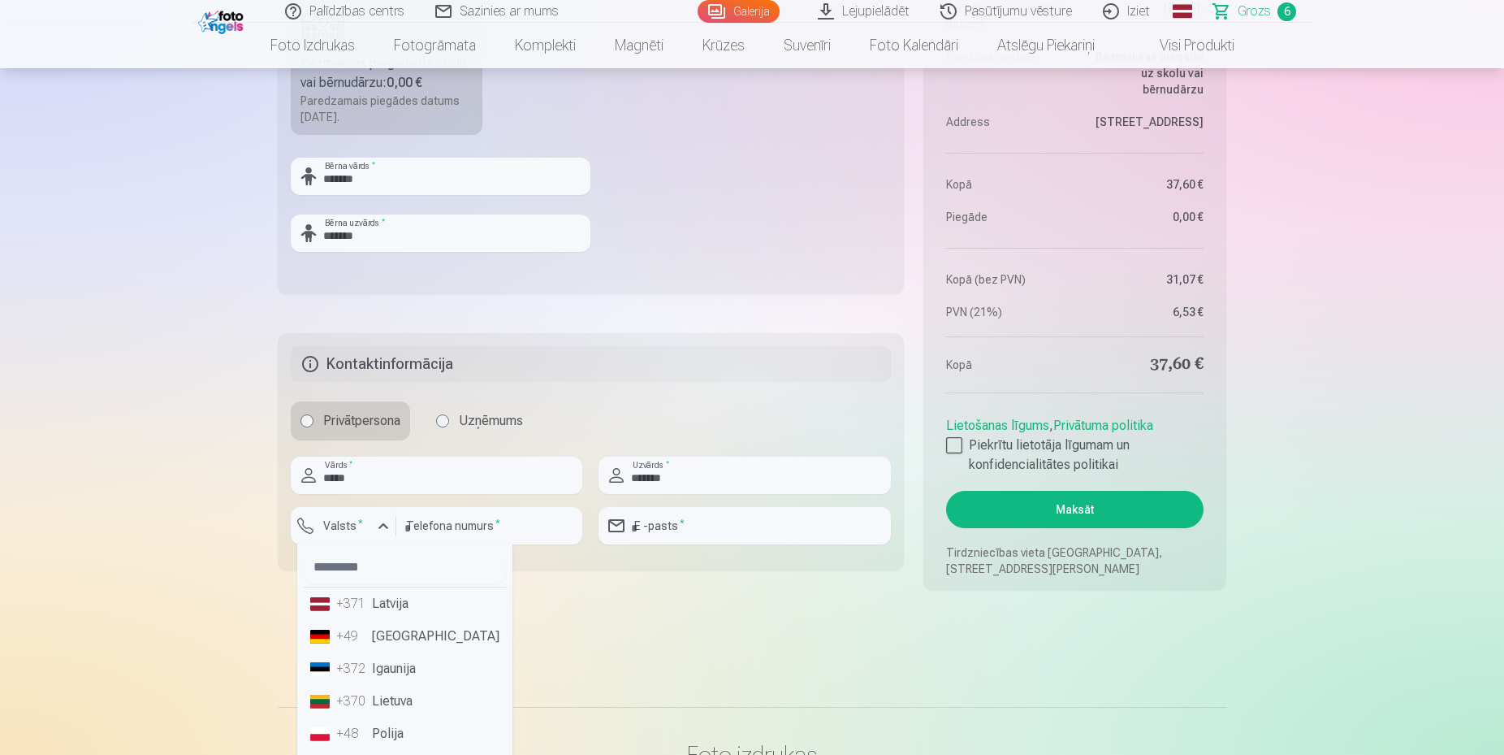
click at [398, 608] on li "+371 Latvija" at bounding box center [405, 603] width 202 height 32
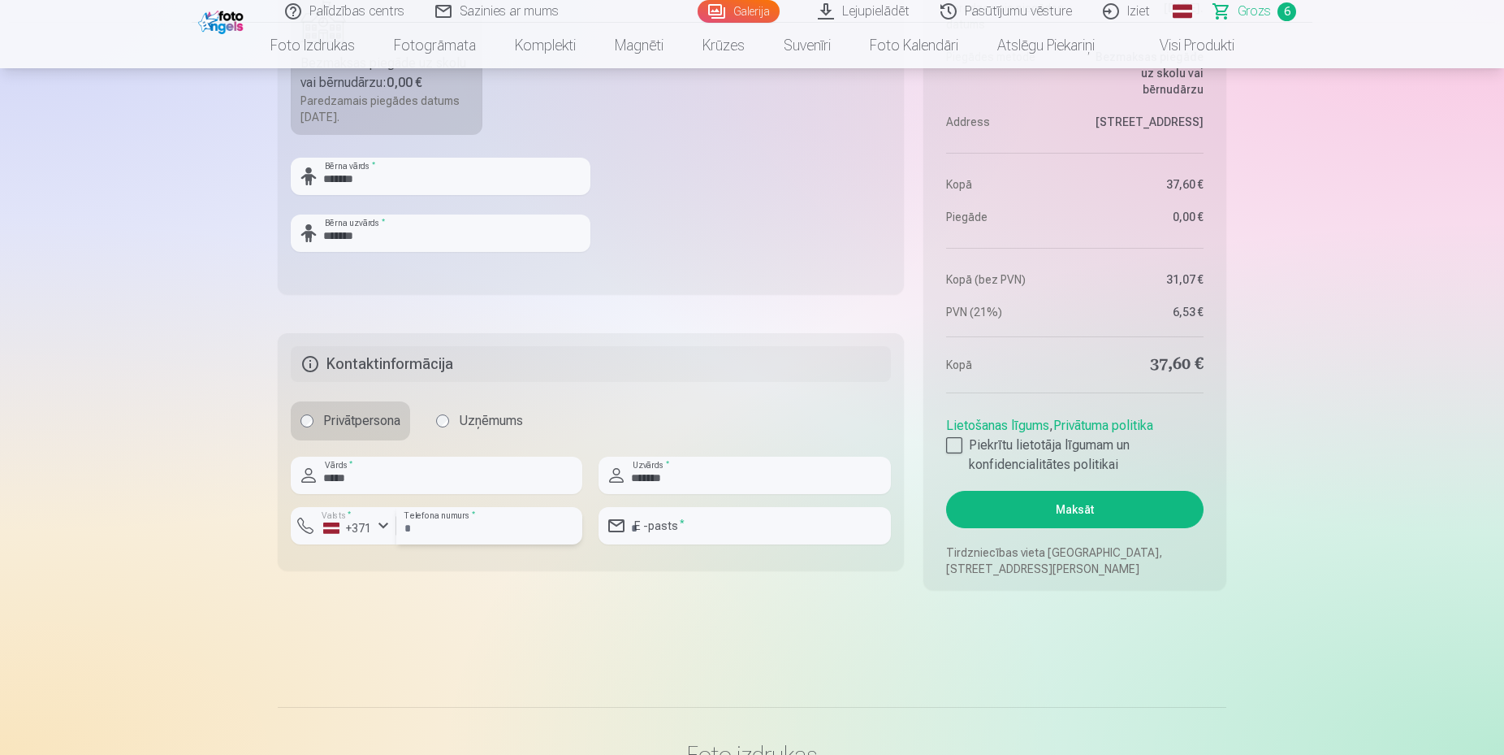
click at [428, 523] on input "number" at bounding box center [489, 525] width 186 height 37
type input "********"
type input "**********"
click at [1025, 444] on label "Piekrītu lietotāja līgumam un konfidencialitātes politikai" at bounding box center [1075, 454] width 258 height 39
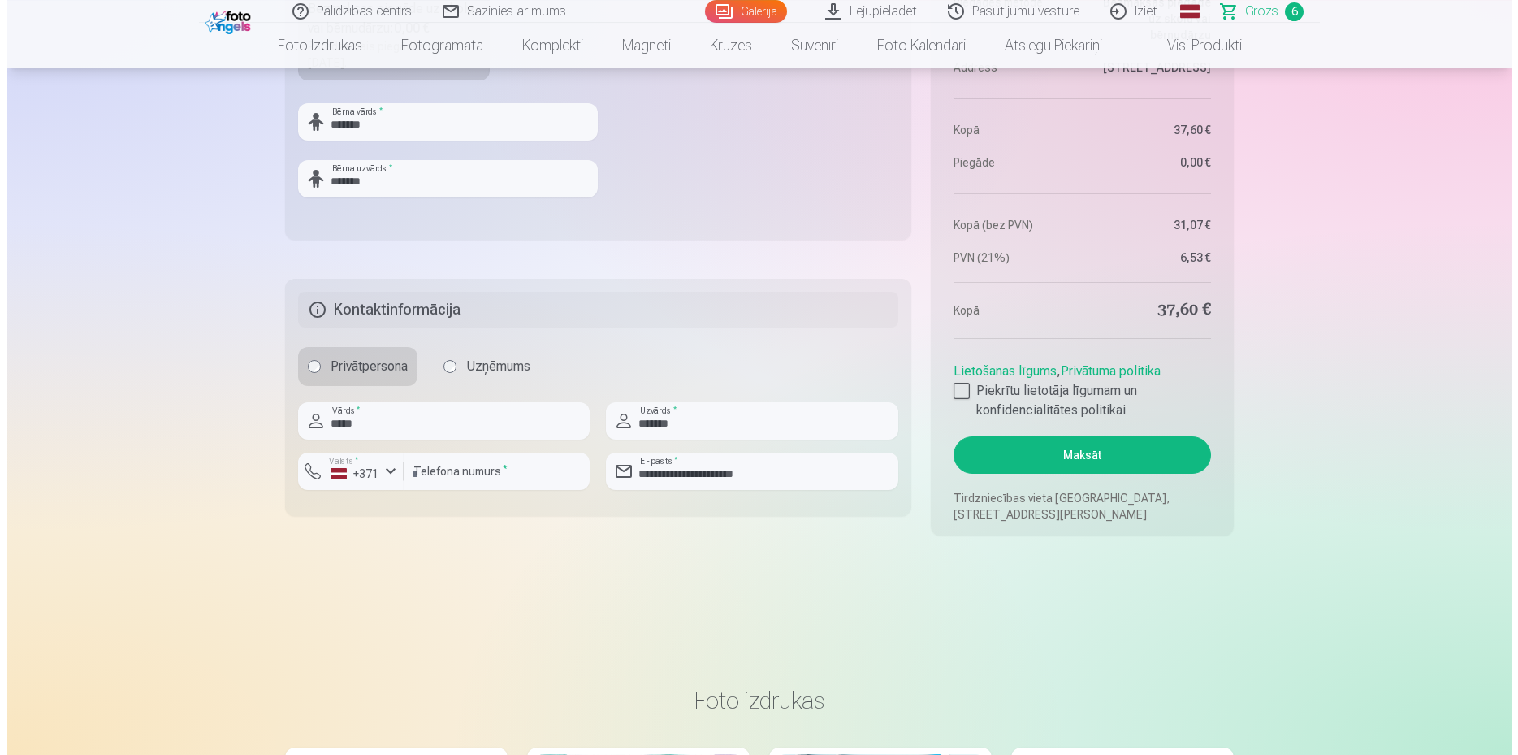
scroll to position [1657, 0]
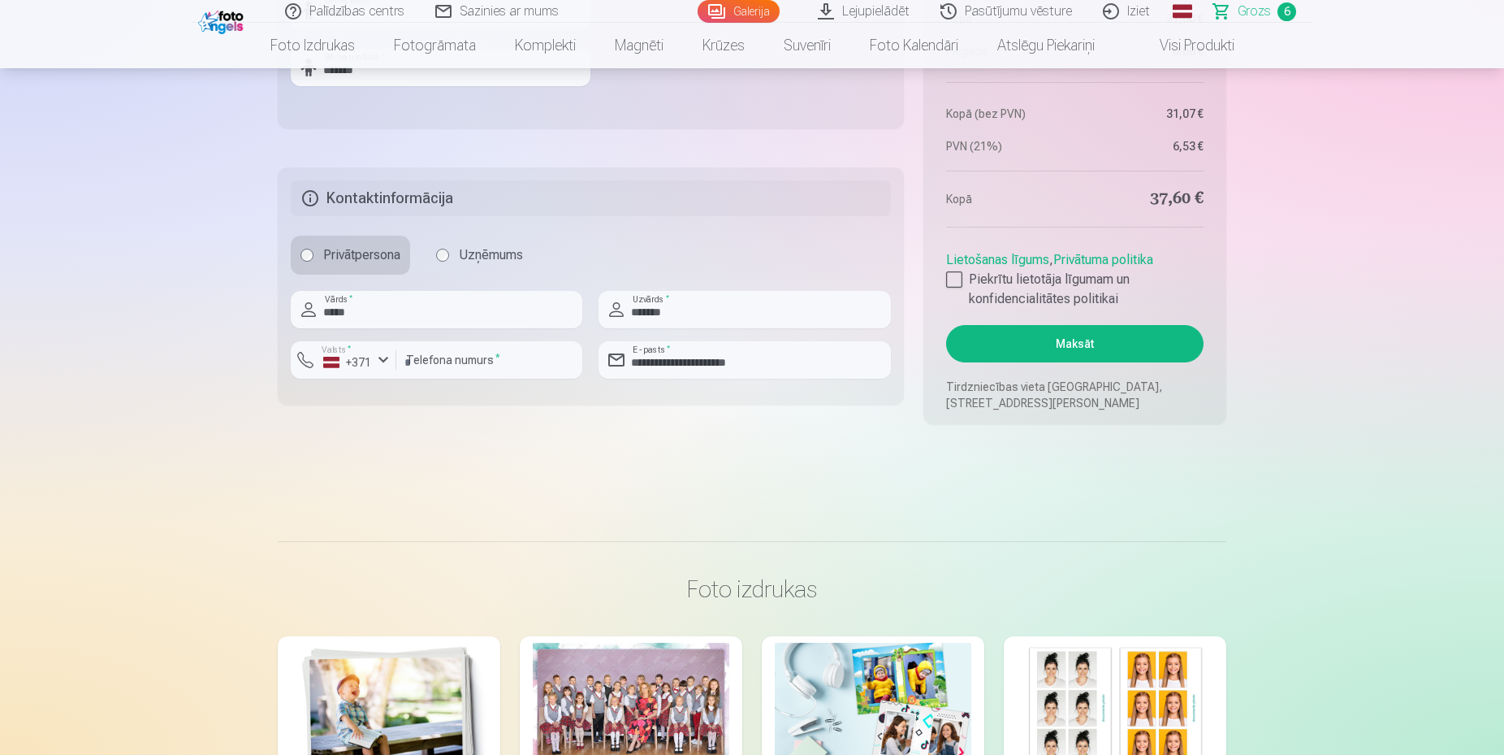
click at [1055, 350] on button "Maksāt" at bounding box center [1075, 343] width 258 height 37
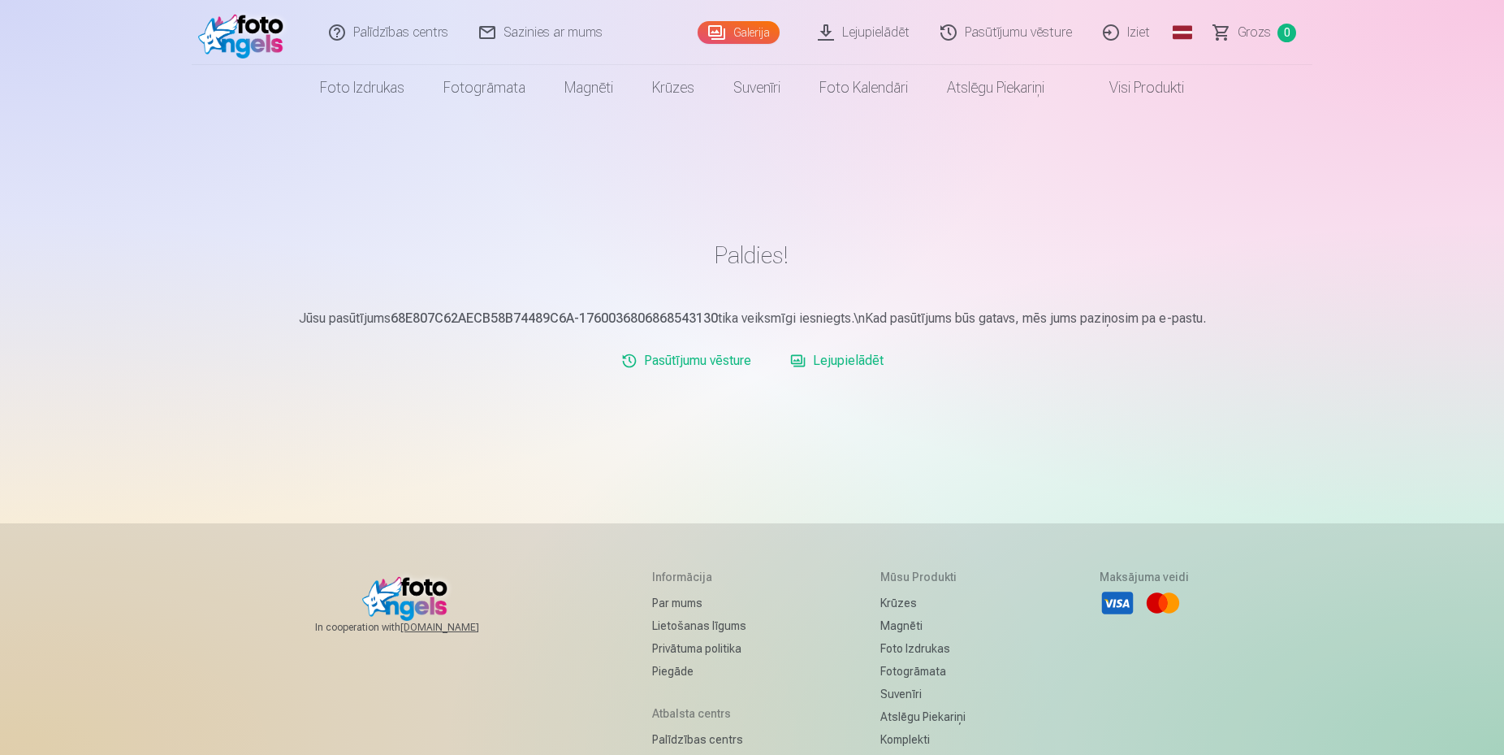
click at [828, 362] on link "Lejupielādēt" at bounding box center [837, 360] width 106 height 32
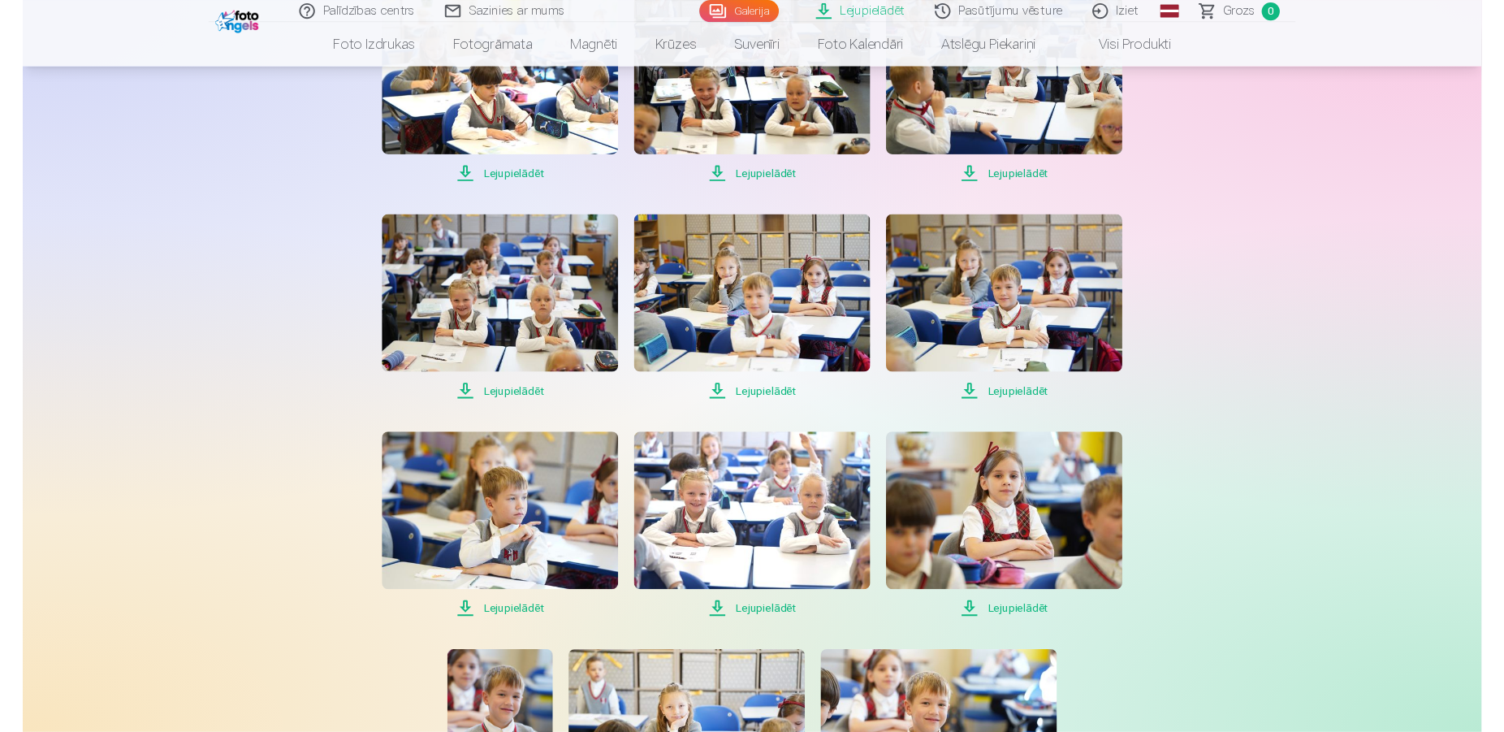
scroll to position [746, 0]
